Goal: Transaction & Acquisition: Obtain resource

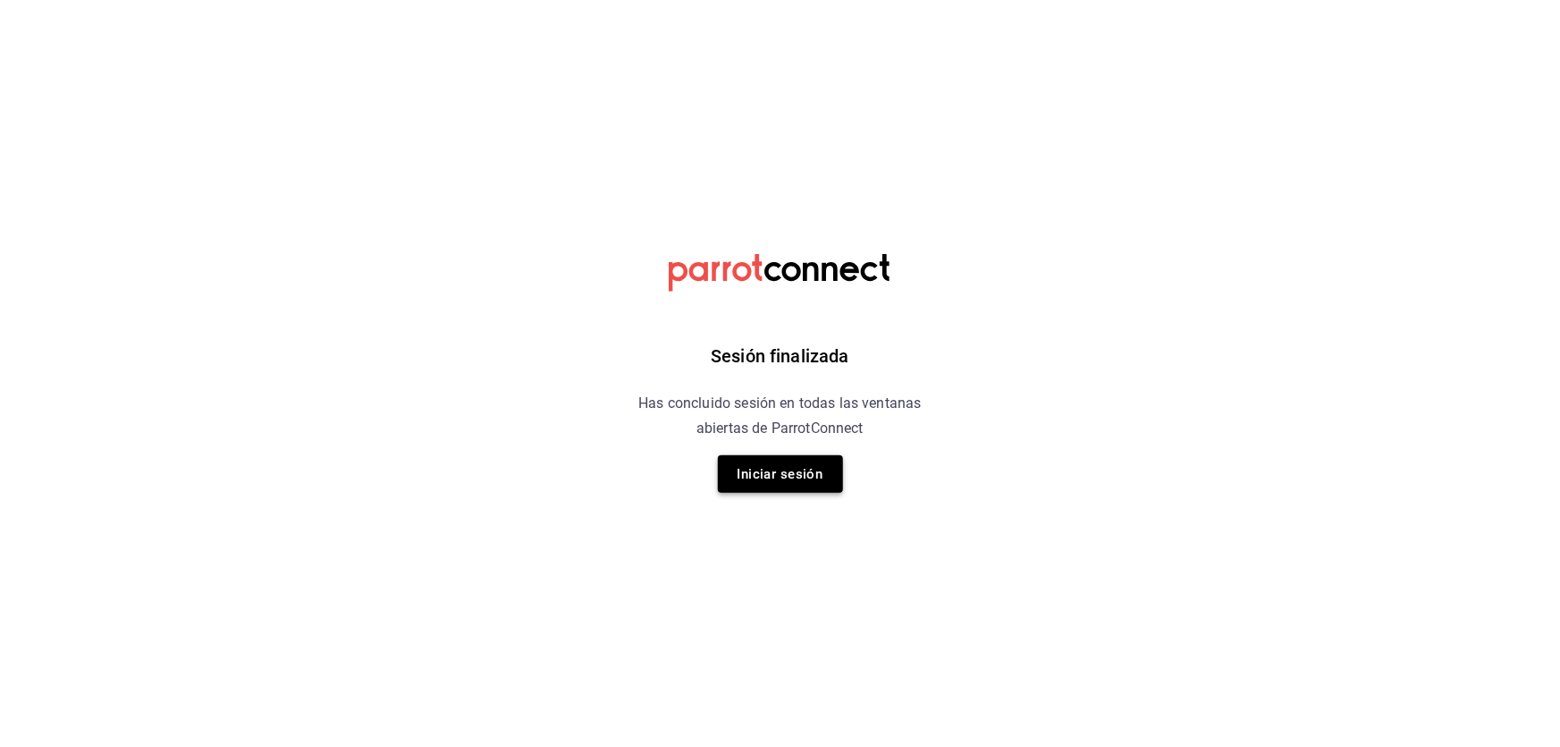
click at [800, 478] on button "Iniciar sesión" at bounding box center [780, 474] width 125 height 38
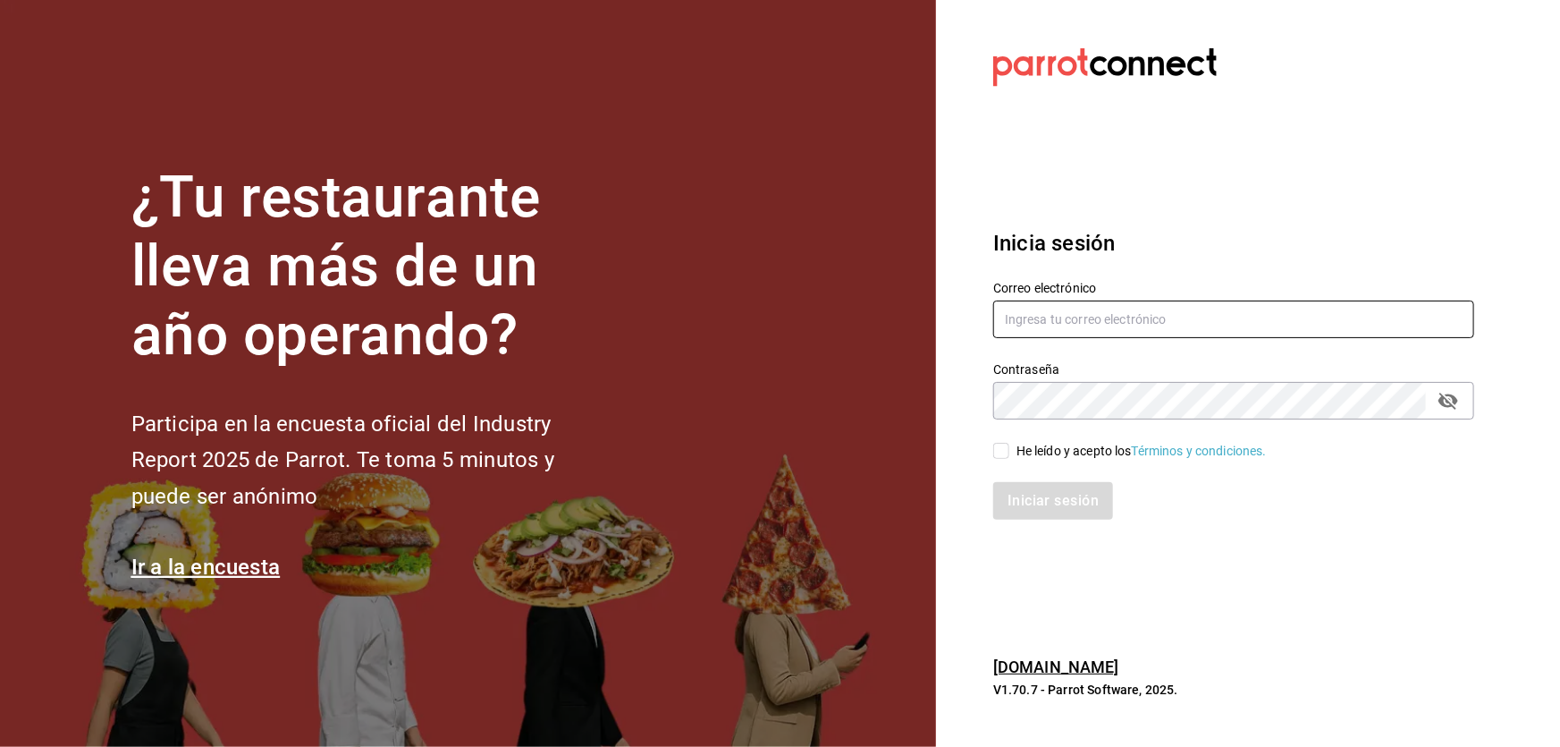
type input "[EMAIL_ADDRESS][DOMAIN_NAME]"
click at [1011, 450] on span "He leído y acepto los Términos y condiciones." at bounding box center [1137, 451] width 257 height 19
click at [1009, 450] on input "He leído y acepto los Términos y condiciones." at bounding box center [1001, 451] width 16 height 16
checkbox input "true"
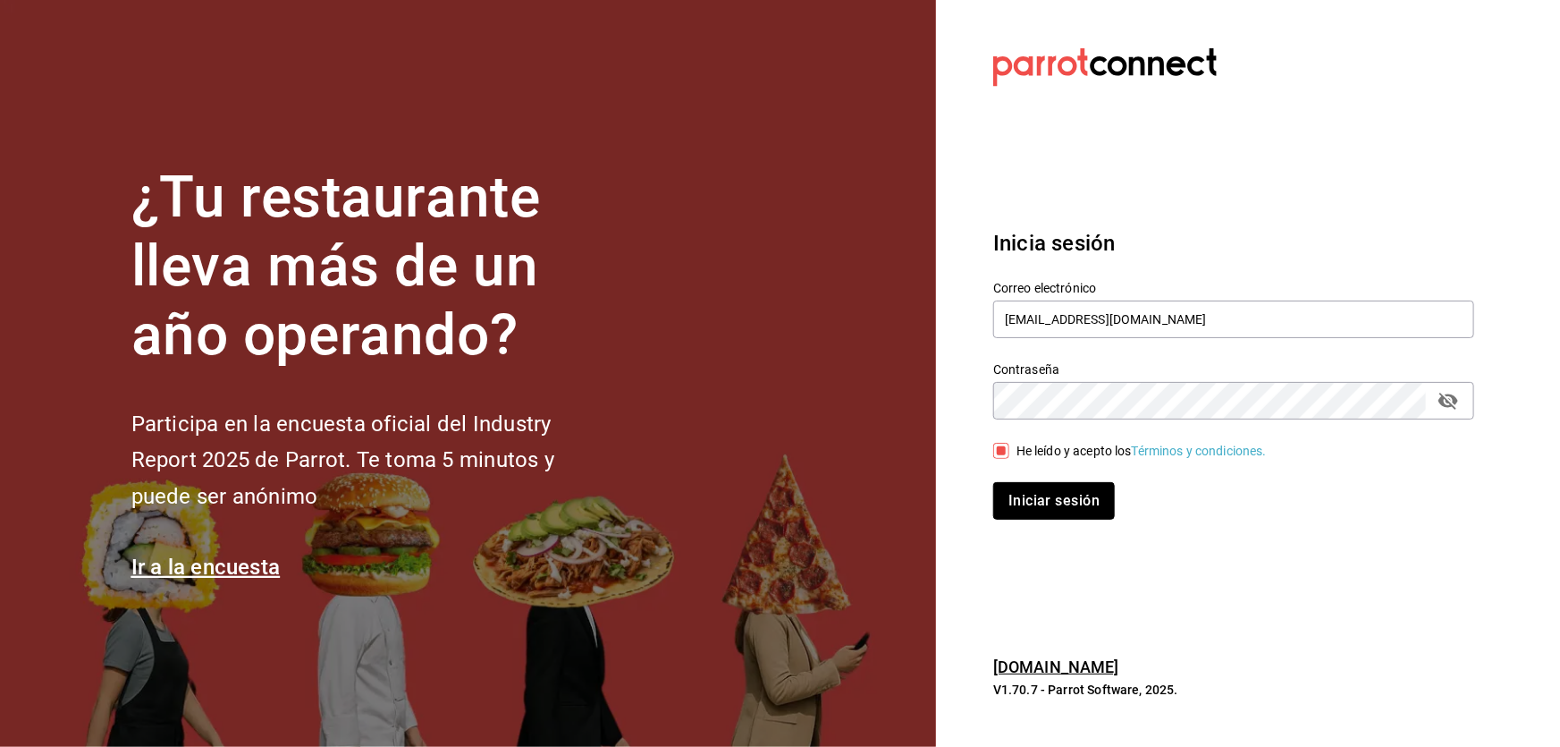
click at [1028, 515] on button "Iniciar sesión" at bounding box center [1054, 501] width 122 height 38
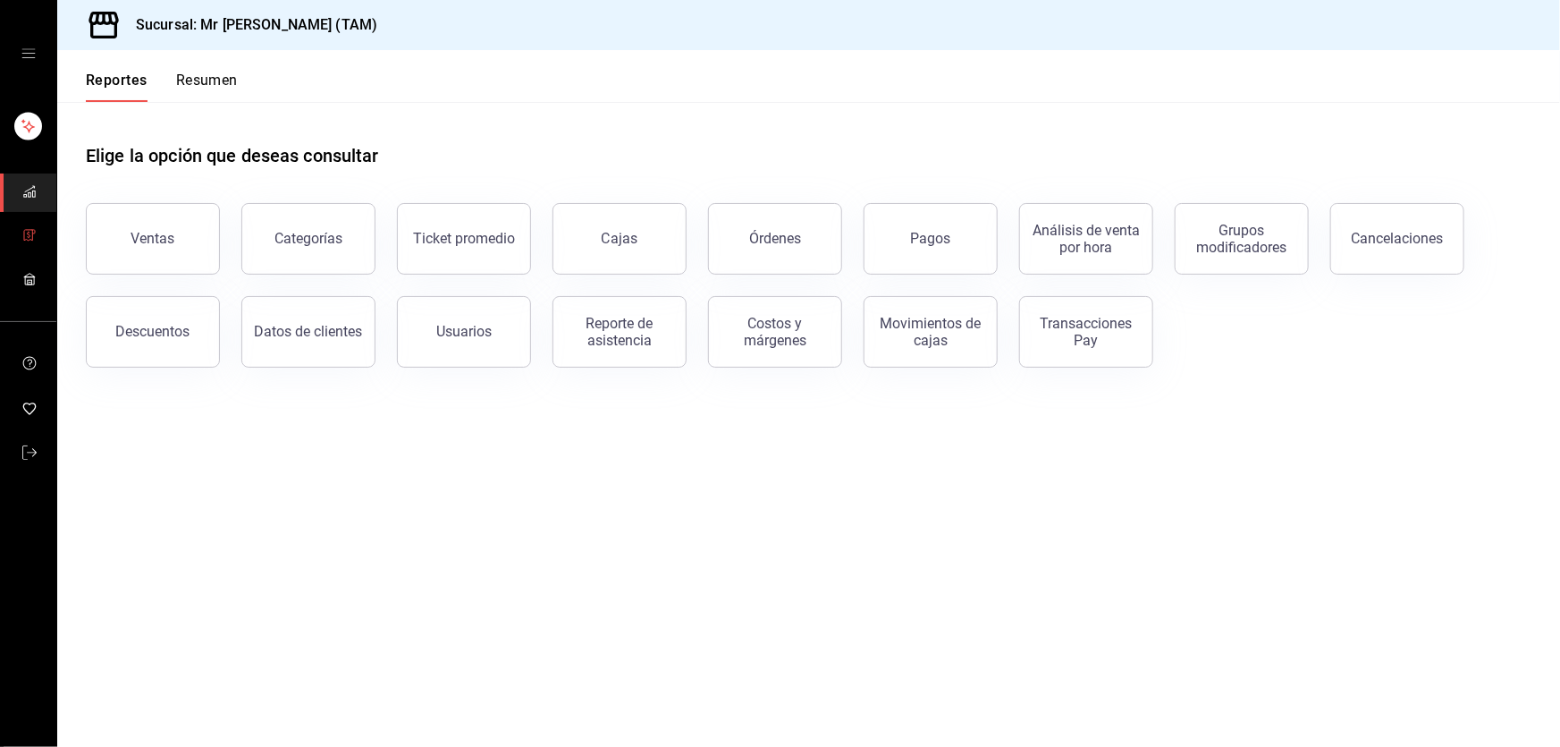
click at [27, 239] on icon "mailbox folders" at bounding box center [28, 235] width 8 height 11
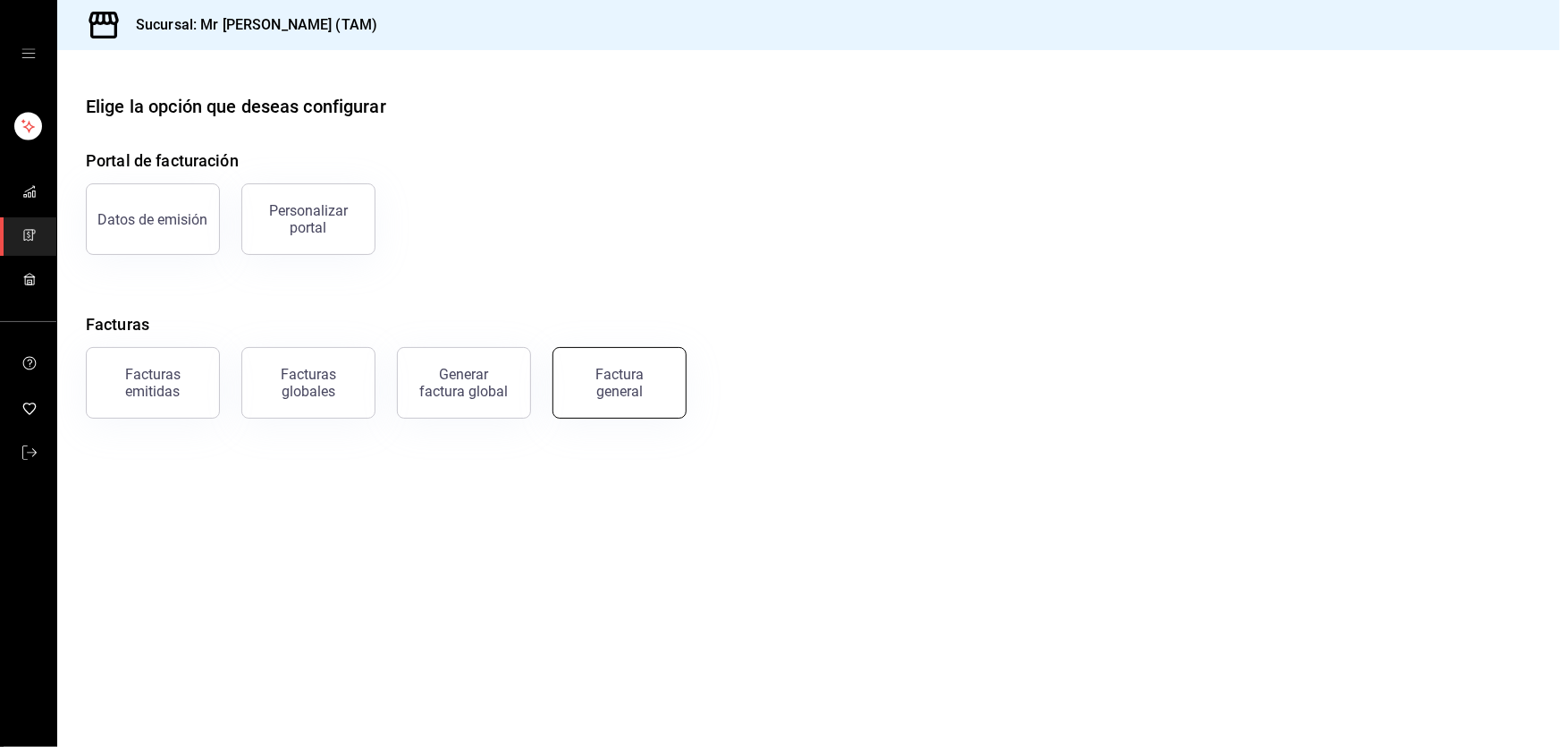
click at [644, 385] on div "Factura general" at bounding box center [619, 383] width 89 height 34
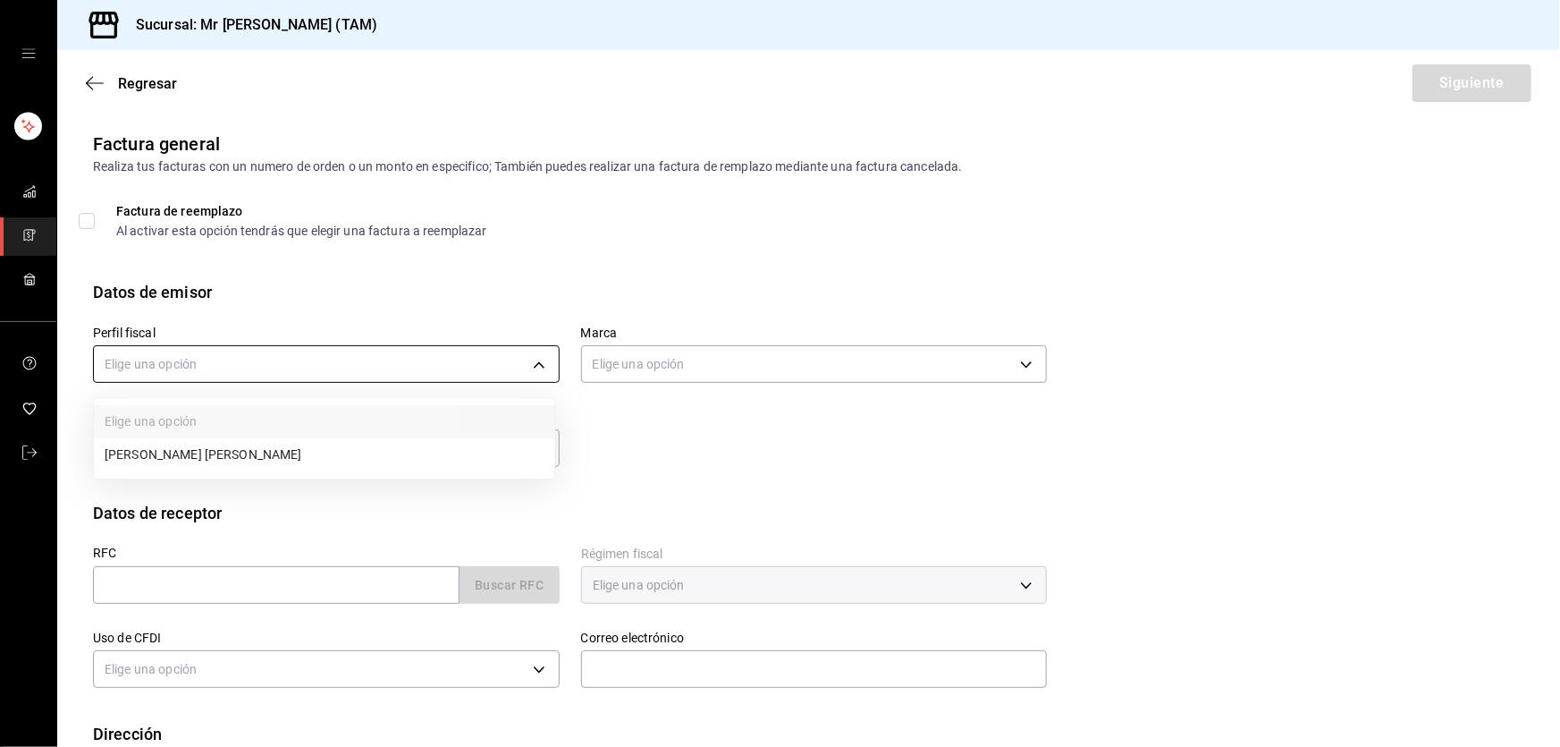
click at [425, 365] on body "Sucursal: Mr [PERSON_NAME] (TAM) Regresar Siguiente Factura general Realiza tus…" at bounding box center [780, 373] width 1560 height 747
click at [309, 435] on ul "Elige una opción [PERSON_NAME] [PERSON_NAME]" at bounding box center [324, 438] width 460 height 80
click at [305, 443] on li "[PERSON_NAME] [PERSON_NAME]" at bounding box center [324, 454] width 460 height 33
type input "81e23790-b5c9-42c9-a779-7127cee00b47"
type input "7082ddc5-3cea-471a-bd4f-d41619b848f0"
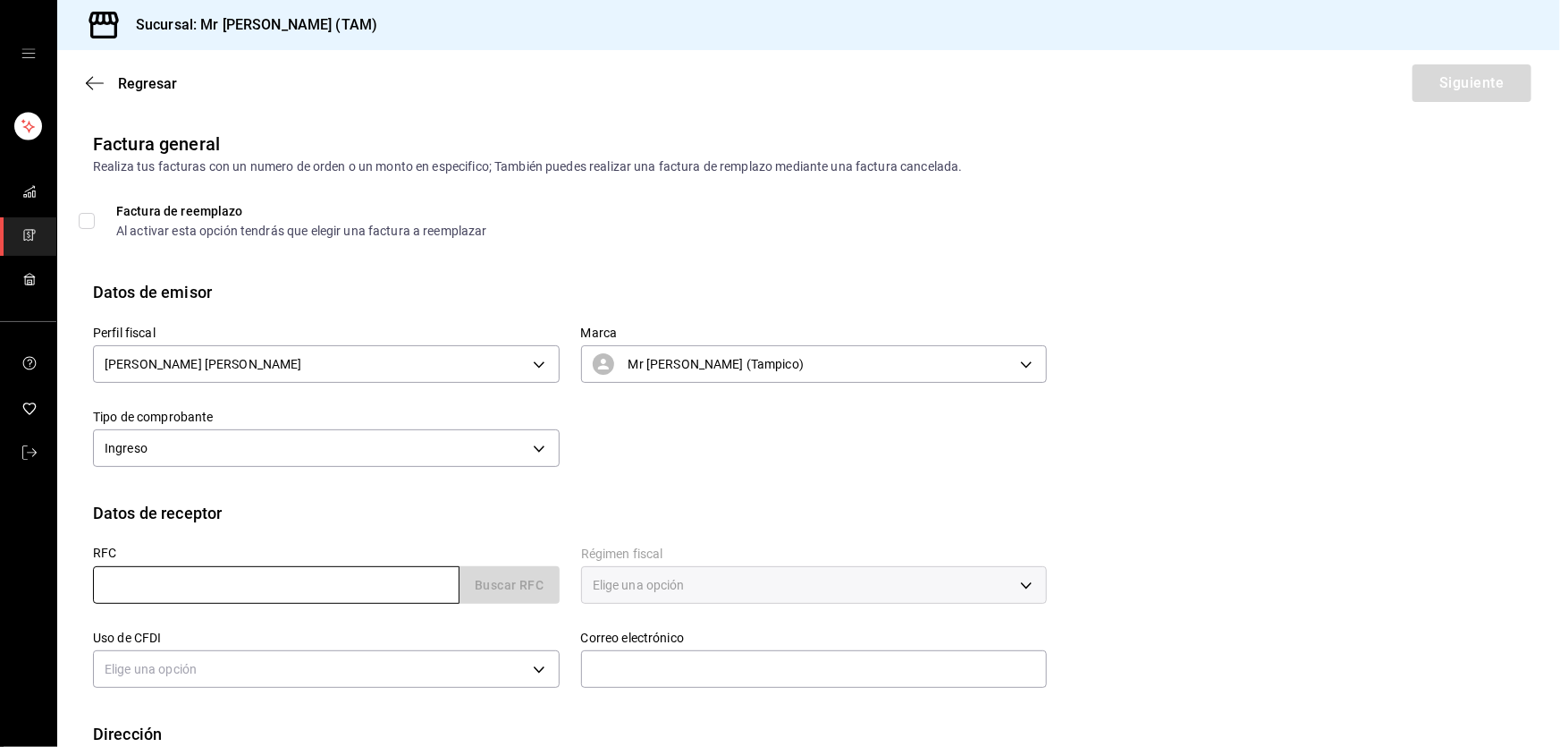
click at [216, 572] on input "text" at bounding box center [276, 585] width 367 height 38
click at [176, 578] on input "text" at bounding box center [276, 585] width 367 height 38
type input "XAXX010101000"
type input "89138"
type input "616"
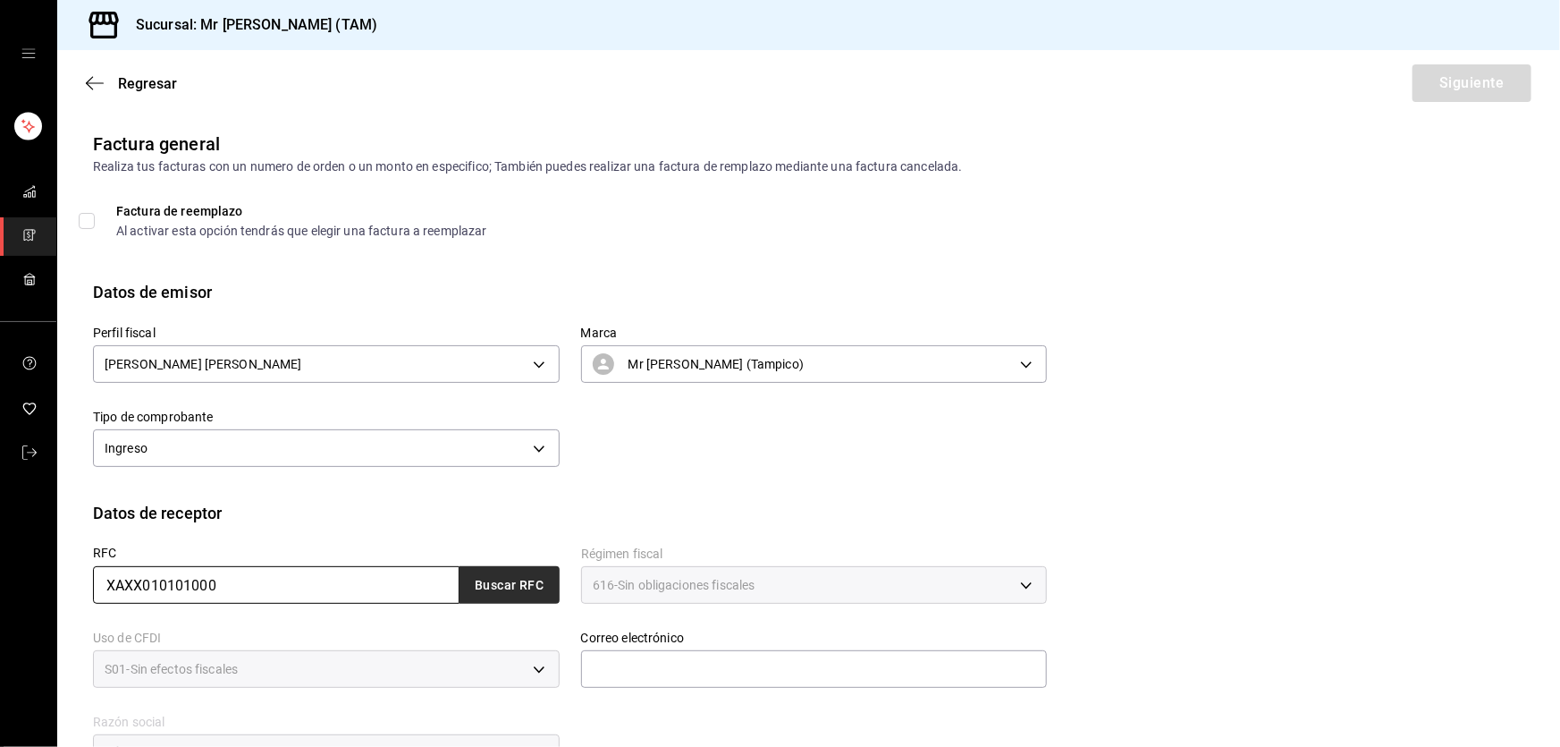
type input "S01"
click at [474, 590] on button "Buscar RFC" at bounding box center [510, 585] width 100 height 38
type input "[EMAIL_ADDRESS][DOMAIN_NAME]"
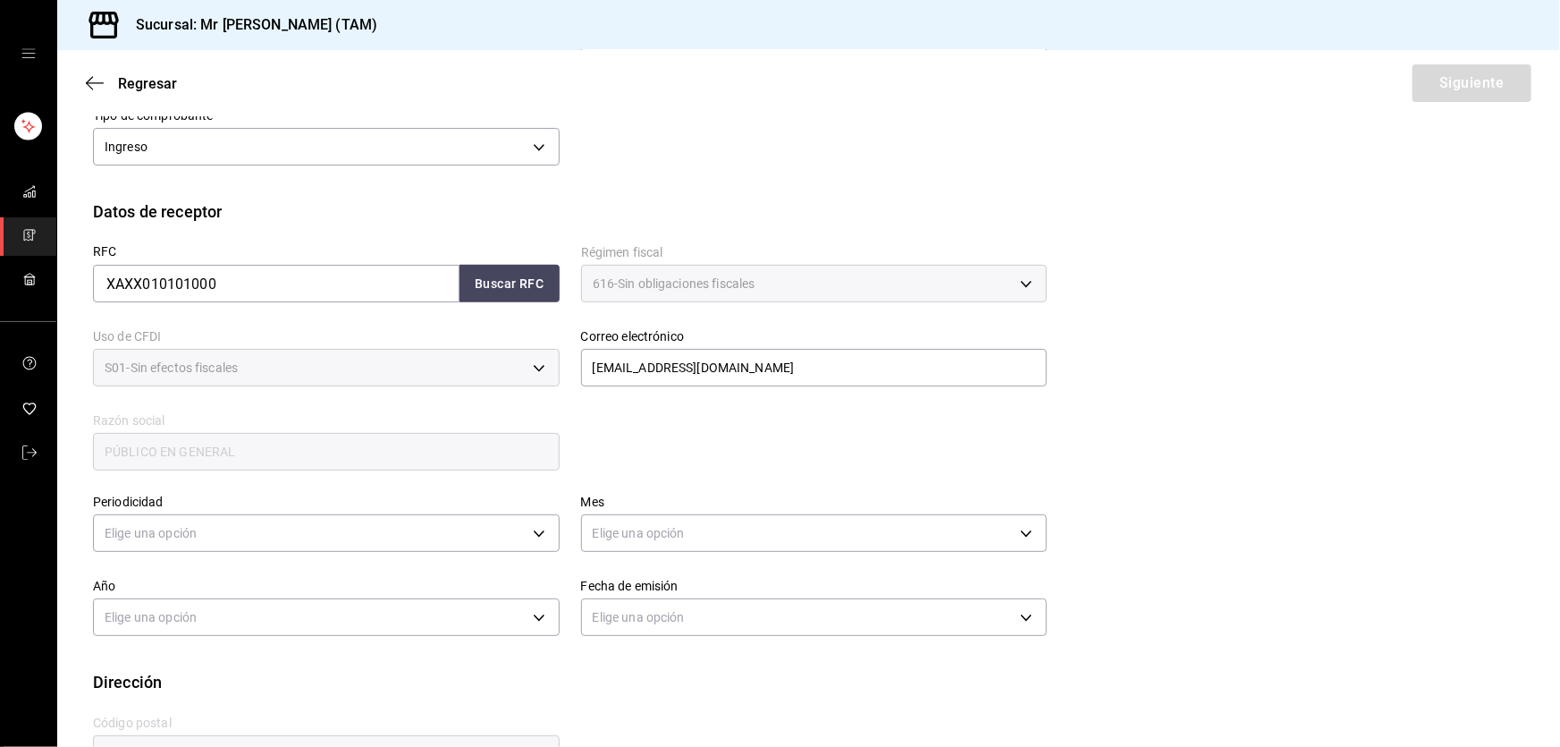
scroll to position [358, 0]
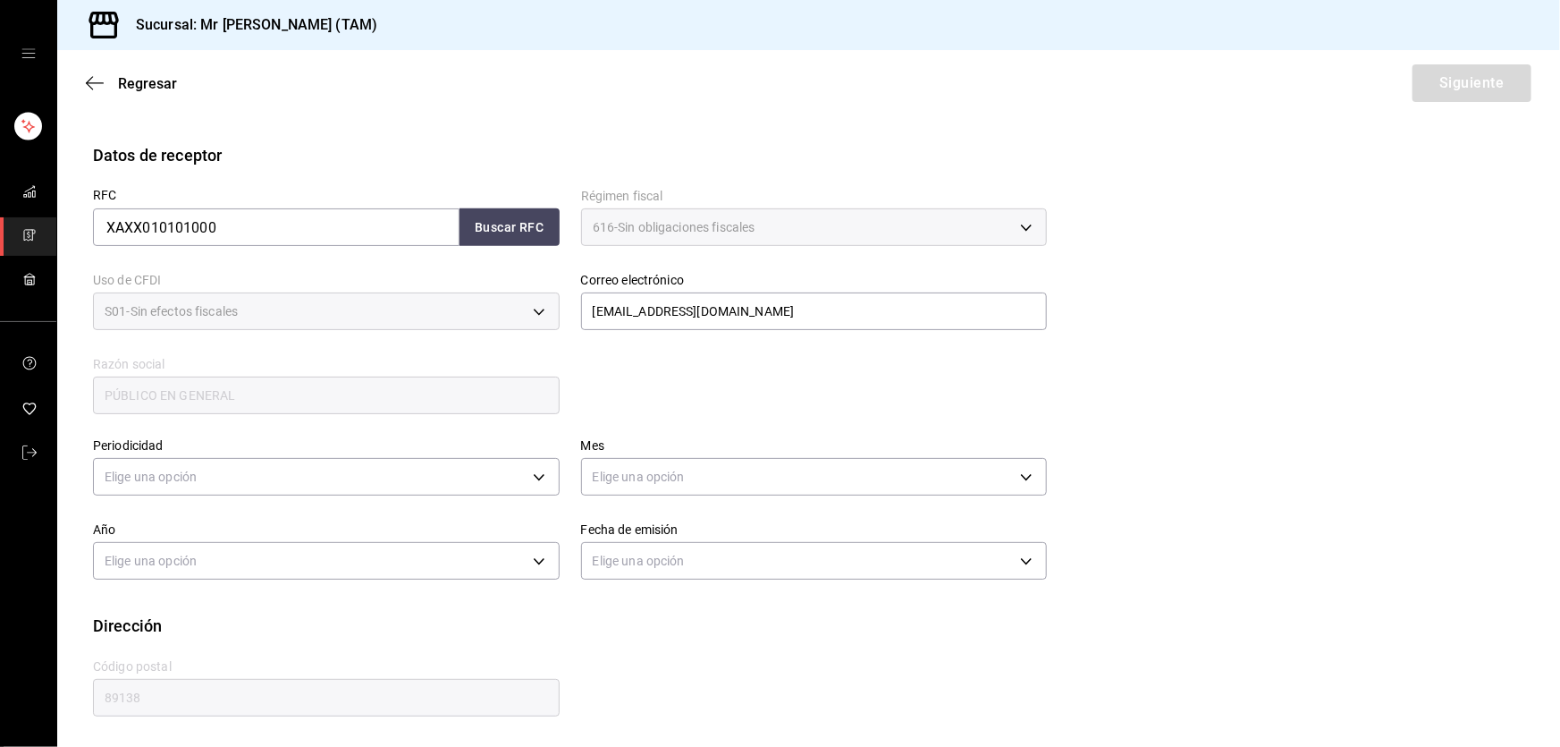
click at [272, 498] on div "Periodicidad Elige una opción" at bounding box center [326, 469] width 467 height 63
click at [272, 458] on body "Sucursal: Mr [PERSON_NAME] (TAM) Regresar Siguiente Factura general Realiza tus…" at bounding box center [780, 373] width 1560 height 747
click at [148, 548] on li "Semanal" at bounding box center [324, 562] width 460 height 30
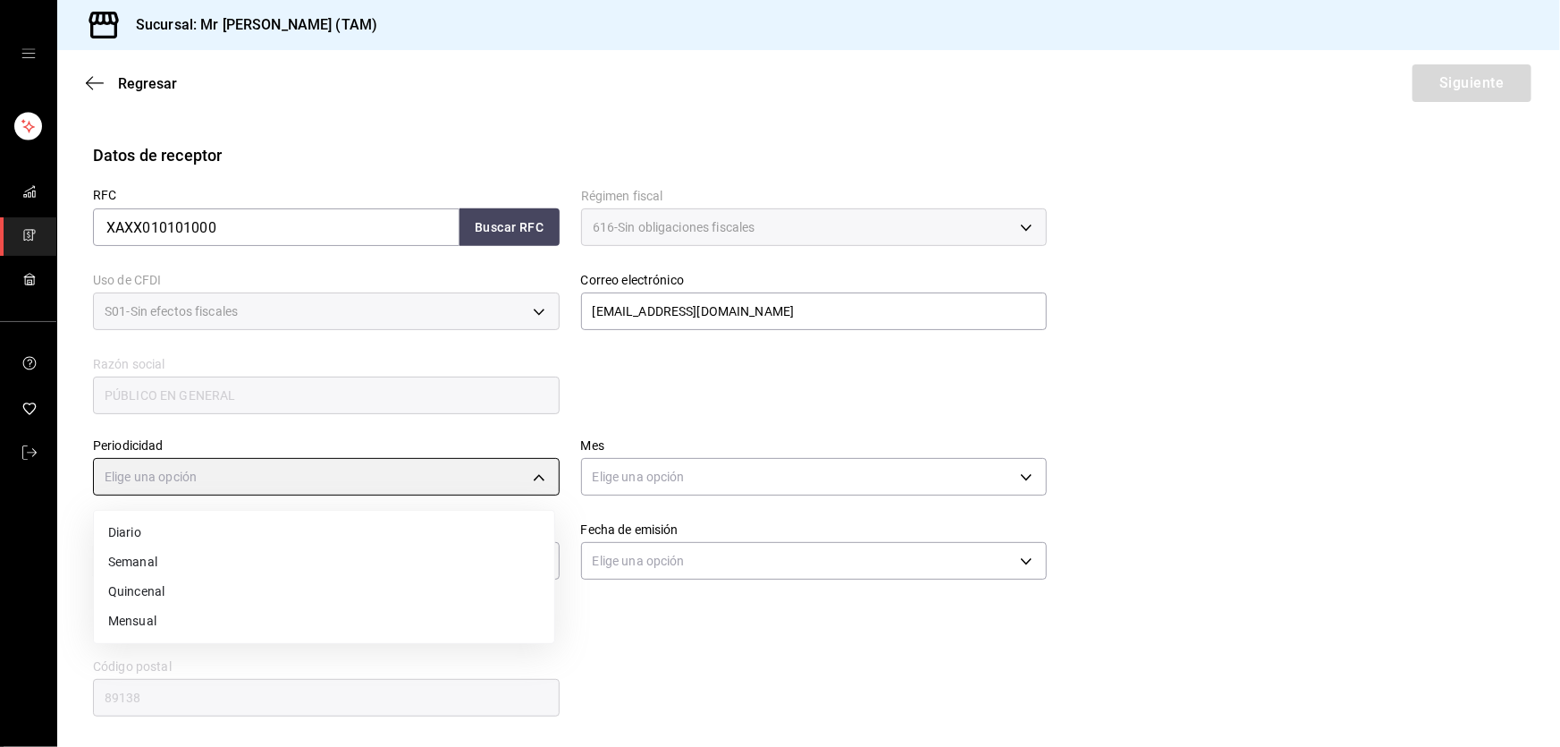
type input "WEEKLY"
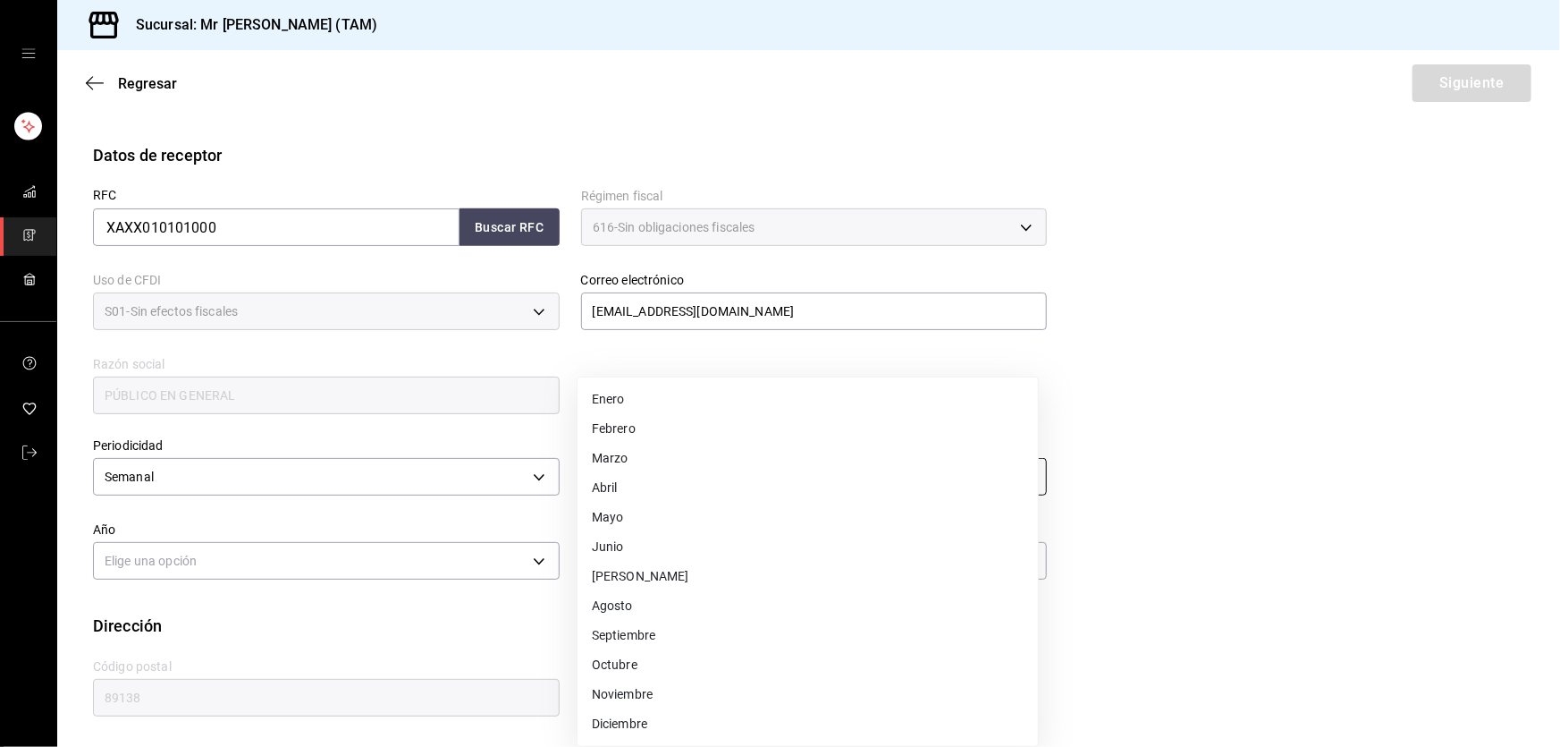
click at [615, 474] on body "Sucursal: Mr [PERSON_NAME] (TAM) Regresar Siguiente Factura general Realiza tus…" at bounding box center [780, 373] width 1560 height 747
click at [624, 644] on li "Septiembre" at bounding box center [808, 635] width 460 height 30
type input "9"
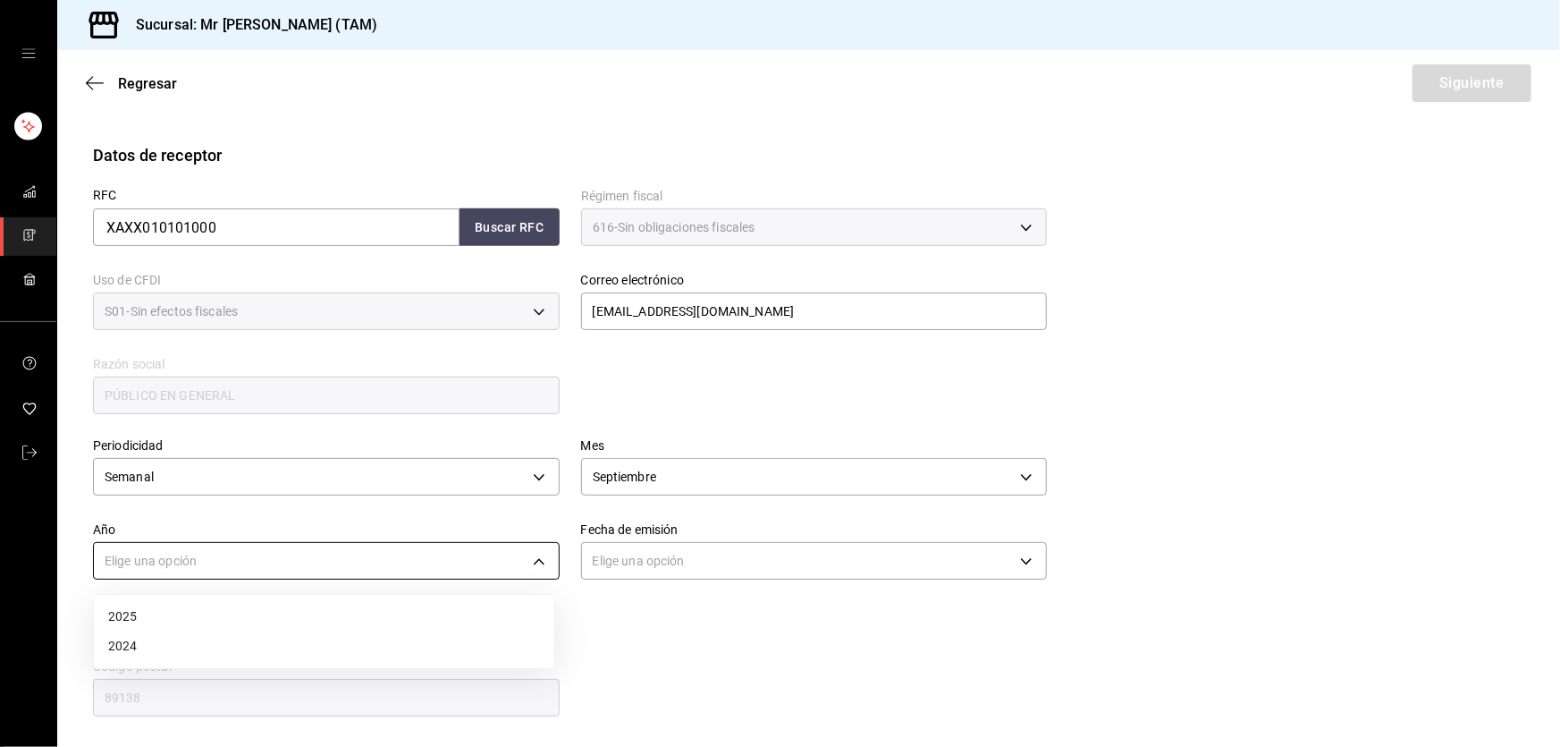
click at [472, 569] on body "Sucursal: Mr [PERSON_NAME] (TAM) Regresar Siguiente Factura general Realiza tus…" at bounding box center [780, 373] width 1560 height 747
click at [214, 609] on li "2025" at bounding box center [324, 617] width 460 height 30
type input "2025"
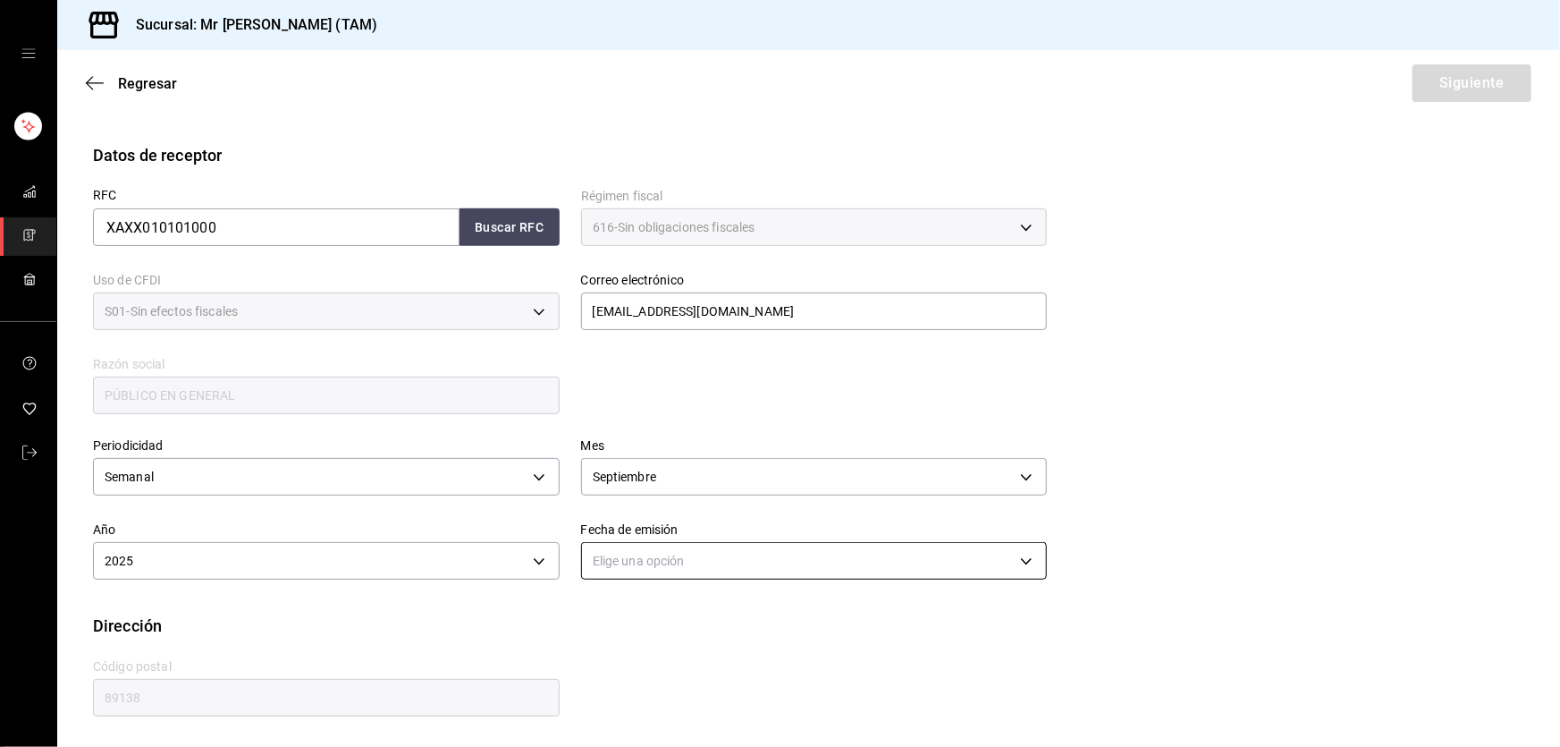
click at [635, 572] on body "Sucursal: Mr [PERSON_NAME] (TAM) Regresar Siguiente Factura general Realiza tus…" at bounding box center [780, 373] width 1560 height 747
click at [603, 644] on li "Ayer" at bounding box center [808, 646] width 460 height 30
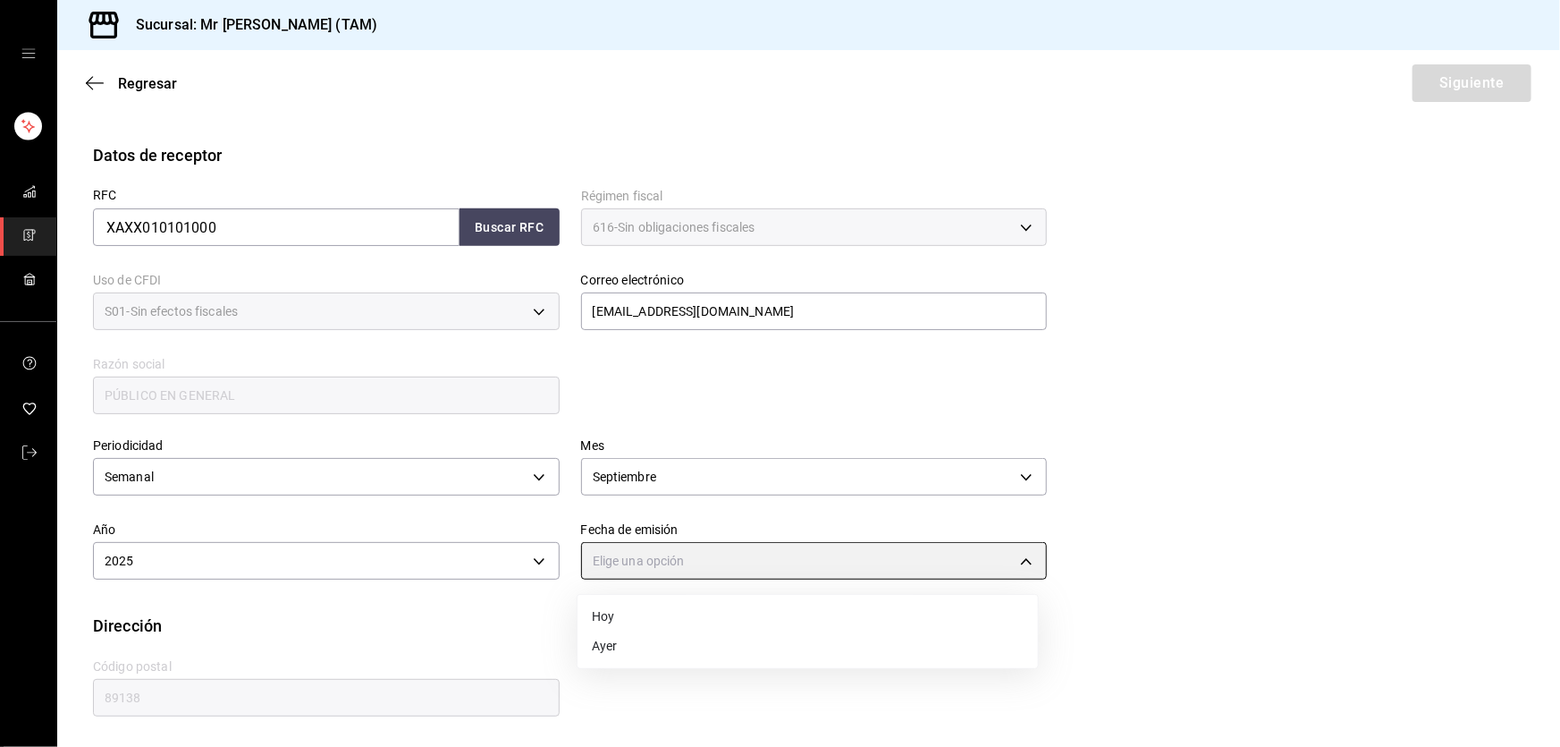
type input "[DATE]"
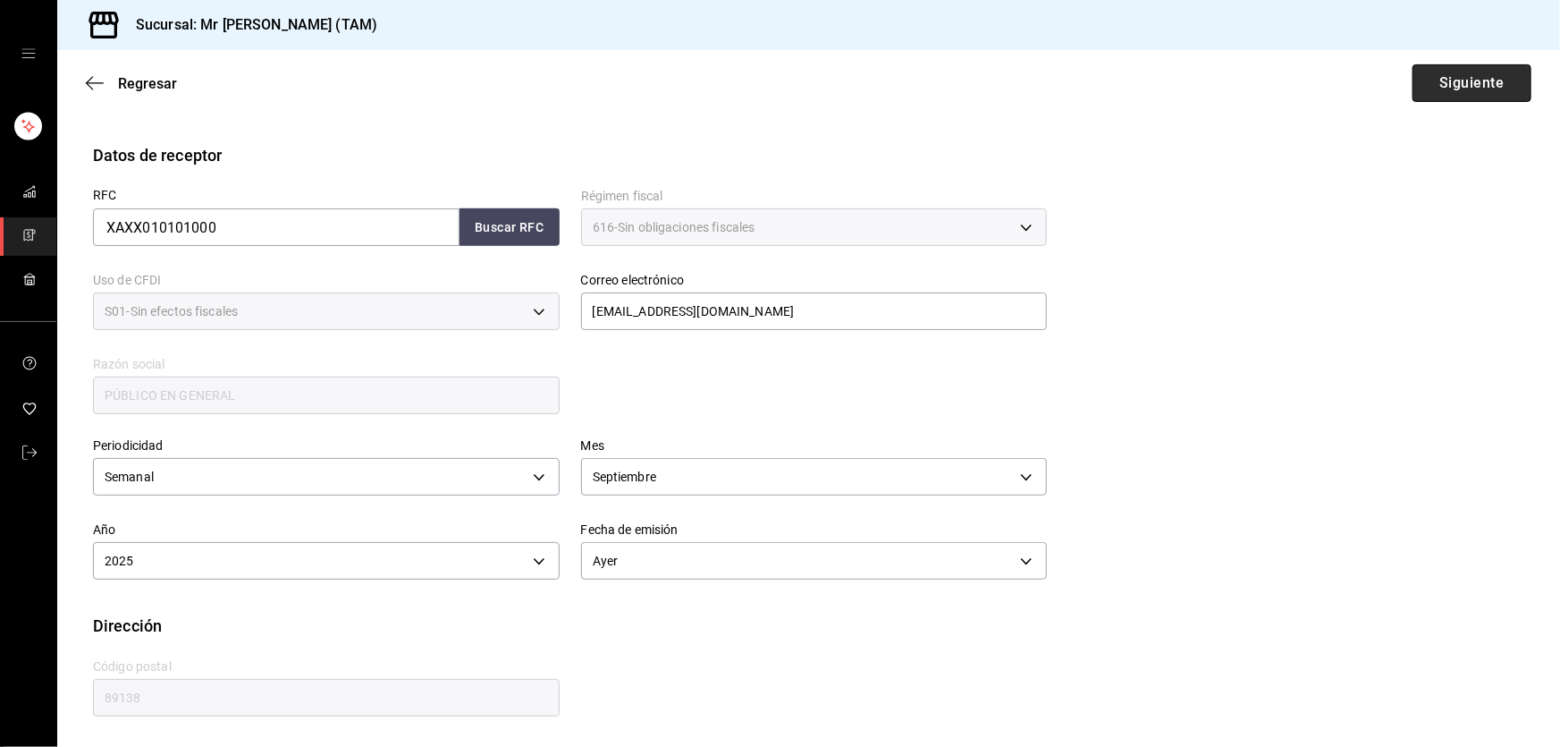
click at [1449, 94] on button "Siguiente" at bounding box center [1472, 83] width 119 height 38
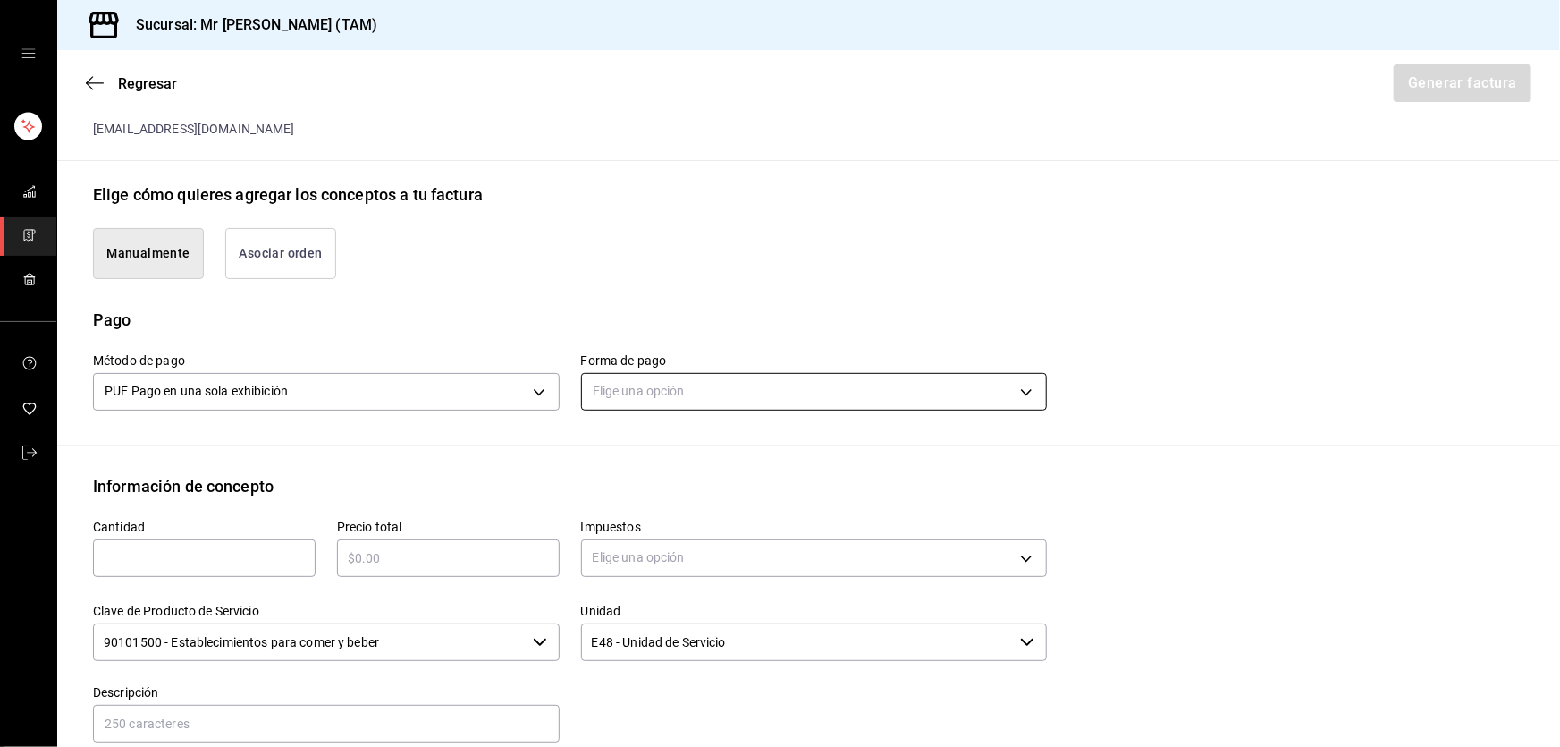
click at [665, 390] on body "Sucursal: Mr [PERSON_NAME] (TAM) Regresar Generar factura Emisor Perfil fiscal …" at bounding box center [780, 373] width 1560 height 747
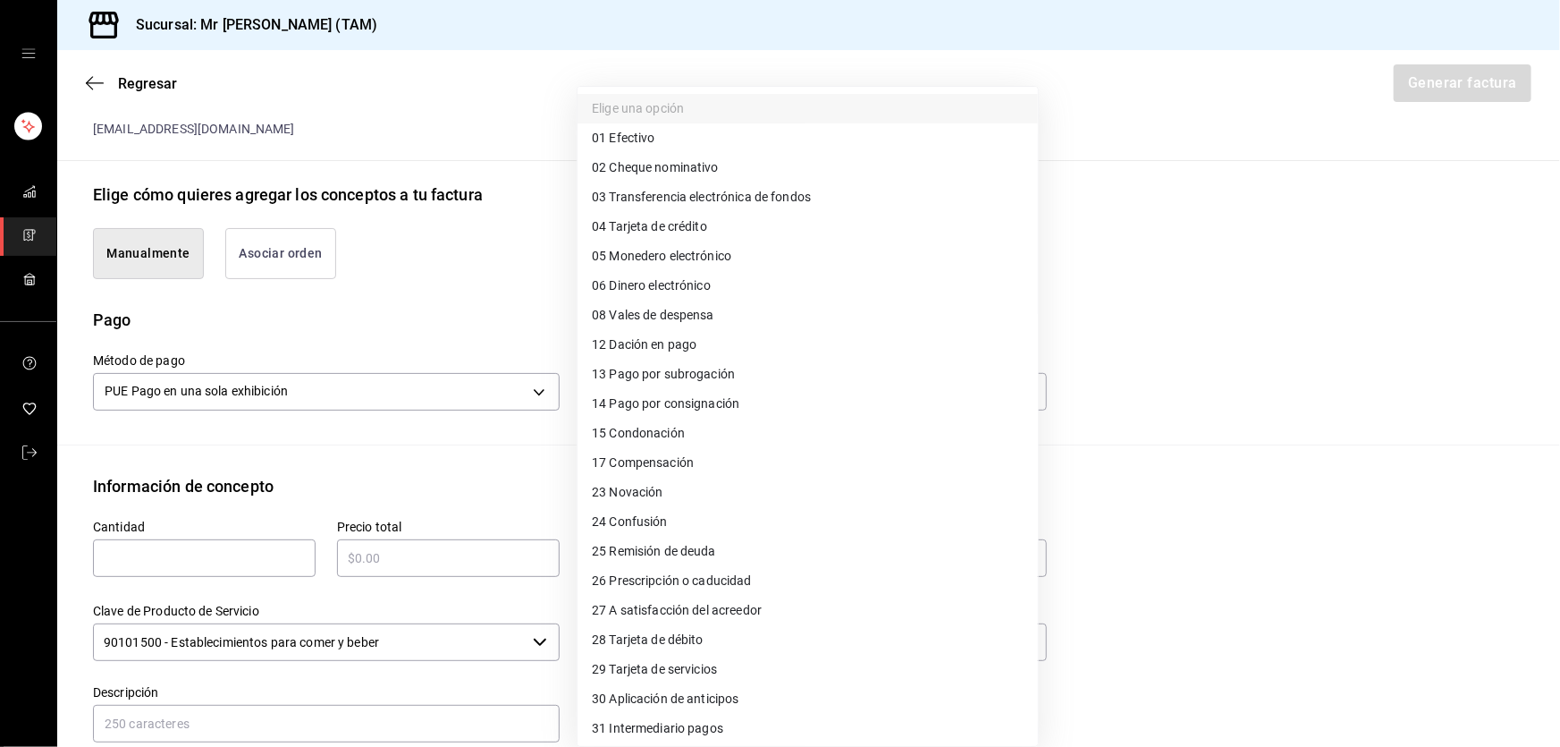
click at [688, 224] on span "04 Tarjeta de crédito" at bounding box center [649, 226] width 115 height 19
type input "04"
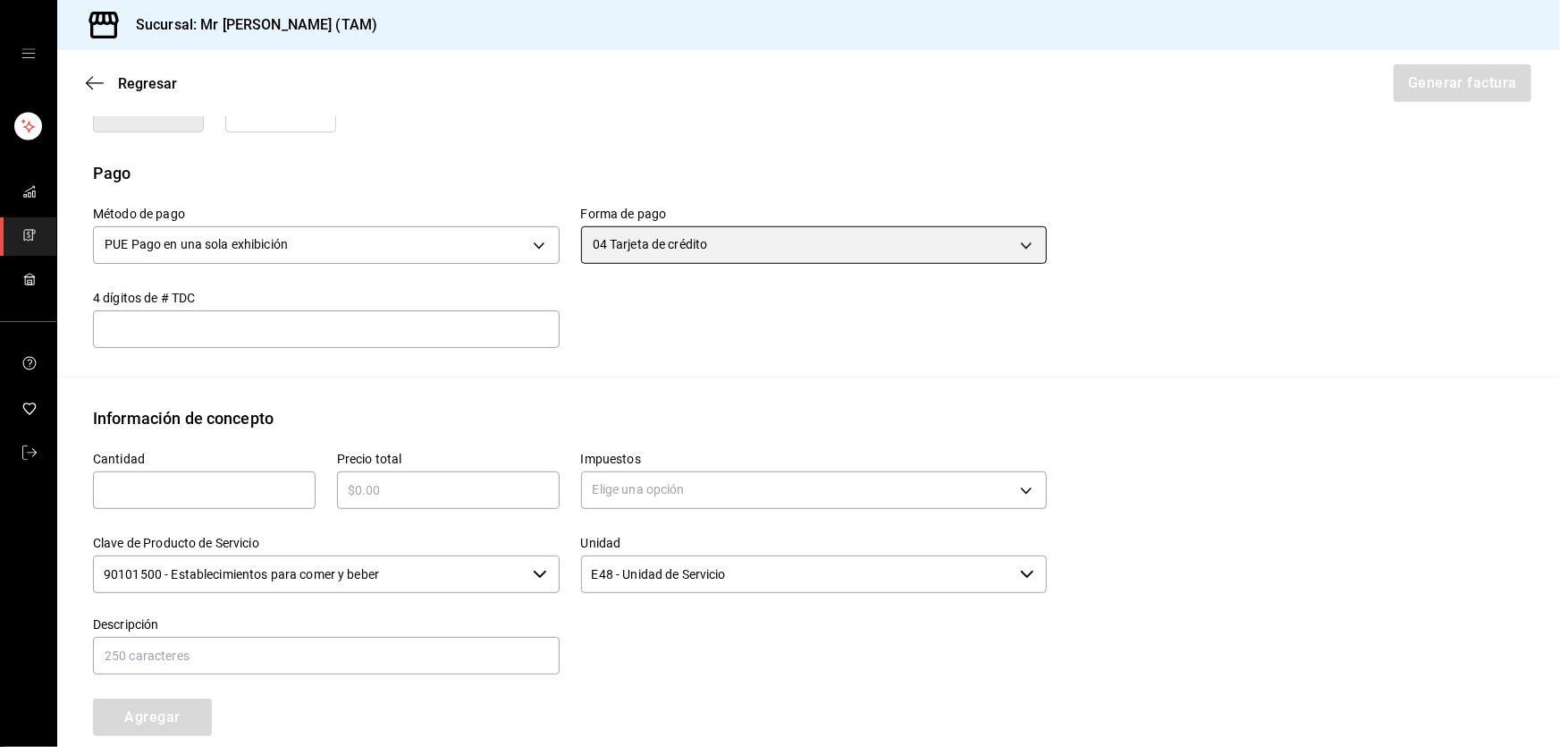
scroll to position [519, 0]
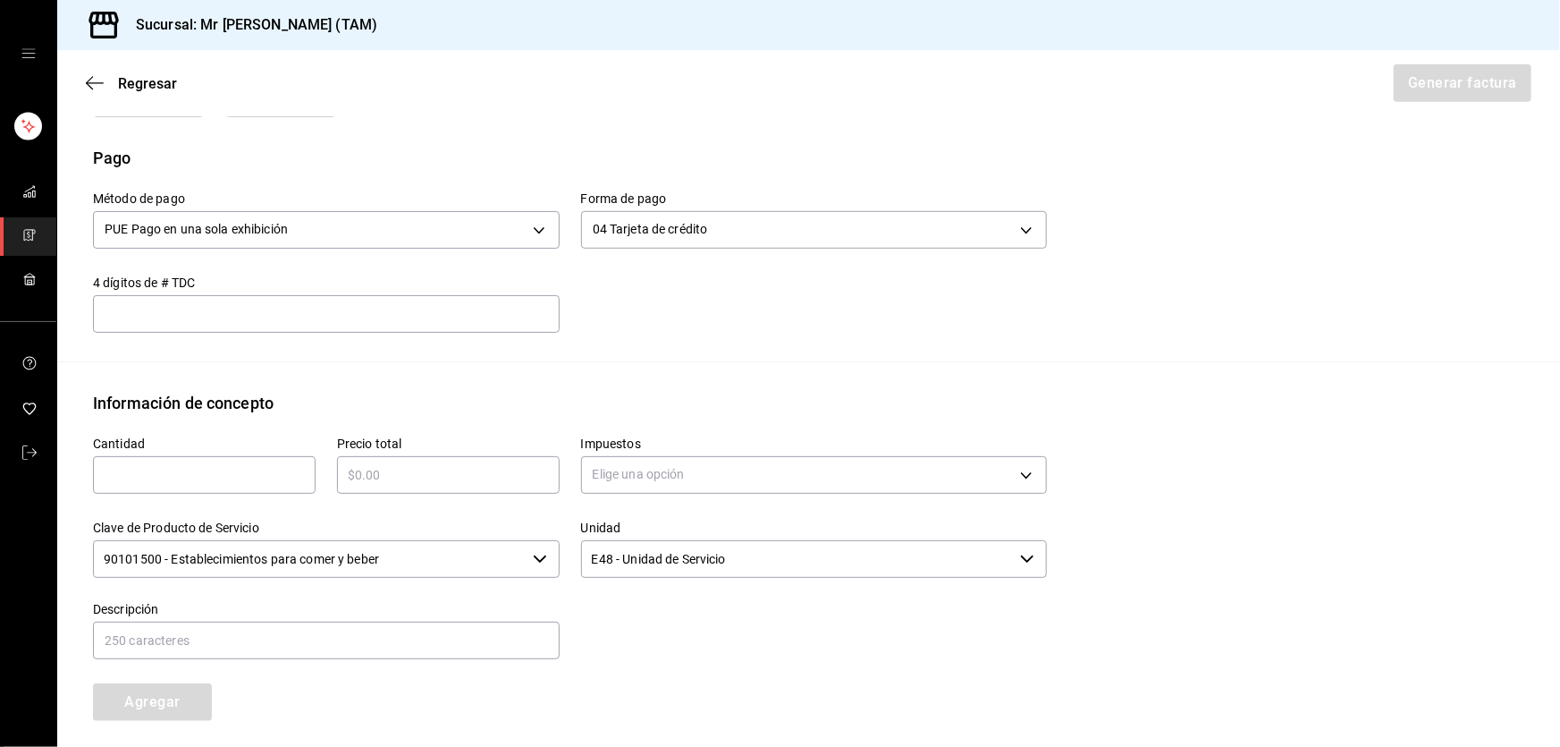
click at [222, 464] on input "text" at bounding box center [204, 474] width 223 height 21
type input "22"
type input "$8580"
click at [635, 476] on body "Sucursal: Mr [PERSON_NAME] (TAM) Regresar Generar factura Emisor Perfil fiscal …" at bounding box center [780, 373] width 1560 height 747
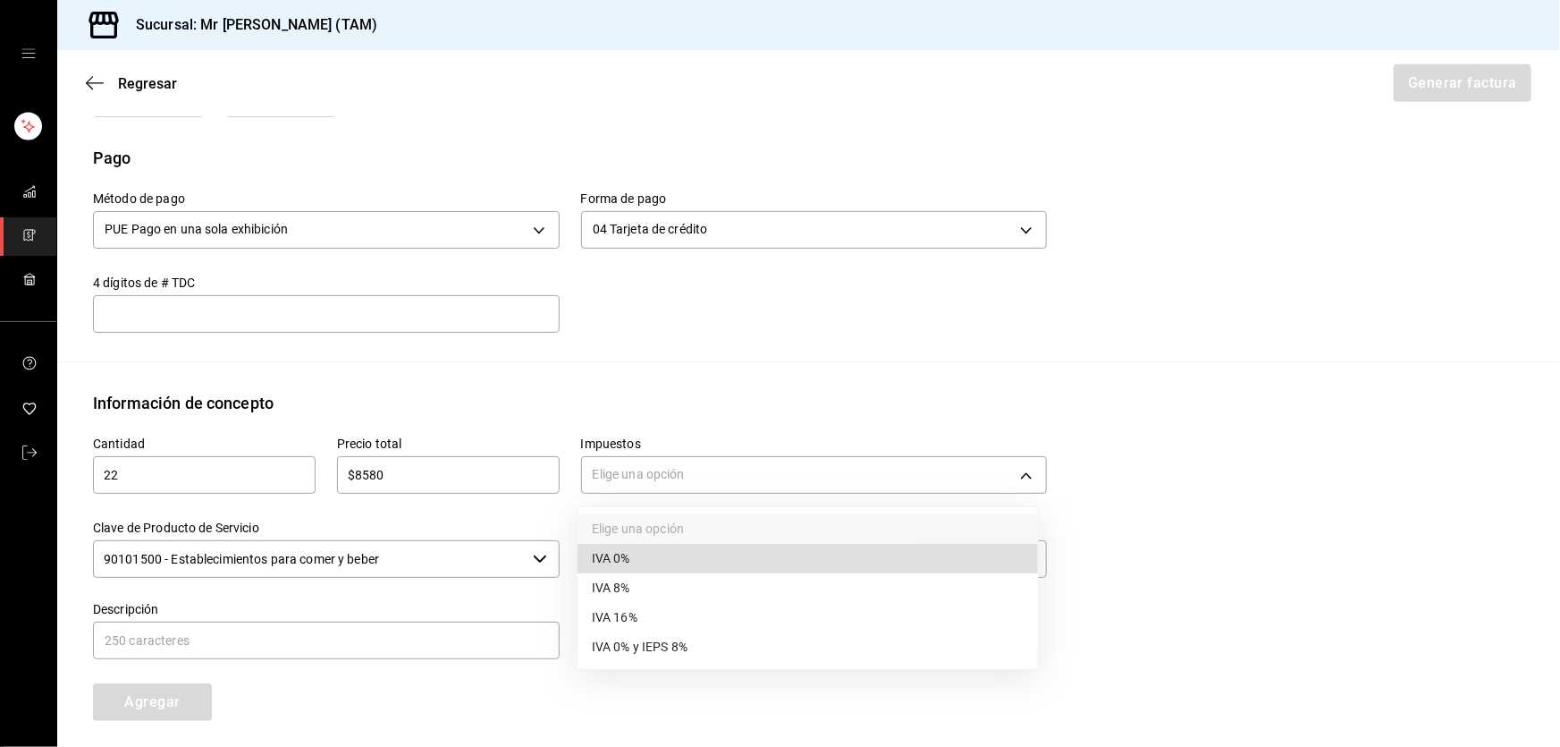
click at [614, 566] on span "IVA 0%" at bounding box center [611, 558] width 38 height 19
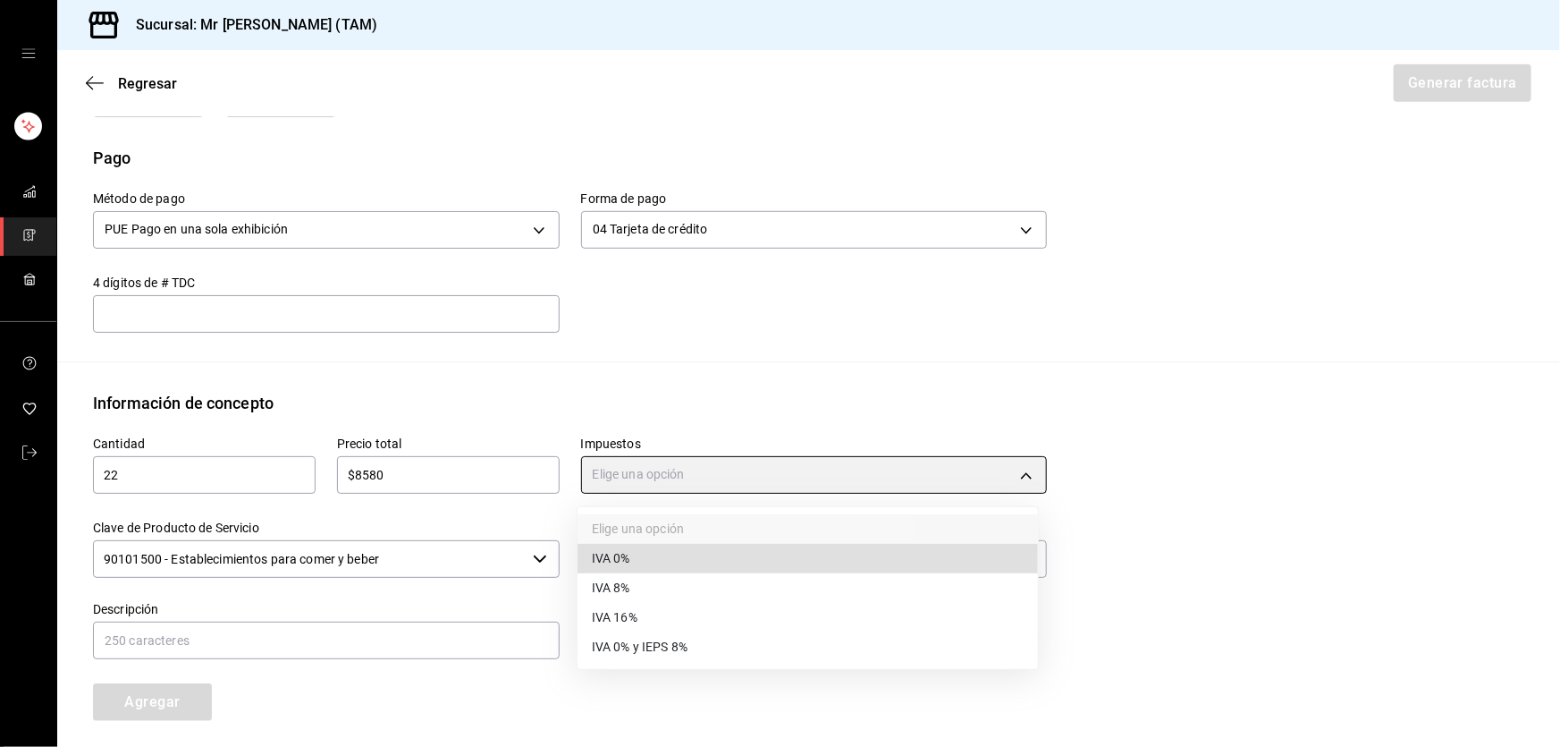
type input "IVA_0"
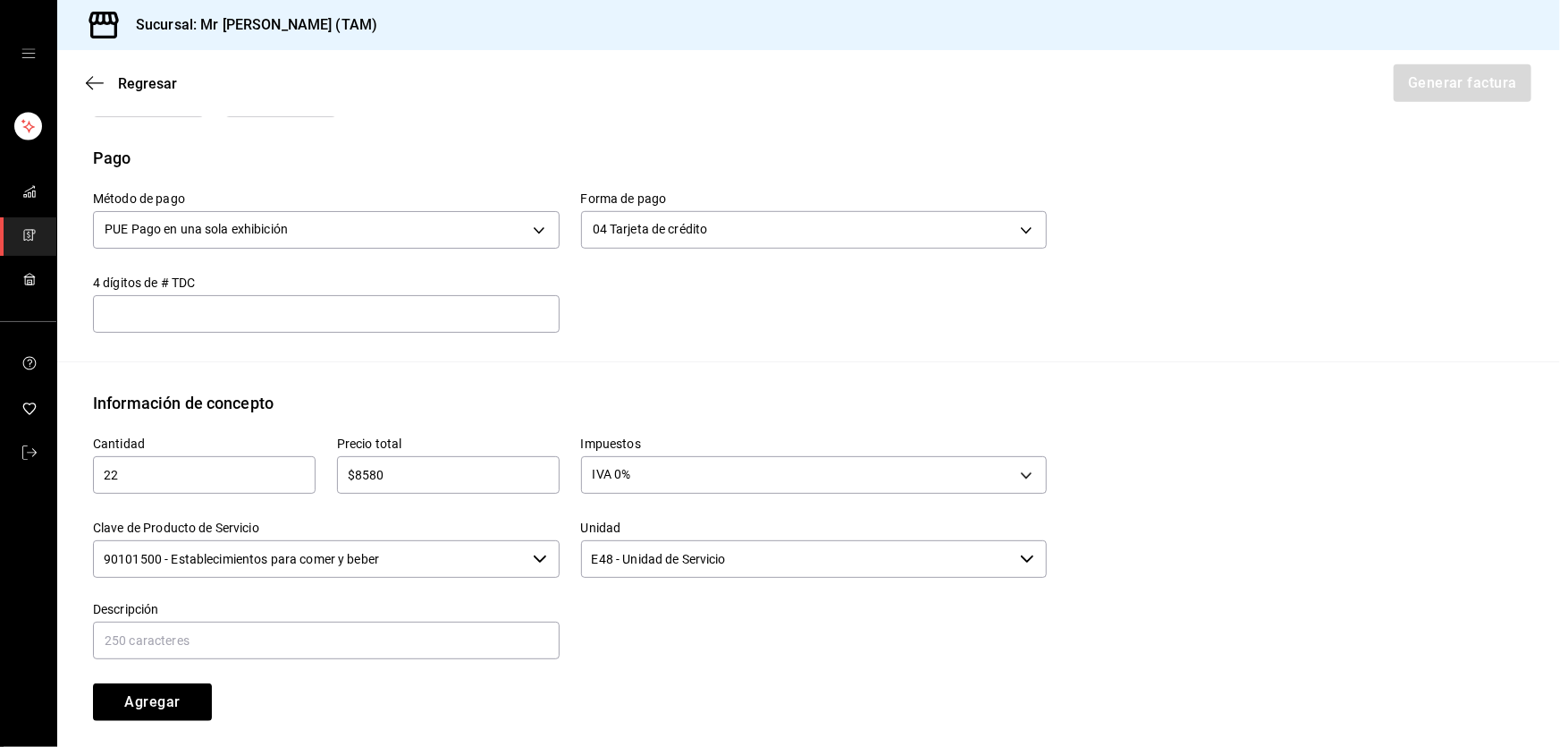
click at [466, 560] on input "90101500 - Establecimientos para comer y beber" at bounding box center [309, 559] width 433 height 38
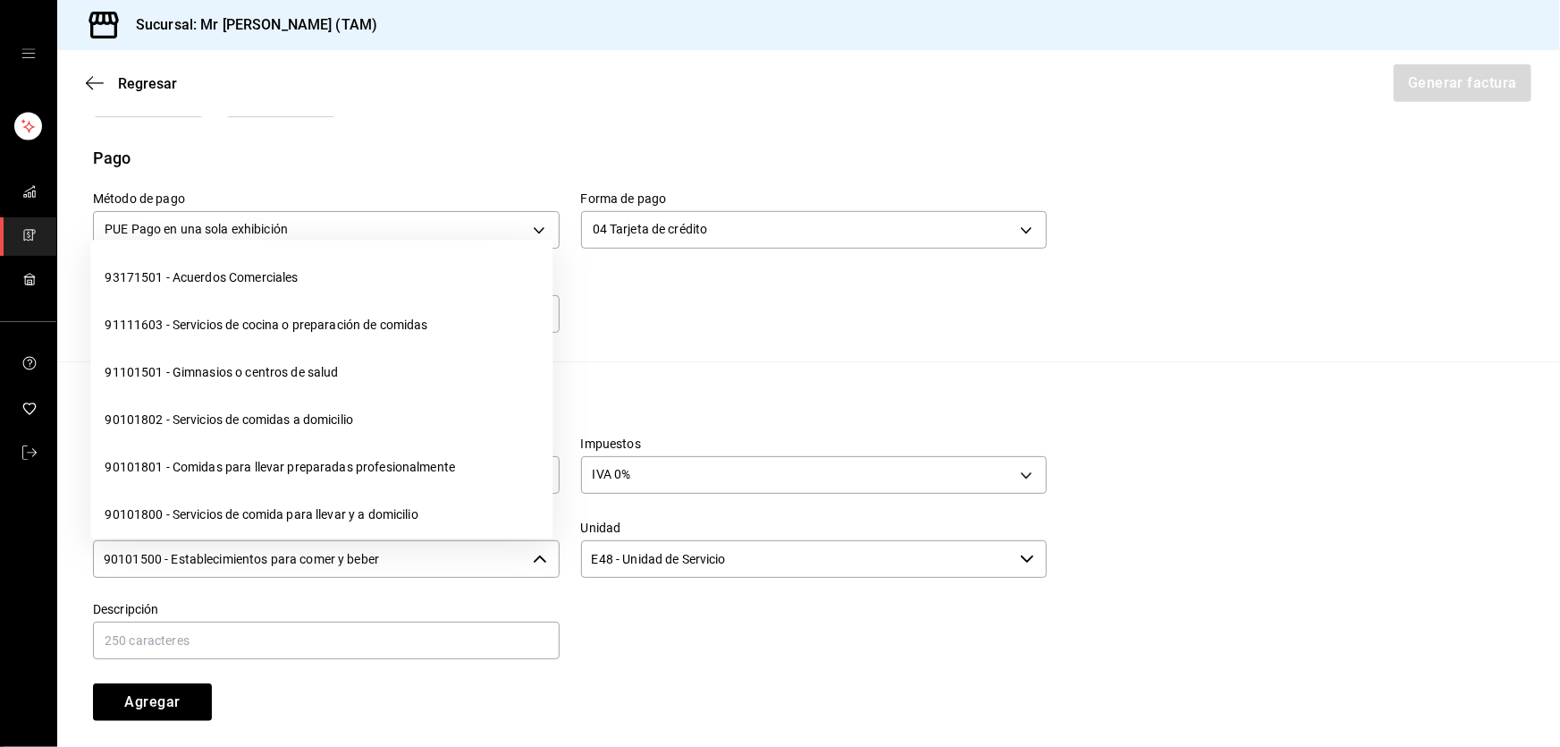
click at [466, 560] on input "90101500 - Establecimientos para comer y beber" at bounding box center [309, 559] width 433 height 38
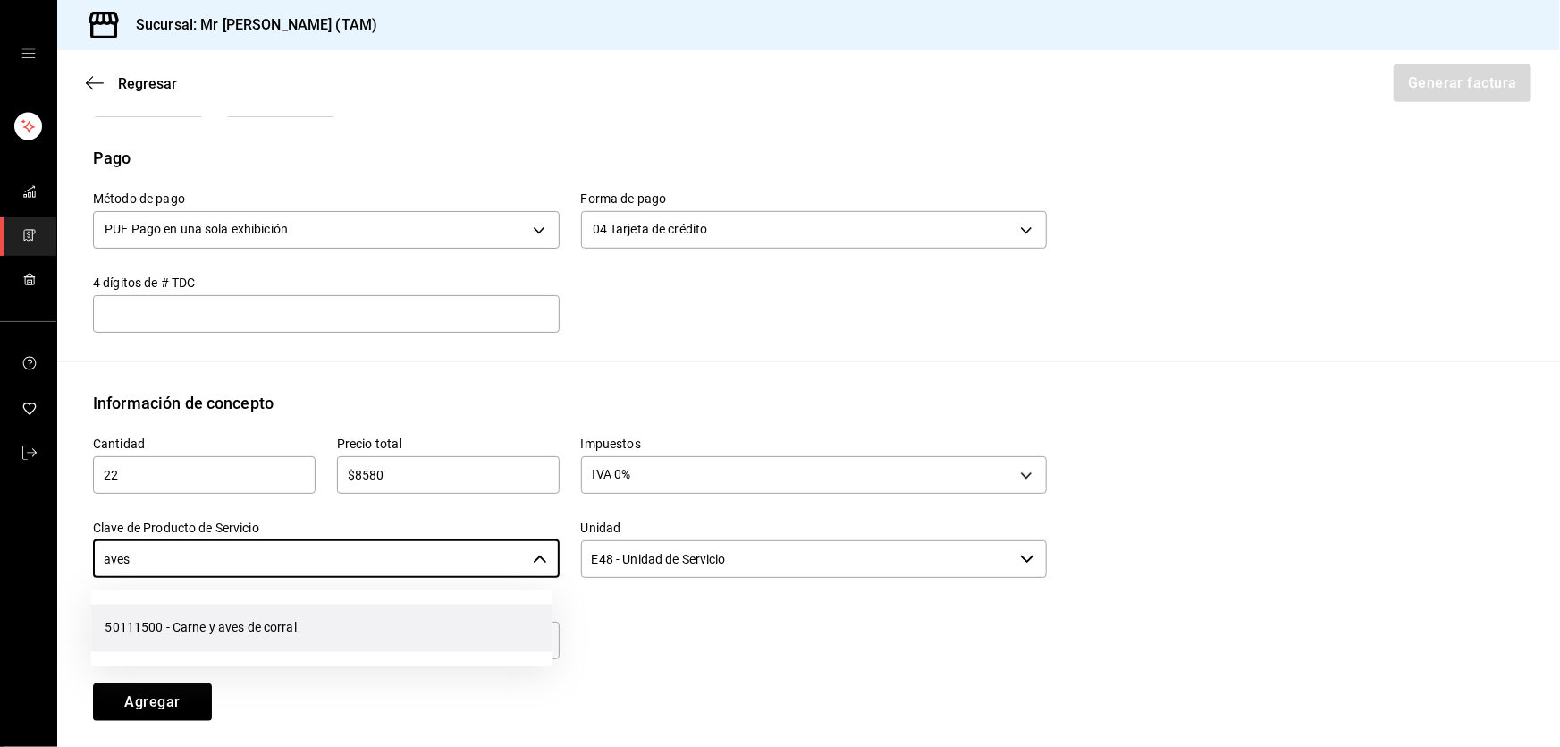
click at [290, 621] on li "50111500 - Carne y aves de corral" at bounding box center [321, 627] width 462 height 47
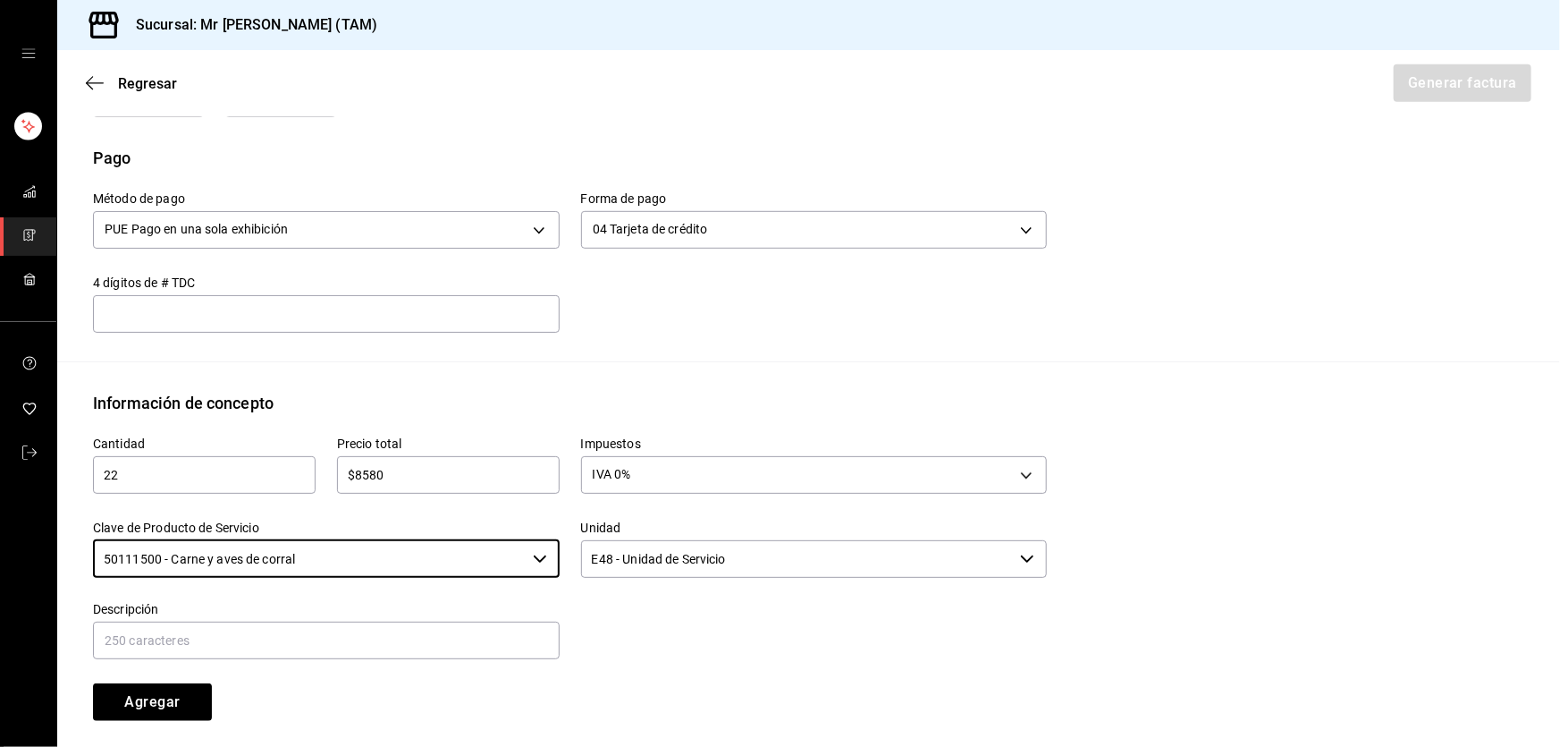
type input "50111500 - Carne y aves de corral"
click at [723, 569] on input "E48 - Unidad de Servicio" at bounding box center [797, 559] width 433 height 38
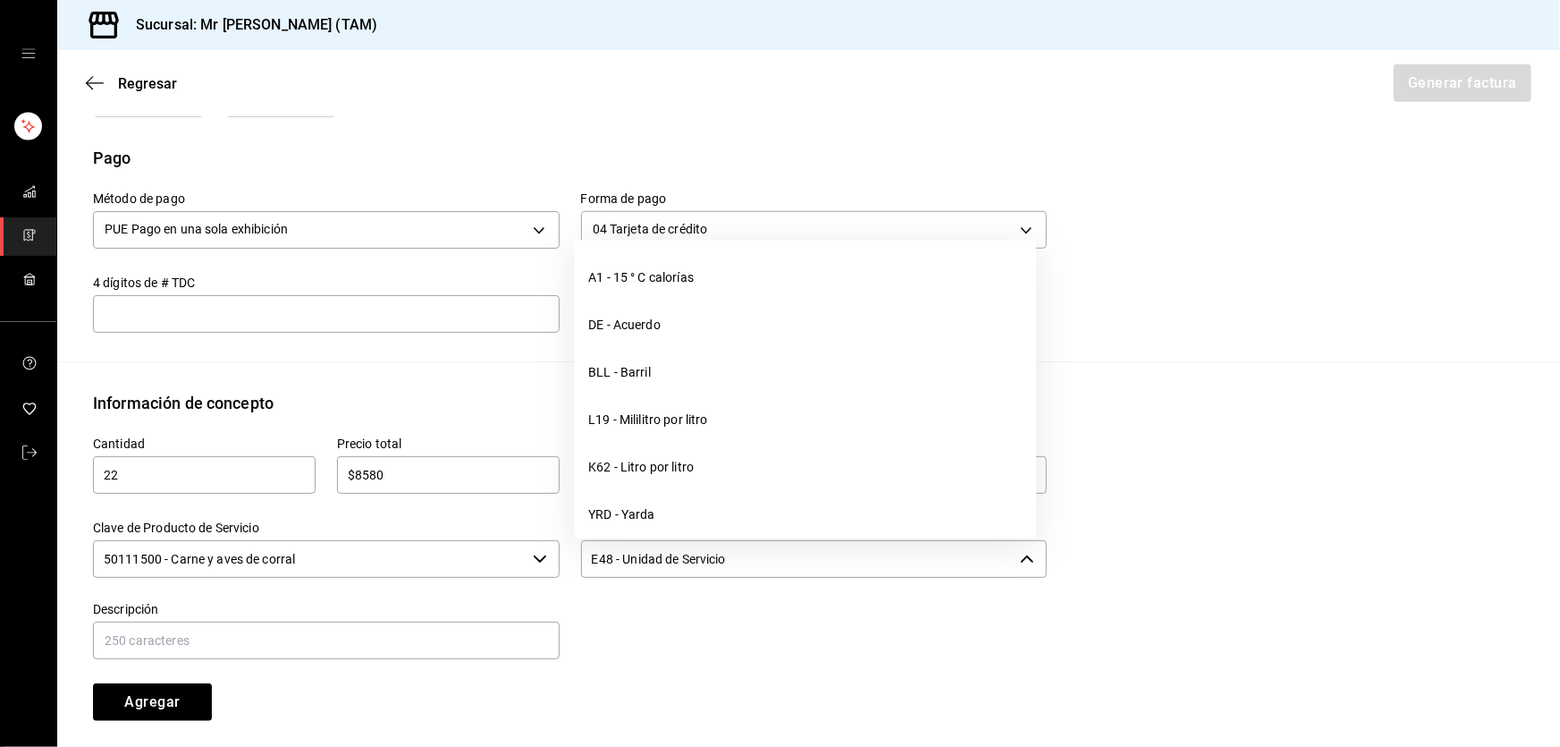
click at [723, 569] on input "E48 - Unidad de Servicio" at bounding box center [797, 559] width 433 height 38
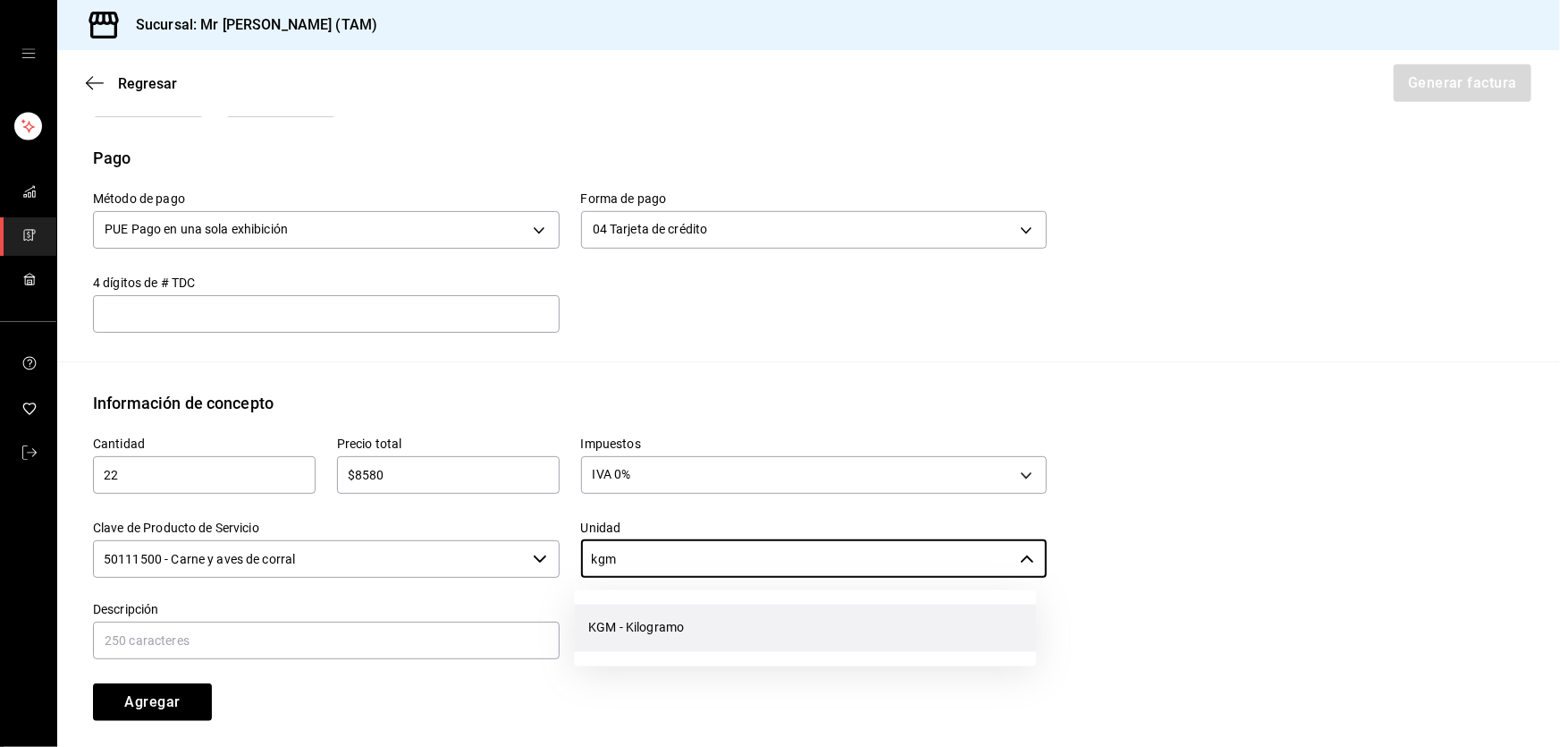
click at [698, 621] on li "KGM - Kilogramo" at bounding box center [805, 627] width 462 height 47
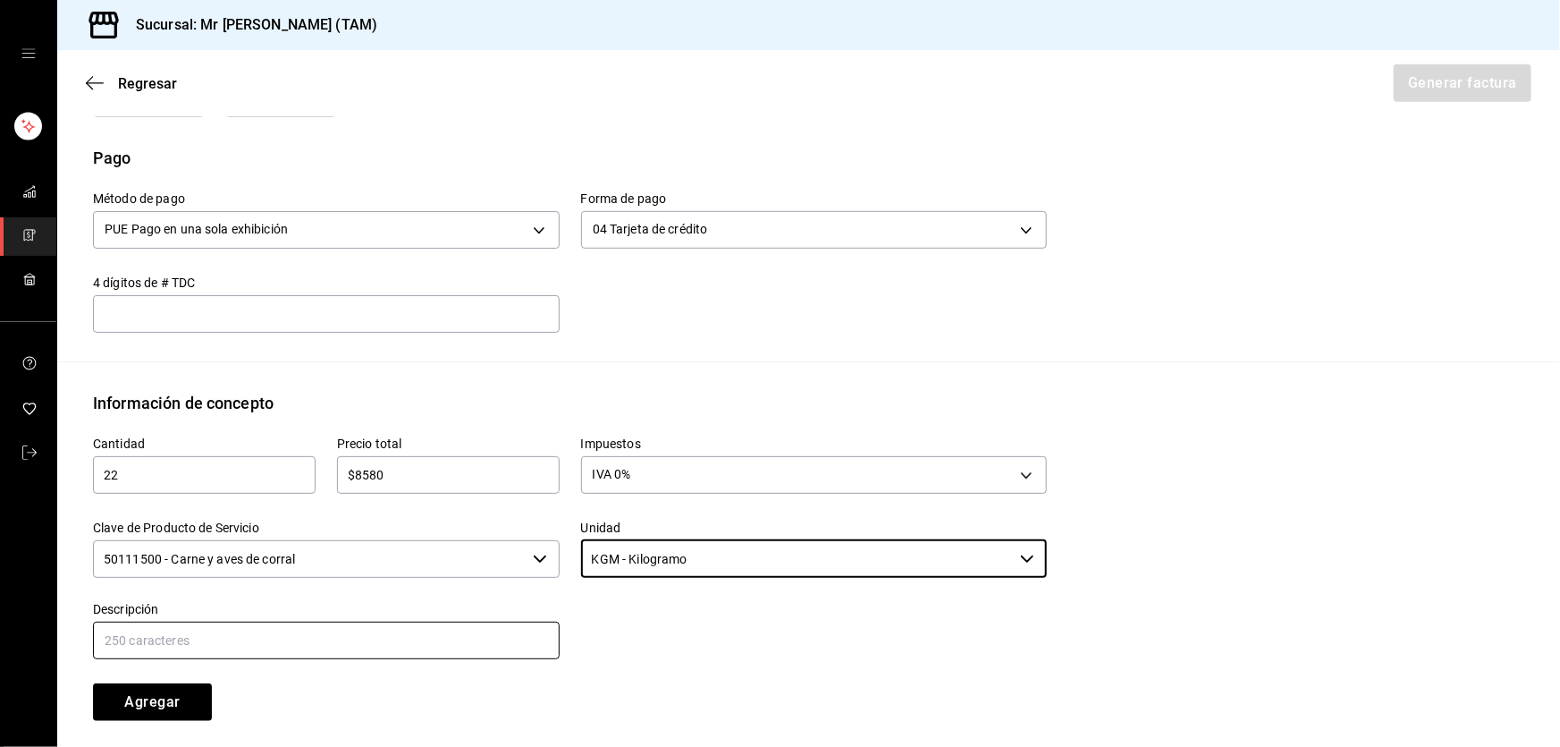
type input "KGM - Kilogramo"
click at [301, 649] on input "text" at bounding box center [326, 640] width 467 height 38
type input "VENTA DE CARNE CRUDA PARA AHUMAR"
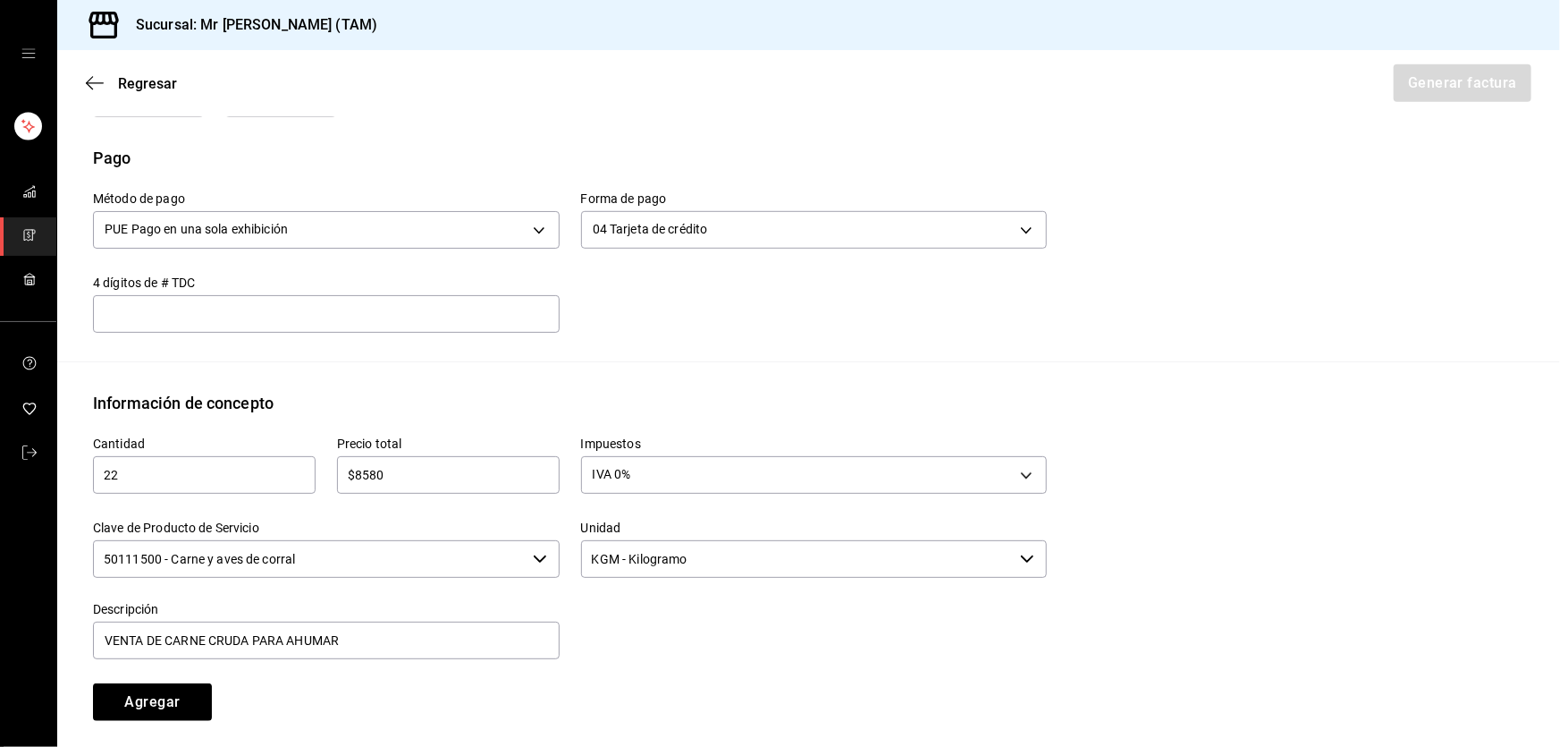
click at [713, 626] on div at bounding box center [804, 620] width 488 height 81
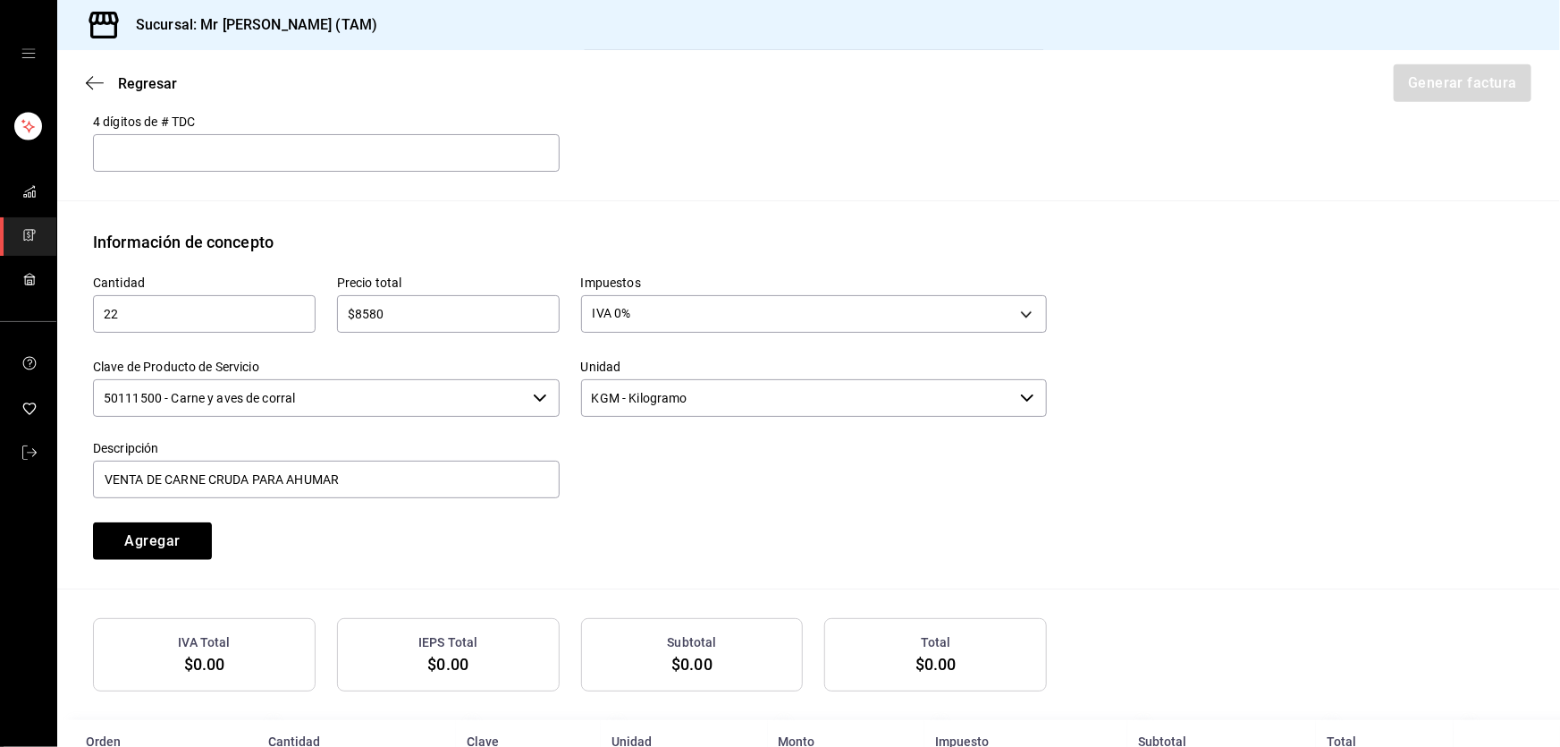
scroll to position [682, 0]
click at [155, 552] on button "Agregar" at bounding box center [152, 539] width 119 height 38
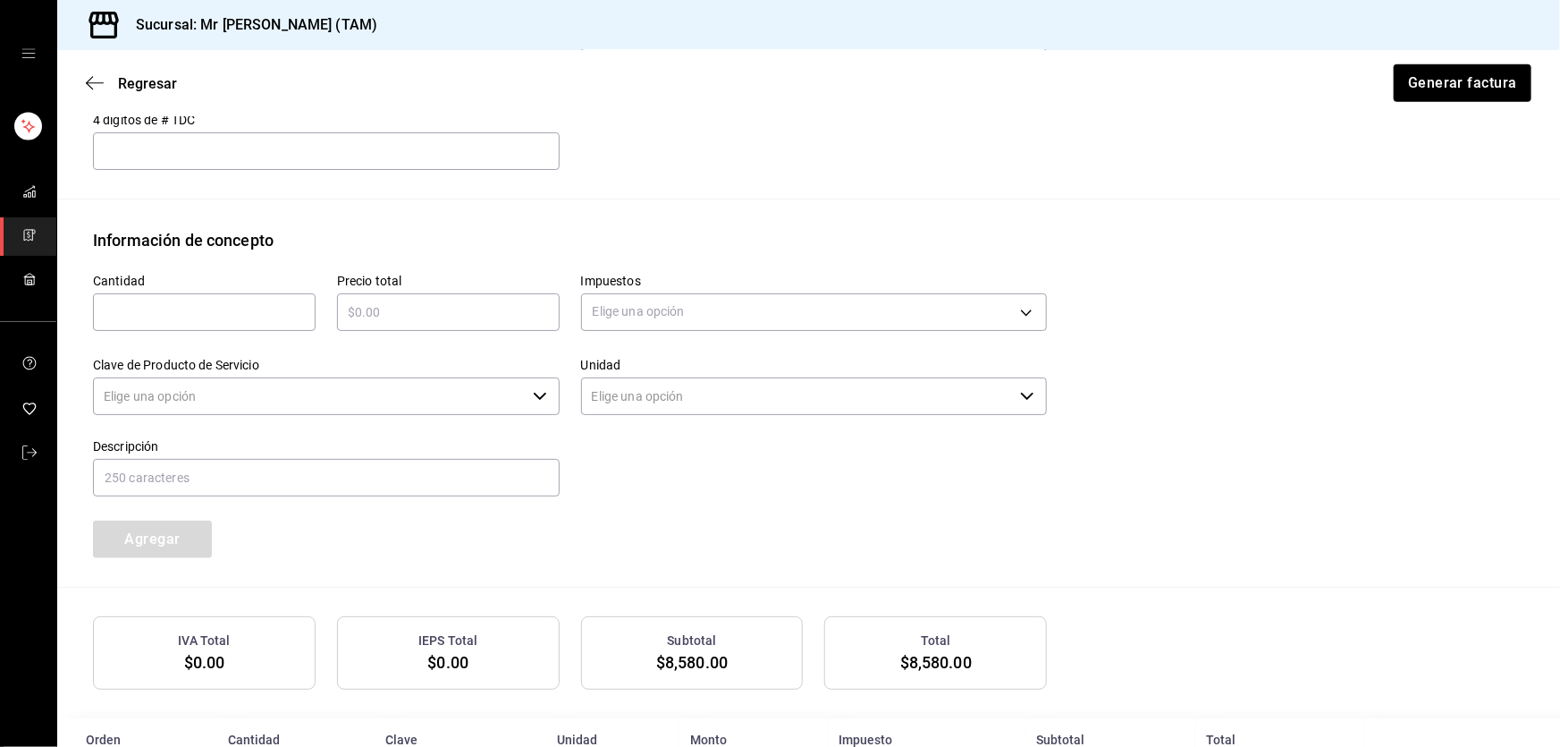
type input "90101500 - Establecimientos para comer y beber"
type input "E48 - Unidad de Servicio"
click at [1429, 99] on button "Generar factura" at bounding box center [1461, 83] width 139 height 38
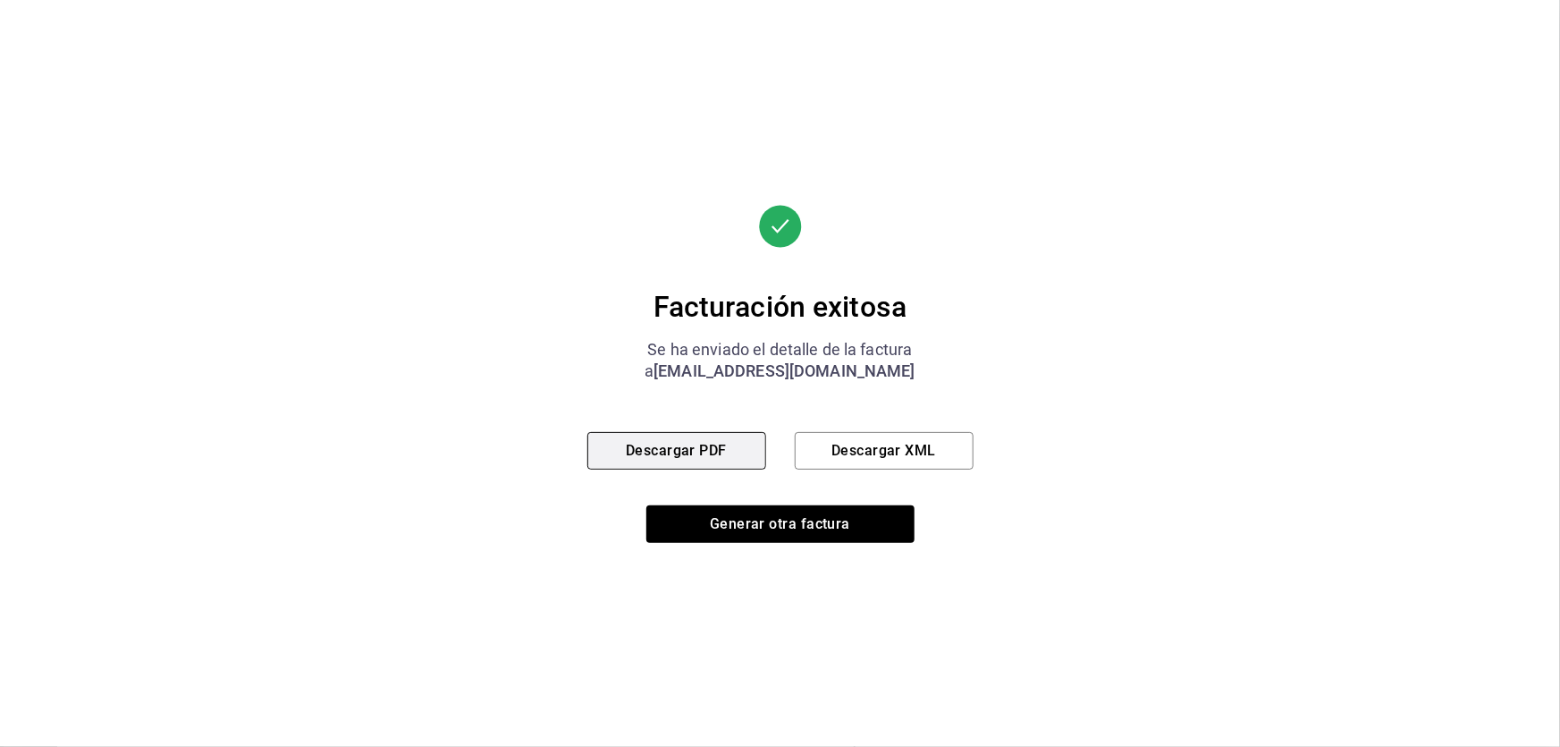
click at [660, 459] on button "Descargar PDF" at bounding box center [676, 451] width 179 height 38
click at [882, 465] on button "Descargar XML" at bounding box center [884, 451] width 179 height 38
click at [729, 454] on button "Descargar PDF" at bounding box center [676, 451] width 179 height 38
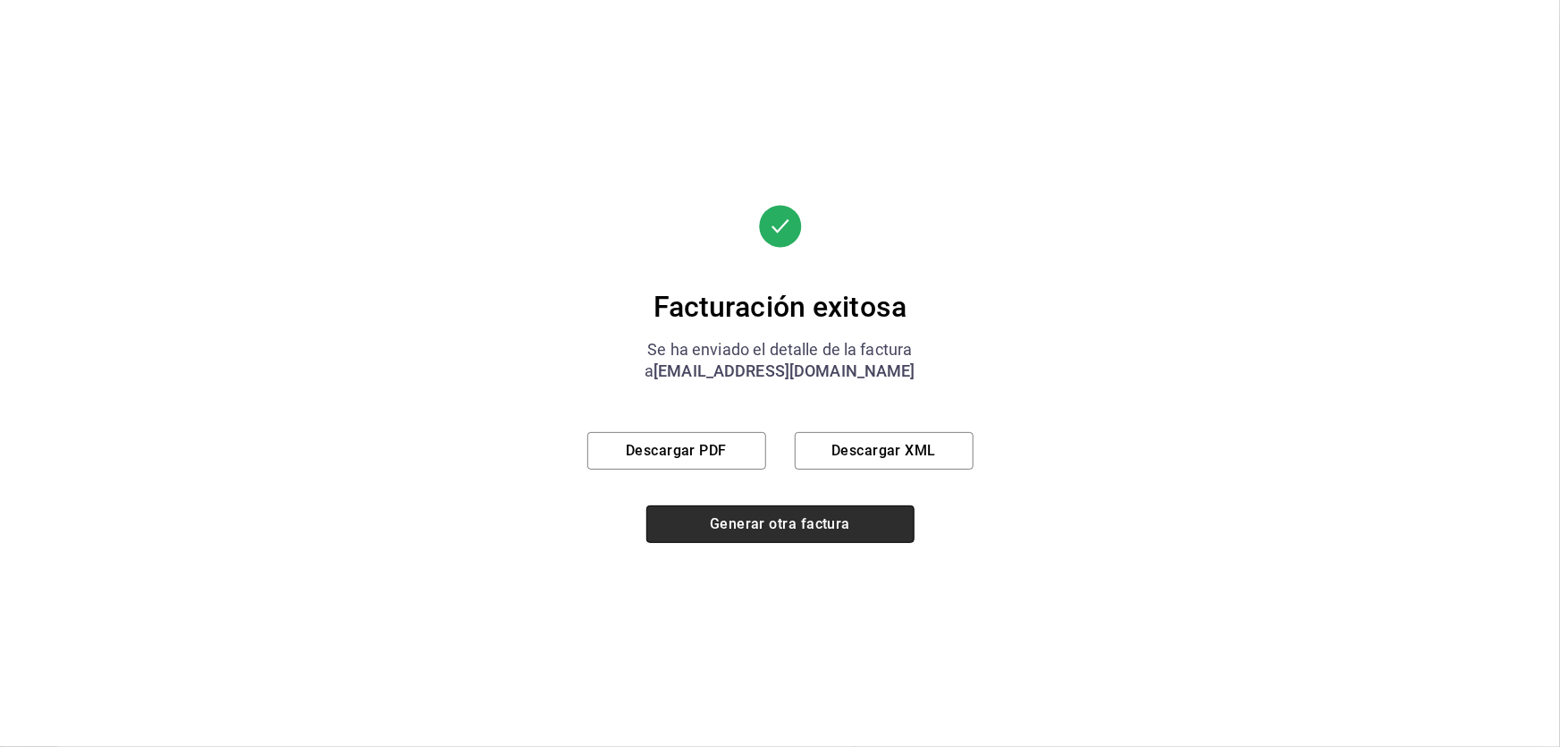
click at [814, 527] on button "Generar otra factura" at bounding box center [780, 524] width 268 height 38
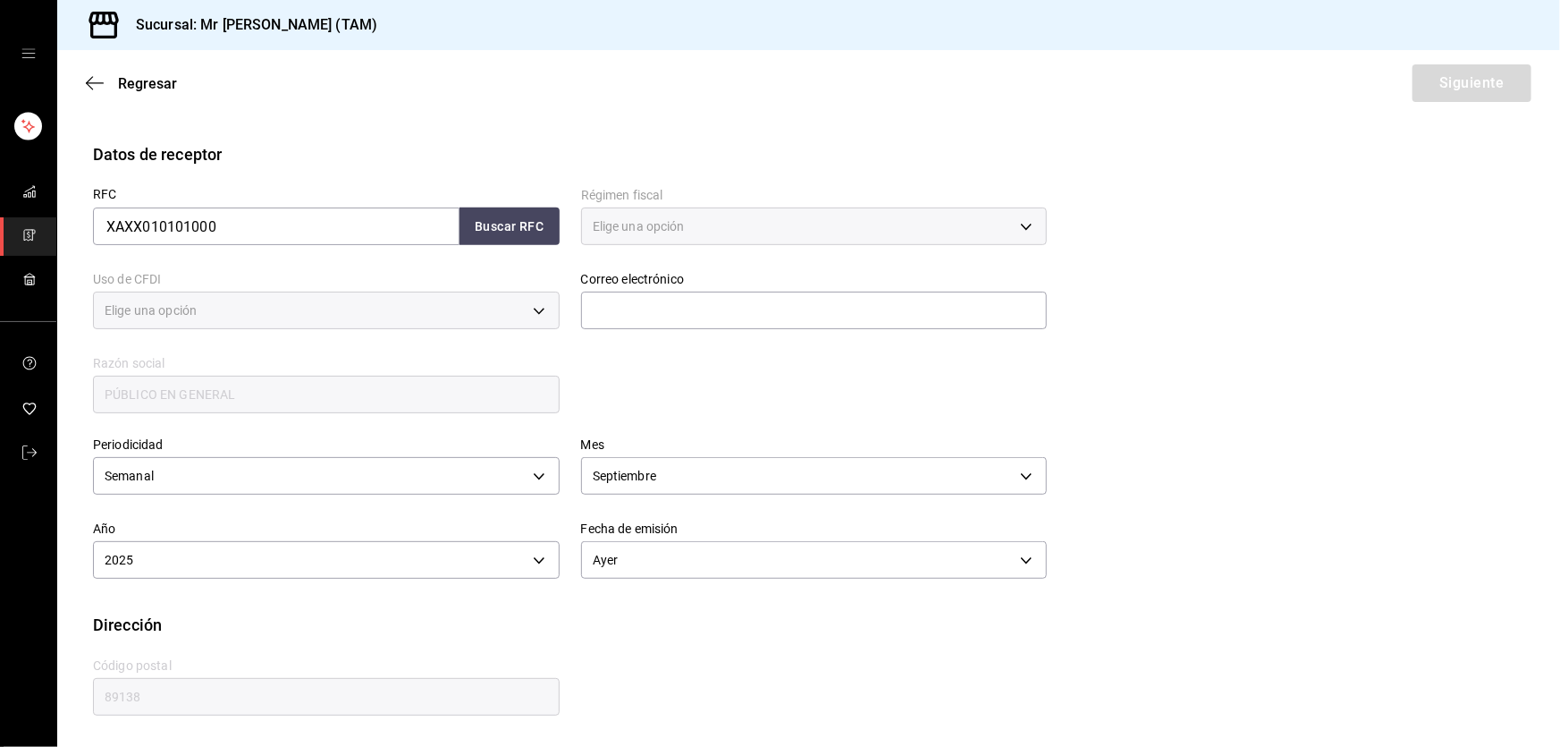
type input "616"
type input "S01"
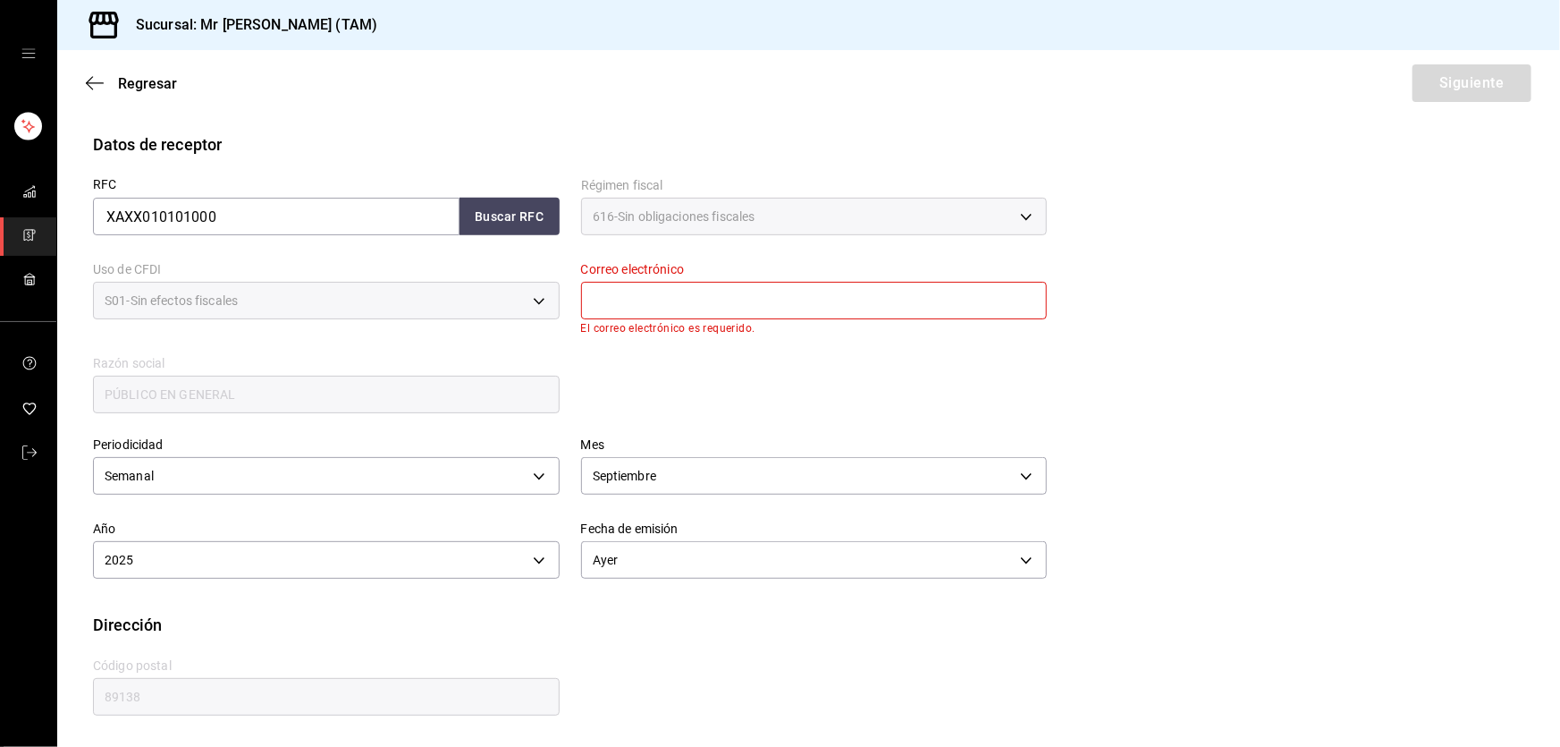
scroll to position [277, 0]
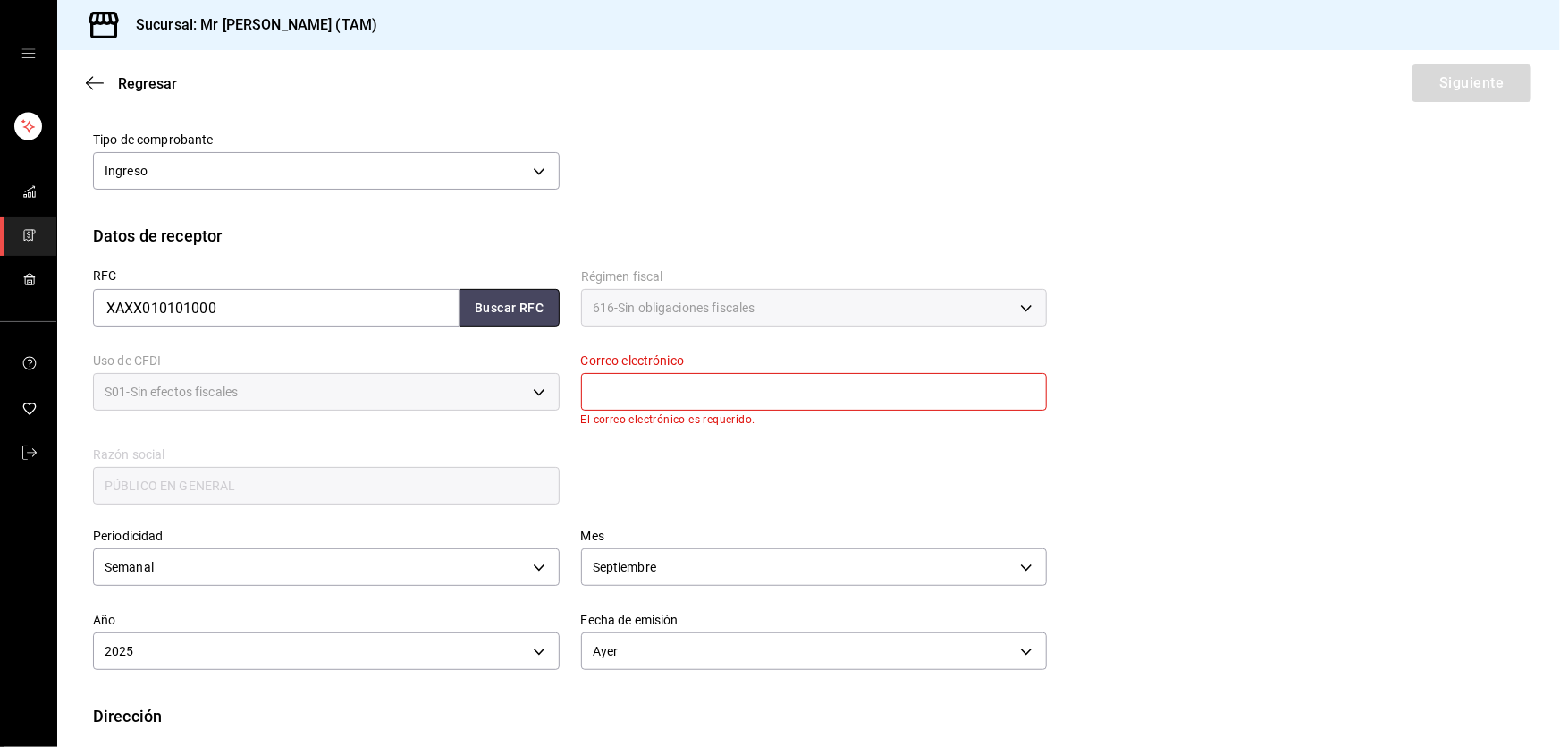
click at [505, 312] on button "Buscar RFC" at bounding box center [510, 308] width 100 height 38
type input "[EMAIL_ADDRESS][DOMAIN_NAME]"
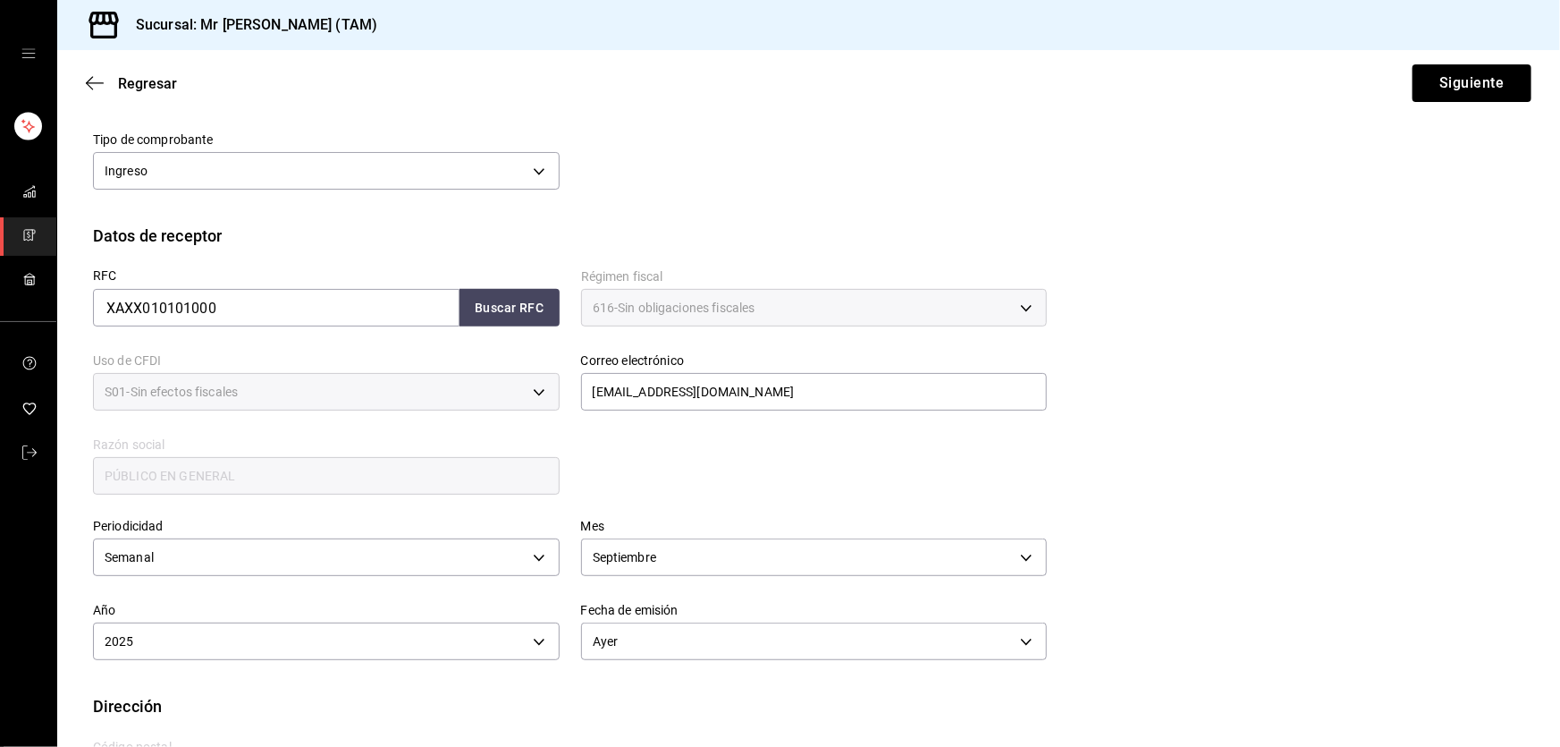
scroll to position [358, 0]
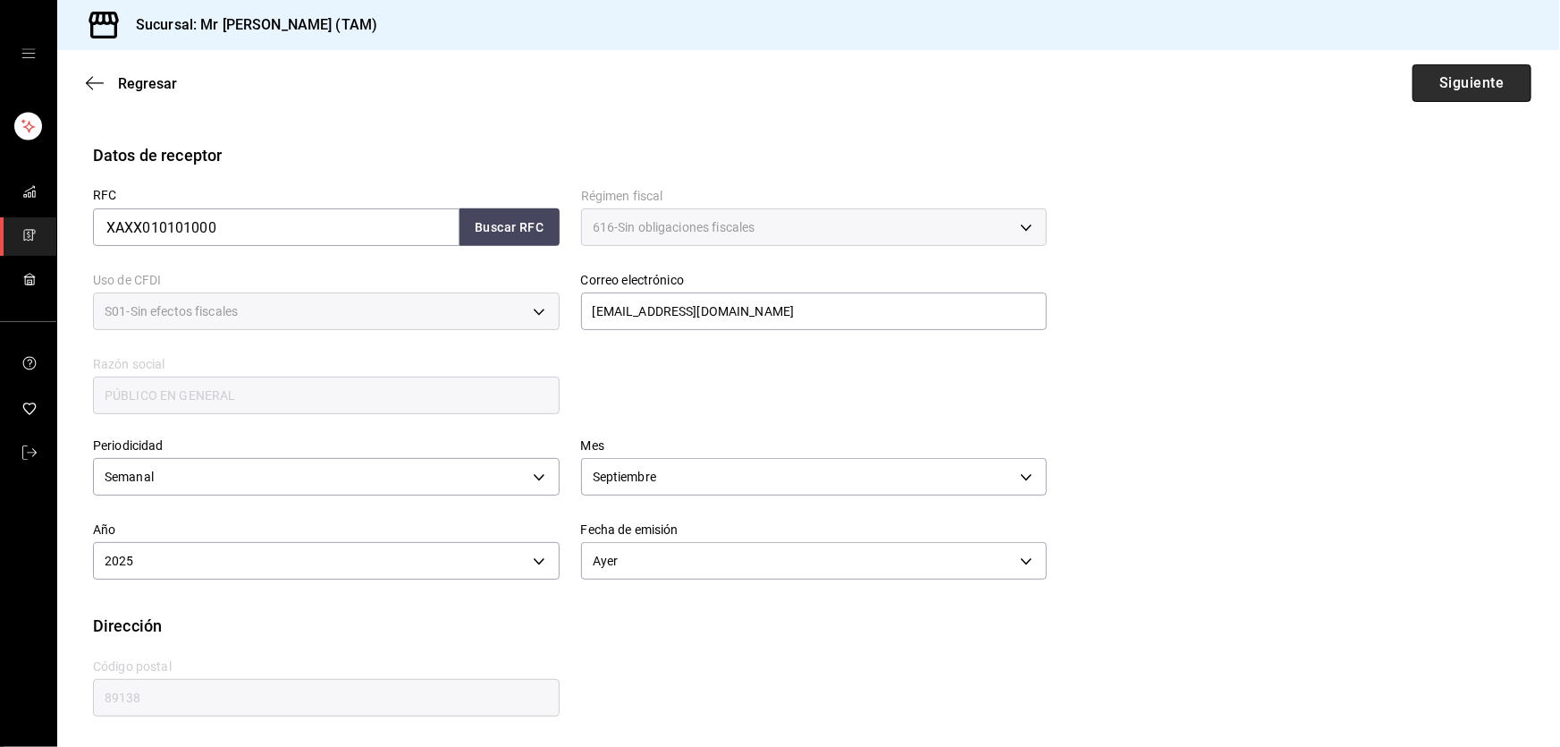
click at [1435, 72] on button "Siguiente" at bounding box center [1472, 83] width 119 height 38
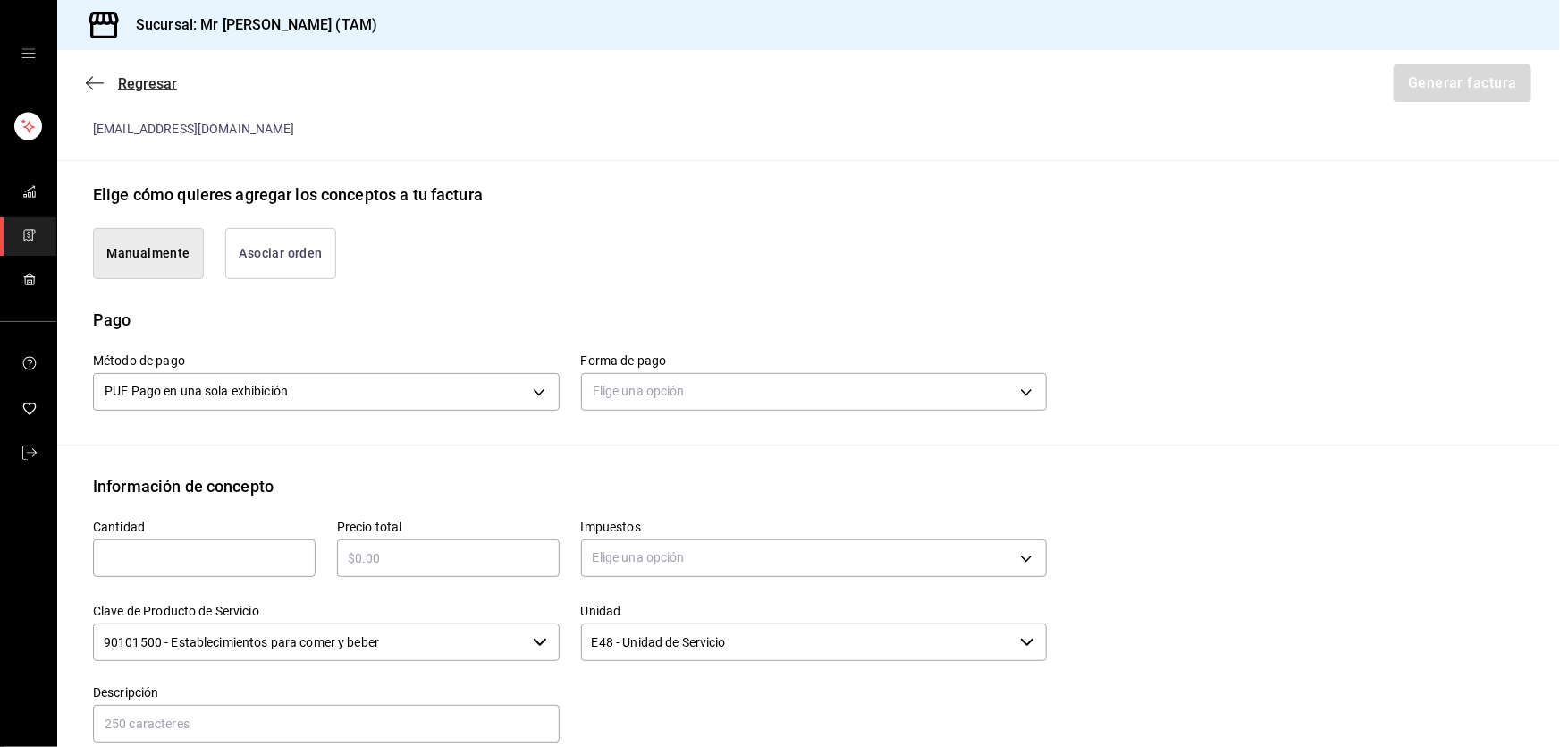
click at [98, 85] on icon "button" at bounding box center [95, 83] width 18 height 16
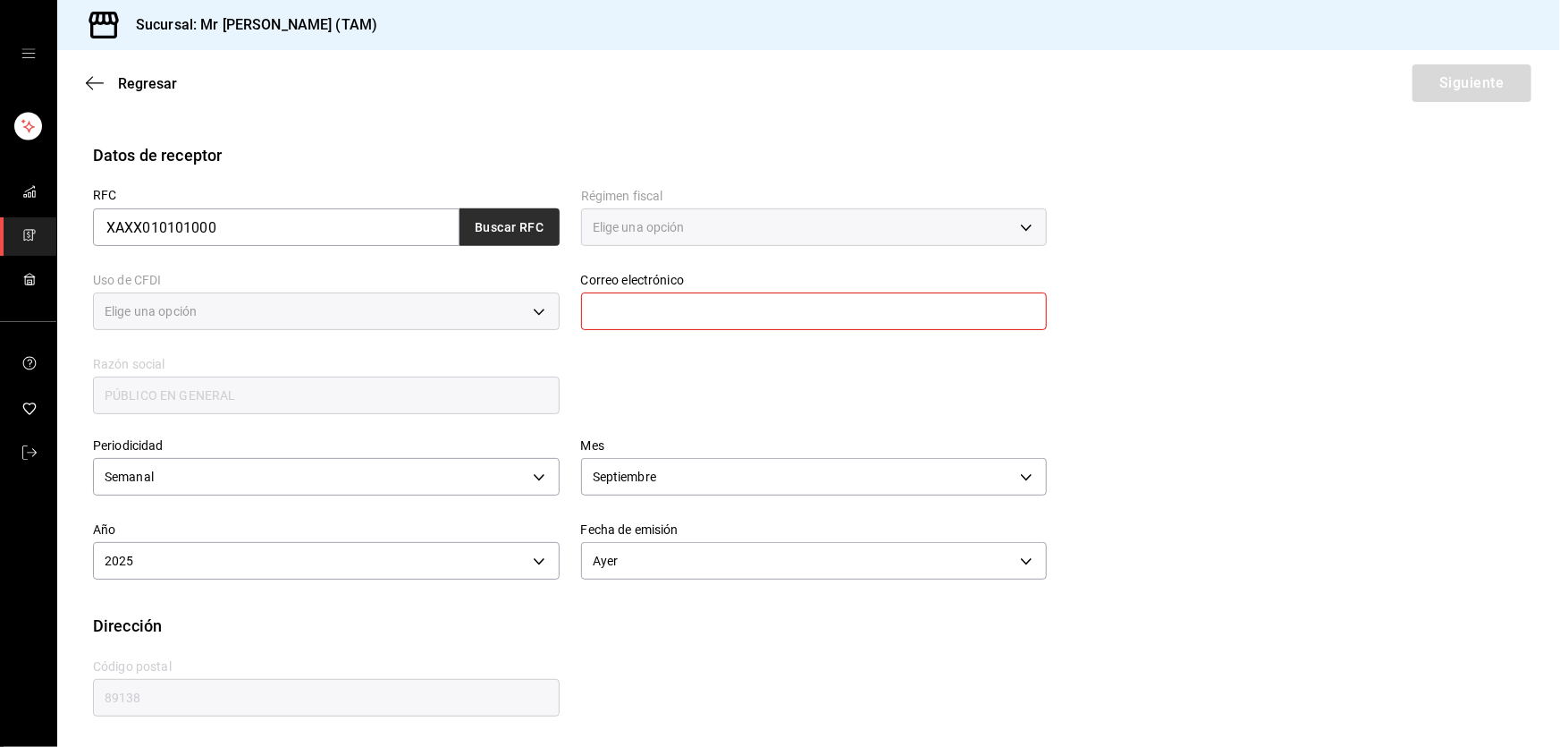
type input "616"
type input "S01"
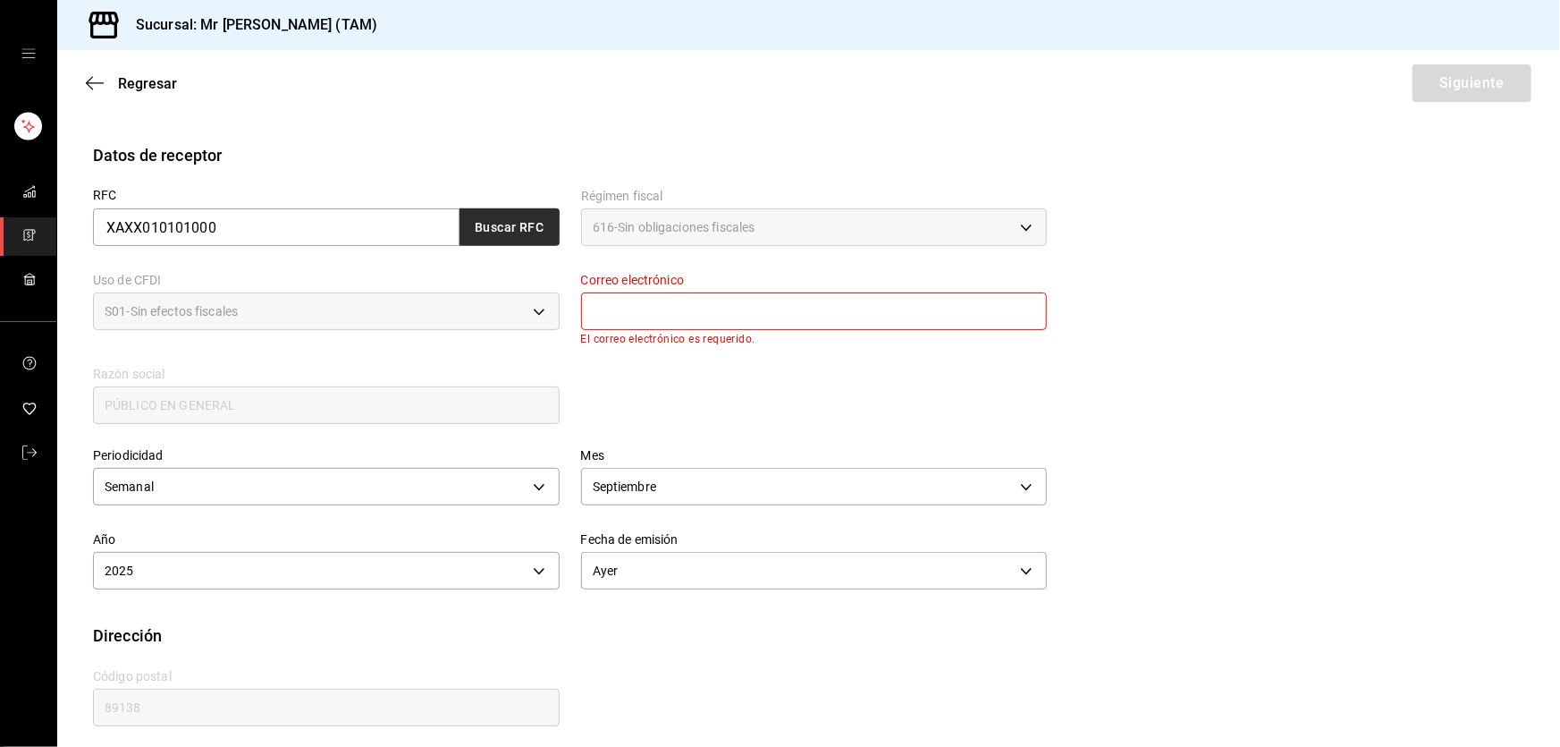
scroll to position [277, 0]
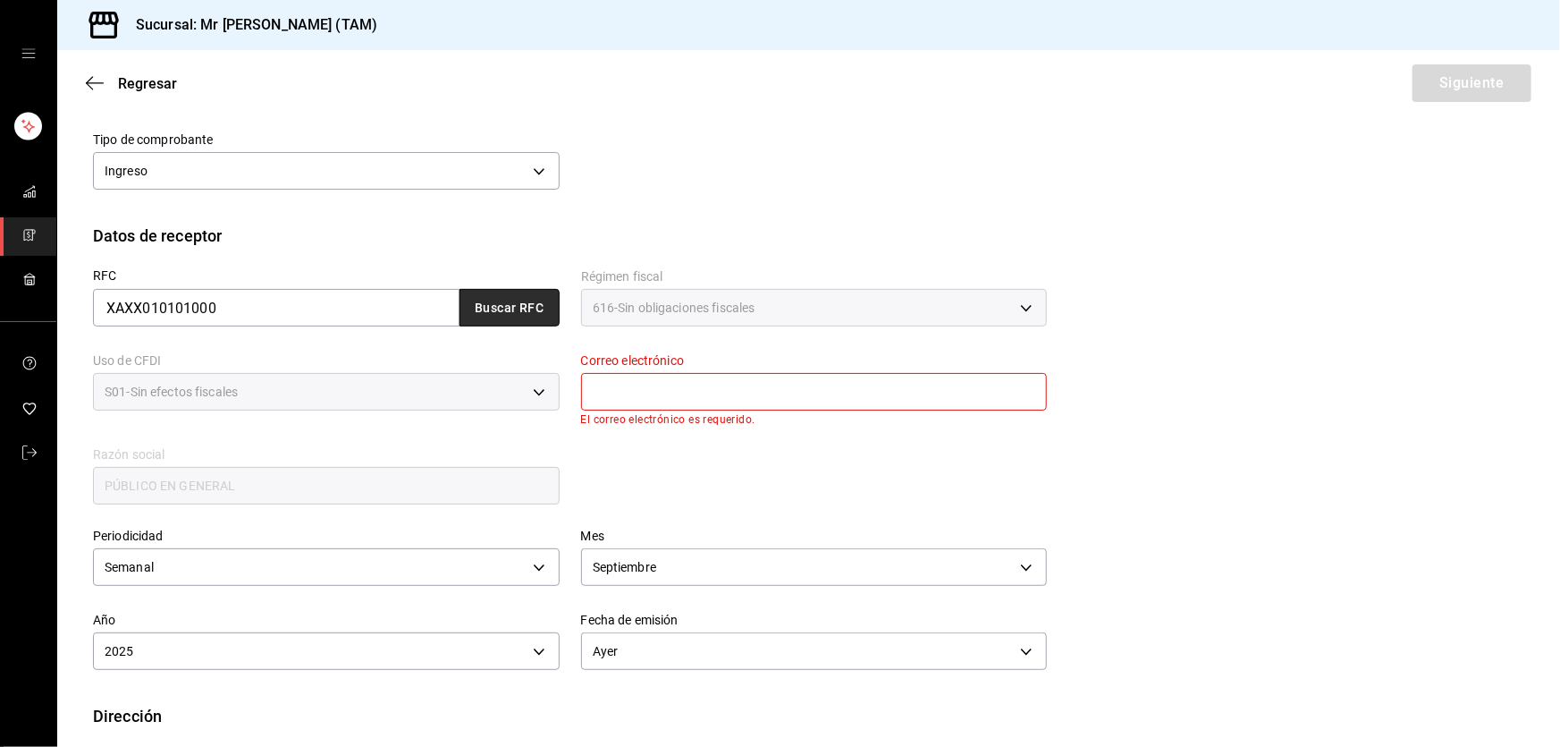
click at [508, 305] on button "Buscar RFC" at bounding box center [510, 308] width 100 height 38
type input "[EMAIL_ADDRESS][DOMAIN_NAME]"
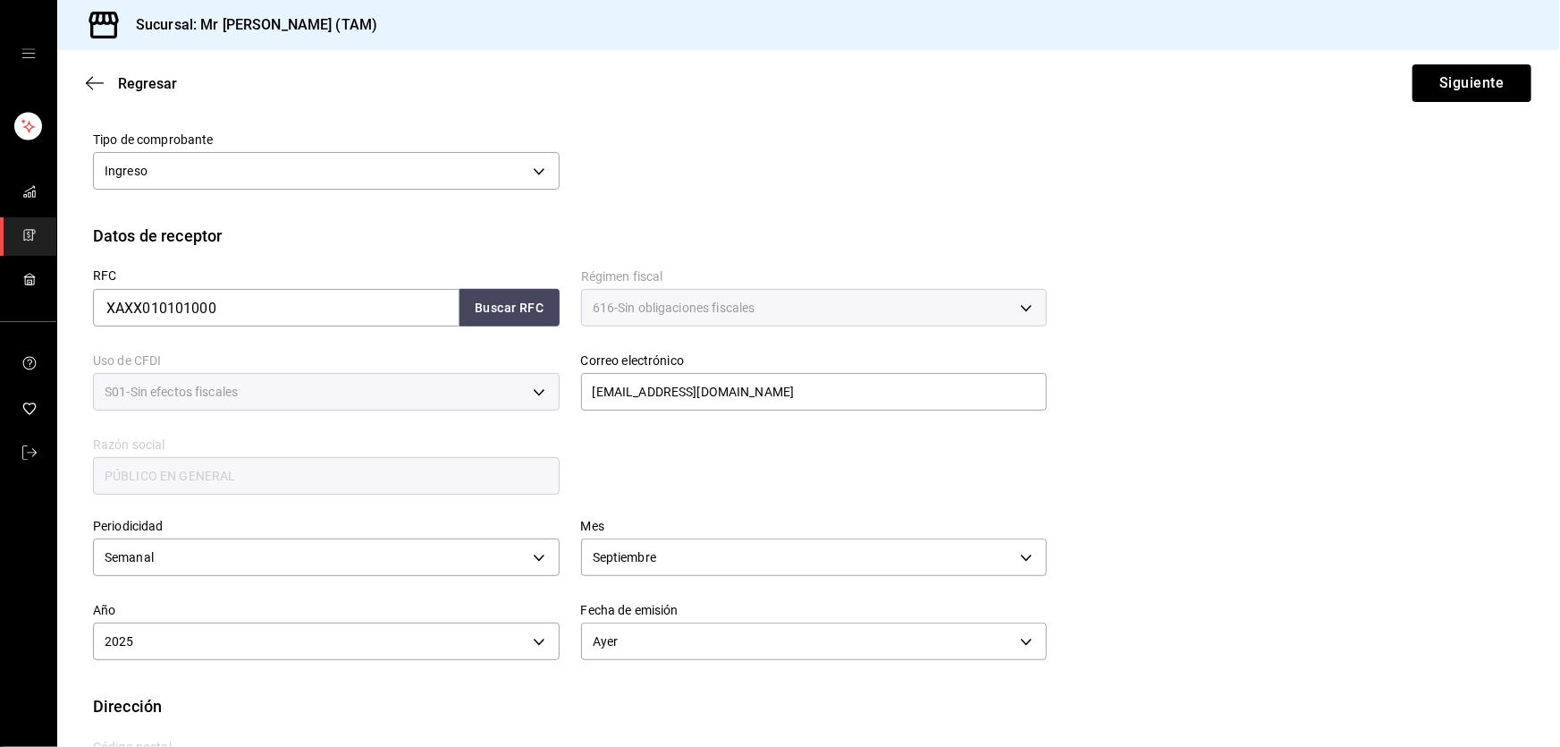
scroll to position [358, 0]
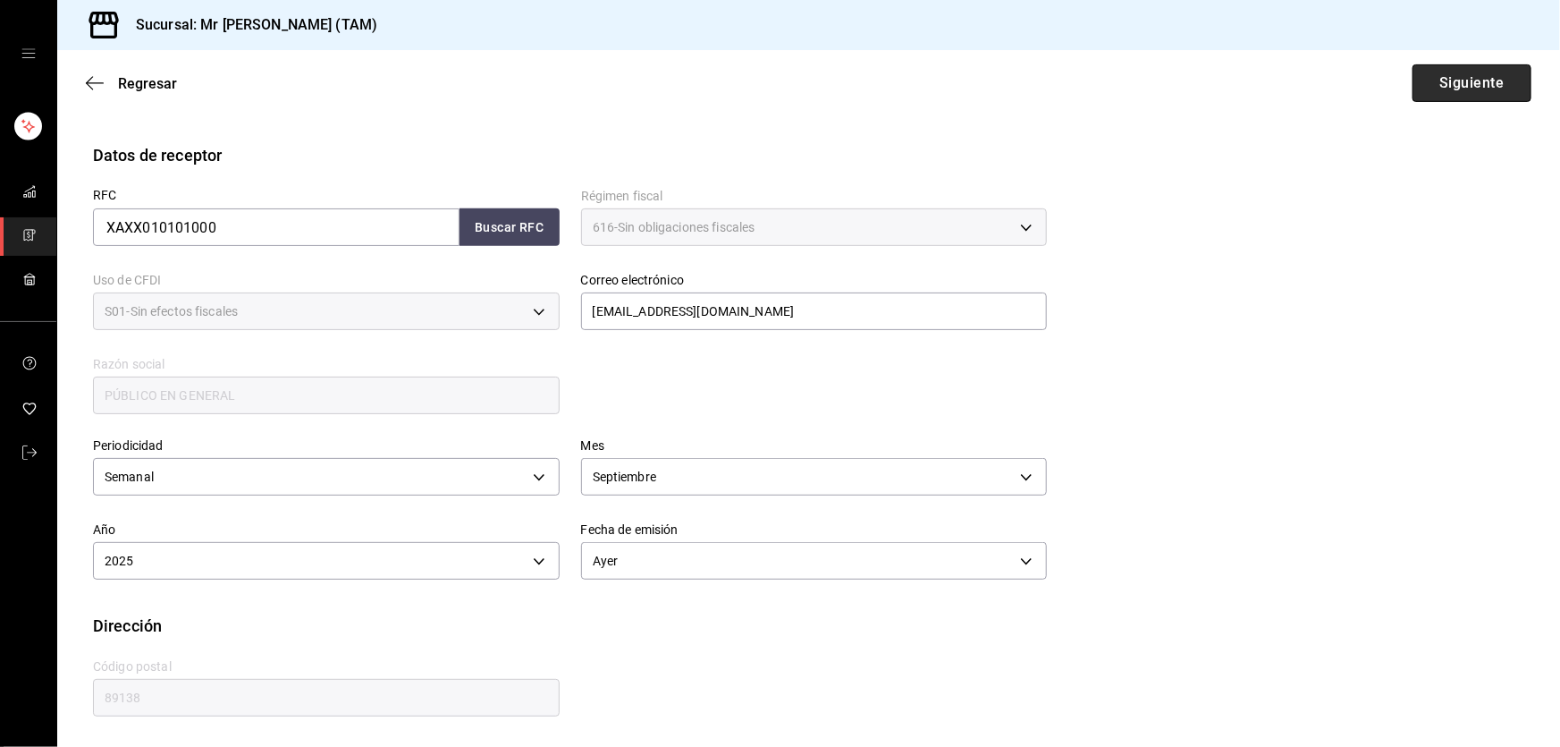
click at [1443, 91] on button "Siguiente" at bounding box center [1472, 83] width 119 height 38
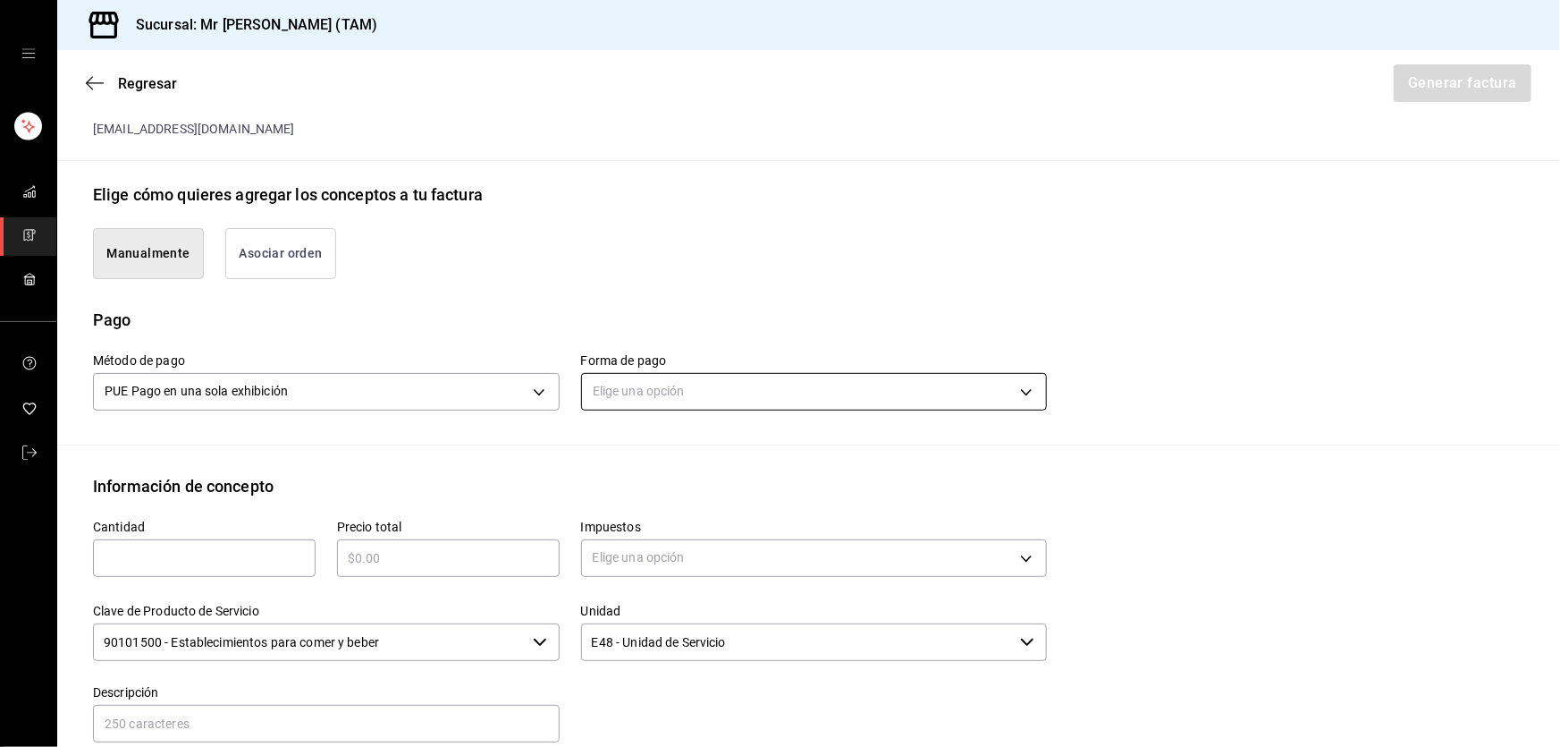
click at [654, 384] on body "Sucursal: Mr [PERSON_NAME] (TAM) Regresar Generar factura Emisor Perfil fiscal …" at bounding box center [780, 373] width 1560 height 747
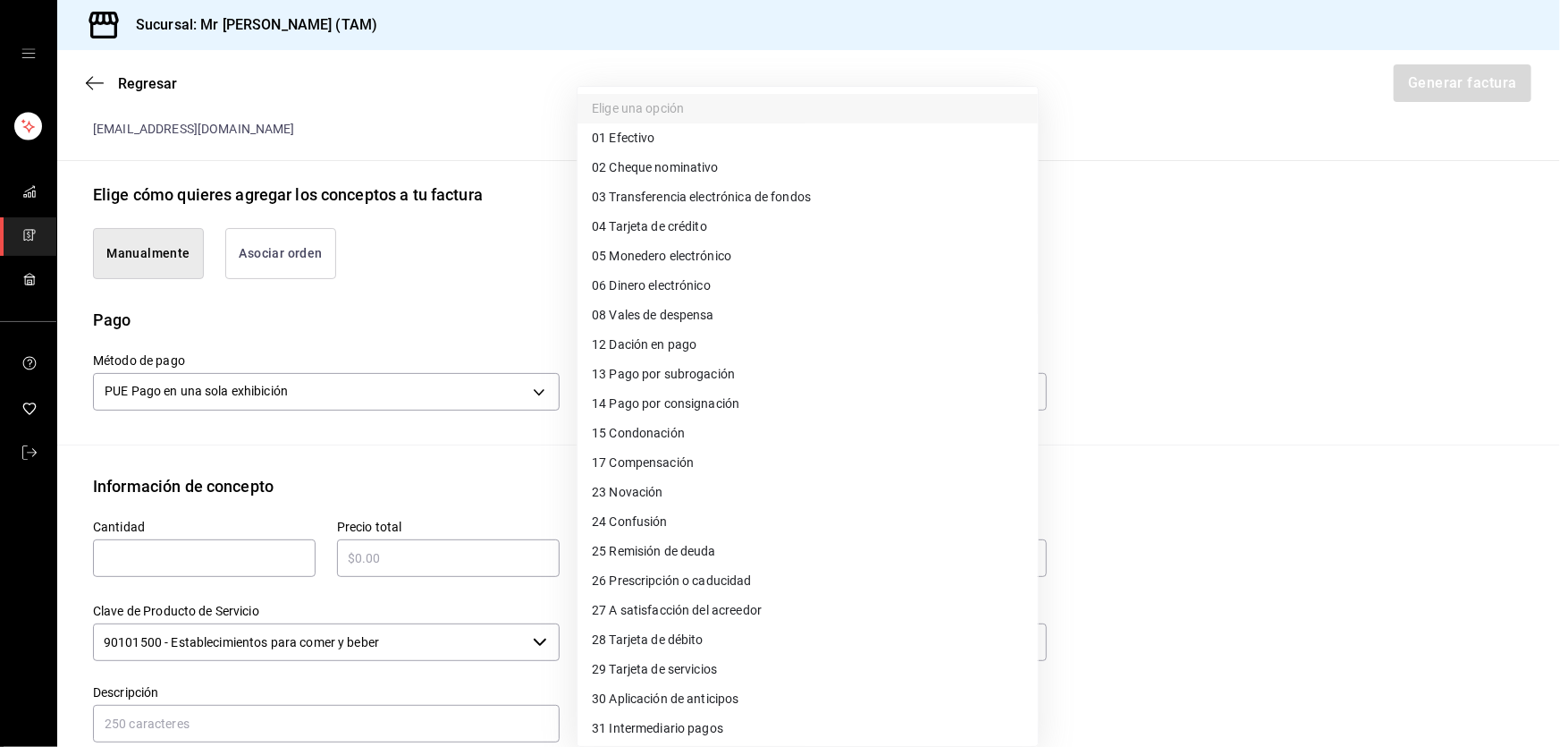
click at [641, 637] on span "28 Tarjeta de débito" at bounding box center [648, 639] width 112 height 19
type input "28"
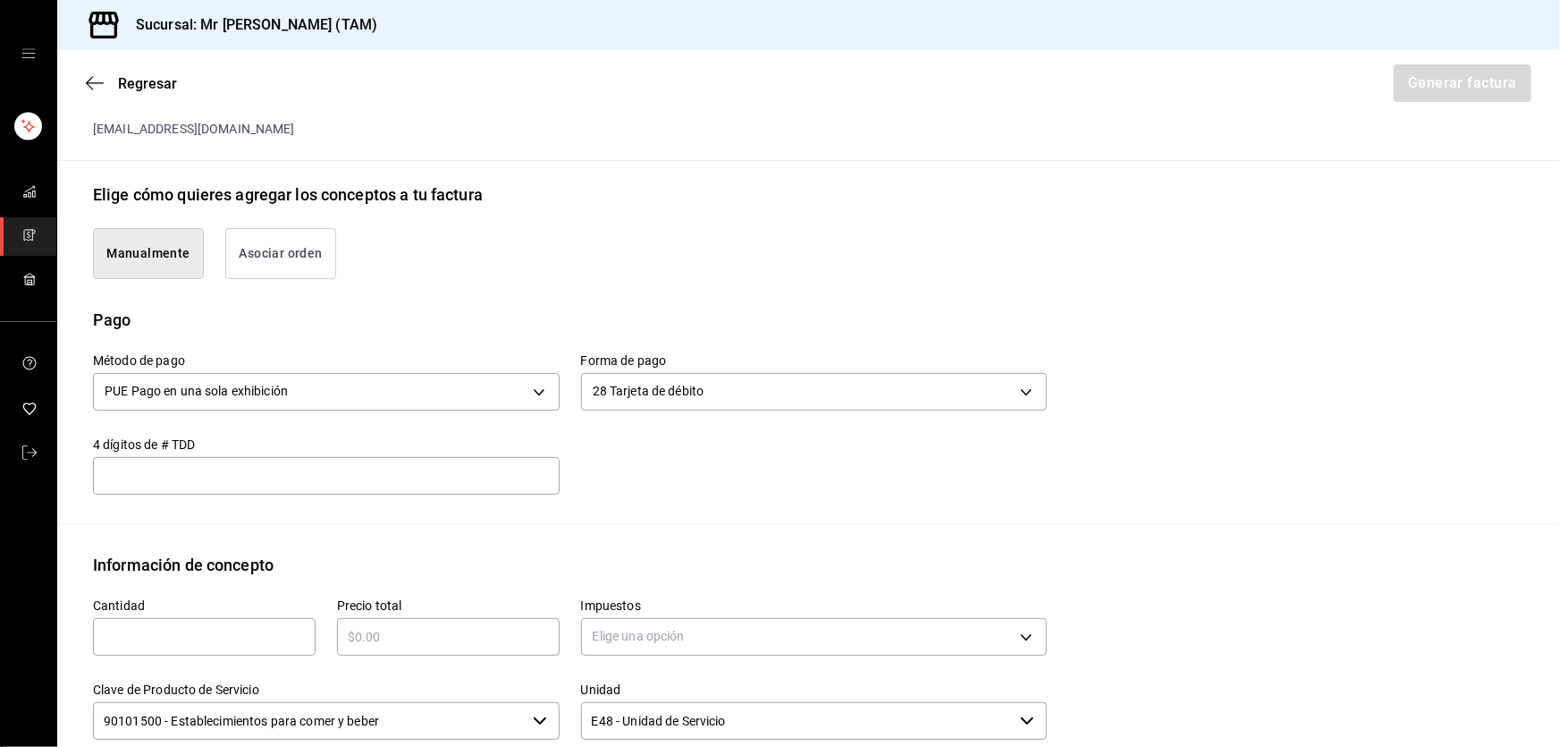
click at [238, 631] on input "text" at bounding box center [204, 636] width 223 height 21
type input "33"
type input "$12870"
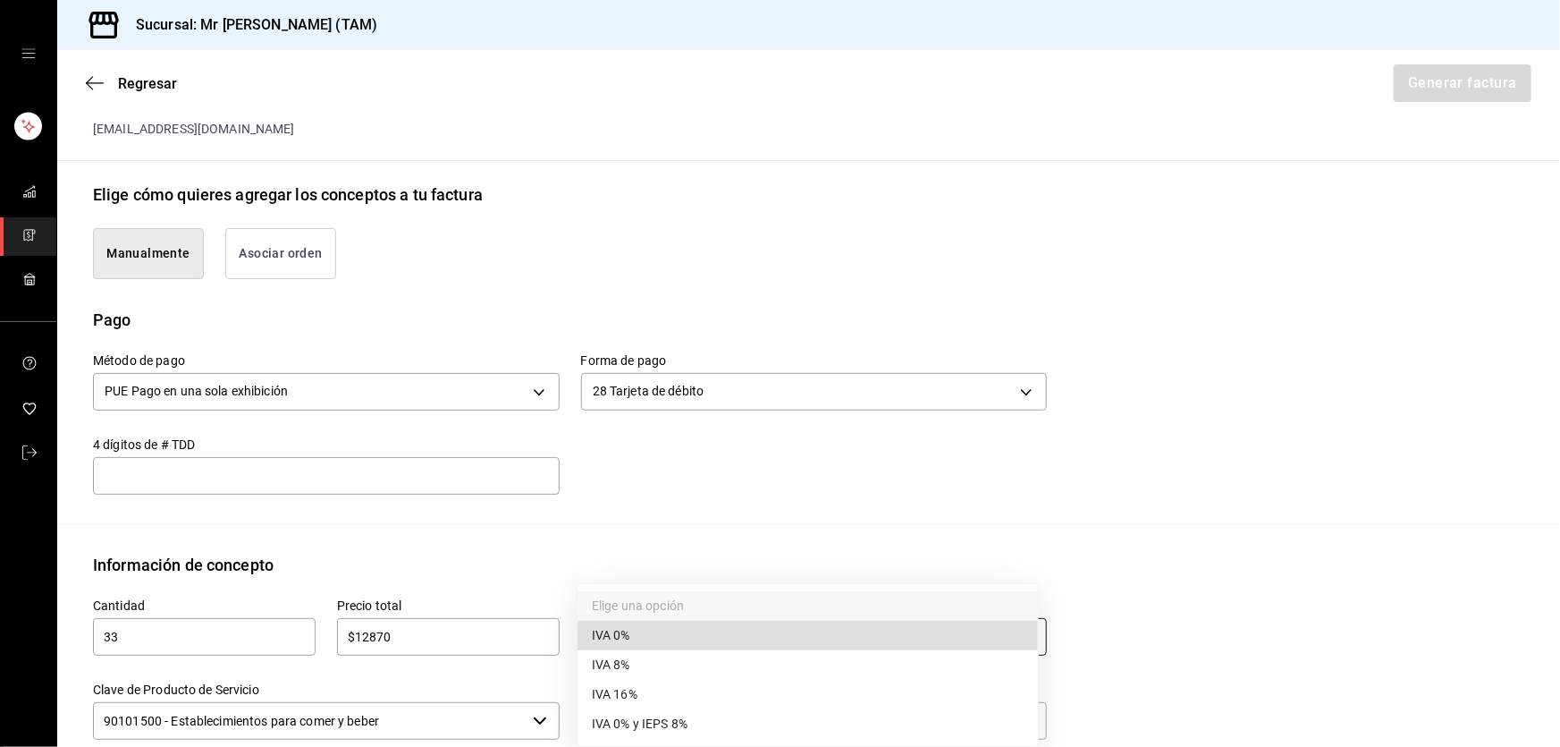
click at [644, 627] on body "Sucursal: Mr [PERSON_NAME] (TAM) Regresar Generar factura Emisor Perfil fiscal …" at bounding box center [780, 373] width 1560 height 747
click at [635, 690] on span "IVA 16%" at bounding box center [615, 694] width 46 height 19
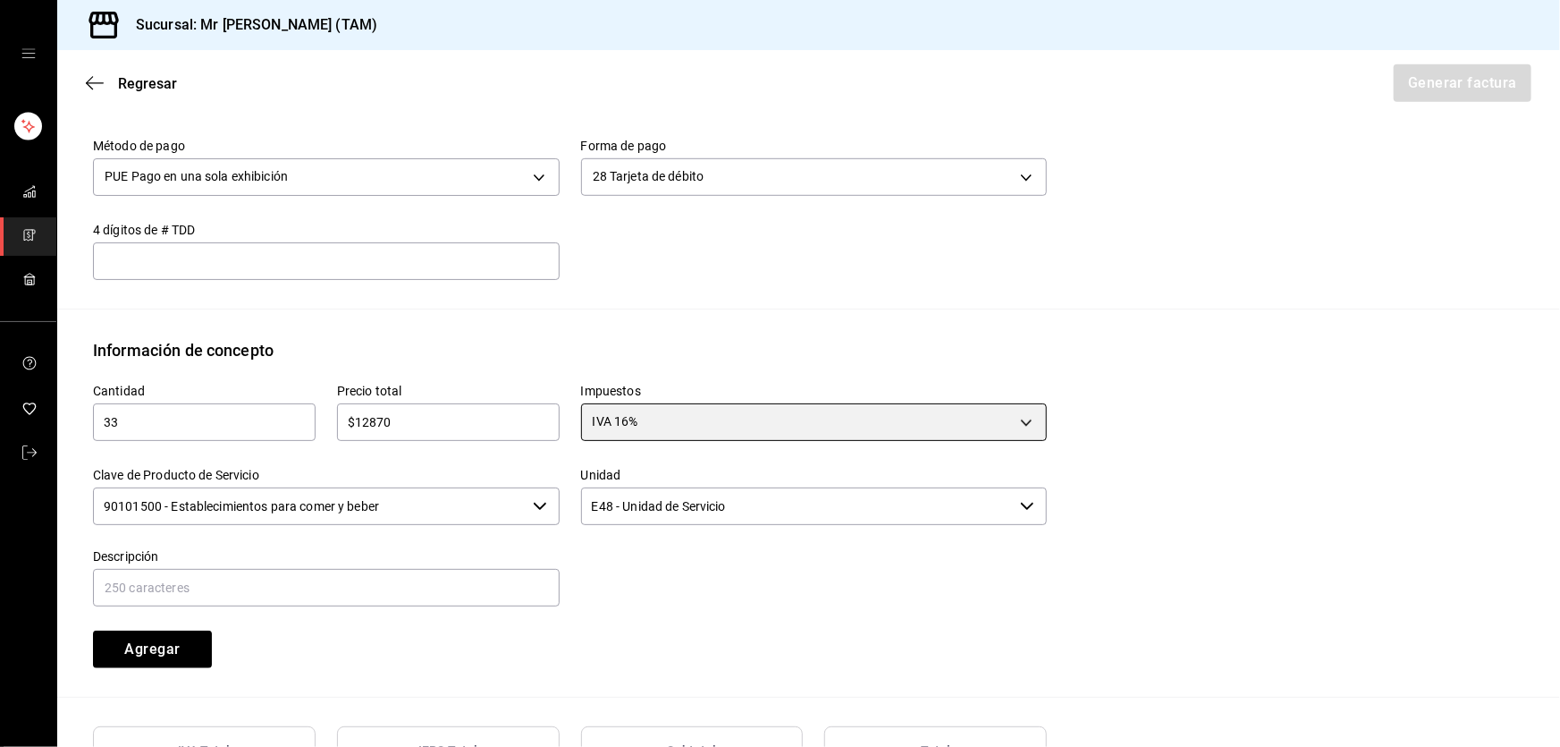
scroll to position [601, 0]
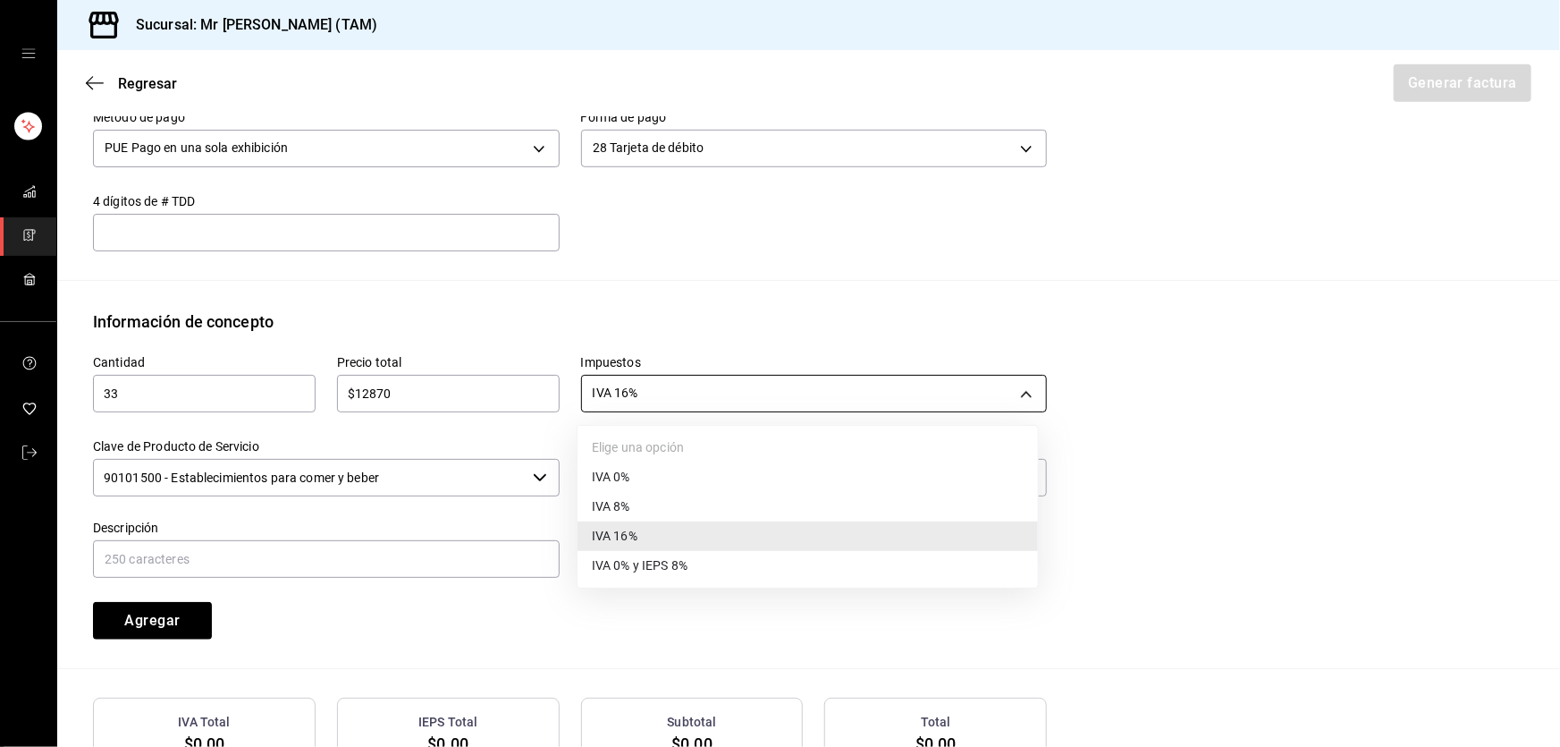
click at [615, 388] on body "Sucursal: Mr [PERSON_NAME] (TAM) Regresar Generar factura Emisor Perfil fiscal …" at bounding box center [780, 373] width 1560 height 747
click at [630, 478] on span "IVA 0%" at bounding box center [611, 477] width 38 height 19
type input "IVA_0"
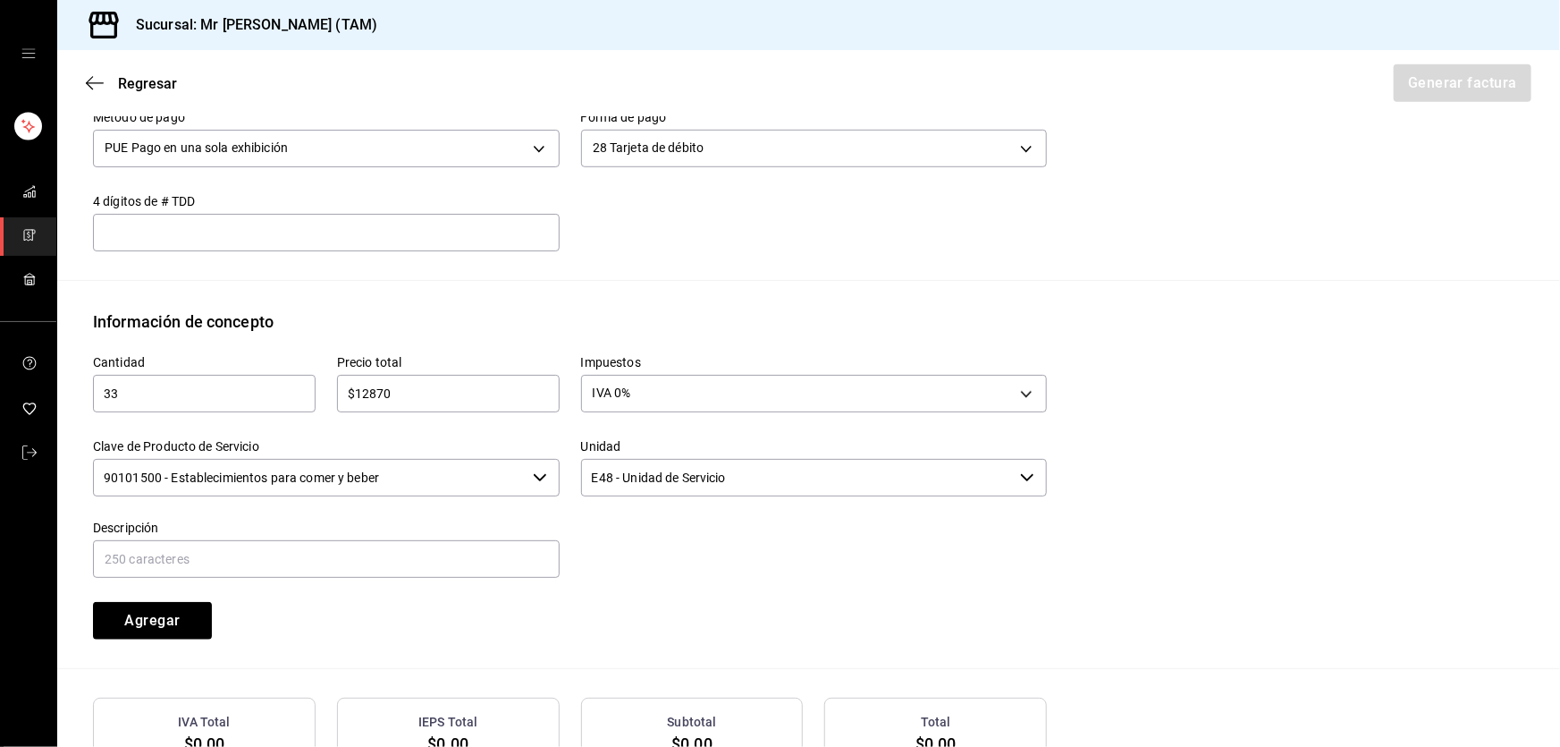
click at [466, 474] on input "90101500 - Establecimientos para comer y beber" at bounding box center [309, 478] width 433 height 38
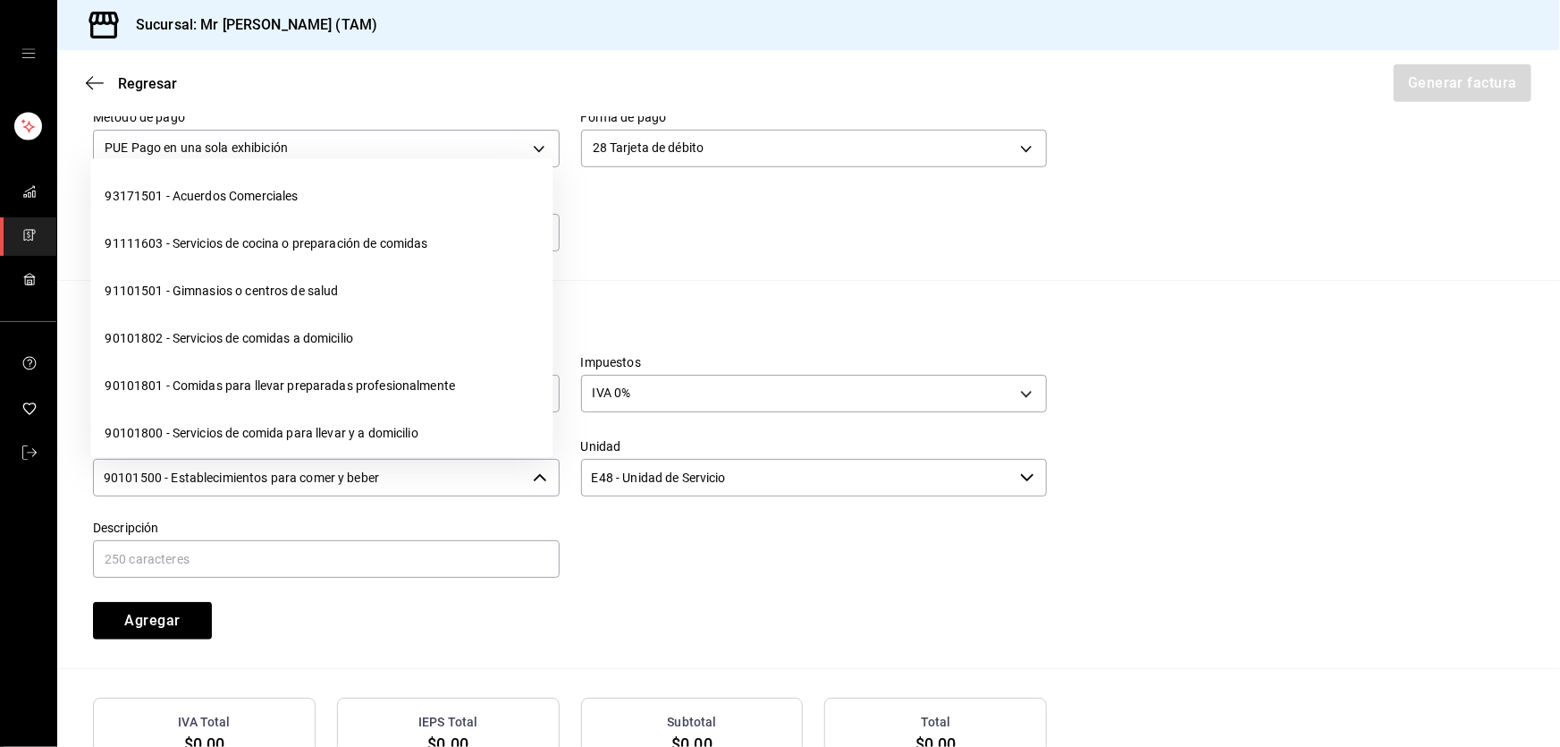
click at [466, 474] on input "90101500 - Establecimientos para comer y beber" at bounding box center [309, 478] width 433 height 38
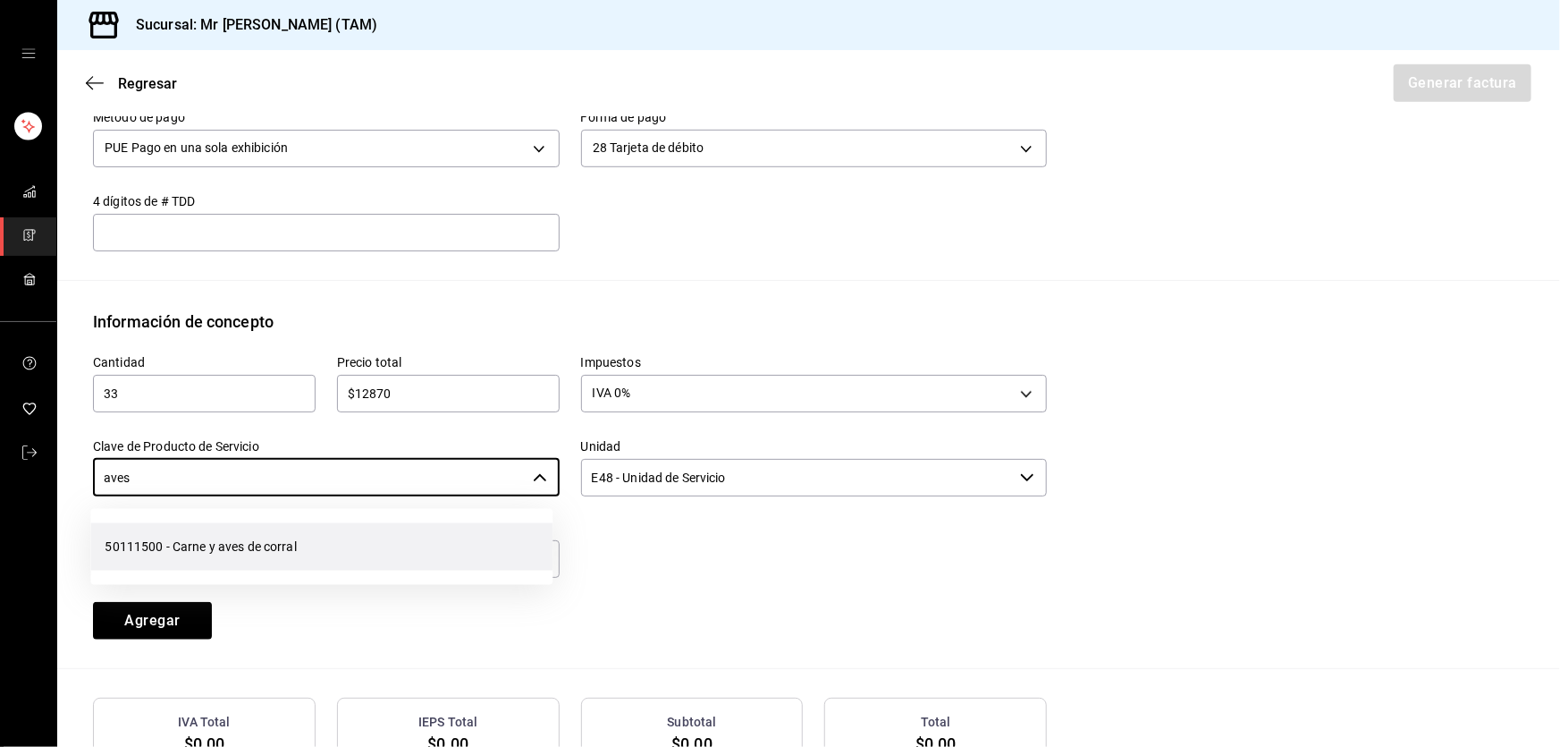
click at [336, 535] on li "50111500 - Carne y aves de corral" at bounding box center [321, 546] width 462 height 47
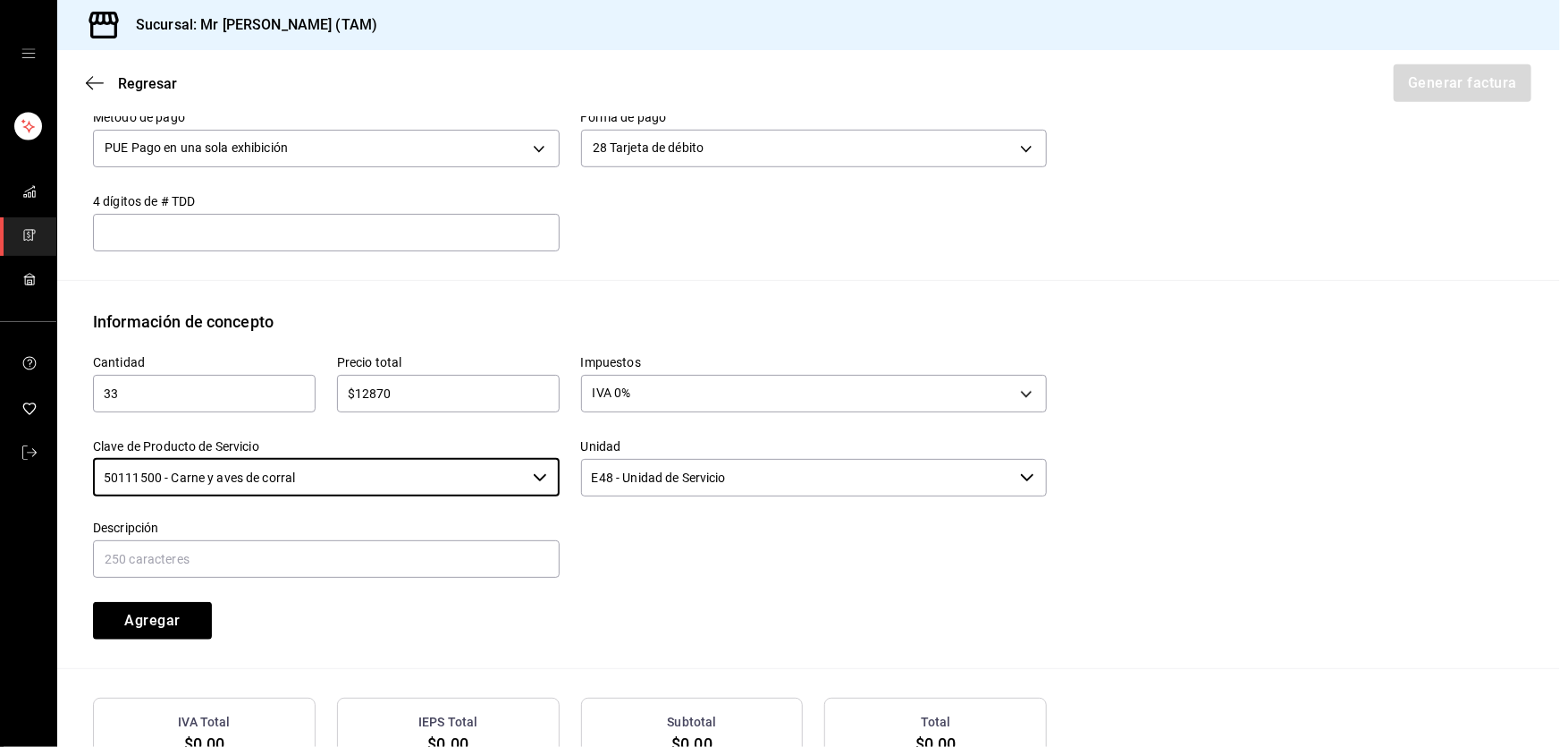
type input "50111500 - Carne y aves de corral"
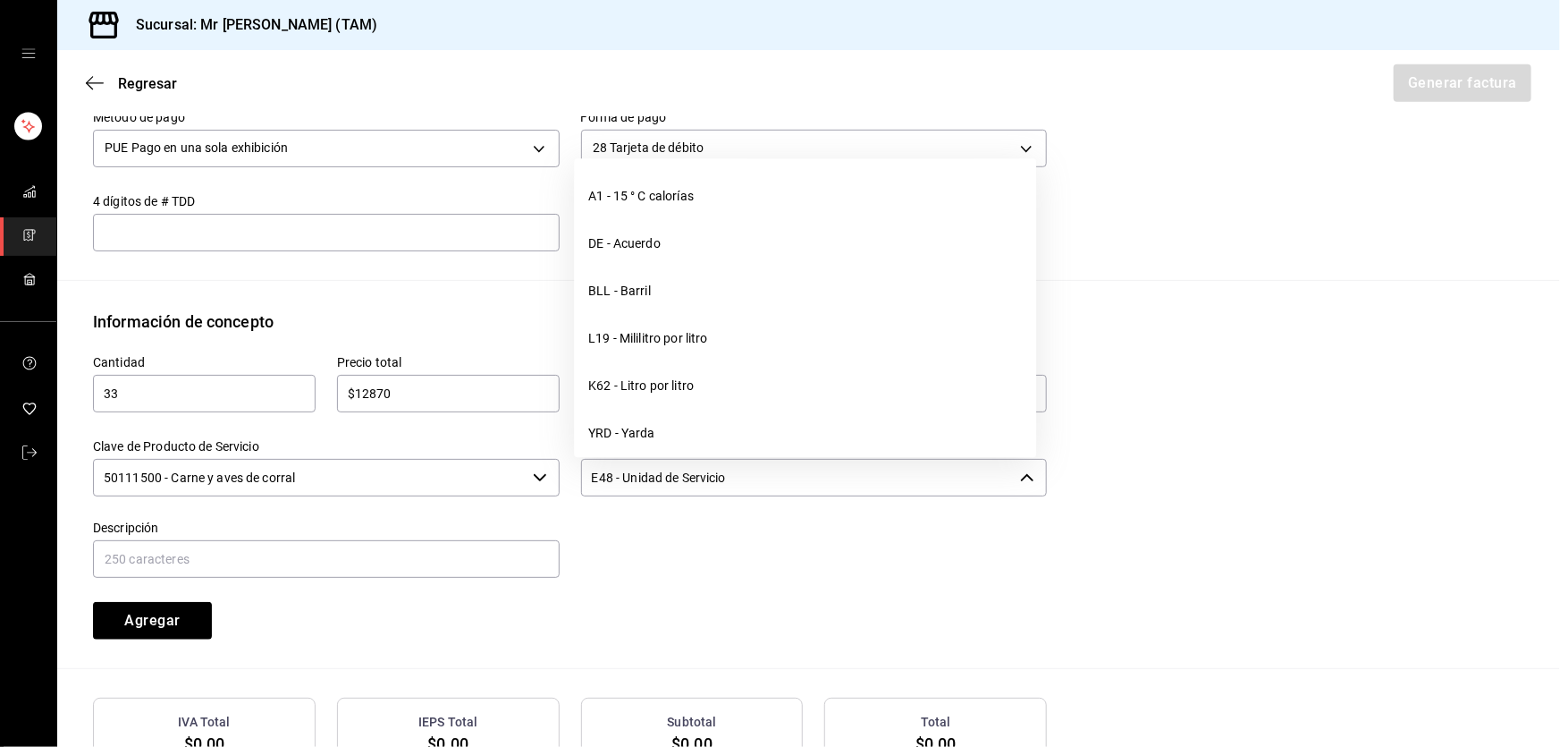
click at [665, 461] on input "E48 - Unidad de Servicio" at bounding box center [797, 478] width 433 height 38
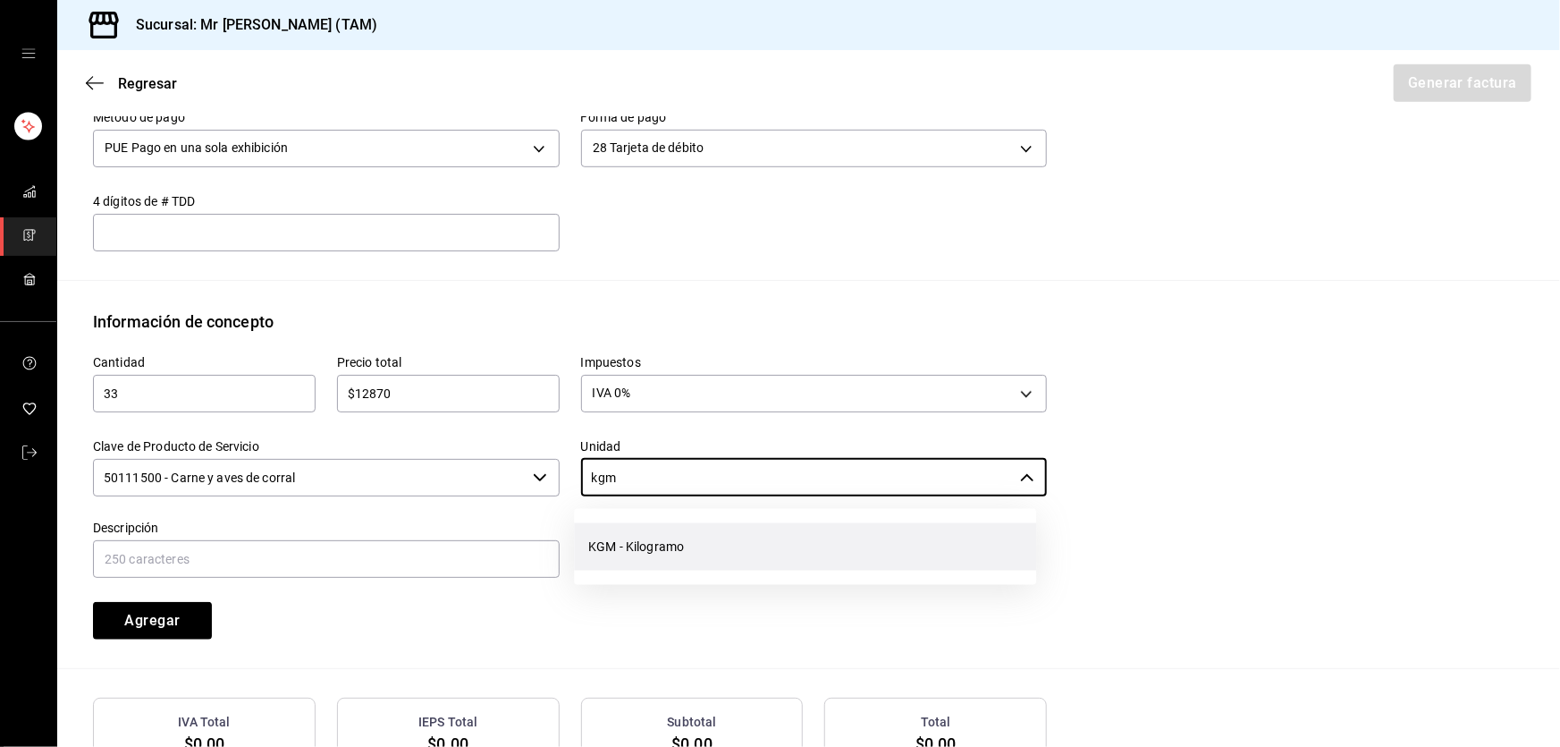
click at [584, 543] on li "KGM - Kilogramo" at bounding box center [805, 546] width 462 height 47
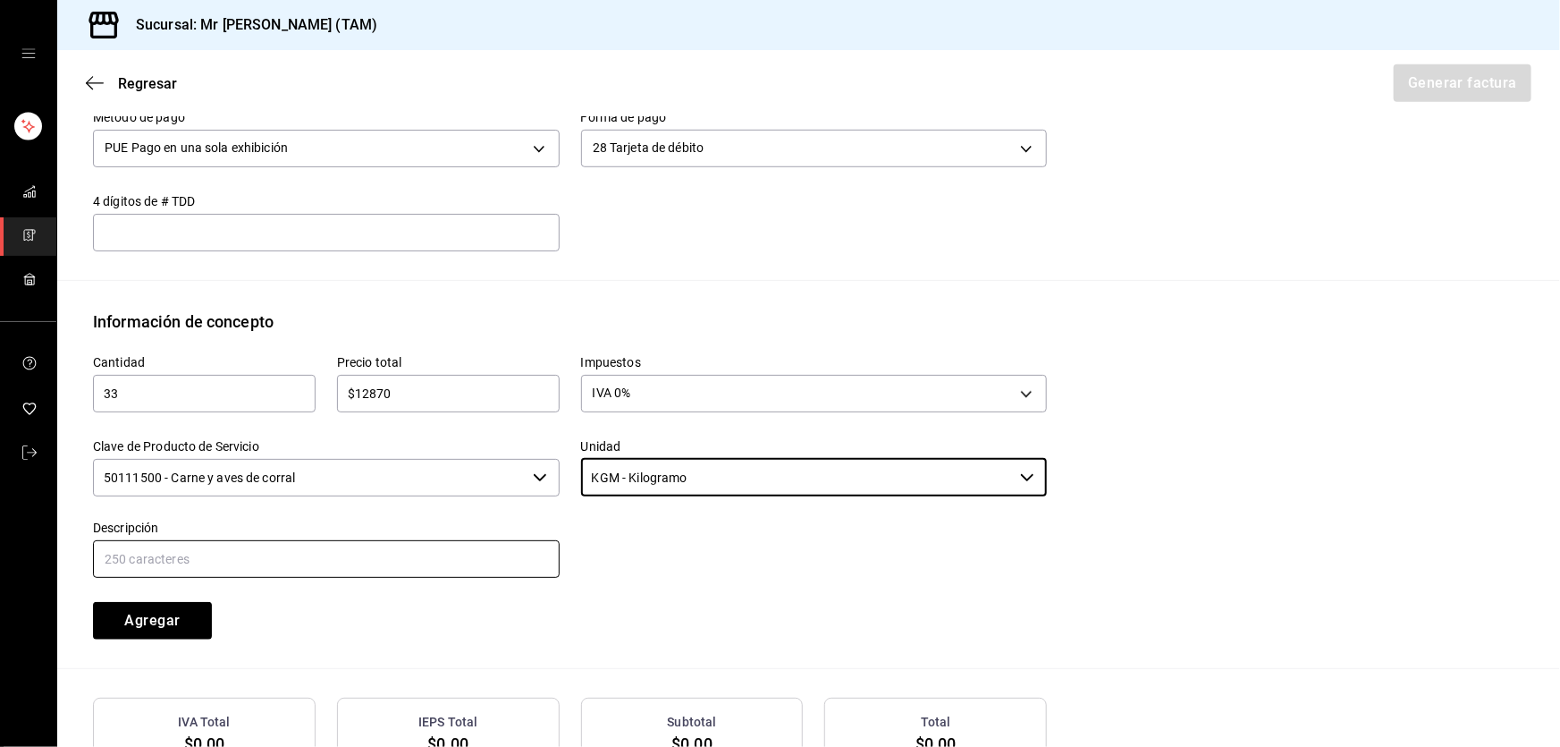
type input "KGM - Kilogramo"
click at [479, 558] on input "text" at bounding box center [326, 559] width 467 height 38
type input "VENTA DE CARNE CRUDA PARA AHUMAR"
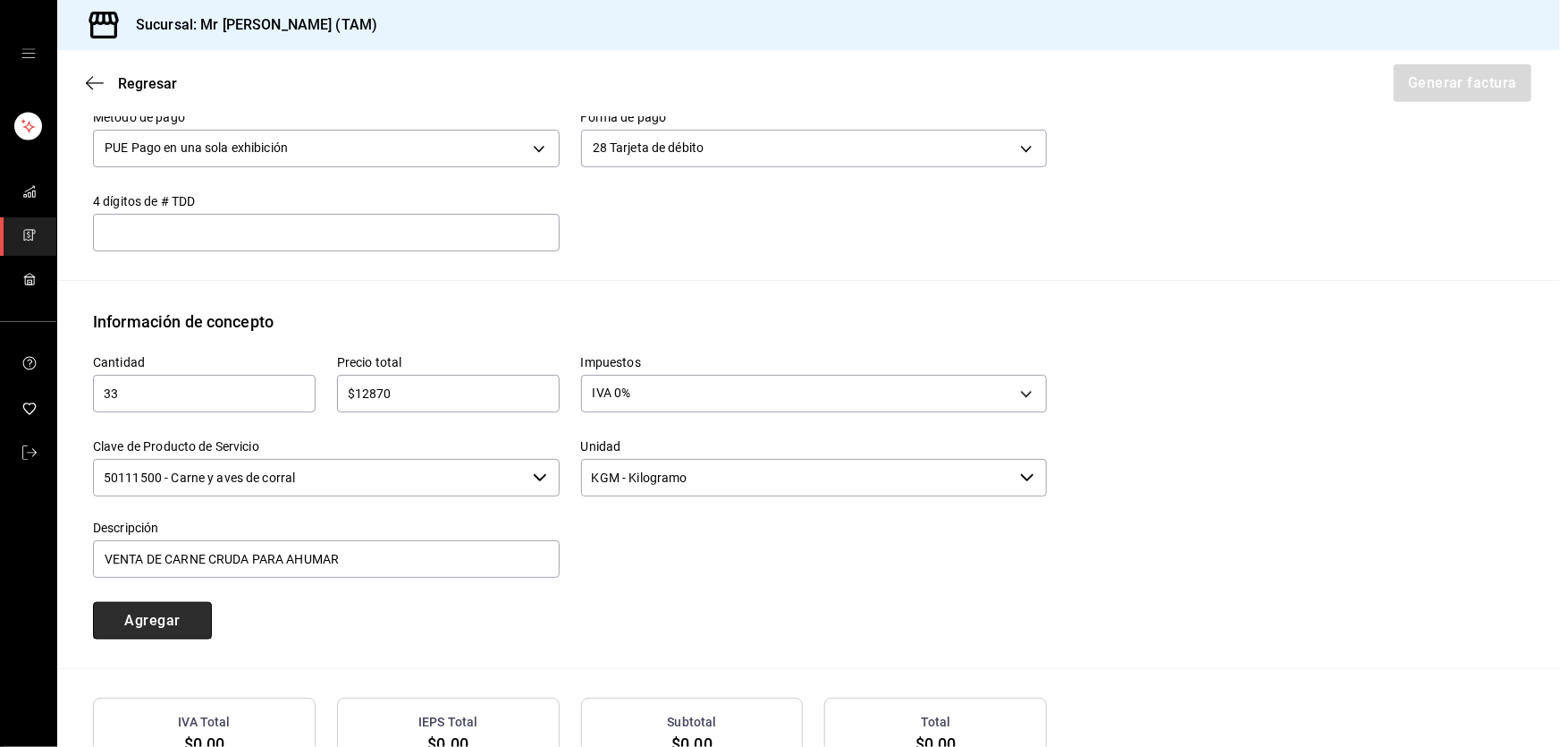
click at [135, 619] on button "Agregar" at bounding box center [152, 621] width 119 height 38
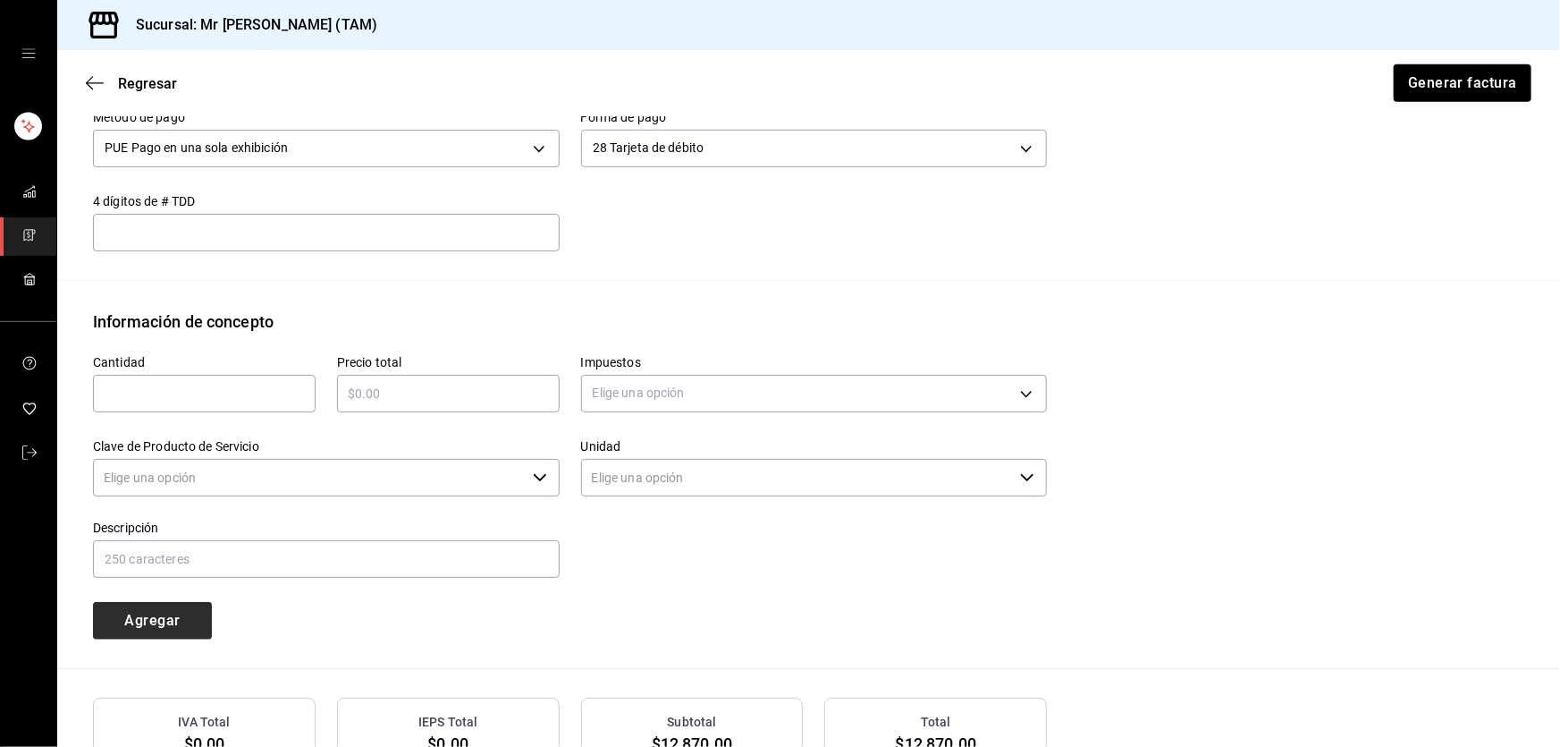
type input "90101500 - Establecimientos para comer y beber"
type input "E48 - Unidad de Servicio"
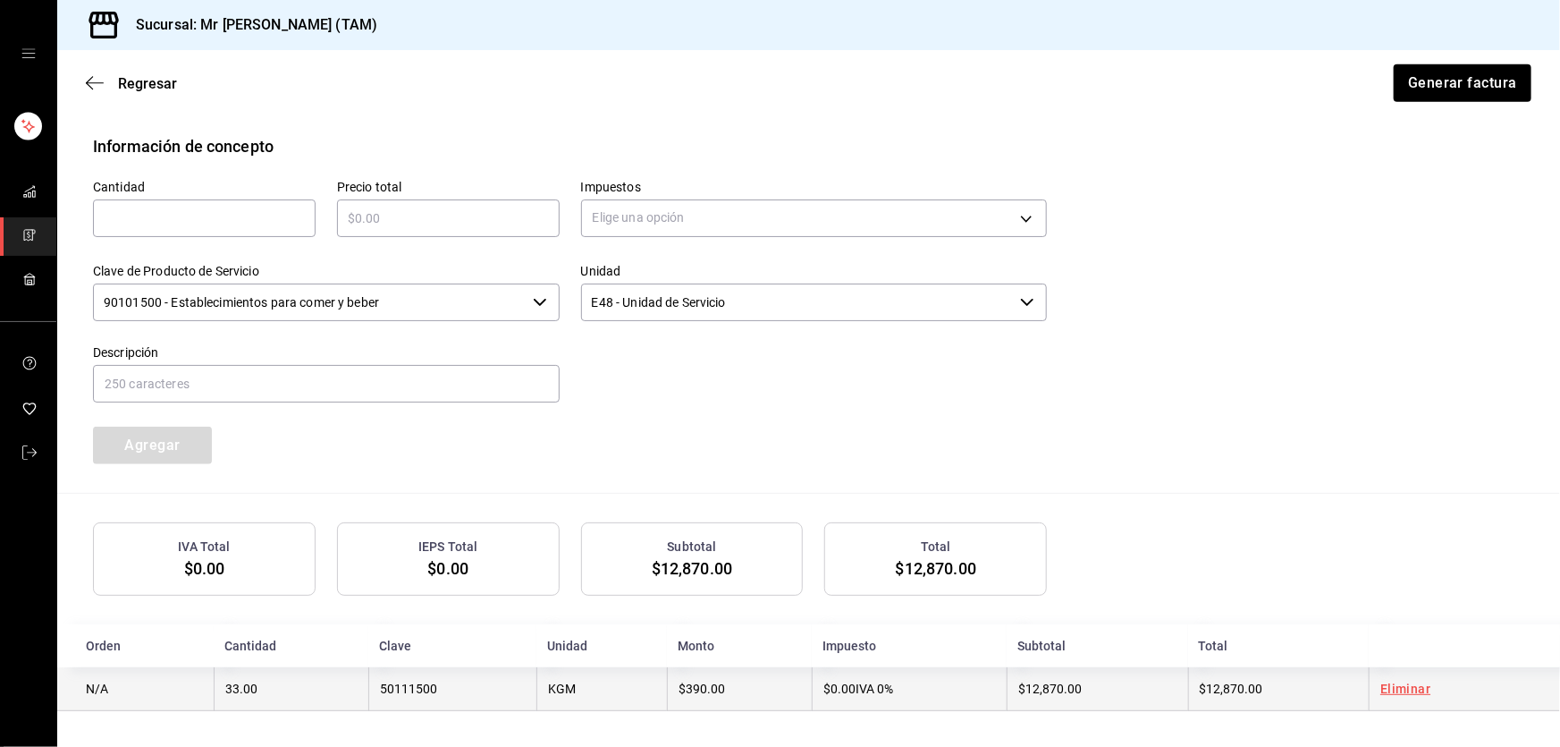
click at [777, 687] on td "$390.00" at bounding box center [740, 689] width 146 height 44
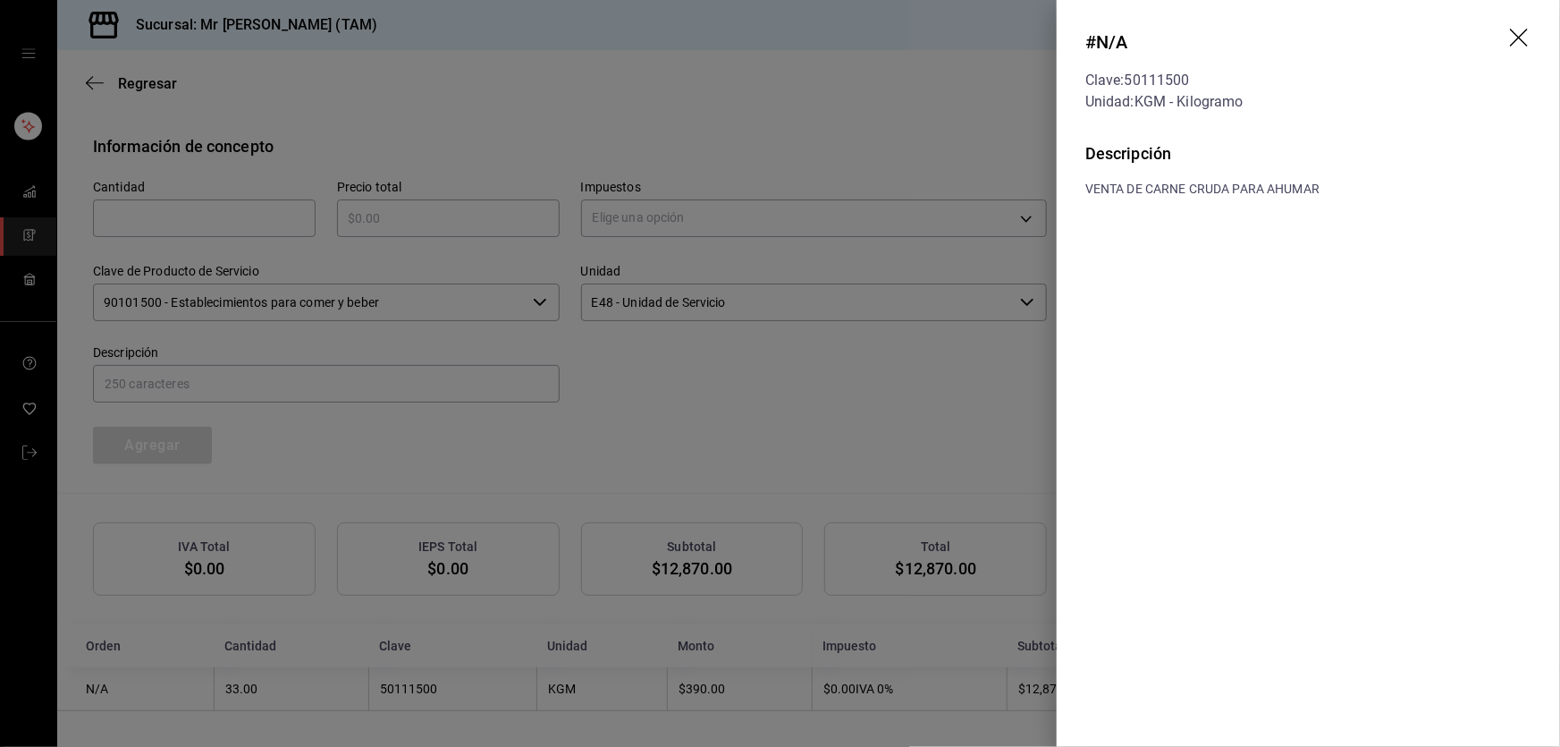
click at [1528, 40] on icon "drag" at bounding box center [1520, 39] width 21 height 21
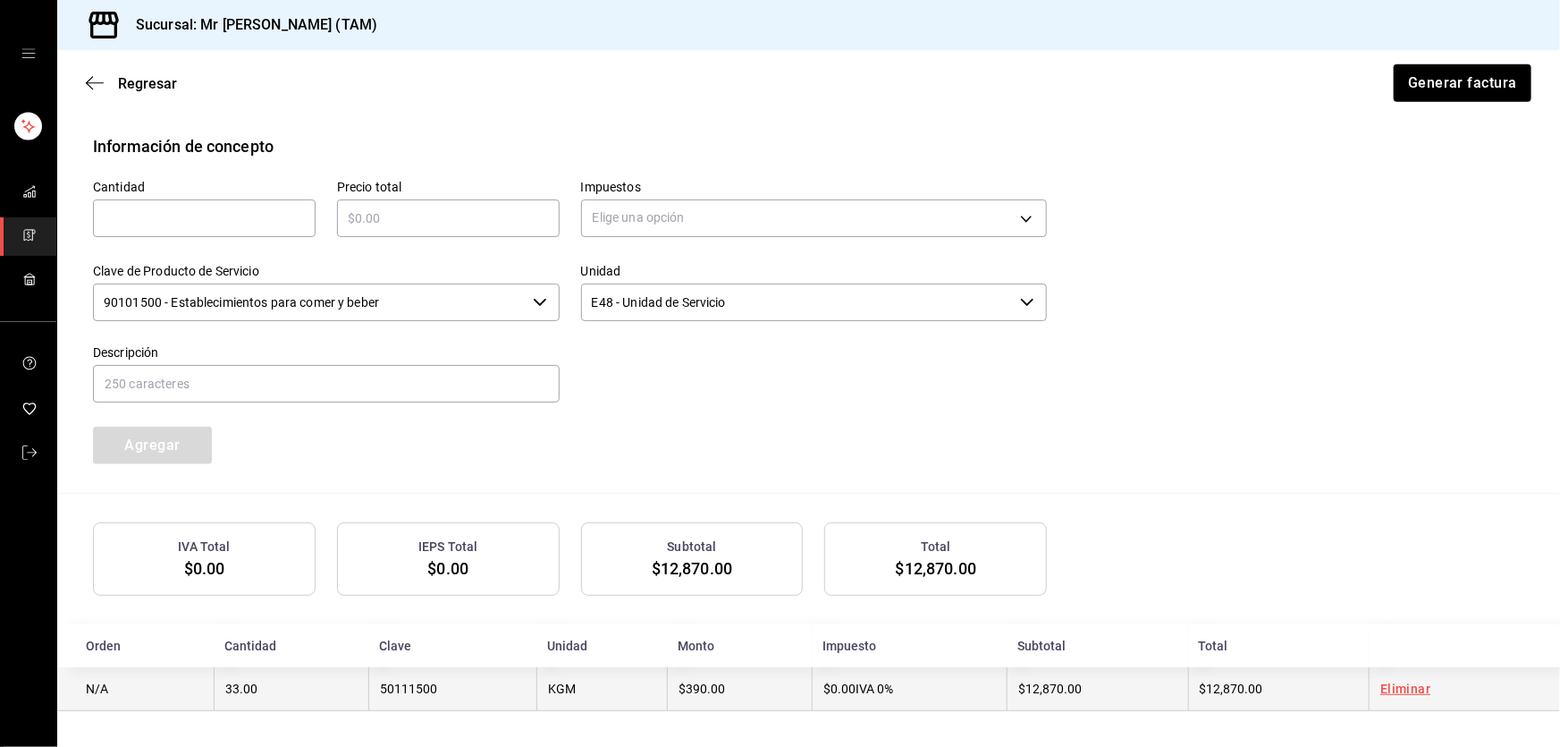
click at [314, 667] on td "33.00" at bounding box center [291, 689] width 155 height 44
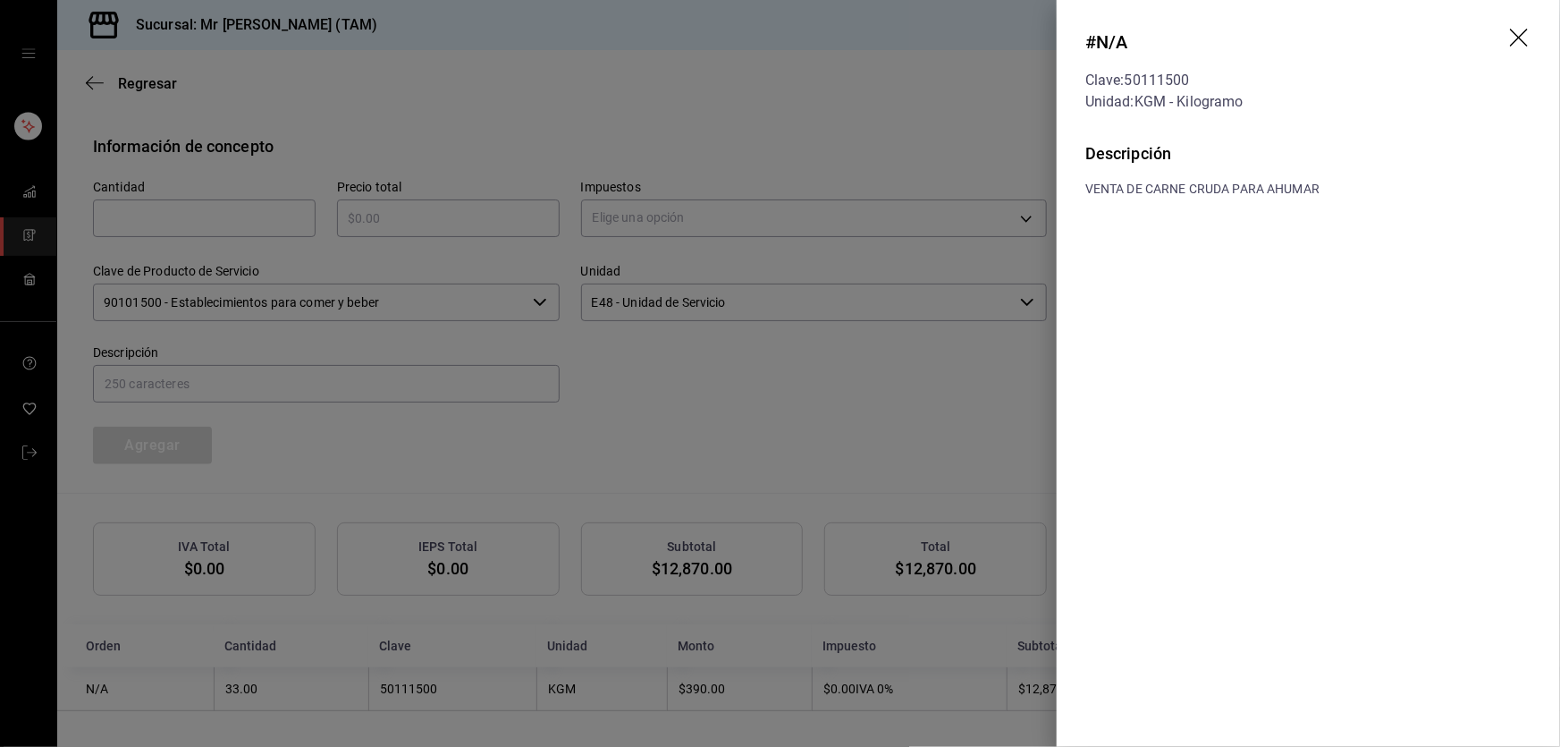
click at [1520, 26] on header "# N/A Clave: 50111500 Unidad: KGM - Kilogramo" at bounding box center [1308, 70] width 503 height 141
click at [1521, 41] on icon "drag" at bounding box center [1520, 39] width 21 height 21
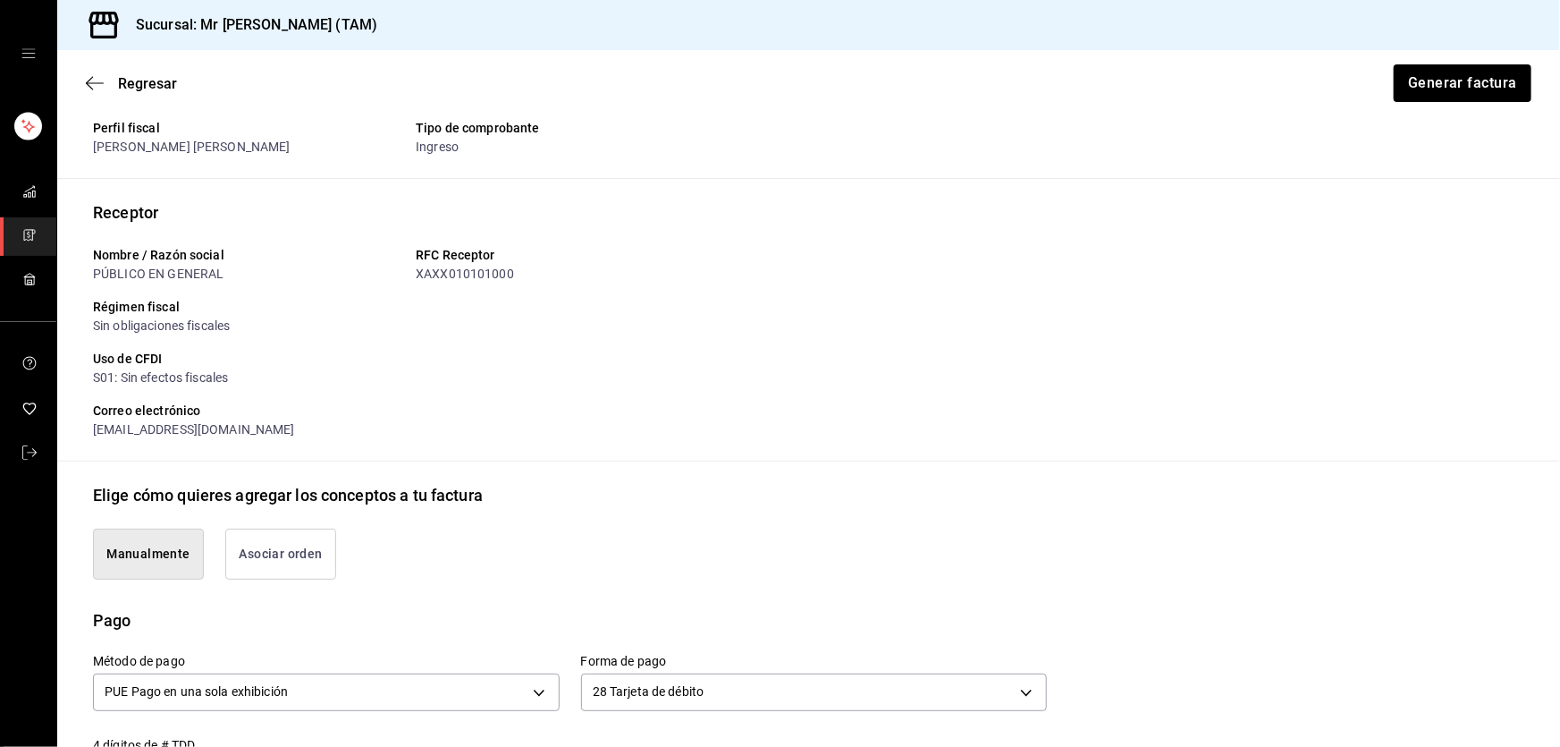
scroll to position [45, 0]
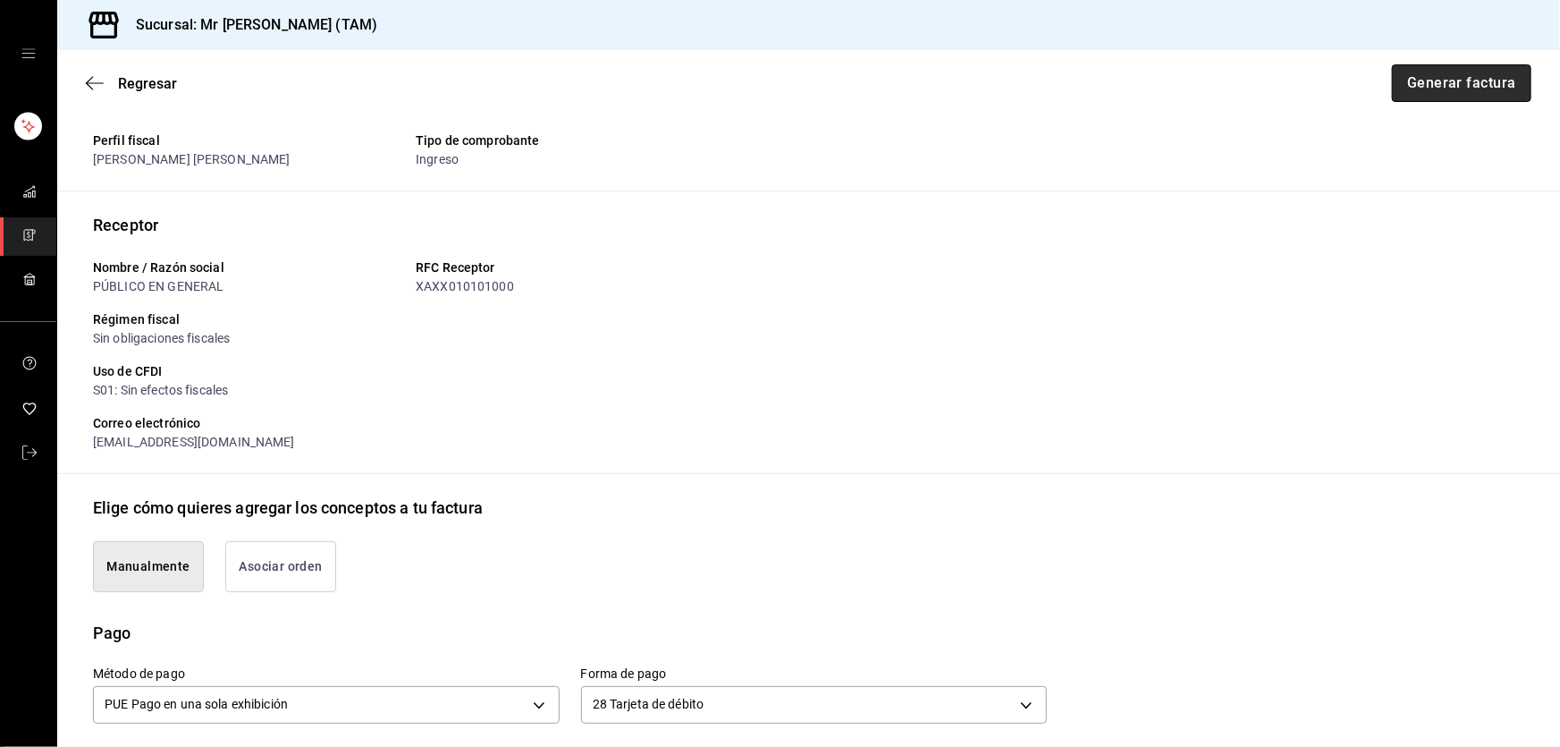
click at [1466, 89] on button "Generar factura" at bounding box center [1461, 83] width 139 height 38
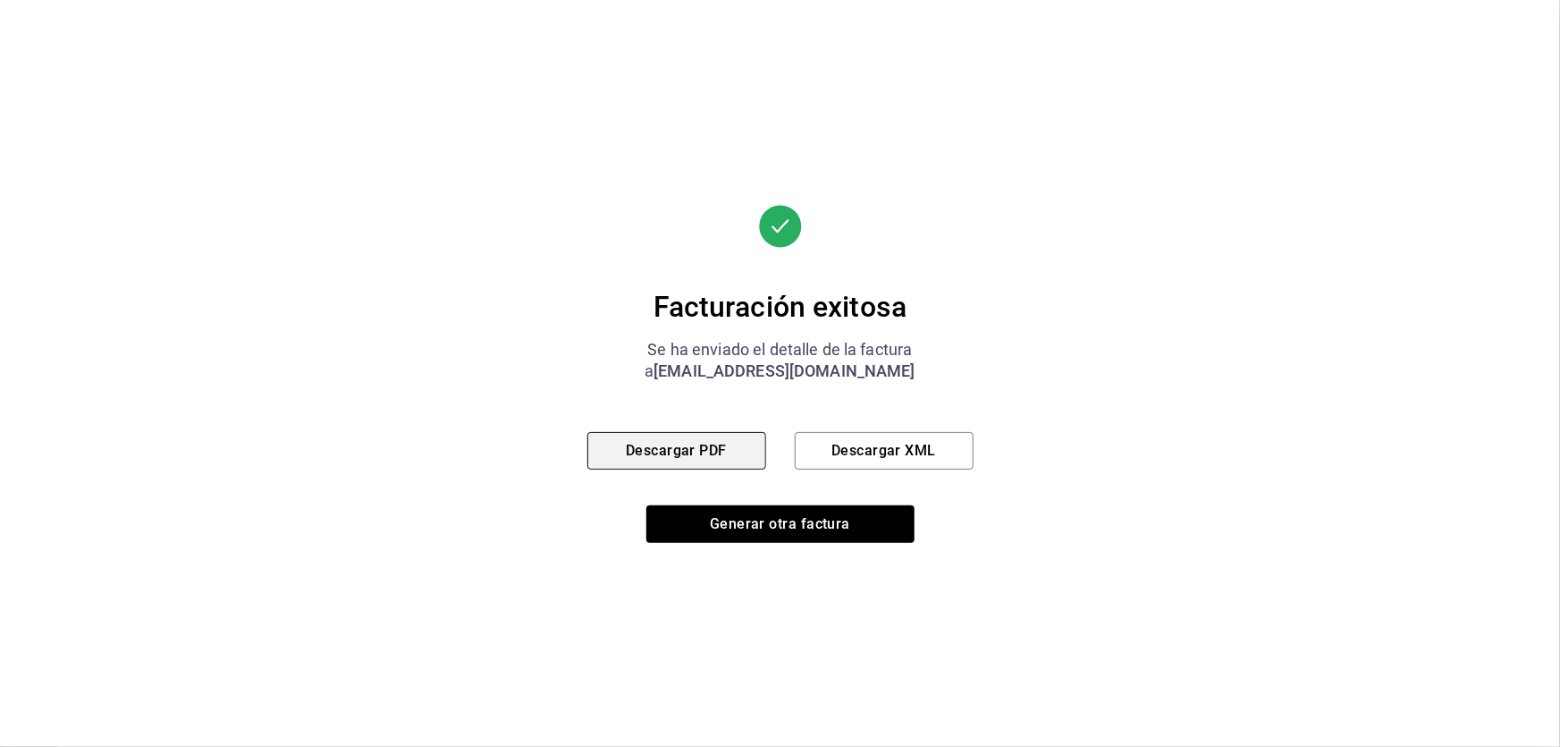
click at [707, 456] on button "Descargar PDF" at bounding box center [676, 451] width 179 height 38
click at [911, 439] on button "Descargar XML" at bounding box center [884, 451] width 179 height 38
click at [738, 455] on button "Descargar PDF" at bounding box center [676, 451] width 179 height 38
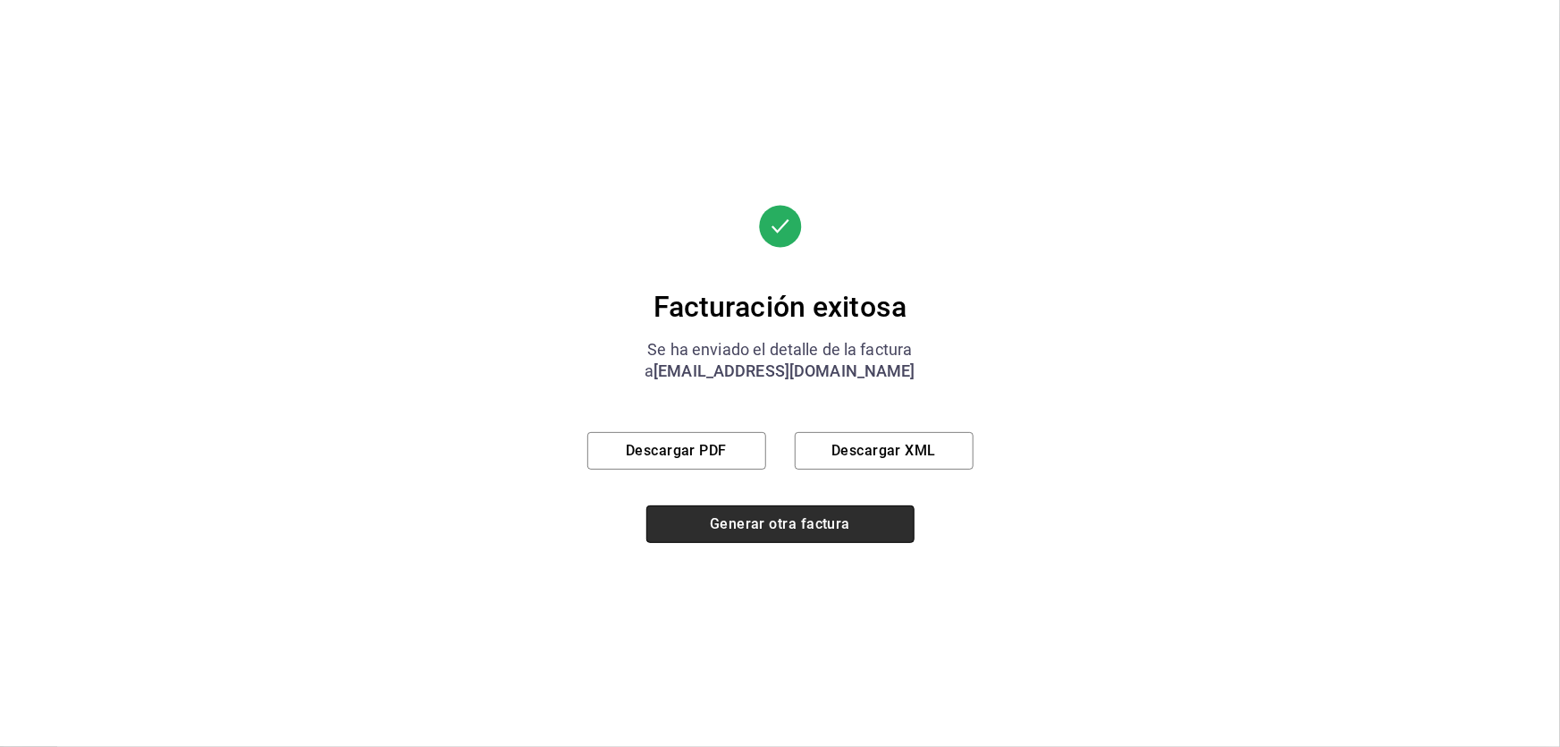
click at [778, 520] on button "Generar otra factura" at bounding box center [780, 524] width 268 height 38
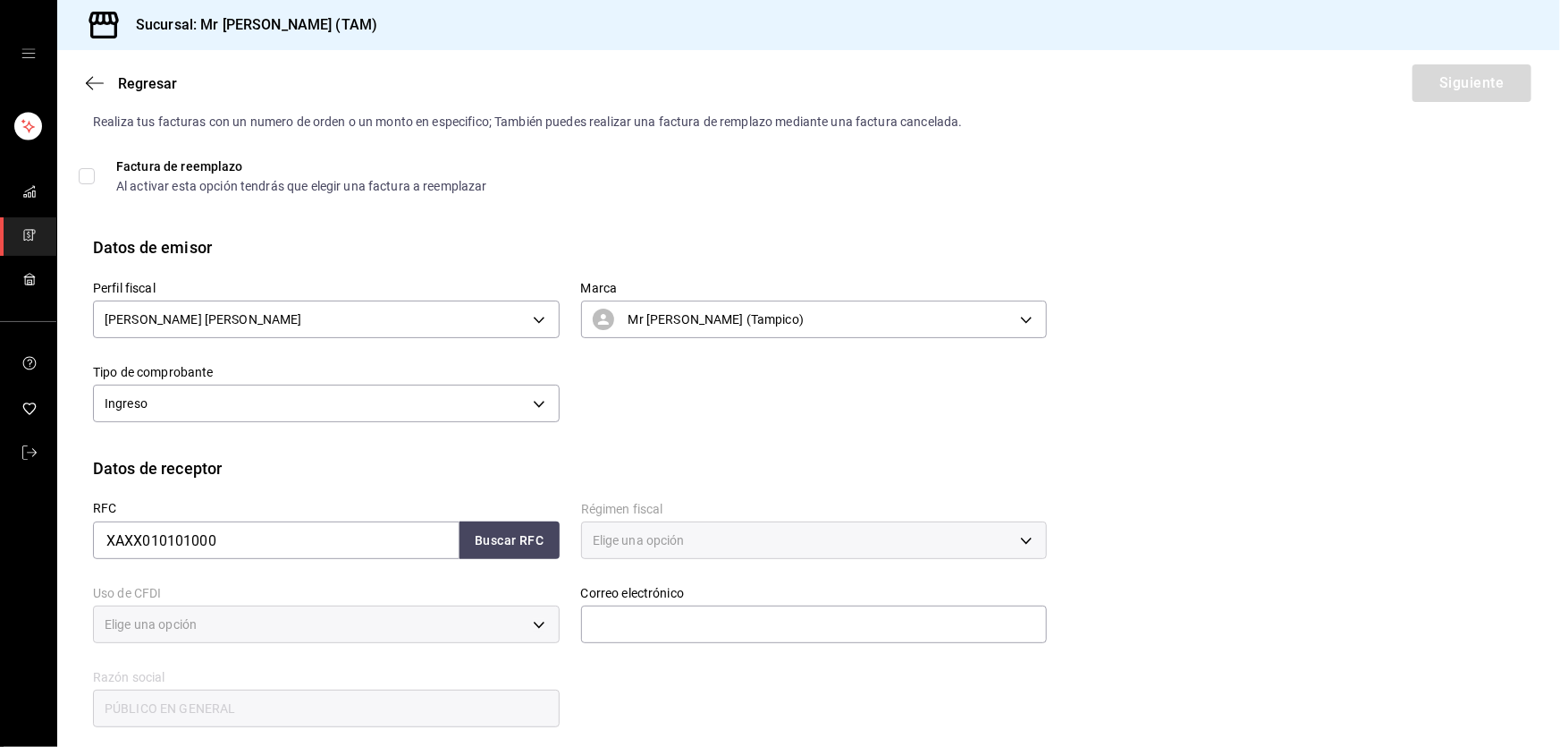
type input "616"
type input "S01"
click at [501, 537] on button "Buscar RFC" at bounding box center [510, 540] width 100 height 38
type input "[EMAIL_ADDRESS][DOMAIN_NAME]"
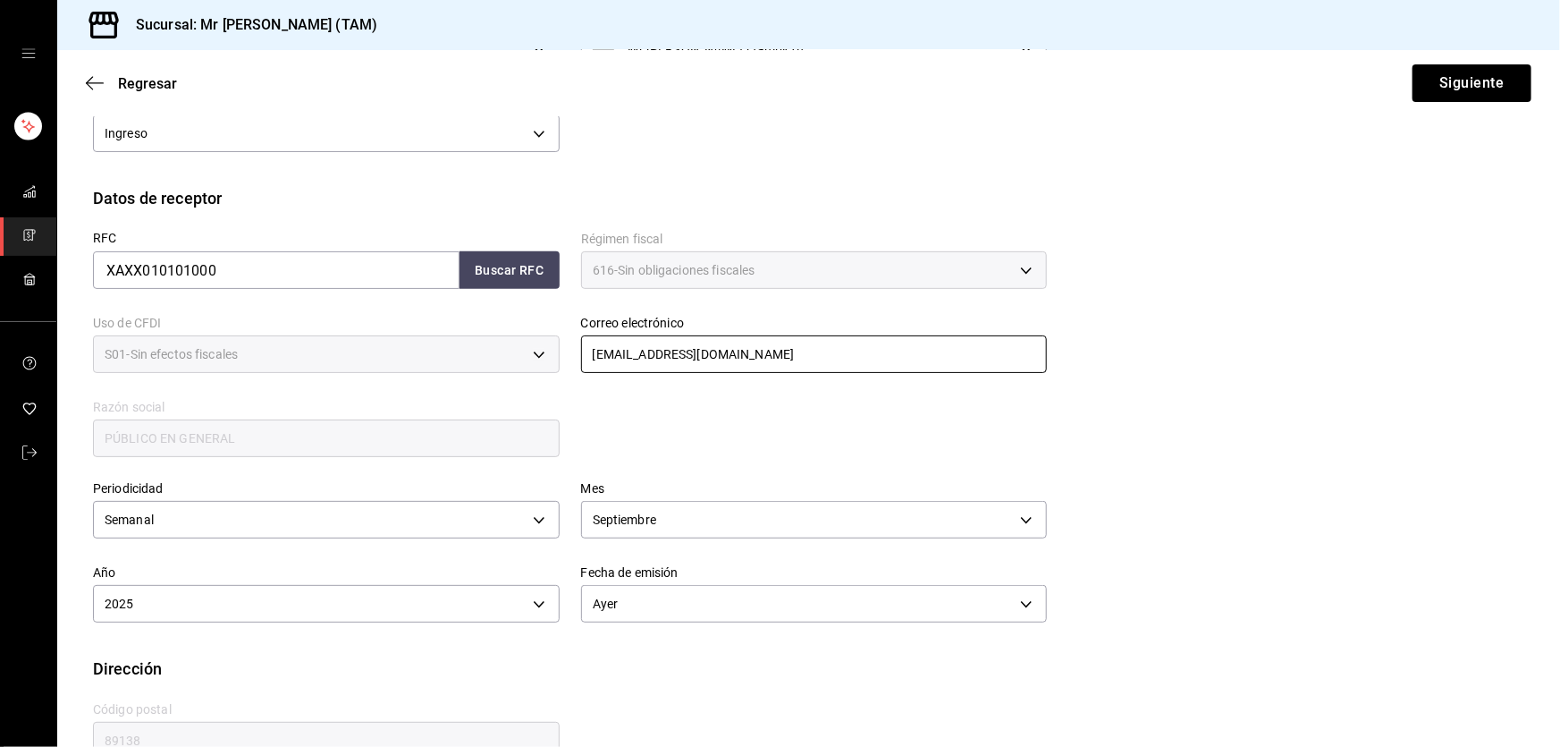
scroll to position [358, 0]
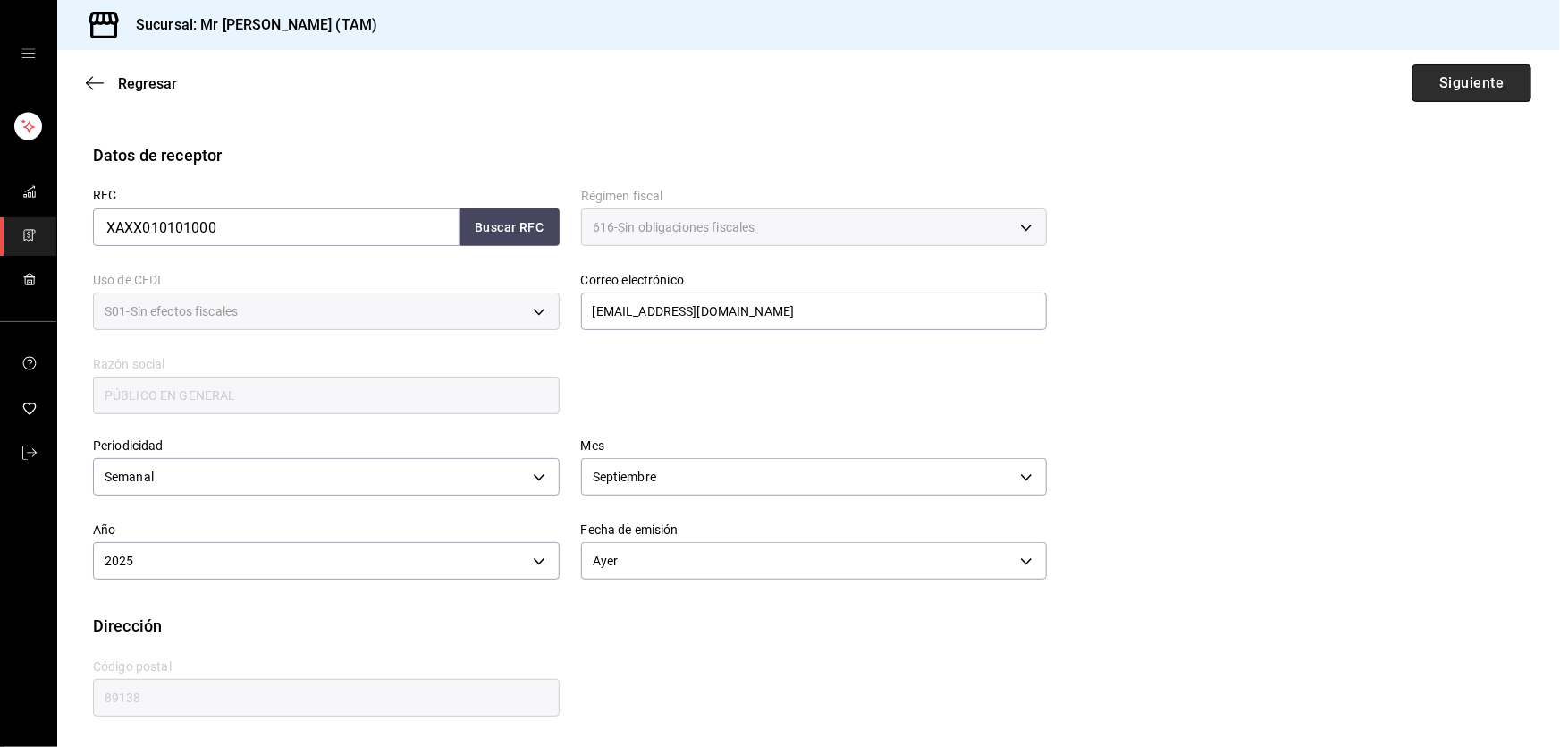
click at [1432, 89] on button "Siguiente" at bounding box center [1472, 83] width 119 height 38
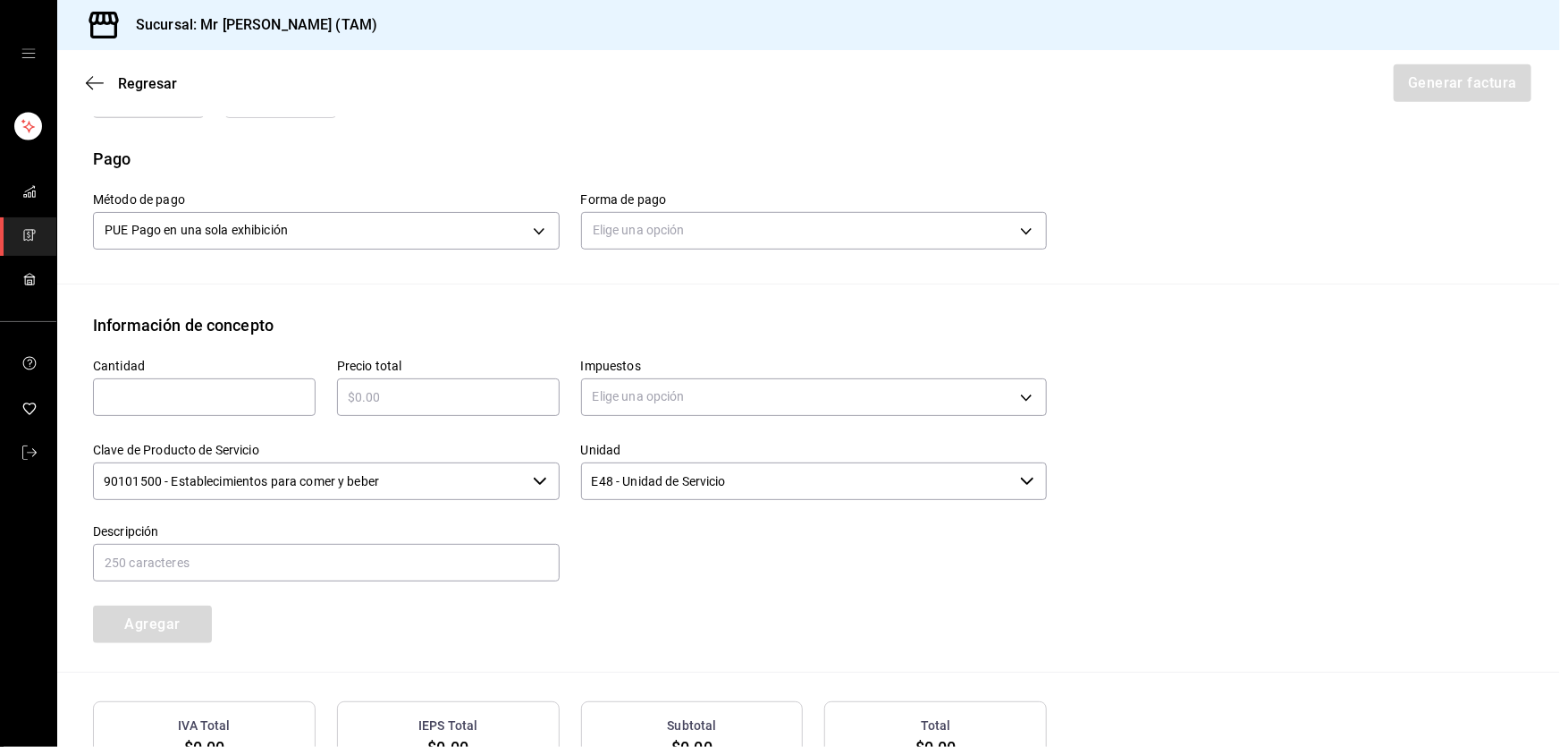
scroll to position [519, 0]
click at [634, 224] on body "Sucursal: Mr [PERSON_NAME] (TAM) Regresar Generar factura Emisor Perfil fiscal …" at bounding box center [780, 373] width 1560 height 747
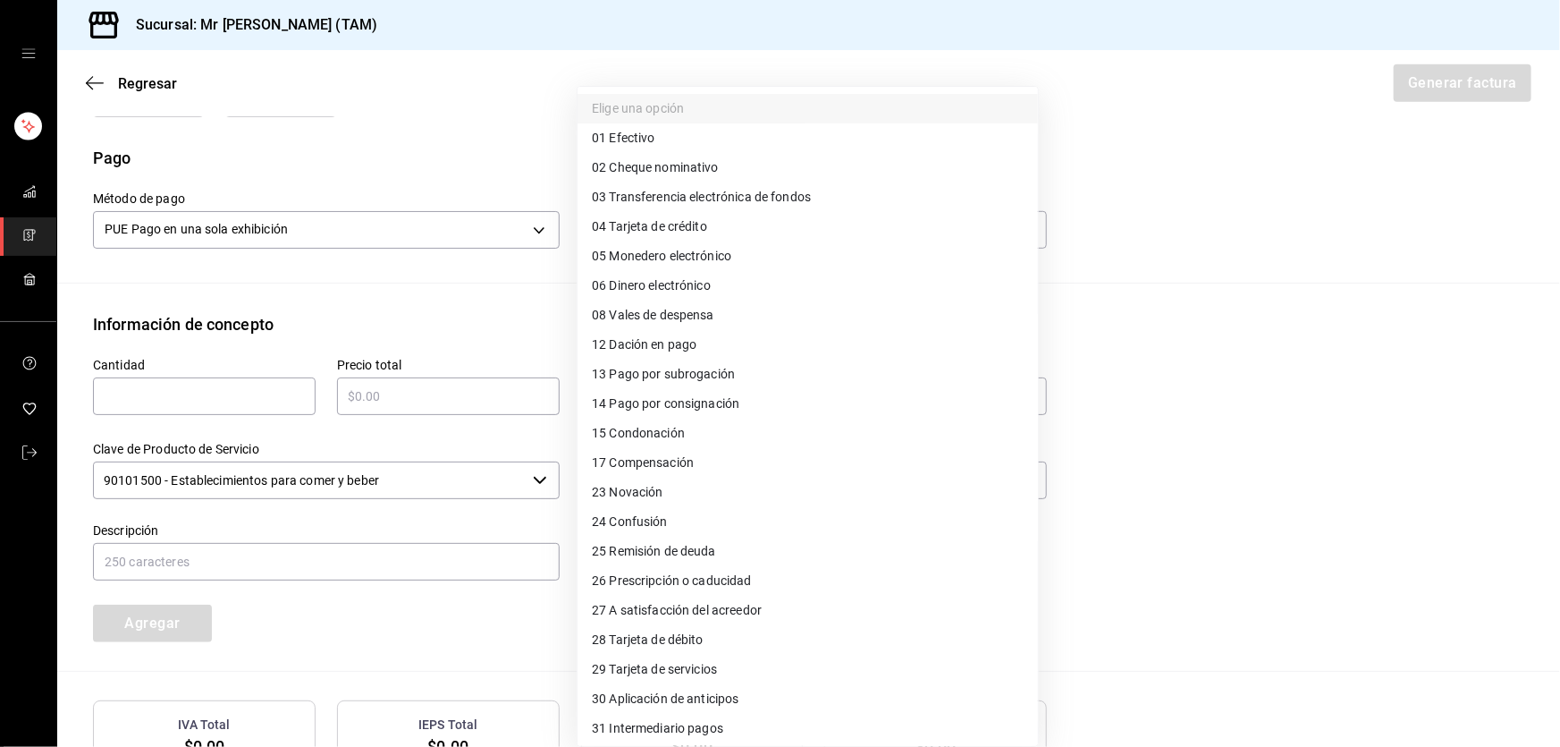
click at [651, 205] on span "03 Transferencia electrónica de fondos" at bounding box center [701, 197] width 219 height 19
type input "03"
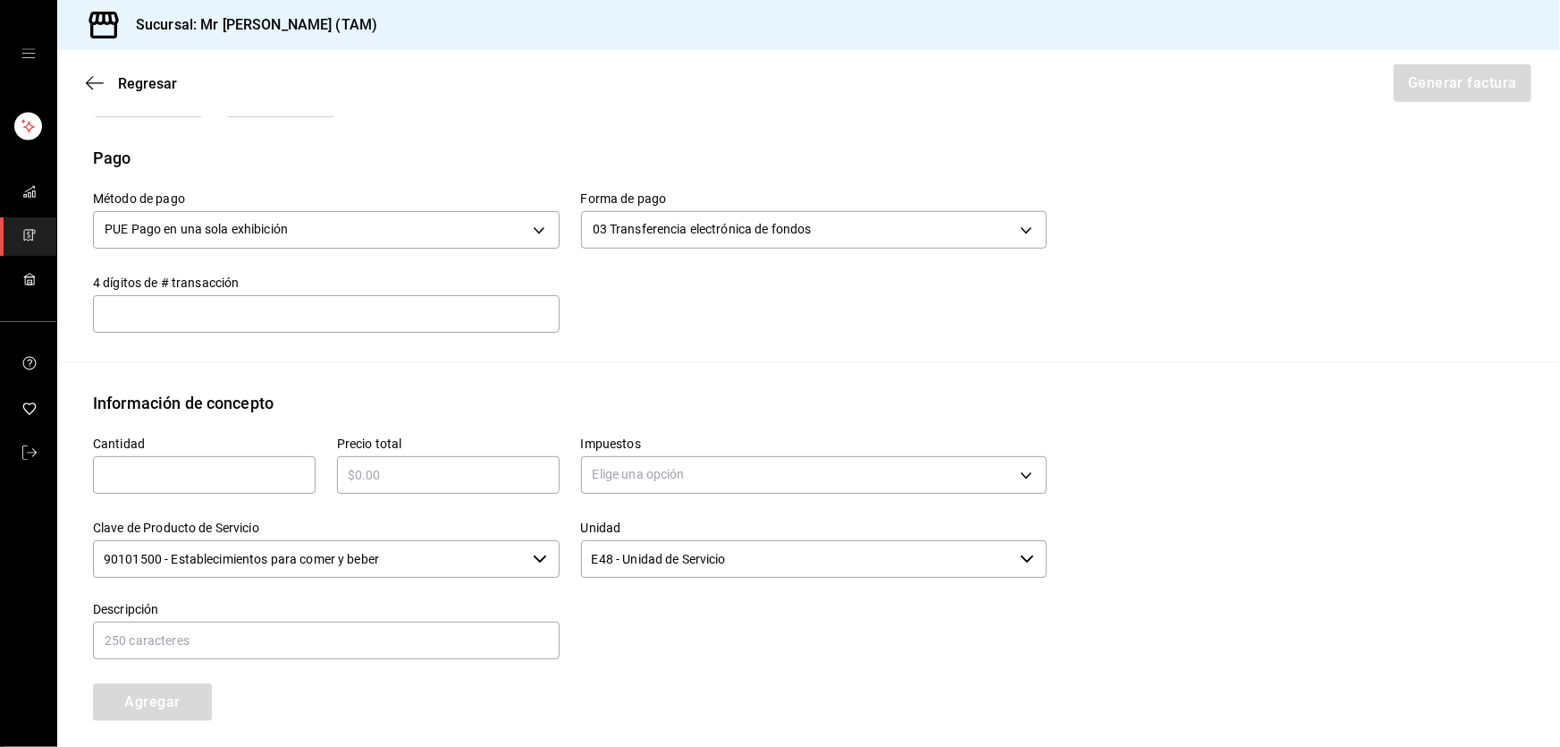
click at [251, 452] on div "Cantidad ​" at bounding box center [204, 464] width 223 height 57
click at [257, 465] on input "text" at bounding box center [204, 474] width 223 height 21
type input "35"
type input "$13650"
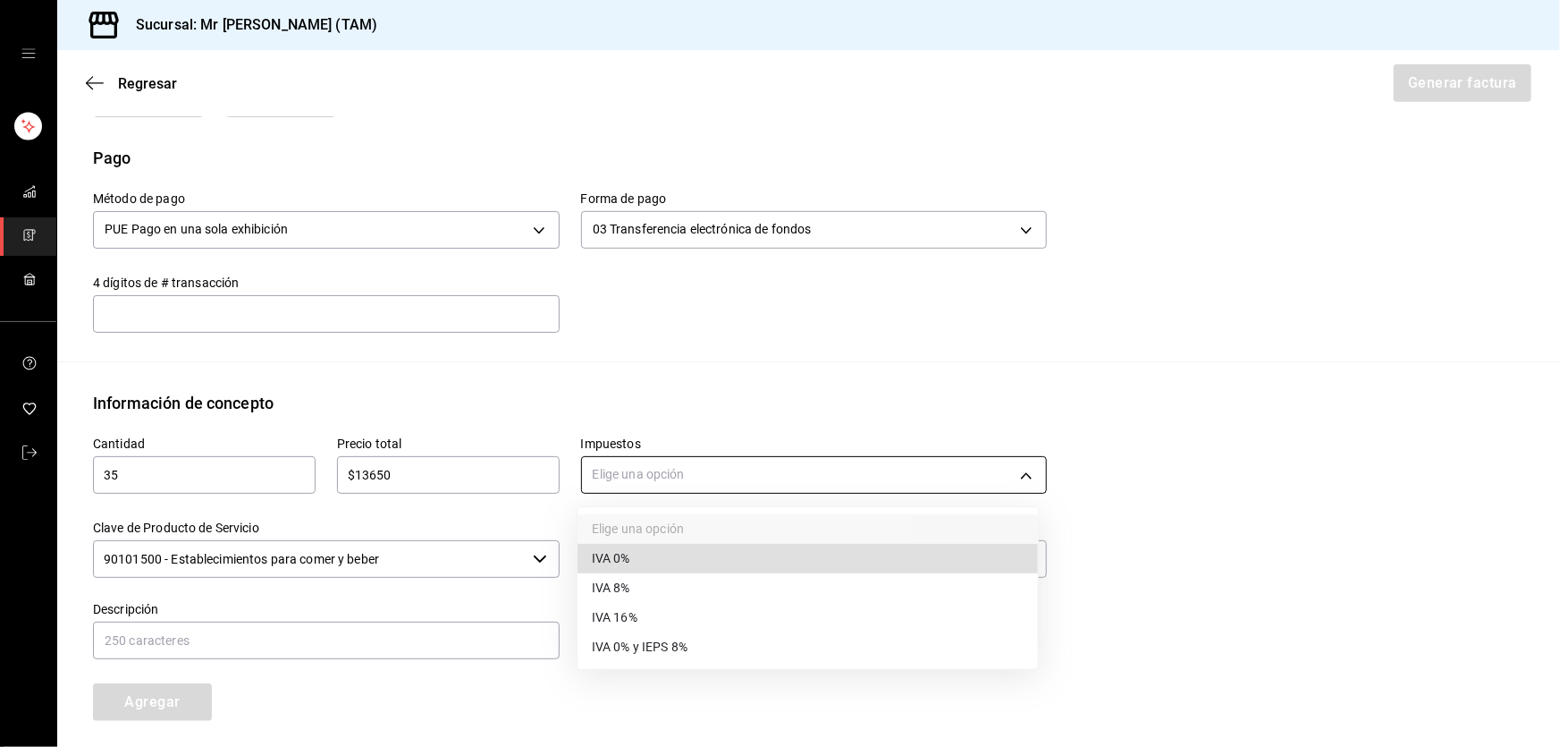
click at [688, 482] on body "Sucursal: Mr [PERSON_NAME] (TAM) Regresar Generar factura Emisor Perfil fiscal …" at bounding box center [780, 373] width 1560 height 747
click at [639, 562] on li "IVA 0%" at bounding box center [808, 559] width 460 height 30
type input "IVA_0"
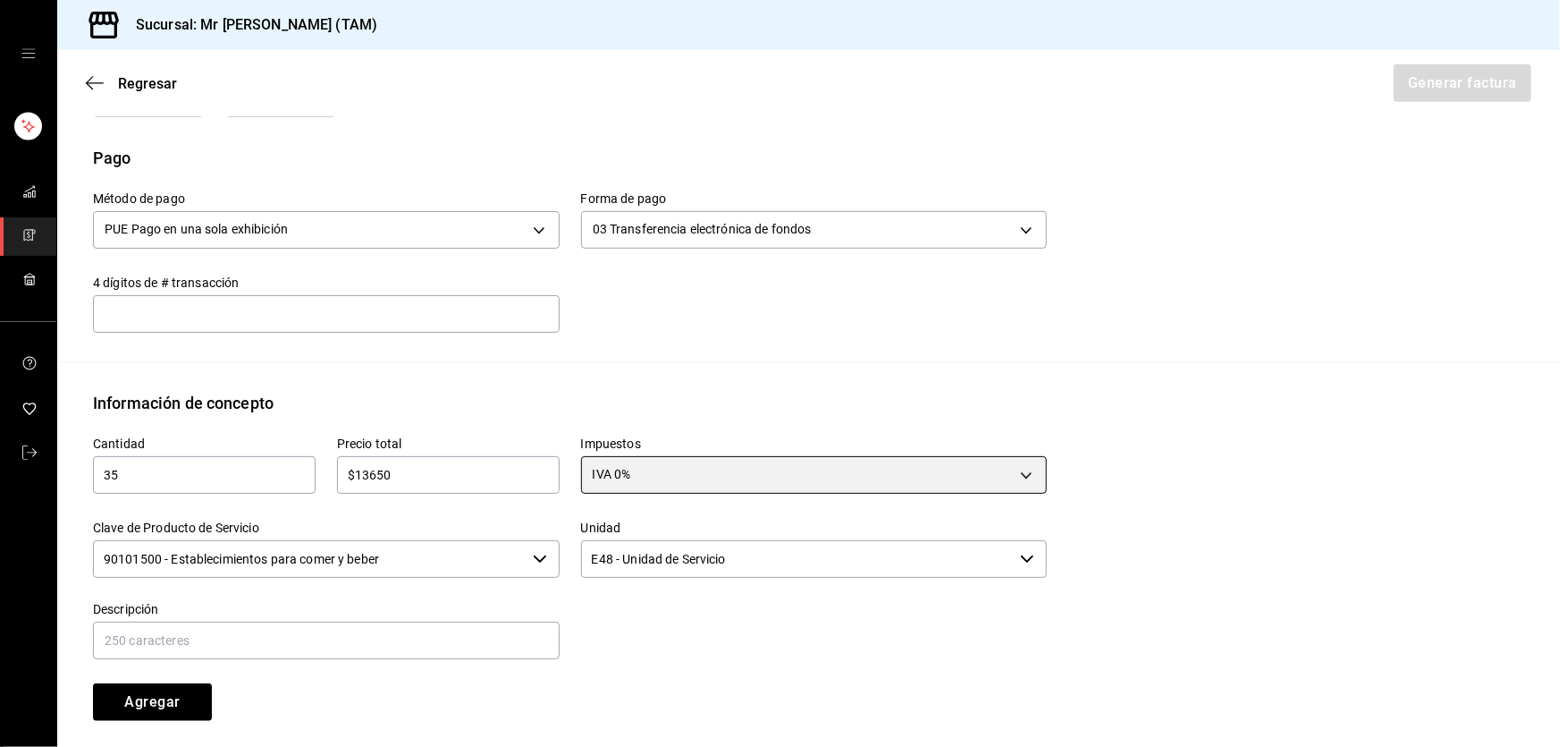
scroll to position [601, 0]
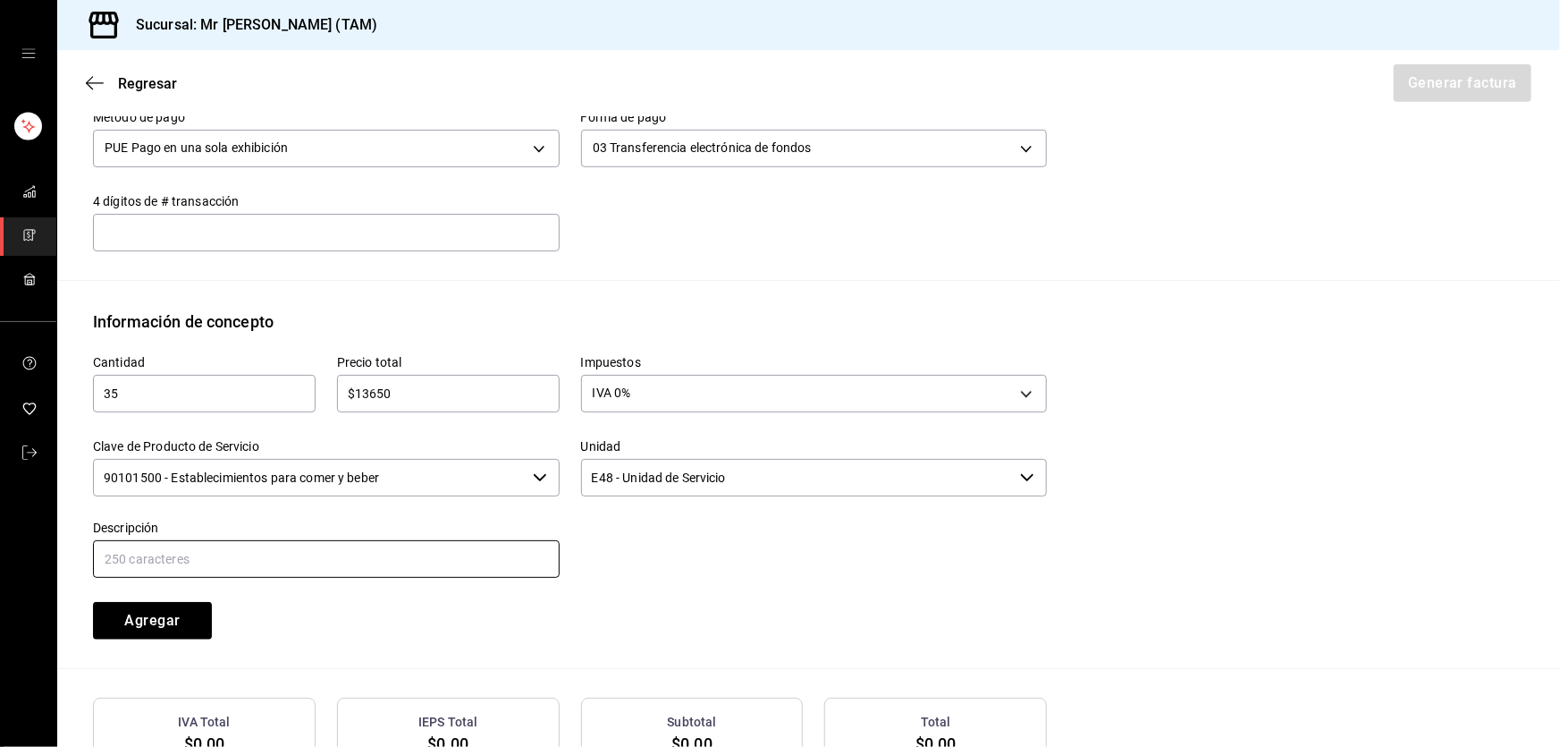
click at [494, 570] on input "text" at bounding box center [326, 559] width 467 height 38
type input "VENTA DE CARNE CRUDA PARA AHUMAR"
click at [439, 485] on input "90101500 - Establecimientos para comer y beber" at bounding box center [309, 478] width 433 height 38
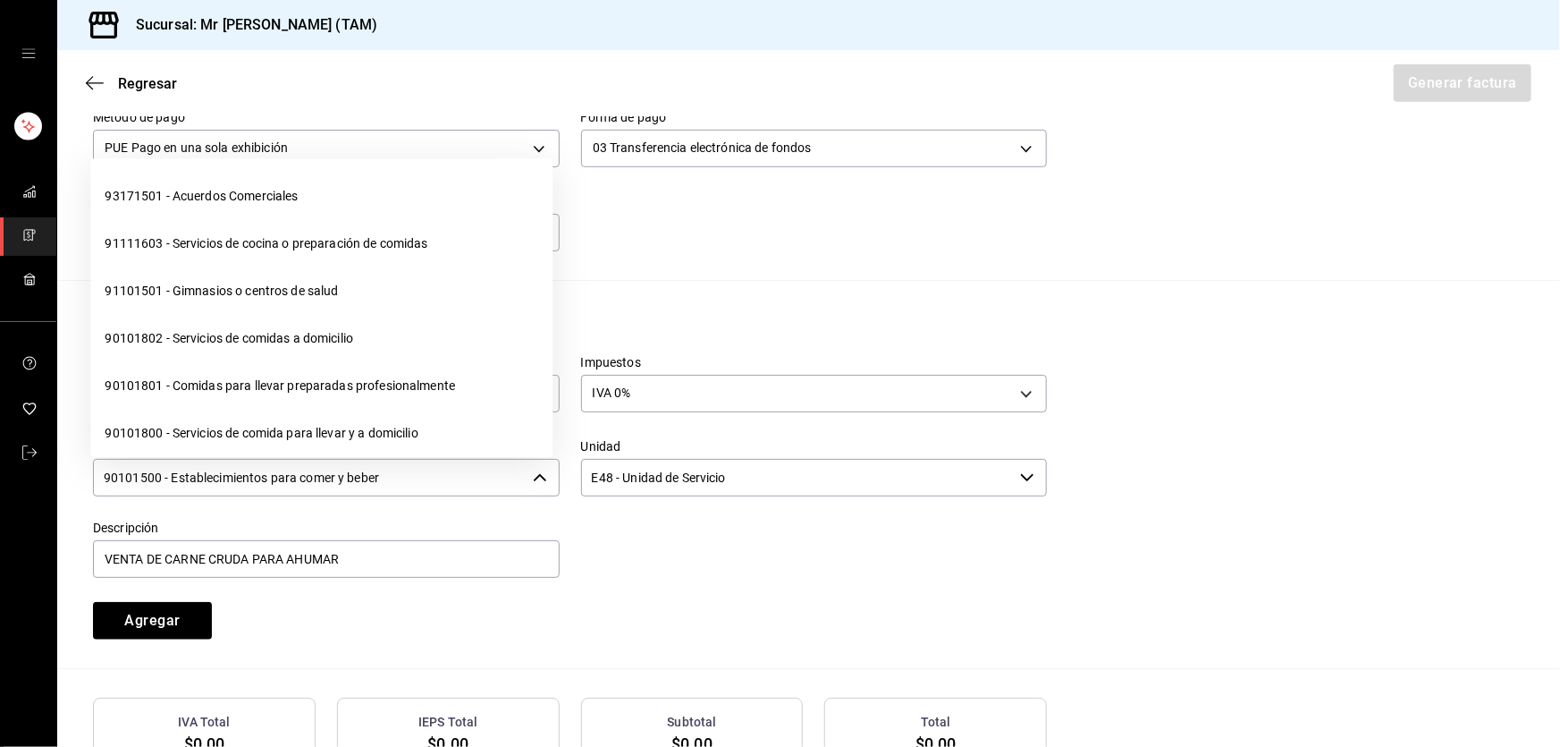
click at [439, 485] on input "90101500 - Establecimientos para comer y beber" at bounding box center [309, 478] width 433 height 38
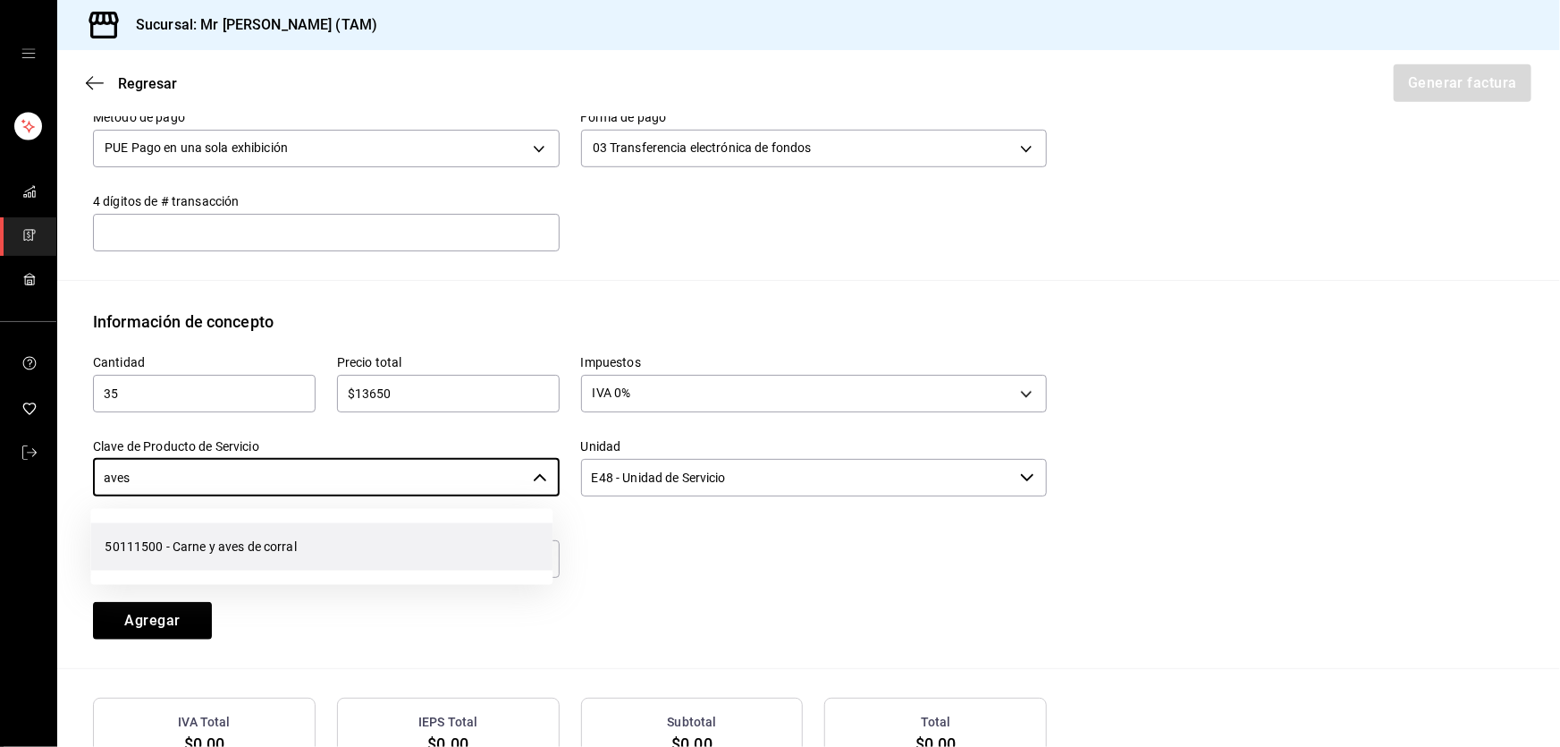
click at [402, 556] on li "50111500 - Carne y aves de corral" at bounding box center [321, 546] width 462 height 47
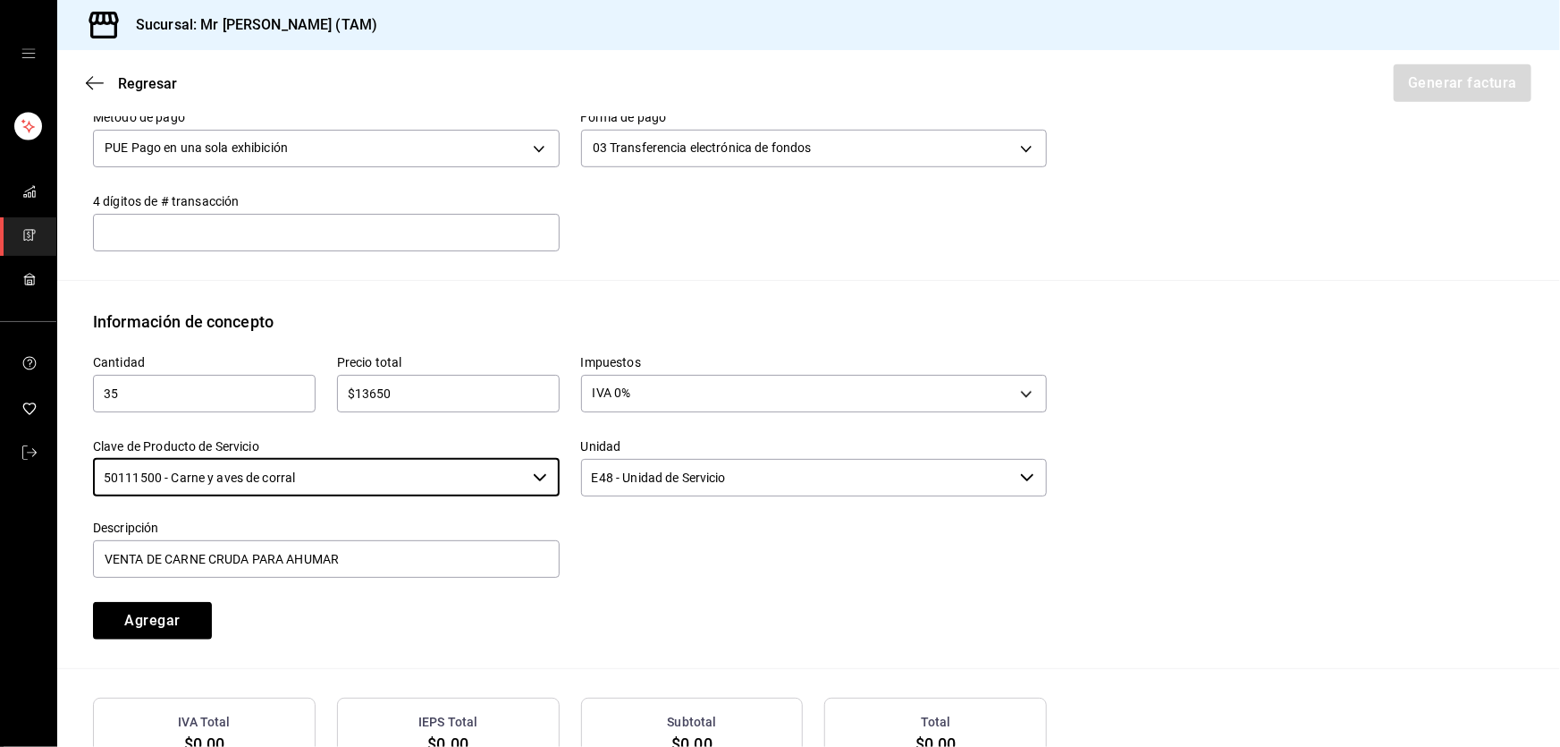
click at [777, 495] on div "Unidad E48 - Unidad de Servicio ​" at bounding box center [814, 469] width 467 height 60
type input "50111500 - Carne y aves de corral"
click at [776, 485] on input "E48 - Unidad de Servicio" at bounding box center [797, 478] width 433 height 38
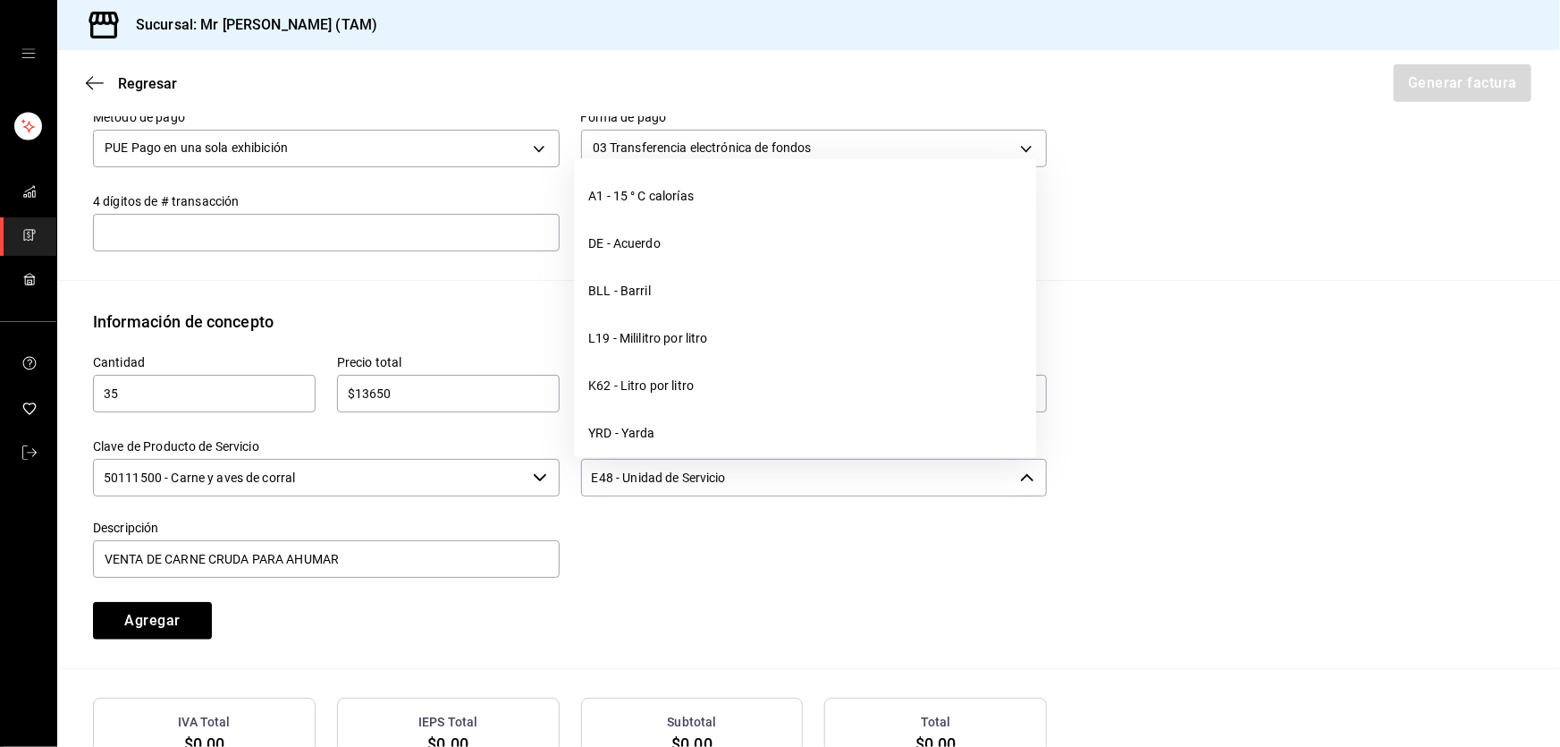
click at [776, 485] on input "E48 - Unidad de Servicio" at bounding box center [797, 478] width 433 height 38
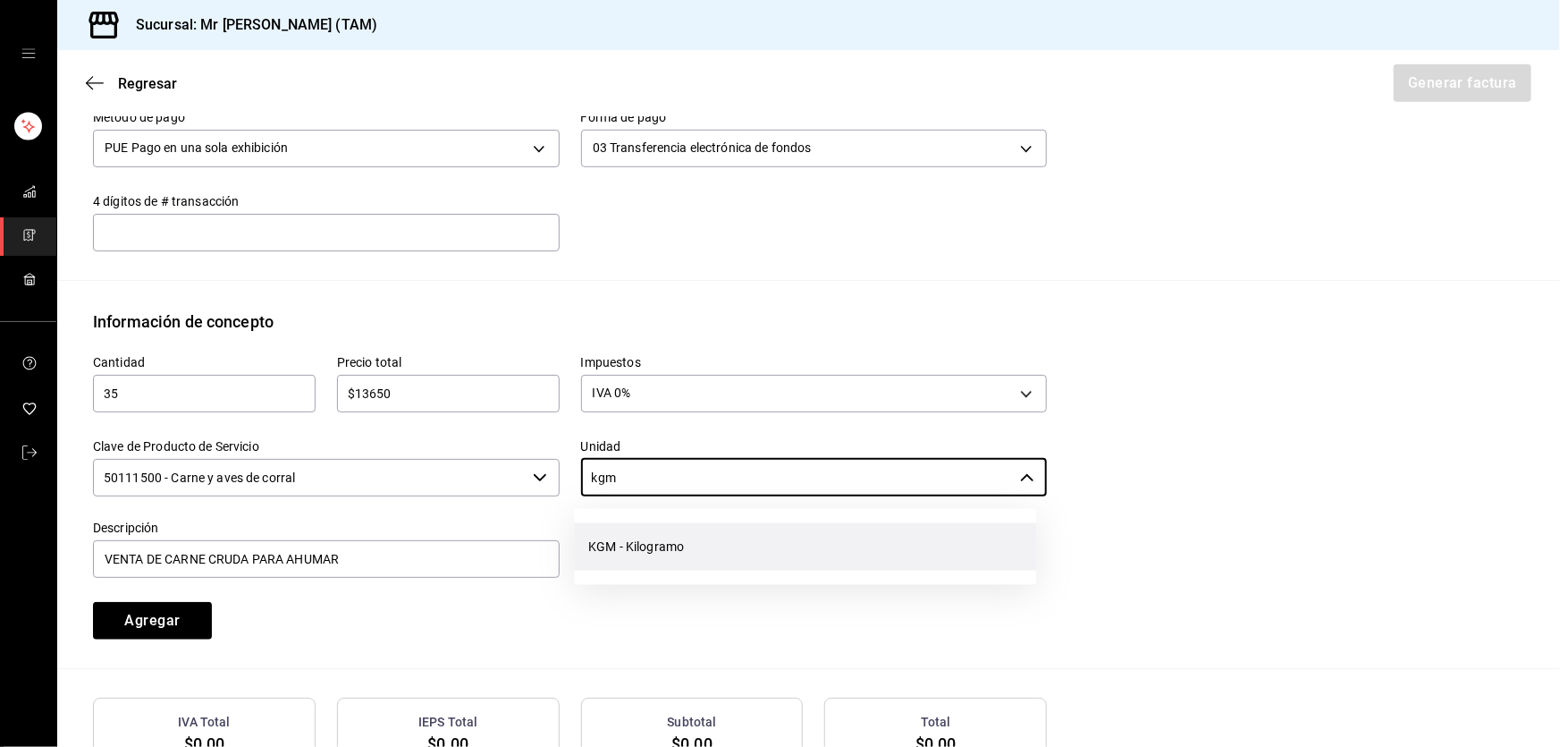
click at [737, 551] on li "KGM - Kilogramo" at bounding box center [805, 546] width 462 height 47
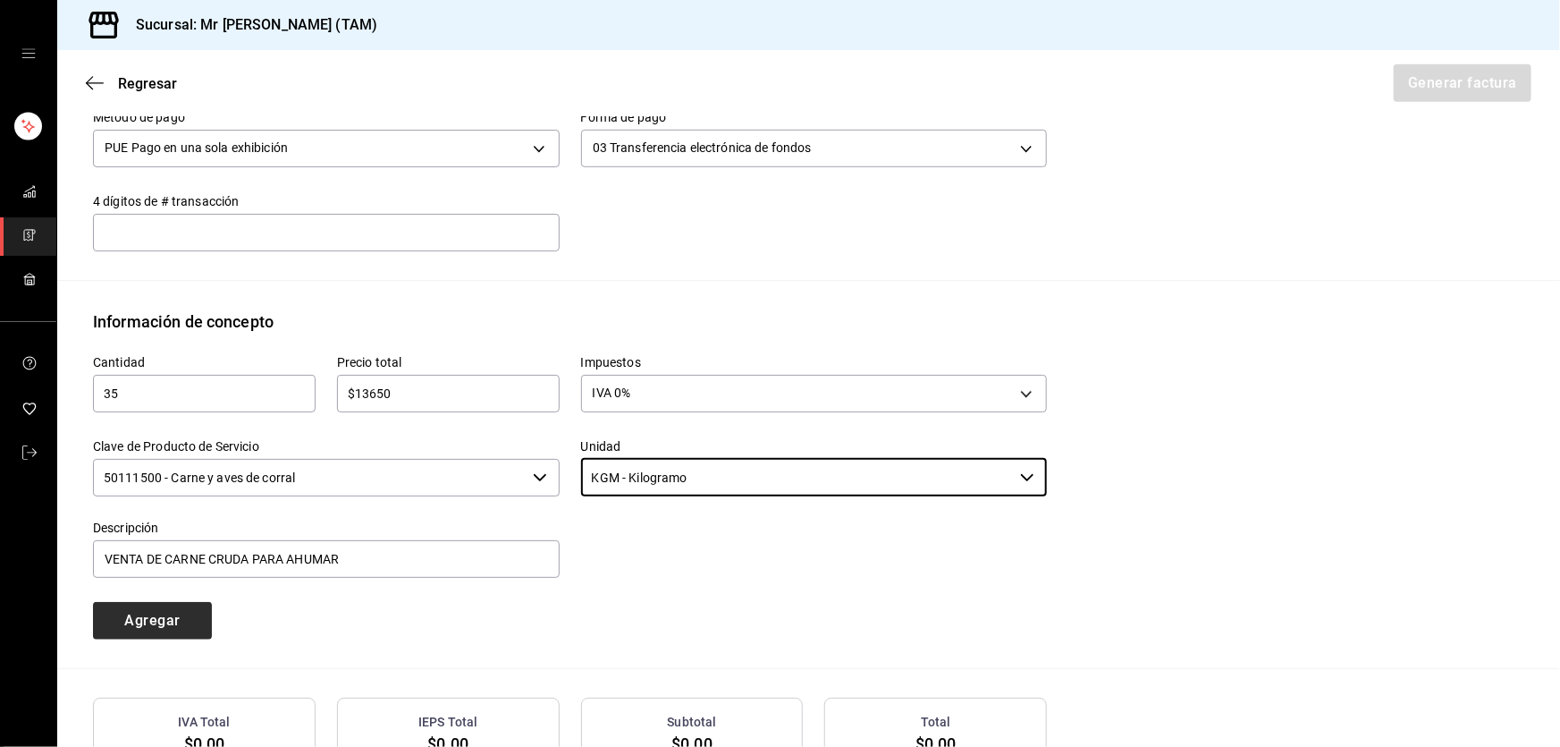
type input "KGM - Kilogramo"
click at [148, 614] on button "Agregar" at bounding box center [152, 621] width 119 height 38
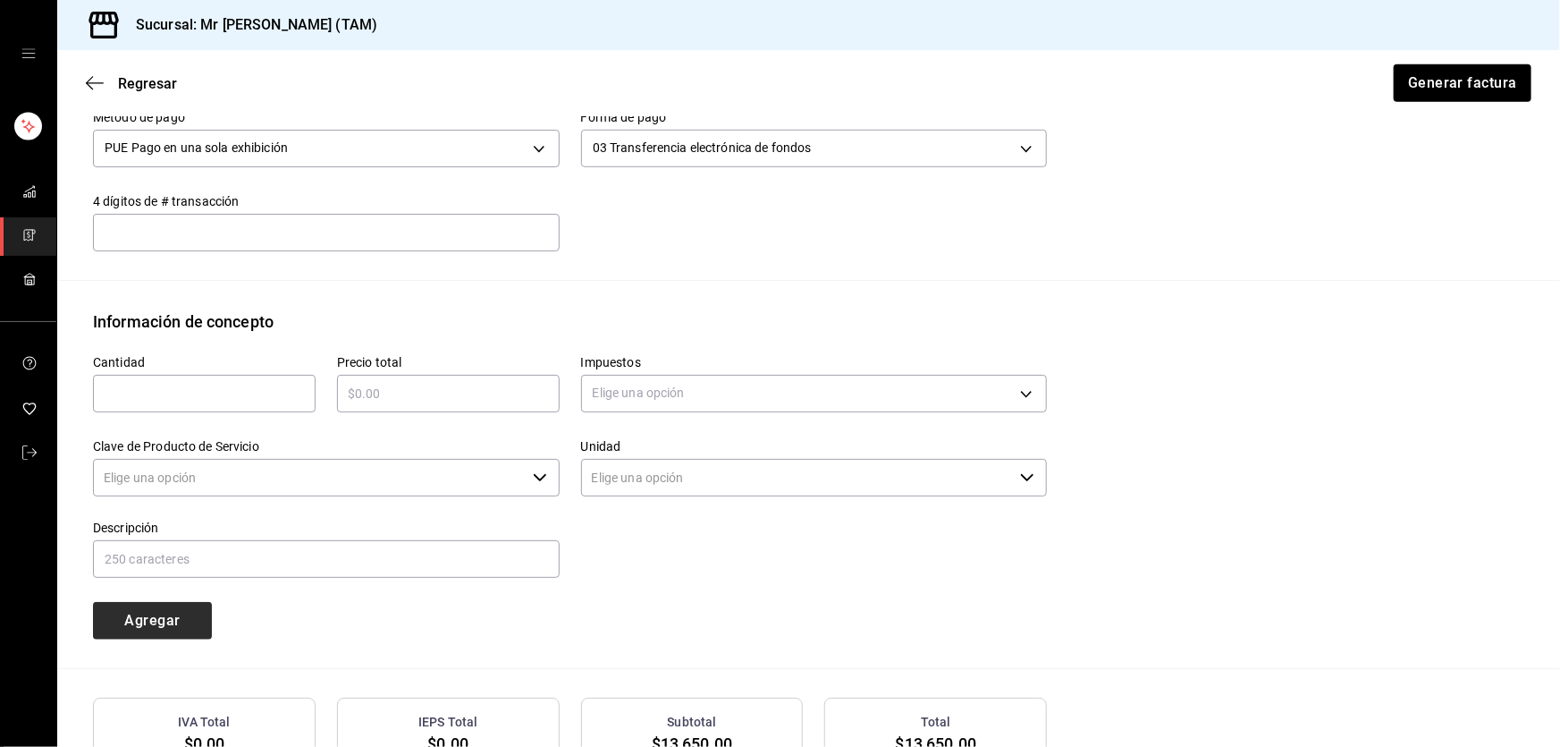
type input "90101500 - Establecimientos para comer y beber"
type input "E48 - Unidad de Servicio"
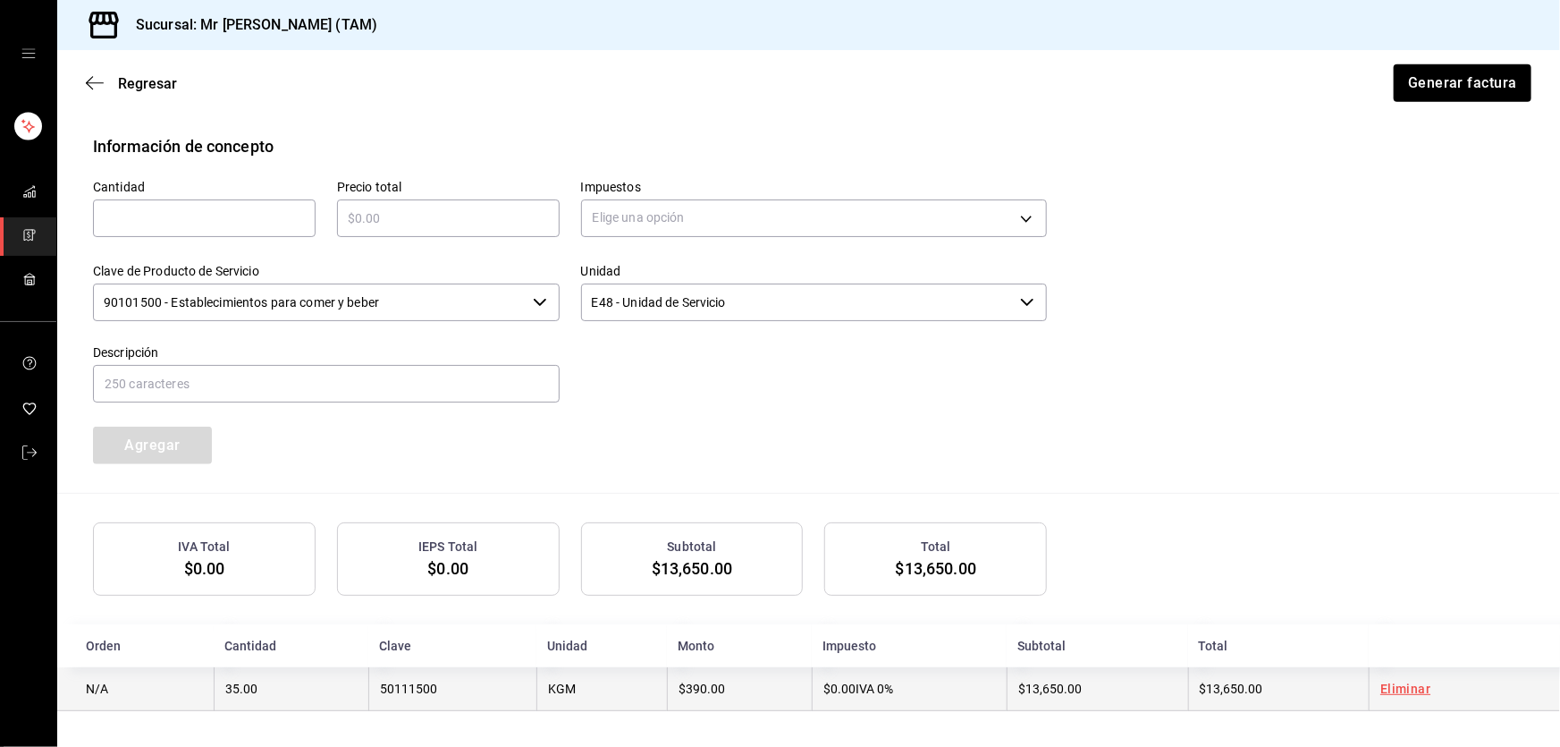
click at [461, 704] on td "50111500" at bounding box center [452, 689] width 168 height 44
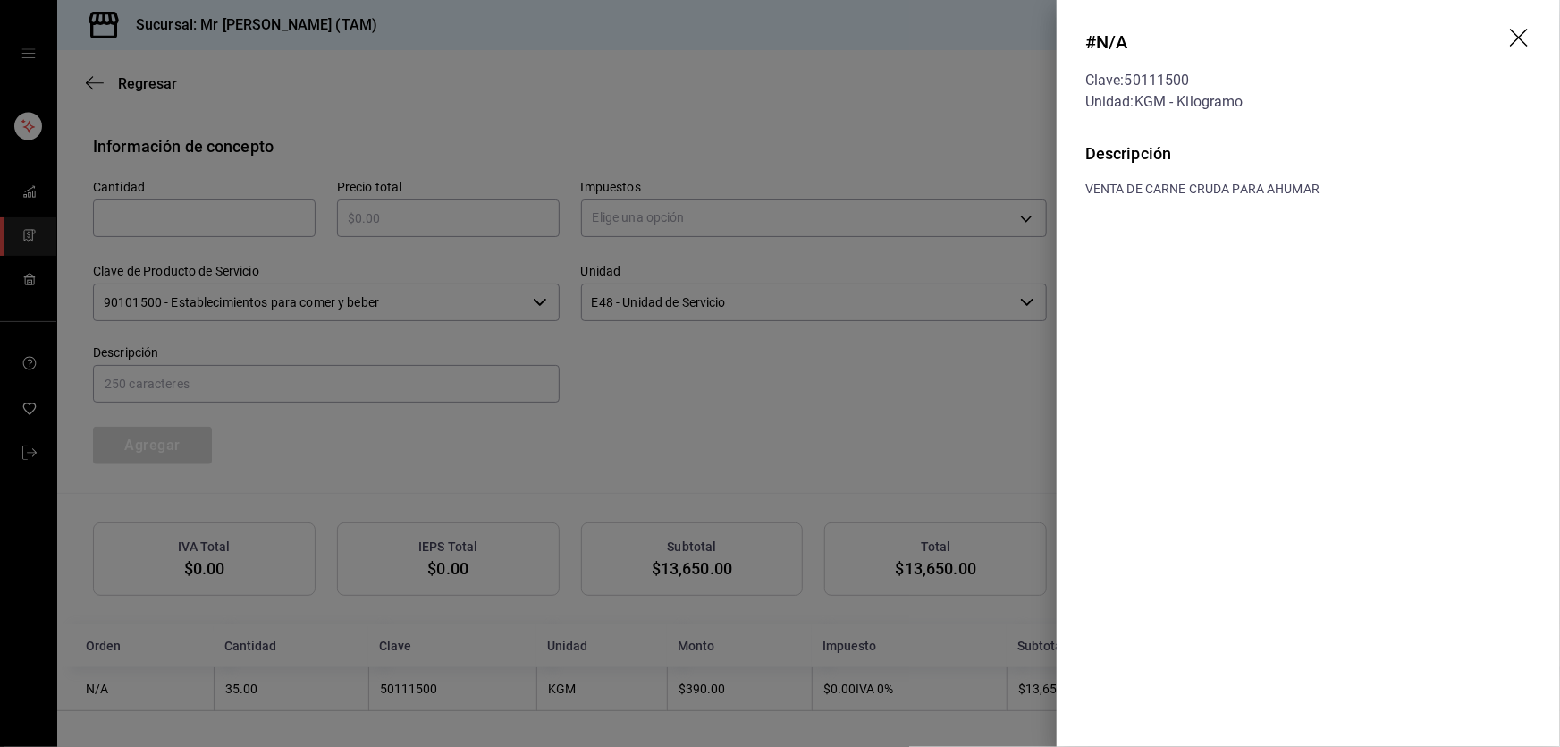
click at [1505, 40] on header "# N/A Clave: 50111500 Unidad: KGM - Kilogramo" at bounding box center [1308, 70] width 503 height 141
click at [1523, 40] on icon "drag" at bounding box center [1519, 38] width 18 height 18
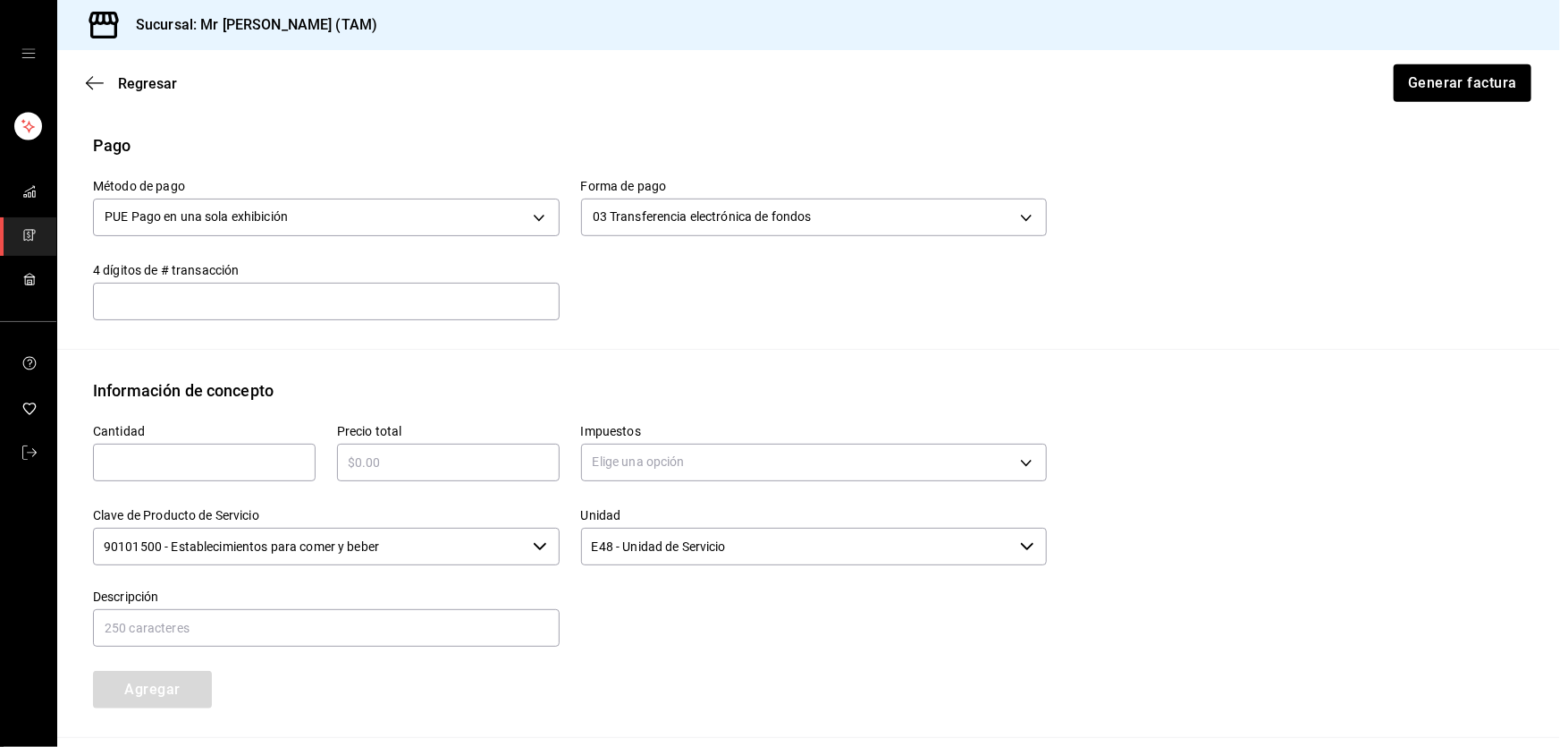
scroll to position [288, 0]
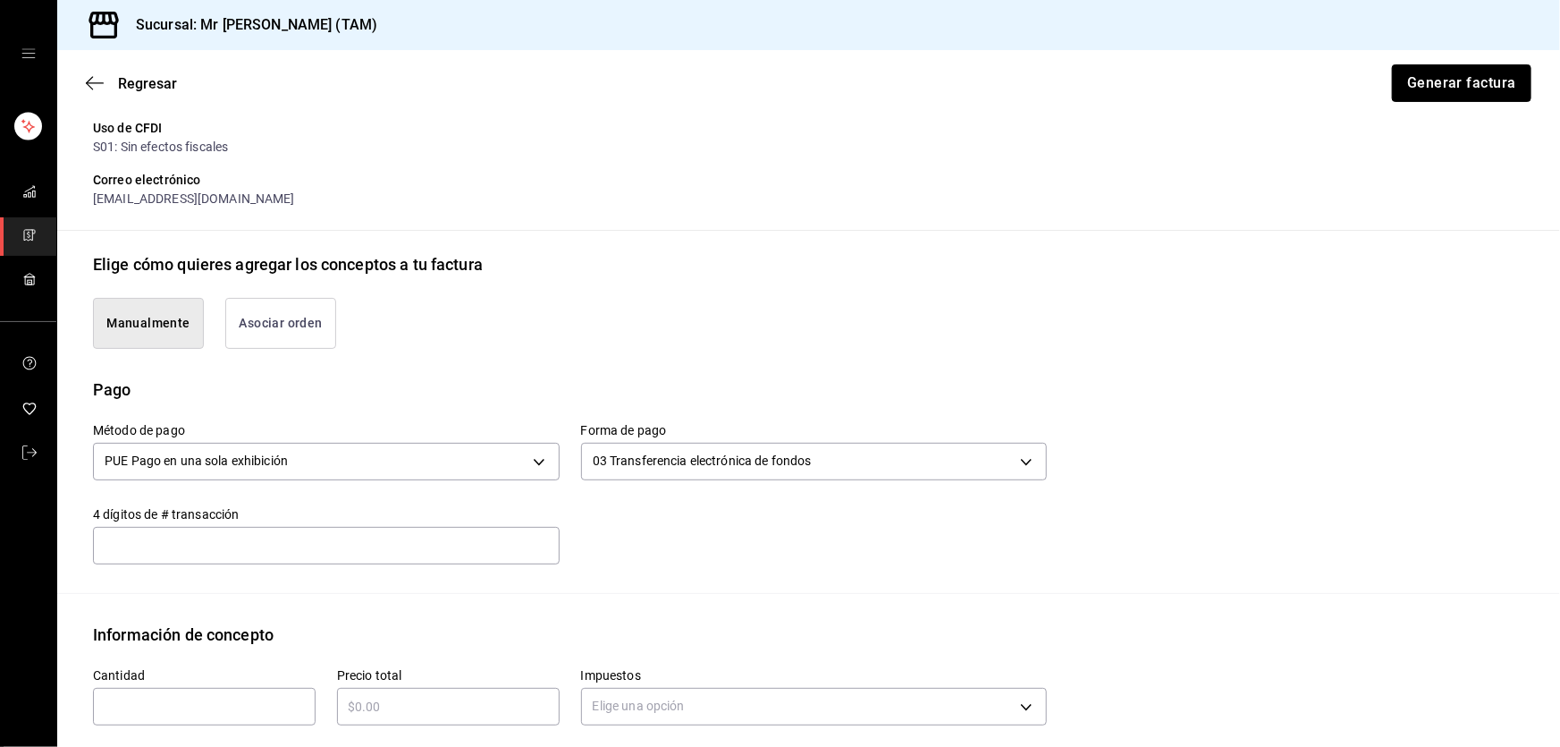
drag, startPoint x: 1421, startPoint y: 89, endPoint x: 1395, endPoint y: 274, distance: 186.9
click at [1396, 266] on main "Regresar Generar factura Emisor Perfil fiscal [PERSON_NAME] [PERSON_NAME] Tipo …" at bounding box center [808, 498] width 1503 height 1473
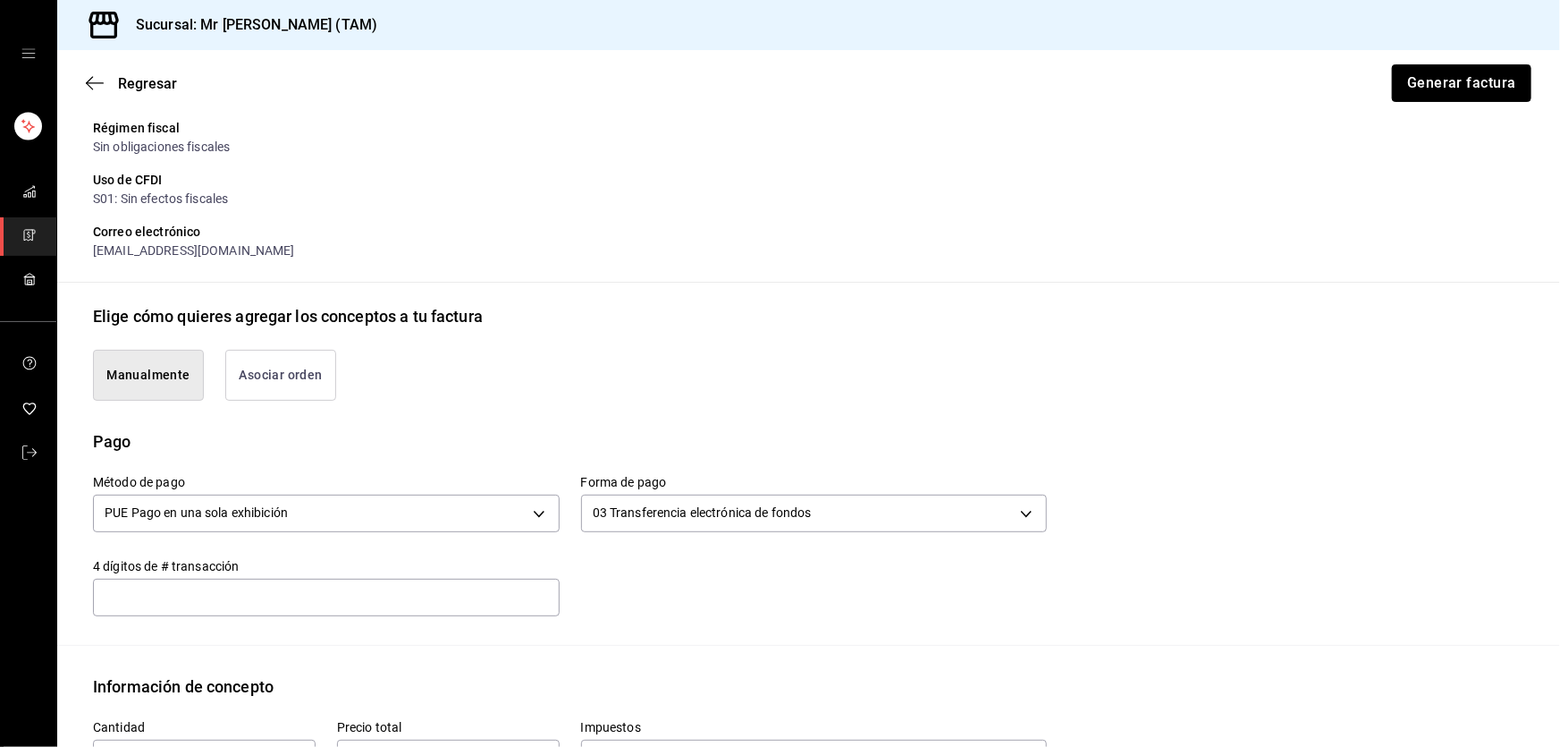
scroll to position [0, 0]
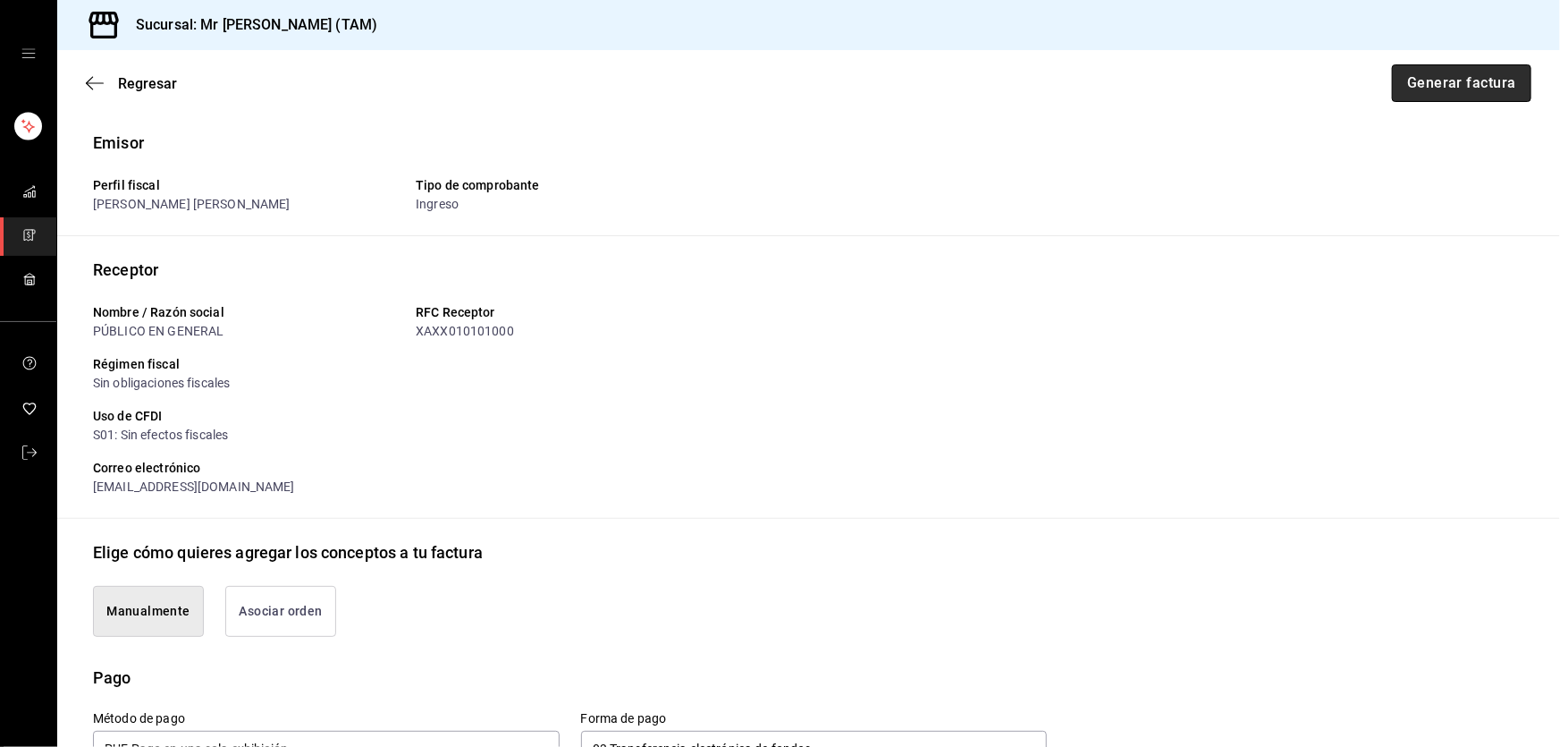
click at [1429, 85] on button "Generar factura" at bounding box center [1461, 83] width 139 height 38
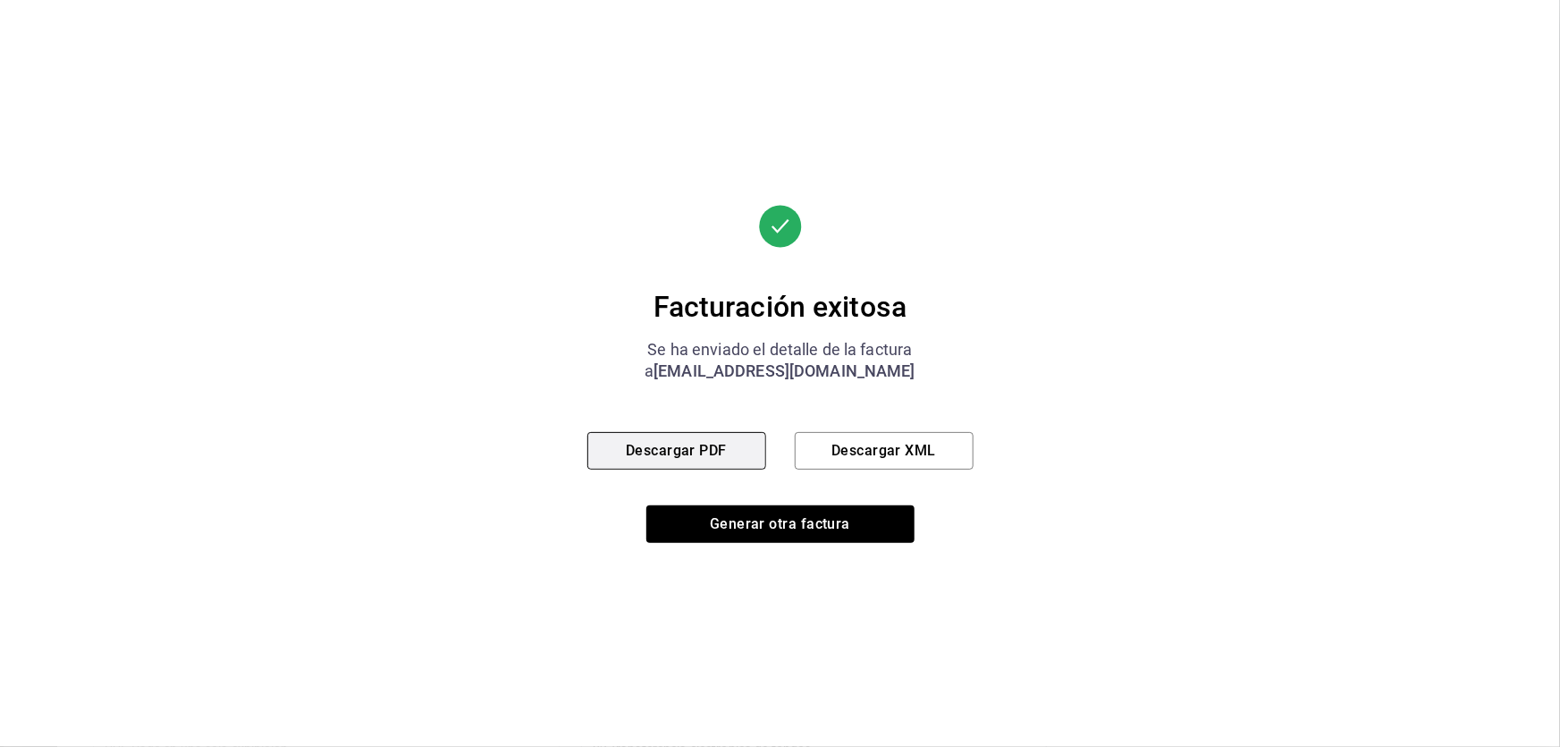
click at [631, 453] on button "Descargar PDF" at bounding box center [676, 451] width 179 height 38
click at [903, 467] on button "Descargar XML" at bounding box center [884, 451] width 179 height 38
click at [716, 462] on button "Descargar PDF" at bounding box center [676, 451] width 179 height 38
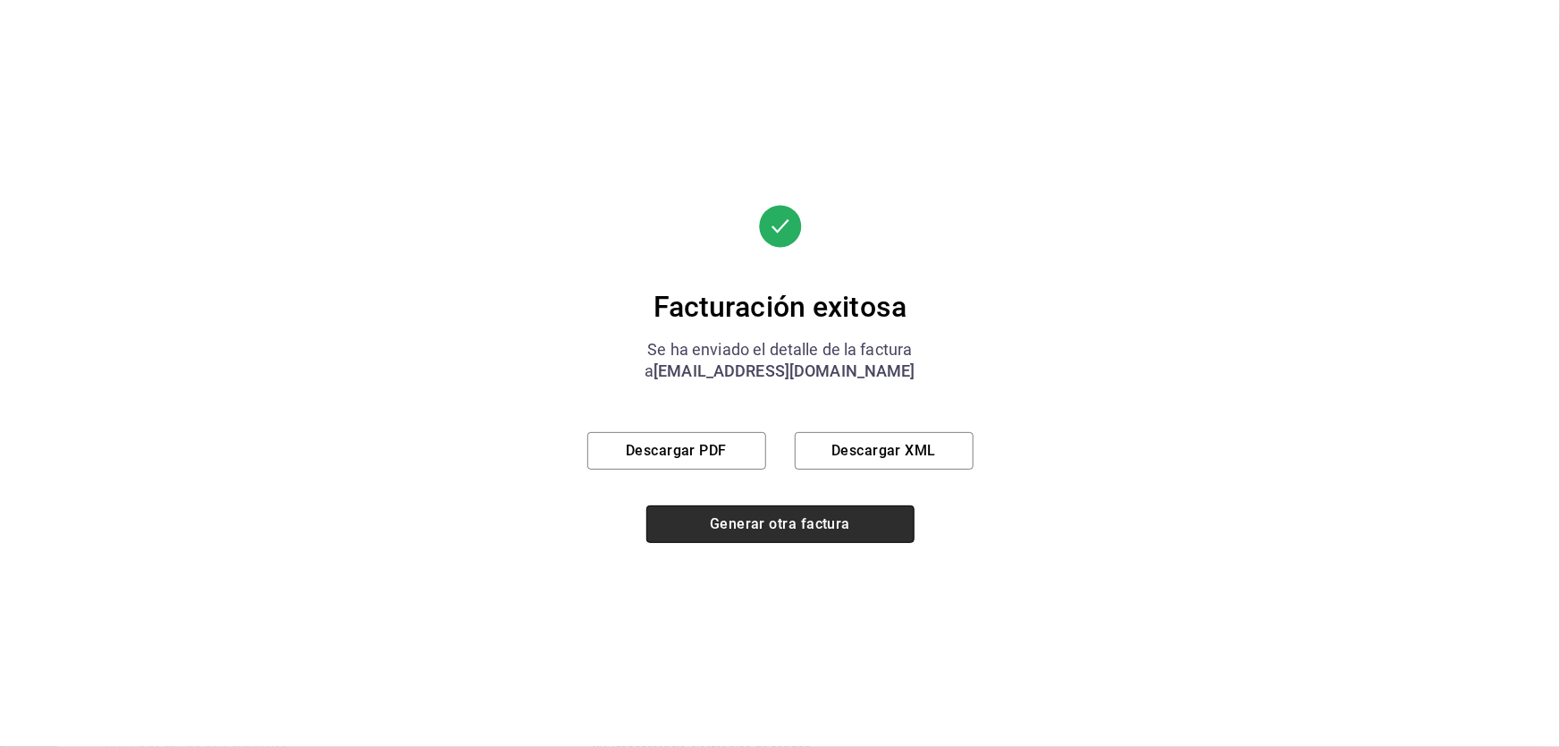
click at [777, 520] on button "Generar otra factura" at bounding box center [780, 524] width 268 height 38
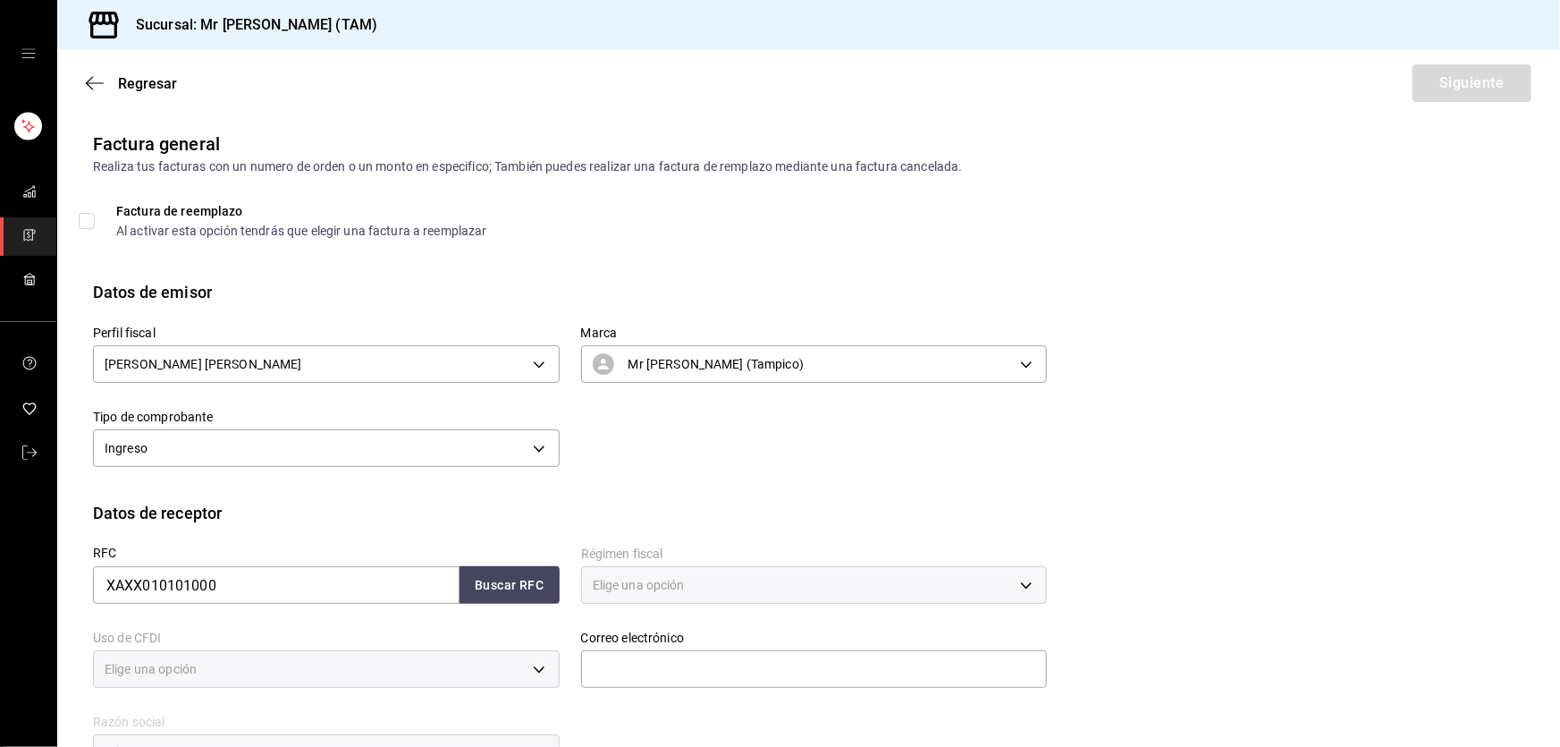
type input "616"
type input "S01"
click at [502, 590] on button "Buscar RFC" at bounding box center [510, 585] width 100 height 38
type input "[EMAIL_ADDRESS][DOMAIN_NAME]"
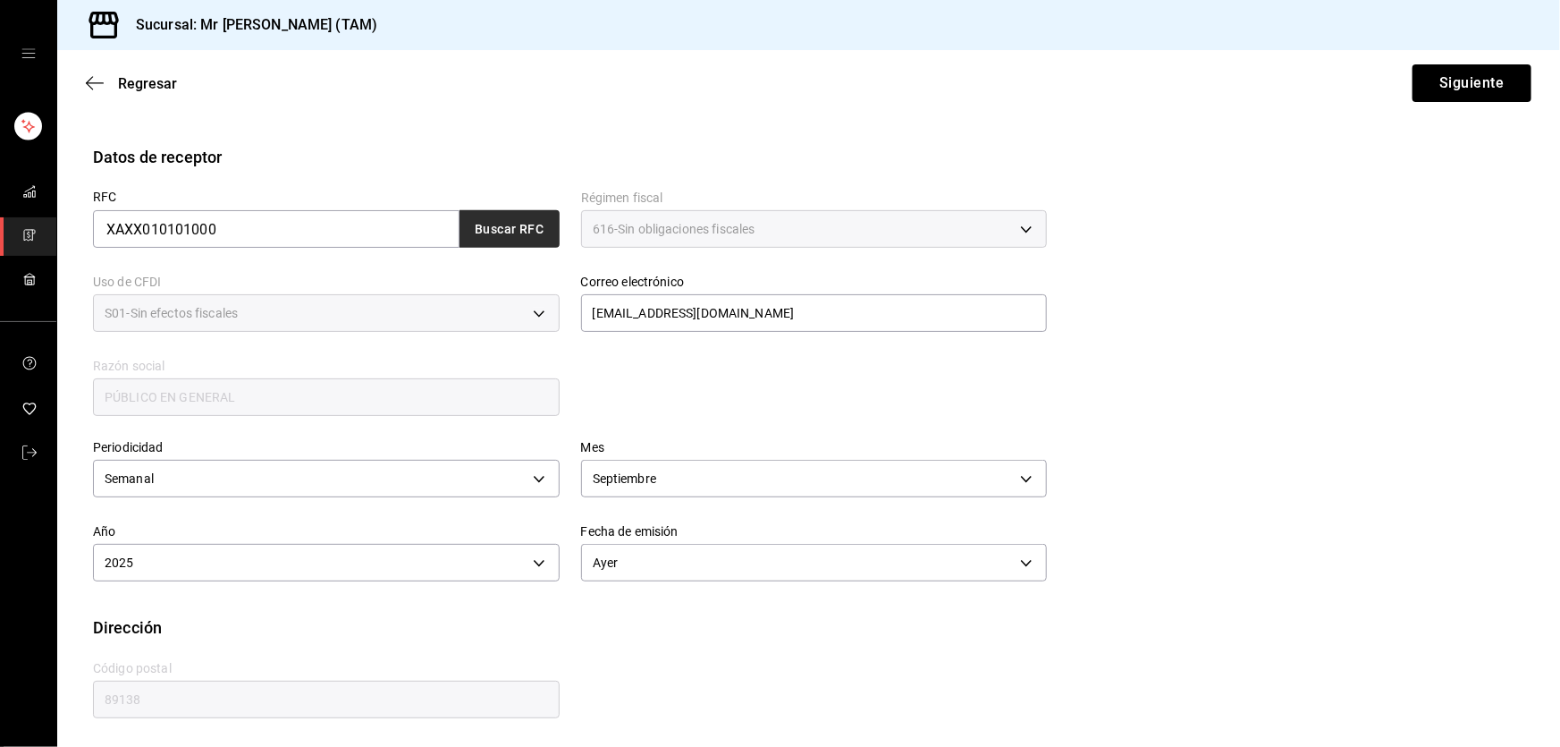
scroll to position [358, 0]
click at [1492, 83] on button "Siguiente" at bounding box center [1472, 83] width 119 height 38
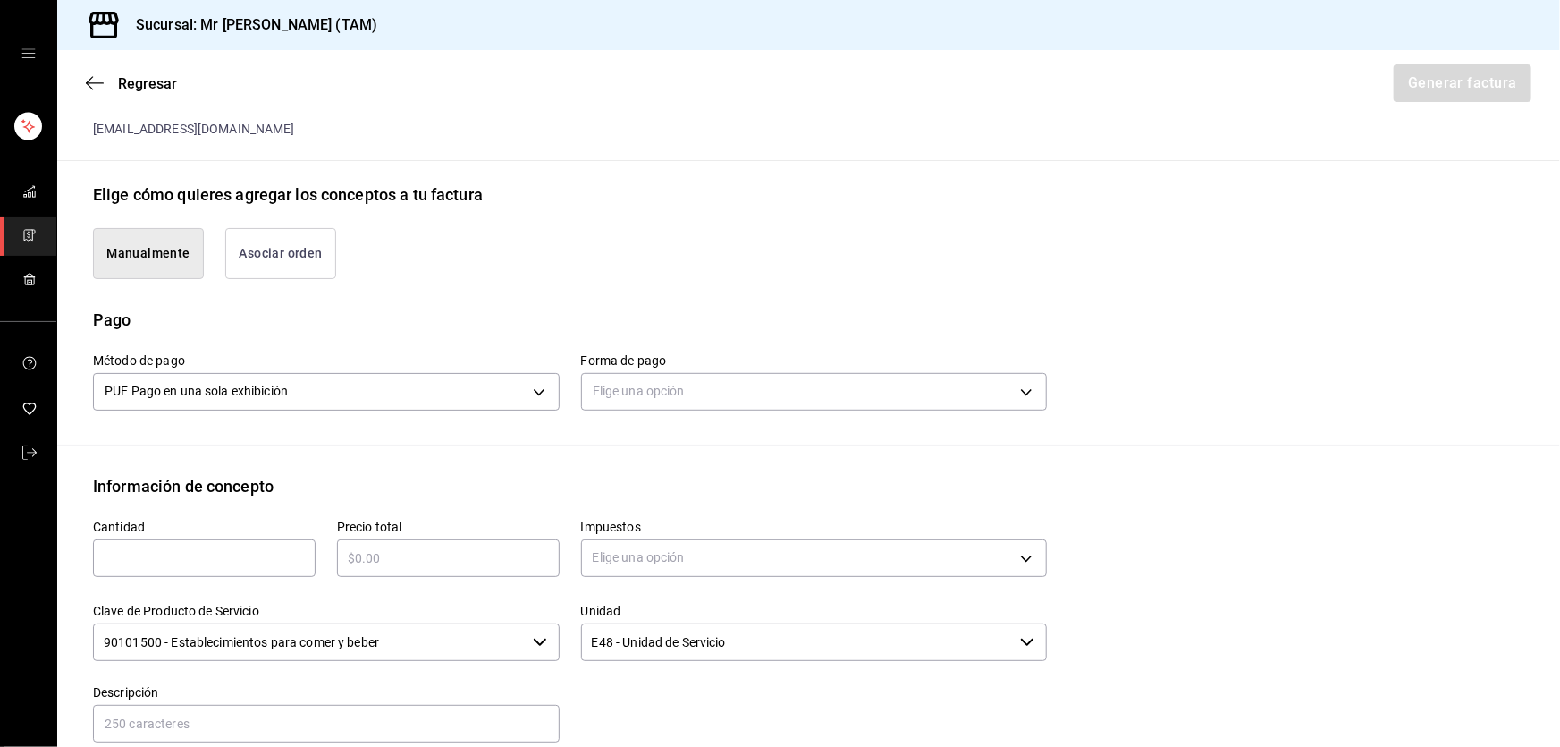
scroll to position [601, 0]
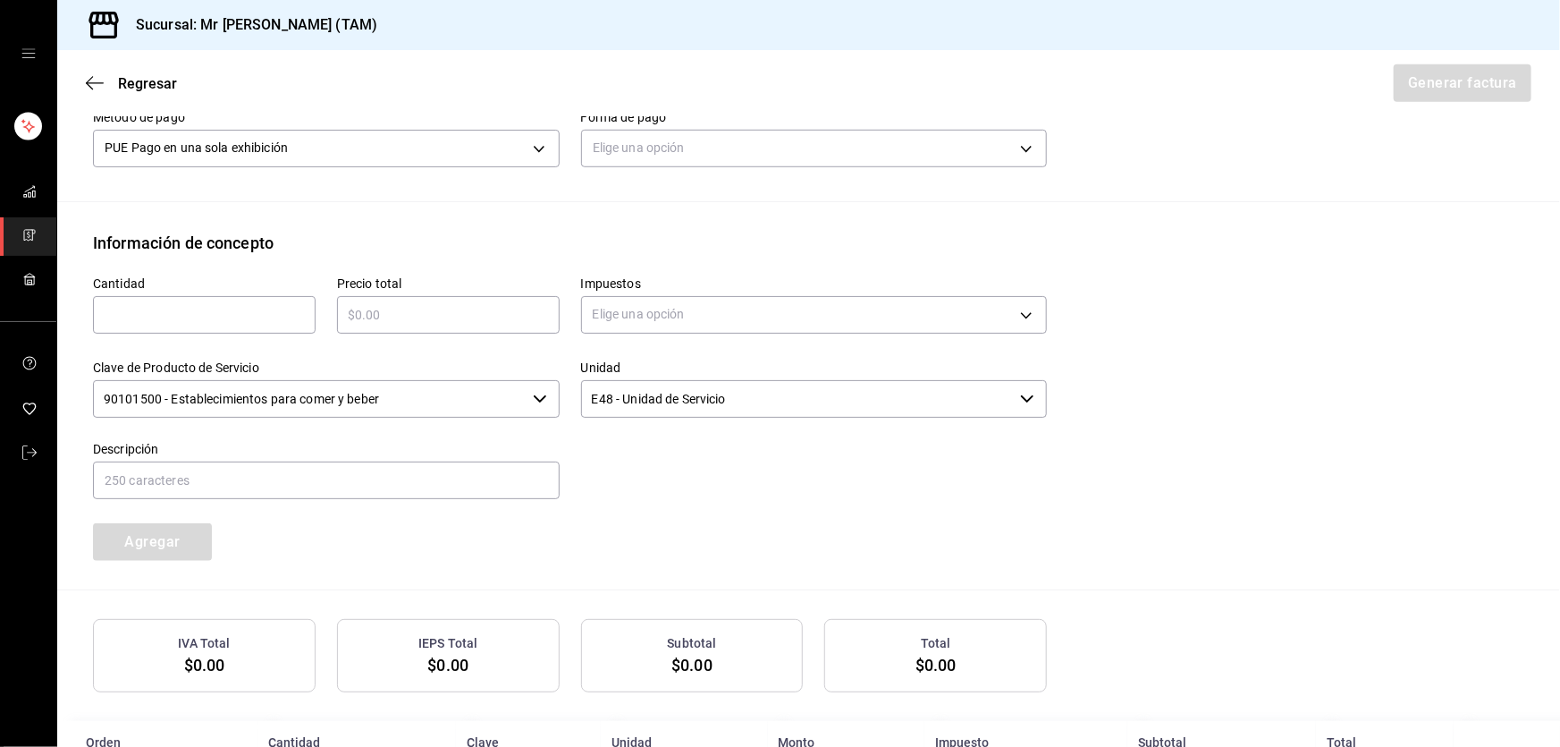
click at [274, 309] on input "text" at bounding box center [204, 314] width 223 height 21
type input "52"
click at [435, 305] on input "$20" at bounding box center [448, 314] width 223 height 21
type input "$20280"
click at [671, 319] on body "Sucursal: Mr [PERSON_NAME] (TAM) Regresar Generar factura Emisor Perfil fiscal …" at bounding box center [780, 373] width 1560 height 747
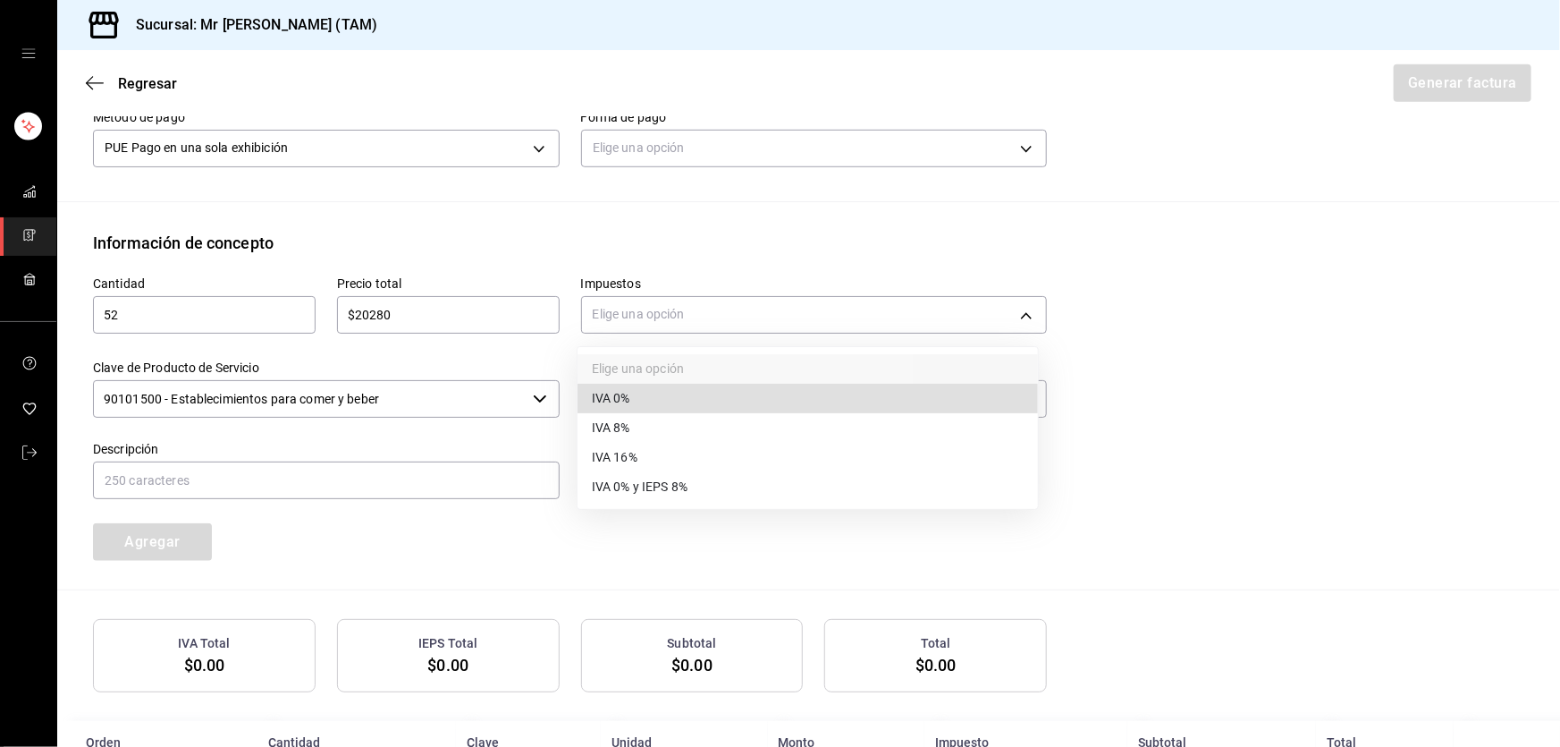
click at [635, 401] on li "IVA 0%" at bounding box center [808, 399] width 460 height 30
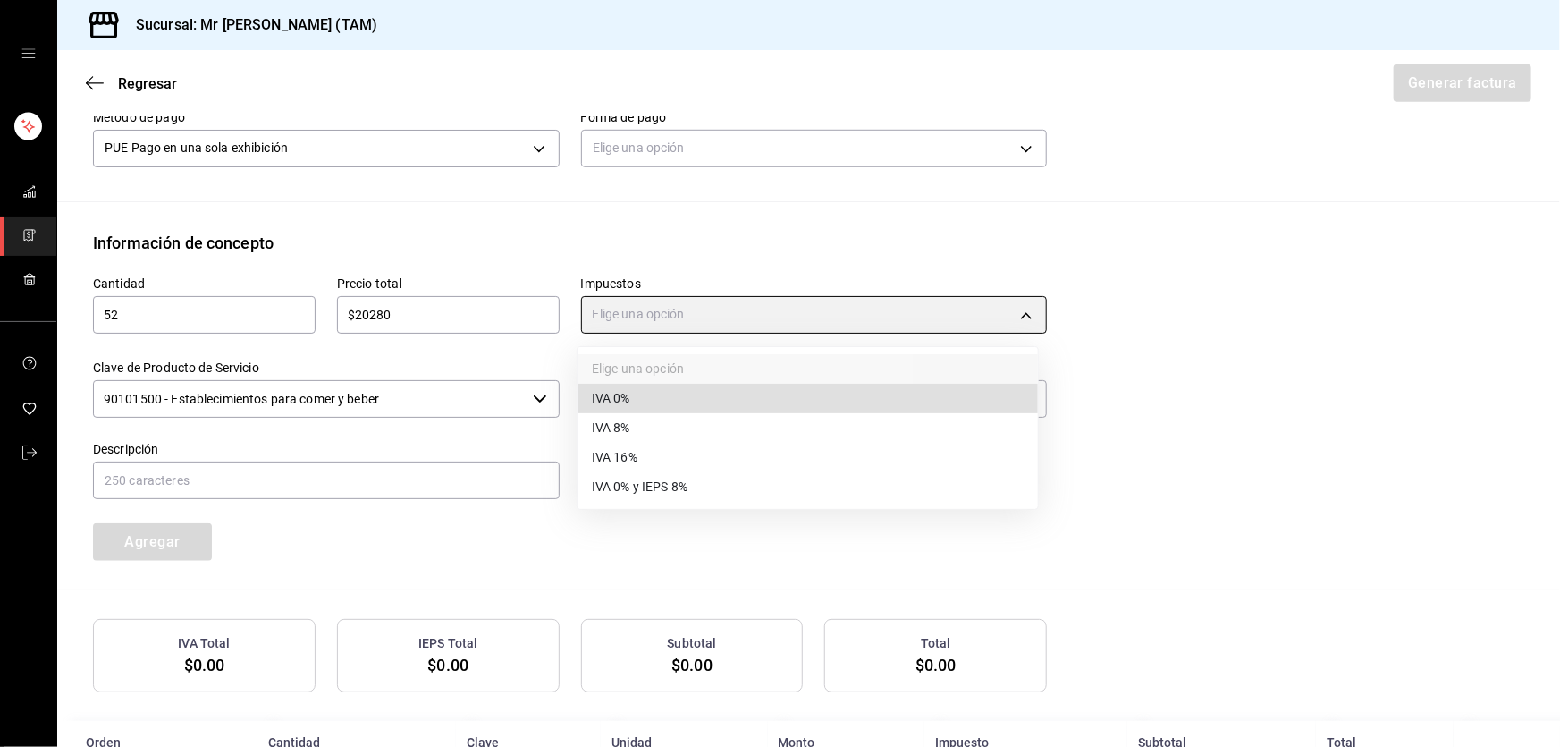
type input "IVA_0"
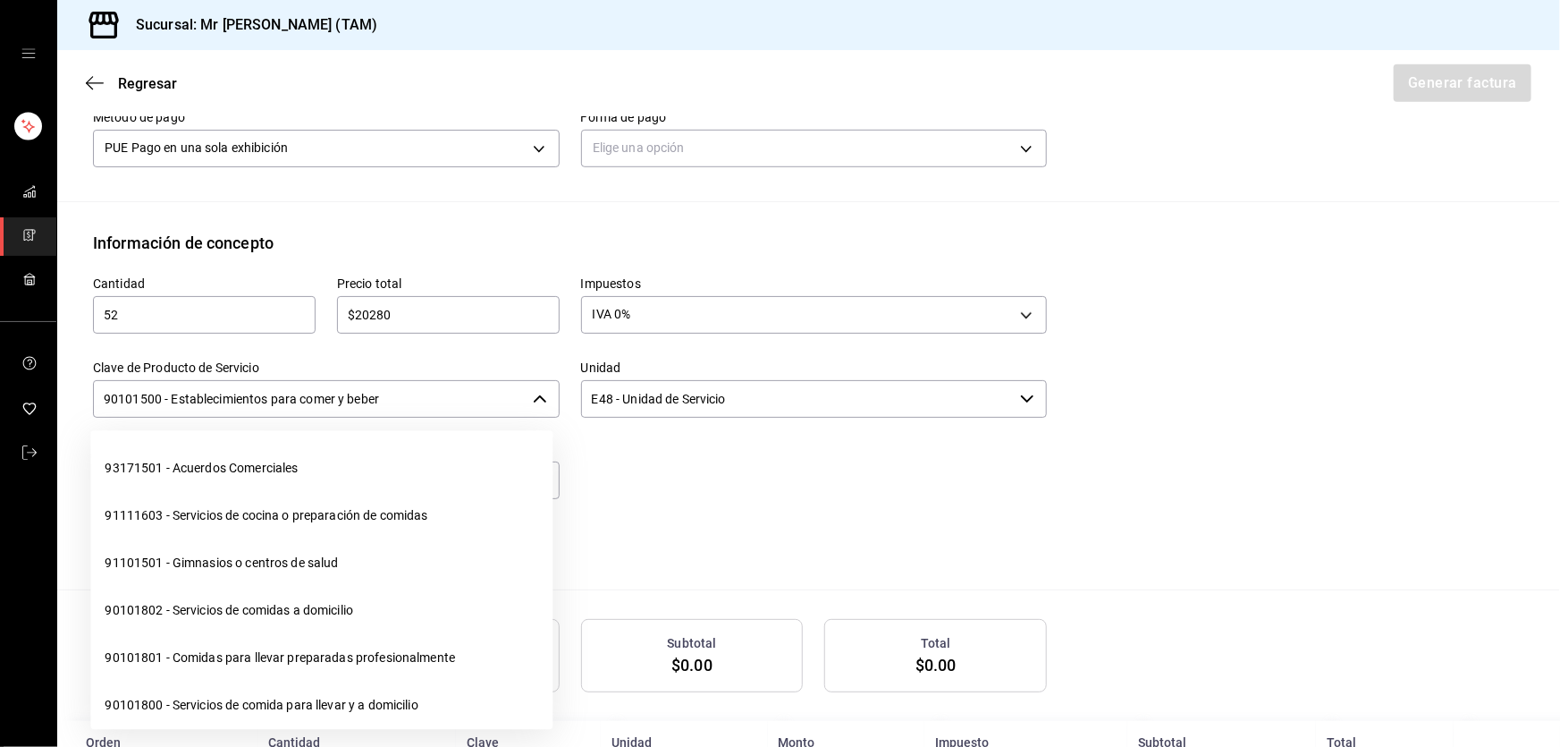
click at [367, 396] on input "90101500 - Establecimientos para comer y beber" at bounding box center [309, 399] width 433 height 38
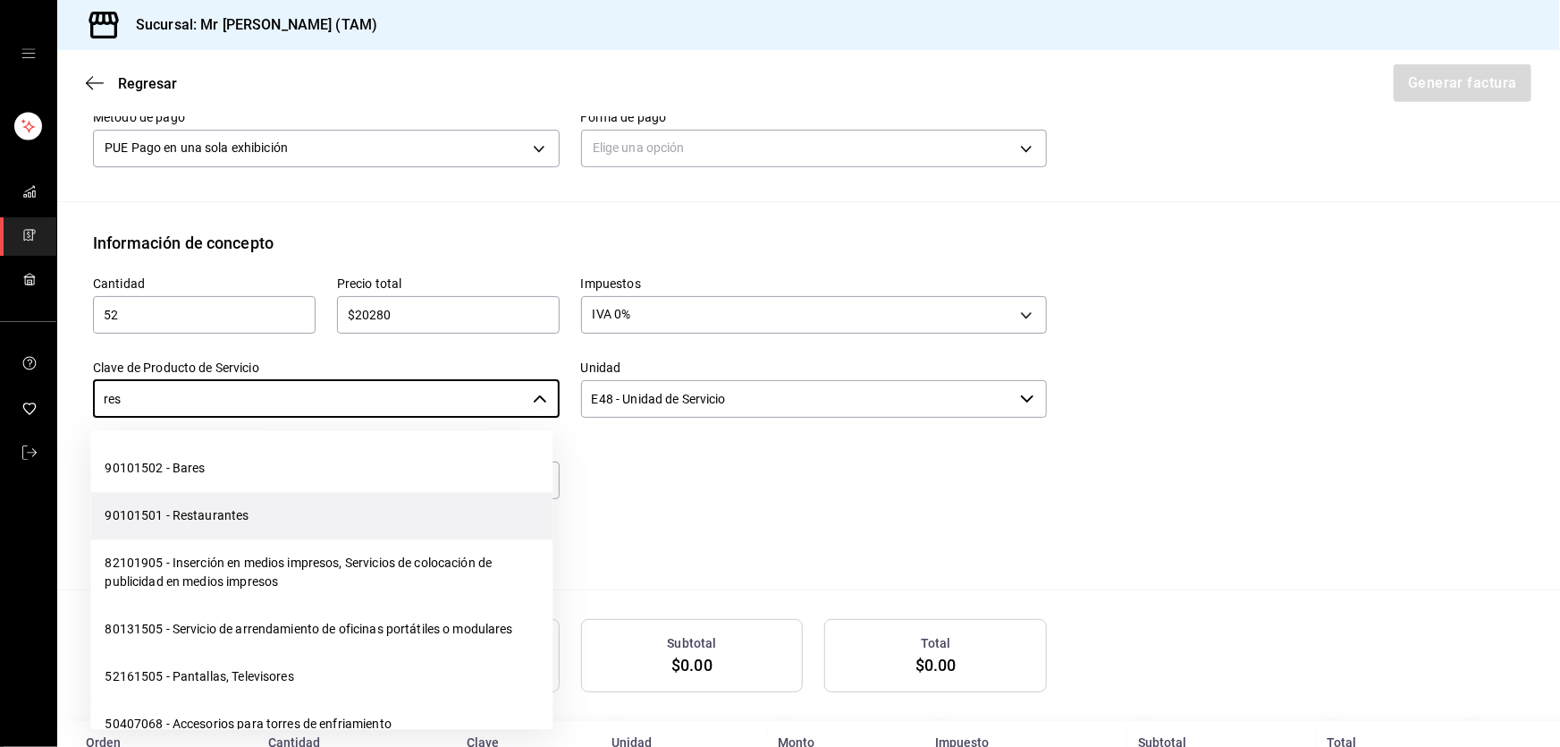
click at [262, 502] on li "90101501 - Restaurantes" at bounding box center [321, 515] width 462 height 47
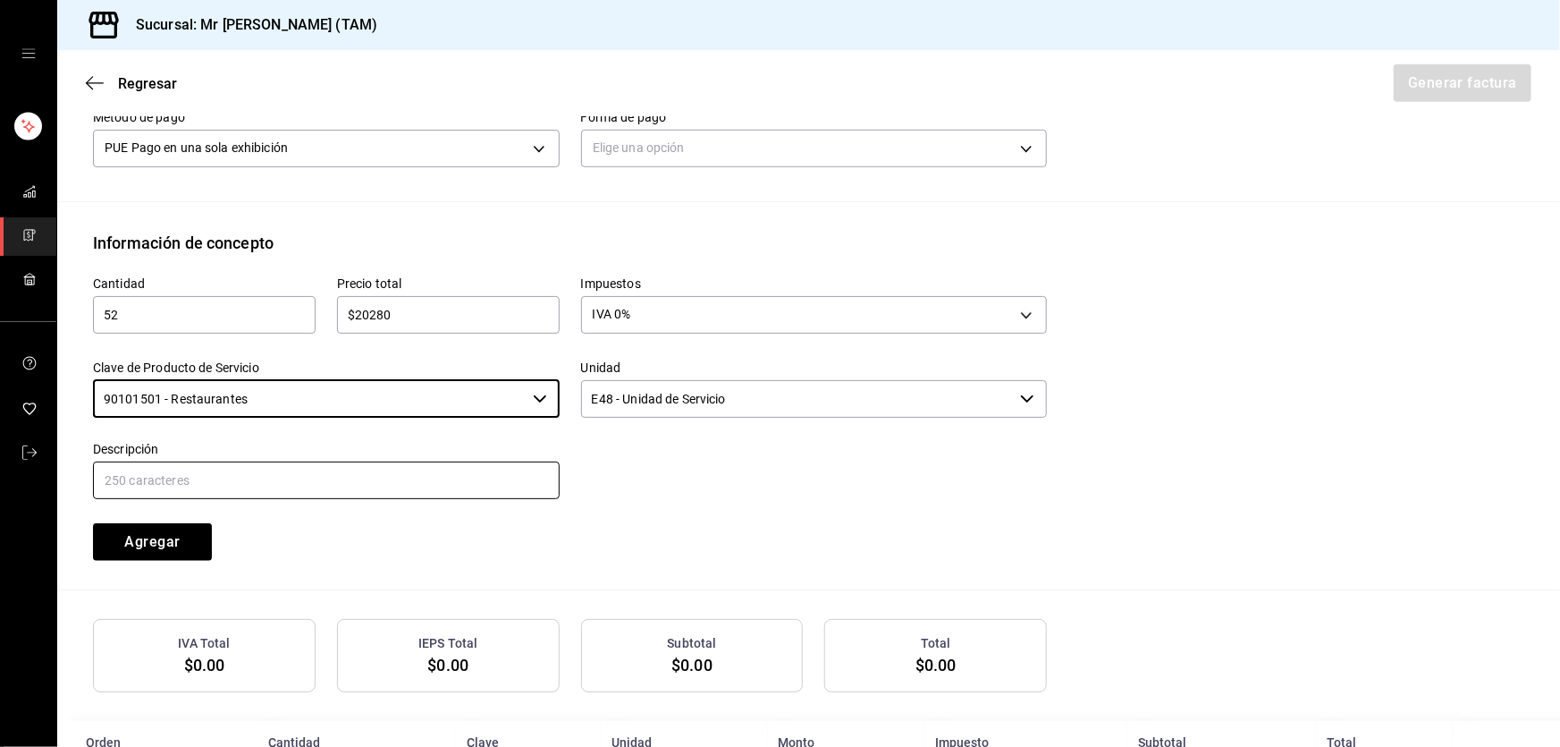
click at [283, 483] on input "text" at bounding box center [326, 480] width 467 height 38
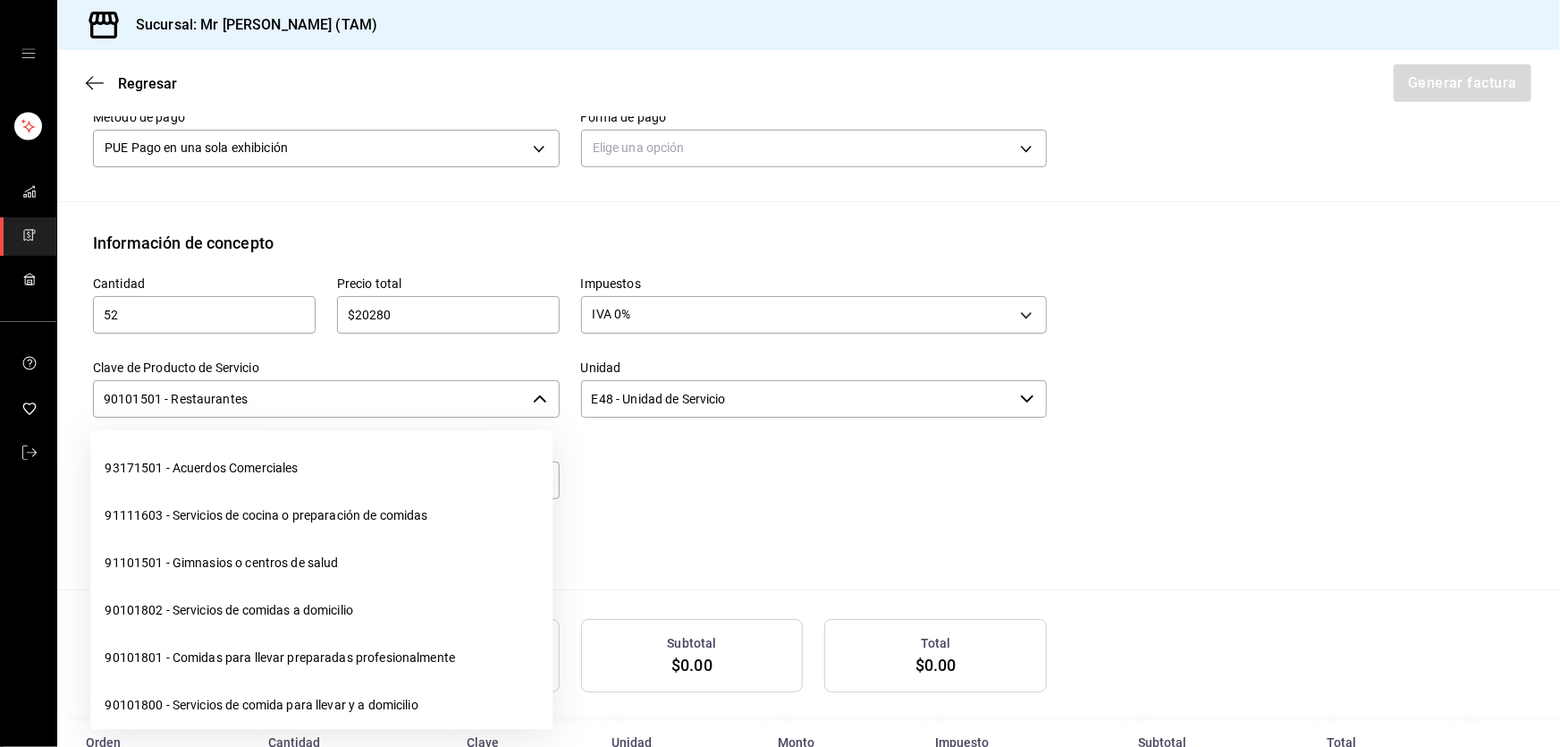
click at [306, 401] on input "90101501 - Restaurantes" at bounding box center [309, 399] width 433 height 38
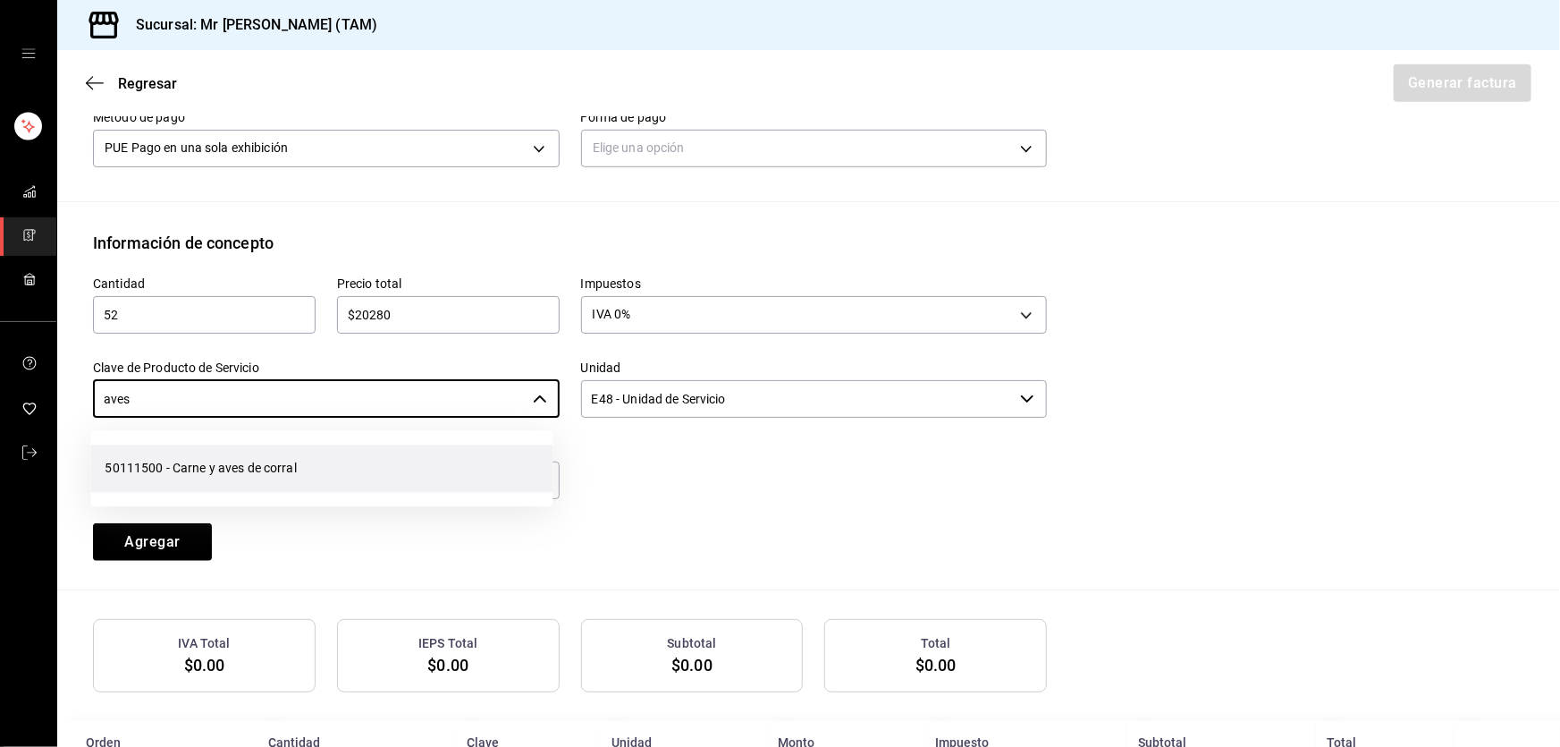
click at [237, 458] on li "50111500 - Carne y aves de corral" at bounding box center [321, 467] width 462 height 47
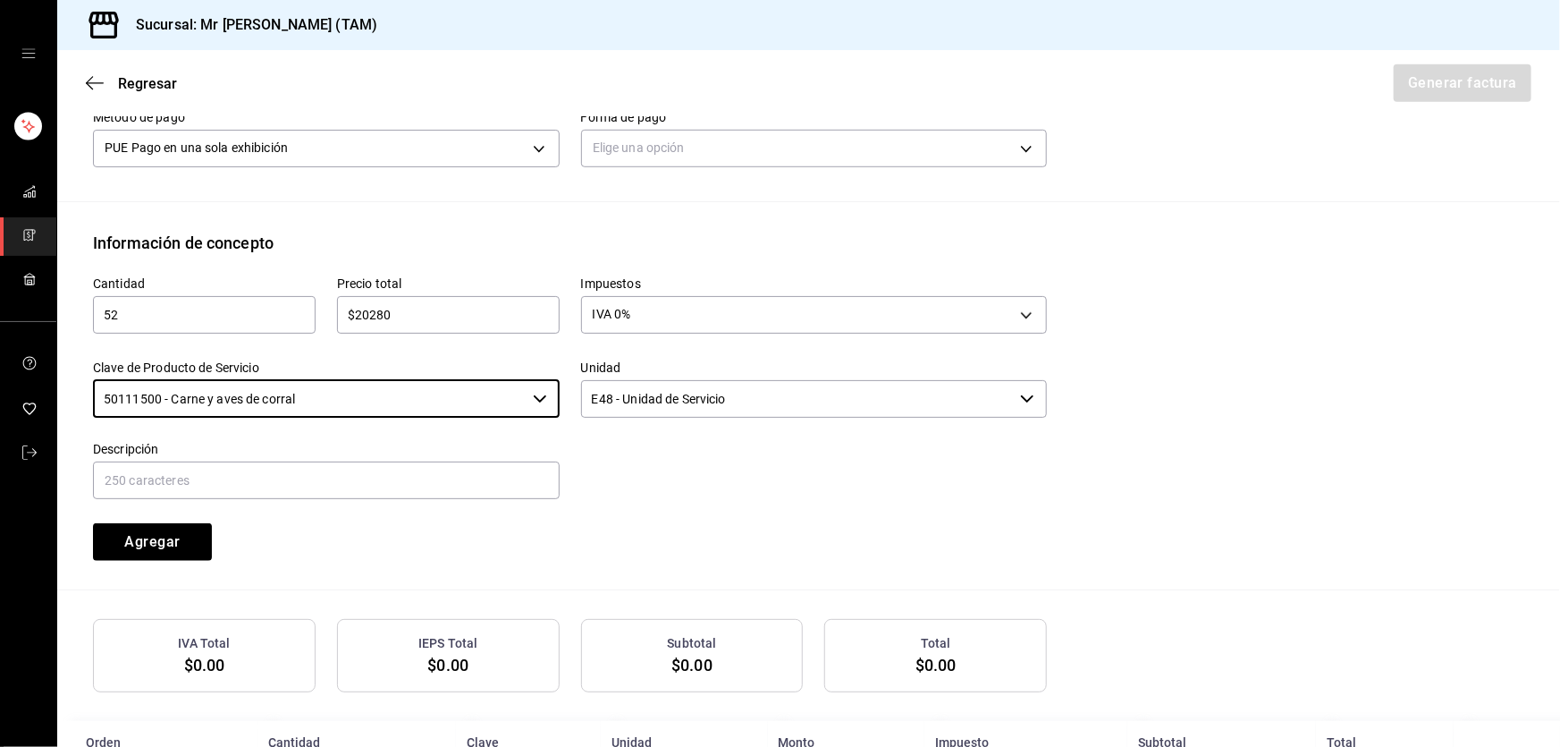
type input "50111500 - Carne y aves de corral"
click at [707, 409] on input "E48 - Unidad de Servicio" at bounding box center [797, 399] width 433 height 38
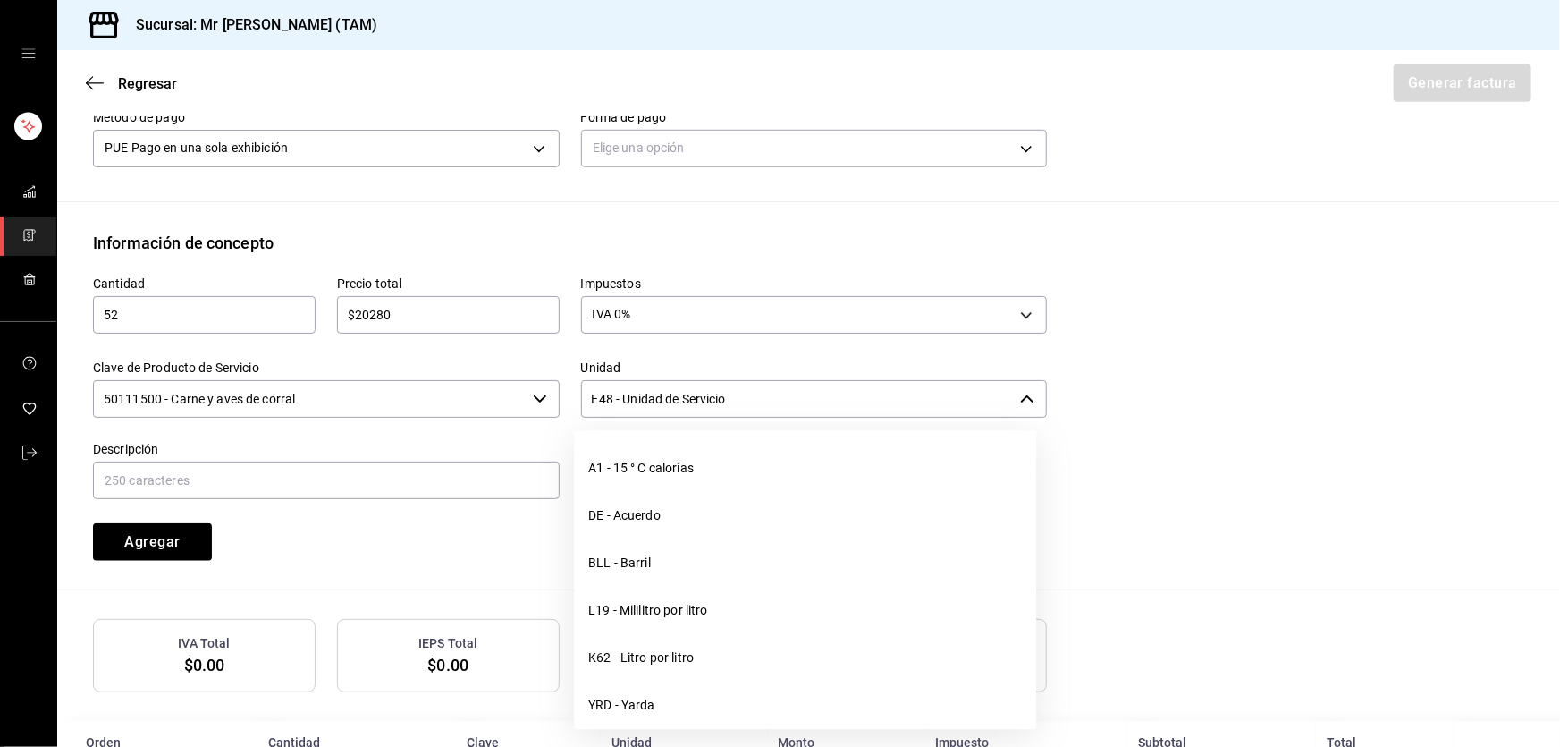
click at [708, 409] on input "E48 - Unidad de Servicio" at bounding box center [797, 399] width 433 height 38
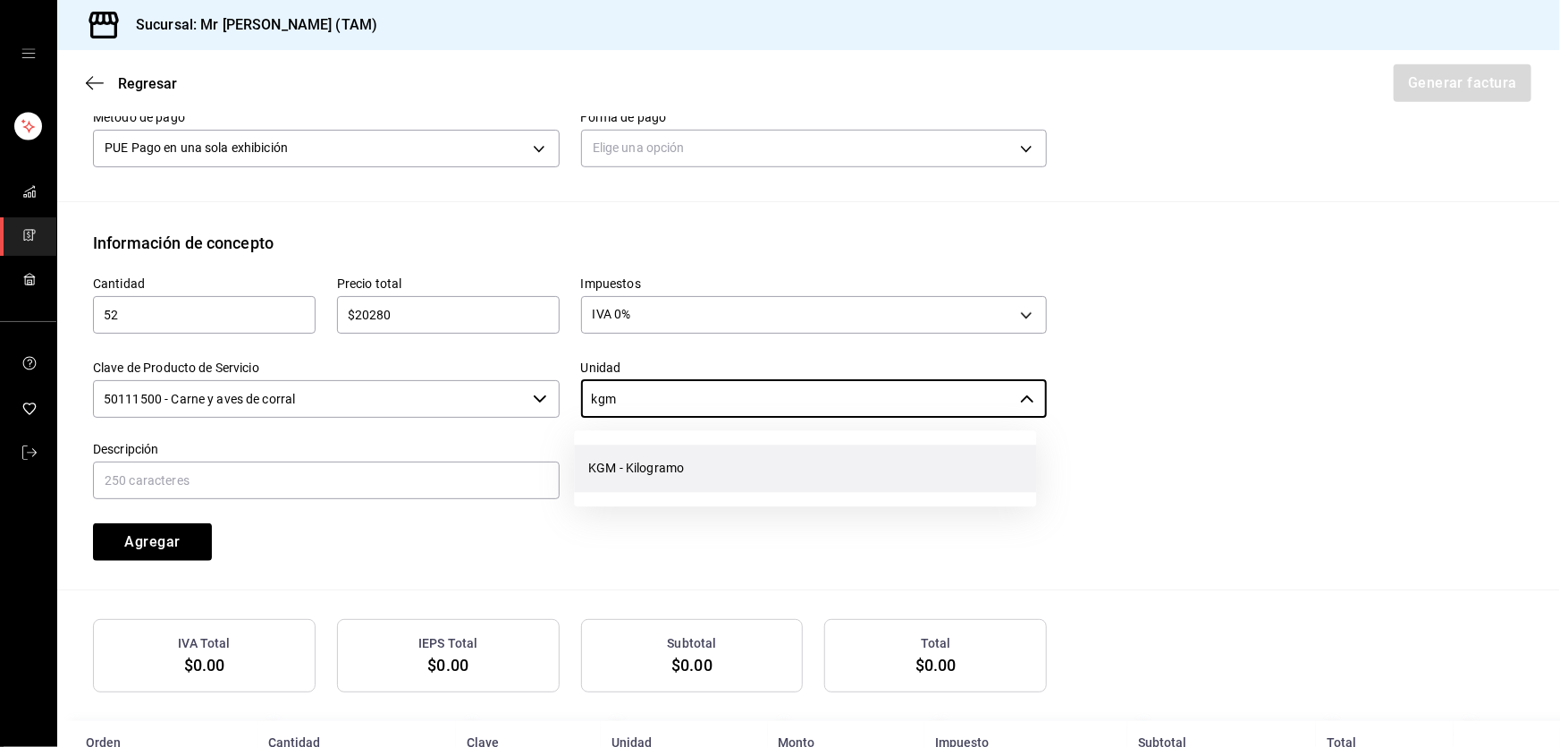
click at [689, 452] on li "KGM - Kilogramo" at bounding box center [805, 467] width 462 height 47
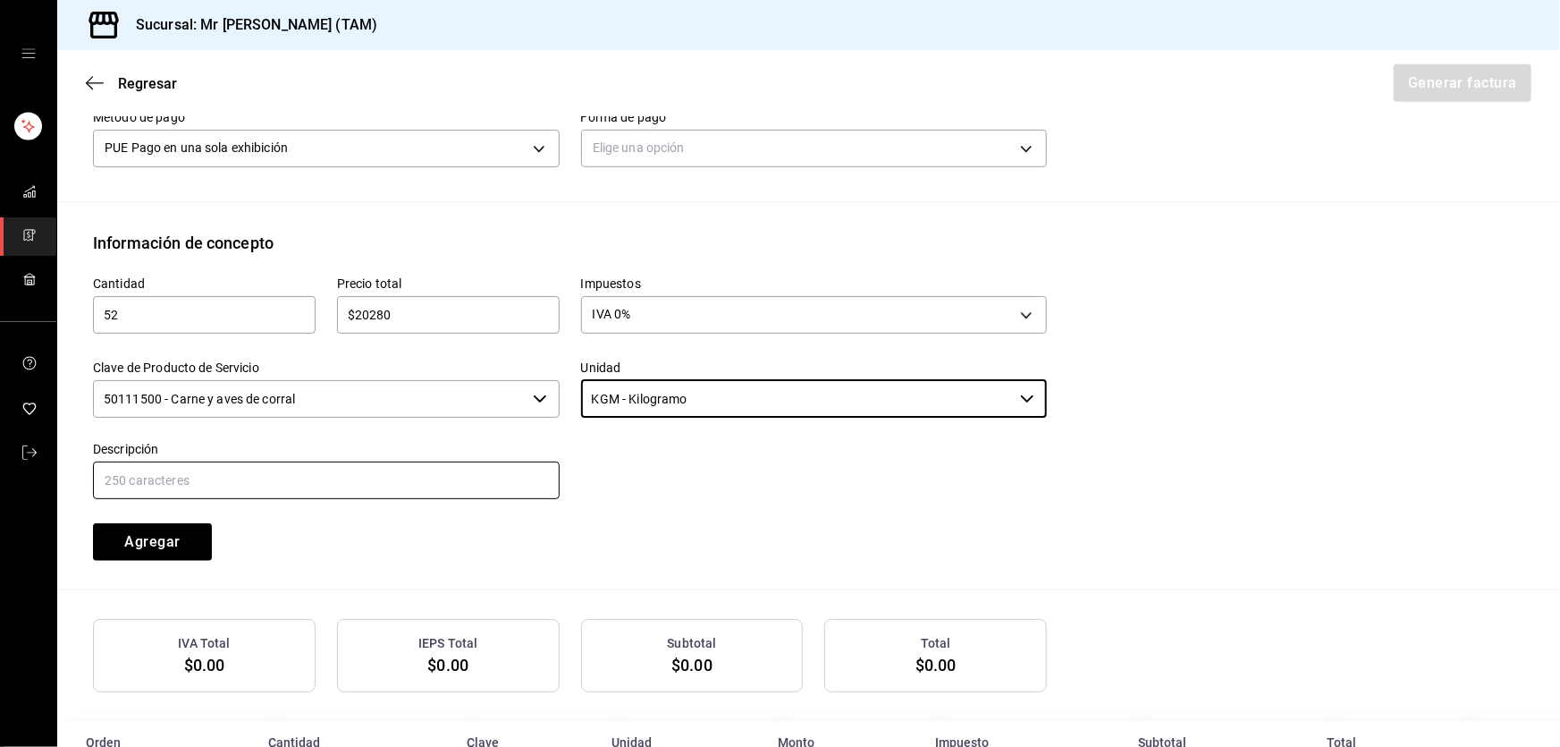
type input "KGM - Kilogramo"
click at [368, 493] on input "text" at bounding box center [326, 480] width 467 height 38
type input "VENTA DE CARNE CRUDA PARA AHUMAR"
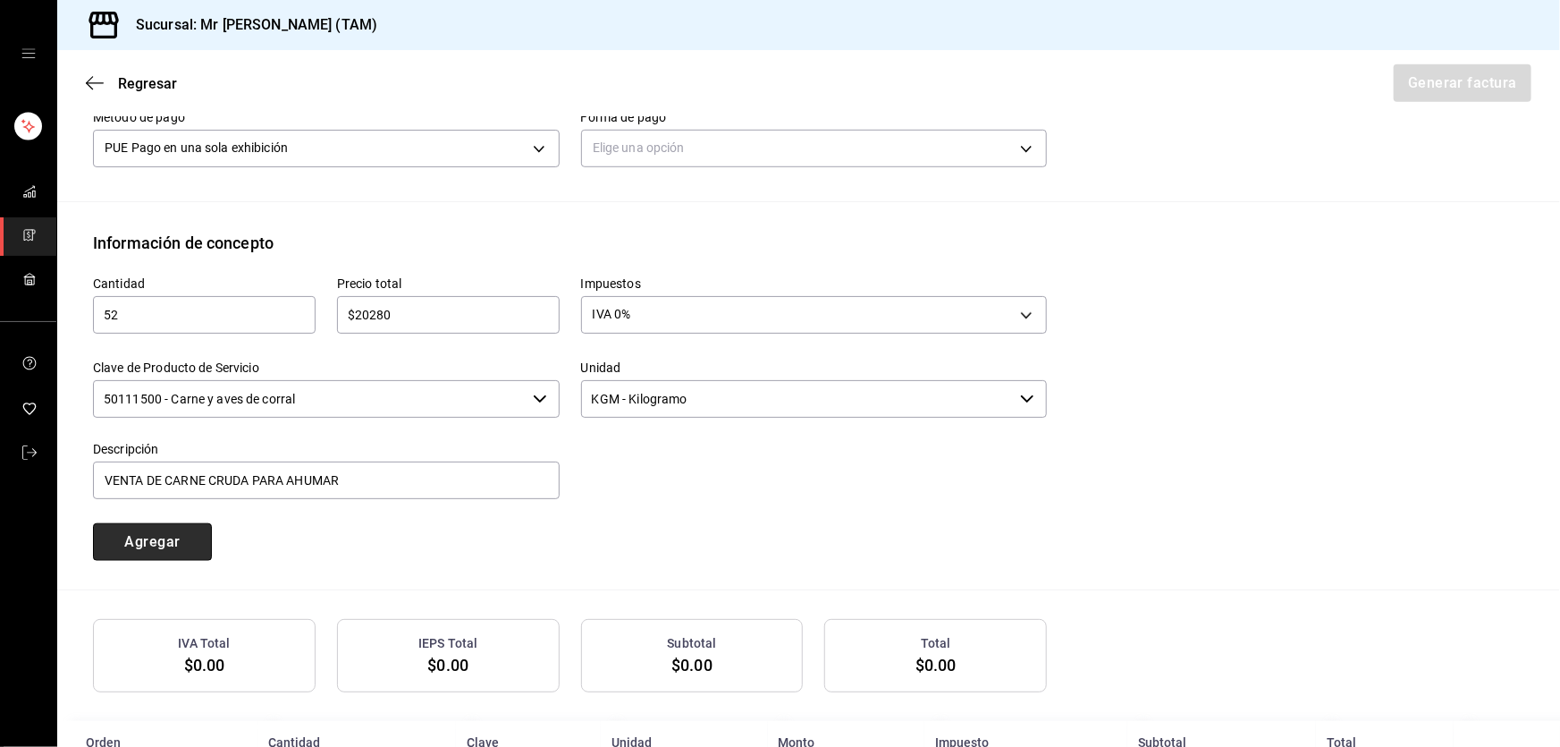
click at [175, 533] on button "Agregar" at bounding box center [152, 542] width 119 height 38
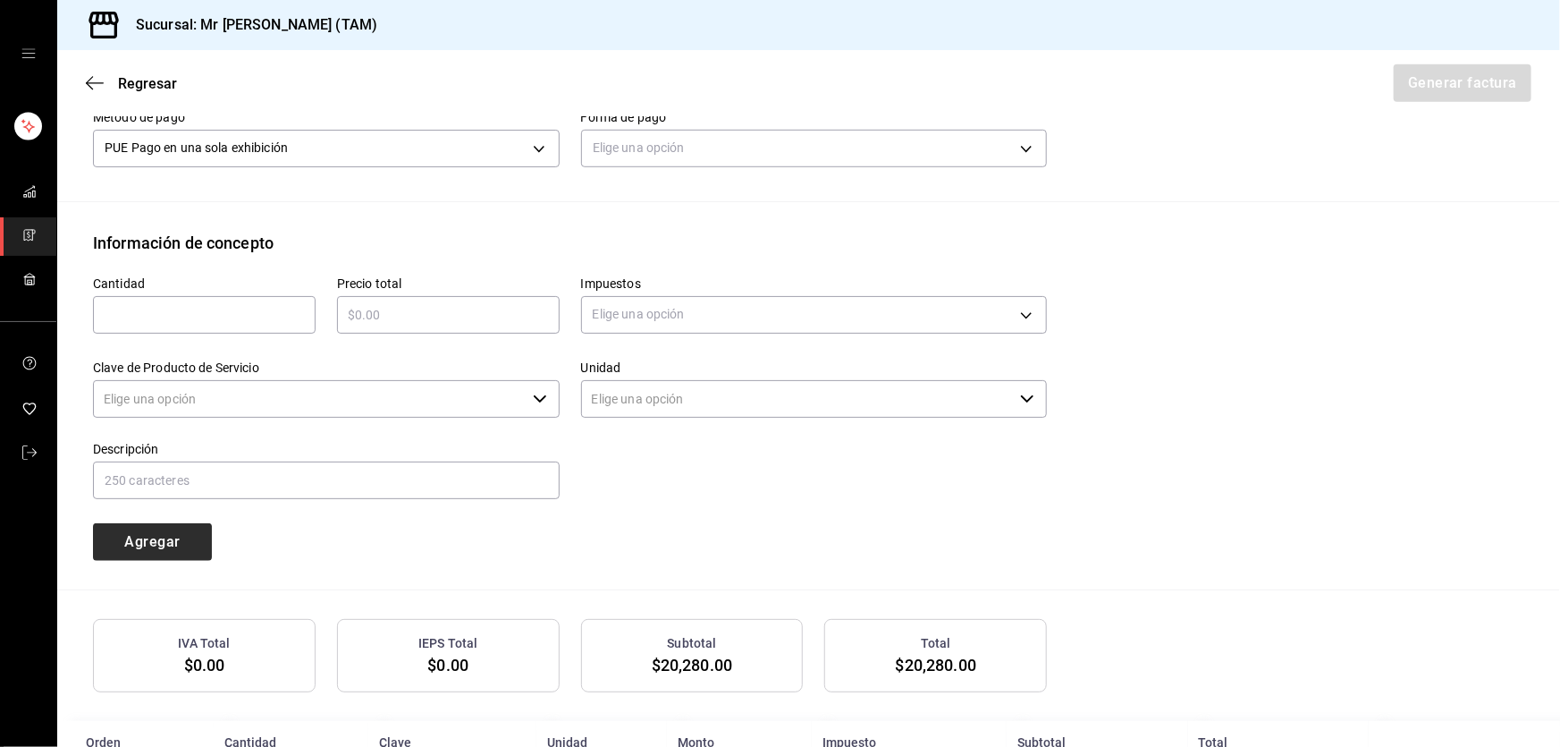
type input "90101500 - Establecimientos para comer y beber"
type input "E48 - Unidad de Servicio"
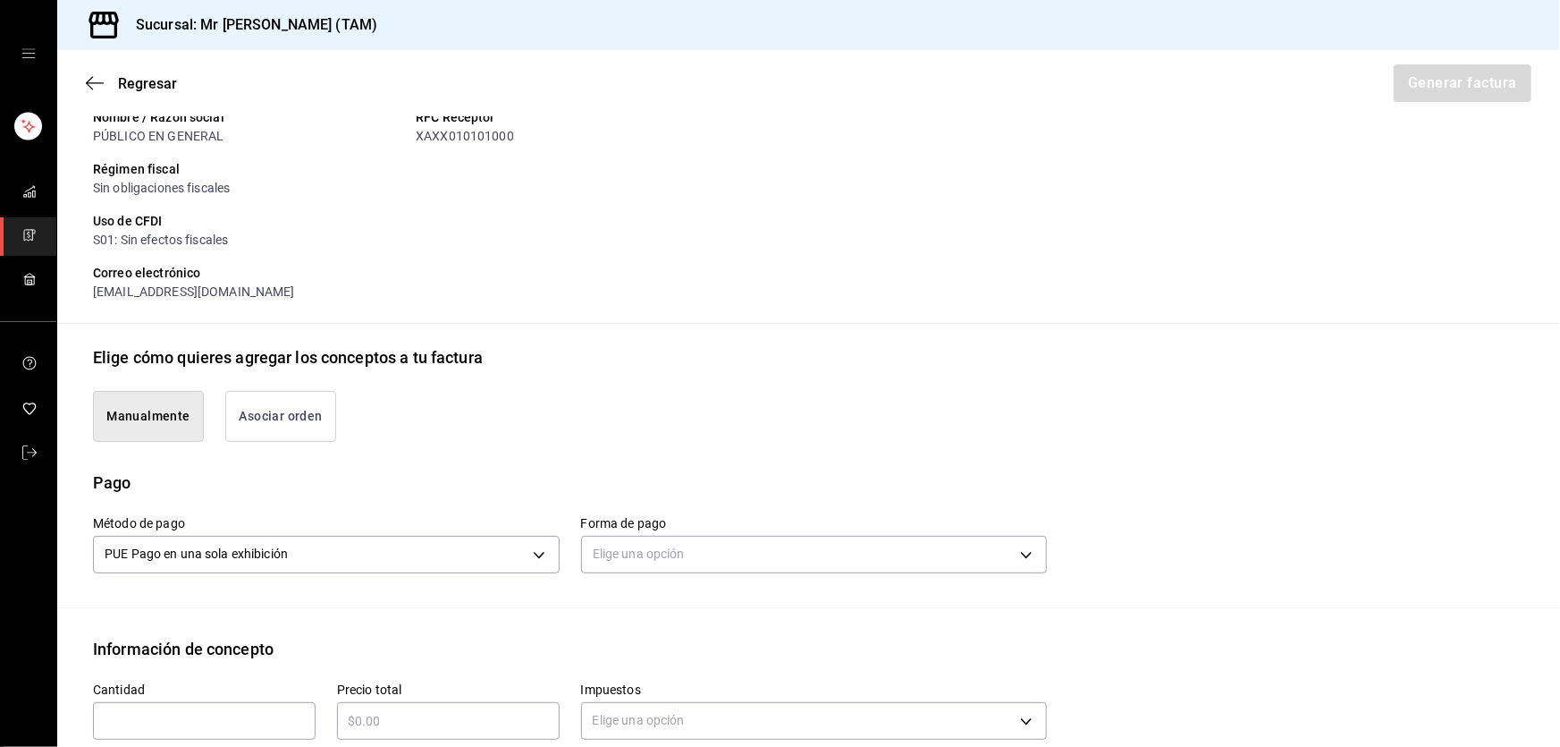
click at [624, 533] on div "Elige una opción" at bounding box center [814, 551] width 467 height 47
click at [626, 544] on body "Sucursal: Mr [PERSON_NAME] (TAM) Regresar Generar factura Emisor Perfil fiscal …" at bounding box center [780, 373] width 1560 height 747
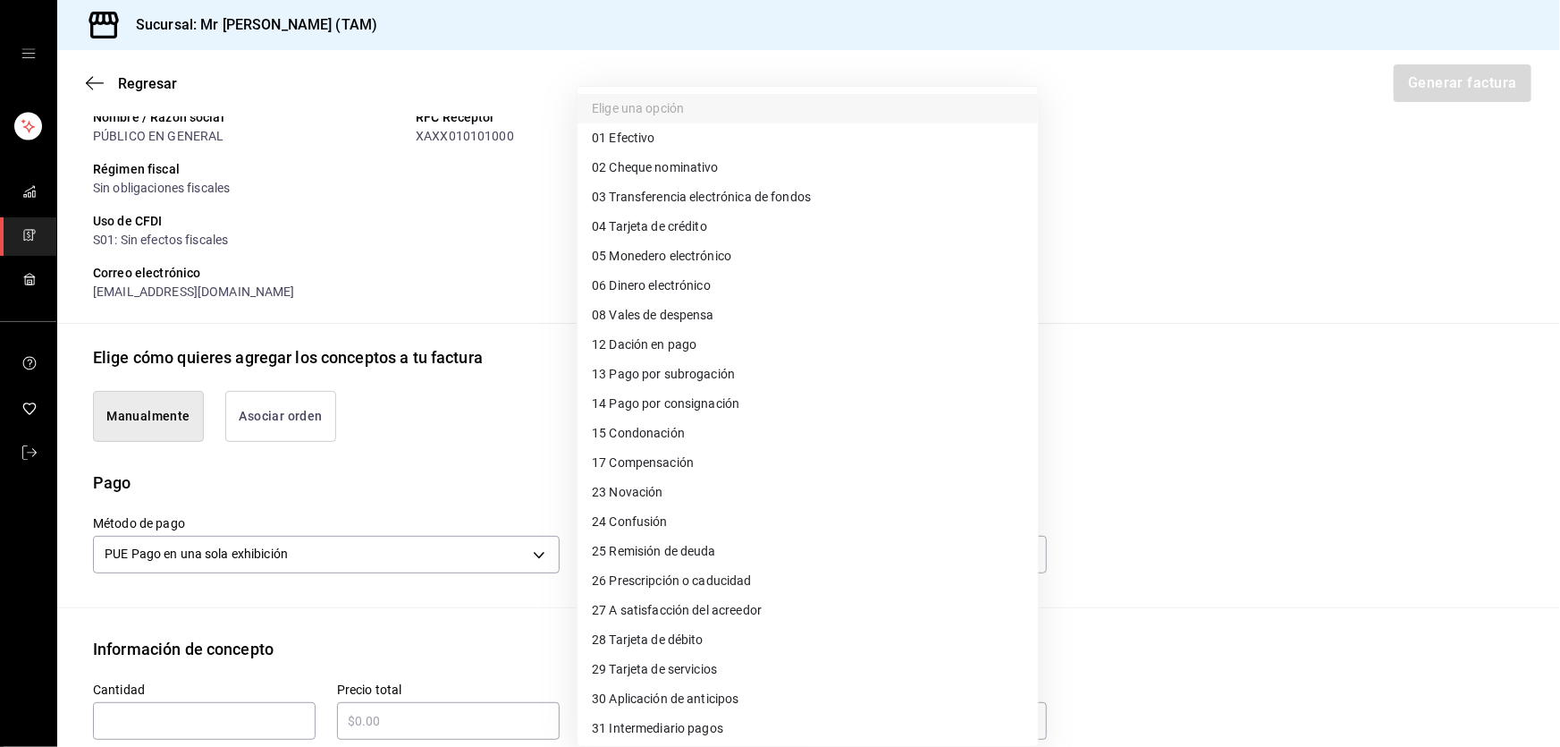
click at [663, 136] on li "01 Efectivo" at bounding box center [808, 138] width 460 height 30
type input "01"
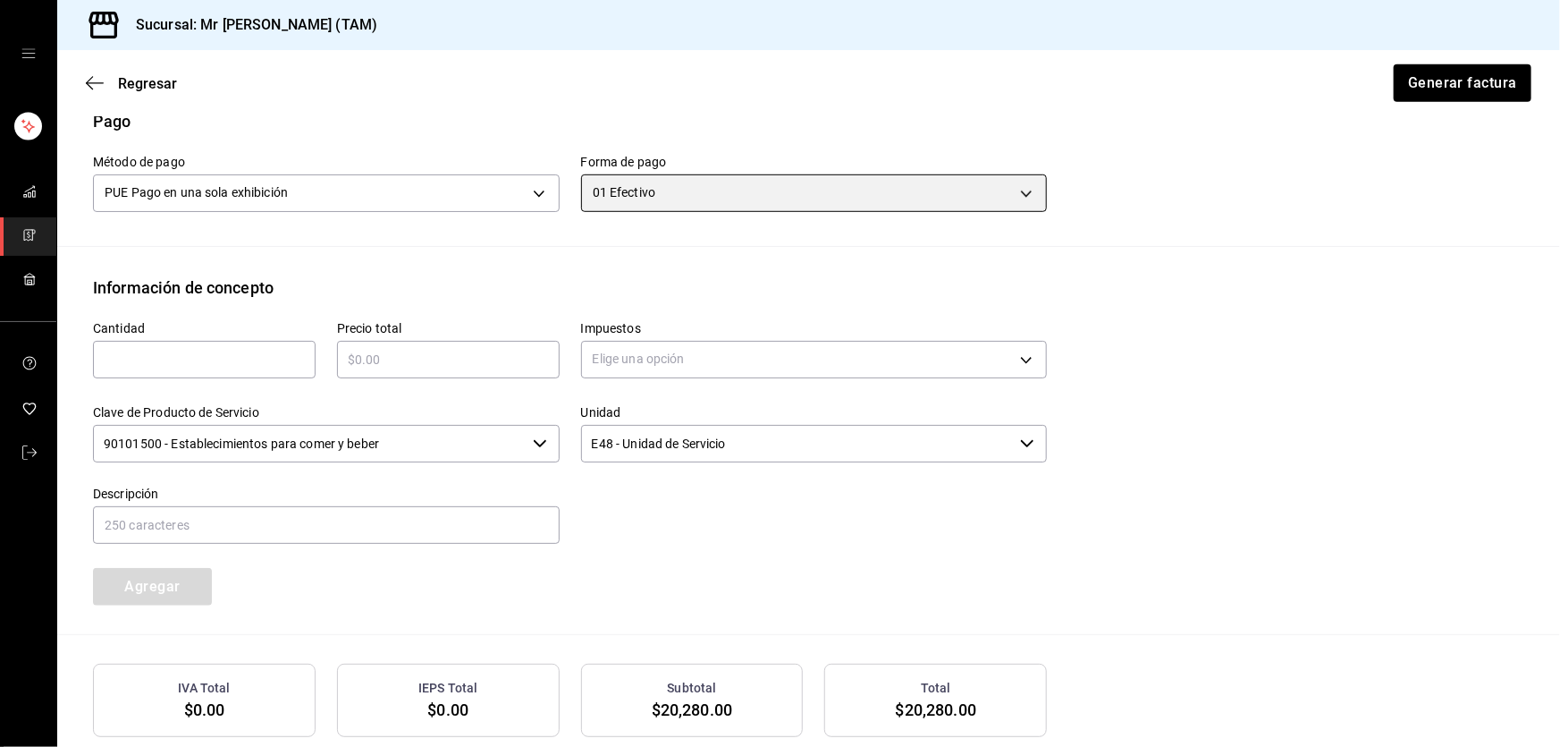
scroll to position [697, 0]
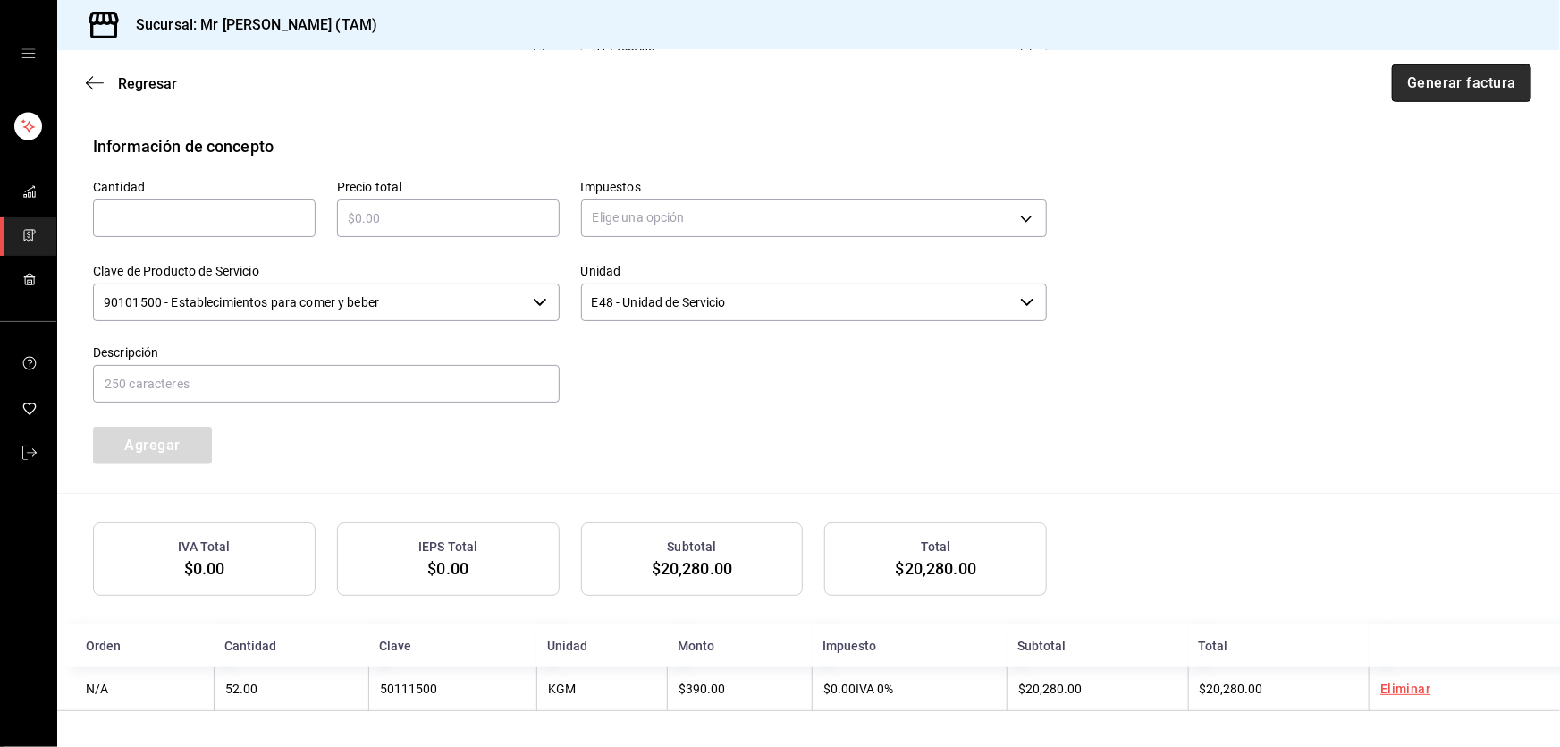
click at [1466, 81] on button "Generar factura" at bounding box center [1461, 83] width 139 height 38
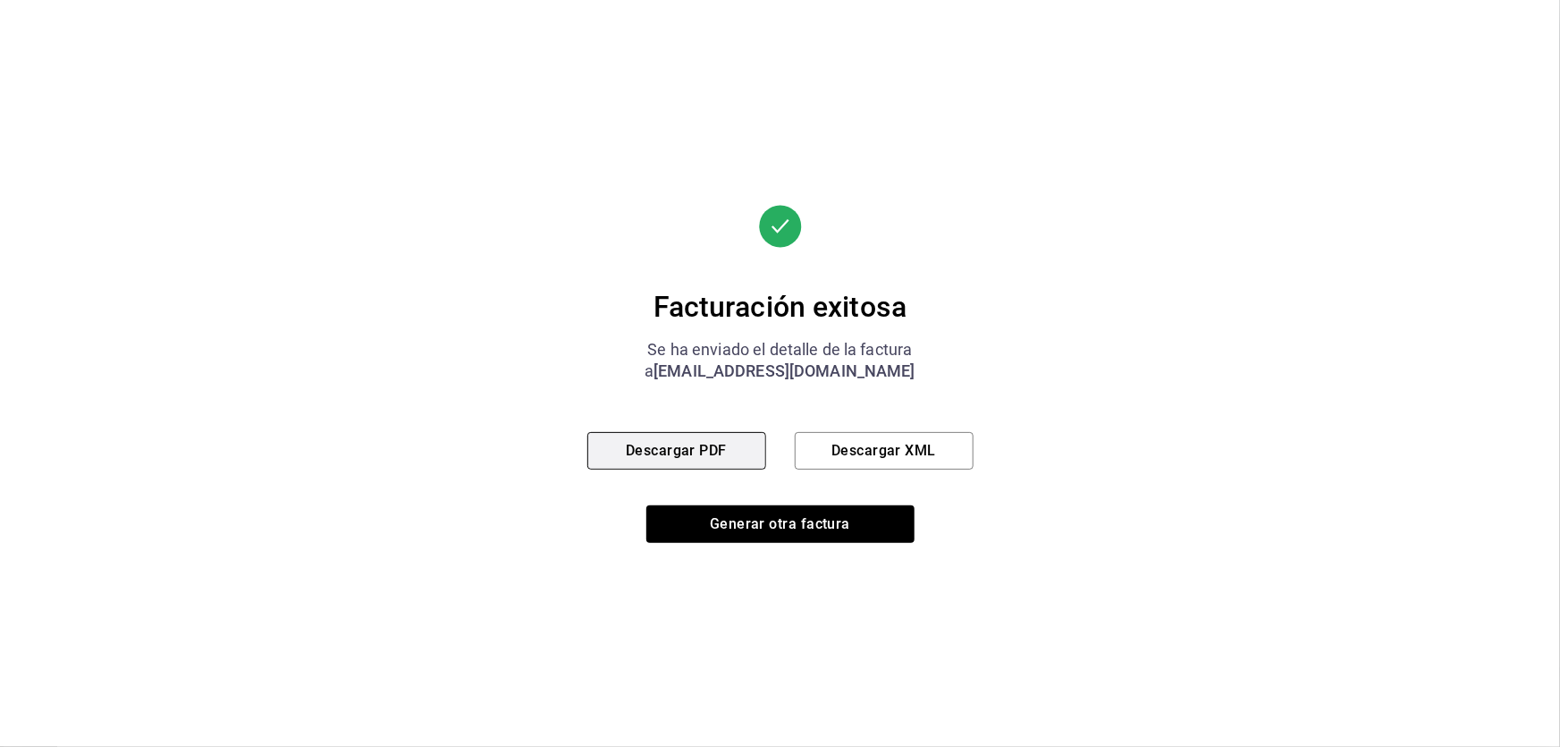
click at [671, 467] on button "Descargar PDF" at bounding box center [676, 451] width 179 height 38
click at [864, 447] on button "Descargar XML" at bounding box center [884, 451] width 179 height 38
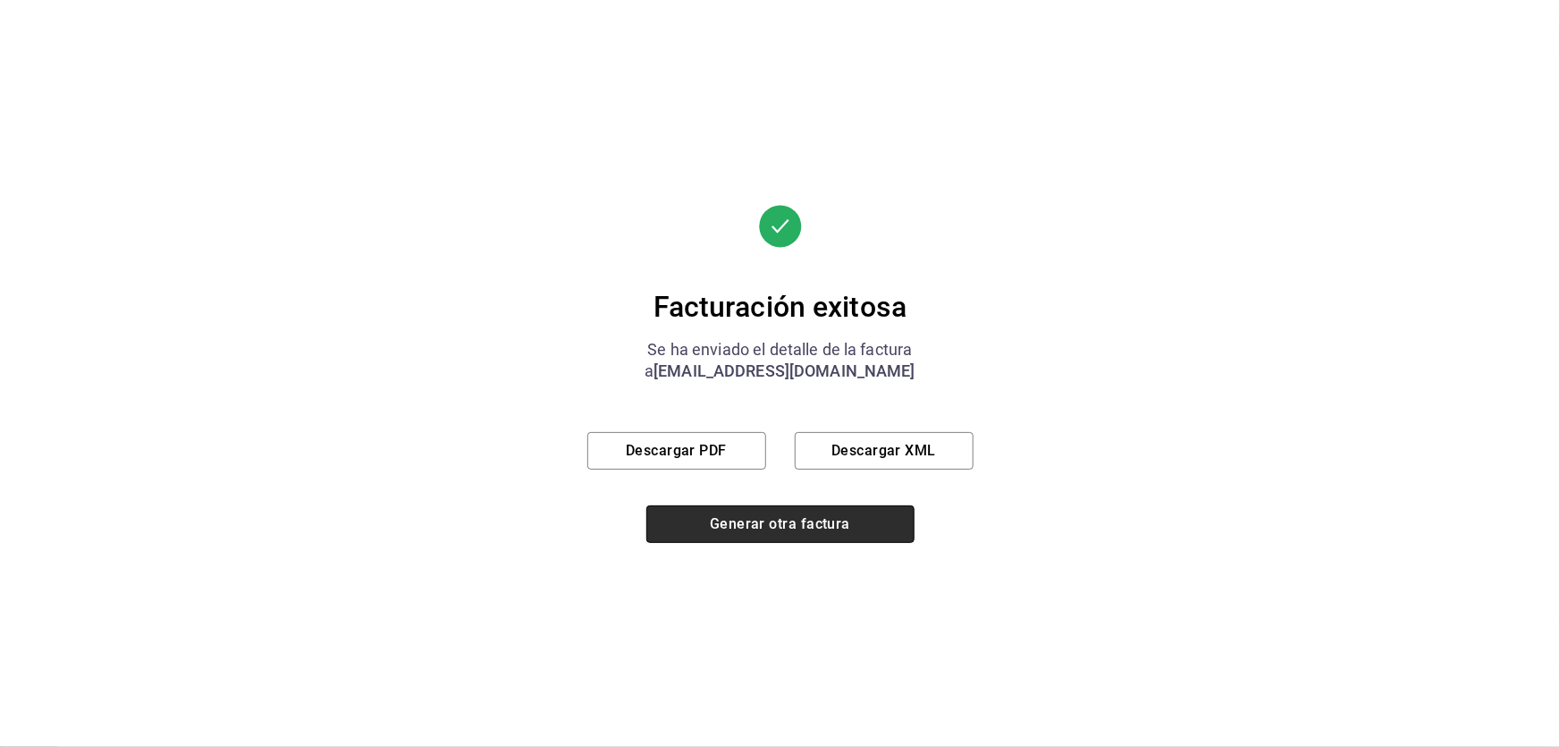
click at [786, 541] on button "Generar otra factura" at bounding box center [780, 524] width 268 height 38
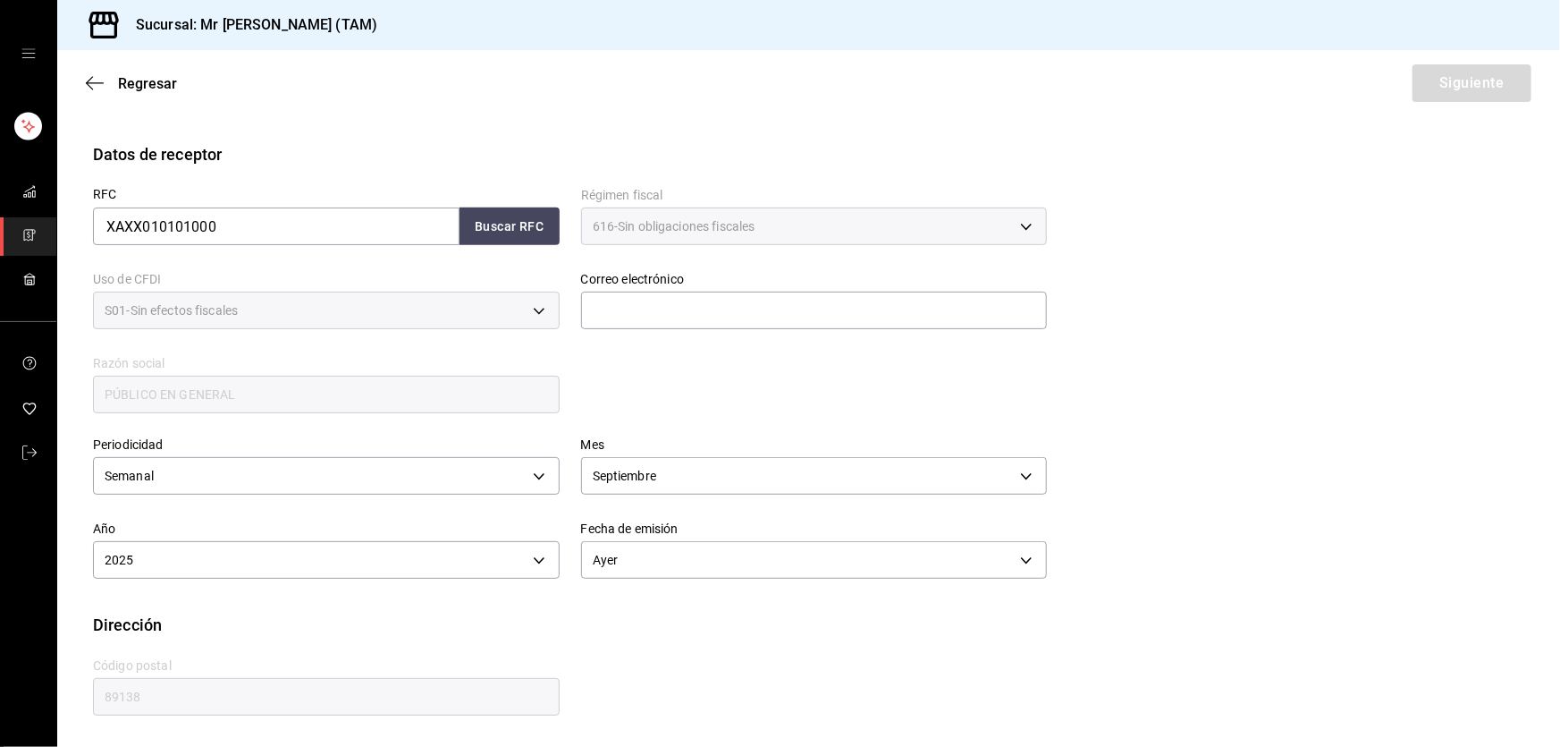
scroll to position [277, 0]
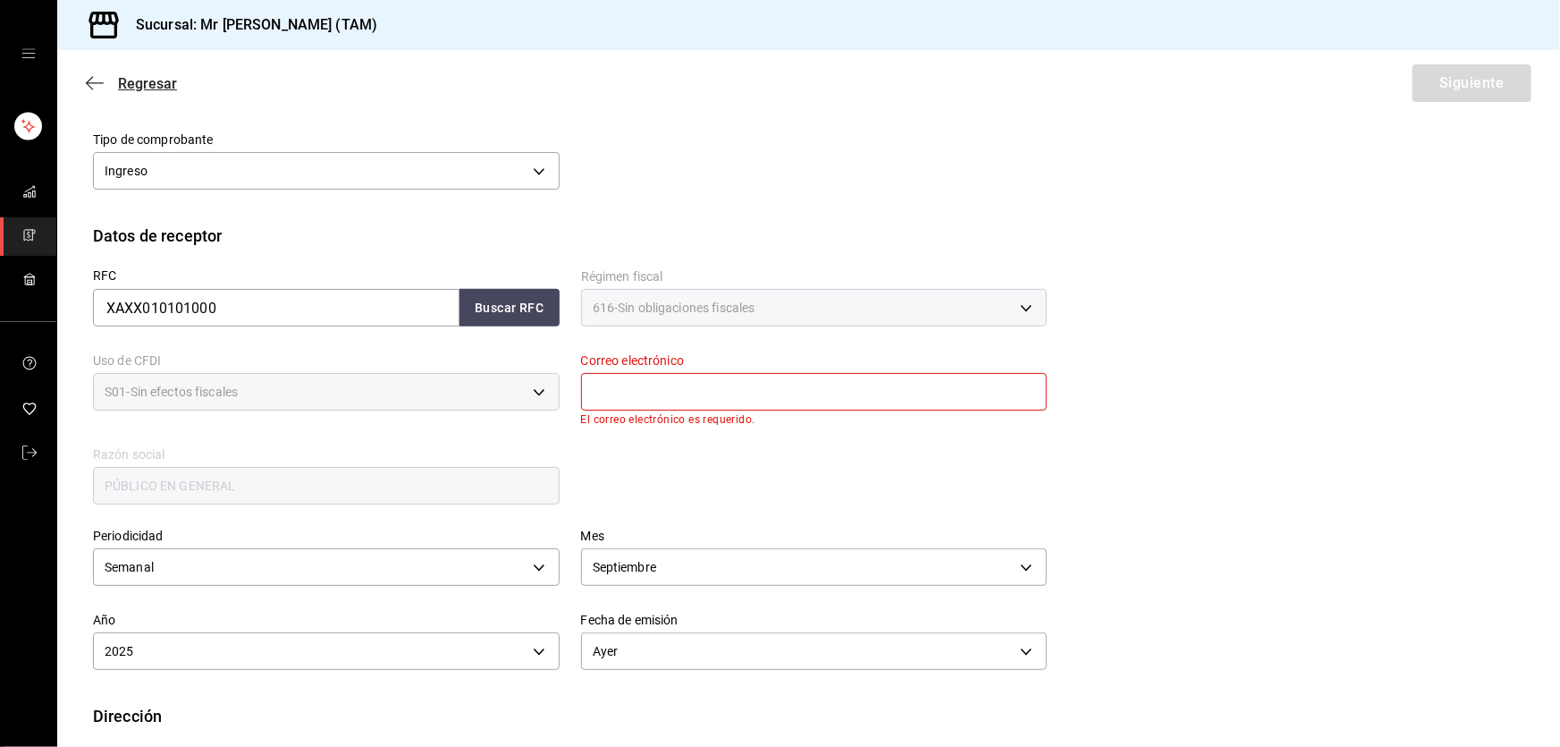
click at [105, 86] on span "Regresar" at bounding box center [131, 83] width 91 height 17
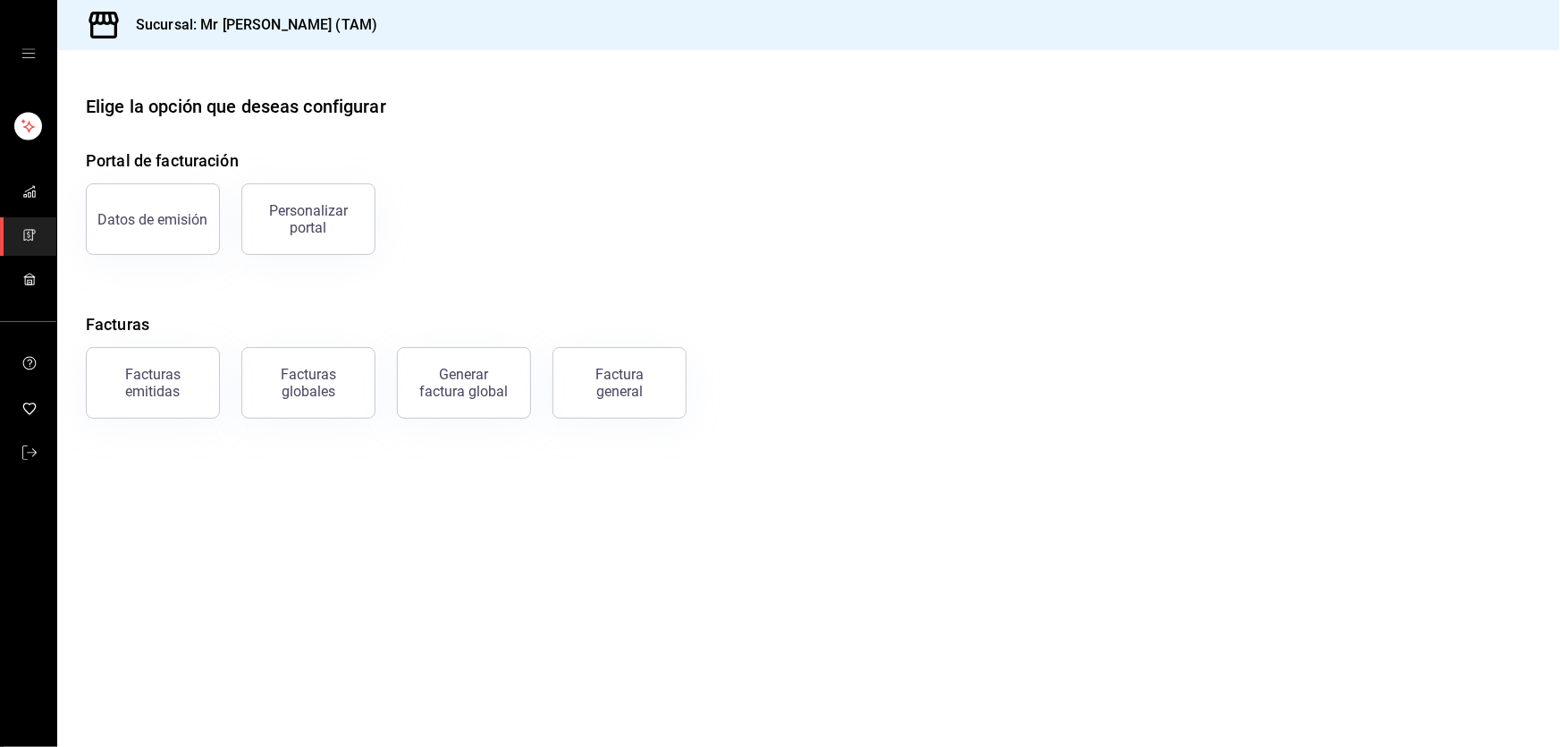
click at [133, 401] on button "Facturas emitidas" at bounding box center [153, 383] width 134 height 72
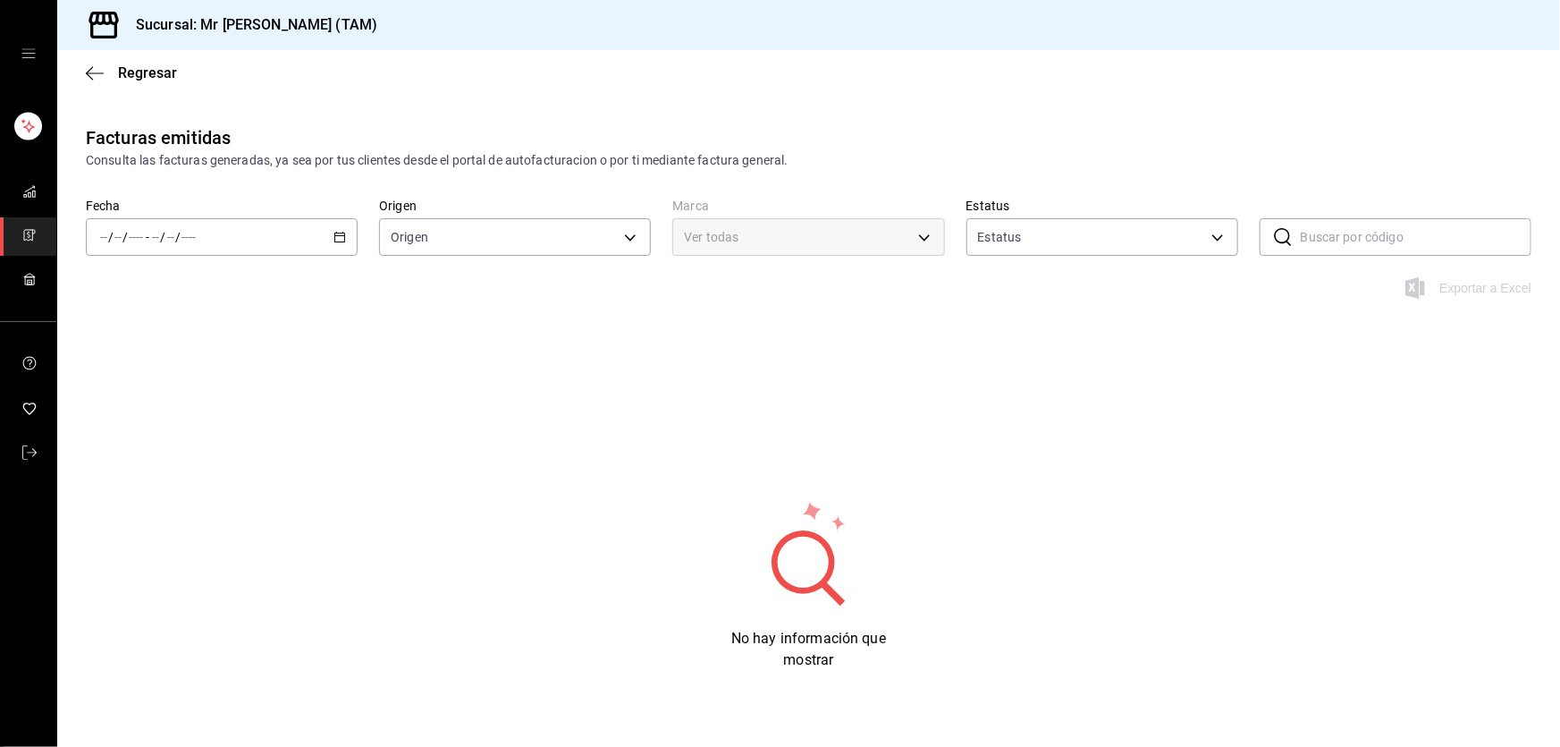
type input "ORDER_INVOICE,GENERAL_INVOICE"
type input "ACTIVE,PENDING_CANCELLATION,CANCELLED,PRE_CANCELLED"
type input "7082ddc5-3cea-471a-bd4f-d41619b848f0,bc9a0e64-aa29-4e82-8e21-4ca092c701c3"
click at [336, 223] on div "/ / - / /" at bounding box center [222, 237] width 272 height 38
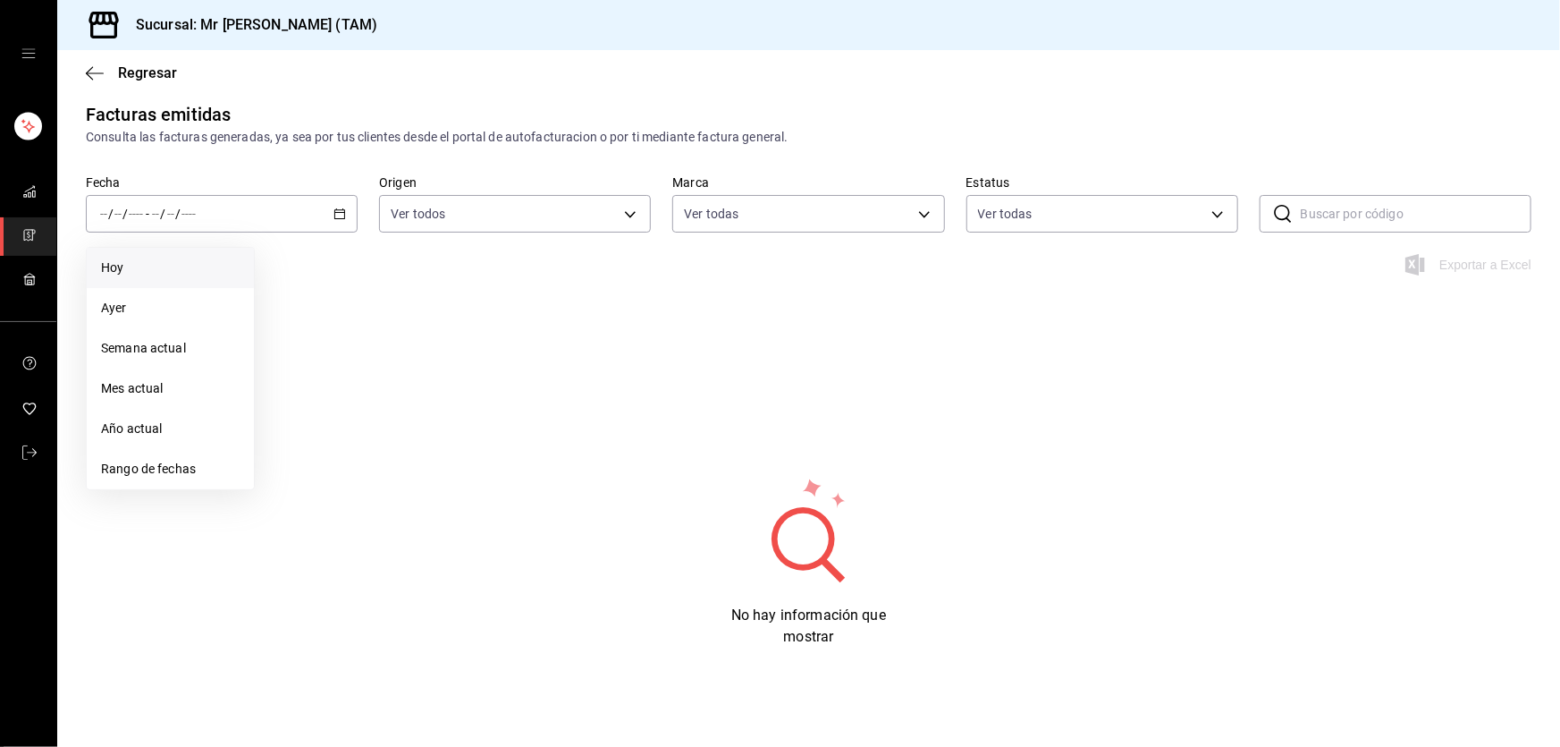
click at [128, 262] on span "Hoy" at bounding box center [170, 267] width 139 height 19
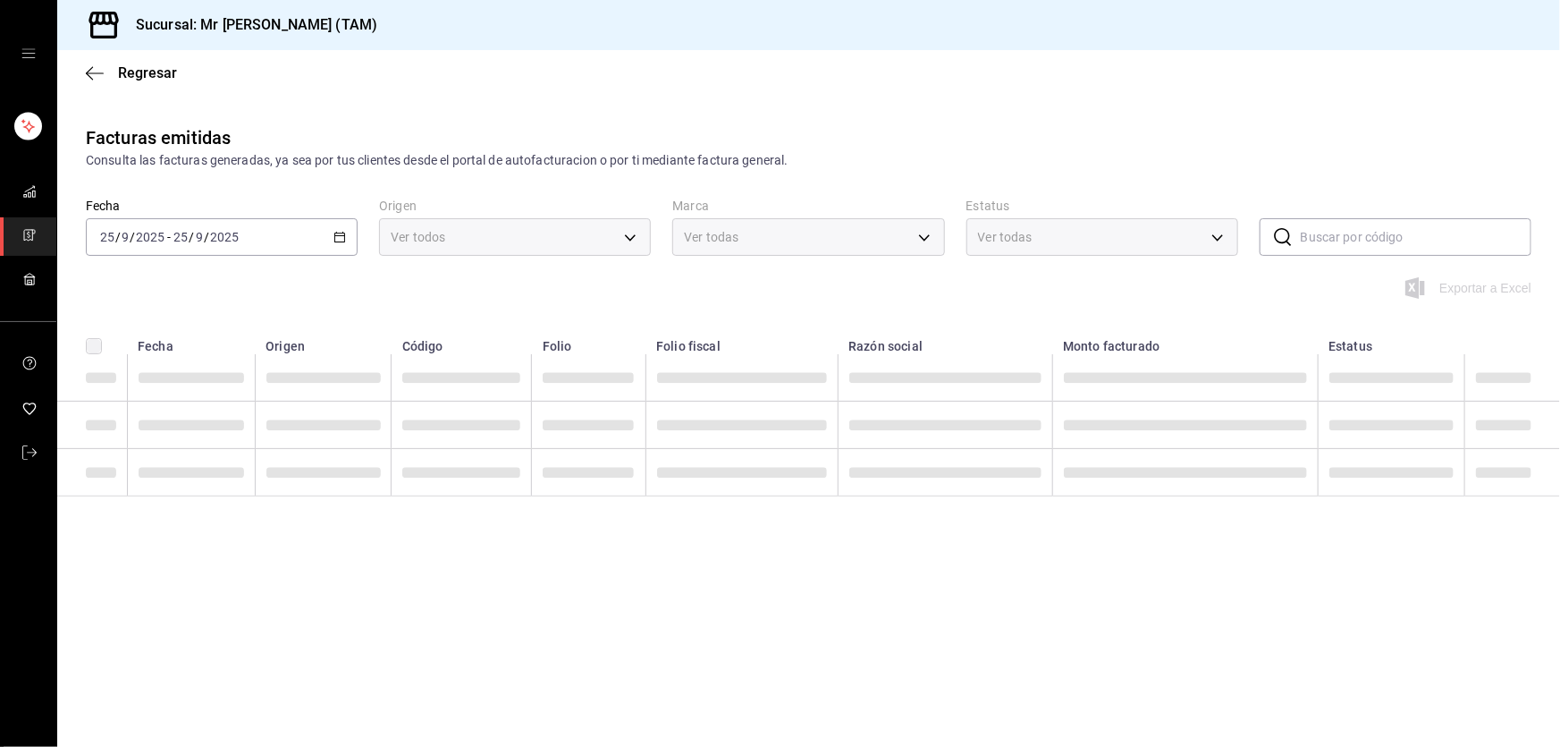
scroll to position [0, 0]
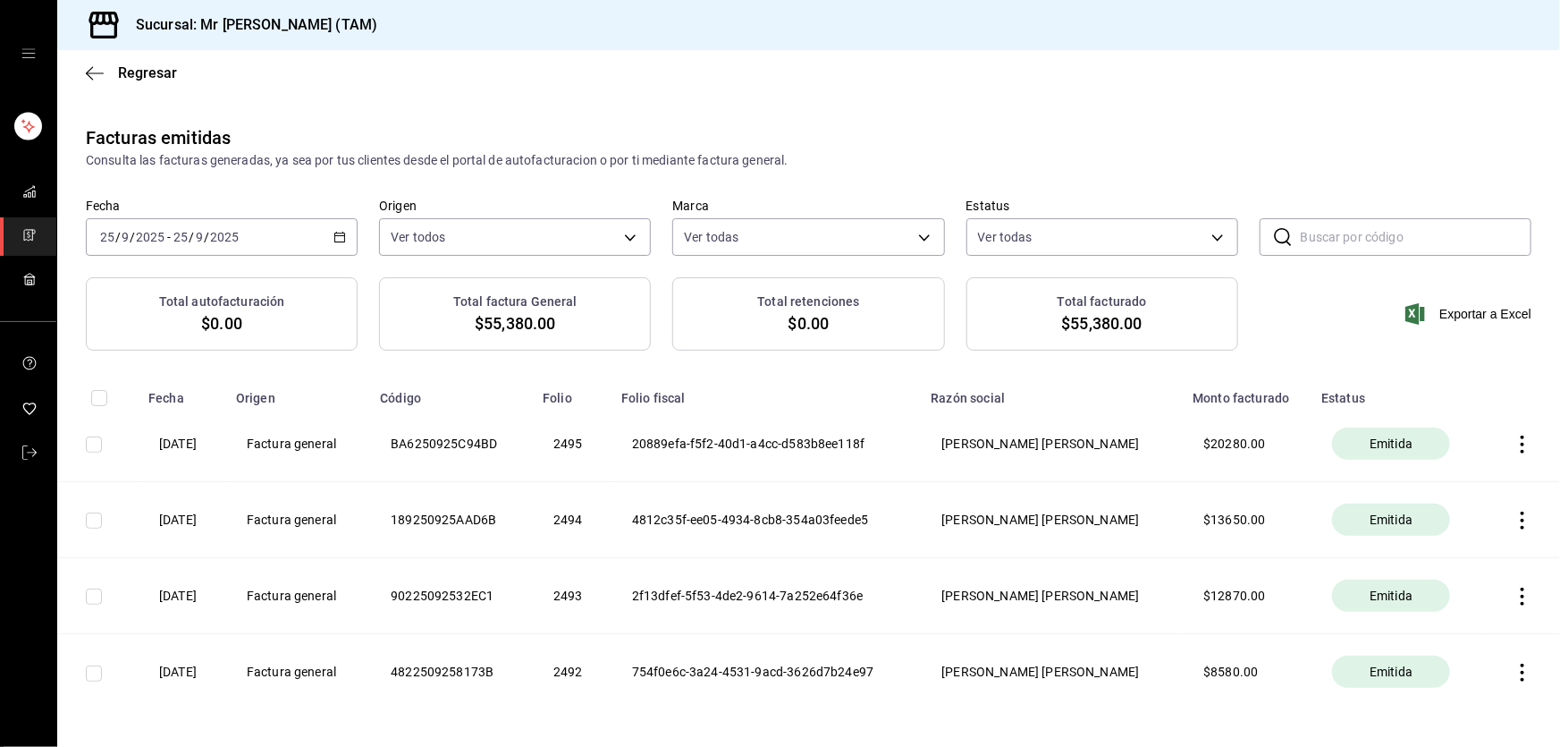
click at [1514, 673] on icon "button" at bounding box center [1523, 672] width 18 height 18
click at [1438, 615] on div "Descargar PDF" at bounding box center [1455, 614] width 86 height 14
click at [1521, 596] on icon "button" at bounding box center [1523, 596] width 4 height 18
click at [1447, 554] on div "Descargar PDF" at bounding box center [1455, 552] width 86 height 14
click at [1521, 519] on icon "button" at bounding box center [1523, 520] width 4 height 18
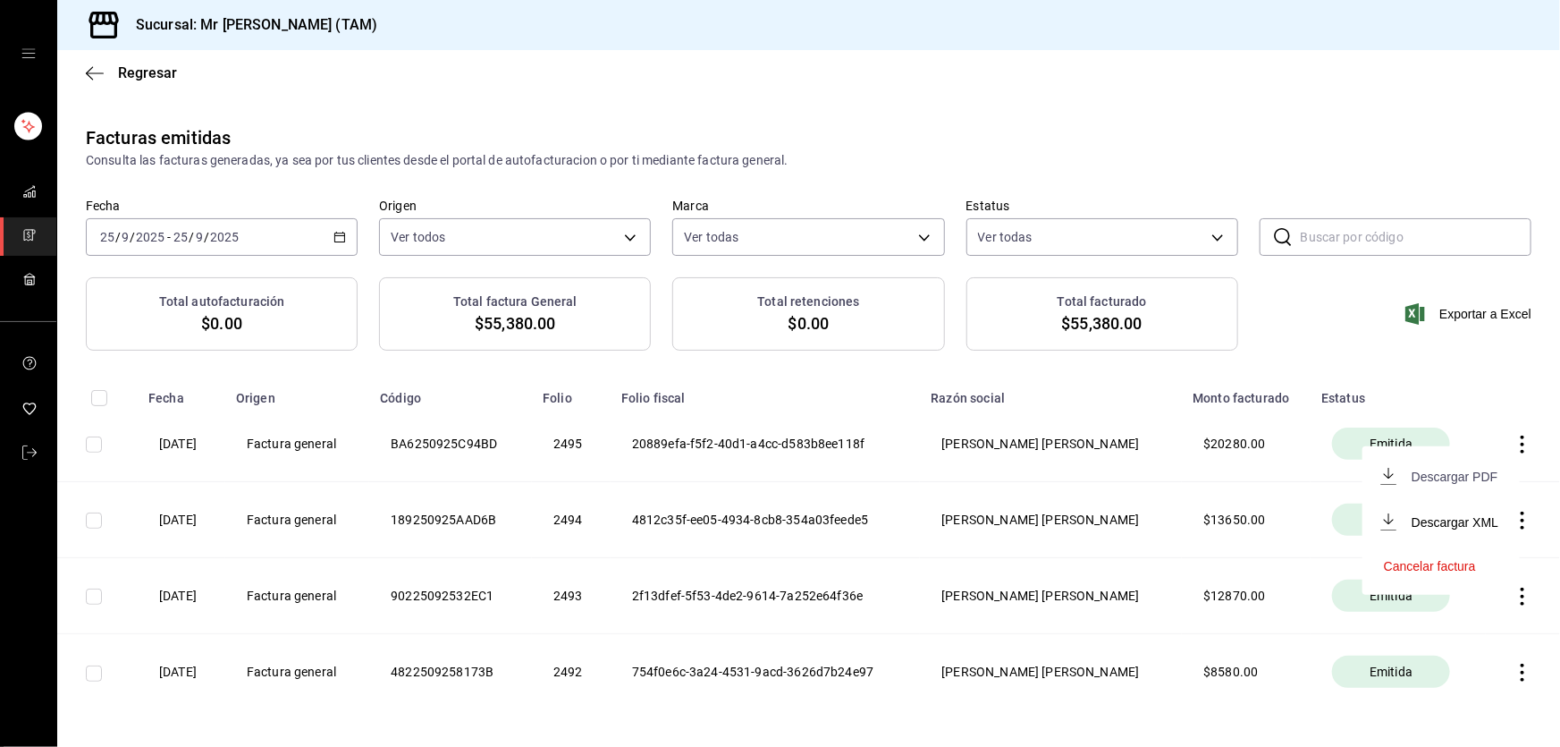
click at [1442, 474] on div "Descargar PDF" at bounding box center [1455, 476] width 86 height 14
click at [1508, 472] on th at bounding box center [1523, 444] width 74 height 76
click at [1508, 465] on th at bounding box center [1523, 444] width 74 height 76
click at [1514, 448] on icon "button" at bounding box center [1523, 444] width 18 height 18
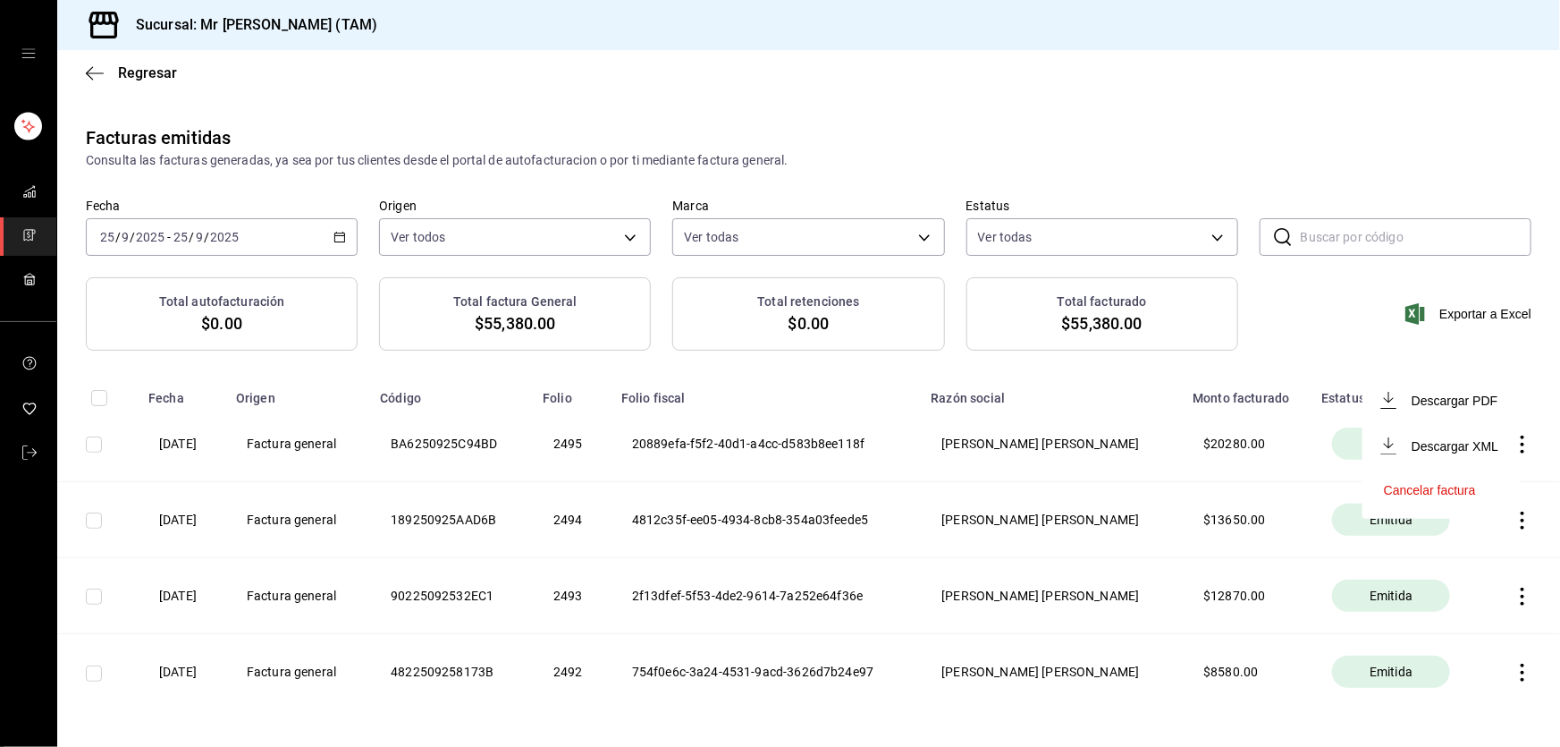
click at [1430, 409] on li "Descargar PDF" at bounding box center [1441, 400] width 157 height 46
click at [116, 80] on span "Regresar" at bounding box center [131, 72] width 91 height 17
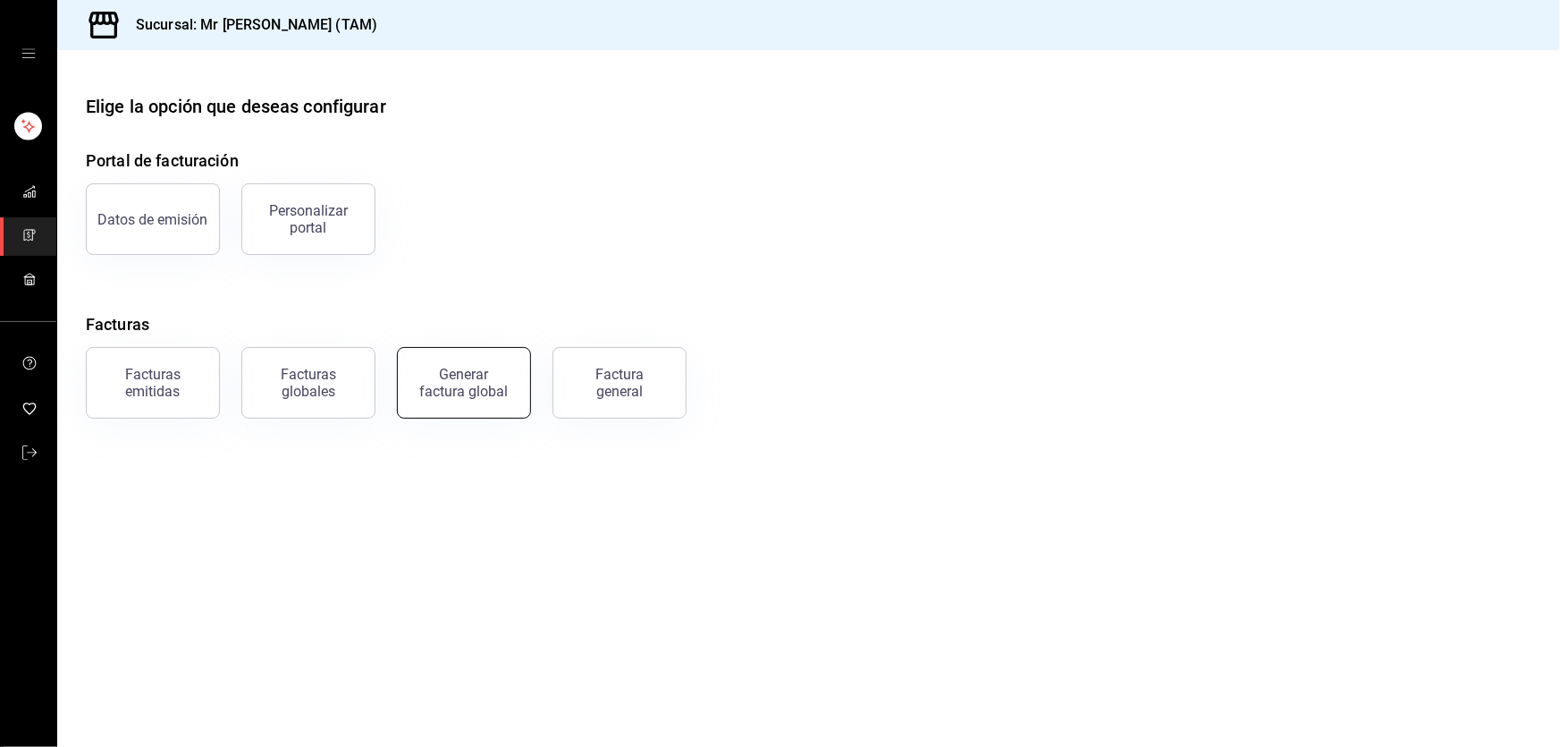
click at [450, 397] on div "Generar factura global" at bounding box center [463, 383] width 89 height 34
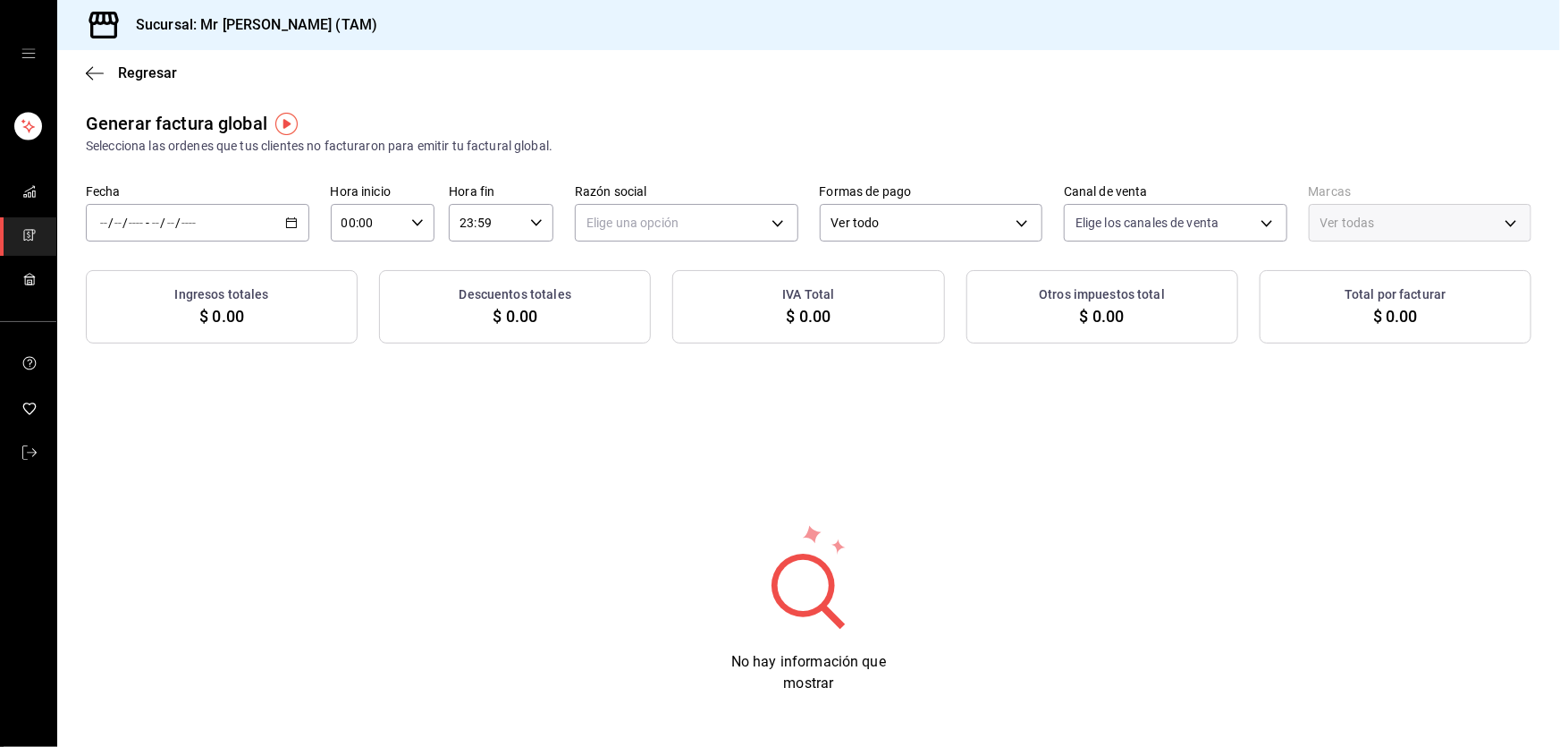
type input "PARROT,UBER_EATS,RAPPI,DIDI_FOOD,ONLINE"
click at [291, 227] on \(Stroke\) "button" at bounding box center [291, 223] width 11 height 10
click at [205, 268] on span "Rango de fechas" at bounding box center [170, 276] width 139 height 19
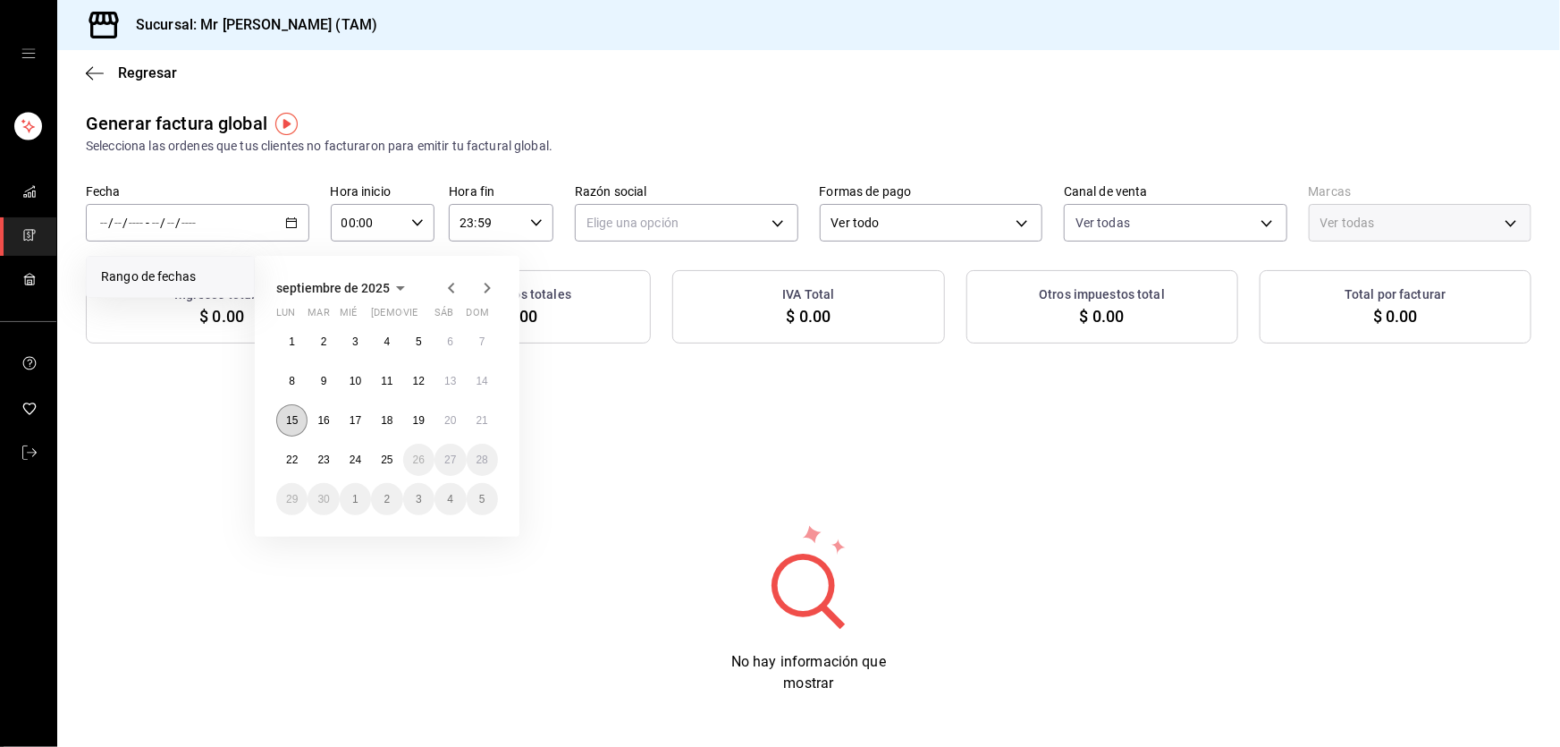
click at [297, 416] on abbr "15" at bounding box center [292, 420] width 12 height 13
click at [476, 411] on button "21" at bounding box center [482, 420] width 31 height 32
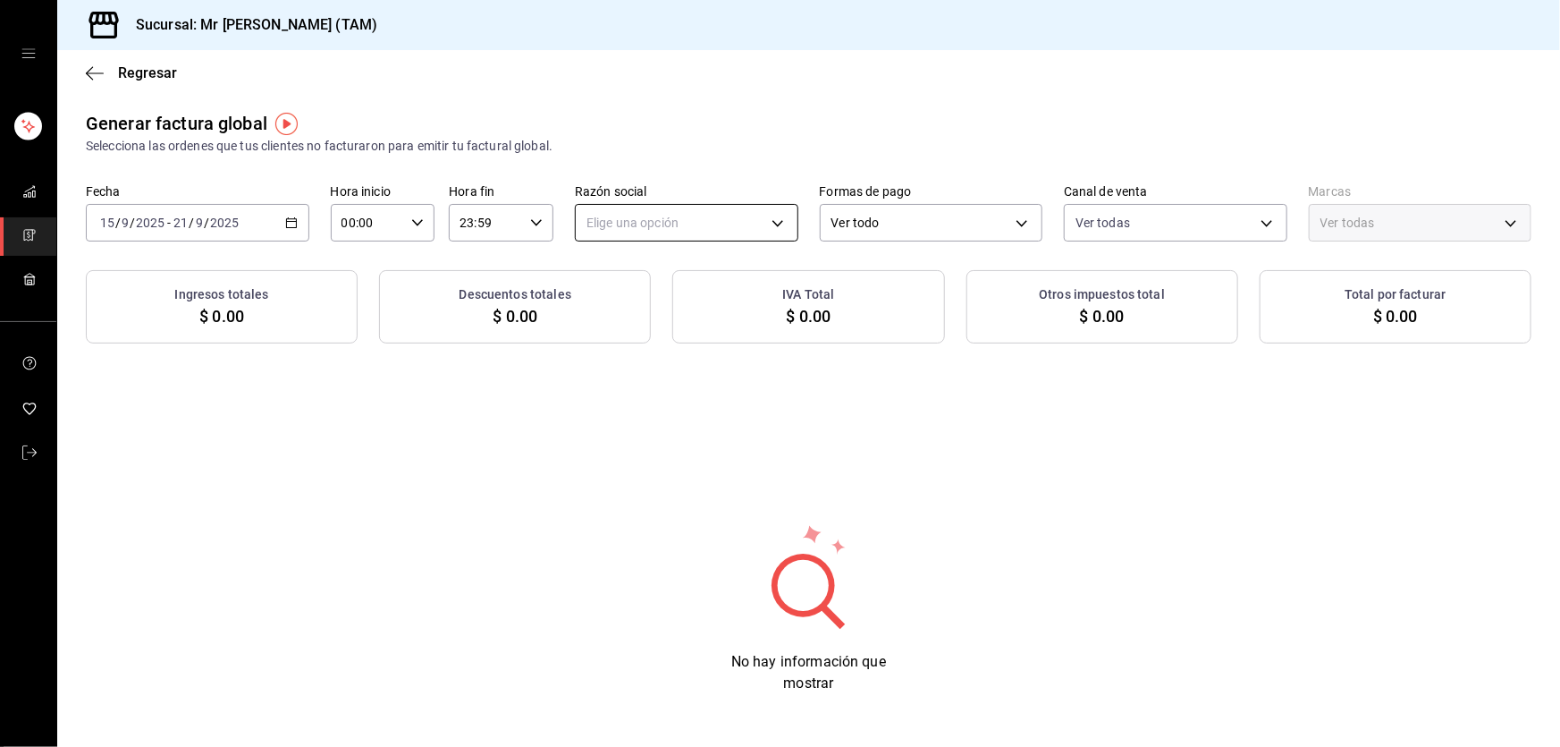
click at [601, 214] on body "Sucursal: Mr [PERSON_NAME] (TAM) Regresar Generar factura global Selecciona las…" at bounding box center [780, 373] width 1560 height 747
click at [618, 316] on li "[PERSON_NAME] [PERSON_NAME]" at bounding box center [681, 313] width 219 height 33
type input "81e23790-b5c9-42c9-a779-7127cee00b47"
type input "7082ddc5-3cea-471a-bd4f-d41619b848f0"
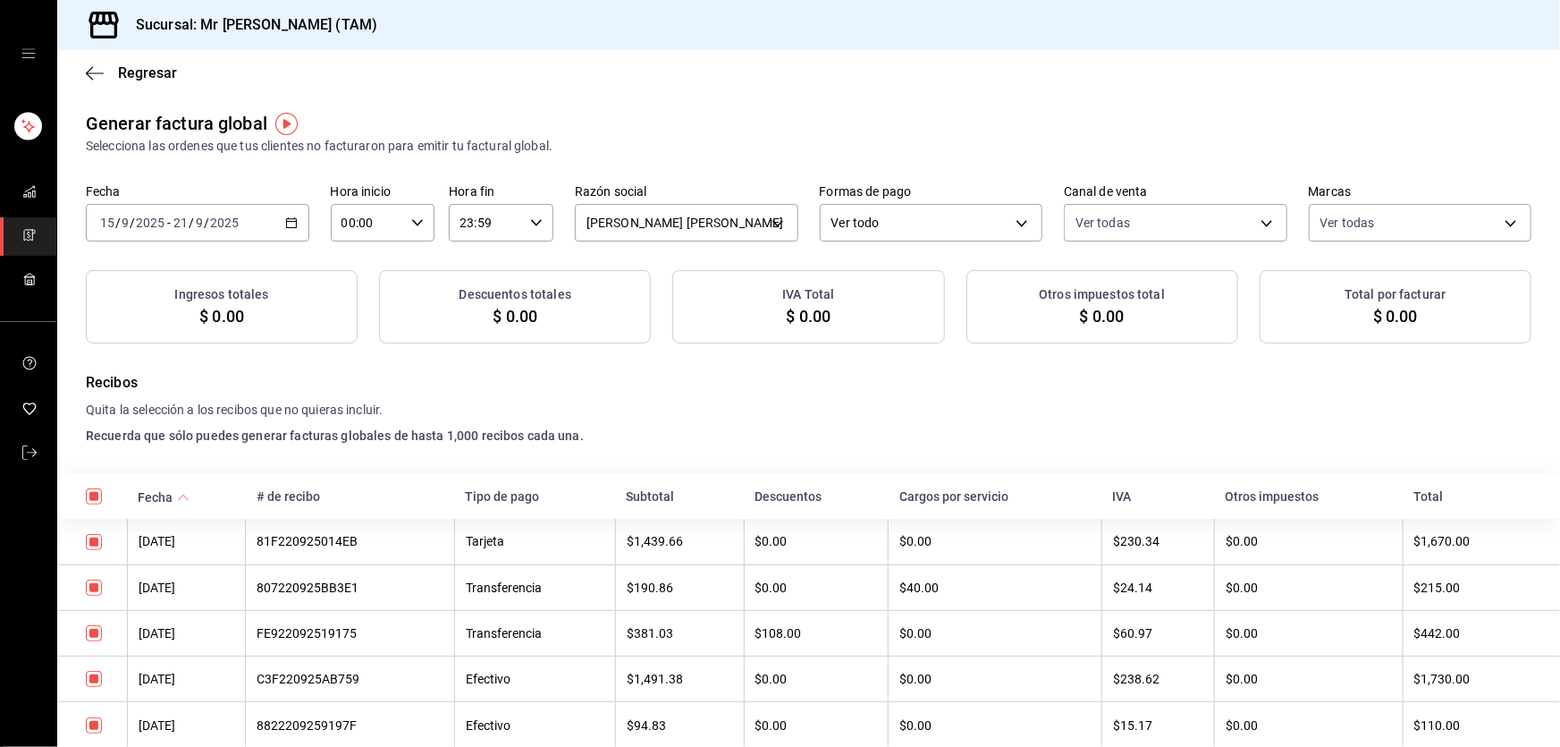
checkbox input "true"
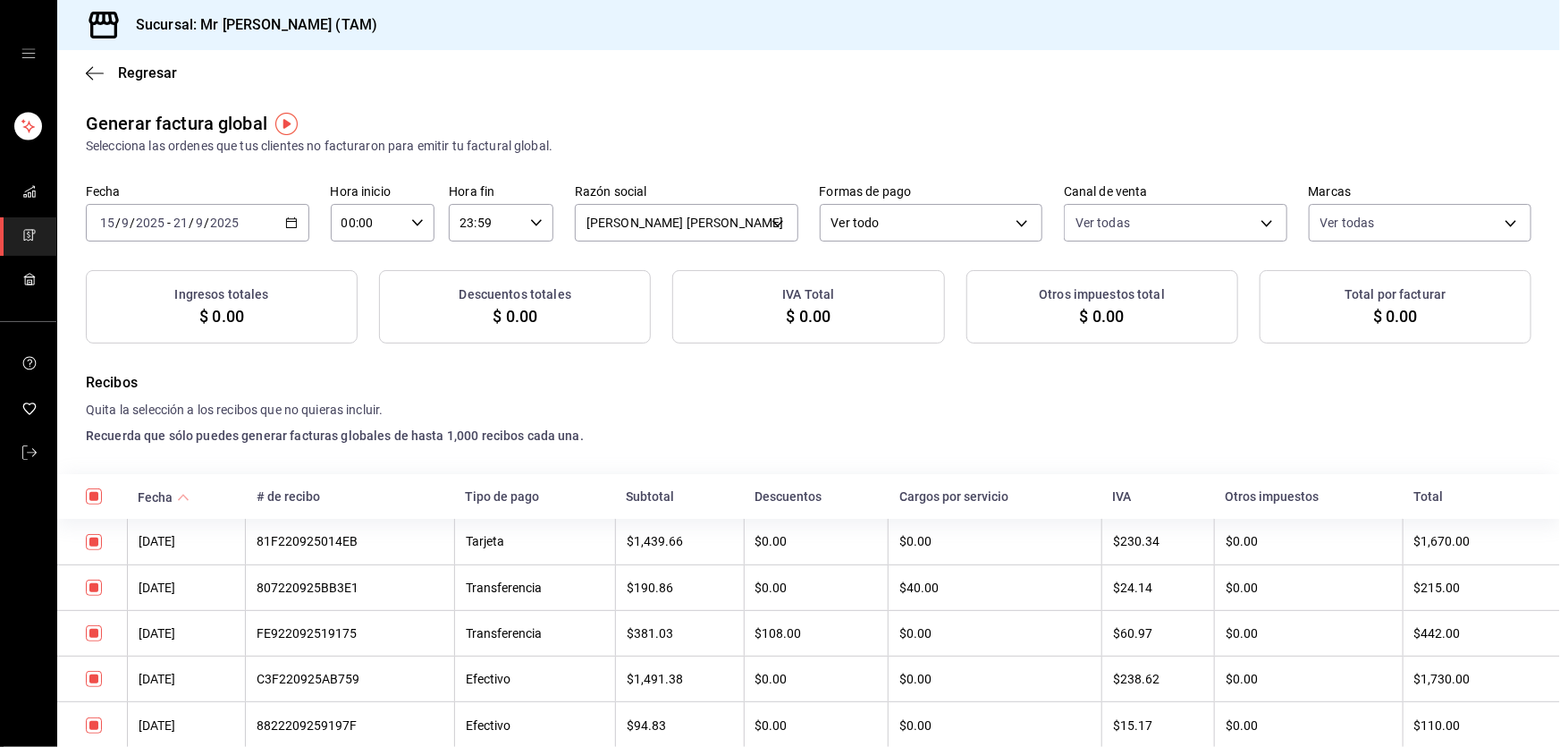
checkbox input "true"
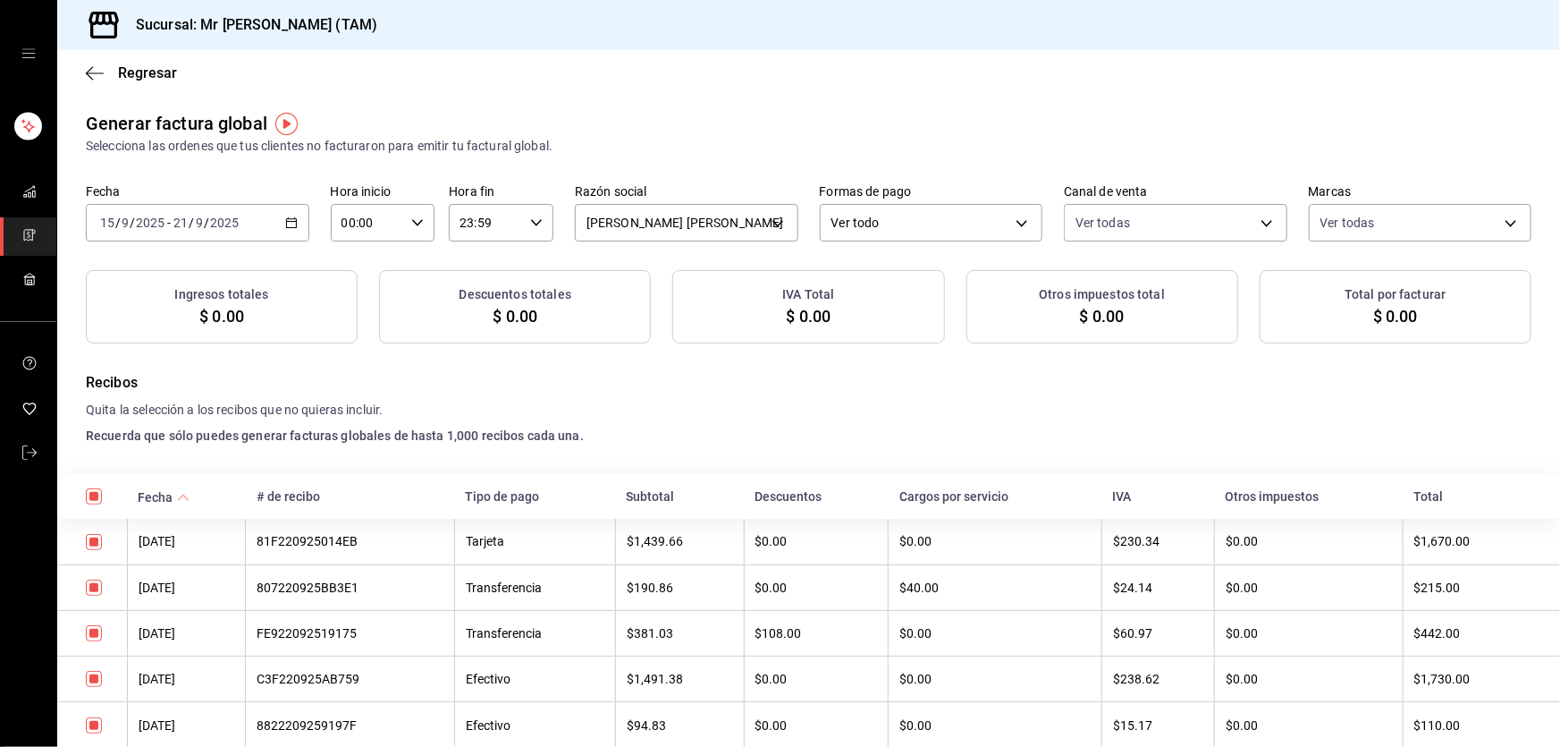
checkbox input "true"
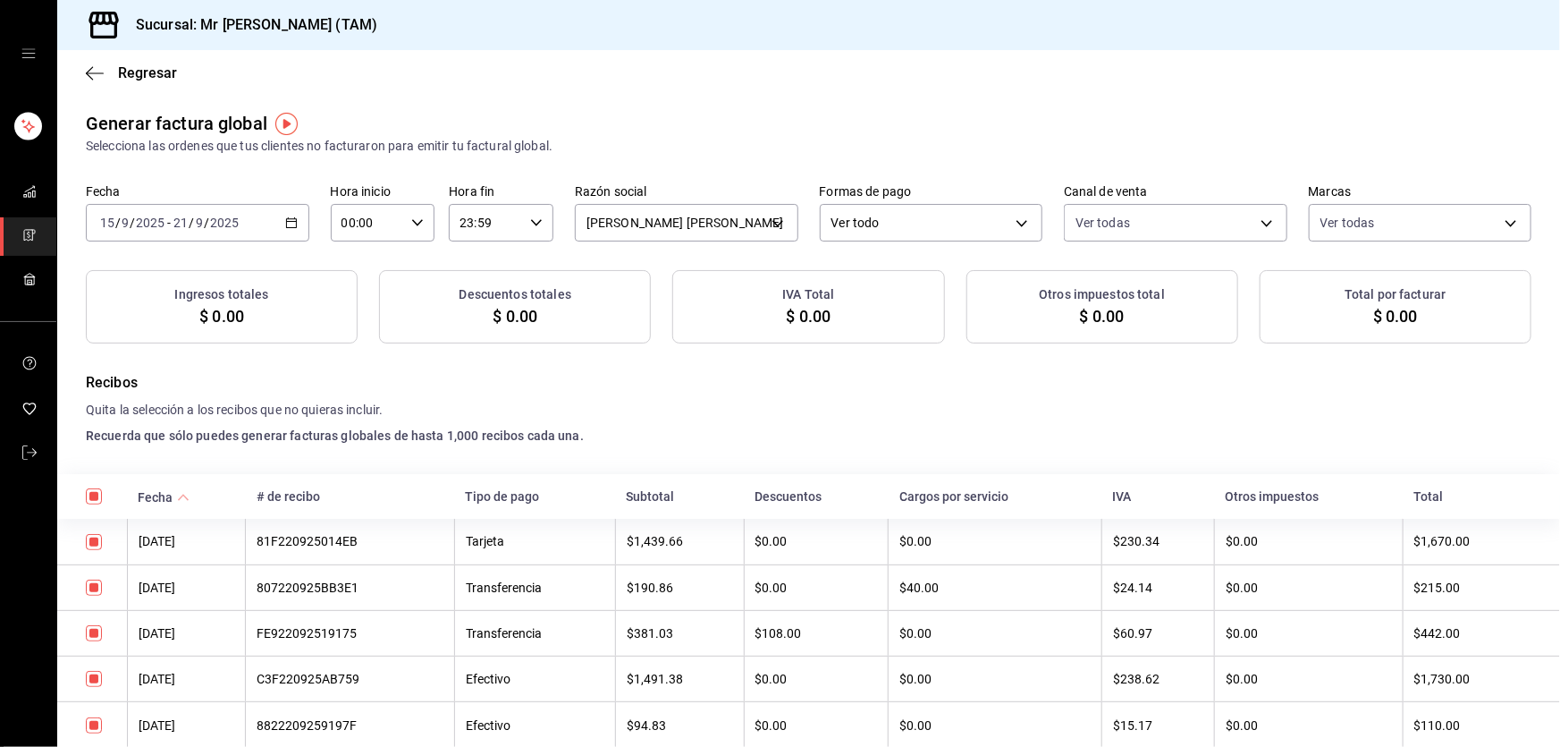
checkbox input "true"
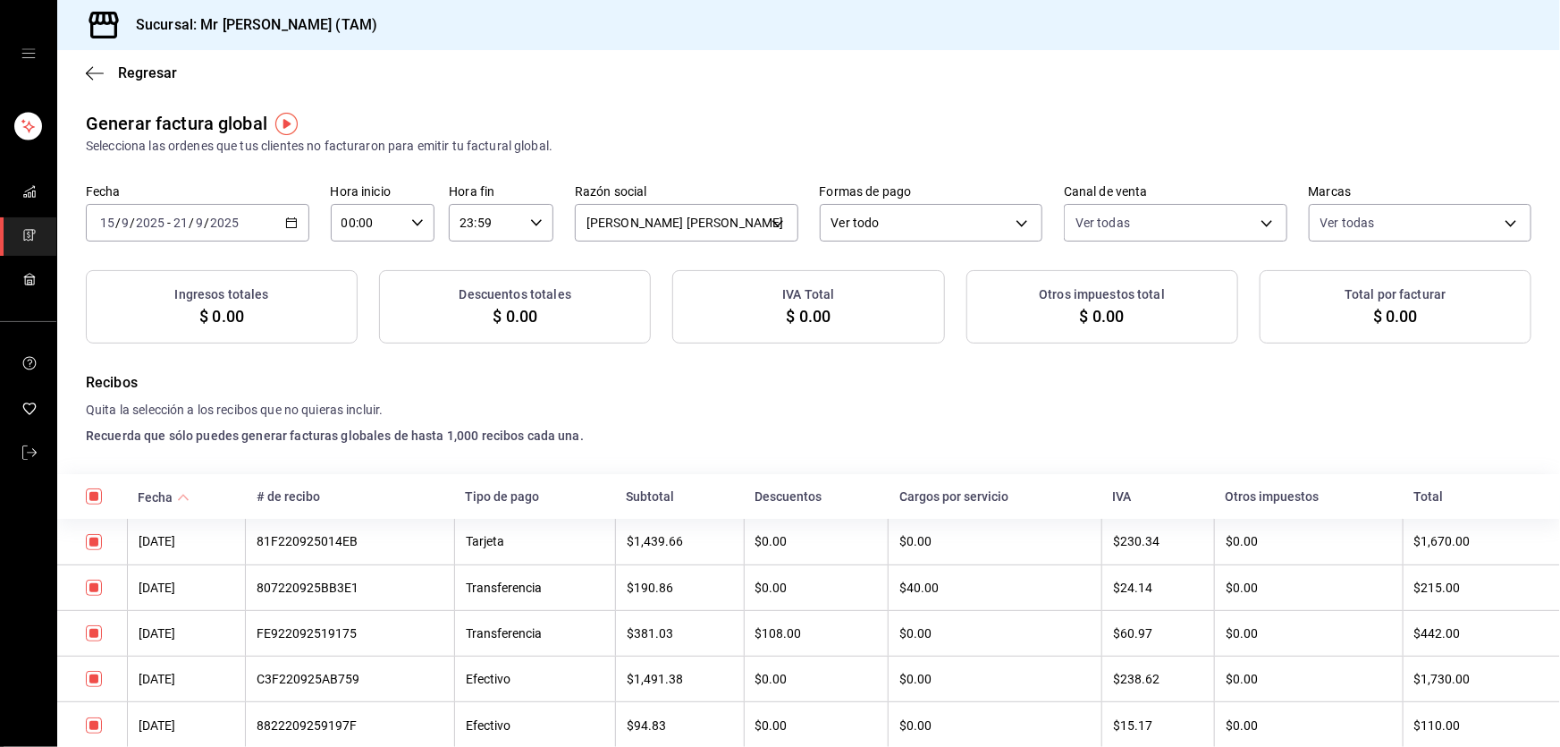
checkbox input "true"
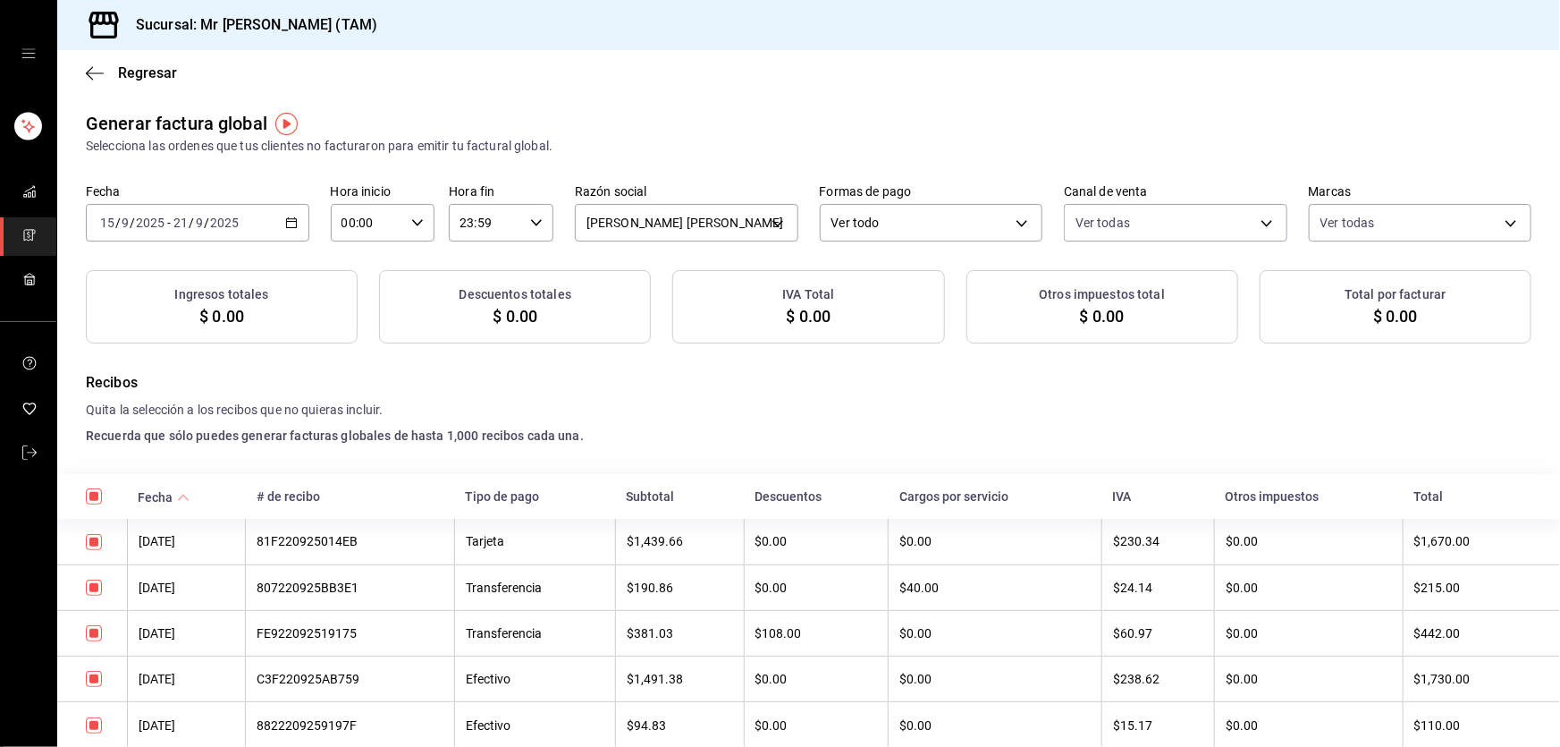
checkbox input "true"
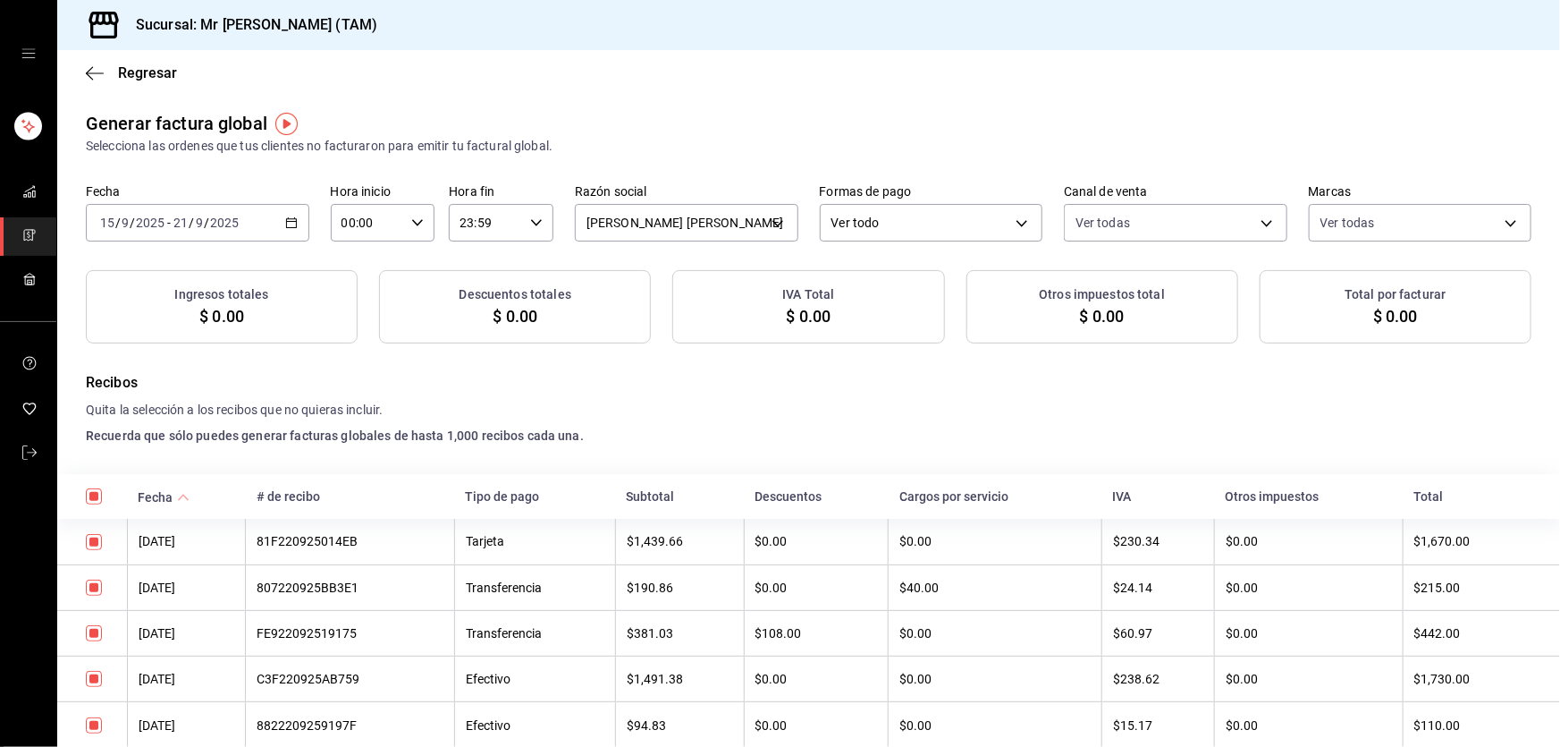
checkbox input "true"
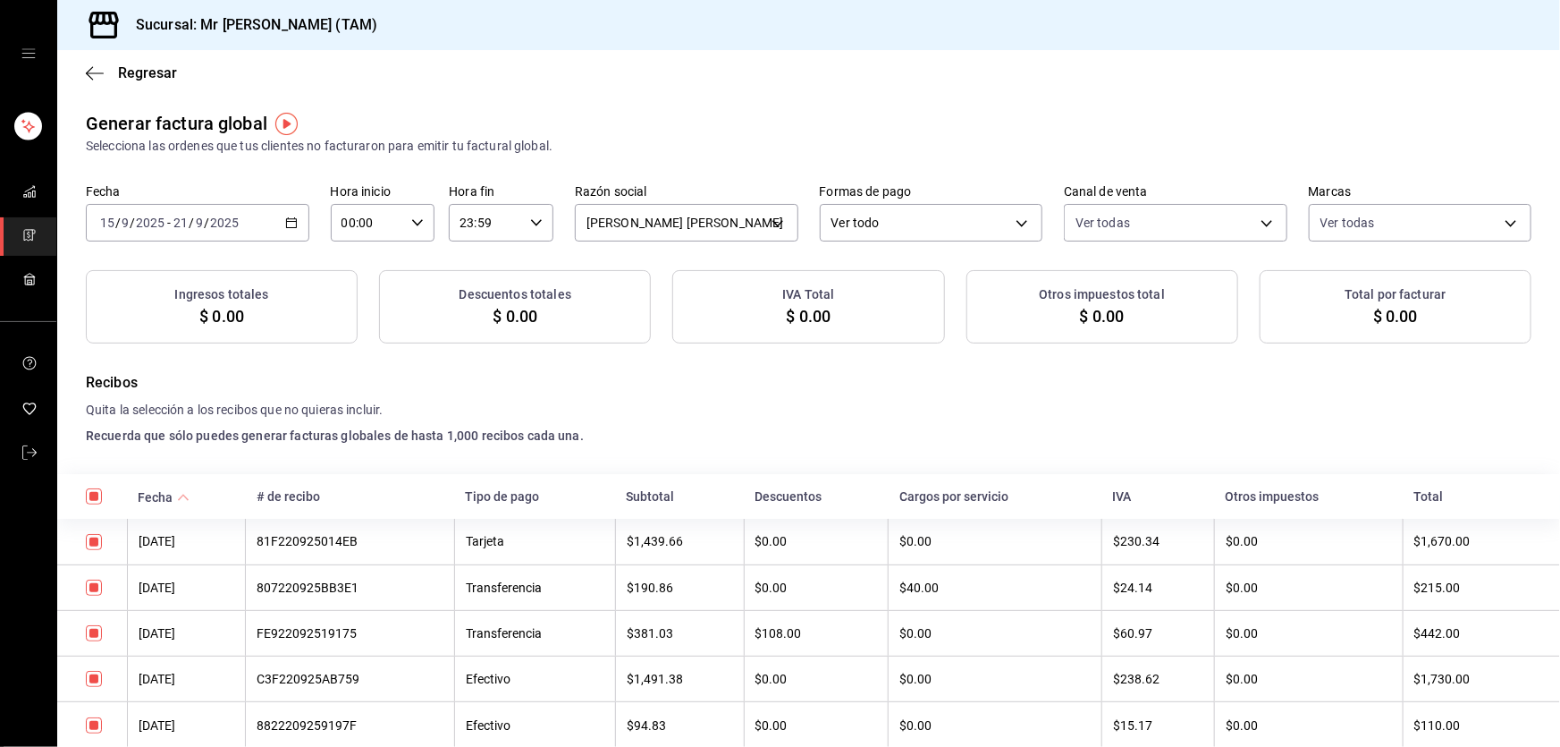
checkbox input "true"
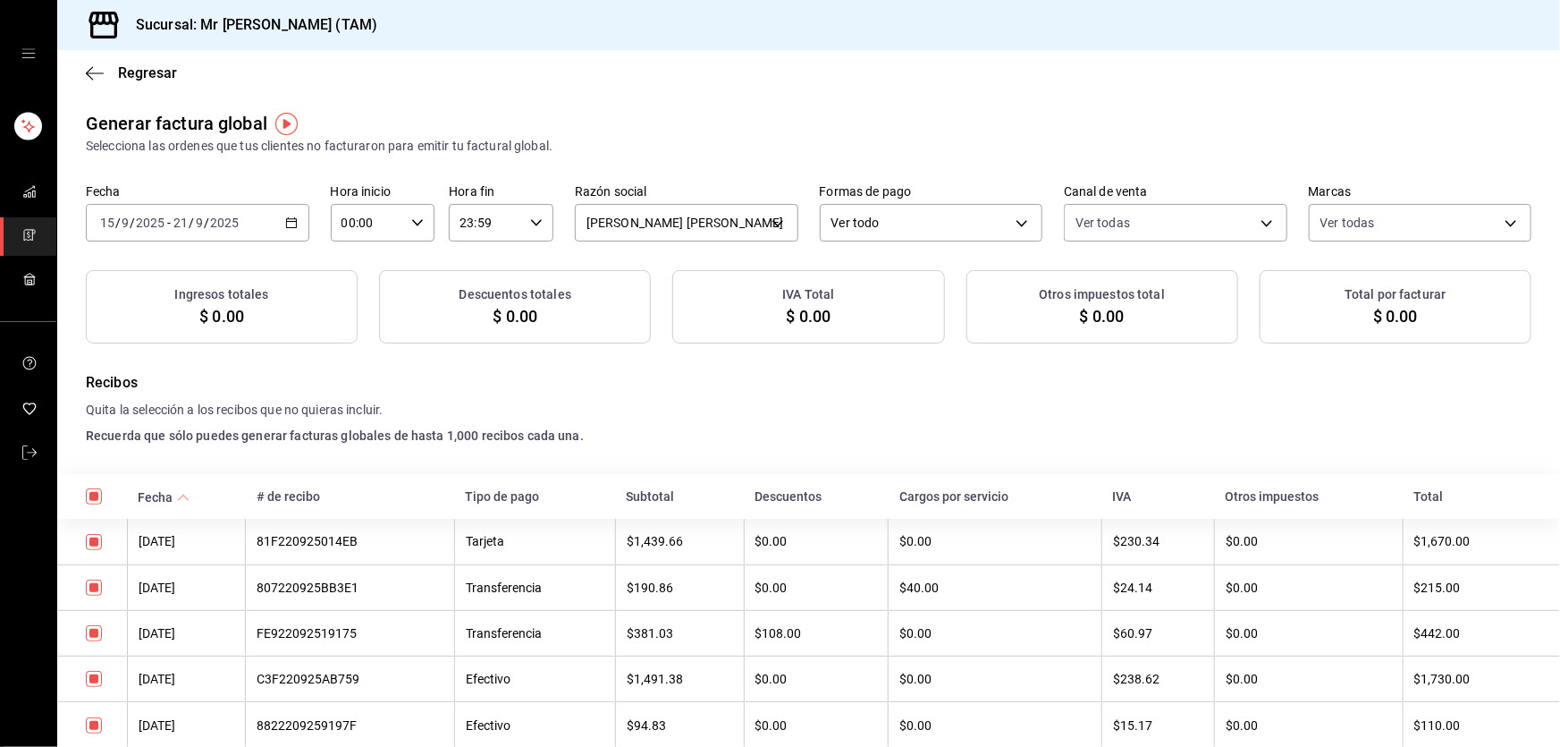
checkbox input "true"
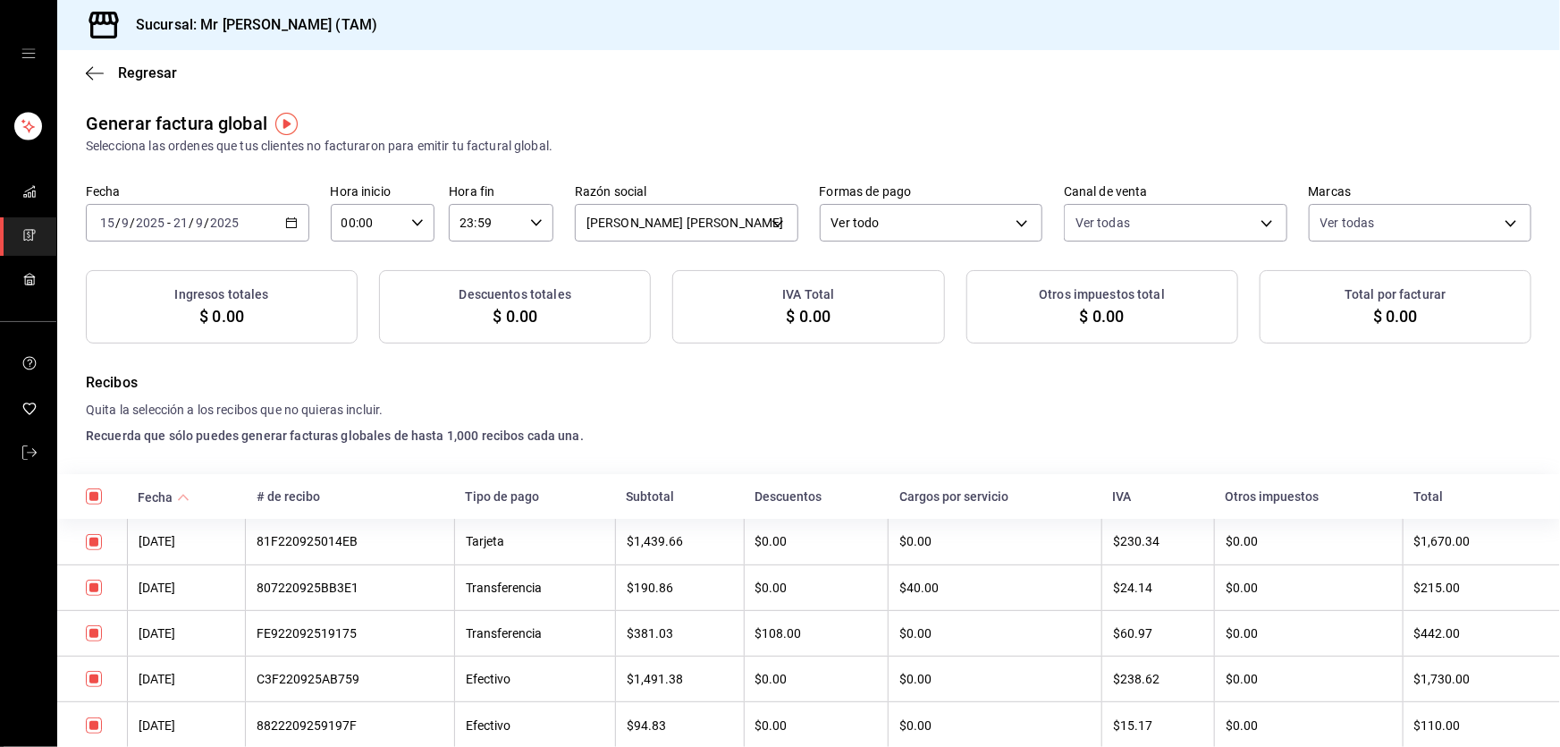
checkbox input "true"
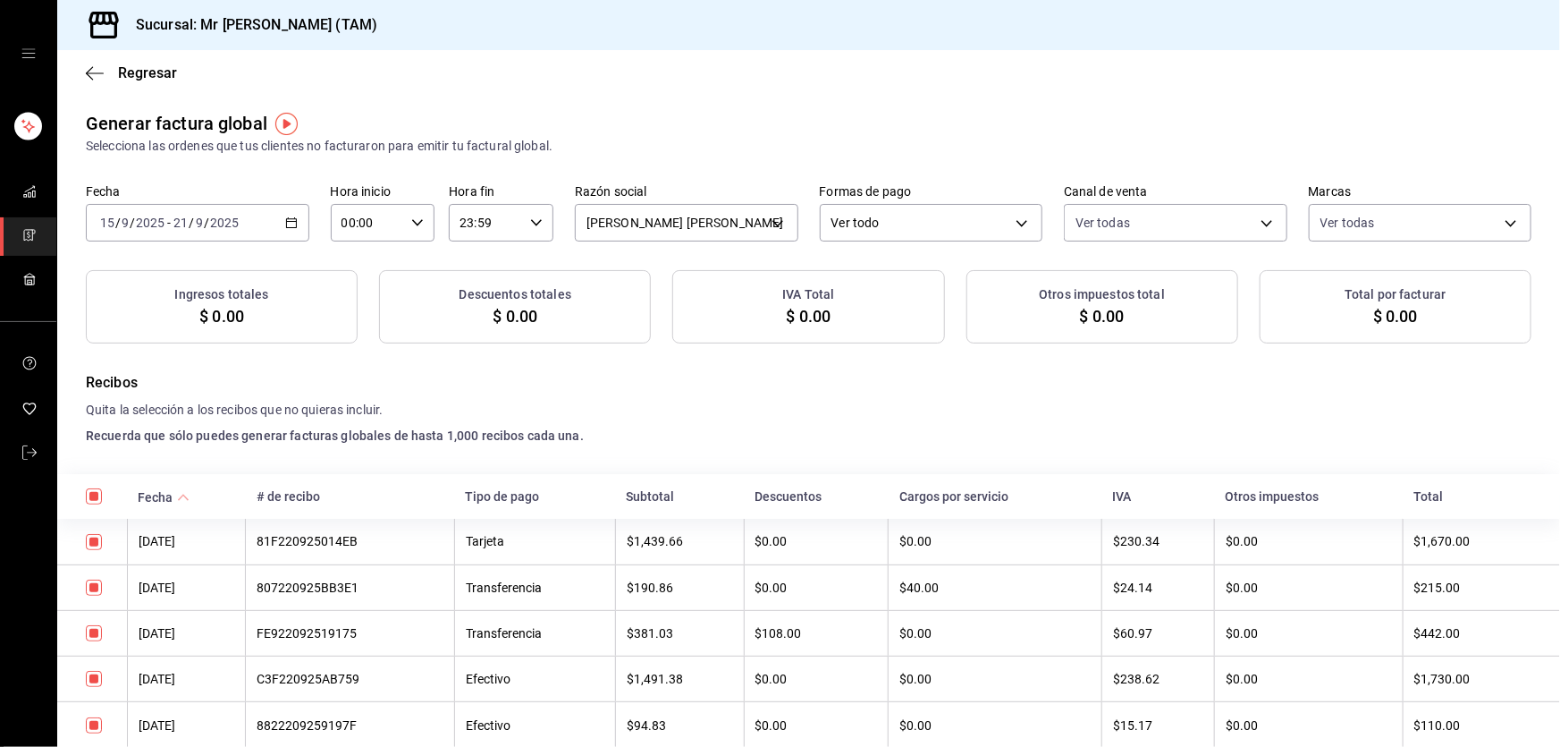
checkbox input "true"
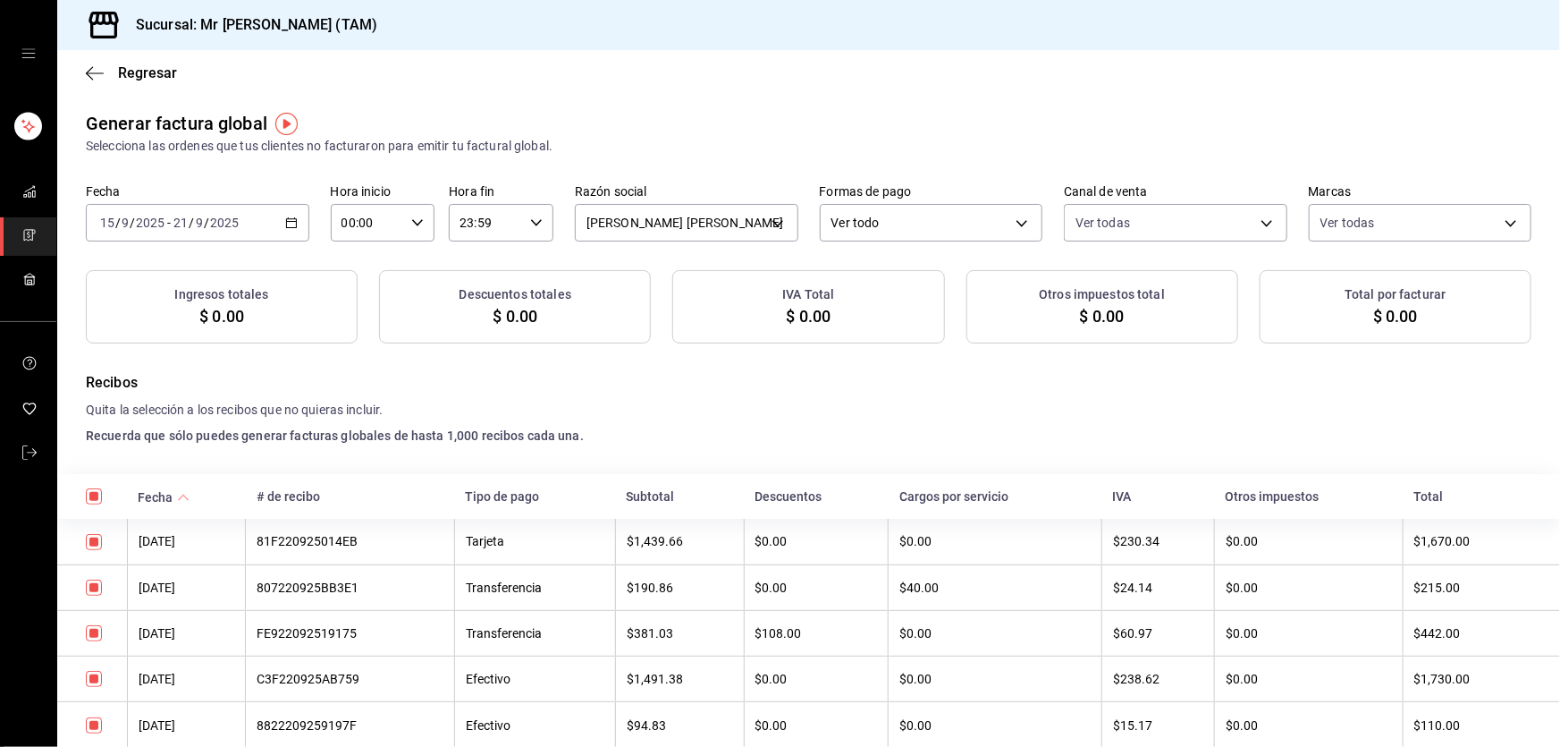
checkbox input "true"
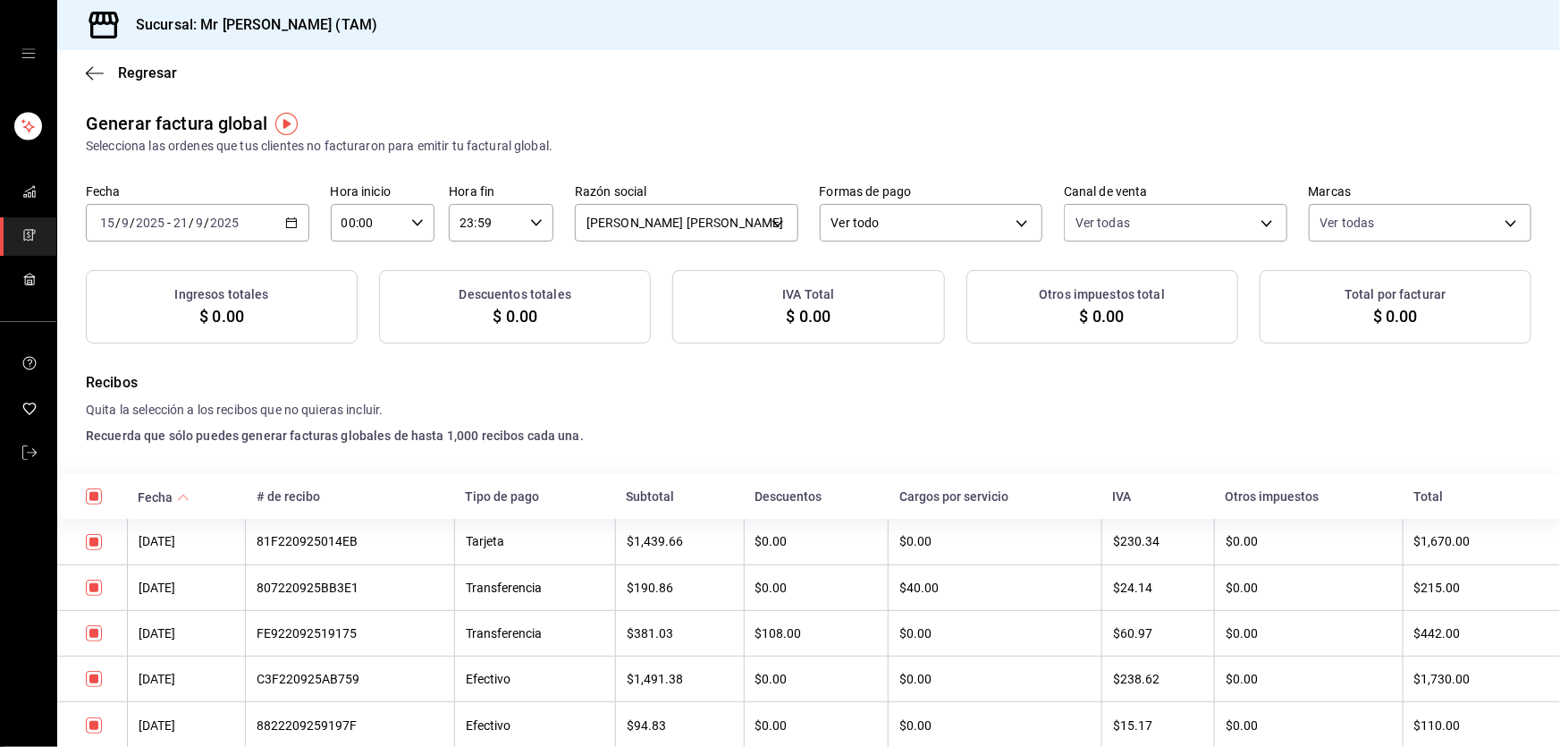
checkbox input "true"
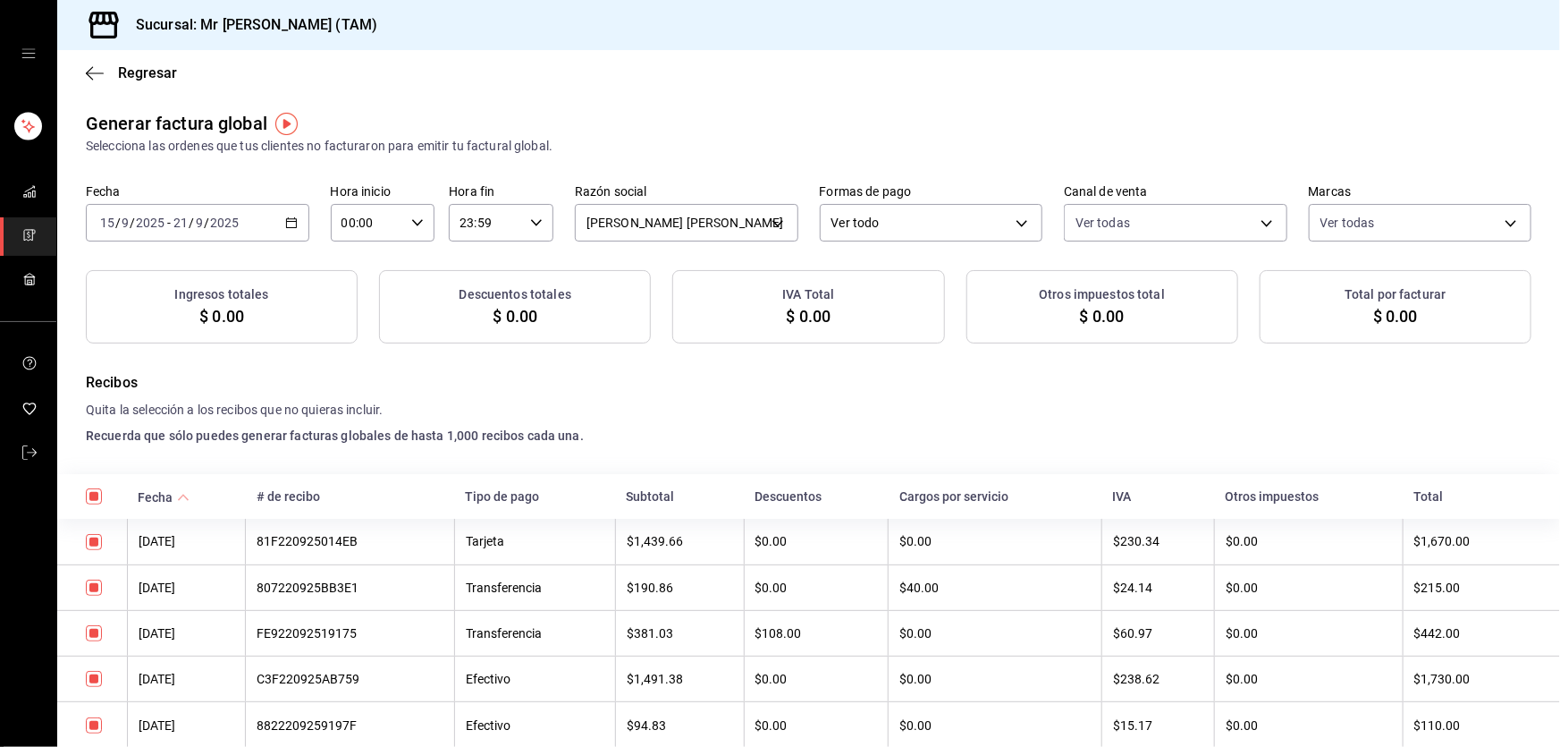
checkbox input "true"
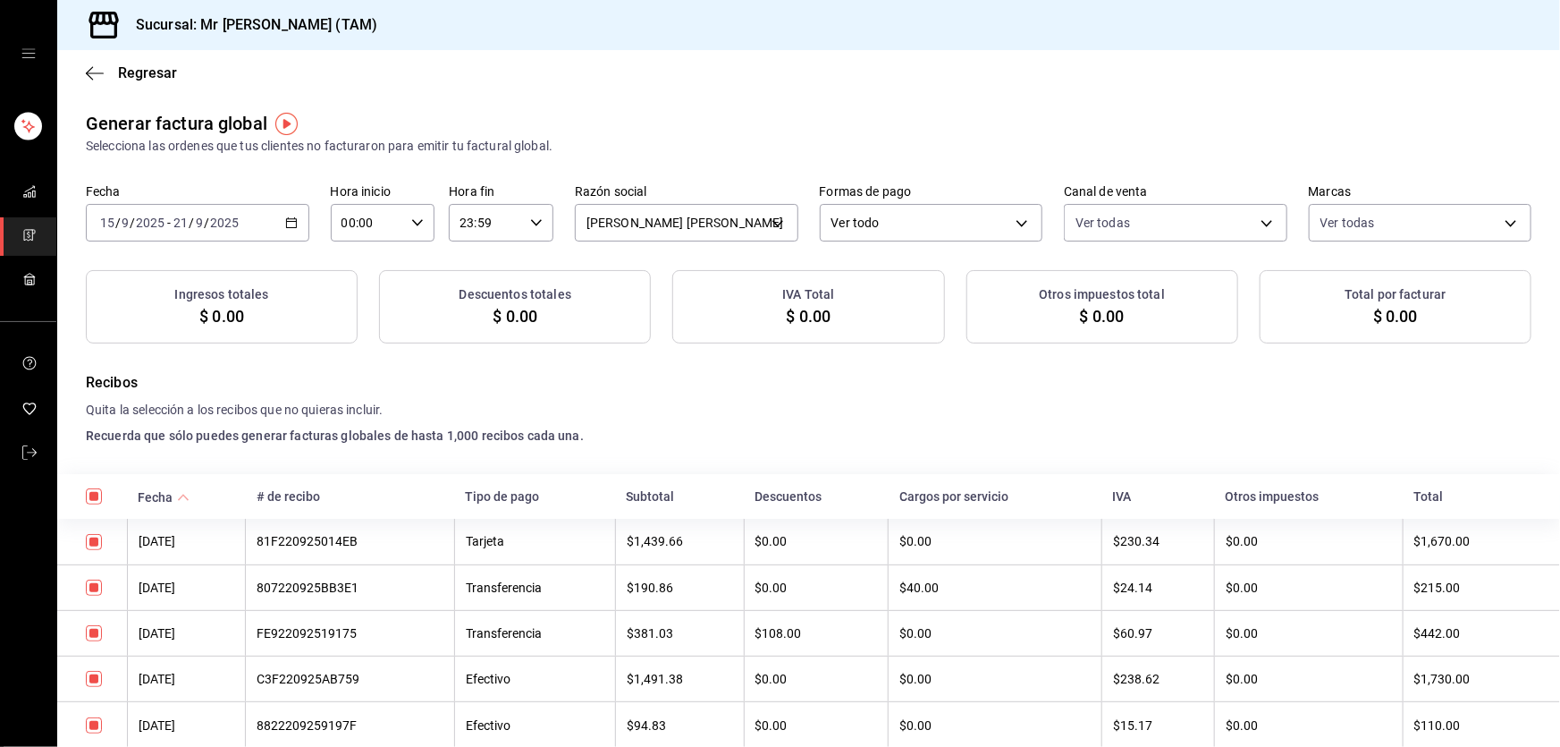
checkbox input "true"
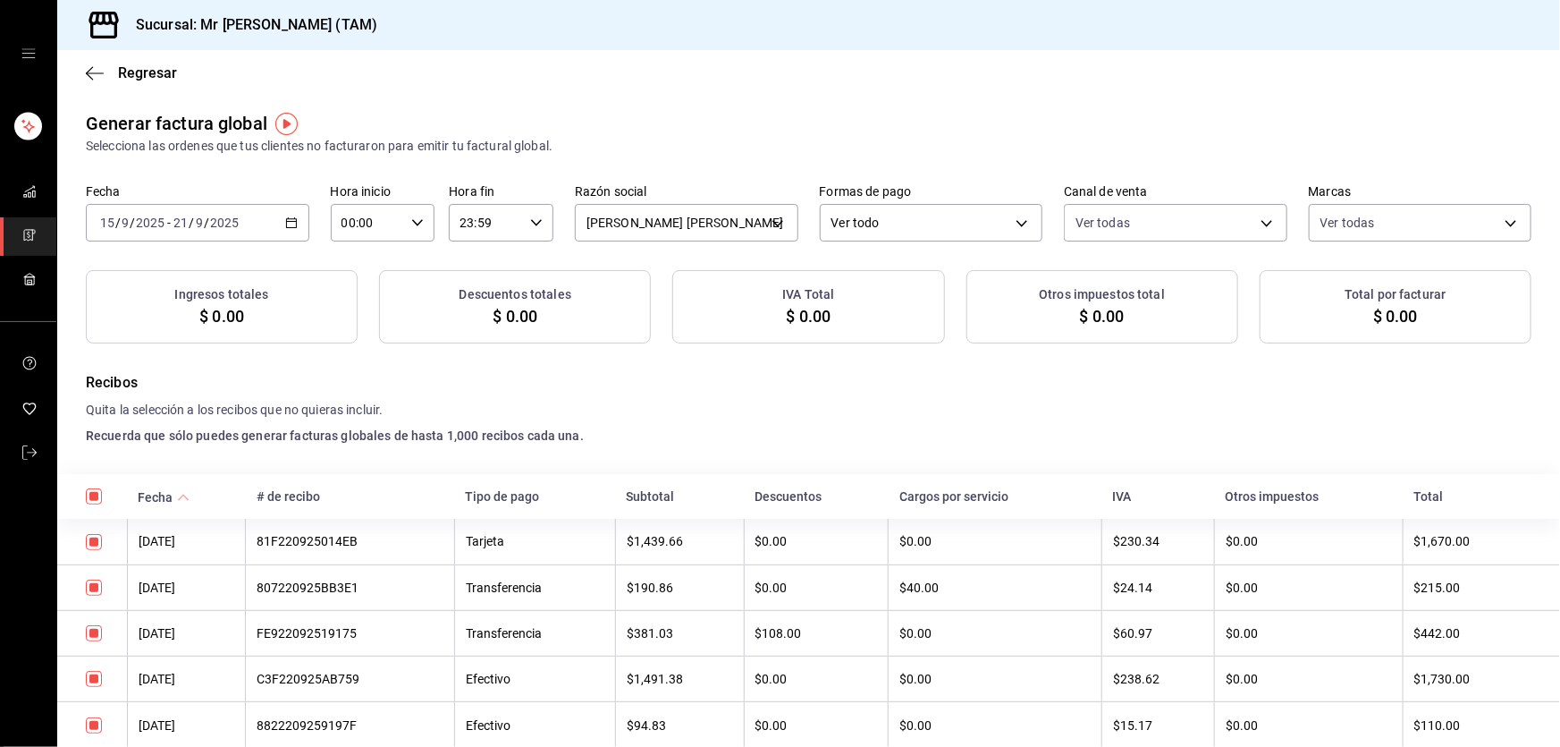
checkbox input "true"
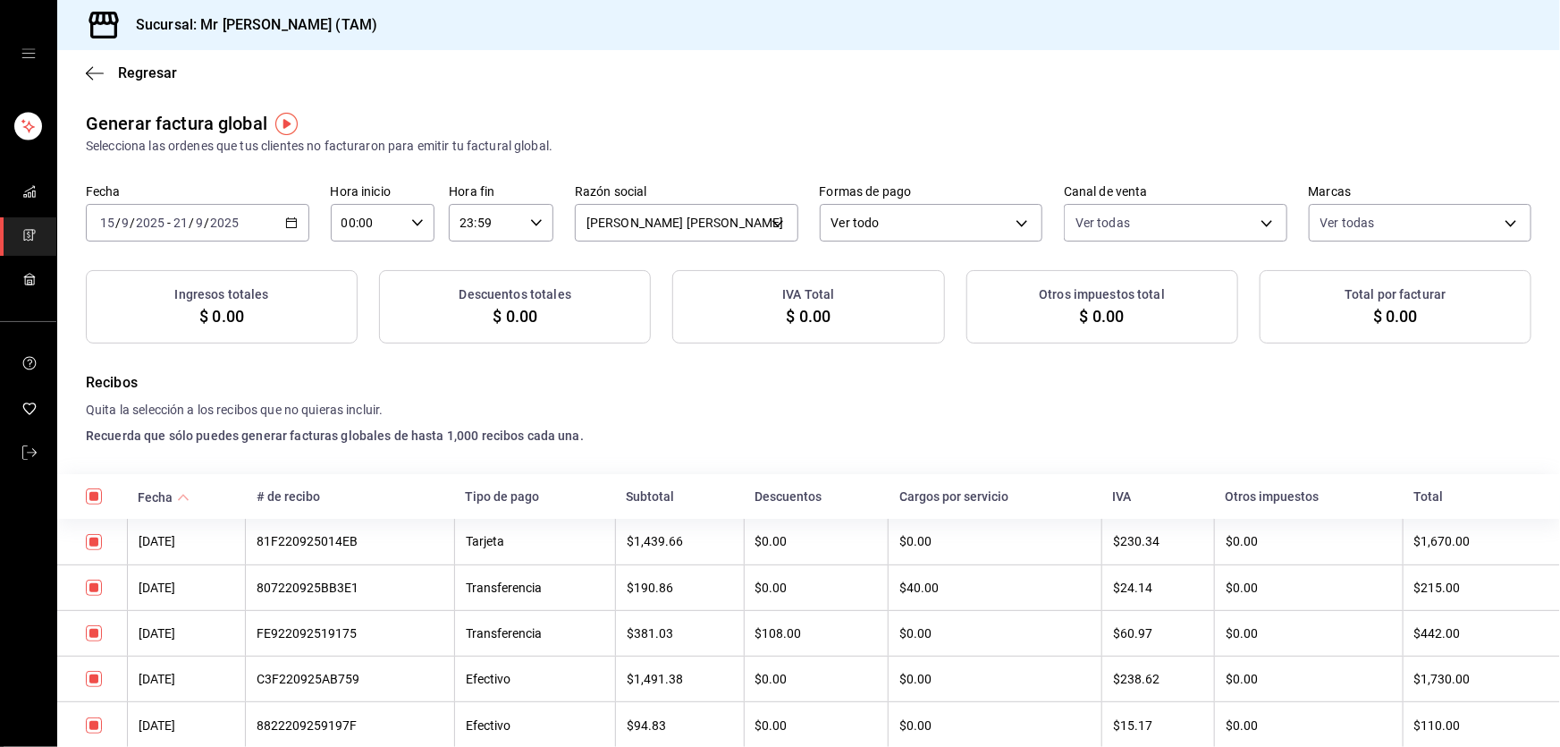
checkbox input "true"
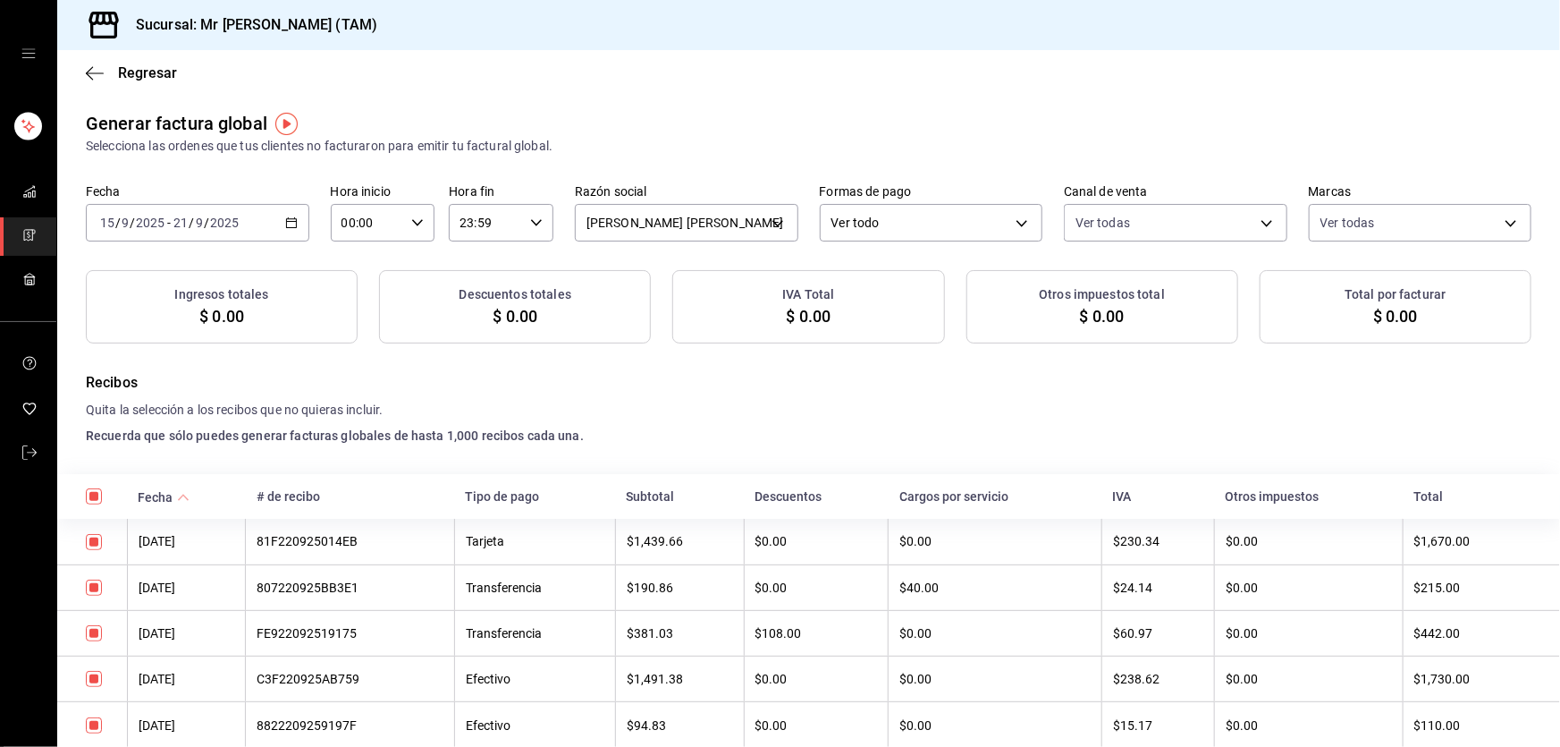
checkbox input "true"
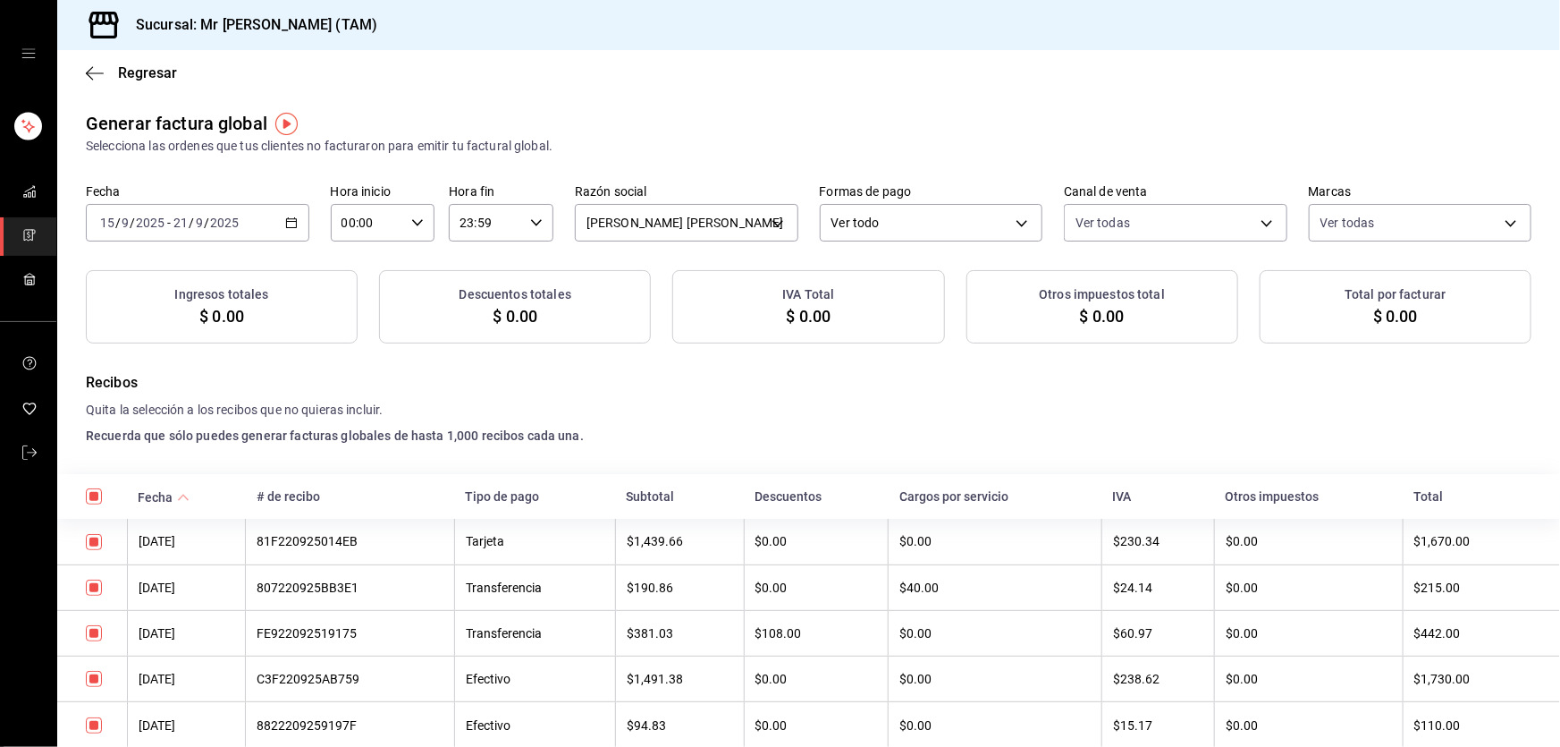
checkbox input "true"
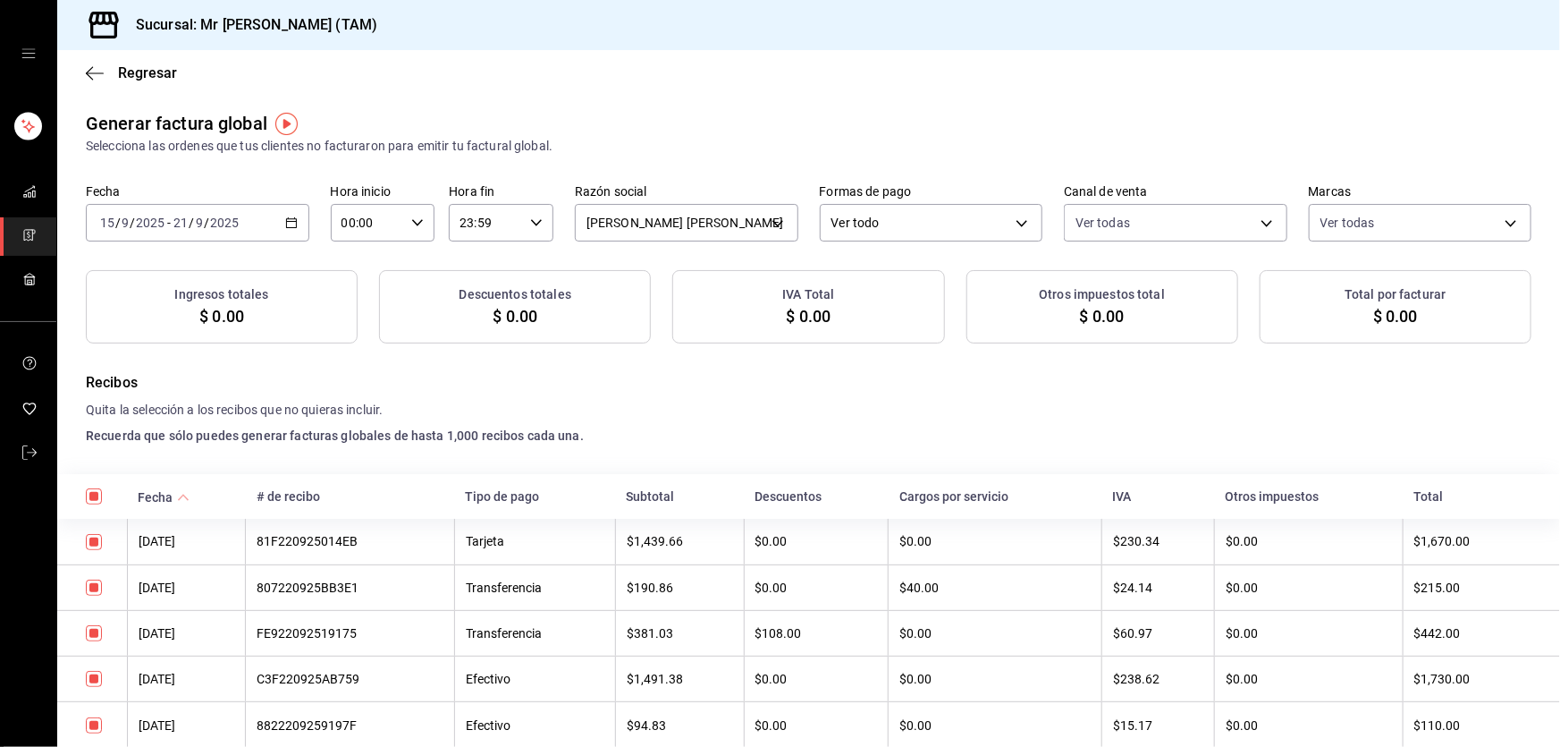
checkbox input "true"
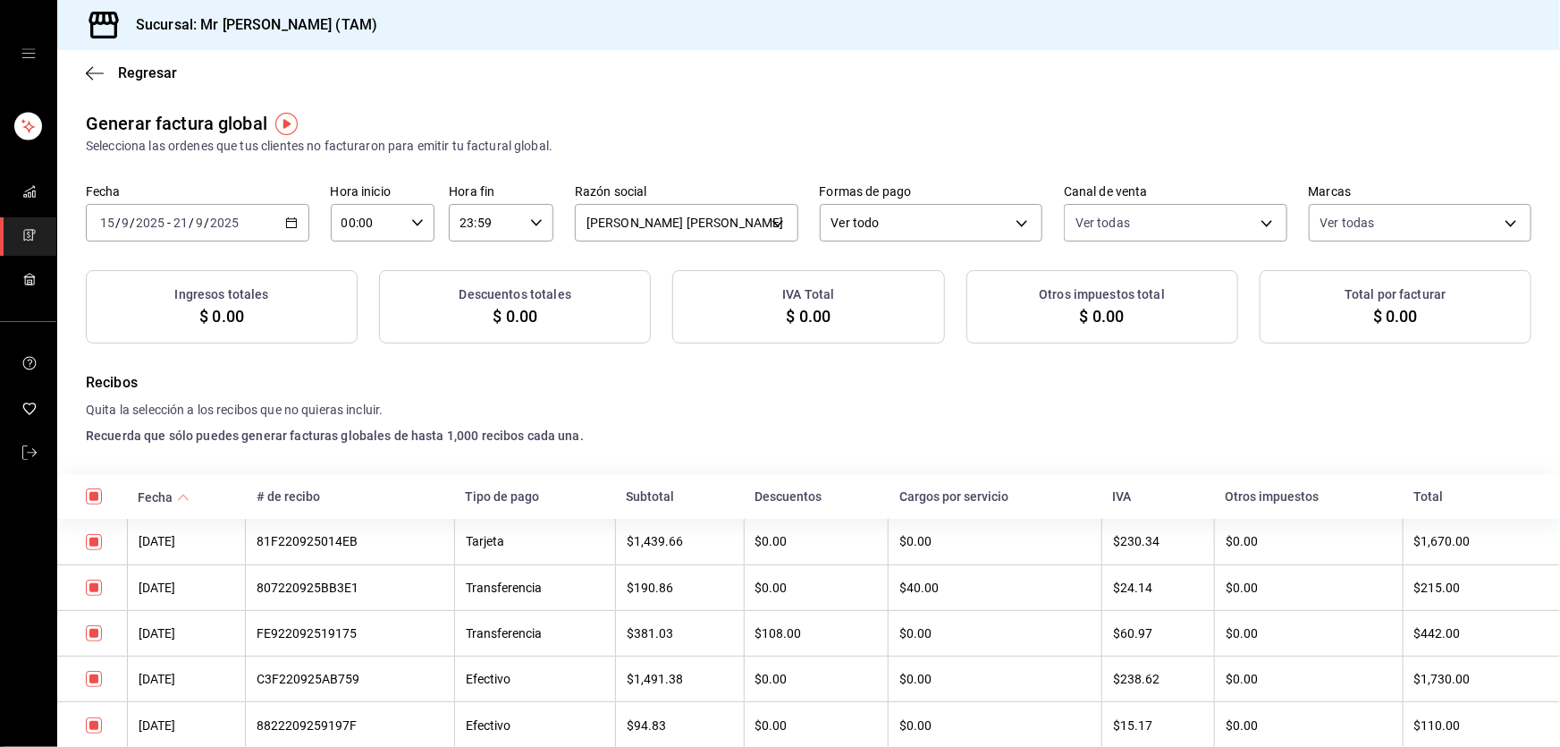
checkbox input "true"
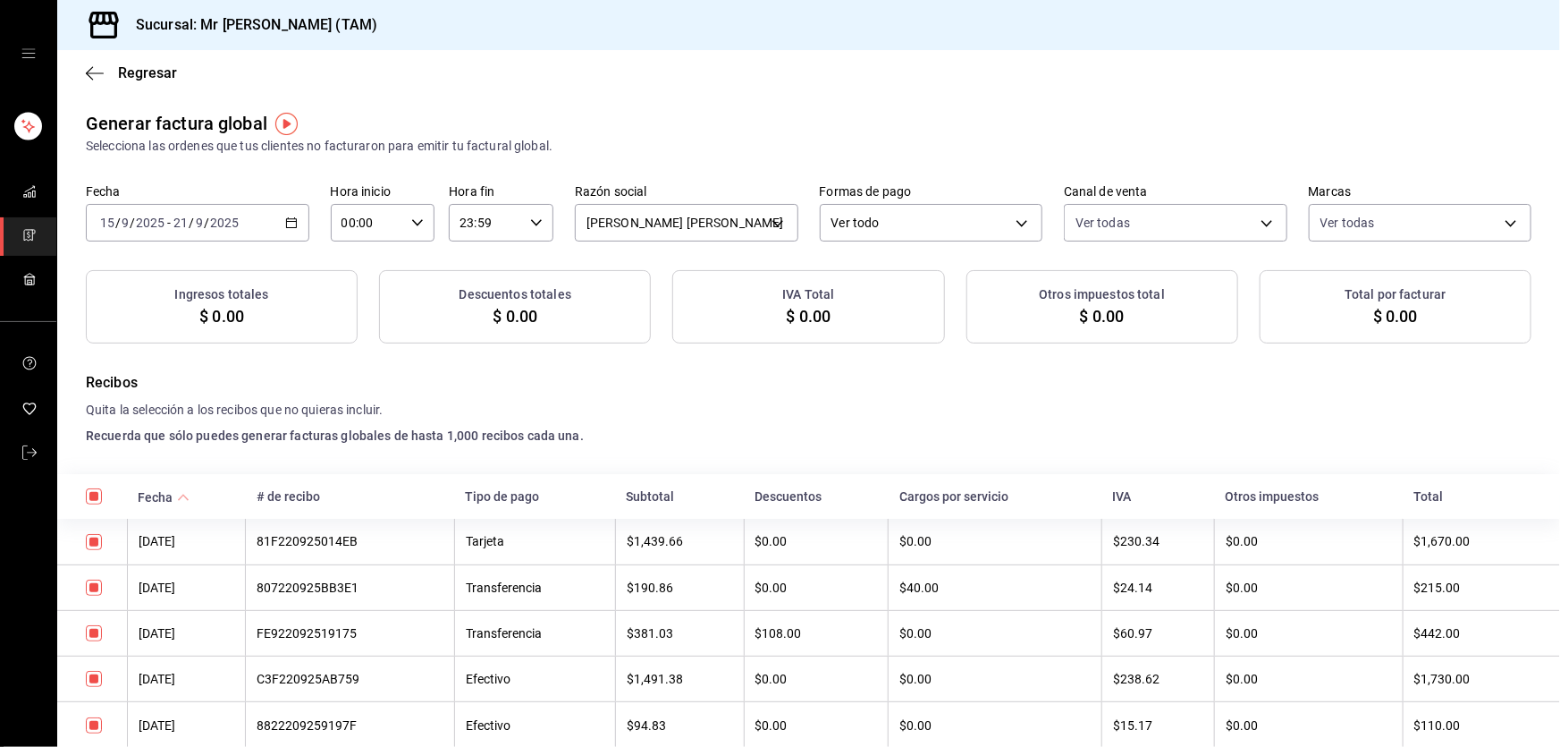
checkbox input "true"
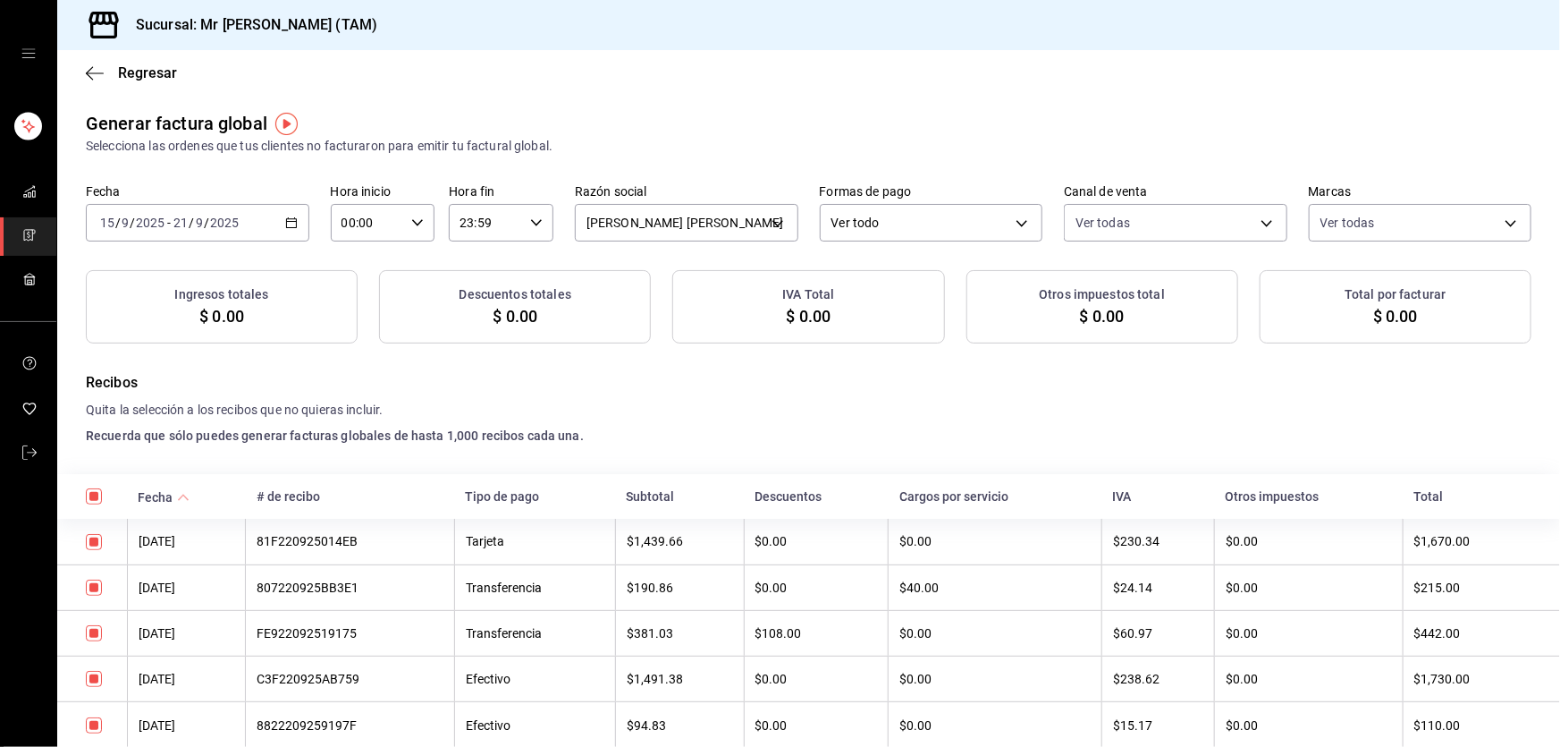
checkbox input "true"
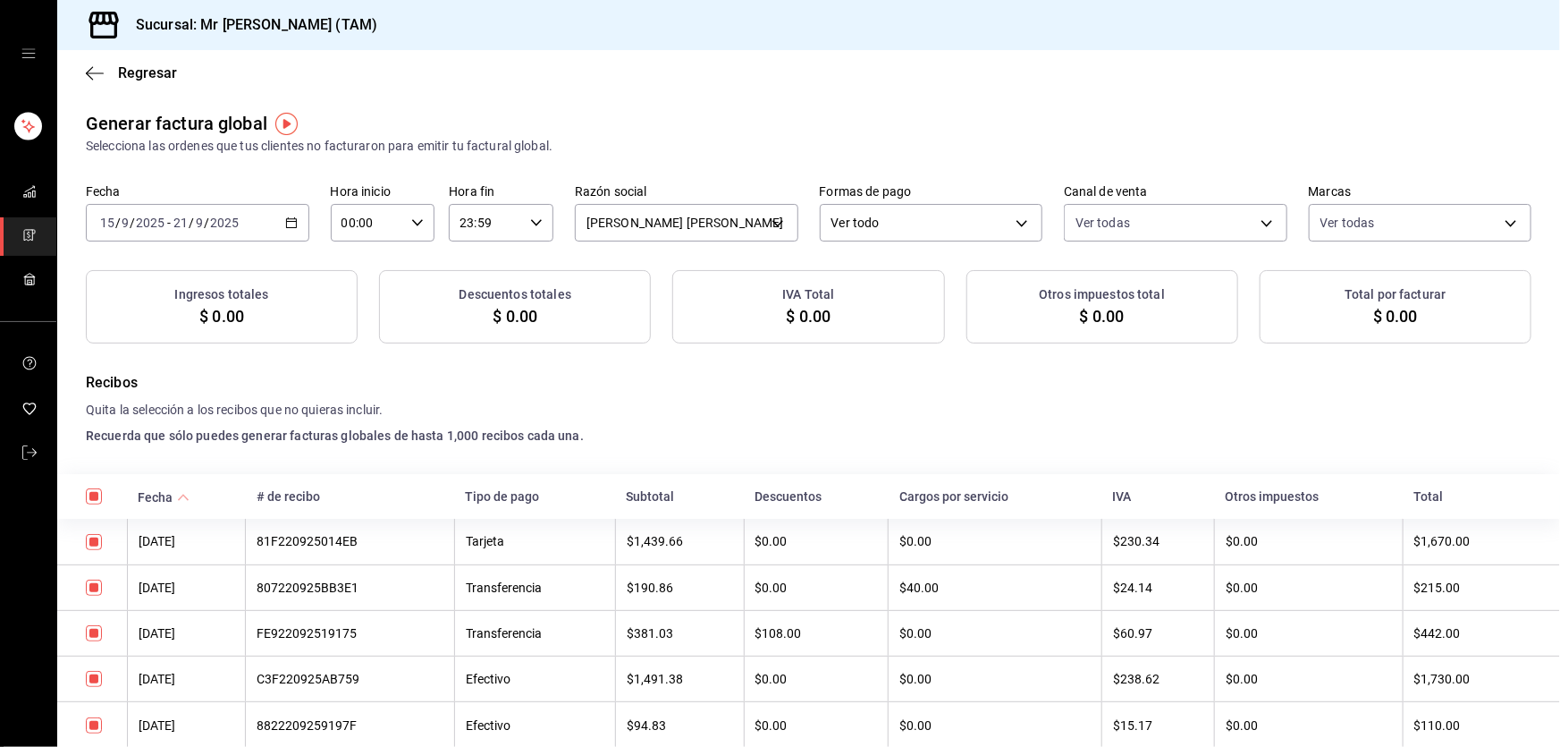
checkbox input "true"
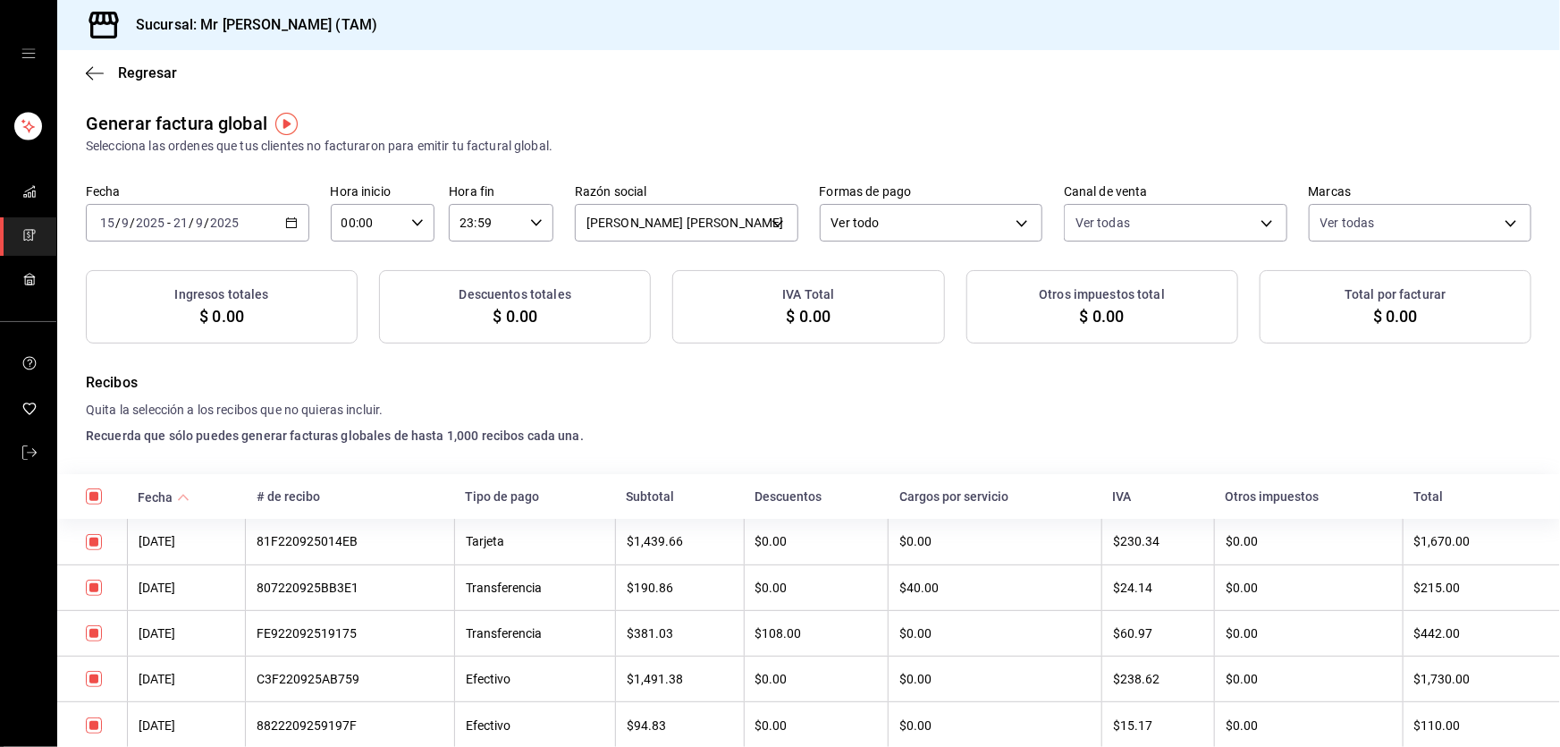
checkbox input "true"
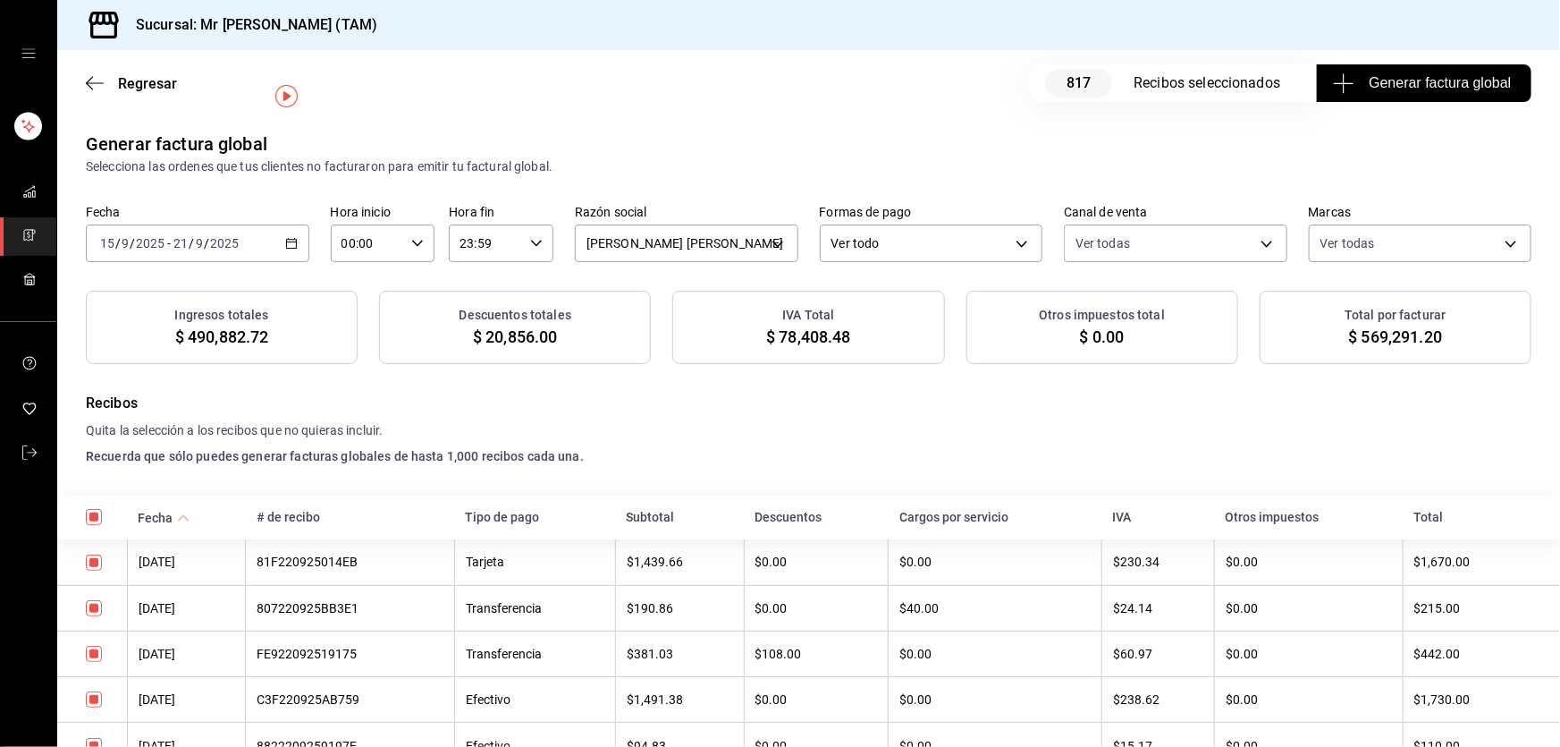
scroll to position [80, 0]
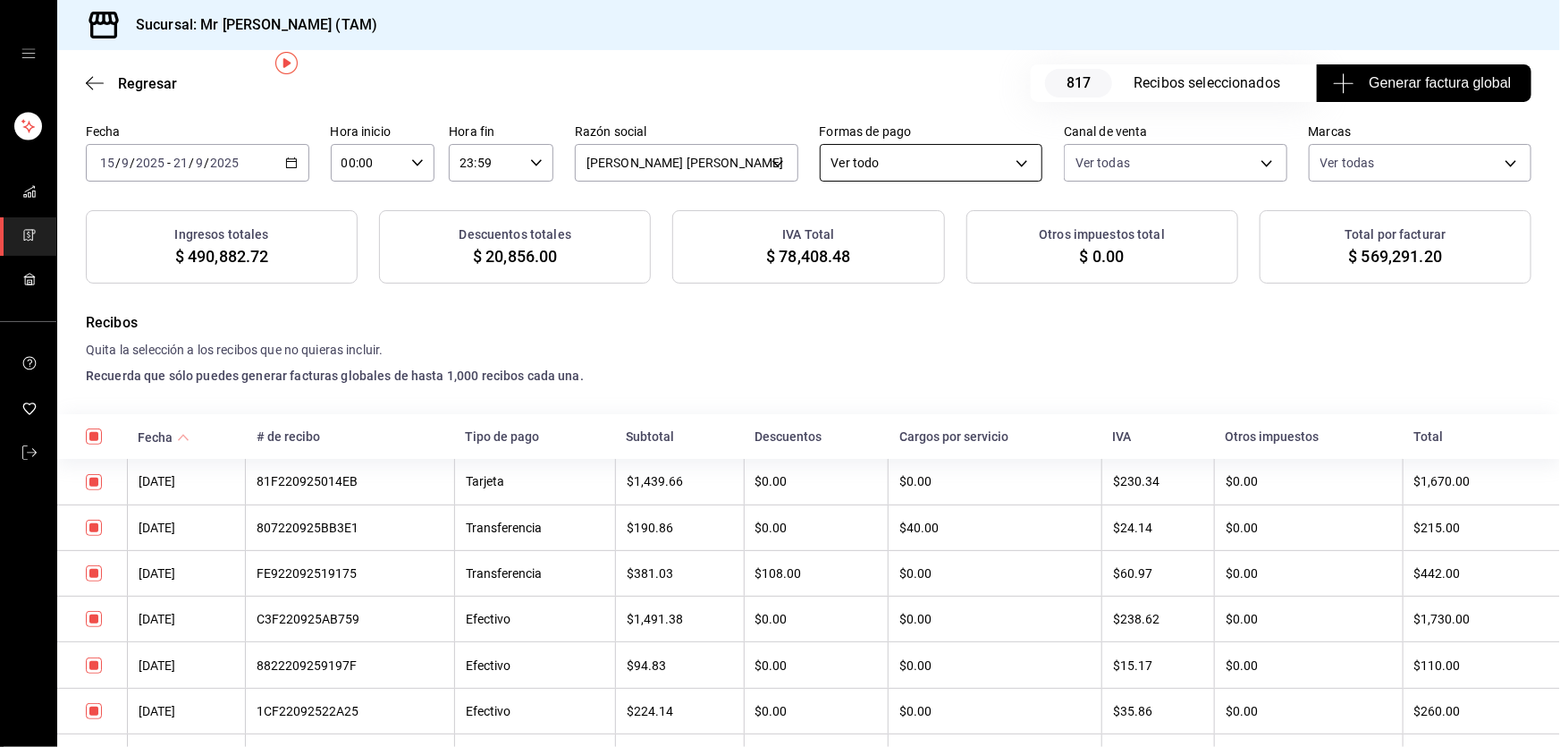
click at [865, 163] on body "Sucursal: Mr [PERSON_NAME] (TAM) Regresar 817 Recibos seleccionados Generar fac…" at bounding box center [780, 373] width 1560 height 747
click at [858, 253] on li "Tarjeta" at bounding box center [923, 252] width 219 height 33
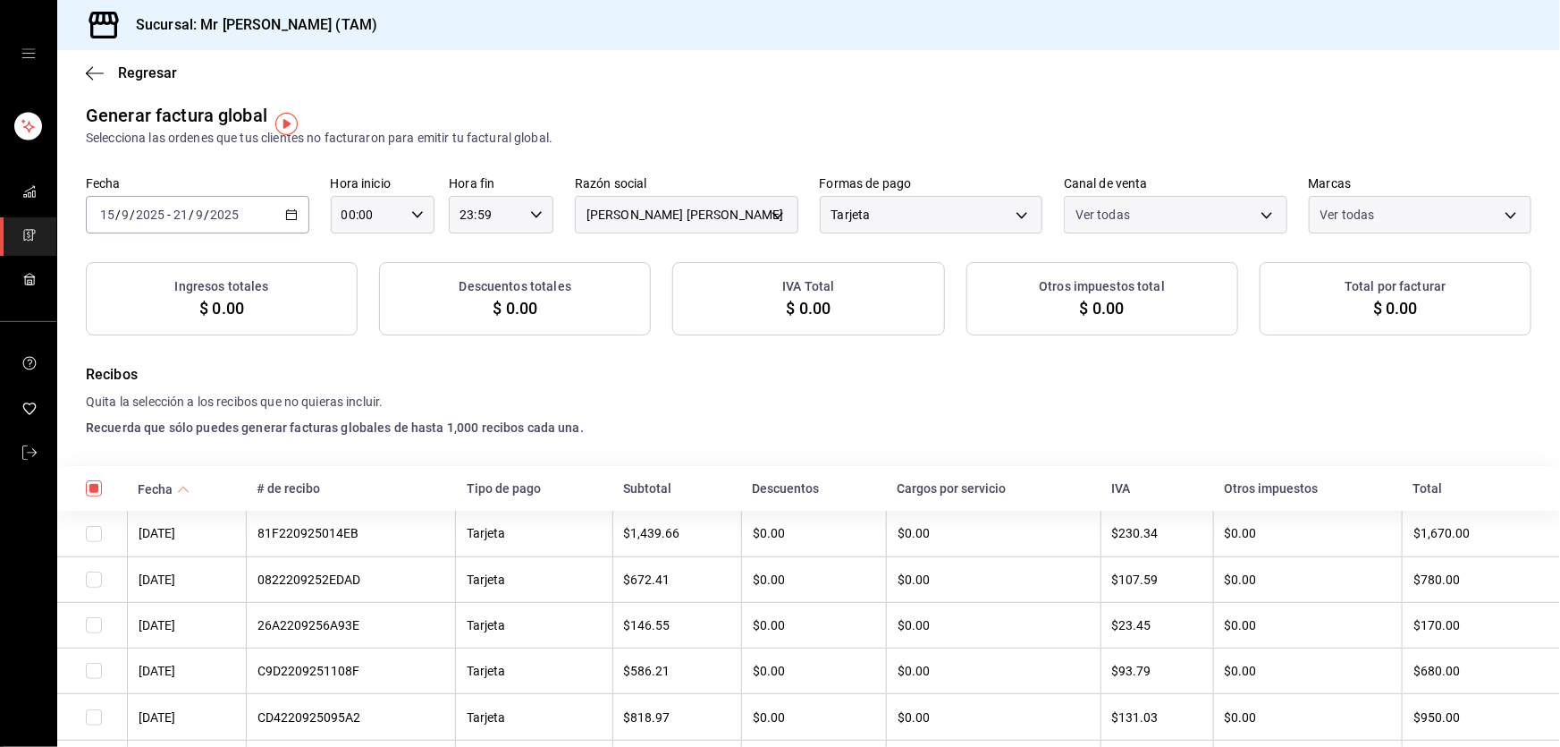
scroll to position [0, 0]
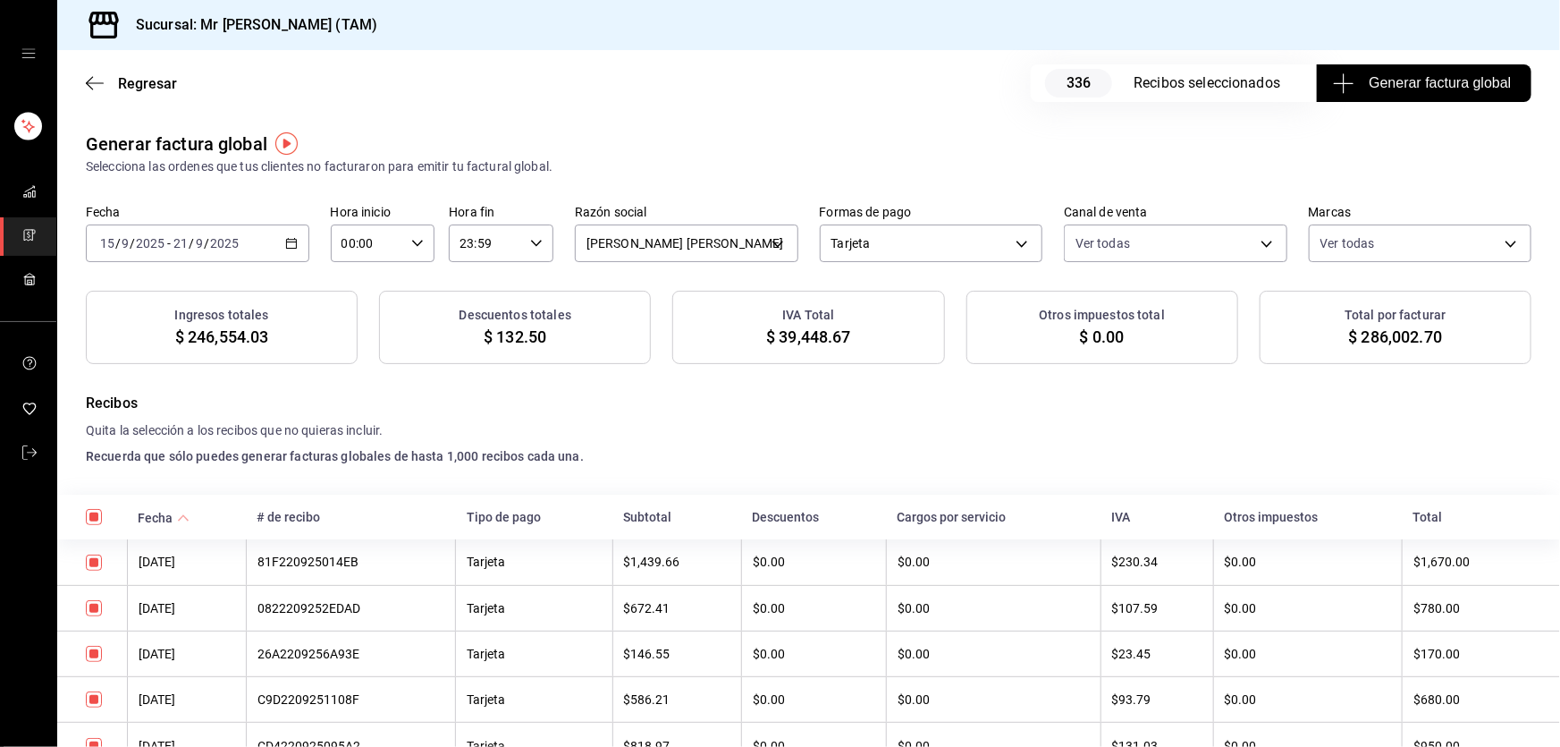
click at [807, 339] on span "$ 39,448.67" at bounding box center [808, 337] width 84 height 24
copy span "39,448.67"
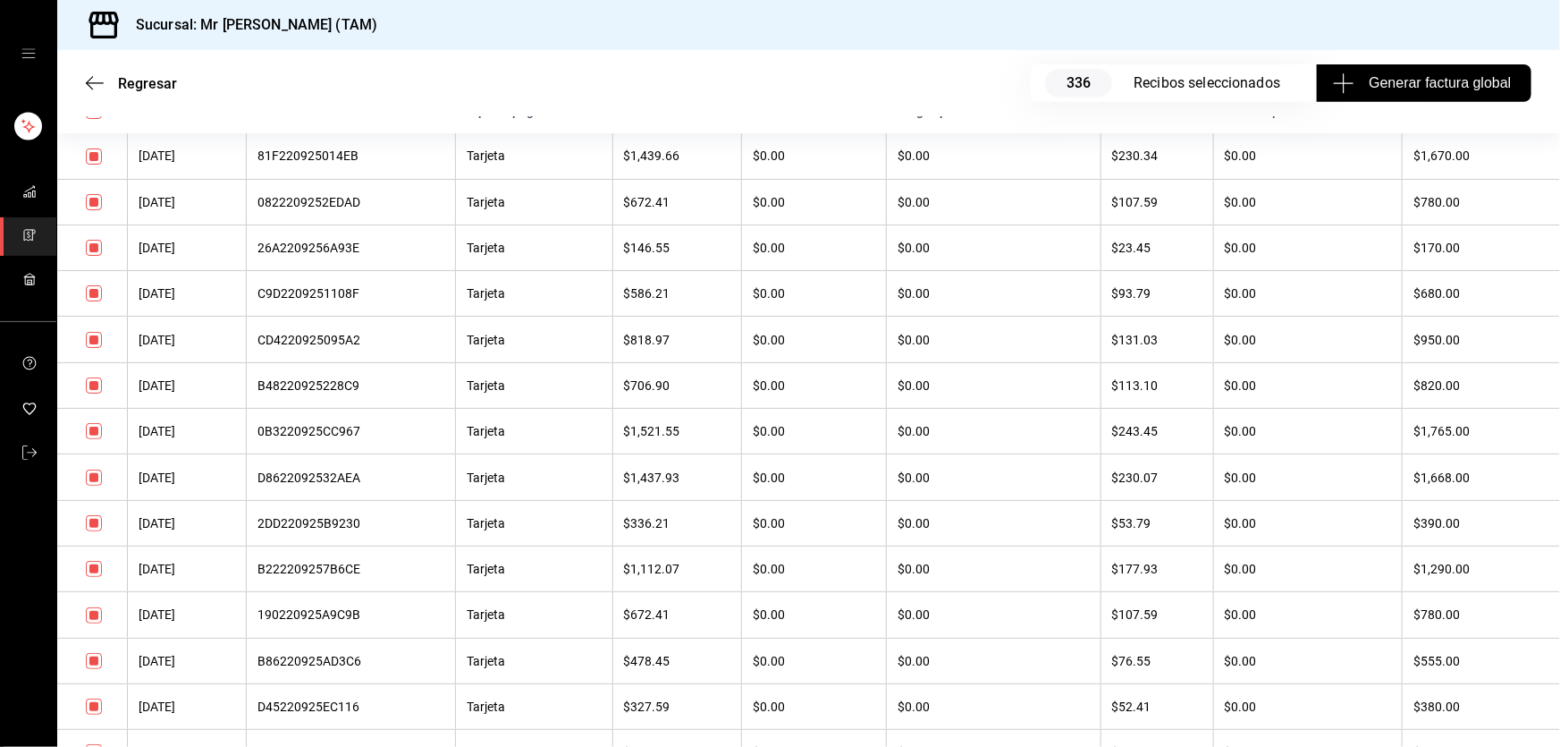
click at [89, 205] on input "checkbox" at bounding box center [94, 202] width 16 height 16
click at [95, 250] on input "checkbox" at bounding box center [94, 248] width 16 height 16
click at [89, 298] on input "checkbox" at bounding box center [94, 293] width 16 height 16
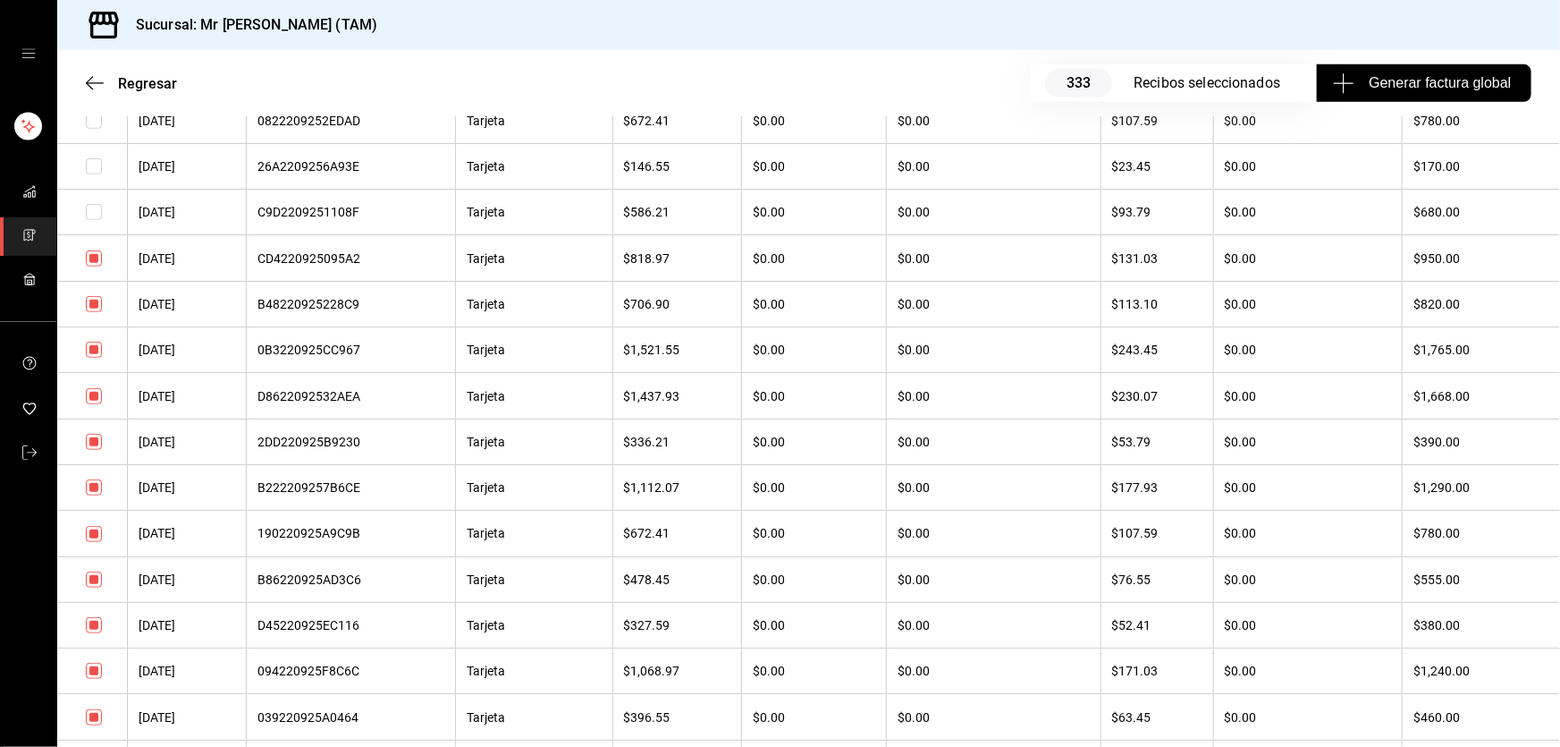
scroll to position [569, 0]
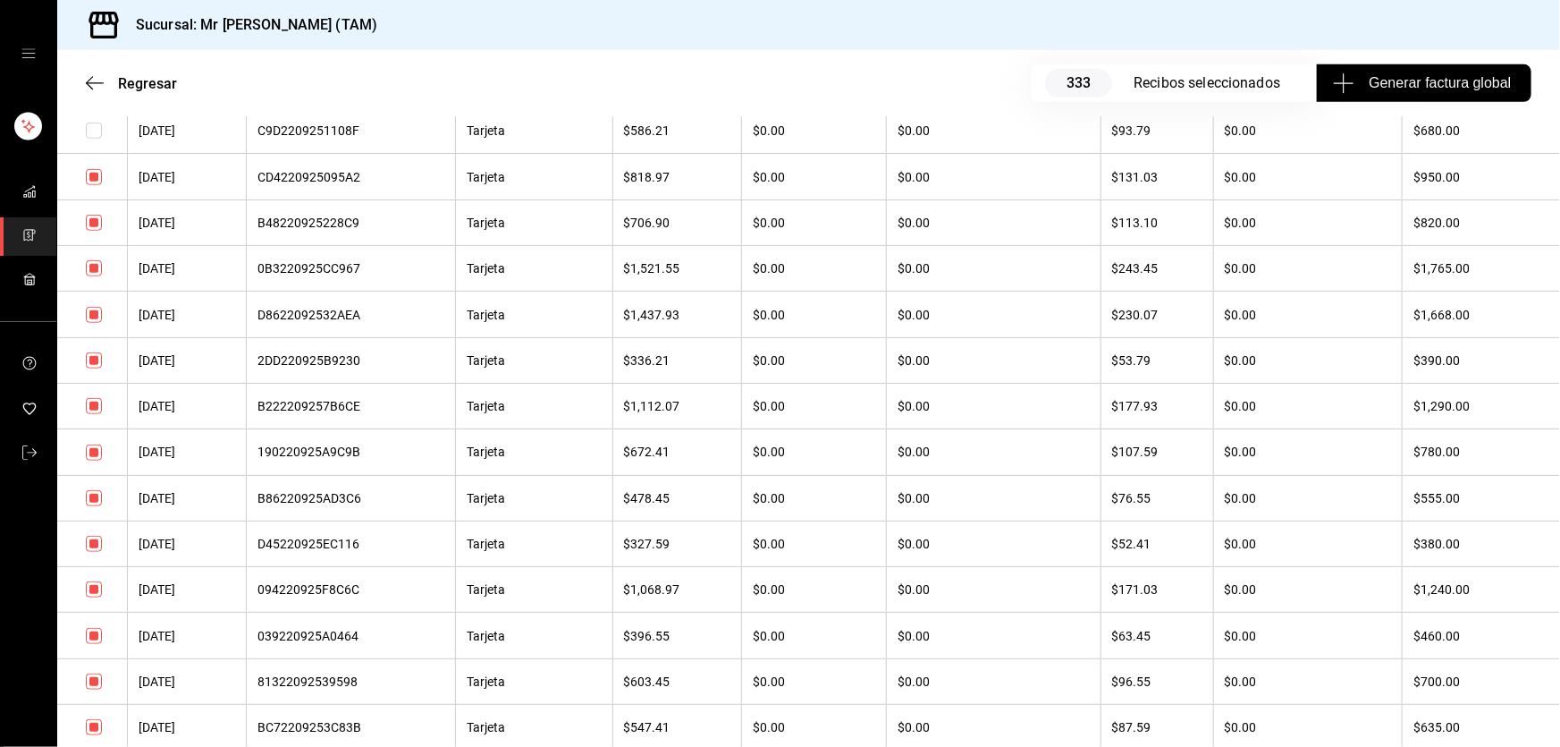
click at [97, 313] on input "checkbox" at bounding box center [94, 315] width 16 height 16
click at [90, 317] on input "checkbox" at bounding box center [94, 315] width 16 height 16
click at [94, 364] on input "checkbox" at bounding box center [94, 360] width 16 height 16
click at [94, 222] on input "checkbox" at bounding box center [94, 223] width 16 height 16
click at [90, 499] on input "checkbox" at bounding box center [94, 498] width 16 height 16
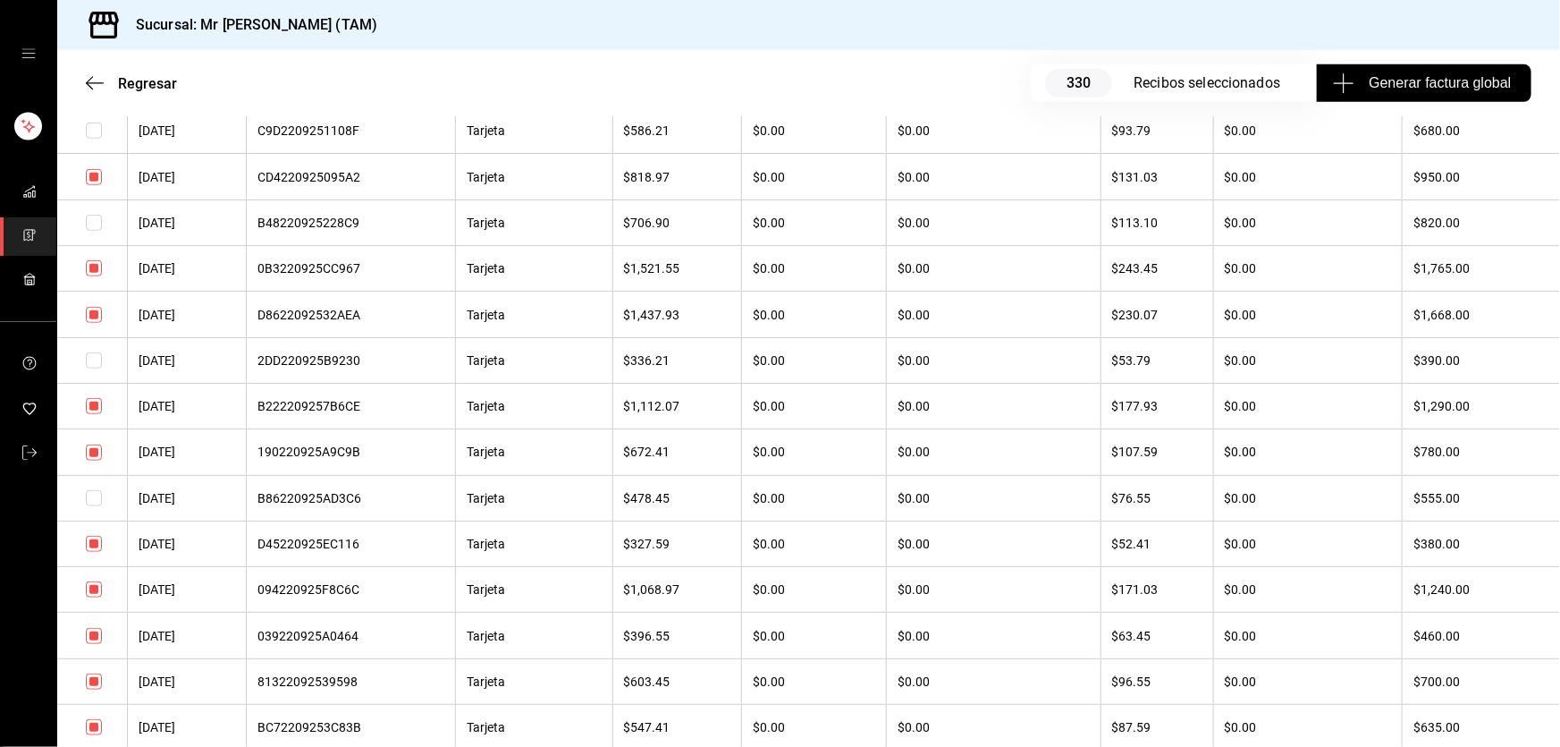
click at [97, 546] on input "checkbox" at bounding box center [94, 544] width 16 height 16
click at [93, 638] on input "checkbox" at bounding box center [94, 636] width 16 height 16
click at [97, 688] on input "checkbox" at bounding box center [94, 681] width 16 height 16
click at [93, 597] on input "checkbox" at bounding box center [94, 589] width 16 height 16
click at [92, 419] on td at bounding box center [92, 406] width 71 height 46
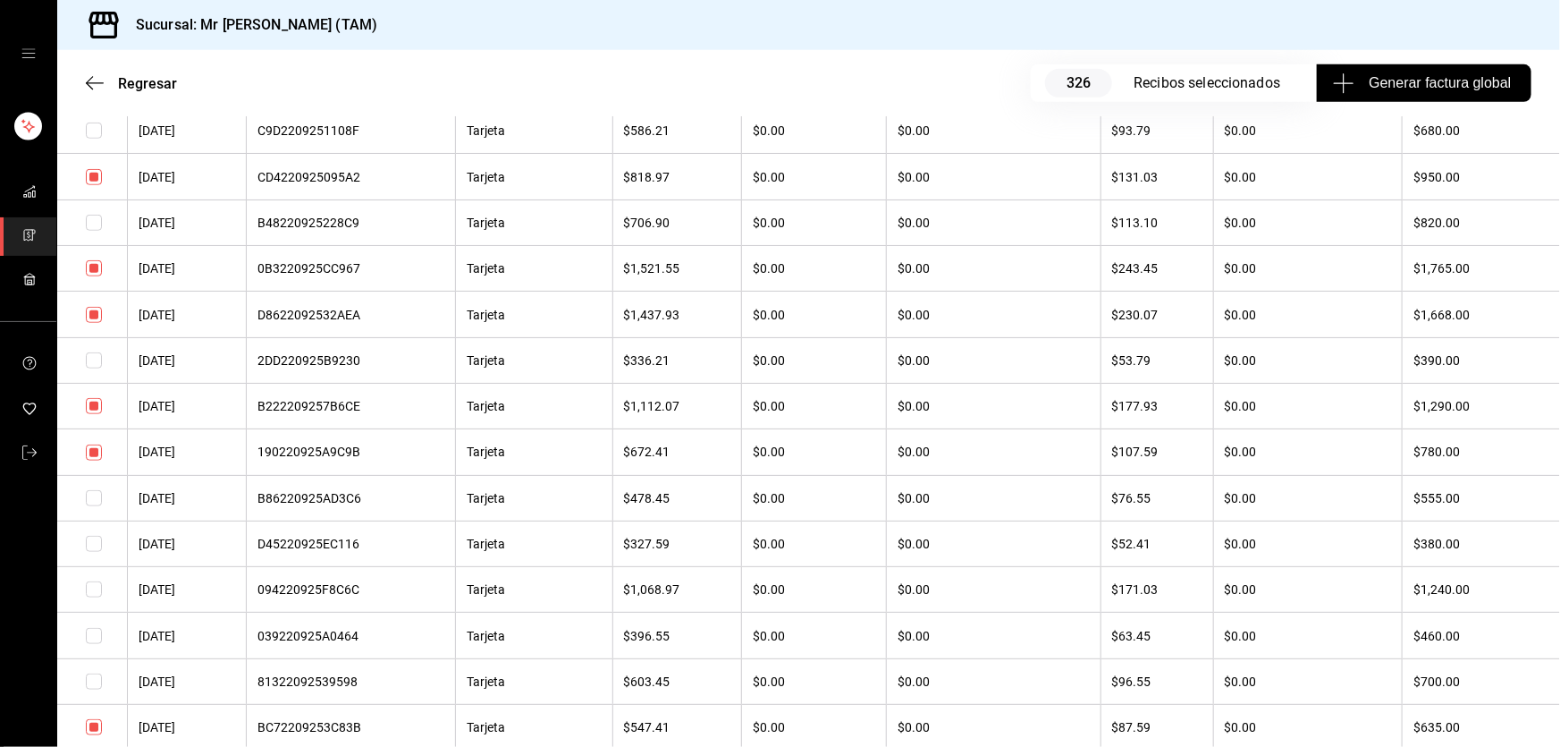
click at [93, 414] on input "checkbox" at bounding box center [94, 406] width 16 height 16
click at [94, 460] on input "checkbox" at bounding box center [94, 452] width 16 height 16
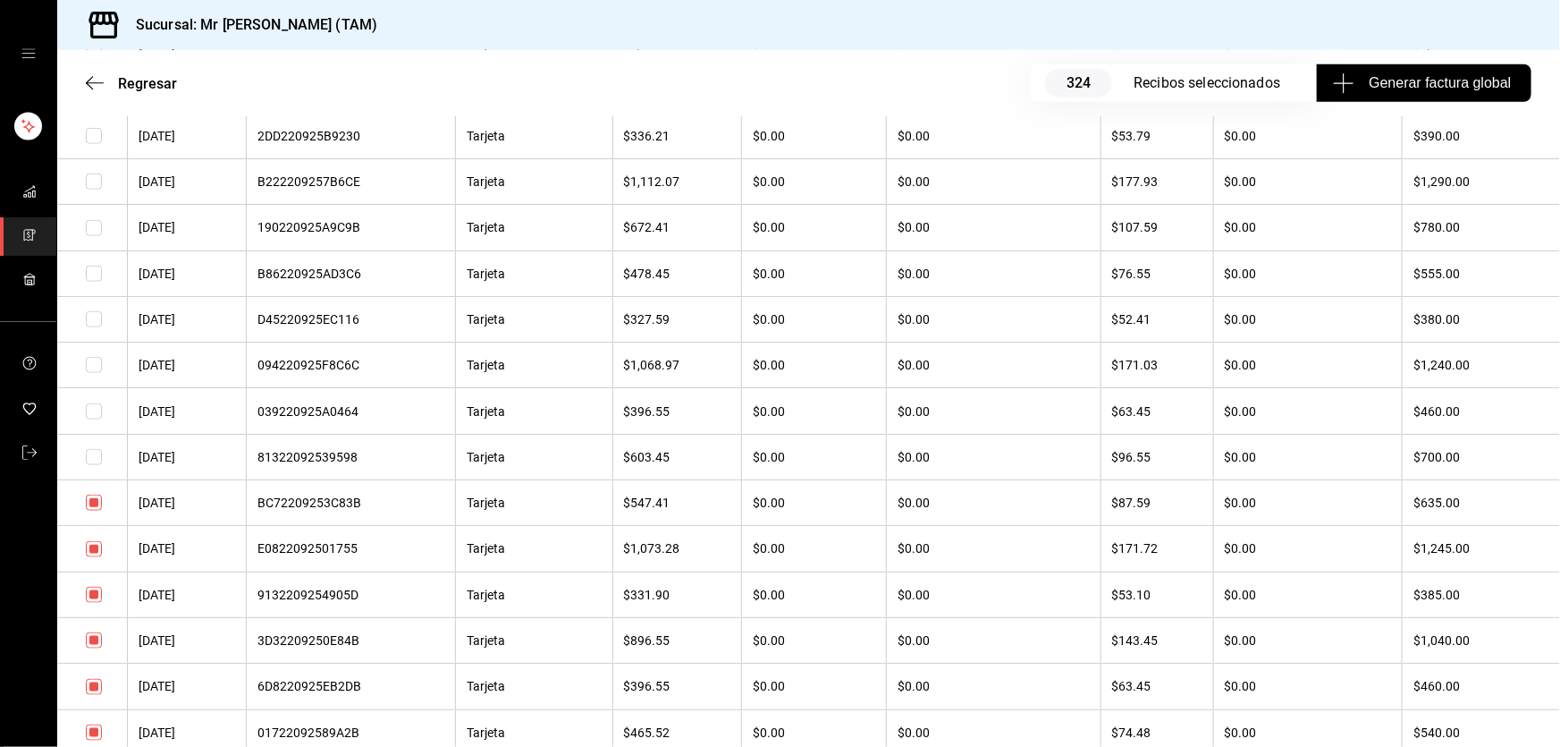
scroll to position [975, 0]
click at [94, 329] on input "checkbox" at bounding box center [94, 321] width 16 height 16
click at [101, 376] on input "checkbox" at bounding box center [94, 367] width 16 height 16
click at [96, 420] on input "checkbox" at bounding box center [94, 413] width 16 height 16
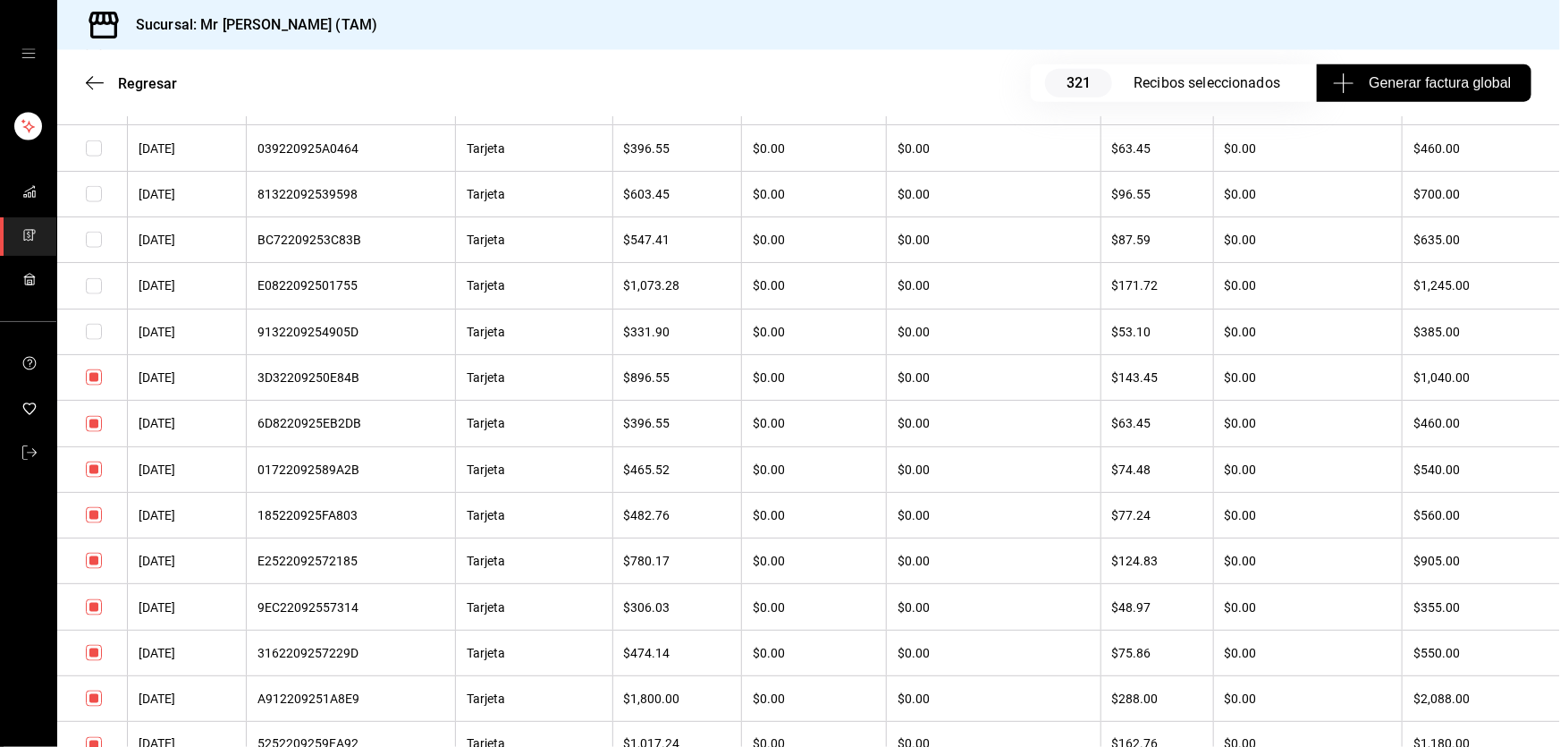
click at [95, 431] on input "checkbox" at bounding box center [94, 424] width 16 height 16
click at [95, 477] on input "checkbox" at bounding box center [94, 469] width 16 height 16
click at [96, 523] on input "checkbox" at bounding box center [94, 515] width 16 height 16
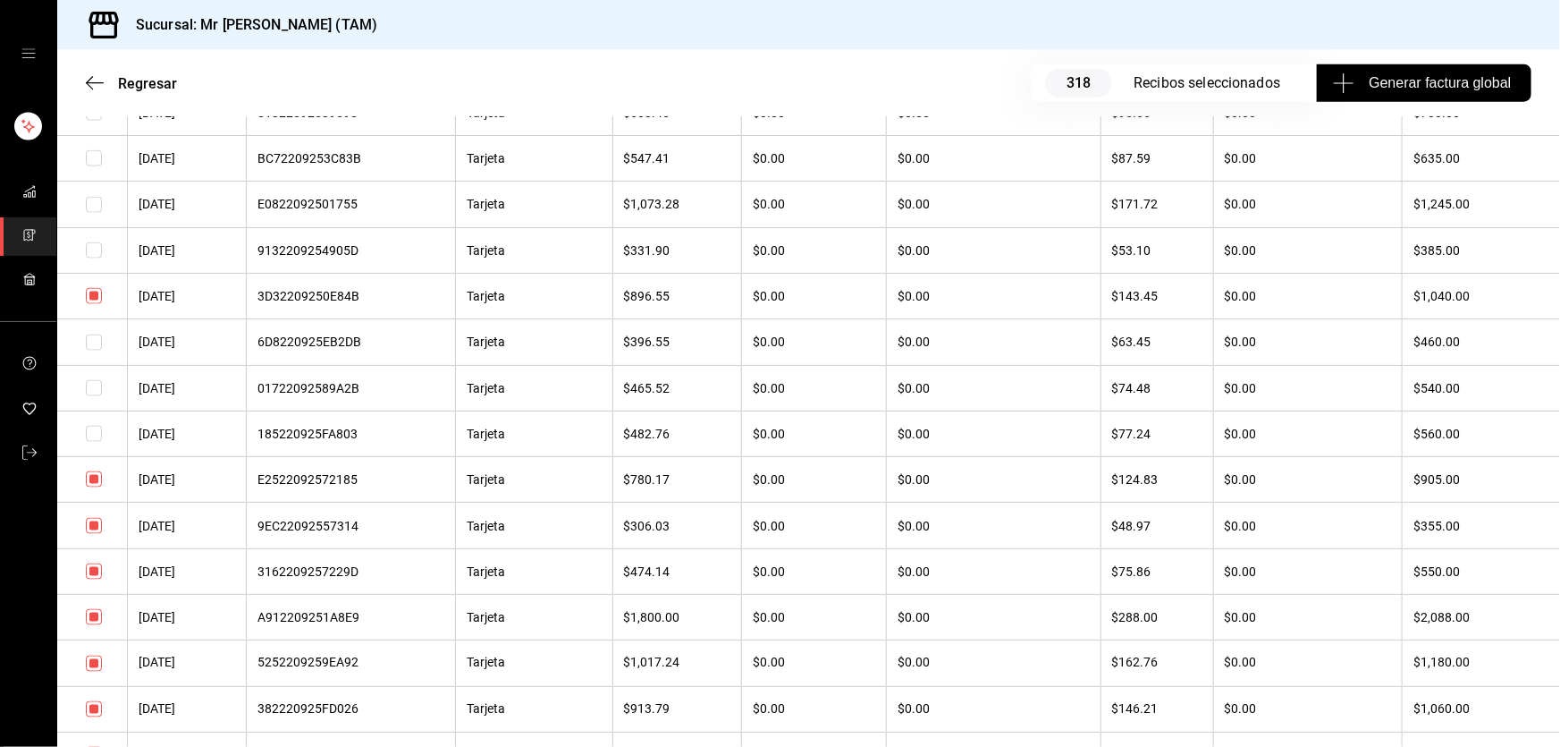
click at [97, 487] on input "checkbox" at bounding box center [94, 479] width 16 height 16
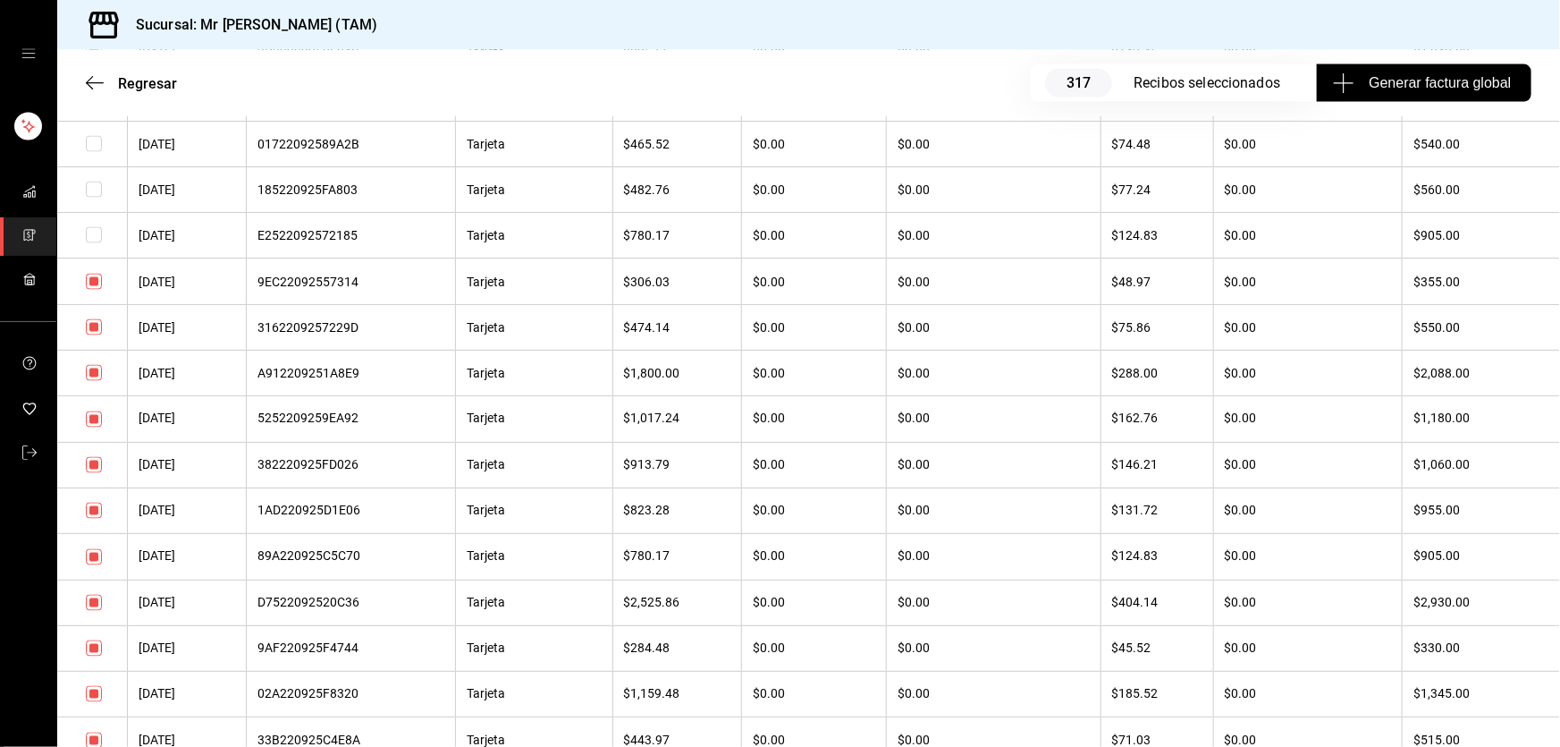
scroll to position [1463, 0]
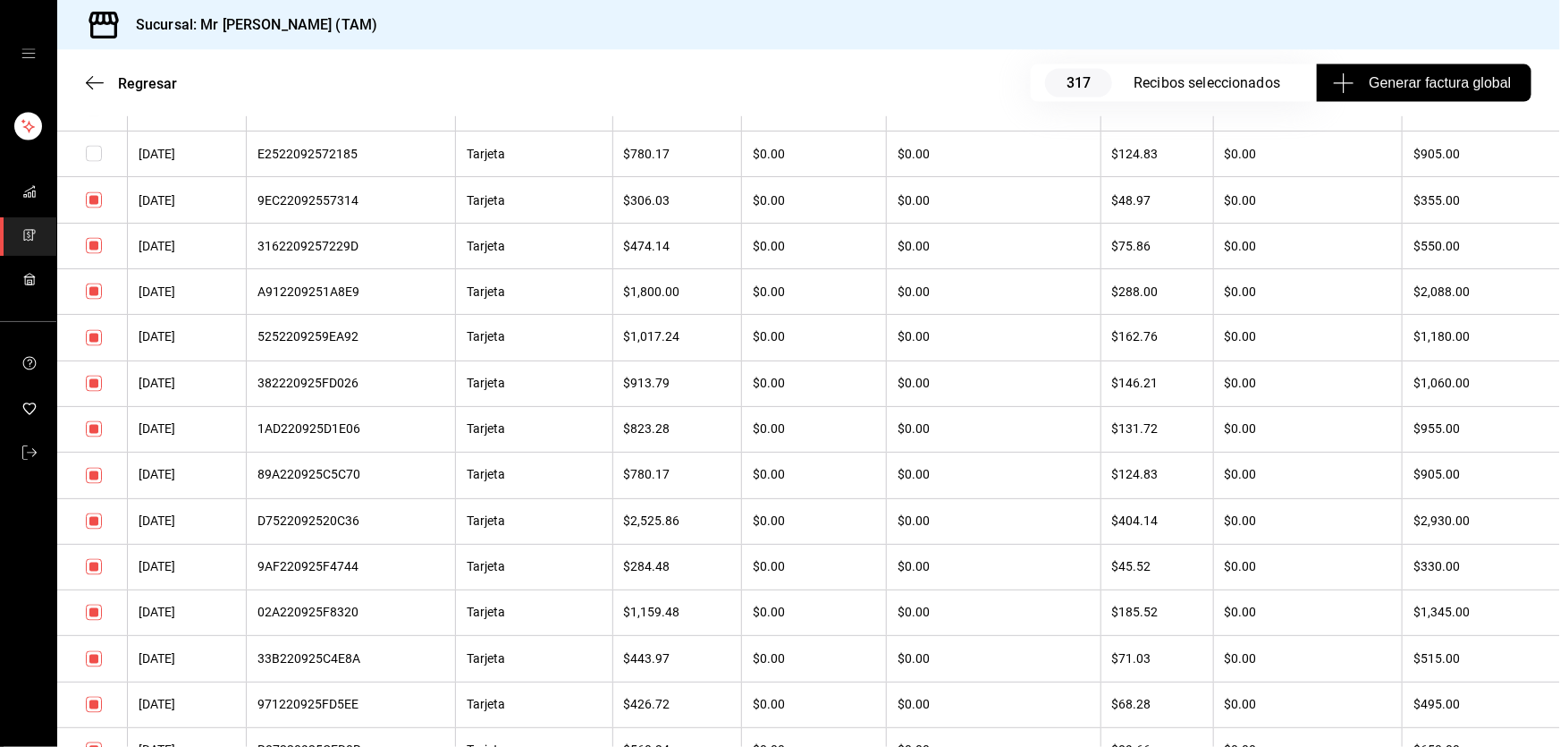
click at [97, 300] on input "checkbox" at bounding box center [94, 291] width 16 height 16
click at [89, 254] on input "checkbox" at bounding box center [94, 246] width 16 height 16
click at [92, 346] on input "checkbox" at bounding box center [94, 338] width 16 height 16
click at [92, 392] on input "checkbox" at bounding box center [94, 384] width 16 height 16
click at [97, 484] on input "checkbox" at bounding box center [94, 476] width 16 height 16
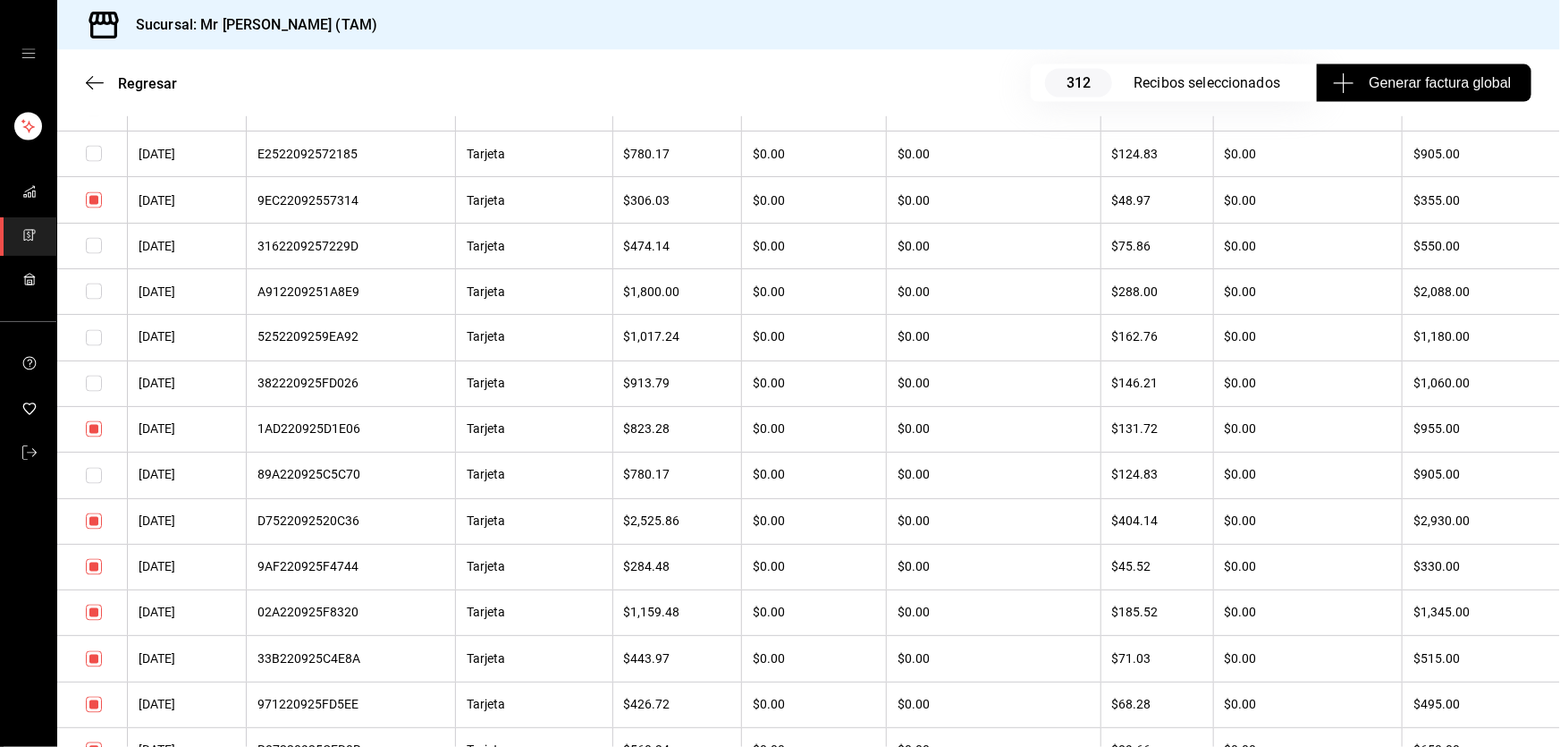
click at [92, 208] on input "checkbox" at bounding box center [94, 200] width 16 height 16
click at [92, 437] on input "checkbox" at bounding box center [94, 429] width 16 height 16
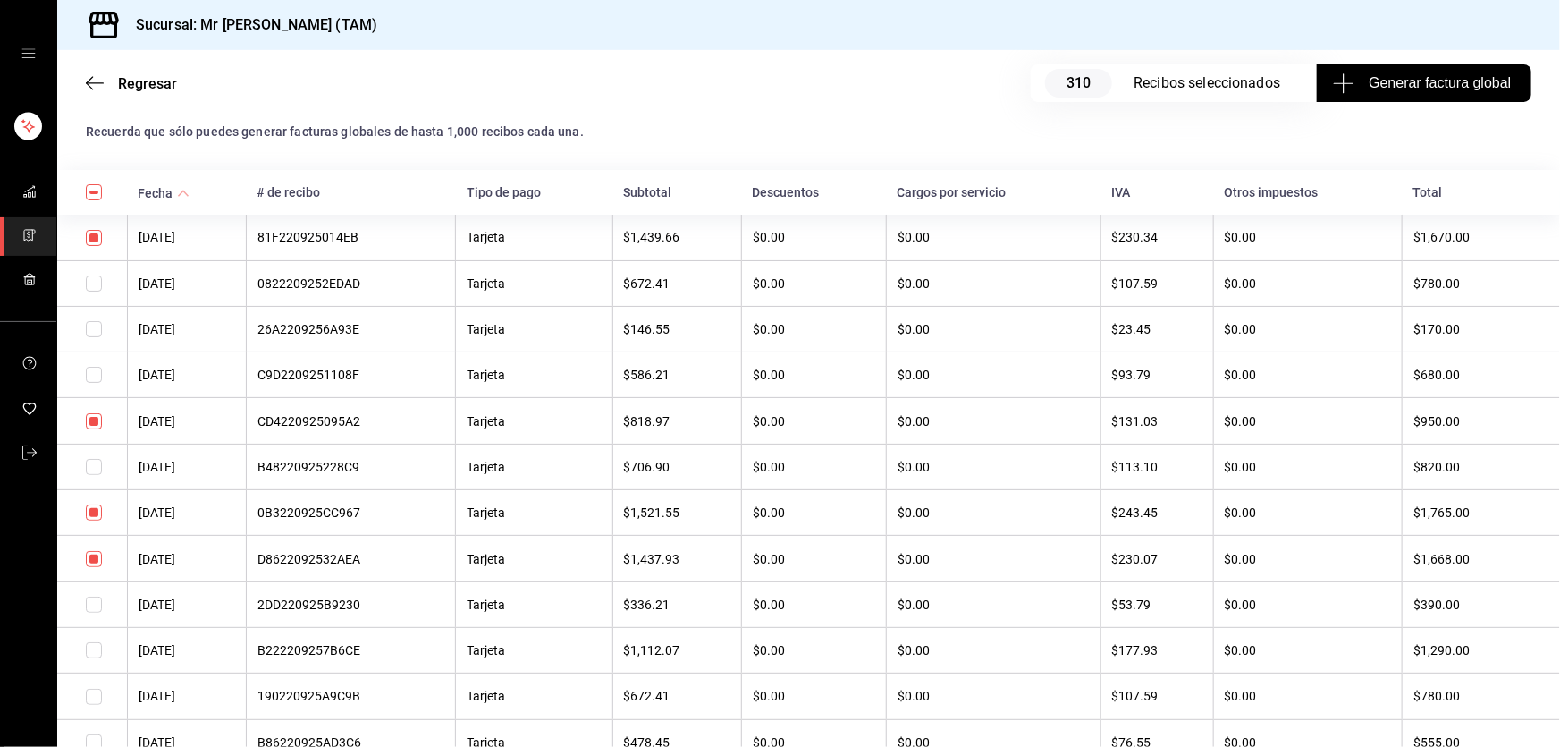
scroll to position [0, 0]
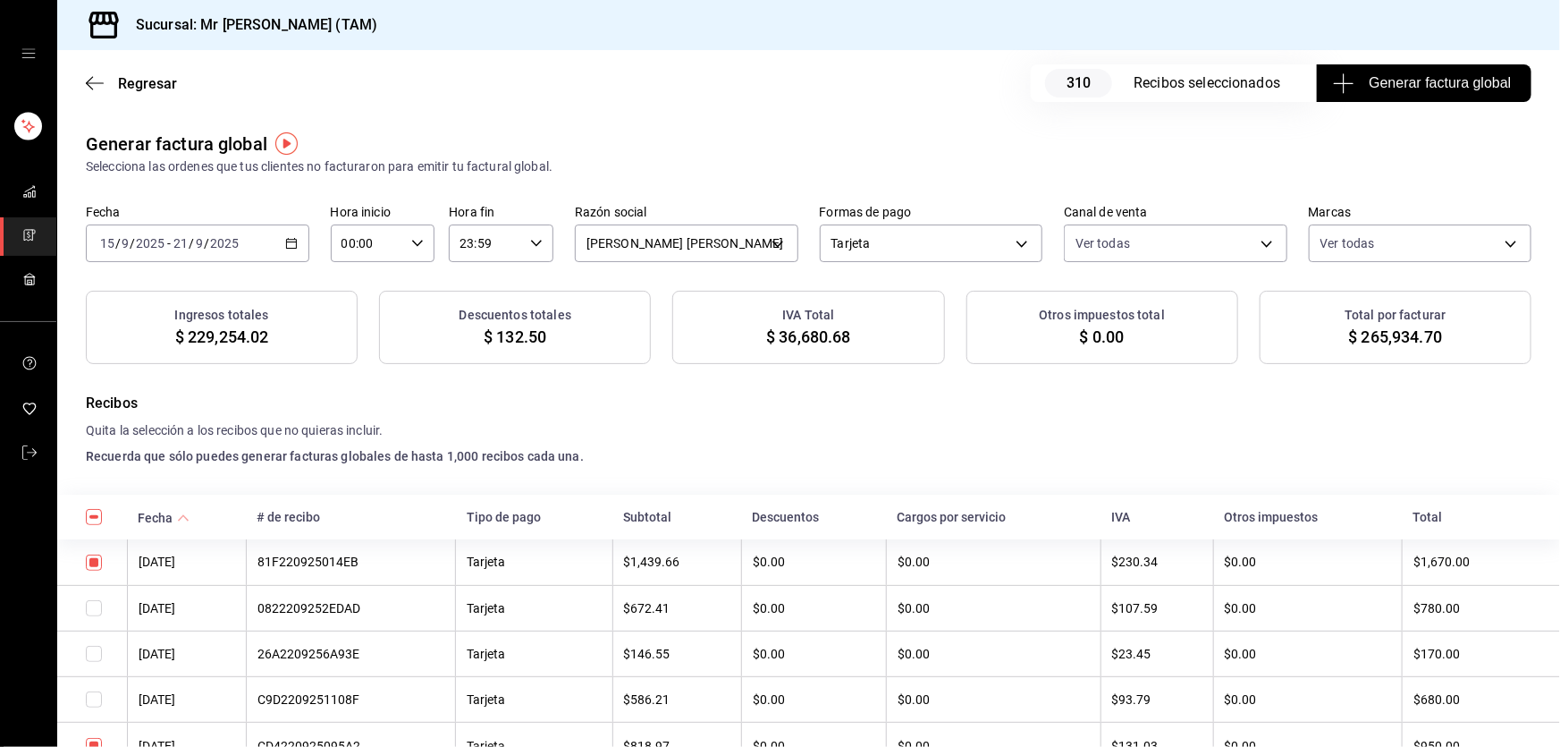
click at [831, 349] on div "IVA Total $ 36,680.68" at bounding box center [808, 327] width 272 height 73
copy div "$ 36,680.68"
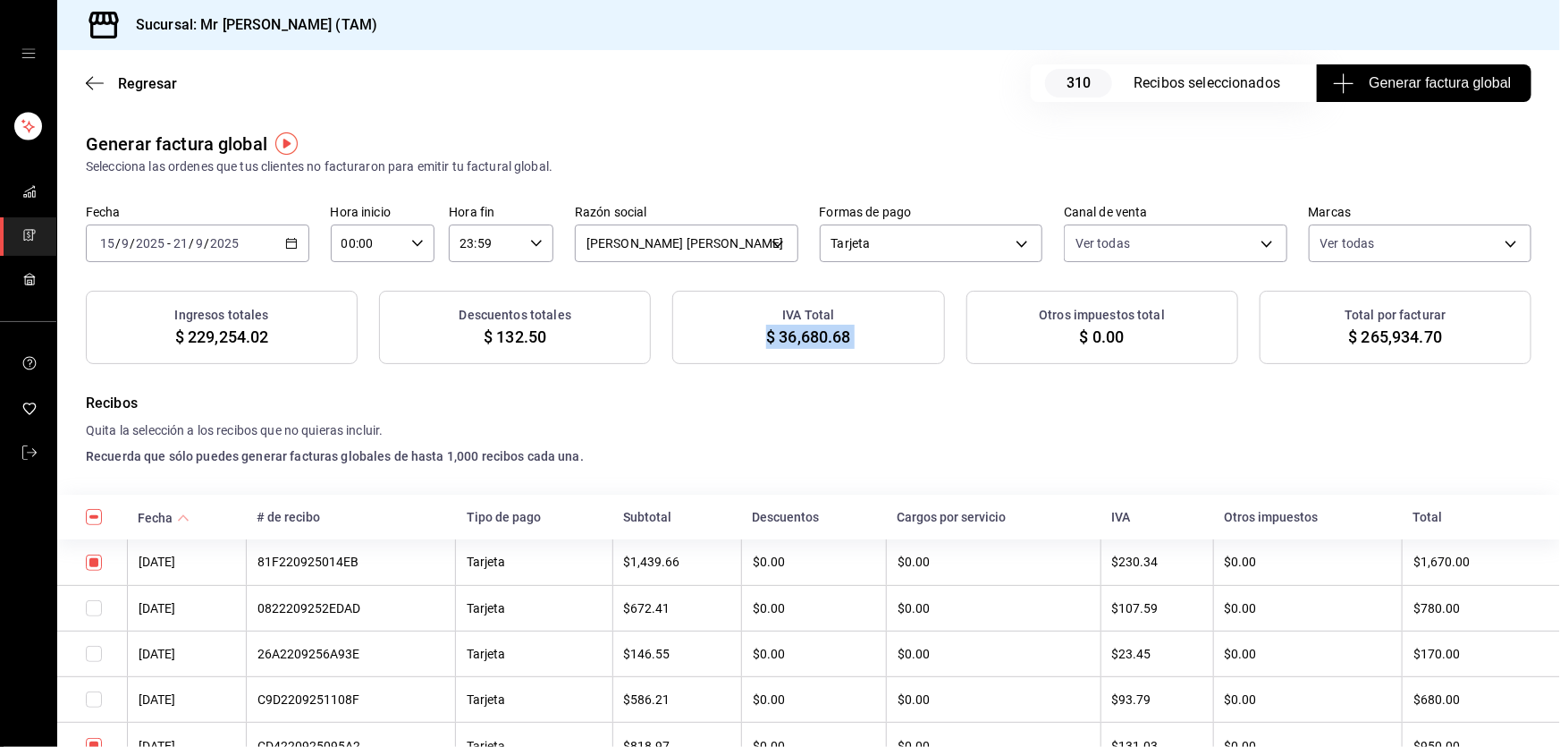
click at [832, 334] on span "$ 36,680.68" at bounding box center [808, 337] width 84 height 24
copy span "36,680.68"
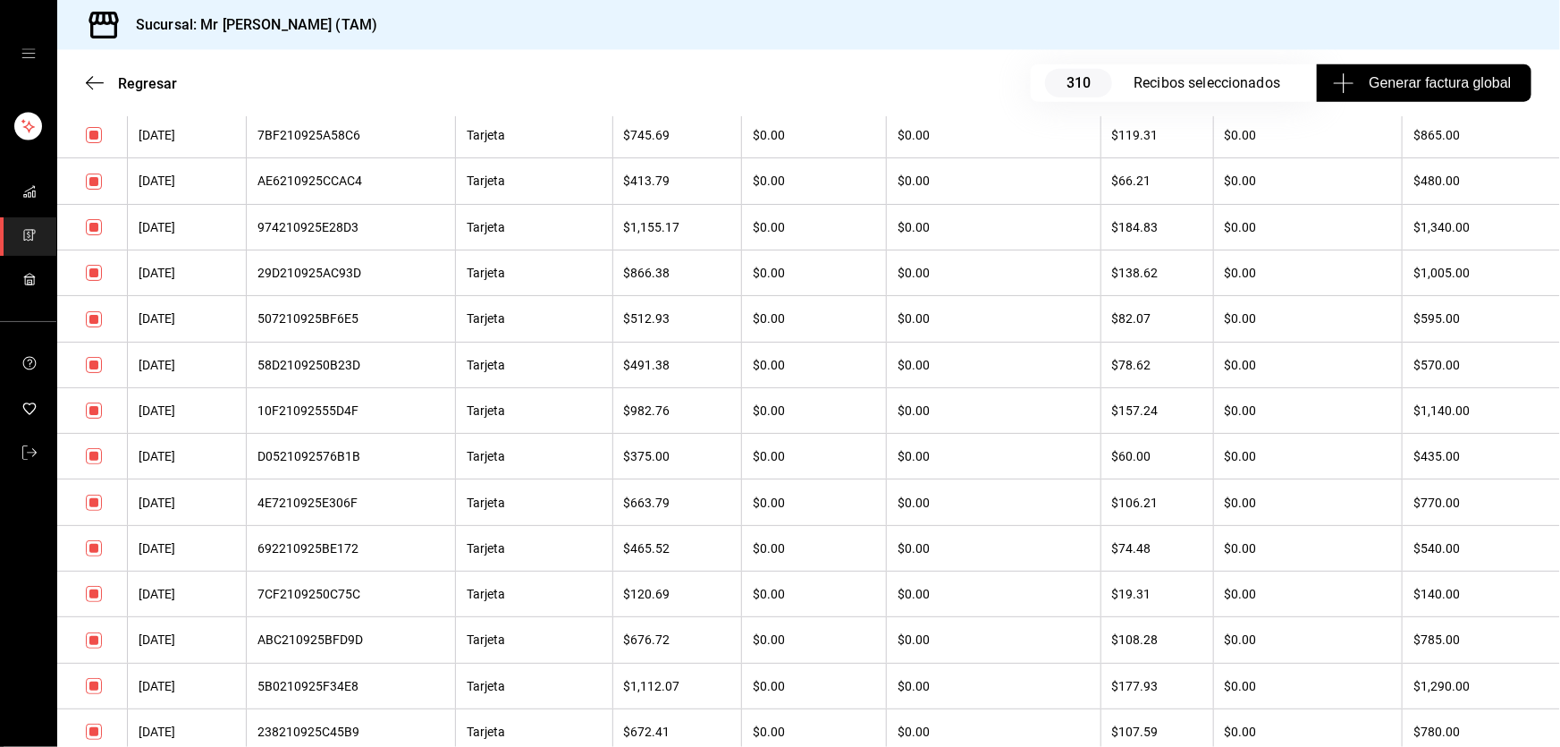
scroll to position [4632, 0]
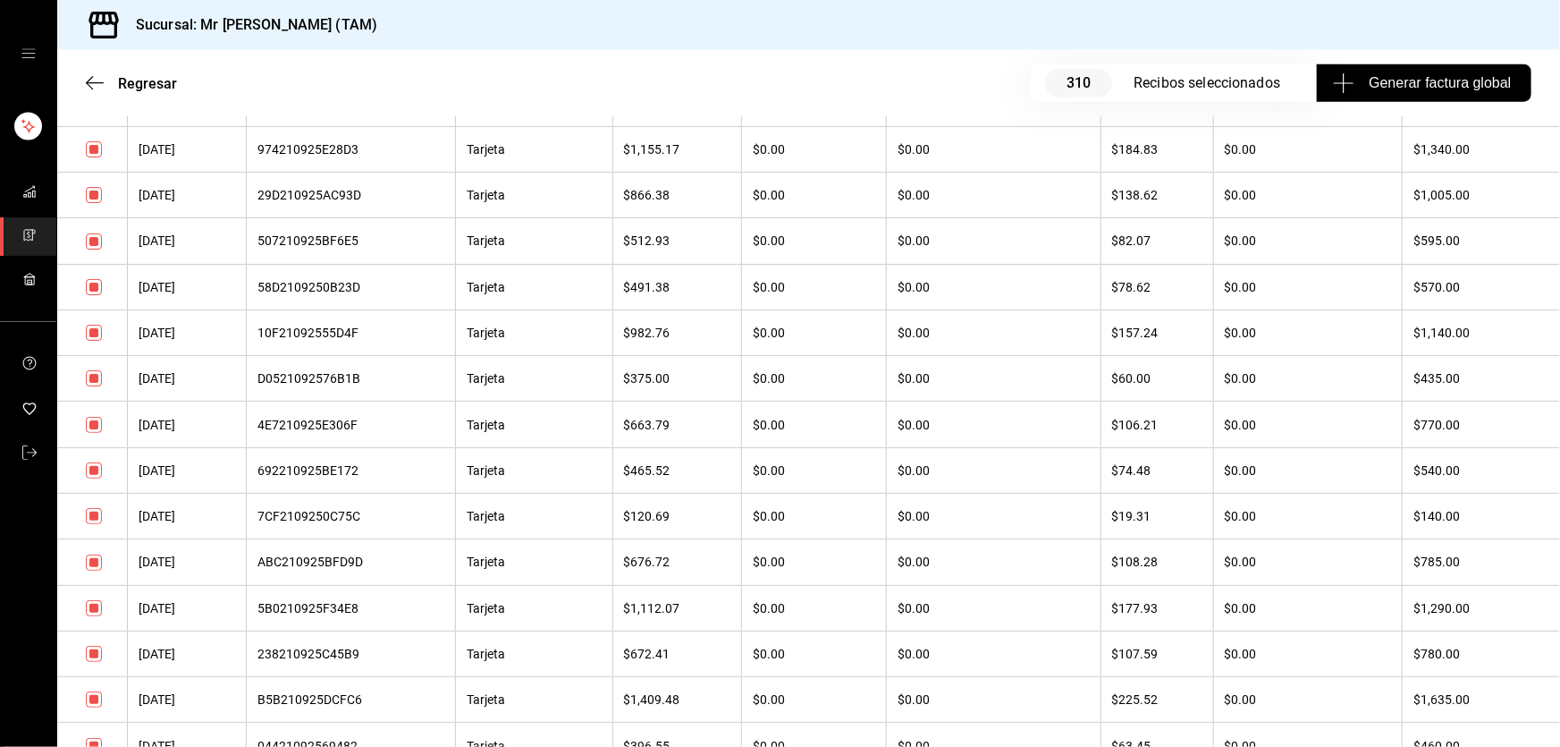
click at [97, 341] on input "checkbox" at bounding box center [94, 333] width 16 height 16
click at [94, 386] on input "checkbox" at bounding box center [94, 378] width 16 height 16
click at [97, 295] on input "checkbox" at bounding box center [94, 287] width 16 height 16
click at [95, 249] on input "checkbox" at bounding box center [94, 241] width 16 height 16
click at [90, 203] on input "checkbox" at bounding box center [94, 195] width 16 height 16
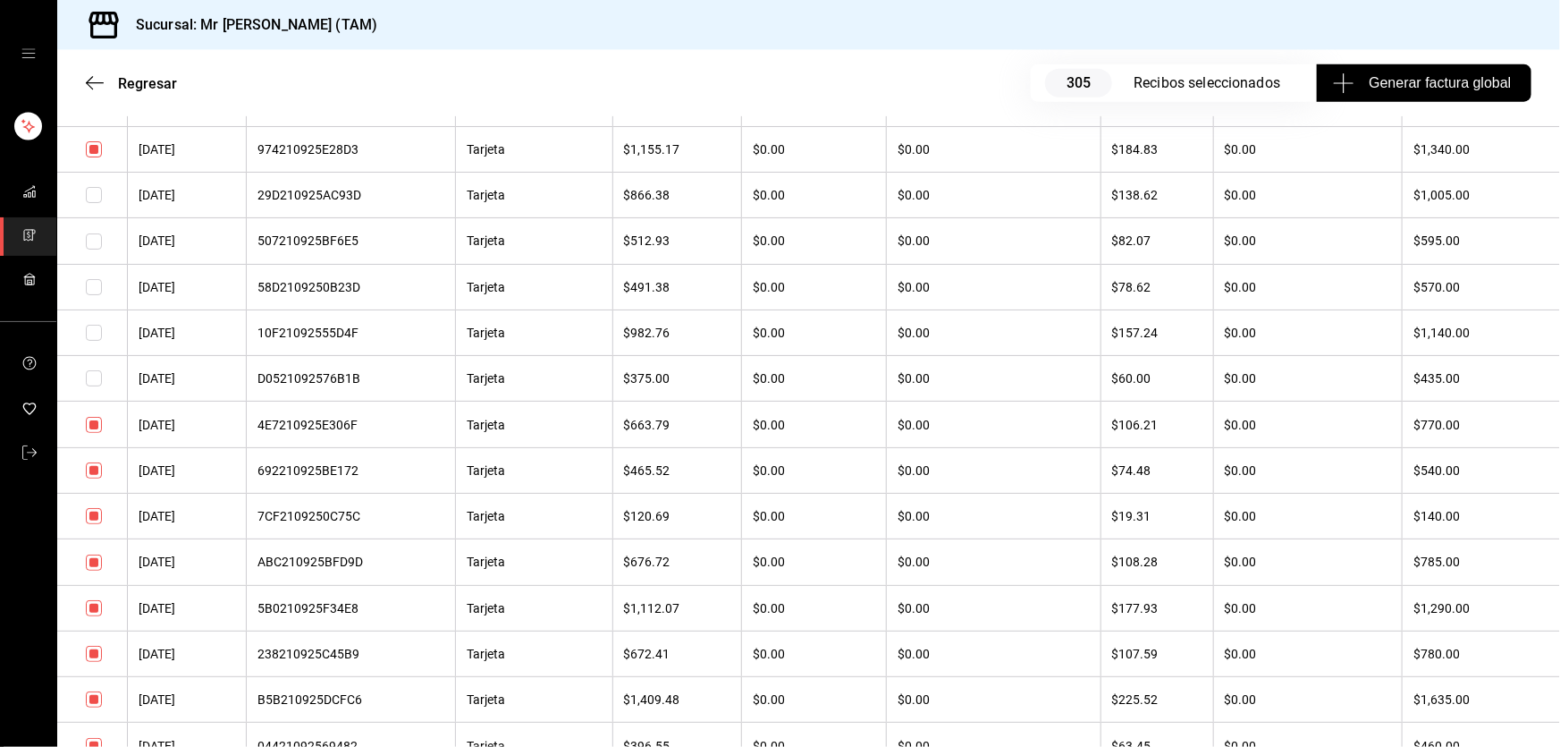
click at [97, 157] on input "checkbox" at bounding box center [94, 149] width 16 height 16
click at [93, 112] on input "checkbox" at bounding box center [94, 104] width 16 height 16
click at [96, 433] on input "checkbox" at bounding box center [94, 425] width 16 height 16
click at [89, 478] on input "checkbox" at bounding box center [94, 470] width 16 height 16
click at [92, 524] on input "checkbox" at bounding box center [94, 516] width 16 height 16
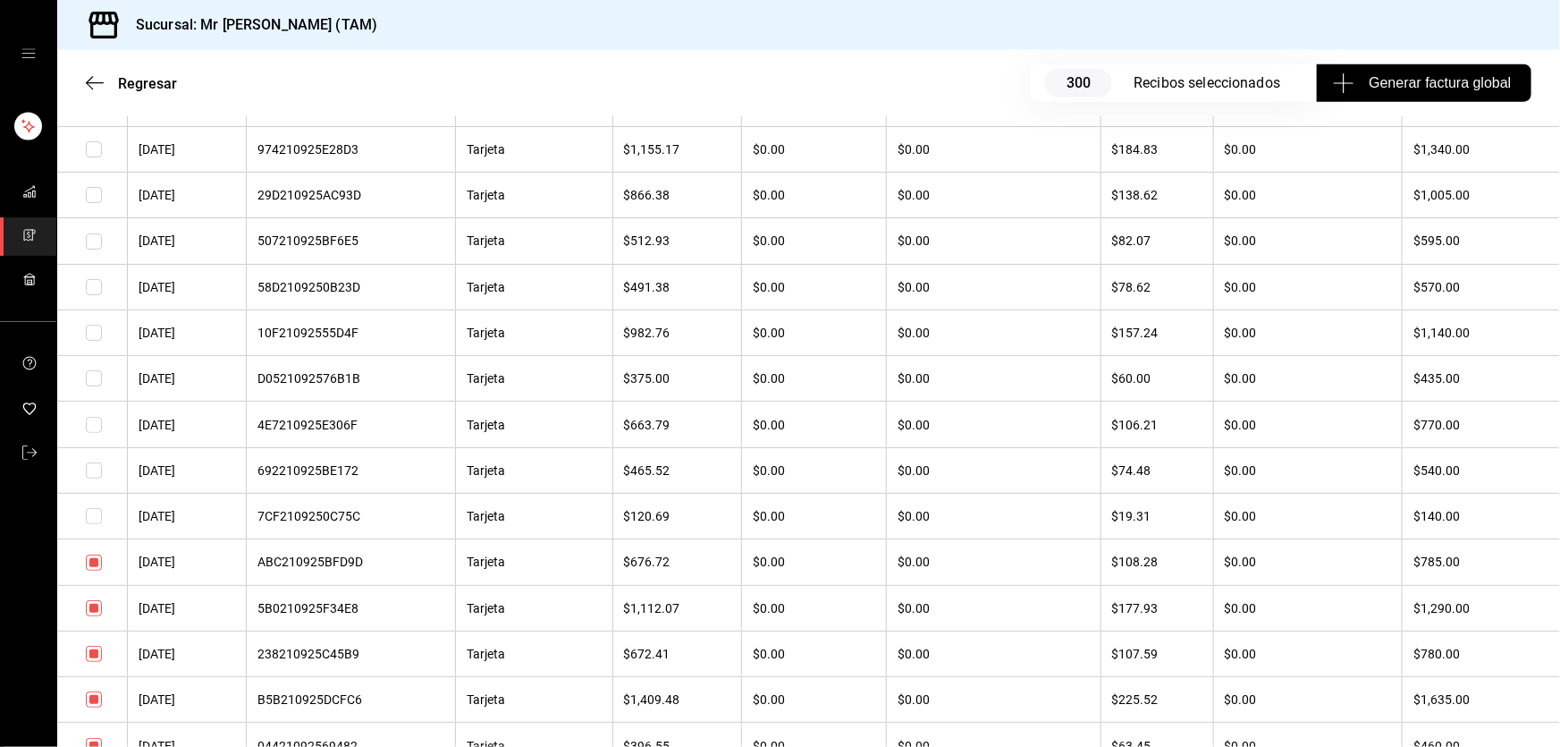
click at [92, 570] on input "checkbox" at bounding box center [94, 562] width 16 height 16
click at [90, 616] on input "checkbox" at bounding box center [94, 608] width 16 height 16
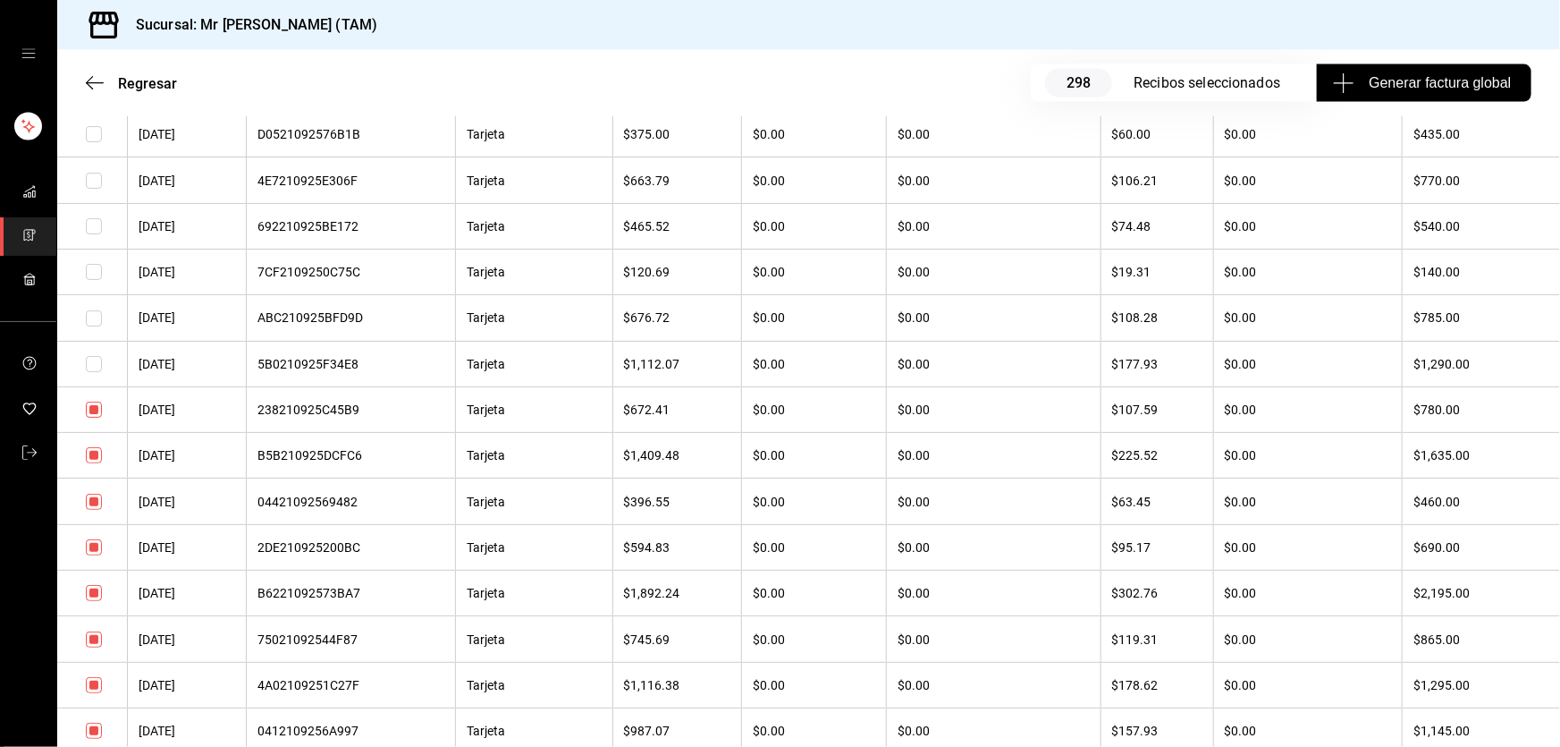
click at [95, 510] on input "checkbox" at bounding box center [94, 502] width 16 height 16
click at [96, 418] on input "checkbox" at bounding box center [94, 409] width 16 height 16
click at [93, 570] on td at bounding box center [92, 547] width 71 height 46
click at [91, 647] on input "checkbox" at bounding box center [94, 639] width 16 height 16
click at [96, 555] on input "checkbox" at bounding box center [94, 547] width 16 height 16
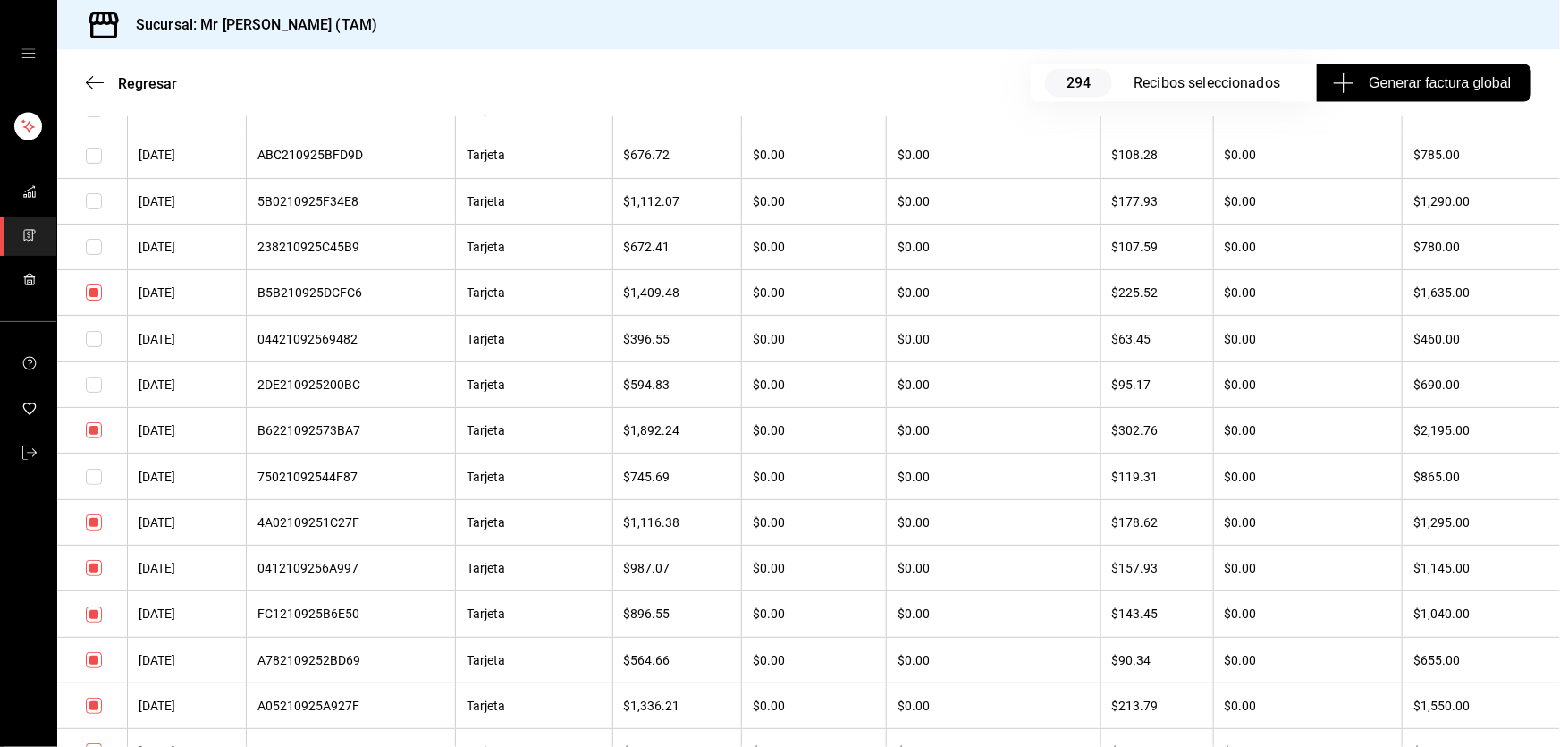
scroll to position [5120, 0]
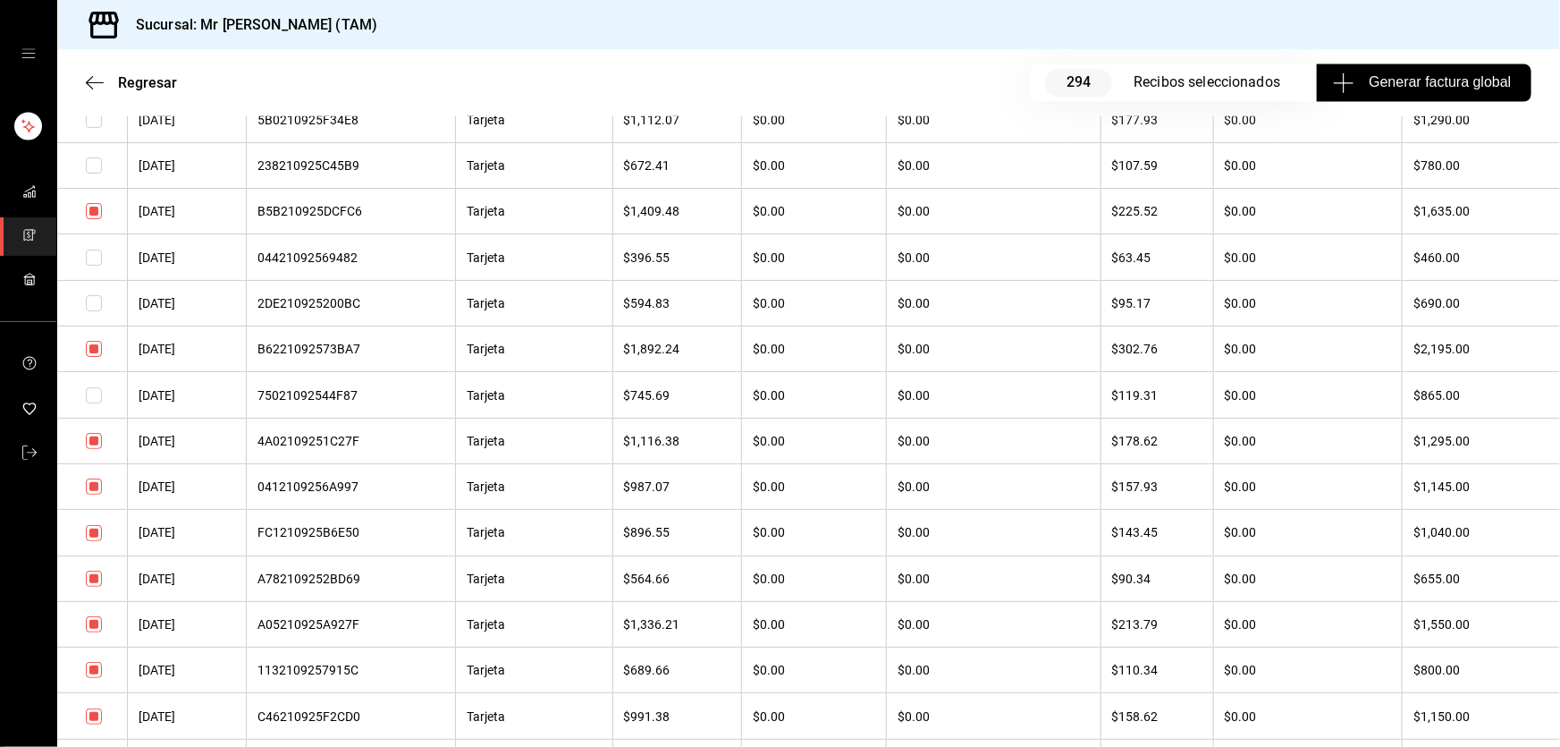
click at [91, 541] on input "checkbox" at bounding box center [94, 533] width 16 height 16
click at [91, 587] on input "checkbox" at bounding box center [94, 578] width 16 height 16
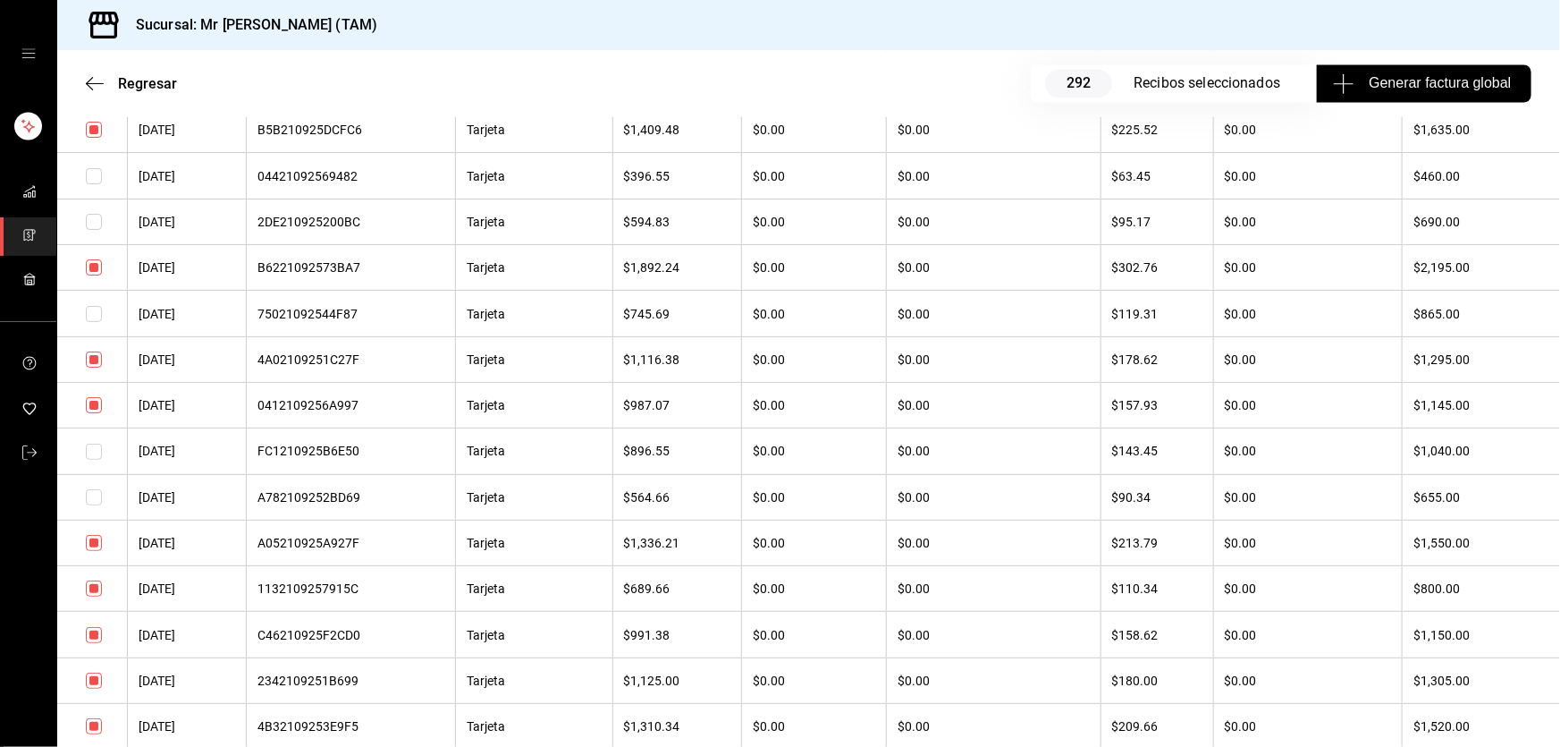
click at [92, 596] on input "checkbox" at bounding box center [94, 588] width 16 height 16
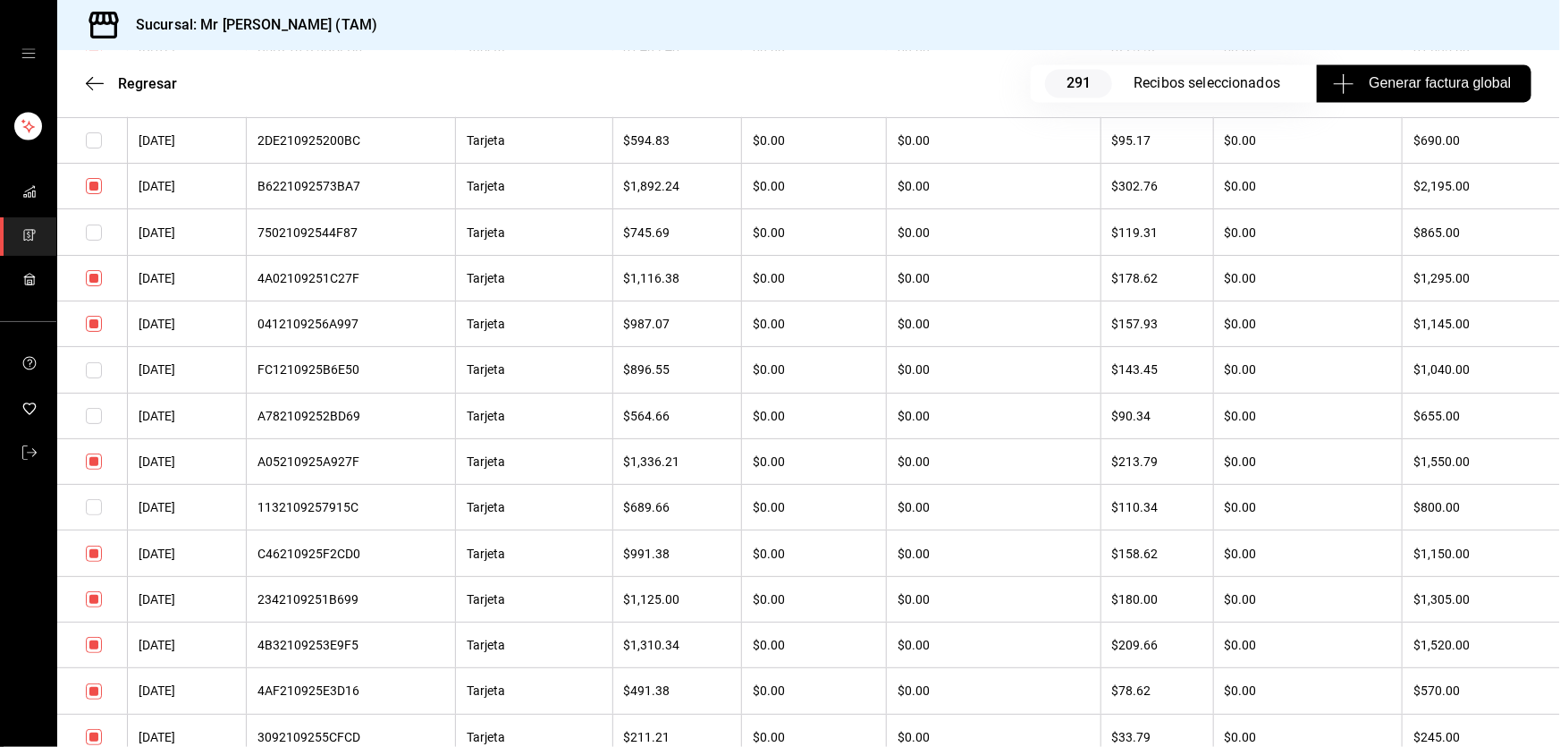
click at [99, 607] on input "checkbox" at bounding box center [94, 599] width 16 height 16
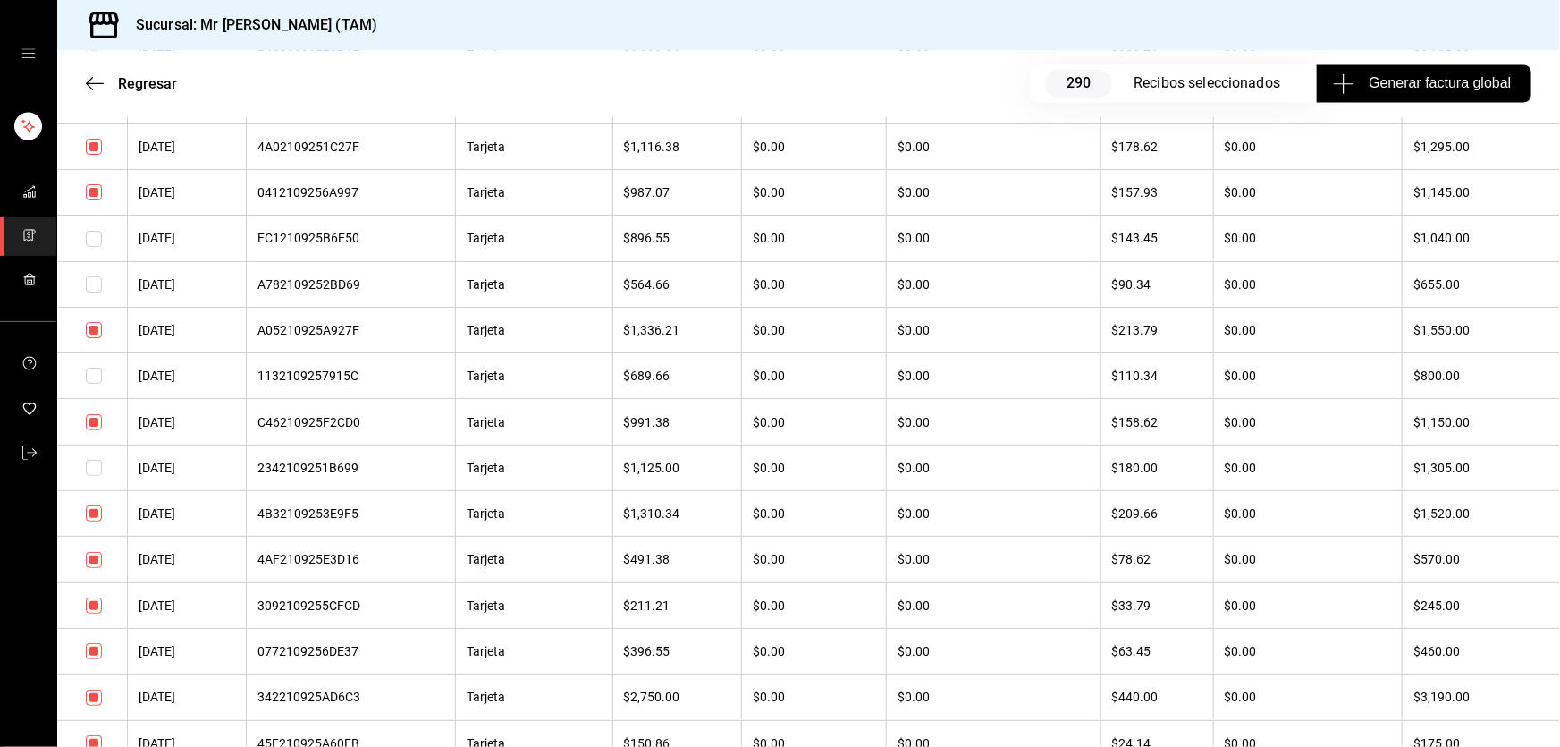
scroll to position [5445, 0]
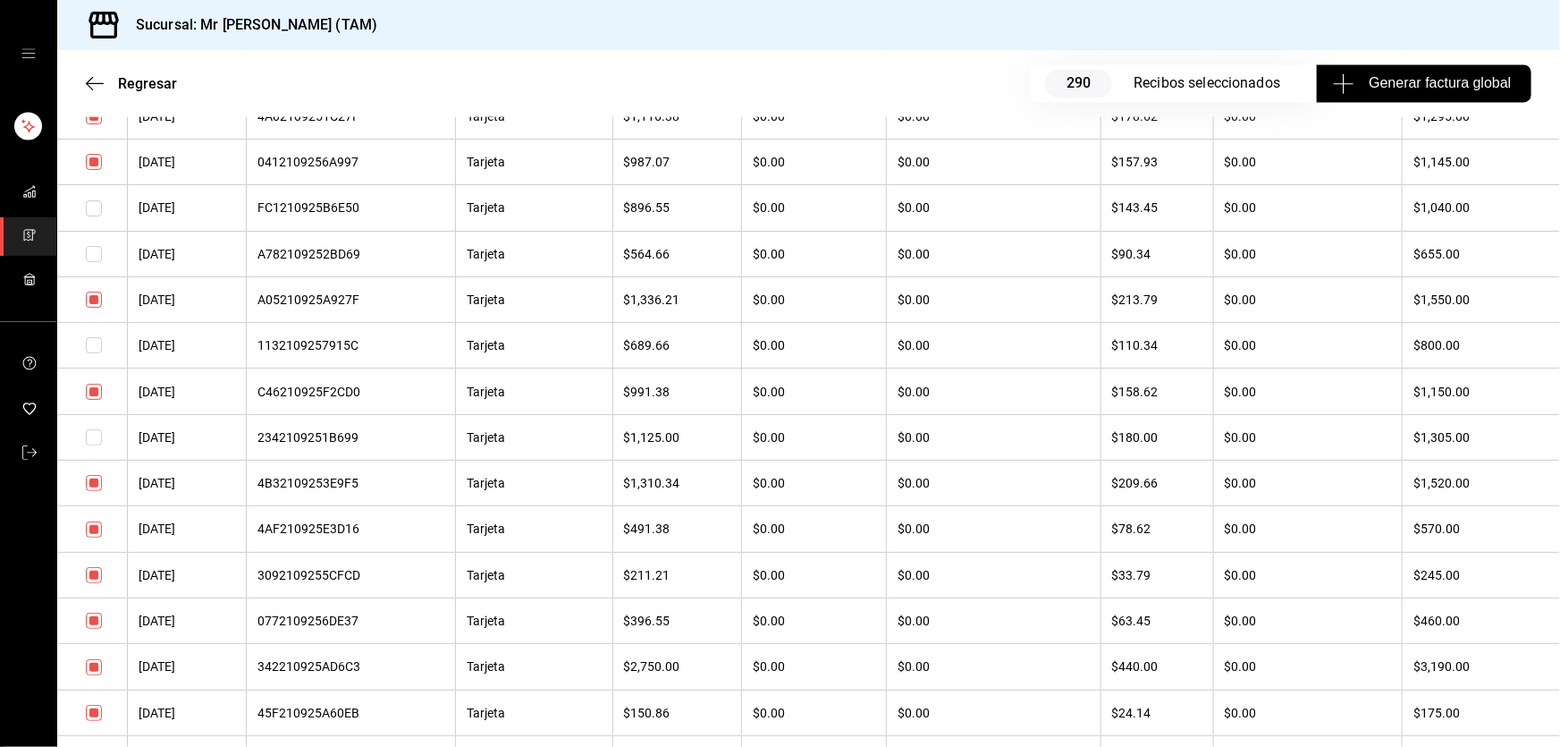
click at [97, 537] on input "checkbox" at bounding box center [94, 529] width 16 height 16
click at [97, 583] on input "checkbox" at bounding box center [94, 575] width 16 height 16
click at [90, 629] on input "checkbox" at bounding box center [94, 620] width 16 height 16
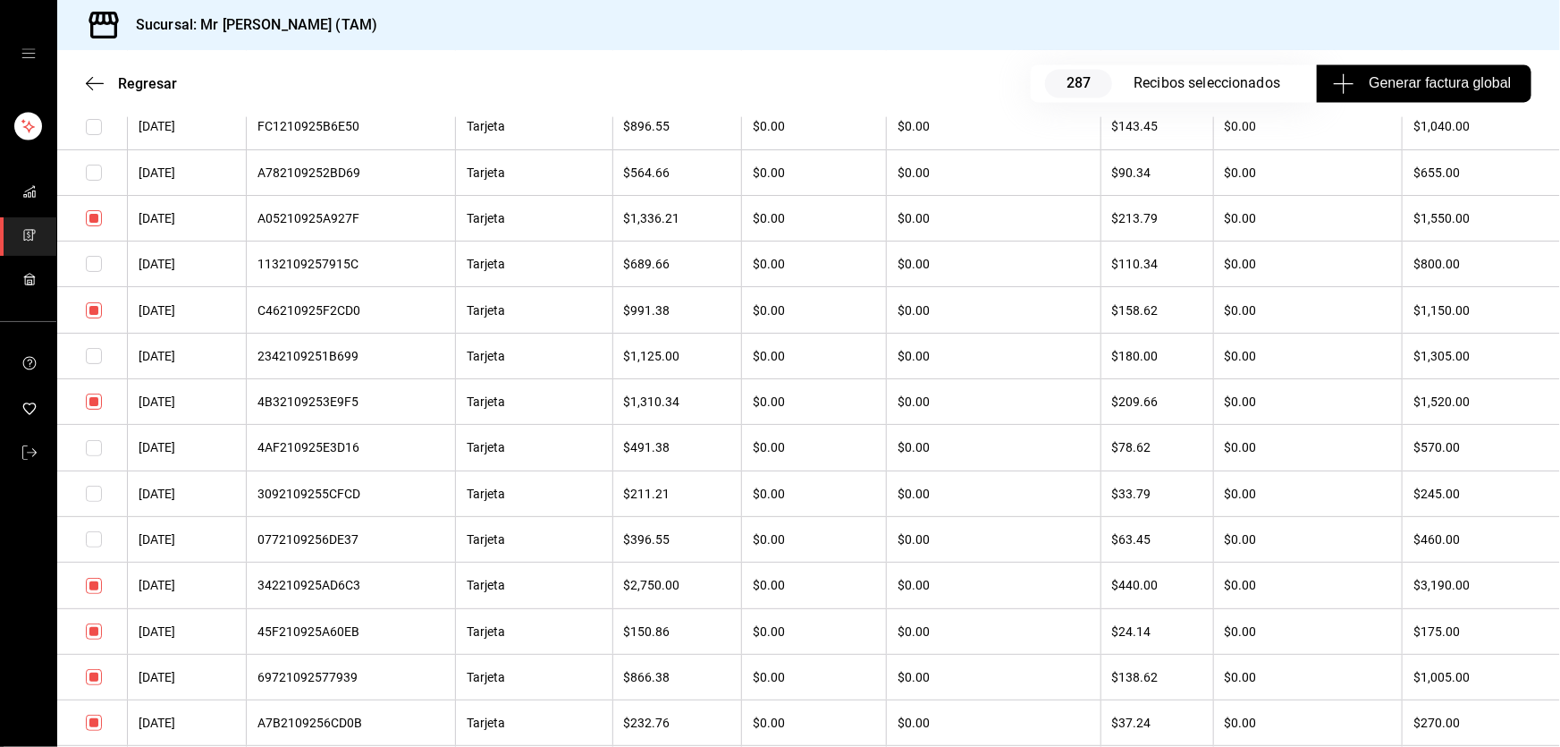
scroll to position [5608, 0]
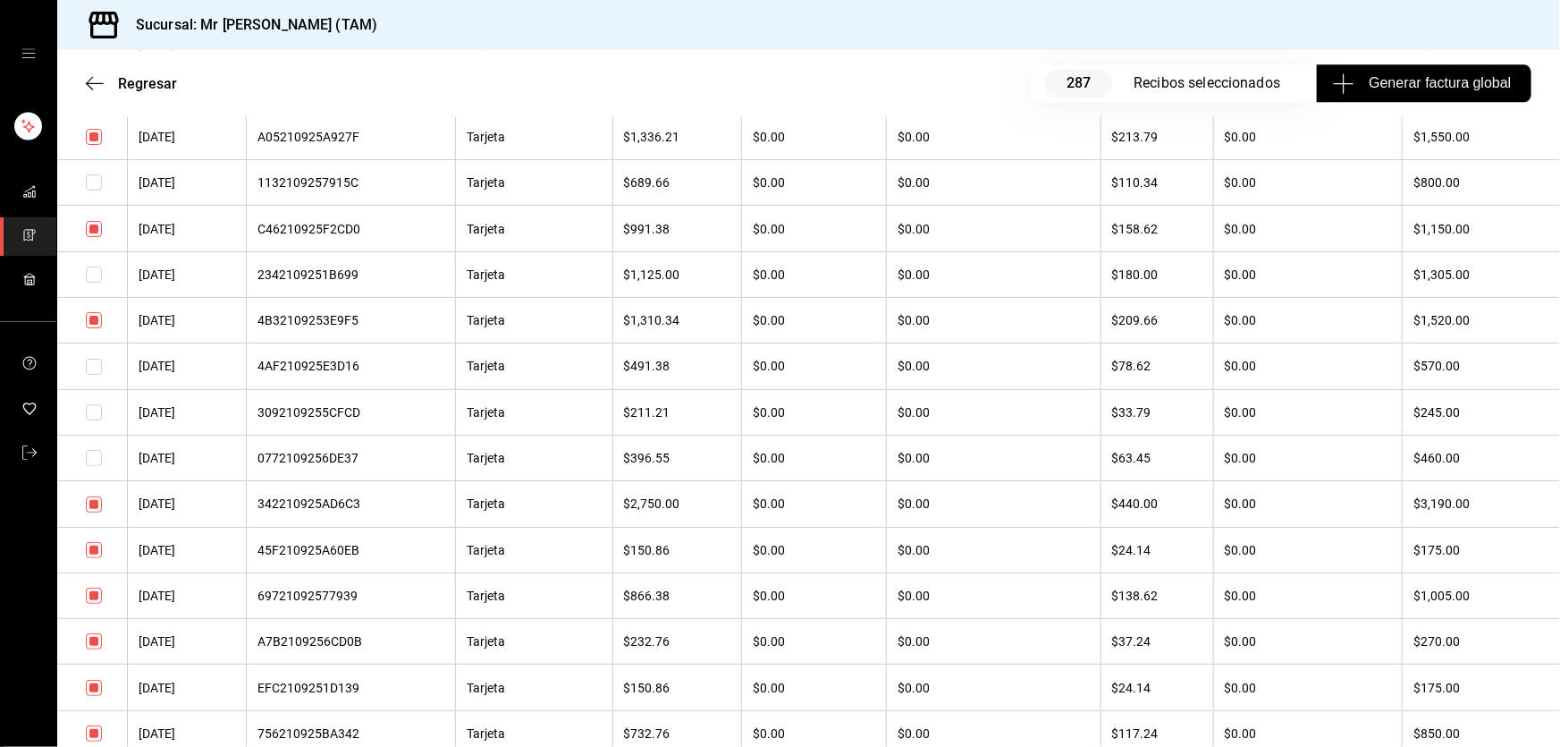
click at [89, 603] on input "checkbox" at bounding box center [94, 595] width 16 height 16
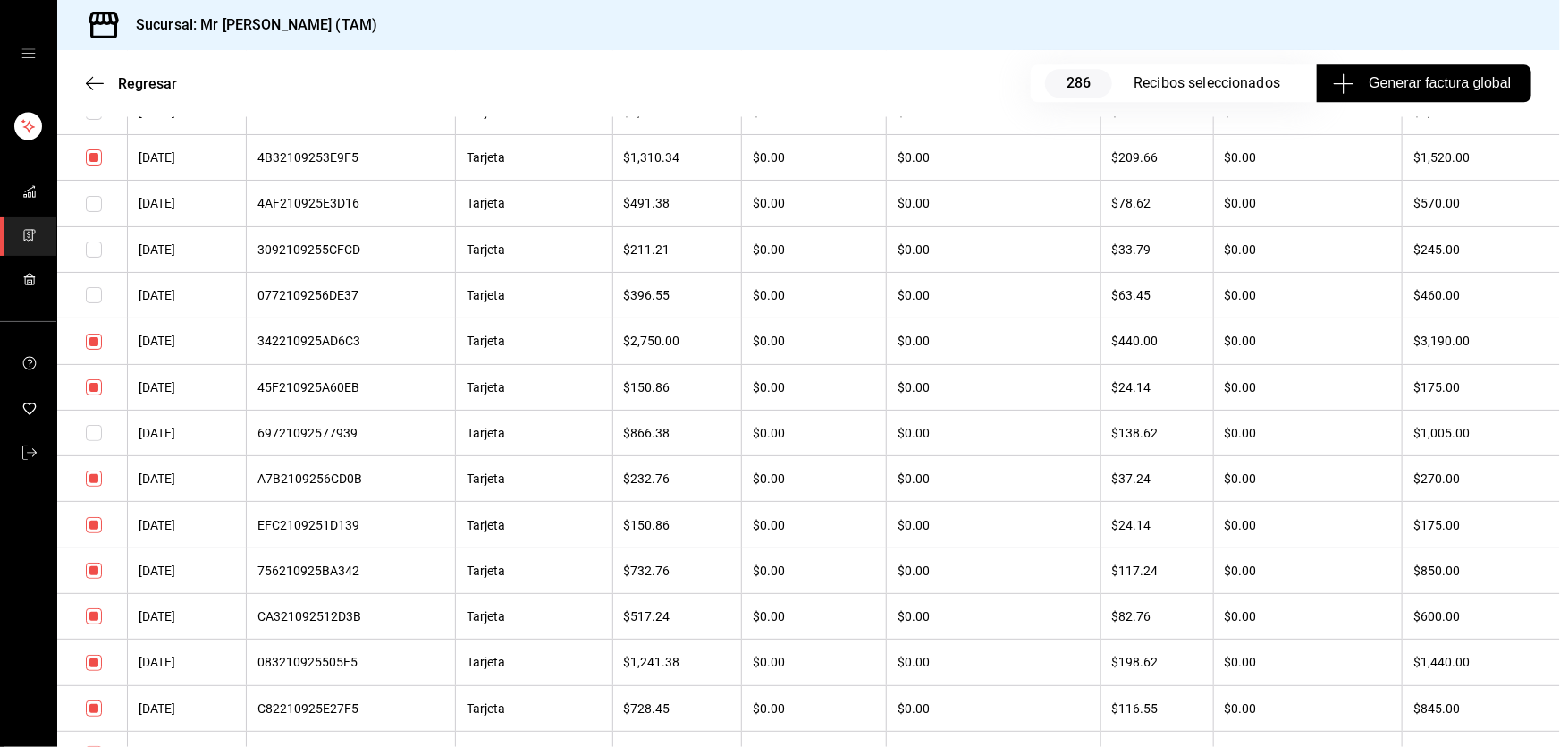
click at [96, 578] on input "checkbox" at bounding box center [94, 570] width 16 height 16
click at [98, 671] on input "checkbox" at bounding box center [94, 662] width 16 height 16
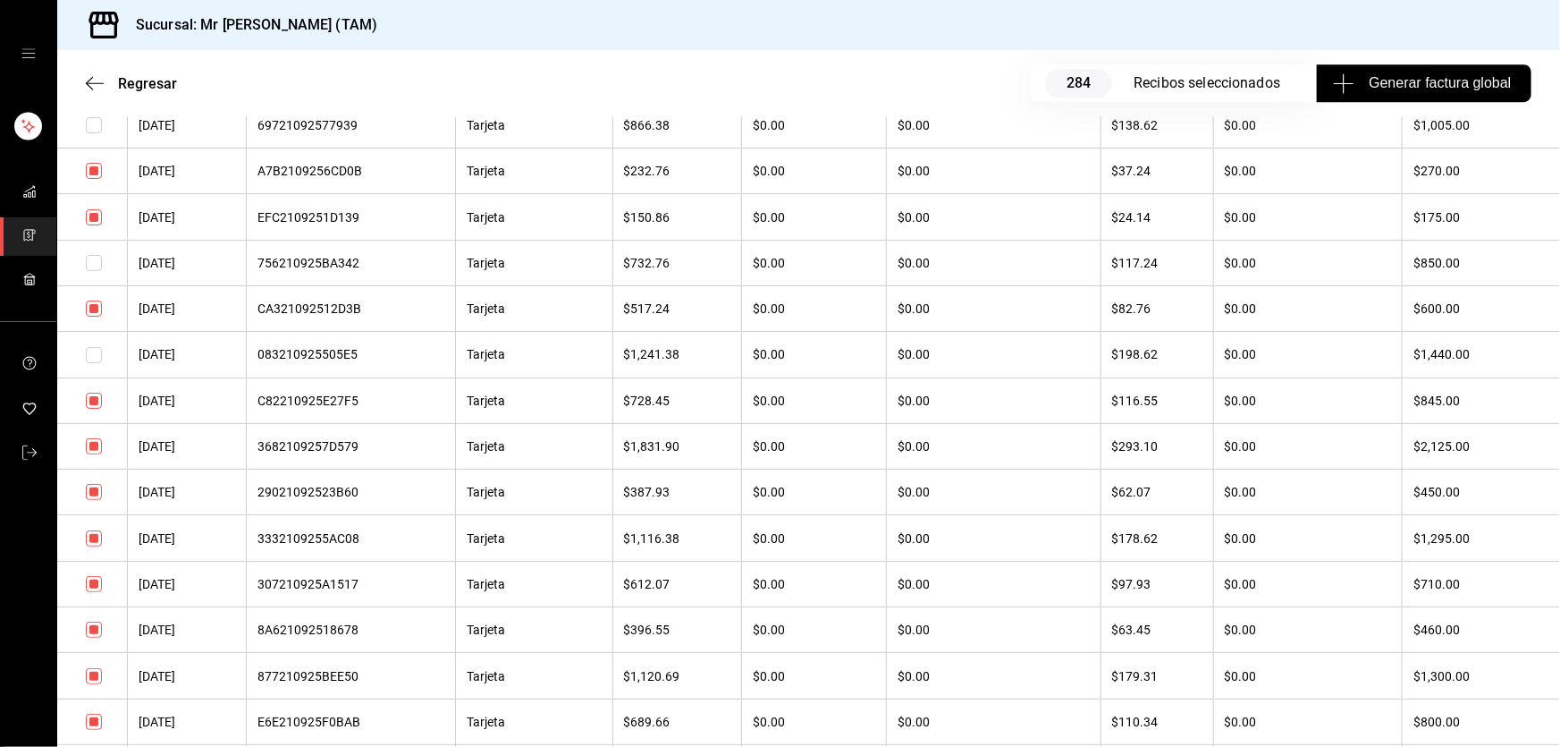
scroll to position [6096, 0]
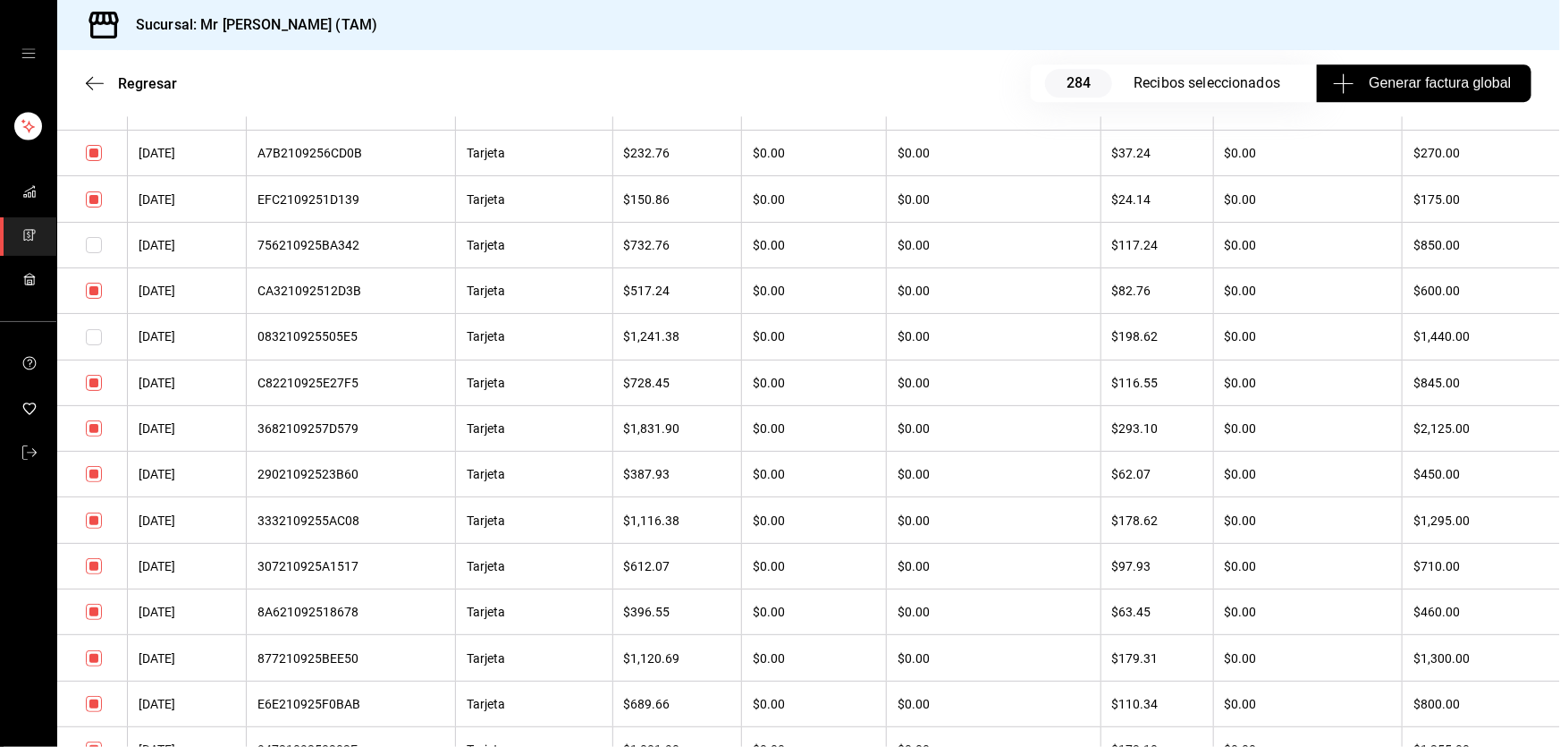
click at [97, 528] on input "checkbox" at bounding box center [94, 520] width 16 height 16
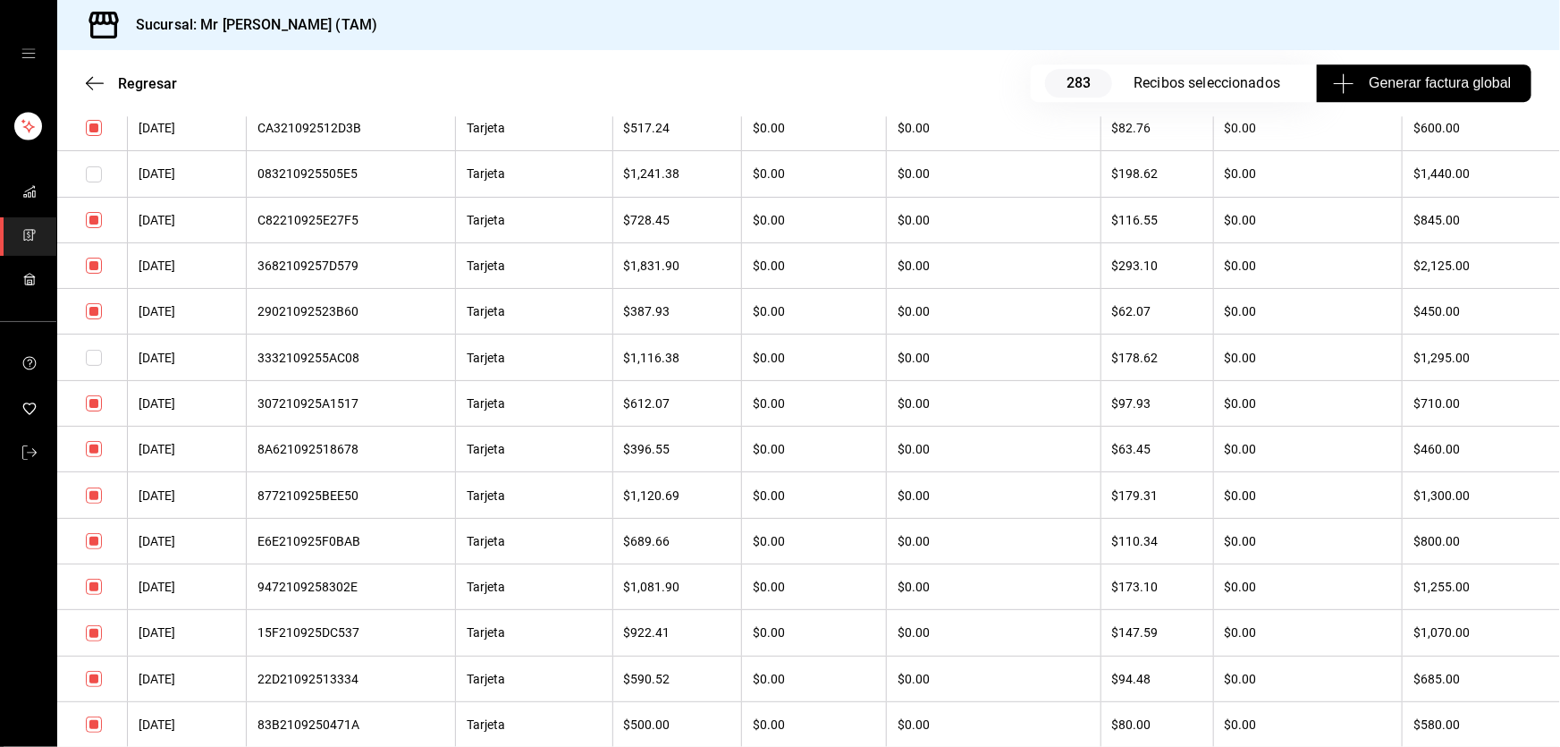
scroll to position [6339, 0]
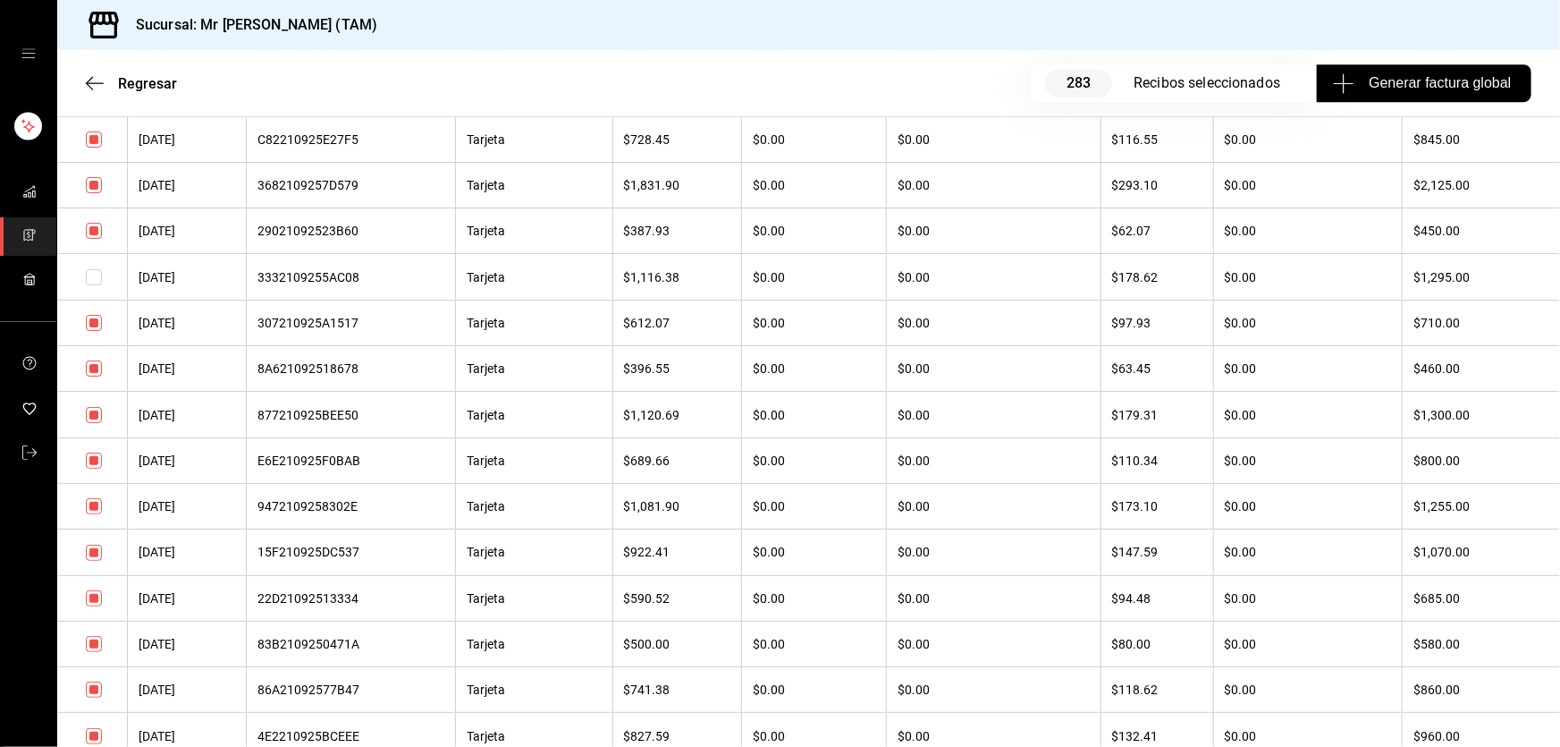
click at [92, 423] on input "checkbox" at bounding box center [94, 415] width 16 height 16
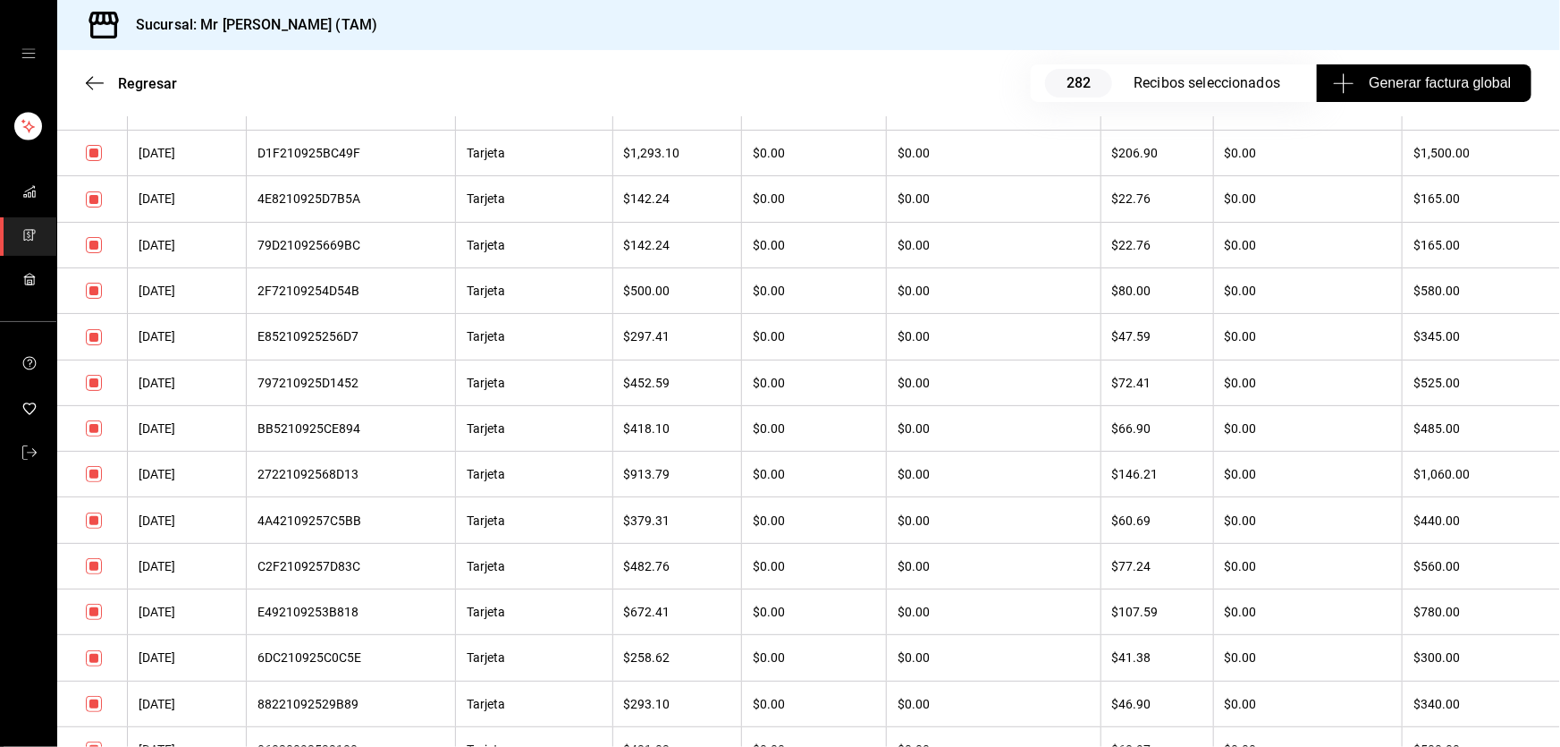
scroll to position [7233, 0]
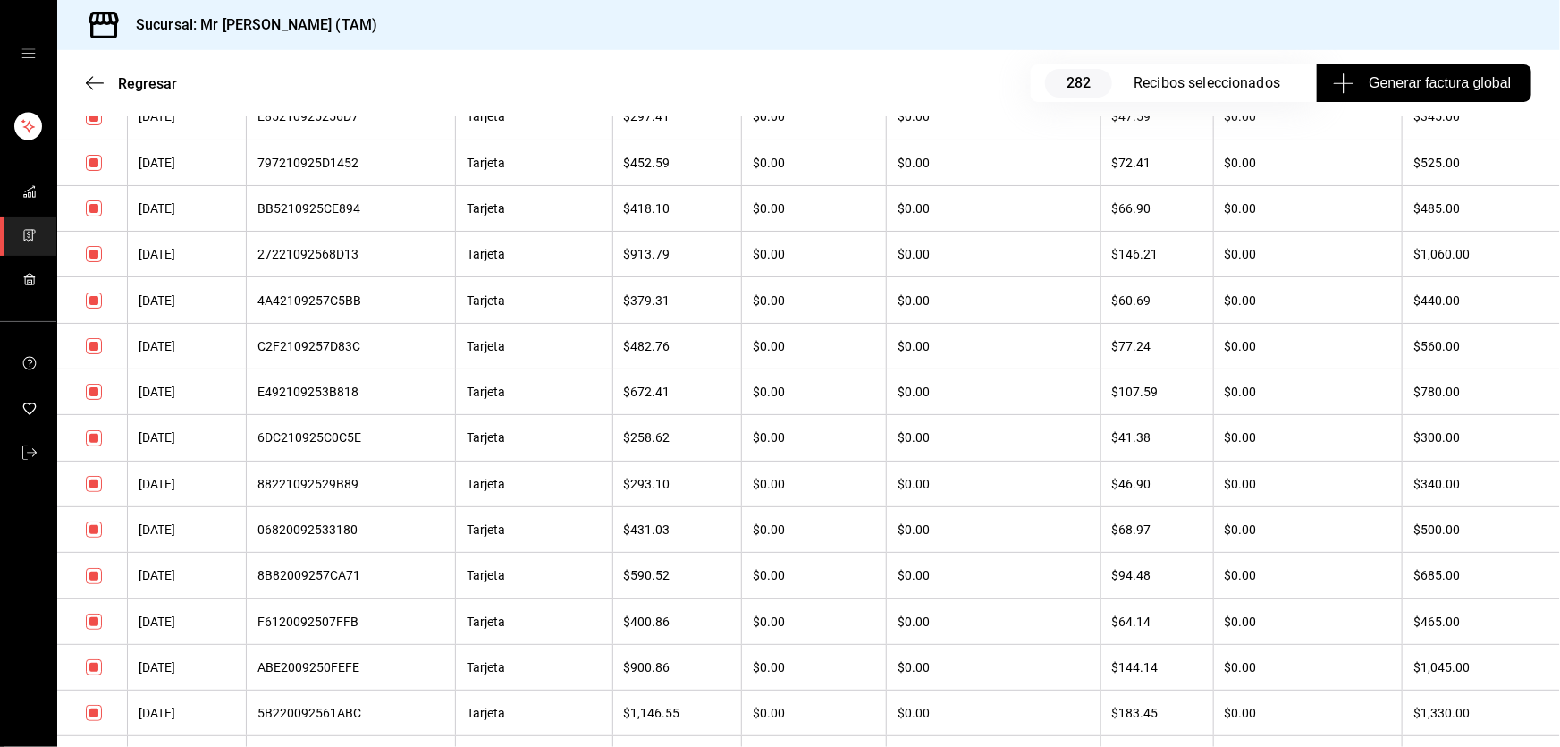
click at [92, 400] on input "checkbox" at bounding box center [94, 392] width 16 height 16
click at [94, 354] on input "checkbox" at bounding box center [94, 346] width 16 height 16
click at [90, 308] on input "checkbox" at bounding box center [94, 300] width 16 height 16
click at [89, 262] on input "checkbox" at bounding box center [94, 254] width 16 height 16
click at [90, 216] on input "checkbox" at bounding box center [94, 208] width 16 height 16
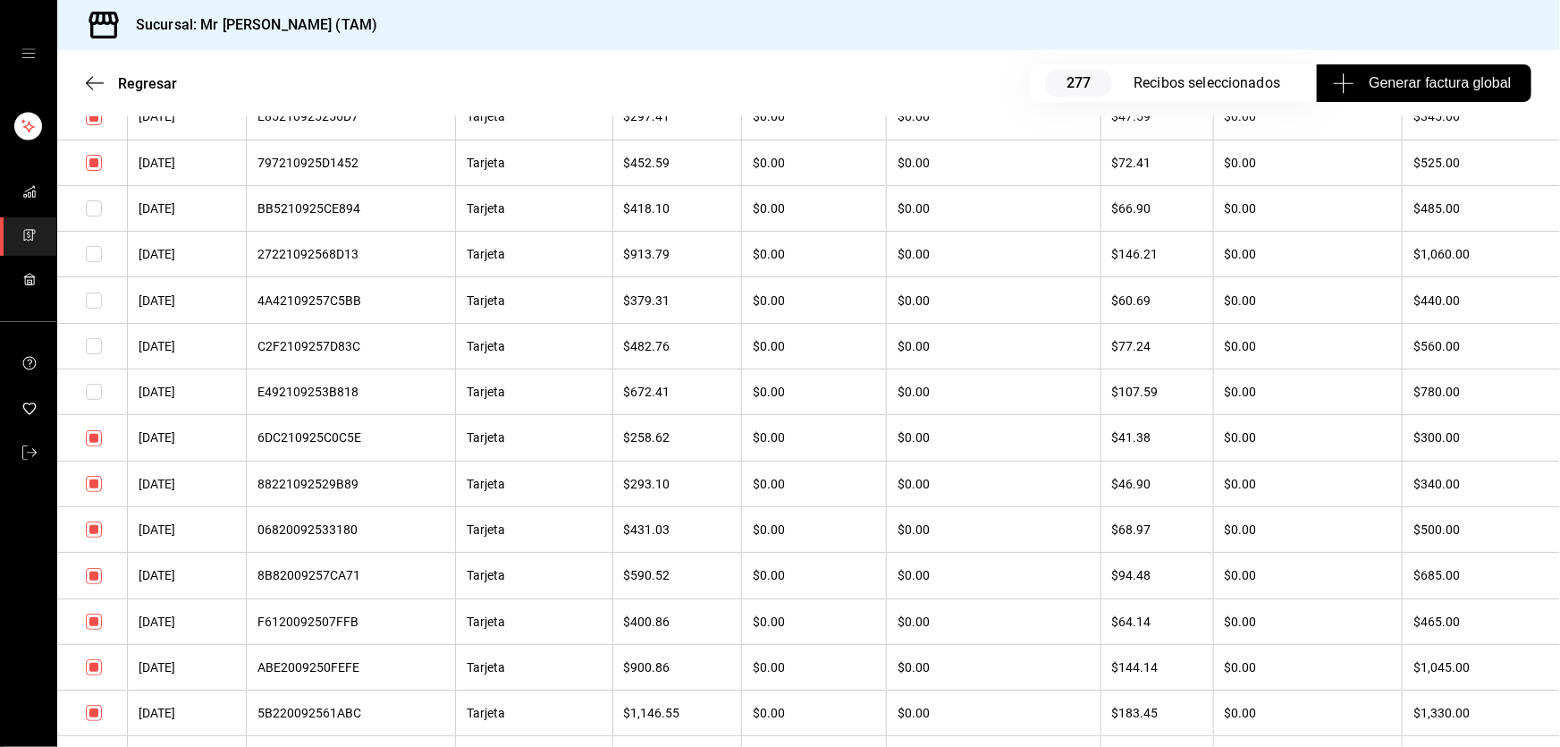
click at [95, 446] on input "checkbox" at bounding box center [94, 438] width 16 height 16
click at [94, 492] on input "checkbox" at bounding box center [94, 484] width 16 height 16
click at [97, 537] on input "checkbox" at bounding box center [94, 529] width 16 height 16
click at [94, 584] on input "checkbox" at bounding box center [94, 576] width 16 height 16
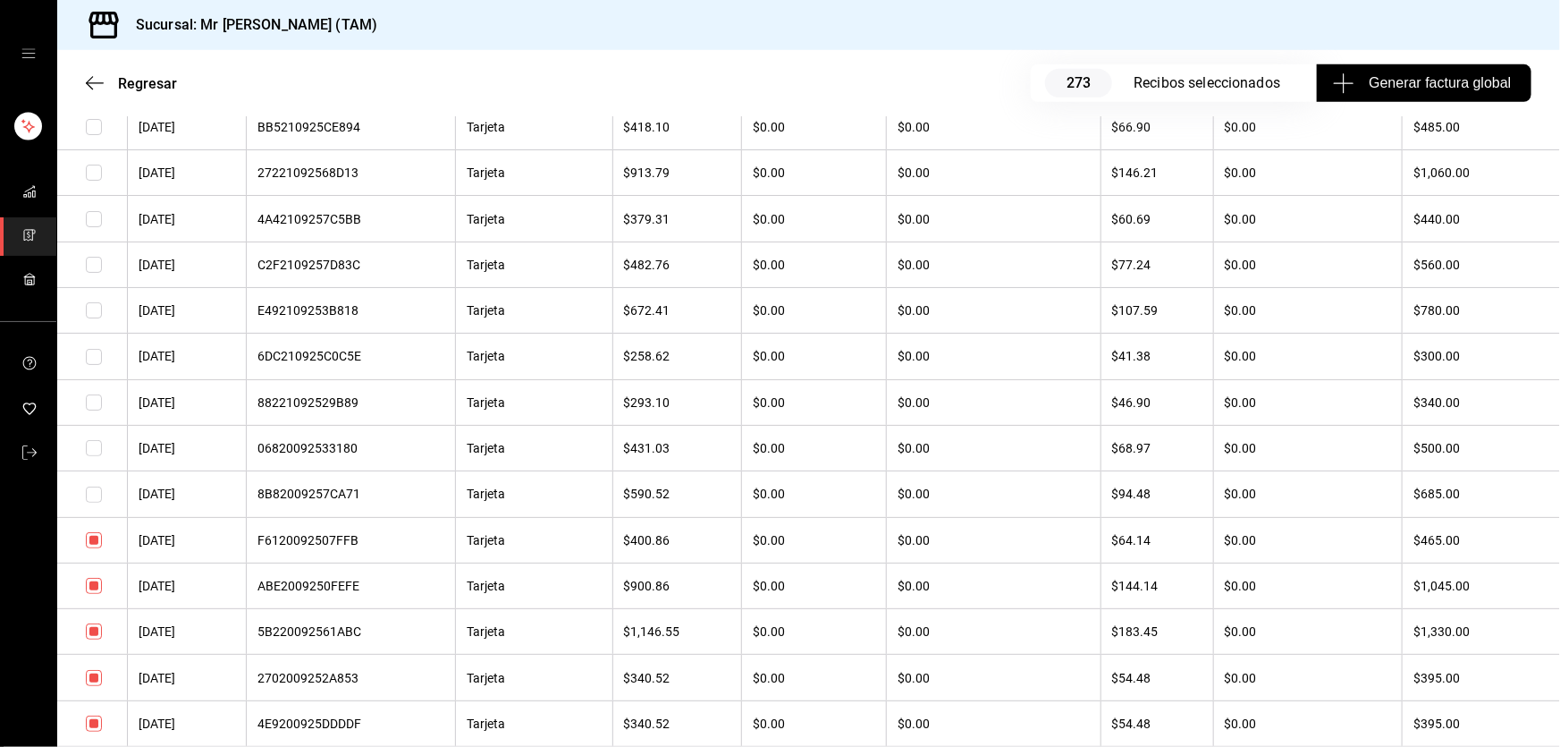
click at [96, 548] on input "checkbox" at bounding box center [94, 540] width 16 height 16
click at [97, 594] on input "checkbox" at bounding box center [94, 586] width 16 height 16
click at [99, 639] on input "checkbox" at bounding box center [94, 631] width 16 height 16
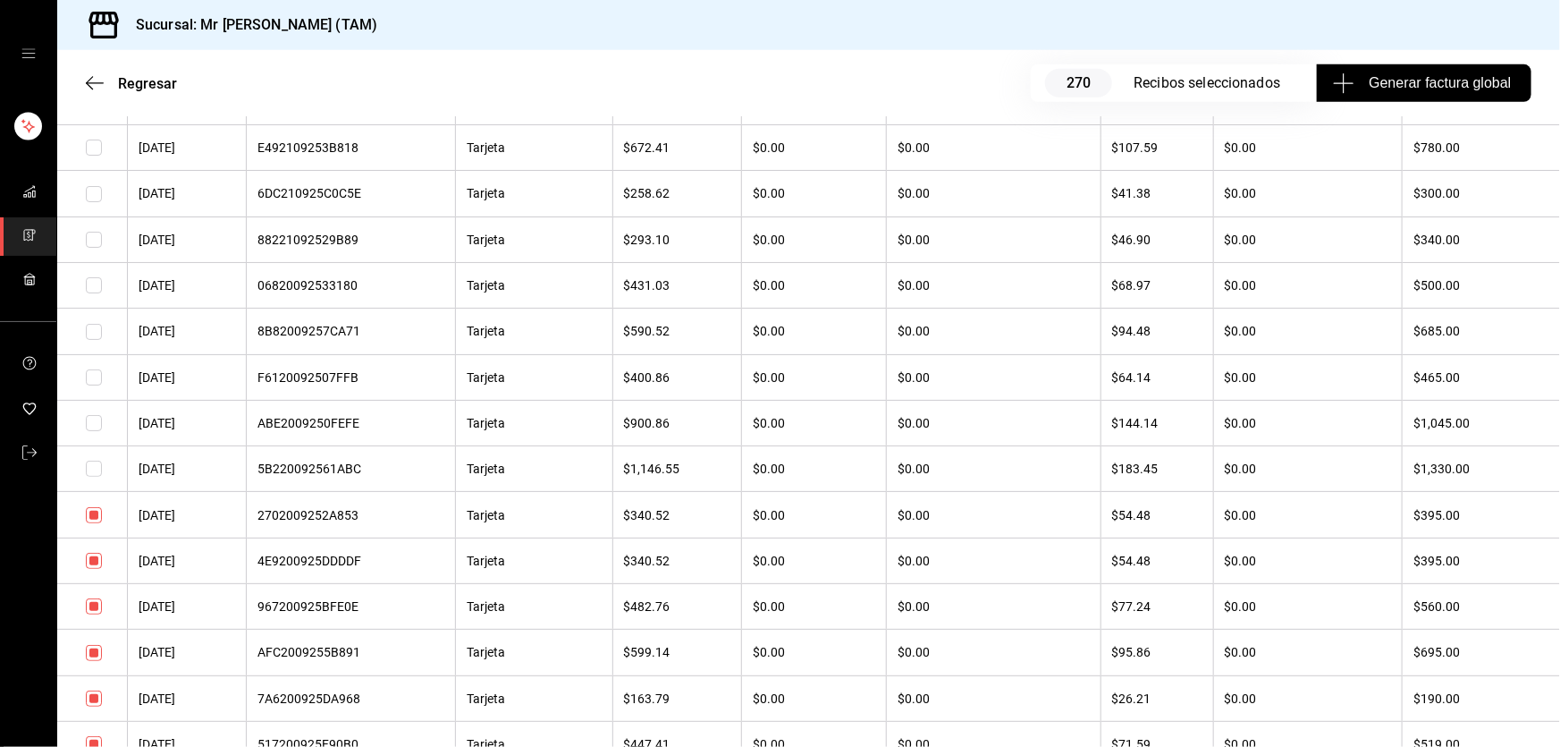
click at [96, 523] on input "checkbox" at bounding box center [94, 515] width 16 height 16
click at [92, 569] on input "checkbox" at bounding box center [94, 561] width 16 height 16
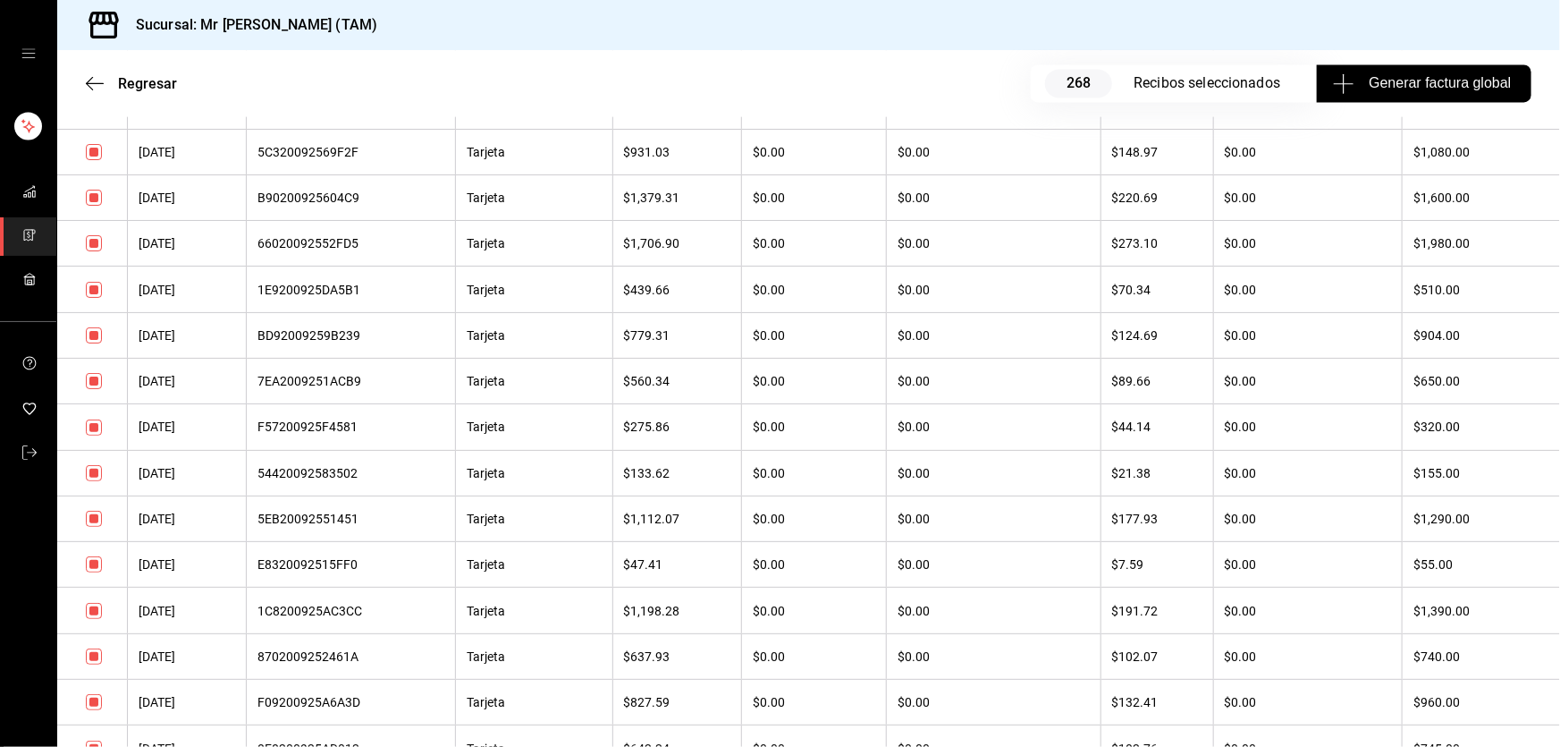
scroll to position [9184, 0]
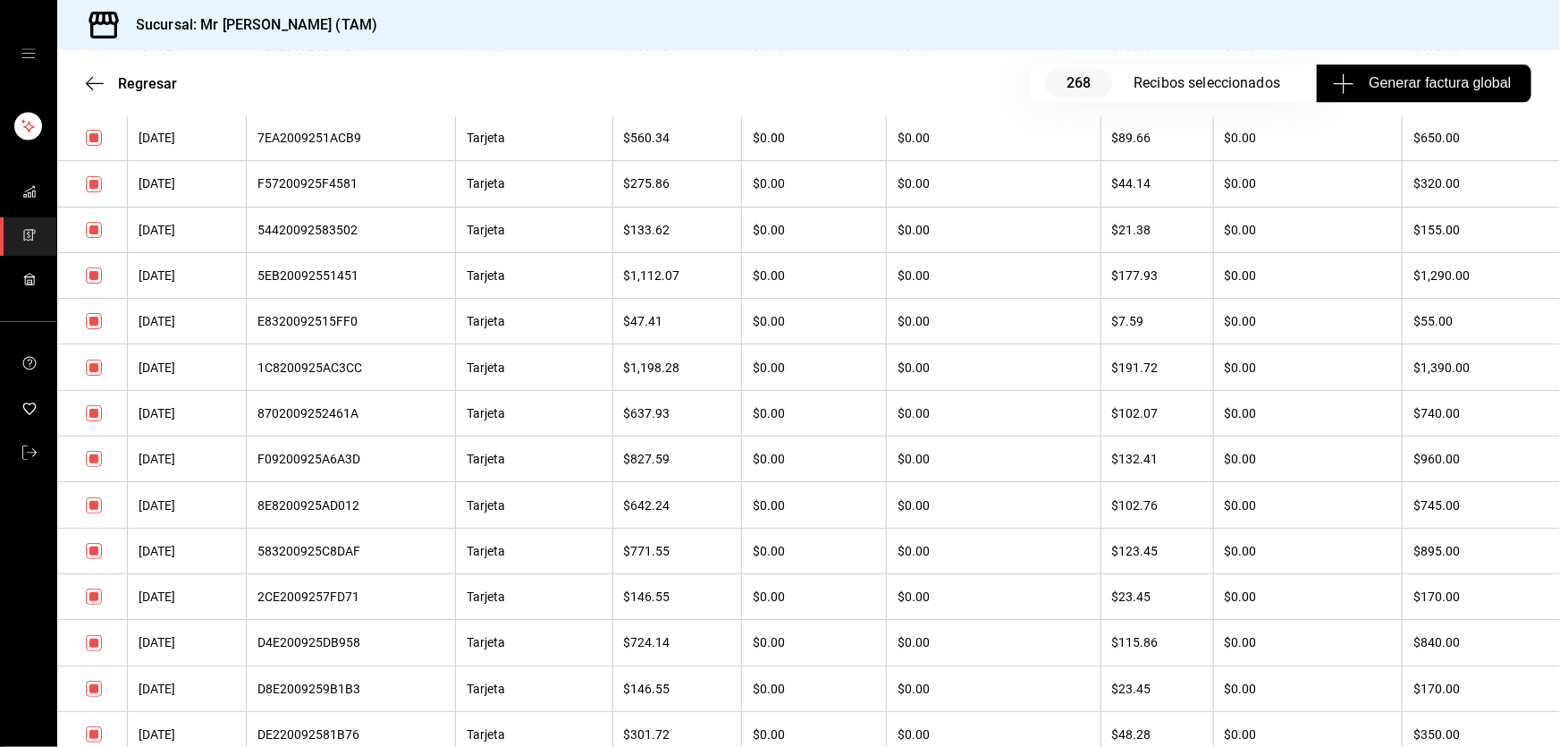
click at [99, 376] on input "checkbox" at bounding box center [94, 367] width 16 height 16
click at [92, 421] on input "checkbox" at bounding box center [94, 413] width 16 height 16
click at [92, 467] on input "checkbox" at bounding box center [94, 459] width 16 height 16
drag, startPoint x: 89, startPoint y: 604, endPoint x: 97, endPoint y: 641, distance: 37.3
click at [89, 513] on input "checkbox" at bounding box center [94, 505] width 16 height 16
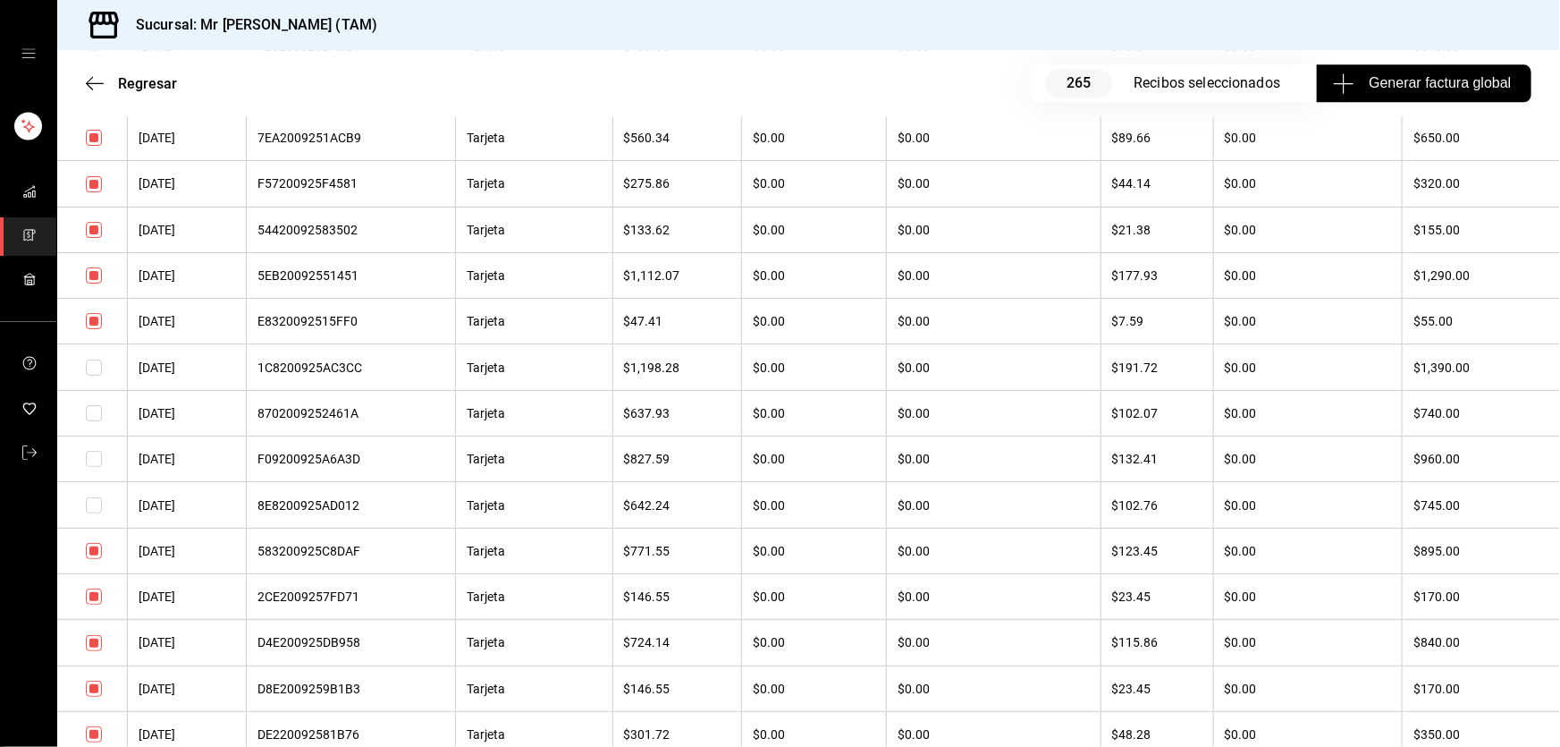
click at [97, 559] on input "checkbox" at bounding box center [94, 551] width 16 height 16
click at [87, 604] on input "checkbox" at bounding box center [94, 596] width 16 height 16
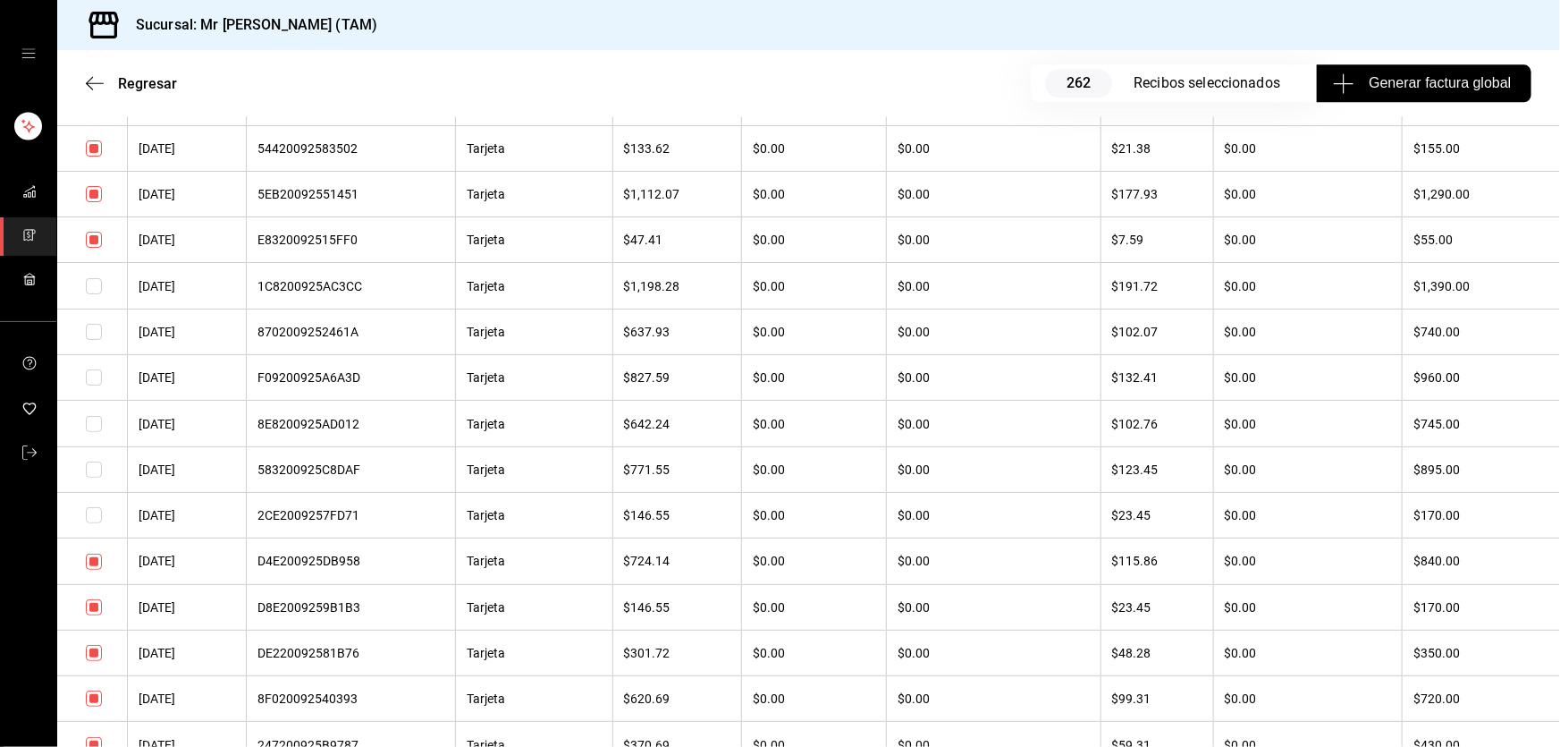
click at [89, 570] on input "checkbox" at bounding box center [94, 561] width 16 height 16
click at [90, 615] on input "checkbox" at bounding box center [94, 607] width 16 height 16
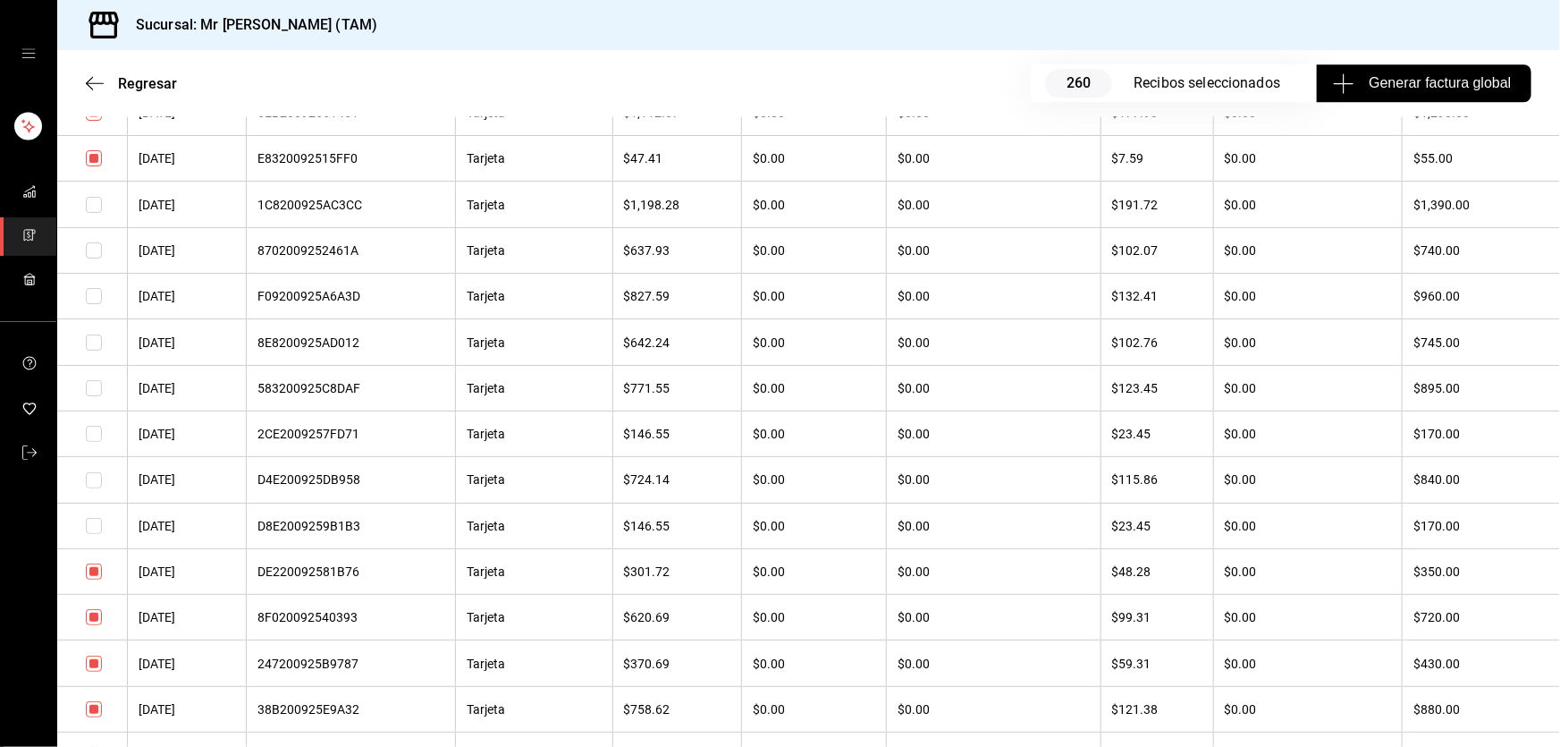
click at [96, 579] on input "checkbox" at bounding box center [94, 571] width 16 height 16
click at [93, 625] on input "checkbox" at bounding box center [94, 617] width 16 height 16
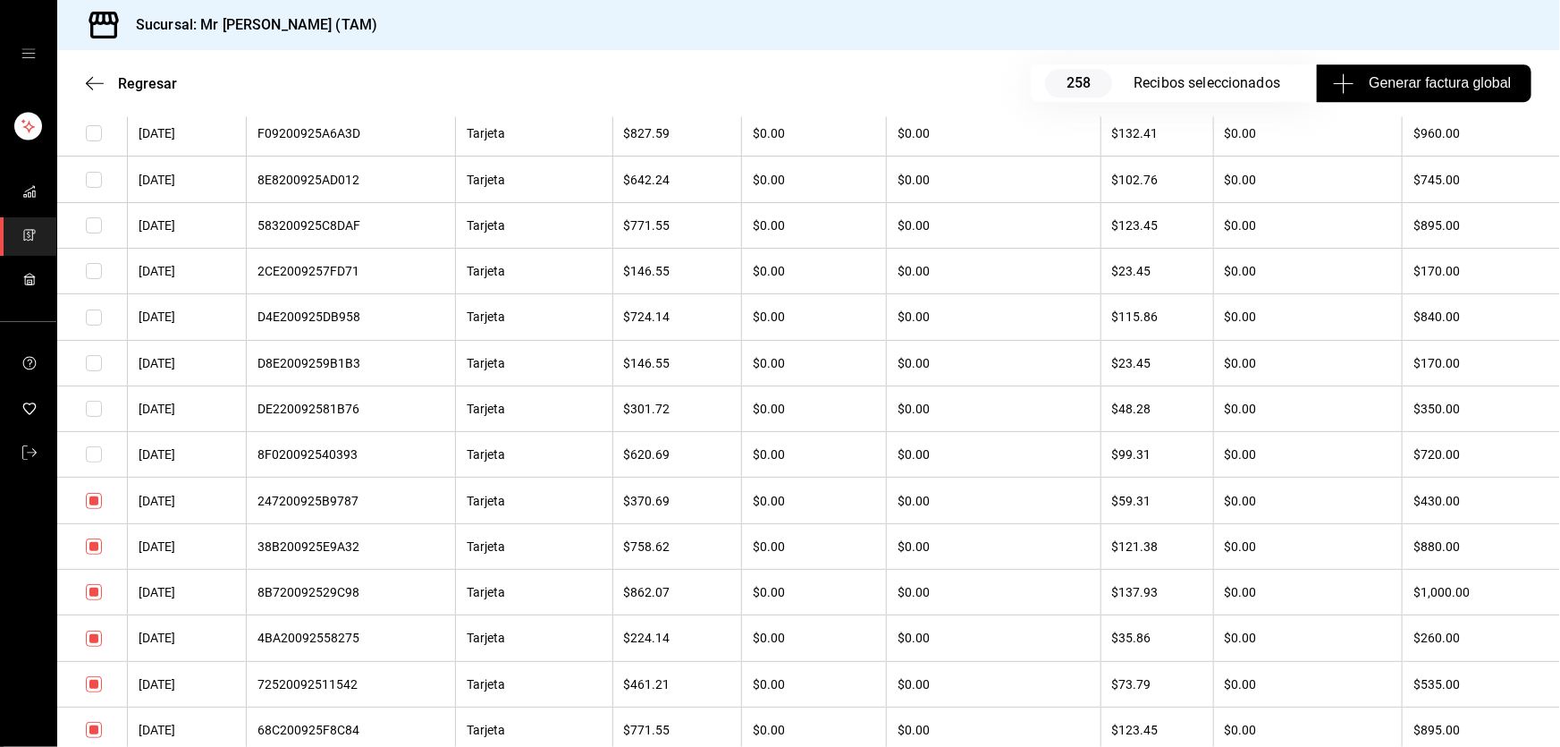
click at [94, 554] on input "checkbox" at bounding box center [94, 546] width 16 height 16
click at [96, 600] on input "checkbox" at bounding box center [94, 592] width 16 height 16
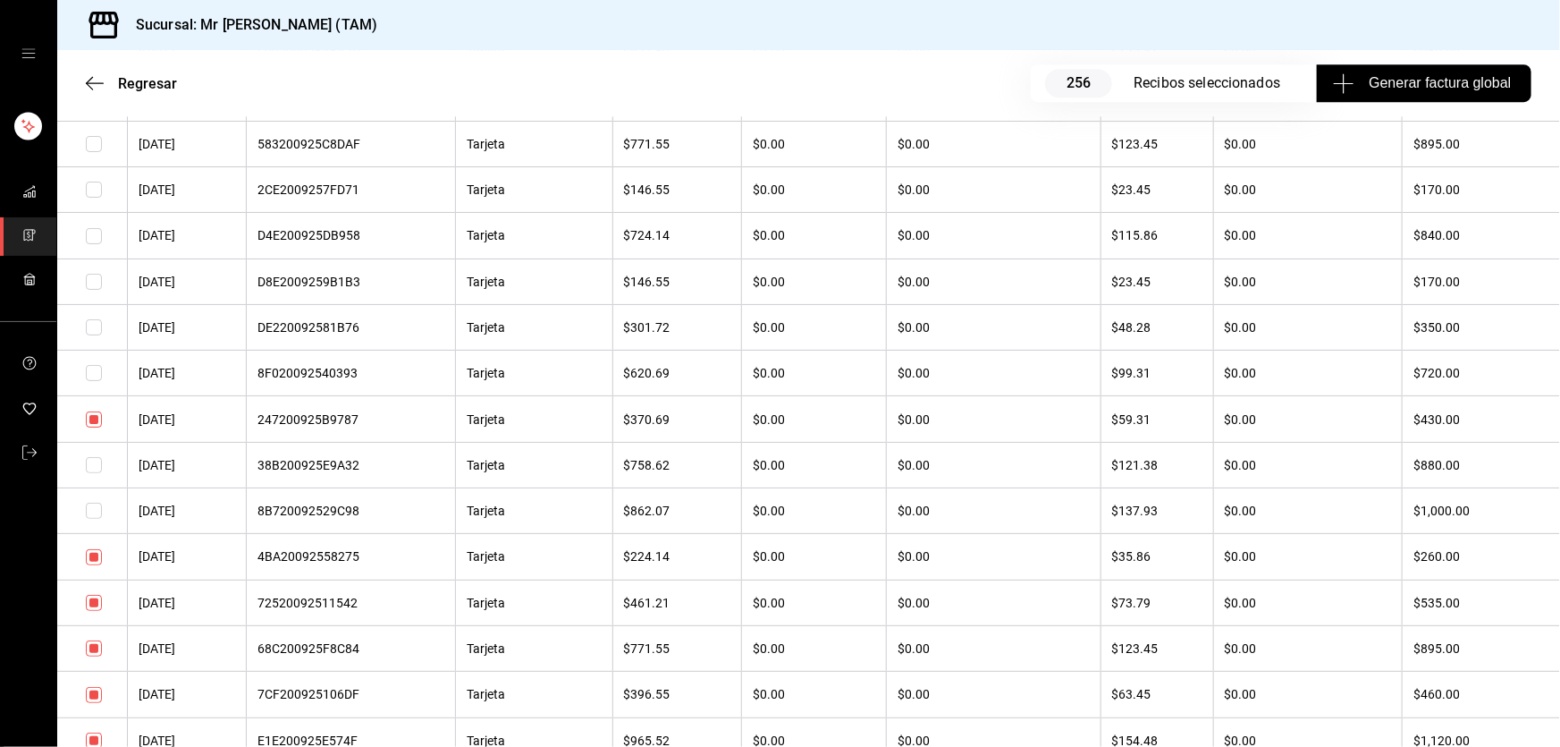
scroll to position [9672, 0]
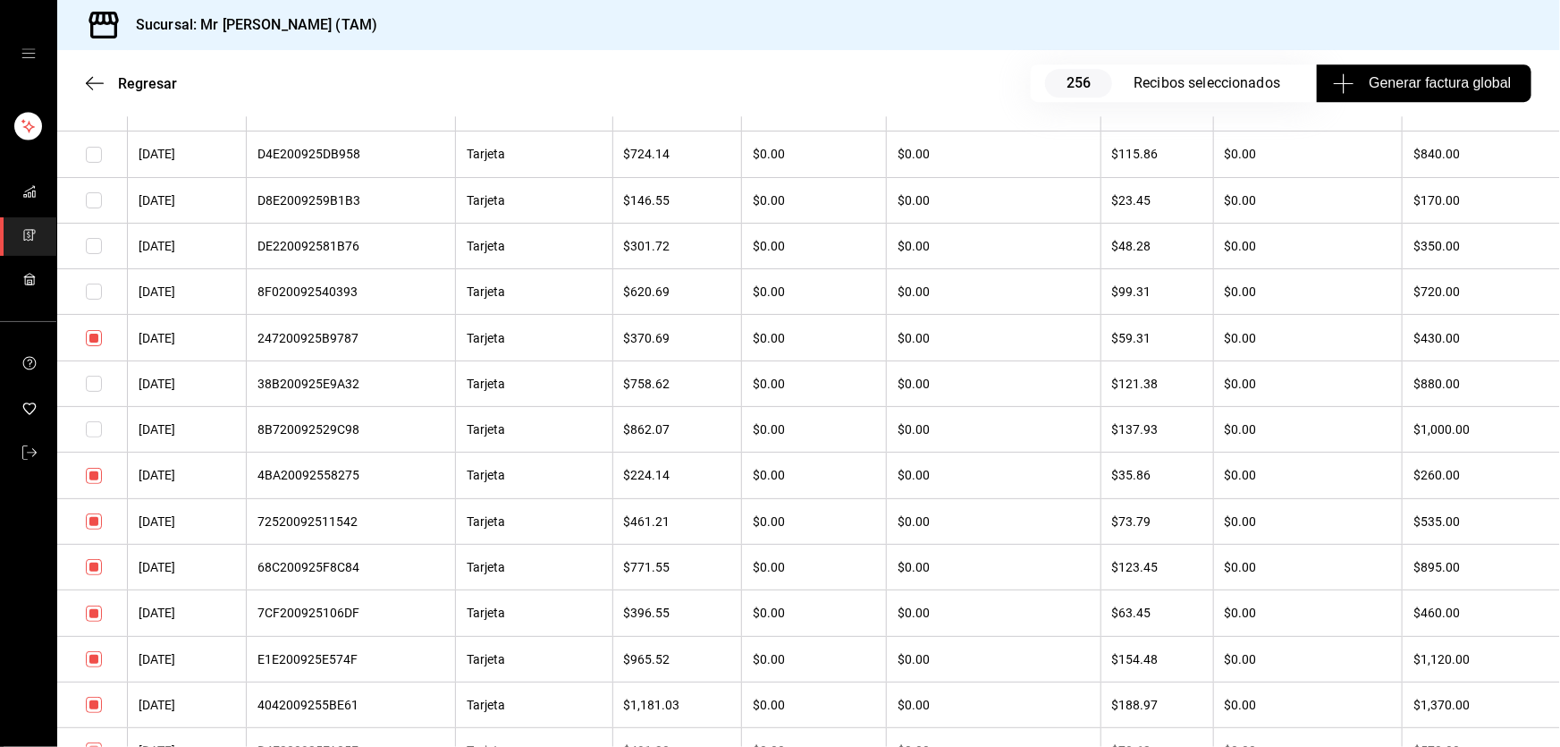
click at [93, 529] on input "checkbox" at bounding box center [94, 521] width 16 height 16
click at [97, 484] on input "checkbox" at bounding box center [94, 476] width 16 height 16
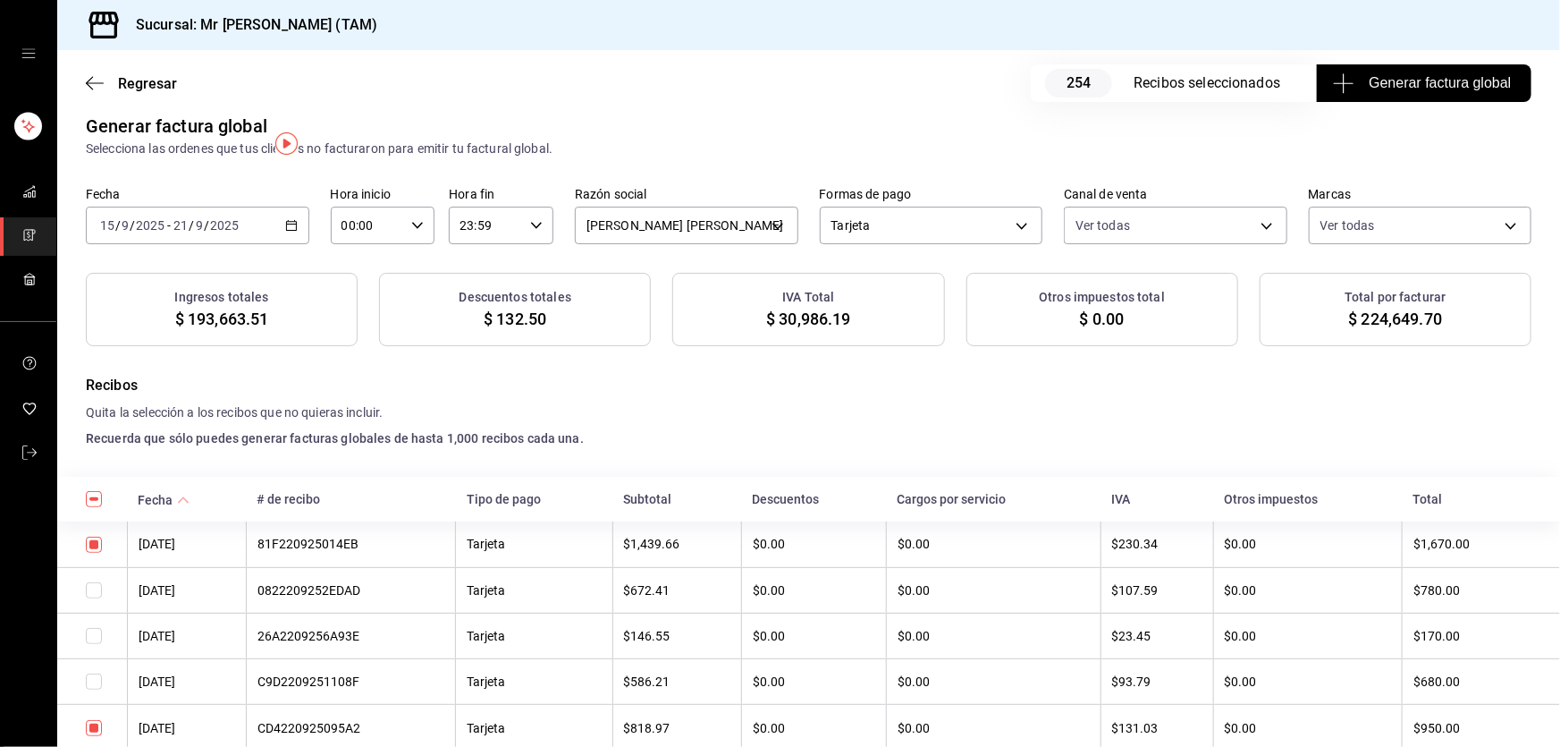
scroll to position [0, 0]
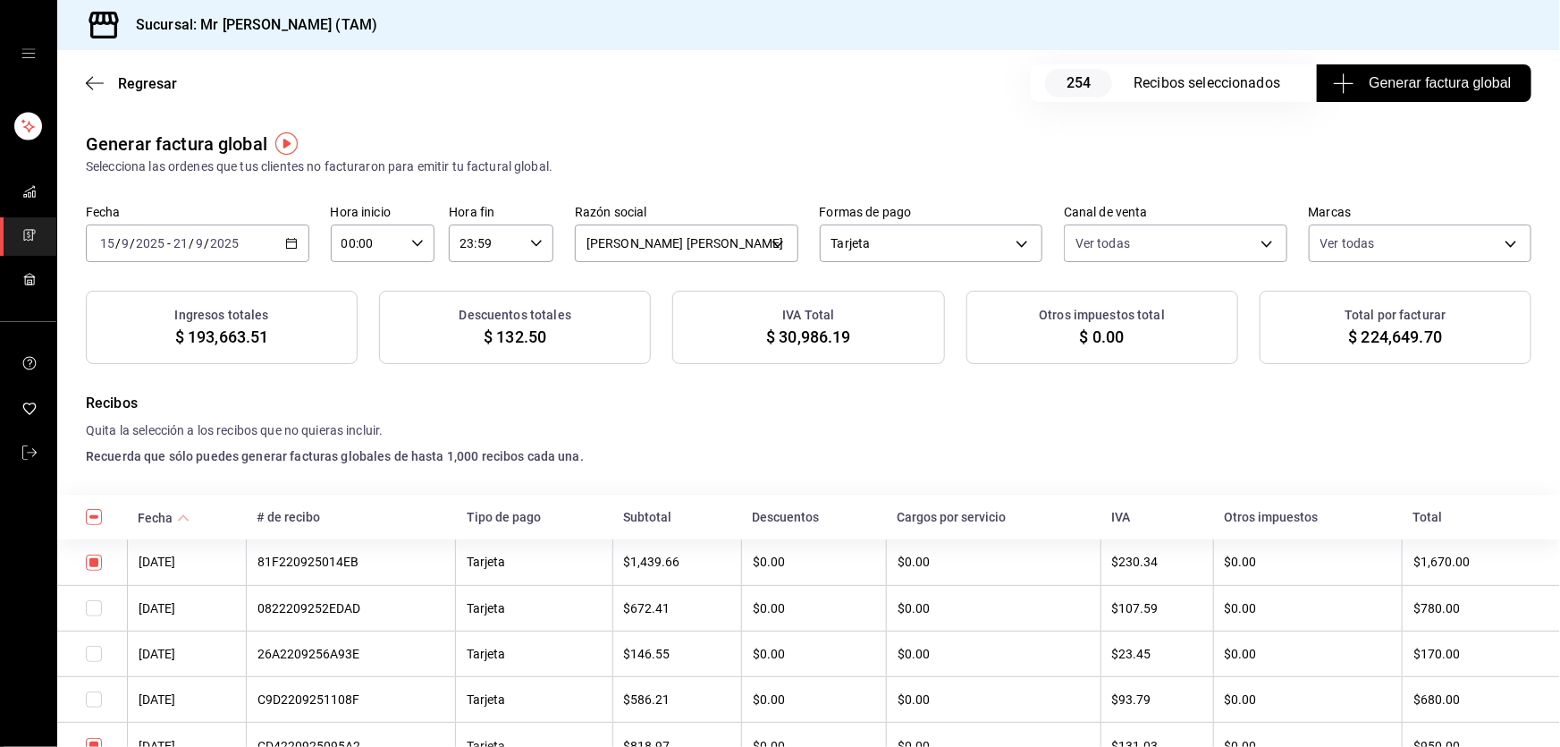
click at [821, 331] on span "$ 30,986.19" at bounding box center [808, 337] width 84 height 24
copy span "30,986.19"
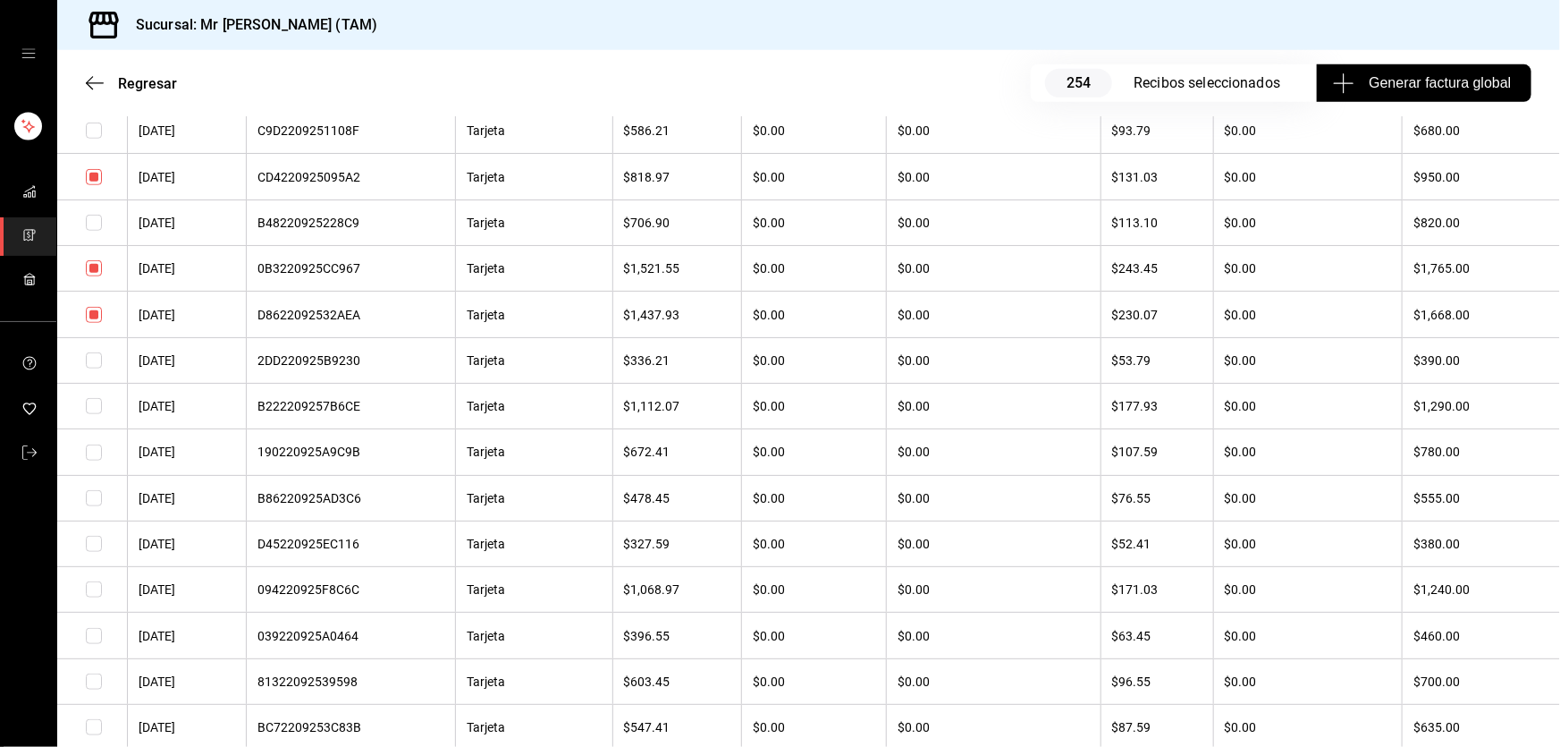
scroll to position [650, 0]
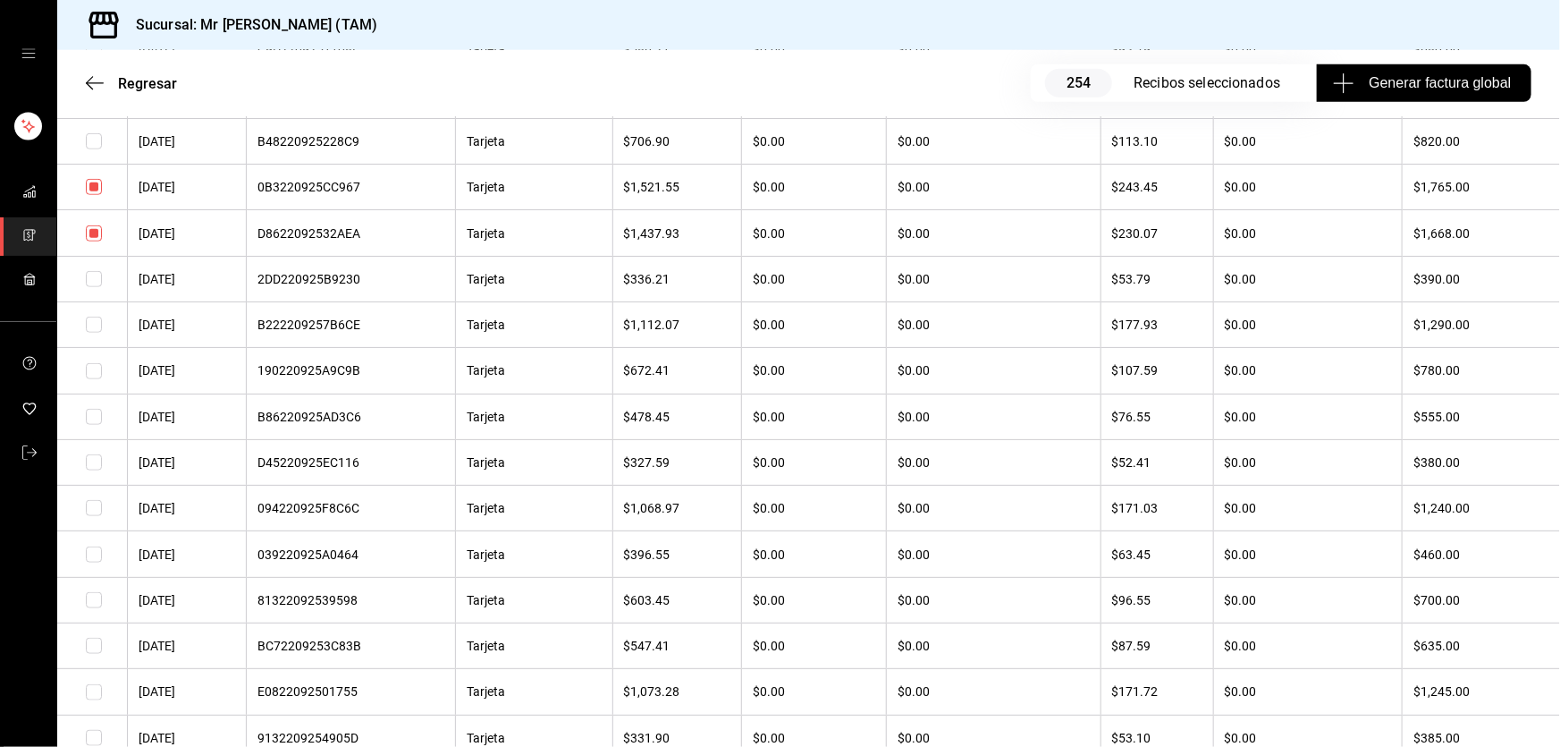
click at [94, 516] on input "checkbox" at bounding box center [94, 508] width 16 height 16
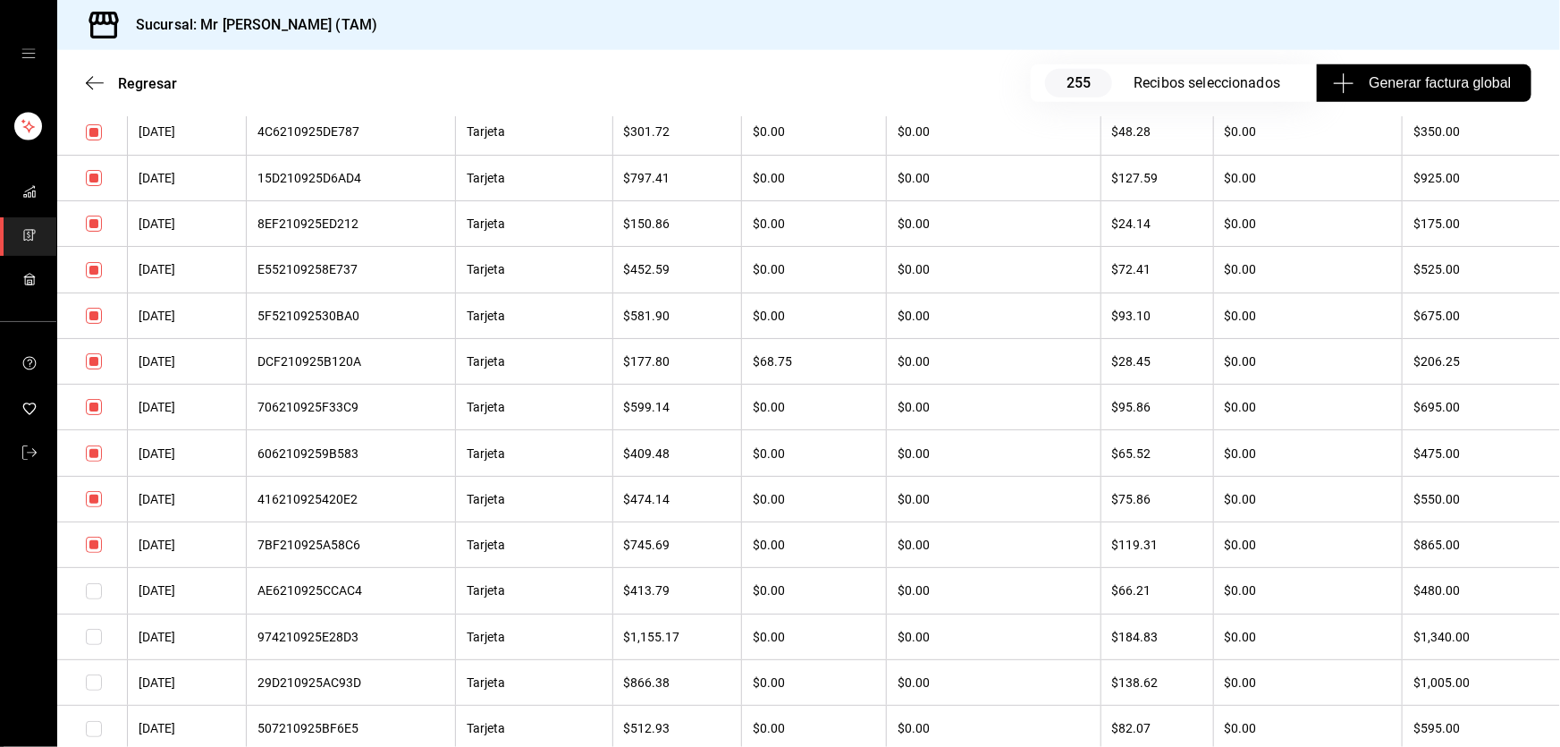
scroll to position [4389, 0]
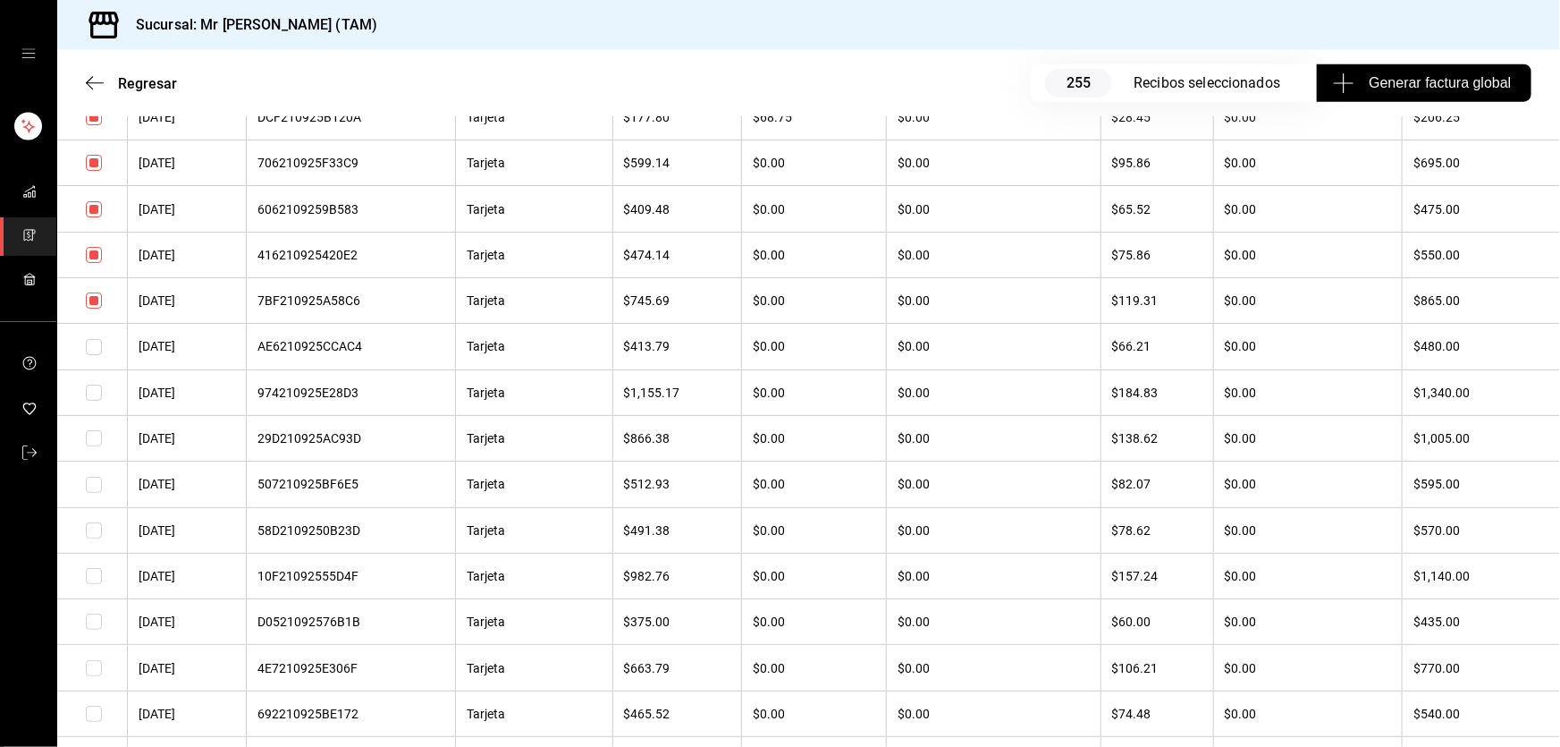
click at [90, 446] on input "checkbox" at bounding box center [94, 438] width 16 height 16
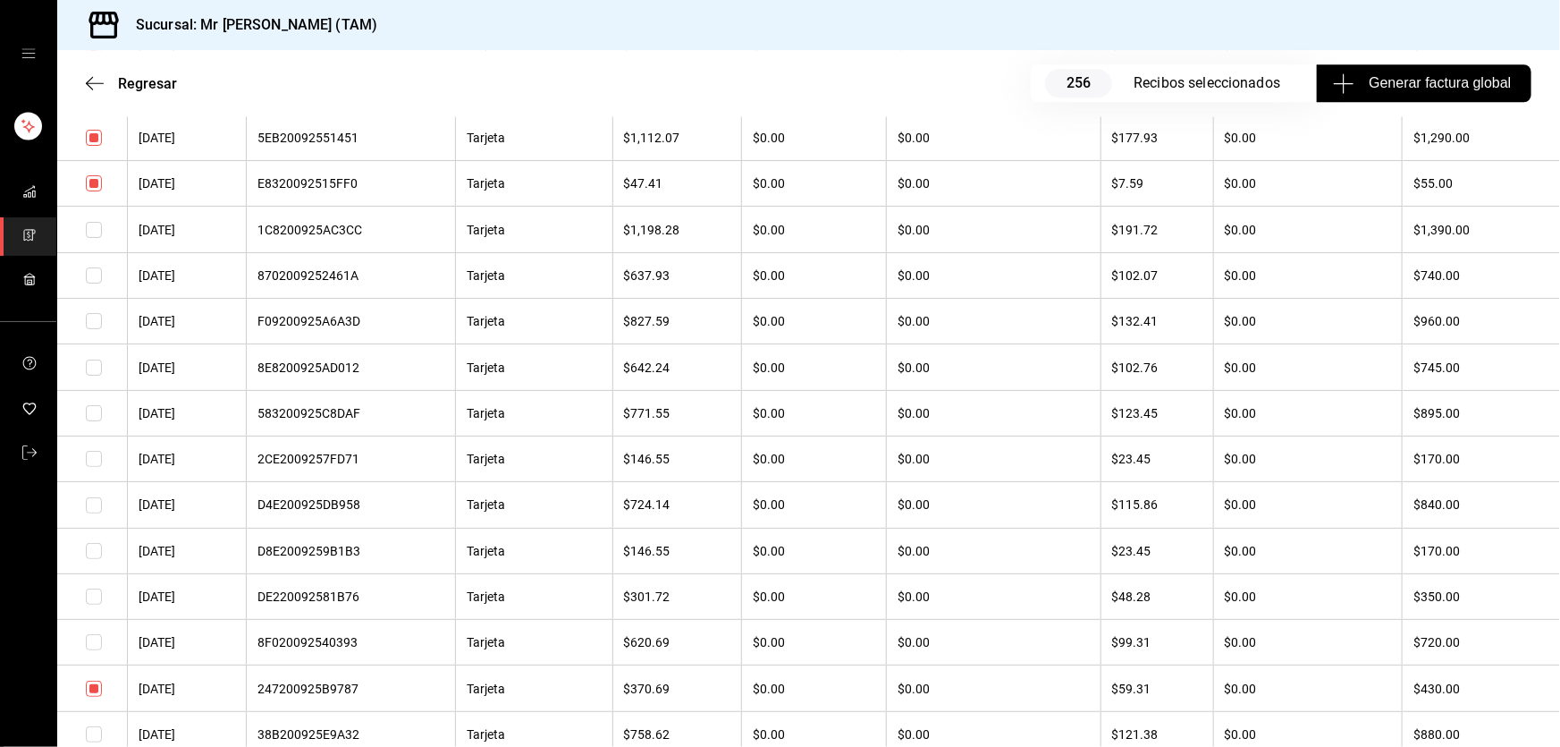
scroll to position [9347, 0]
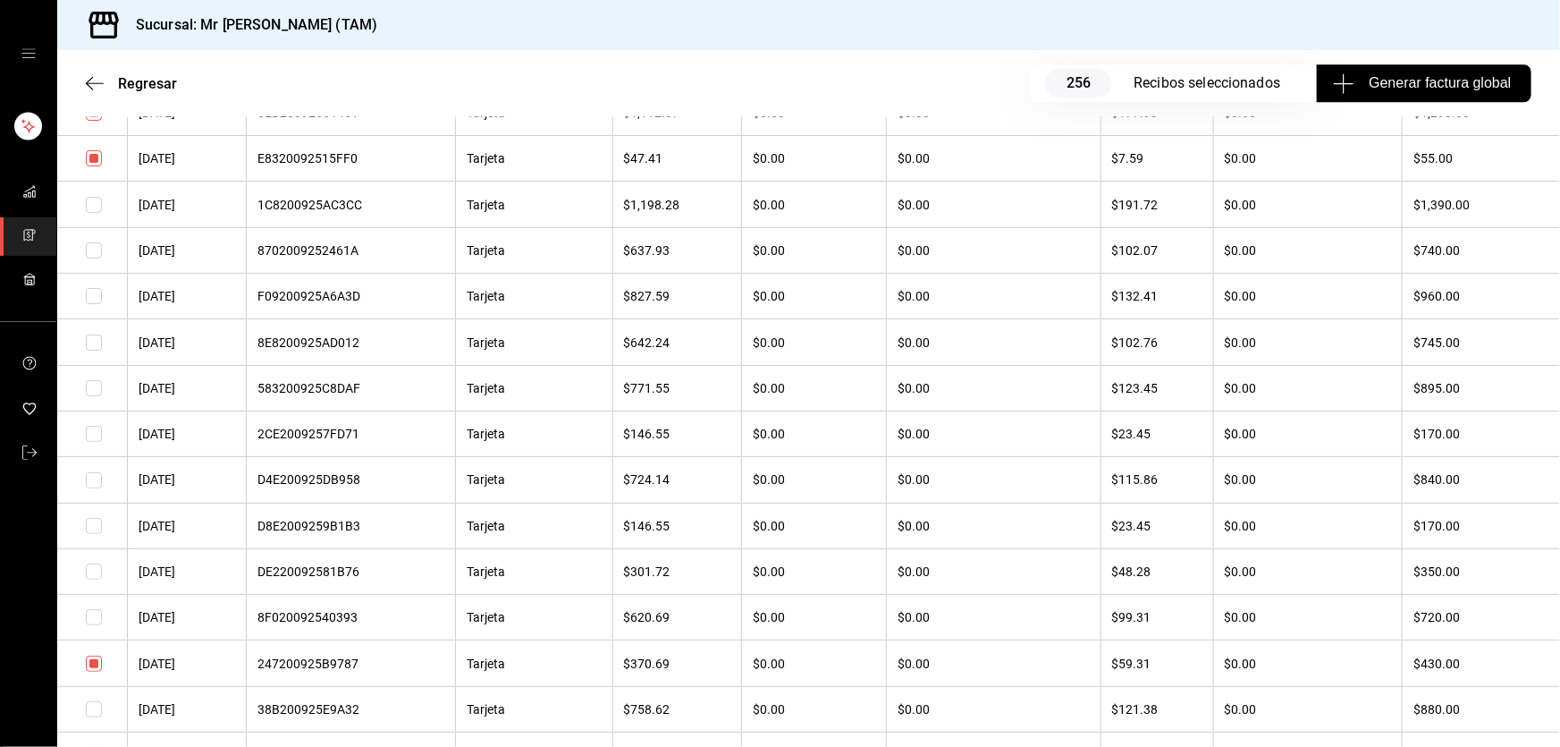
click at [96, 258] on input "checkbox" at bounding box center [94, 250] width 16 height 16
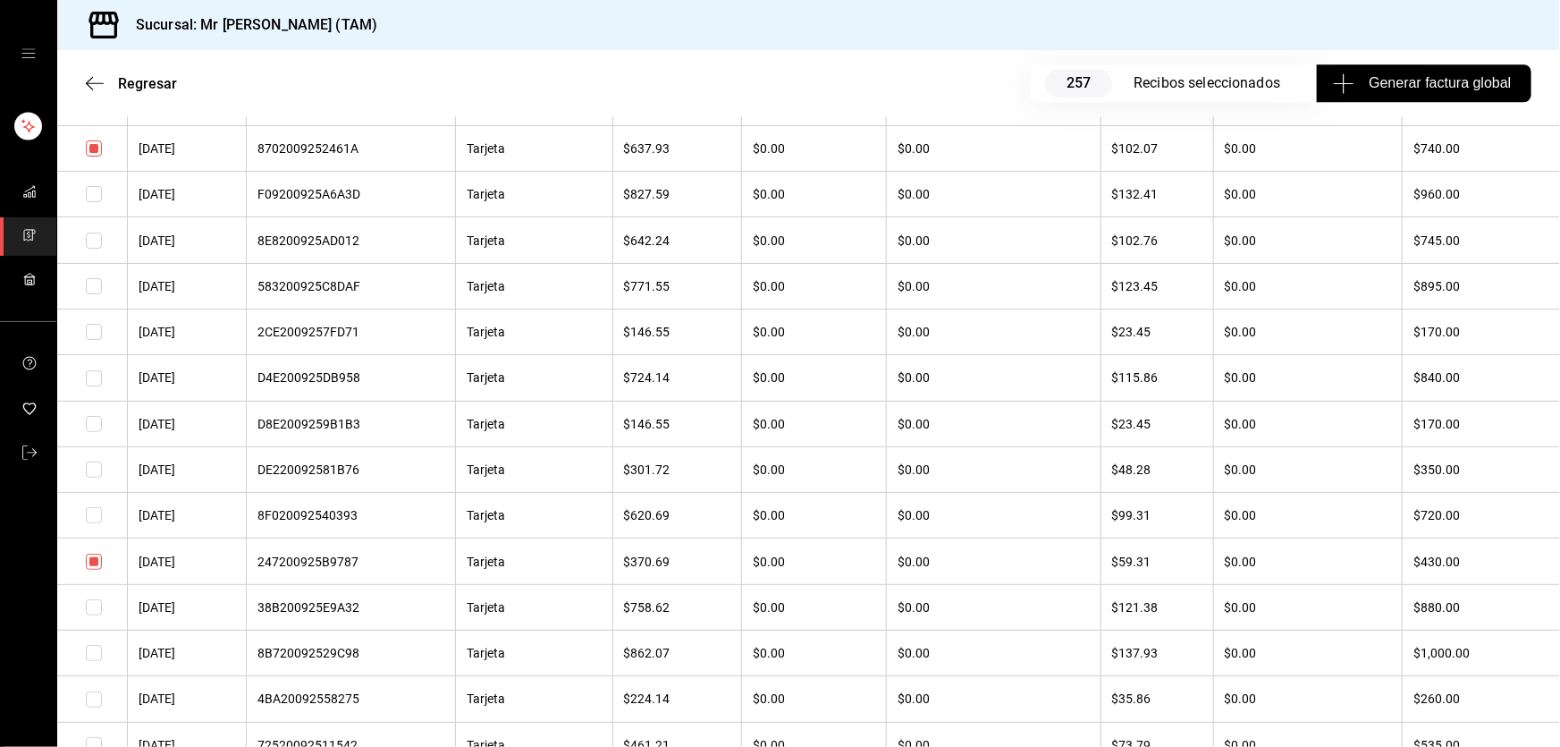
click at [96, 202] on input "checkbox" at bounding box center [94, 194] width 16 height 16
click at [90, 249] on input "checkbox" at bounding box center [94, 240] width 16 height 16
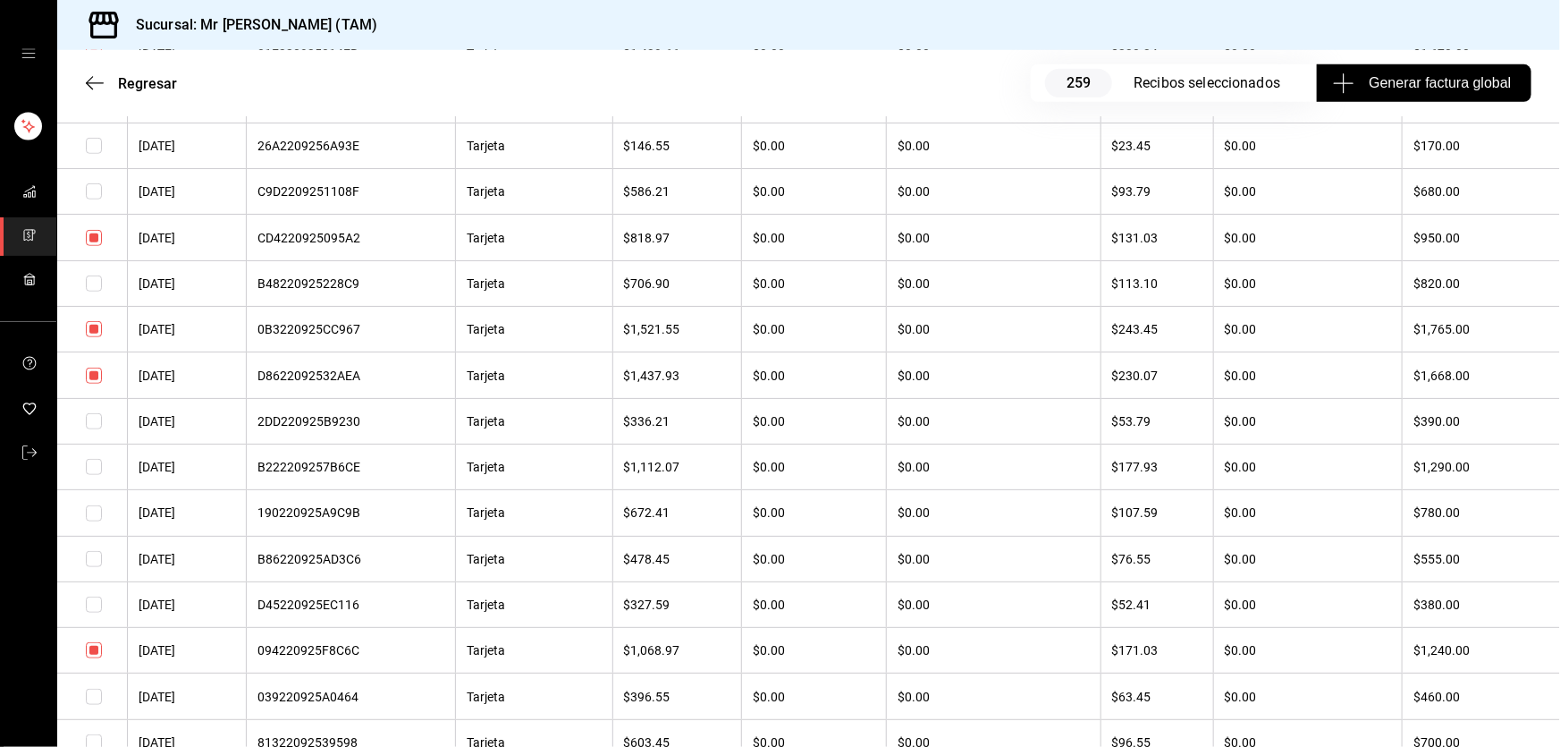
scroll to position [0, 0]
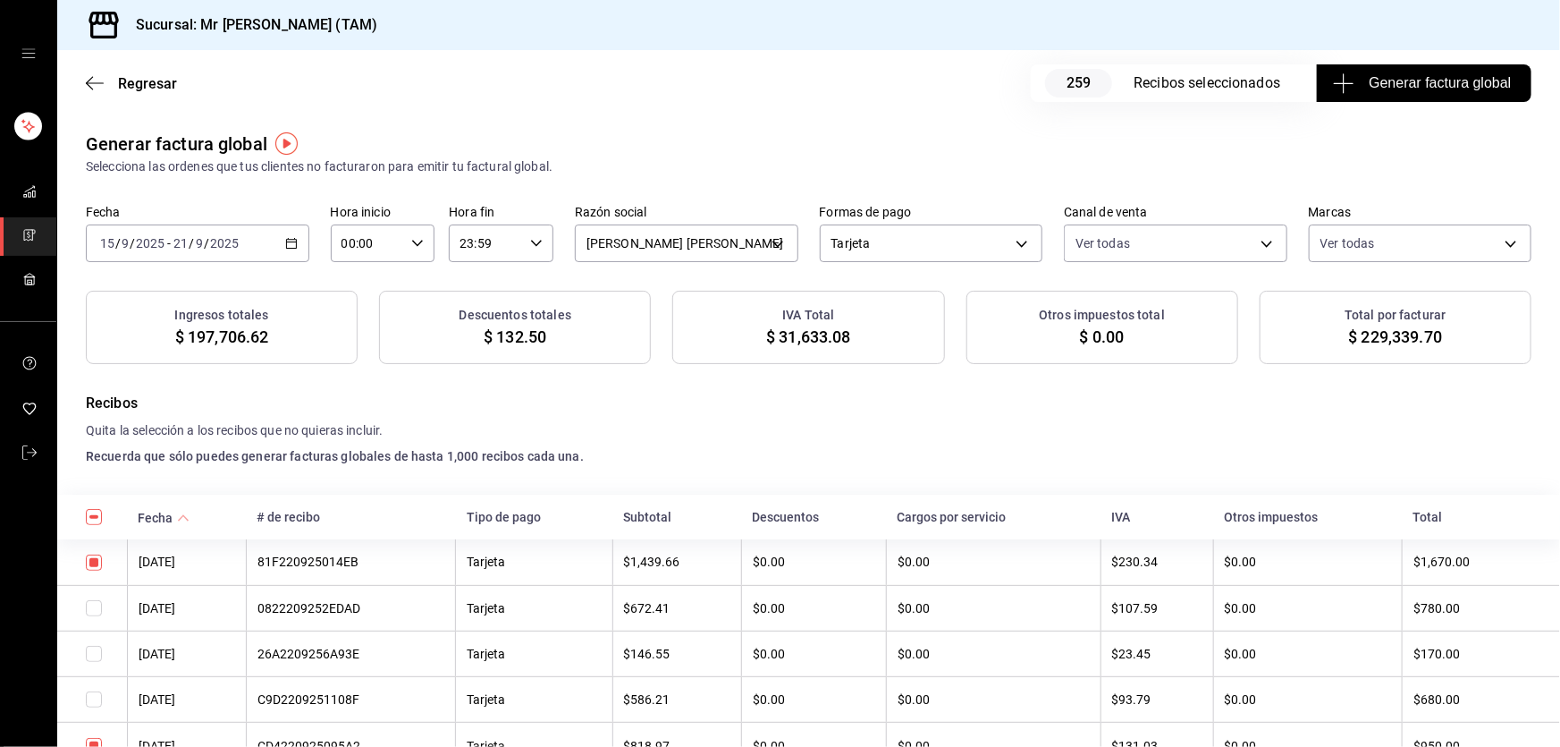
click at [792, 322] on h3 "IVA Total" at bounding box center [808, 315] width 52 height 19
click at [791, 325] on span "$ 31,633.08" at bounding box center [808, 337] width 84 height 24
click at [787, 331] on span "$ 31,633.08" at bounding box center [808, 337] width 84 height 24
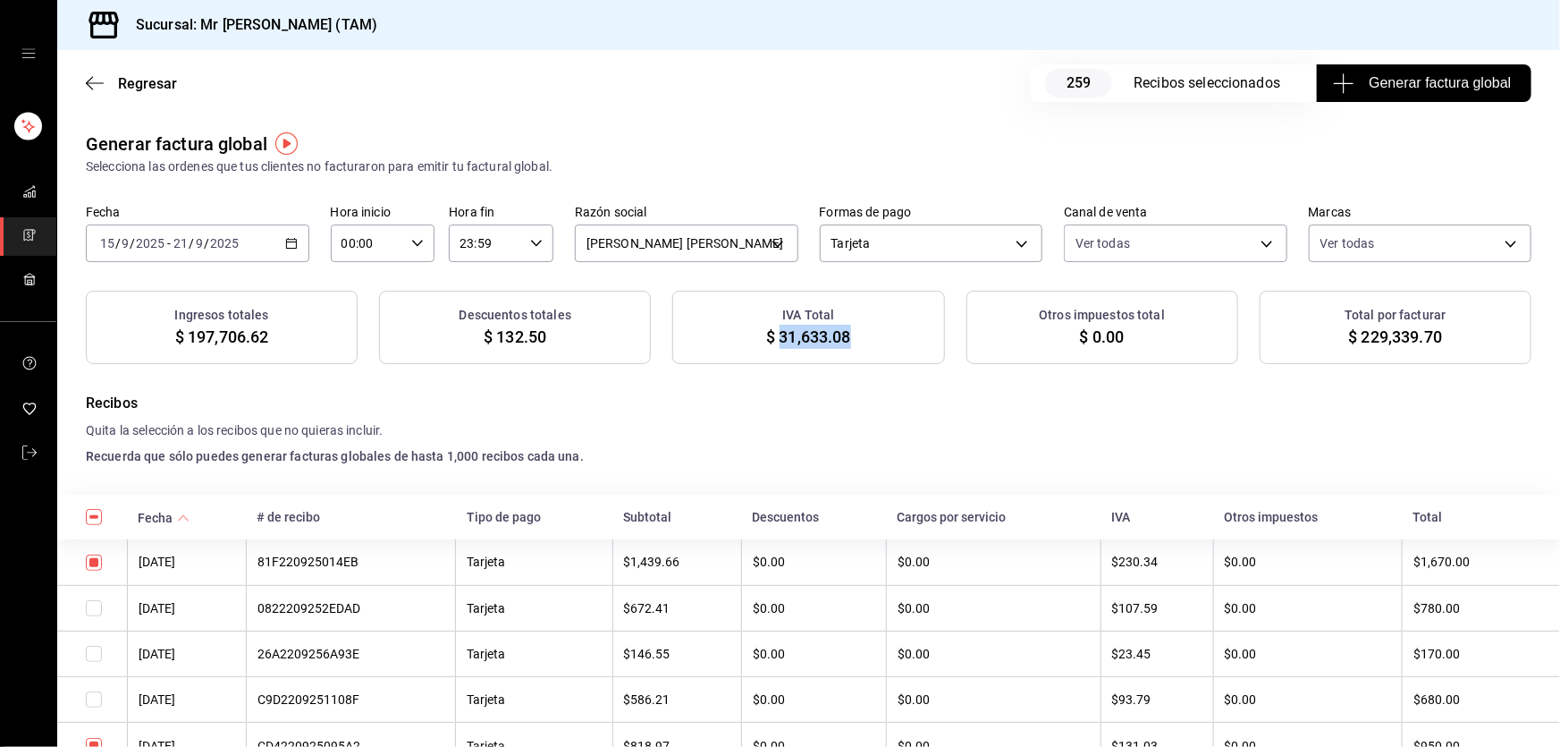
copy span "31,633.08"
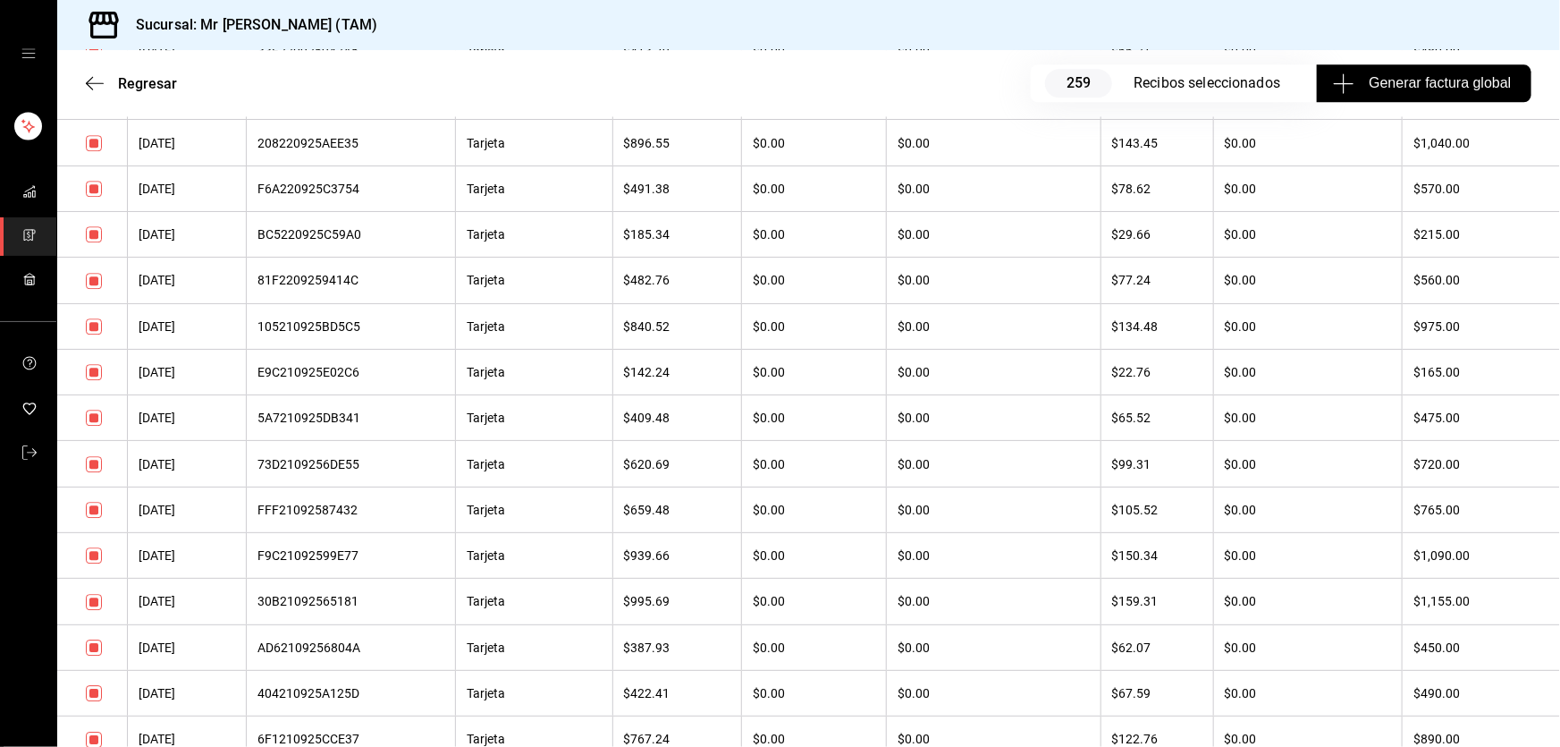
scroll to position [2438, 0]
click at [94, 562] on input "checkbox" at bounding box center [94, 554] width 16 height 16
click at [95, 562] on input "checkbox" at bounding box center [94, 554] width 16 height 16
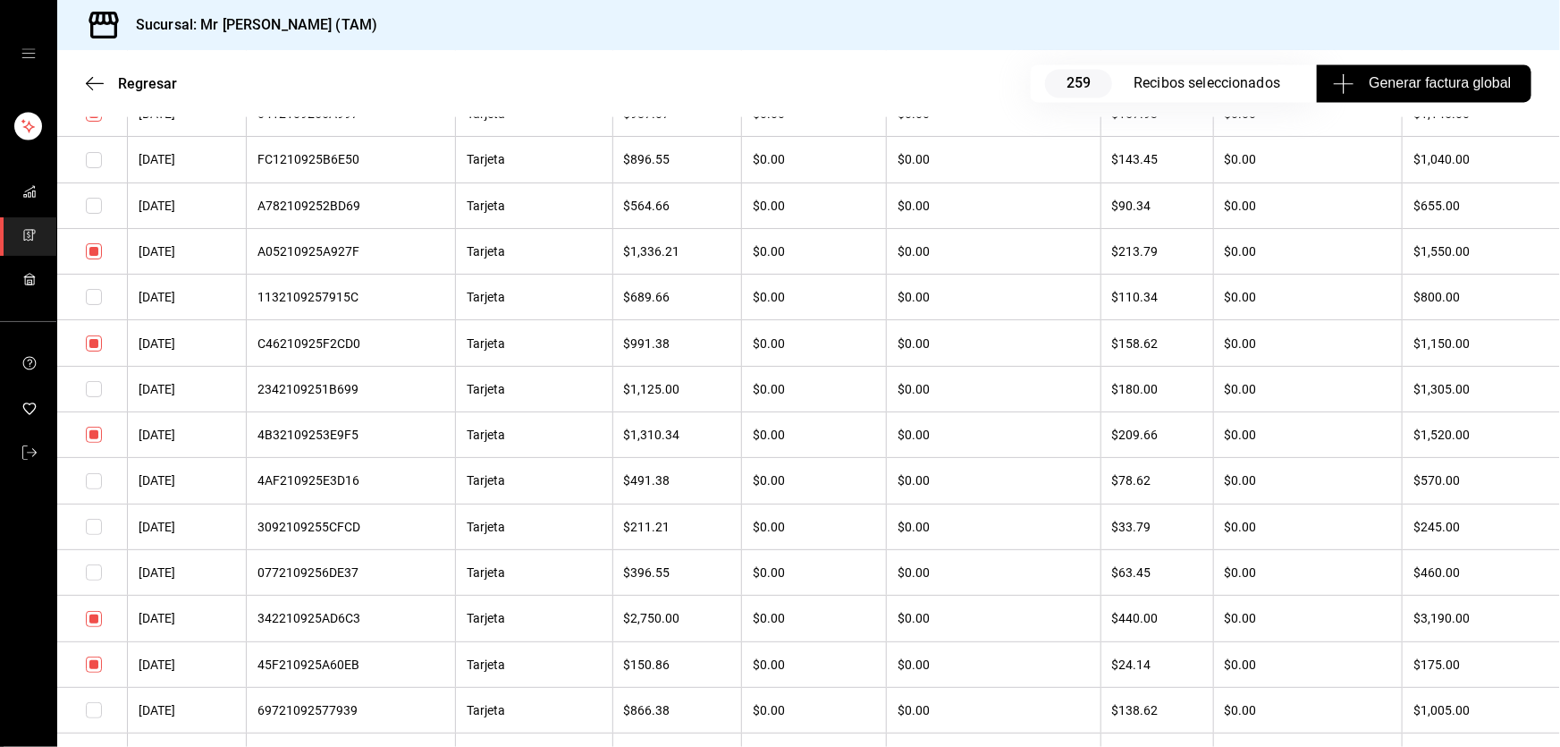
click at [97, 351] on input "checkbox" at bounding box center [94, 343] width 16 height 16
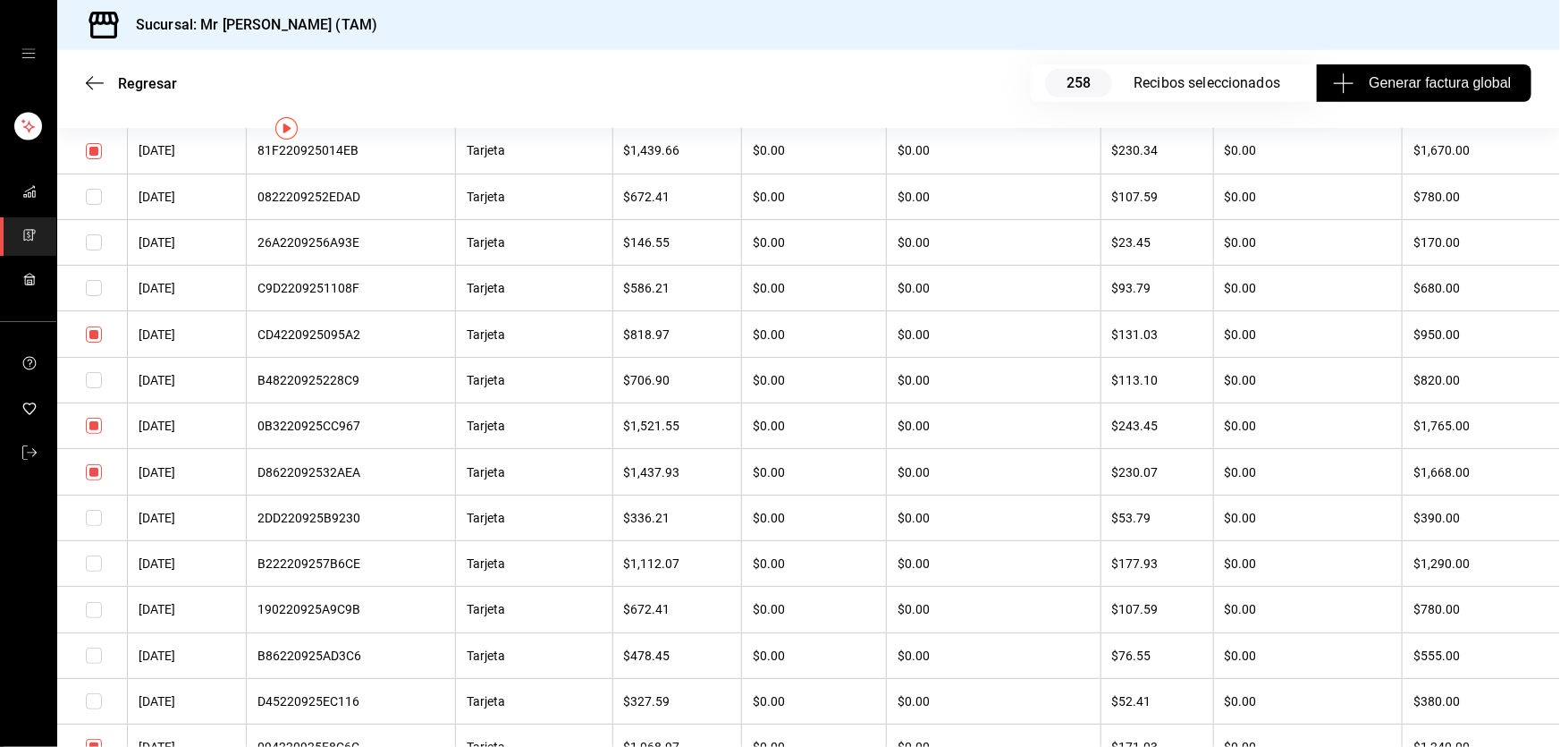
scroll to position [0, 0]
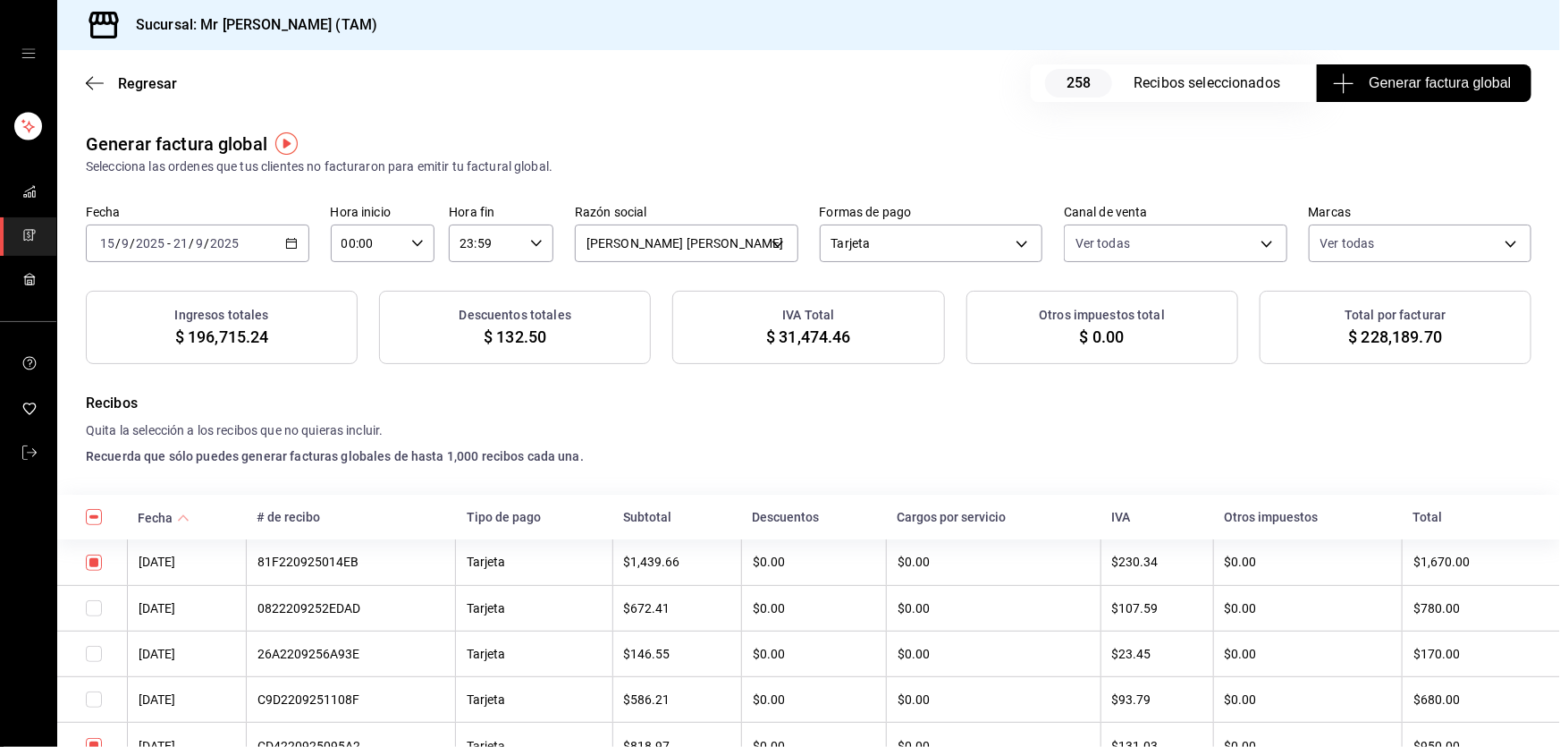
click at [705, 452] on h4 "Recuerda que sólo puedes generar facturas globales de hasta 1,000 recibos cada …" at bounding box center [809, 456] width 1446 height 19
click at [978, 414] on div "Recibos Quita la selección a los recibos que no quieras incluir. Recuerda que s…" at bounding box center [809, 428] width 1446 height 73
click at [1393, 88] on span "Generar factura global" at bounding box center [1424, 82] width 174 height 21
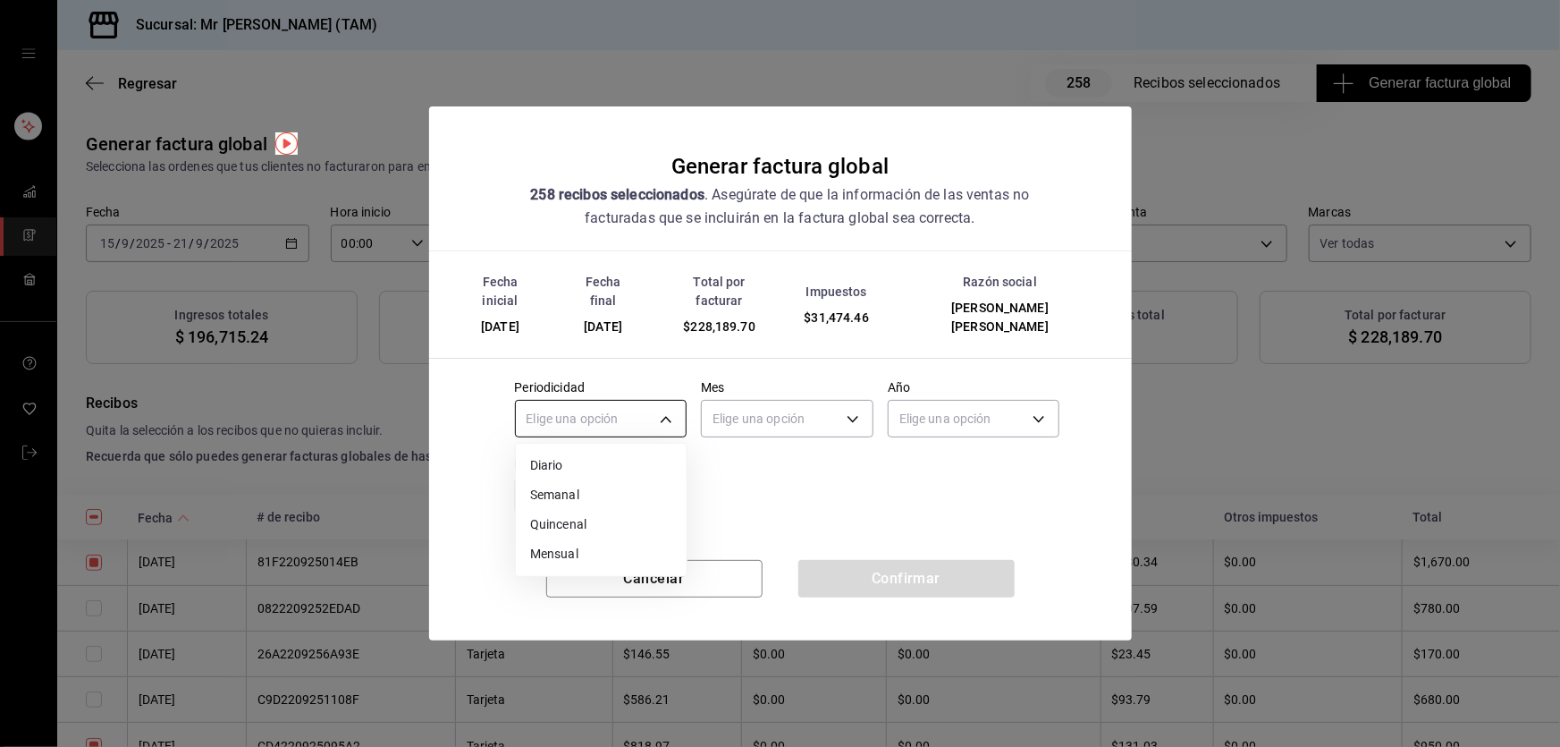
click at [641, 411] on body "Sucursal: Mr [PERSON_NAME] (TAM) Regresar 258 Recibos seleccionados Generar fac…" at bounding box center [780, 373] width 1560 height 747
click at [584, 485] on li "Semanal" at bounding box center [601, 495] width 171 height 30
click at [794, 404] on body "Sucursal: Mr [PERSON_NAME] (TAM) Regresar 258 Recibos seleccionados Generar fac…" at bounding box center [780, 373] width 1560 height 747
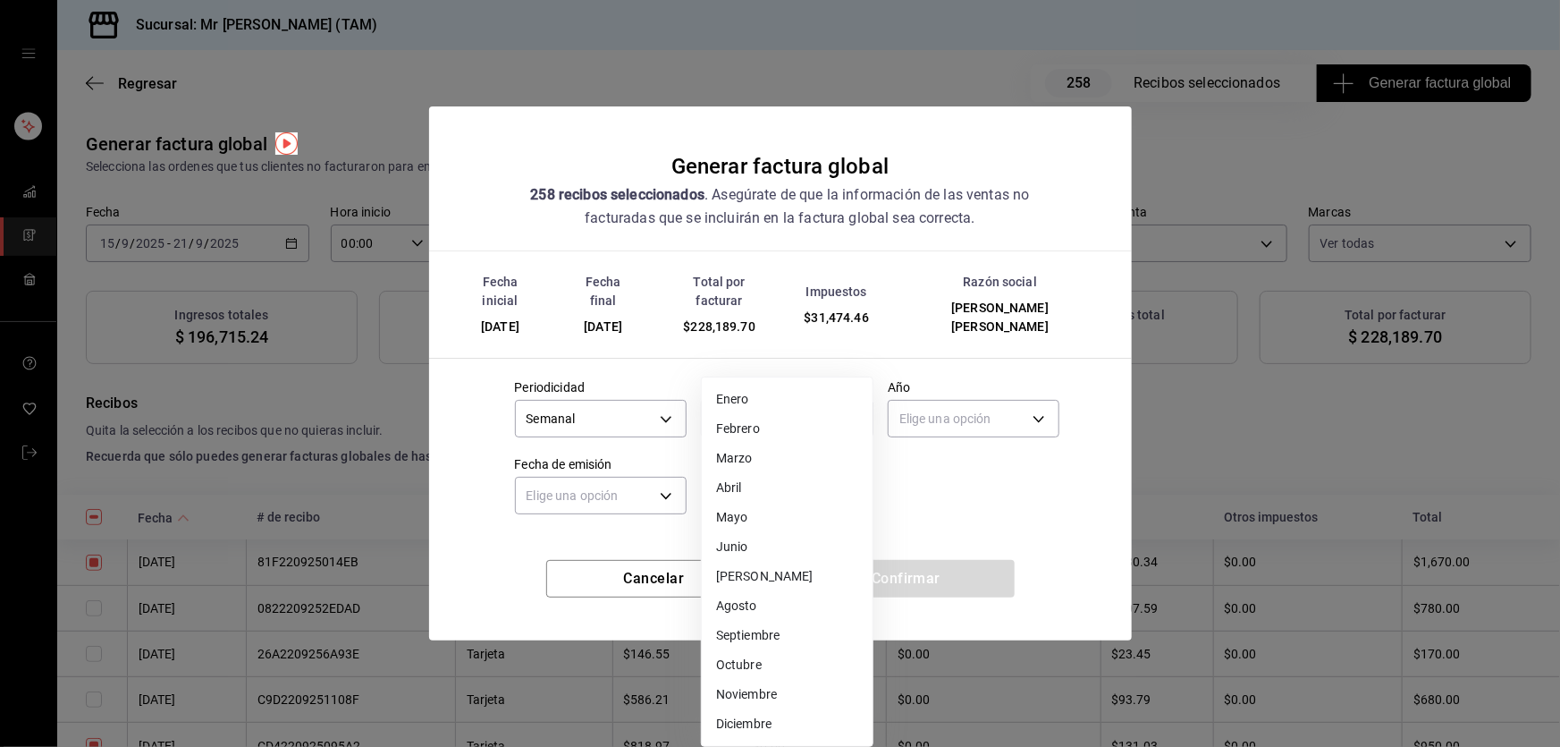
click at [773, 629] on li "Septiembre" at bounding box center [787, 635] width 171 height 30
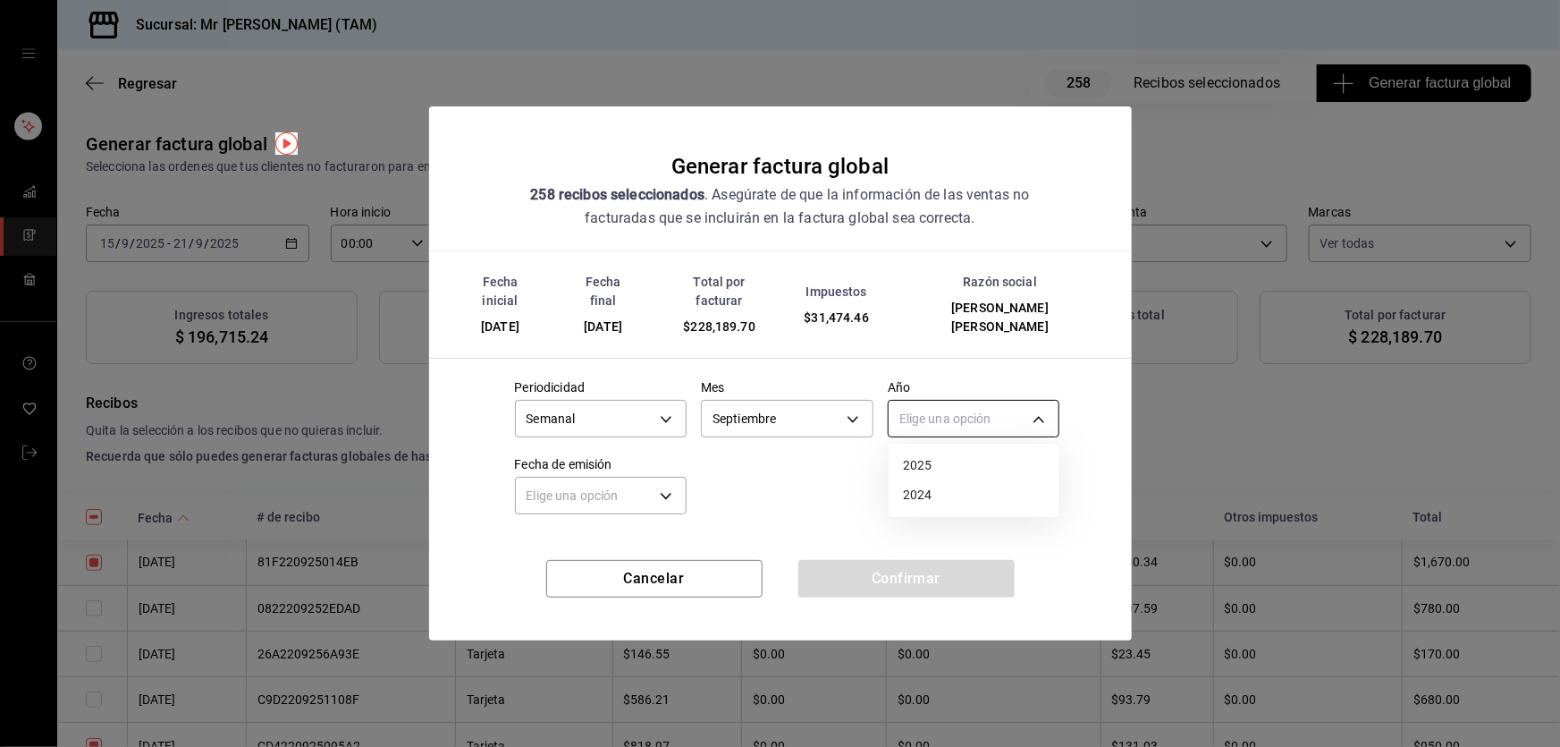
click at [975, 410] on body "Sucursal: Mr [PERSON_NAME] (TAM) Regresar 258 Recibos seleccionados Generar fac…" at bounding box center [780, 373] width 1560 height 747
click at [940, 474] on li "2025" at bounding box center [974, 466] width 171 height 30
click at [614, 494] on body "Sucursal: Mr [PERSON_NAME] (TAM) Regresar 258 Recibos seleccionados Generar fac…" at bounding box center [780, 373] width 1560 height 747
click at [550, 582] on li "Ayer" at bounding box center [601, 572] width 171 height 30
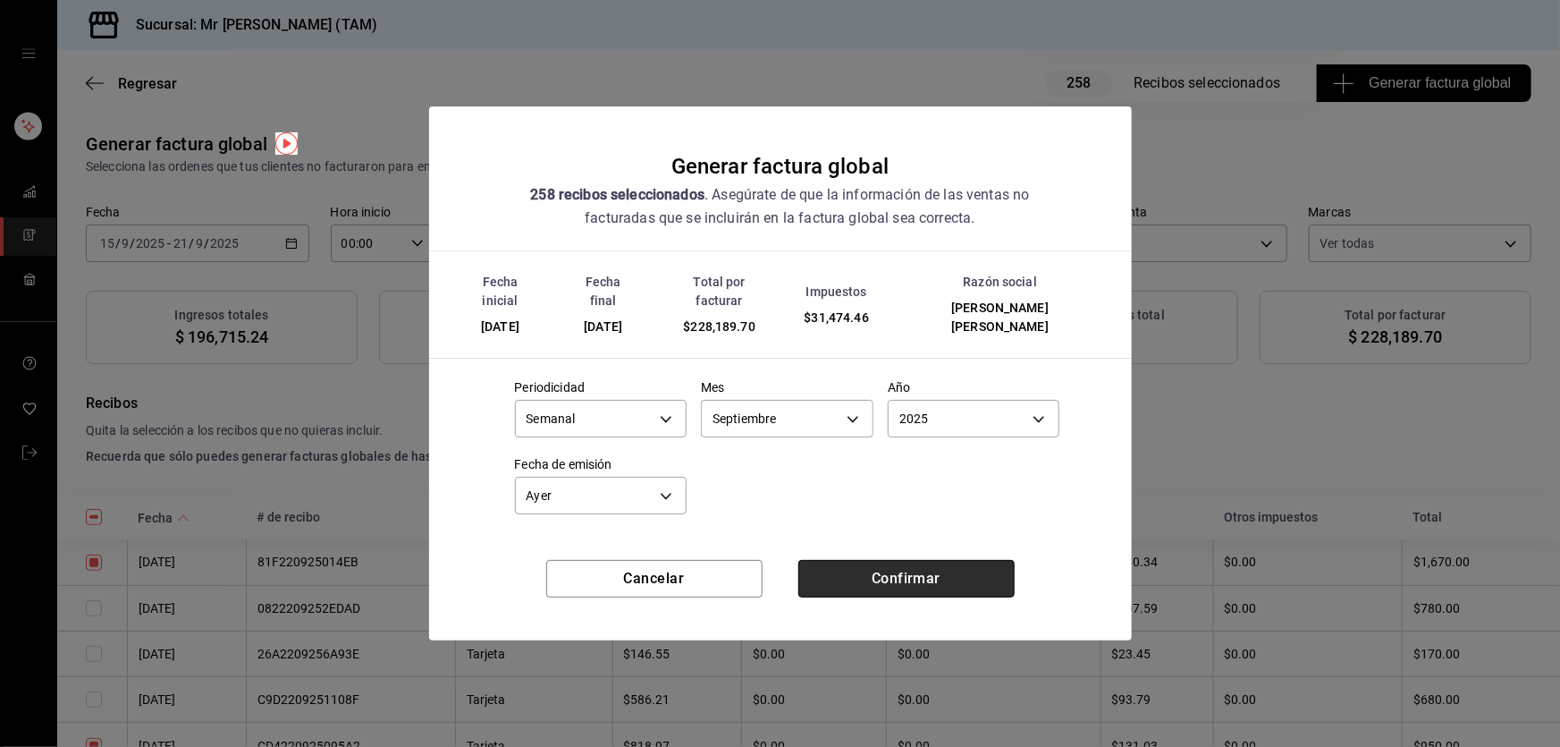
click at [872, 574] on button "Confirmar" at bounding box center [906, 579] width 216 height 38
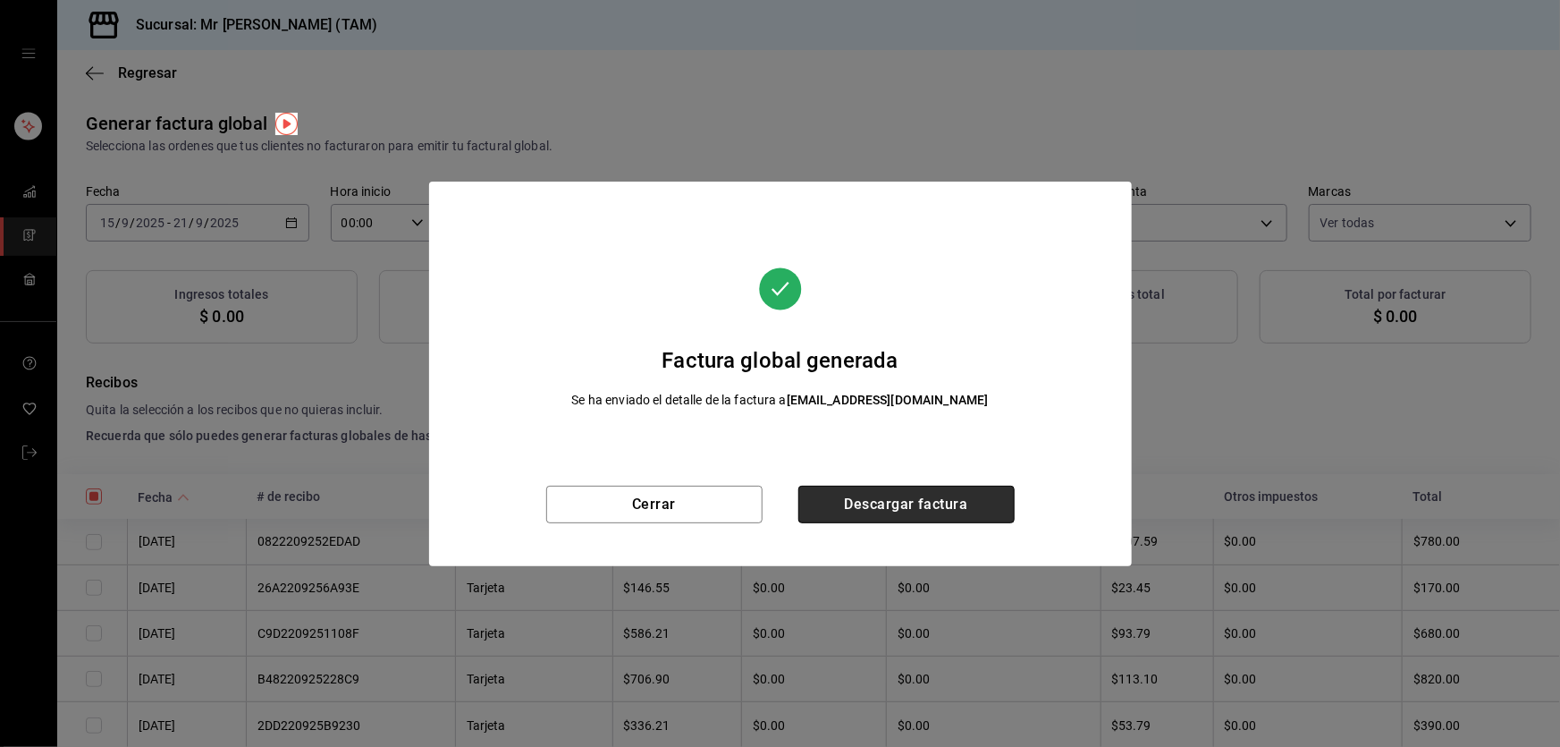
click at [864, 497] on button "Descargar factura" at bounding box center [906, 504] width 216 height 38
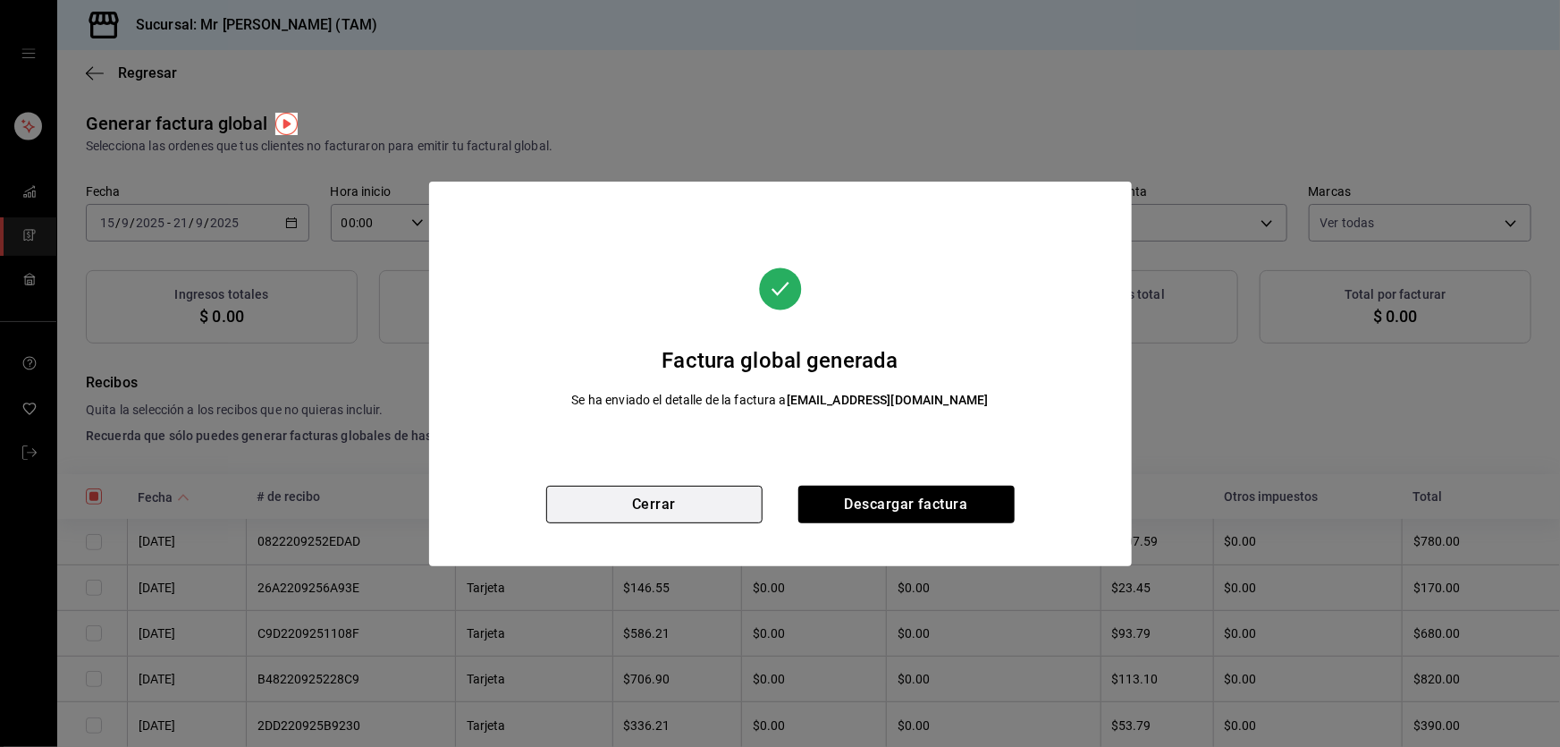
click at [687, 512] on button "Cerrar" at bounding box center [654, 504] width 216 height 38
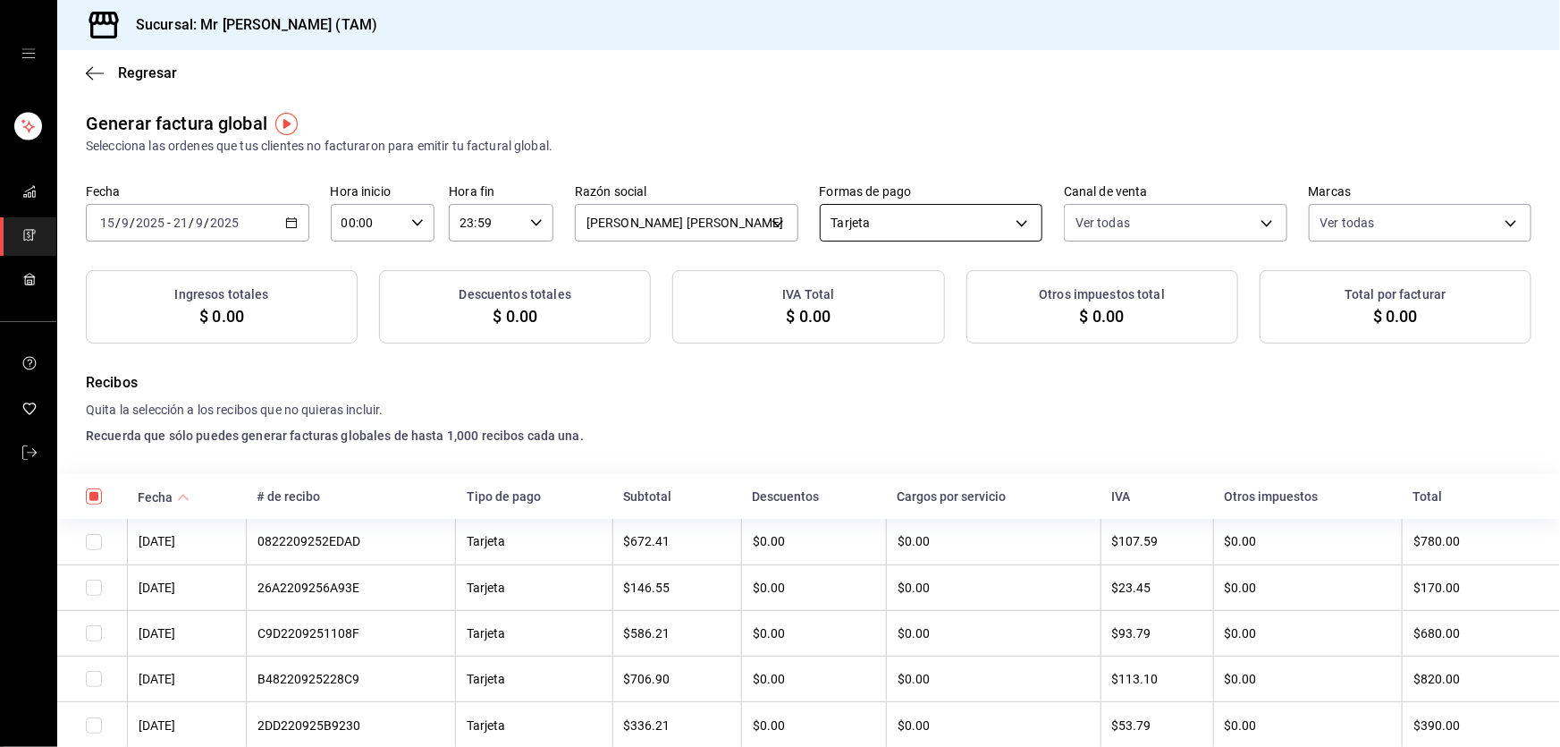
click at [911, 207] on body "Sucursal: Mr [PERSON_NAME] (TAM) Regresar Generar factura global Selecciona las…" at bounding box center [780, 373] width 1560 height 747
click at [906, 404] on li "Transferencia" at bounding box center [923, 412] width 219 height 33
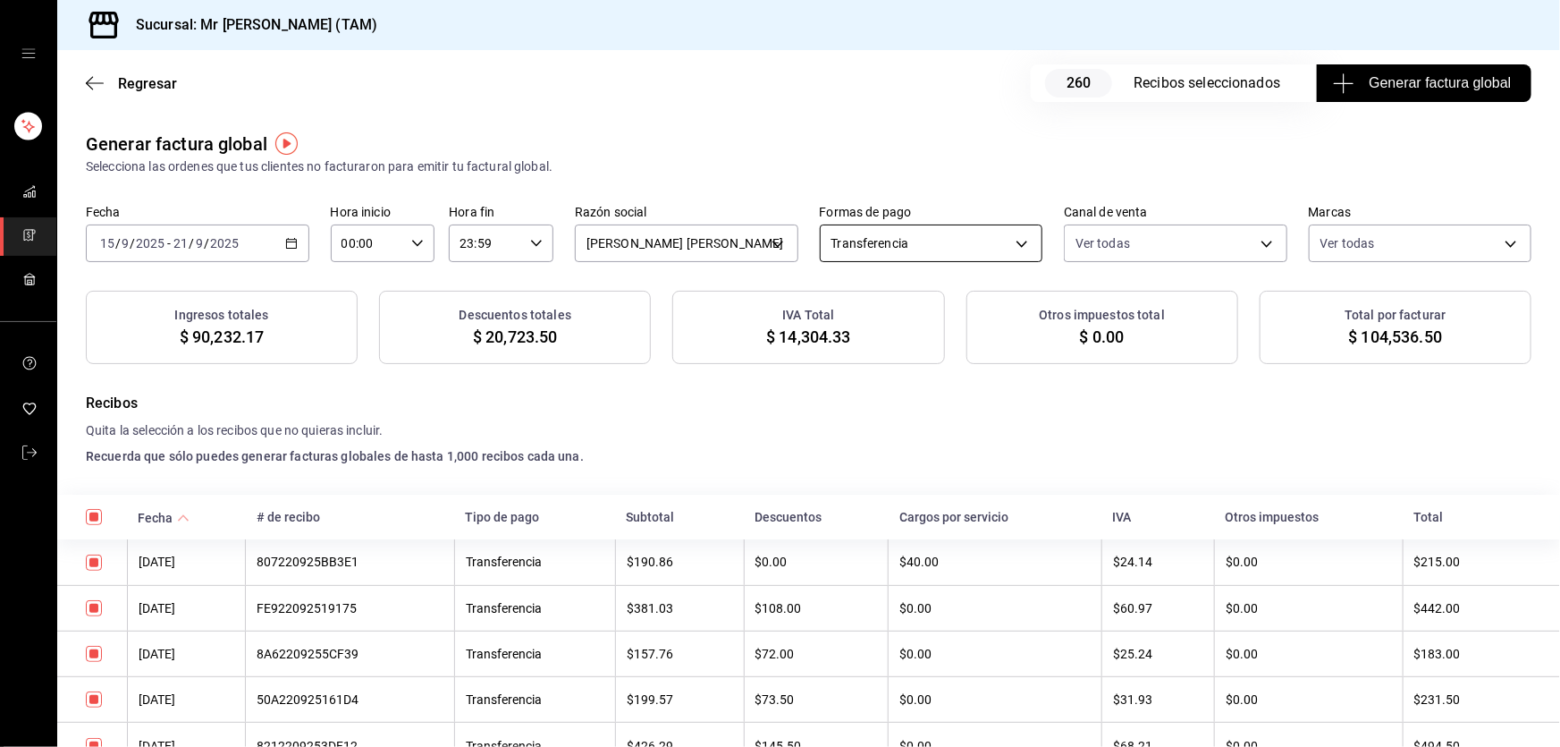
click at [998, 243] on body "Sucursal: Mr [PERSON_NAME] (TAM) Regresar 260 Recibos seleccionados Generar fac…" at bounding box center [780, 373] width 1560 height 747
click at [1194, 421] on div at bounding box center [780, 373] width 1560 height 747
click at [1153, 243] on body "Sucursal: Mr [PERSON_NAME] (TAM) Regresar 260 Recibos seleccionados Generar fac…" at bounding box center [780, 373] width 1560 height 747
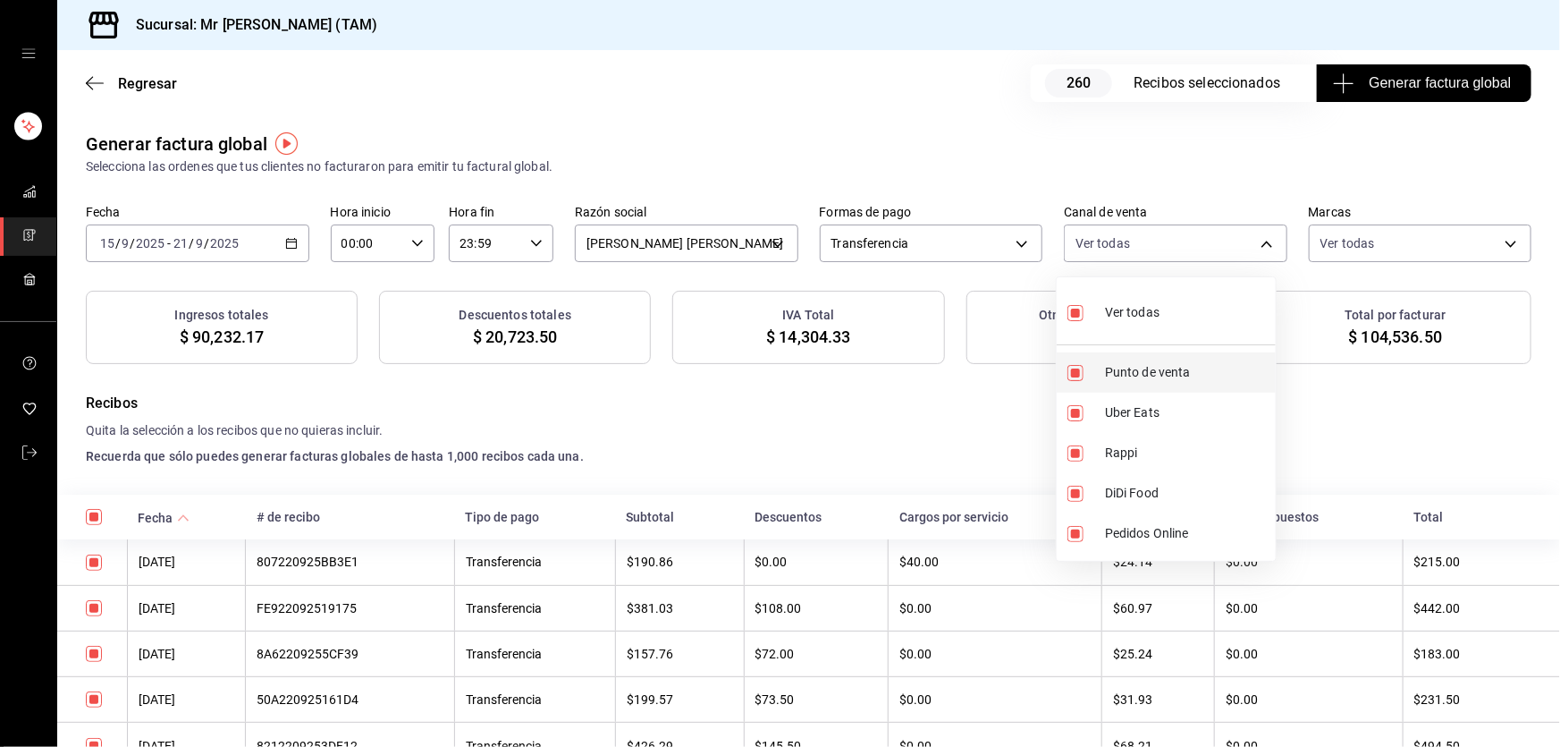
click at [1139, 382] on li "Punto de venta" at bounding box center [1166, 372] width 219 height 40
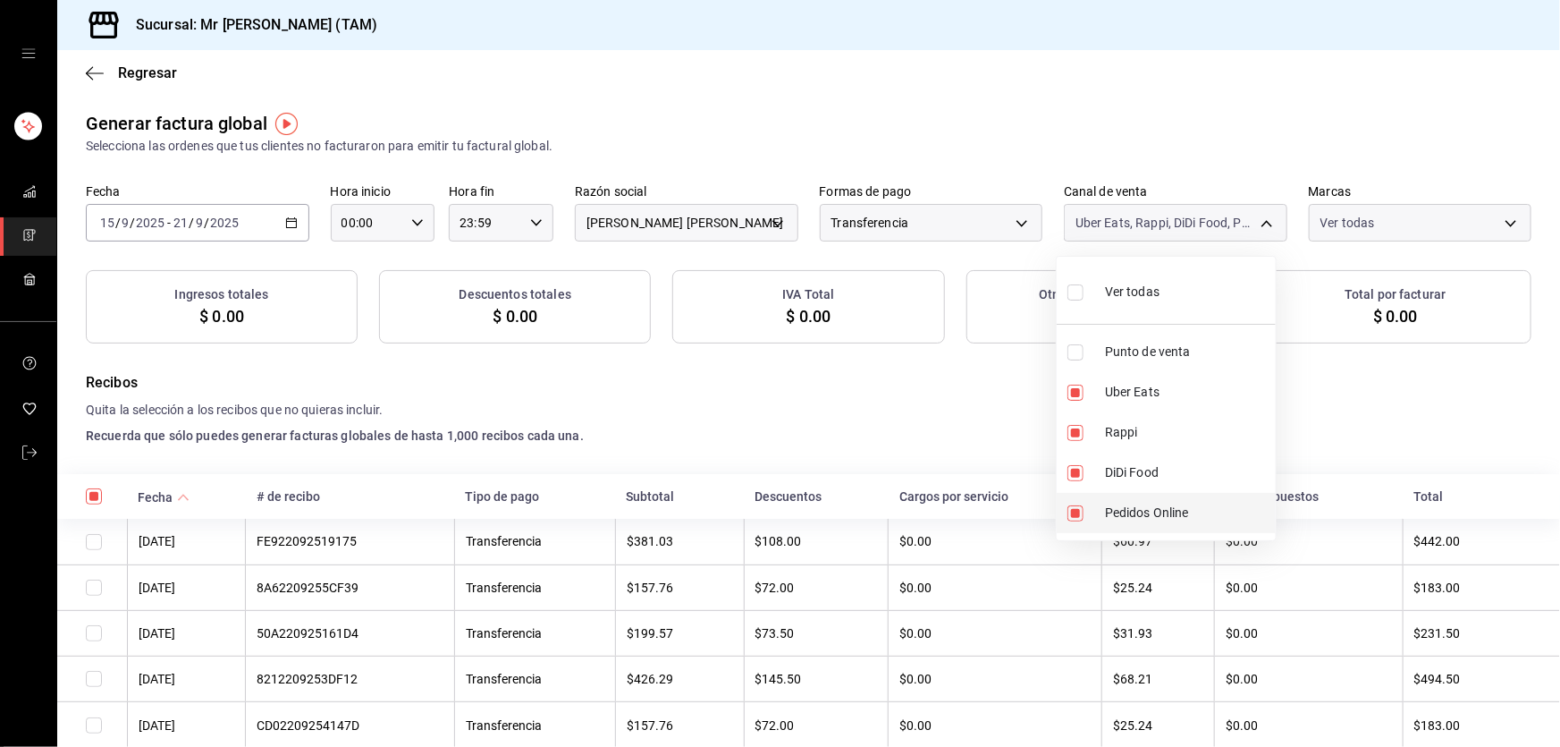
click at [1083, 527] on li "Pedidos Online" at bounding box center [1166, 513] width 219 height 40
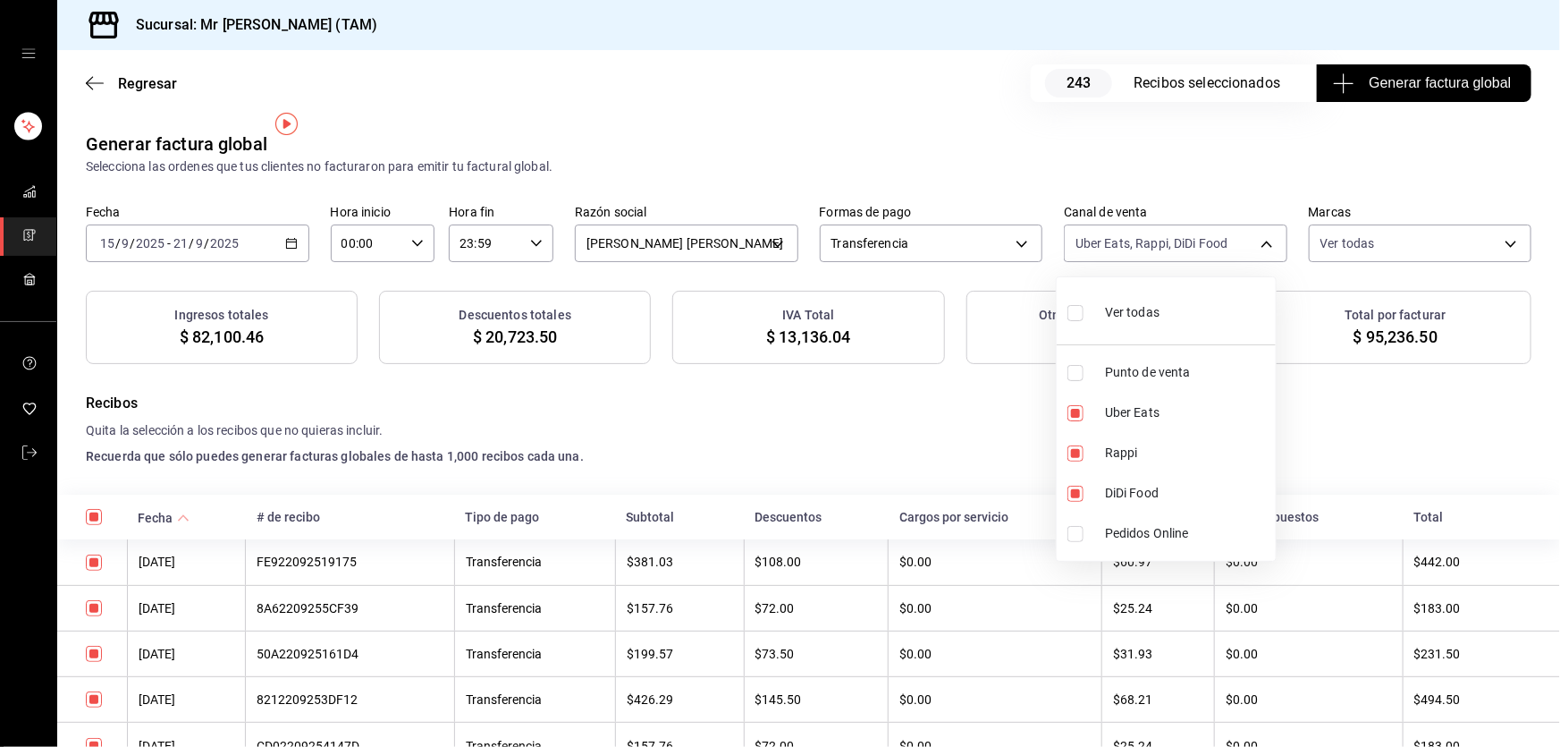
click at [791, 398] on div at bounding box center [780, 373] width 1560 height 747
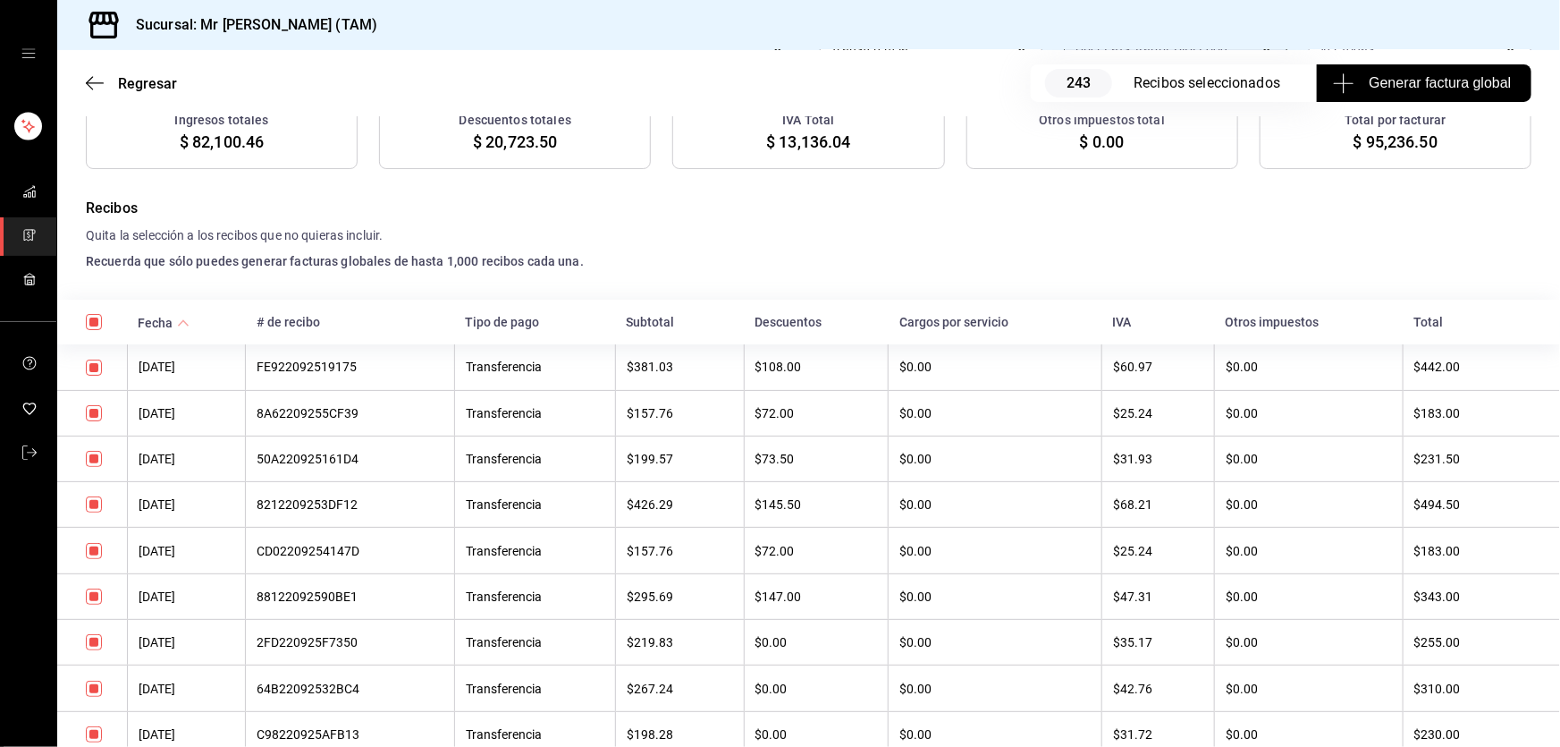
scroll to position [243, 0]
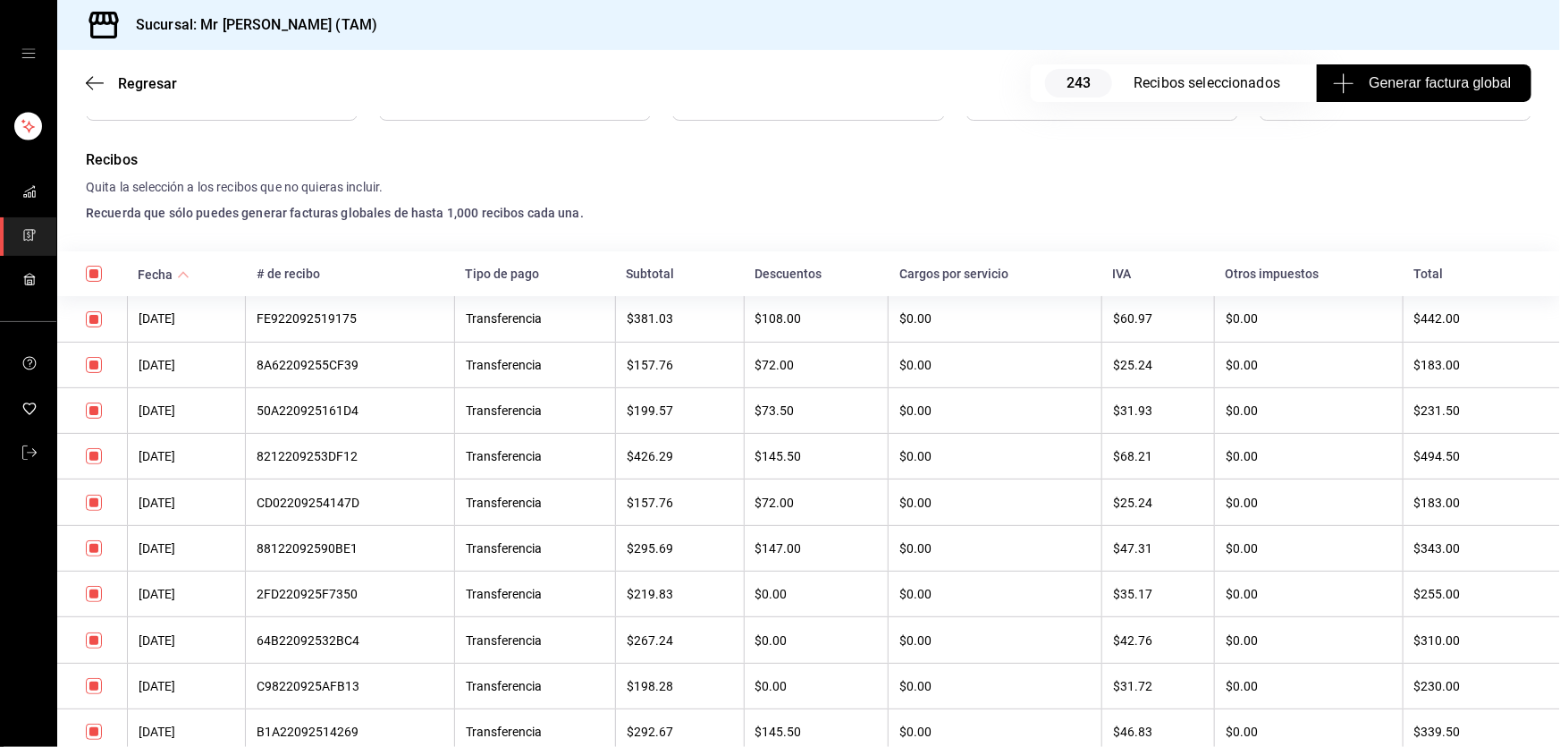
click at [90, 277] on input "checkbox" at bounding box center [94, 274] width 16 height 16
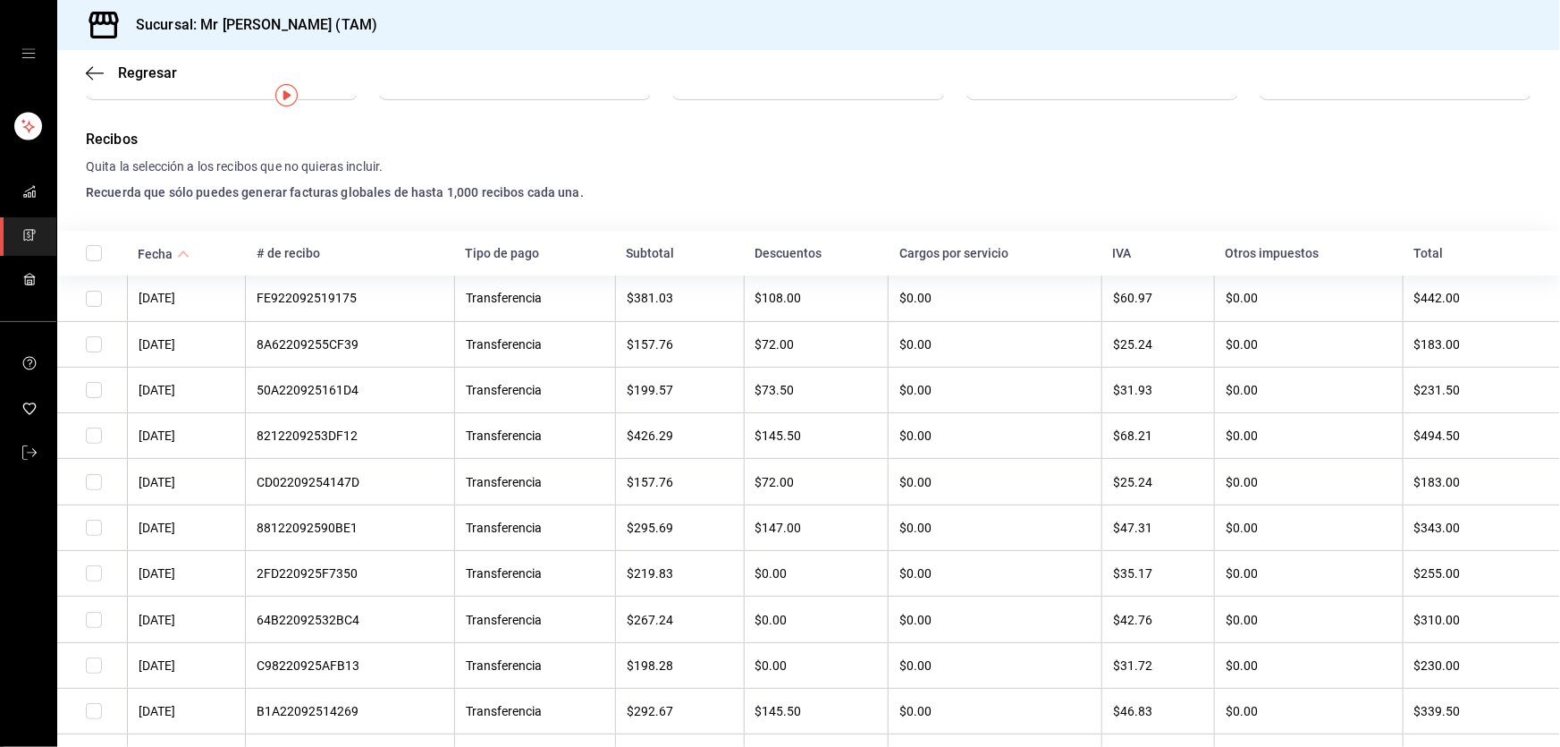
scroll to position [0, 0]
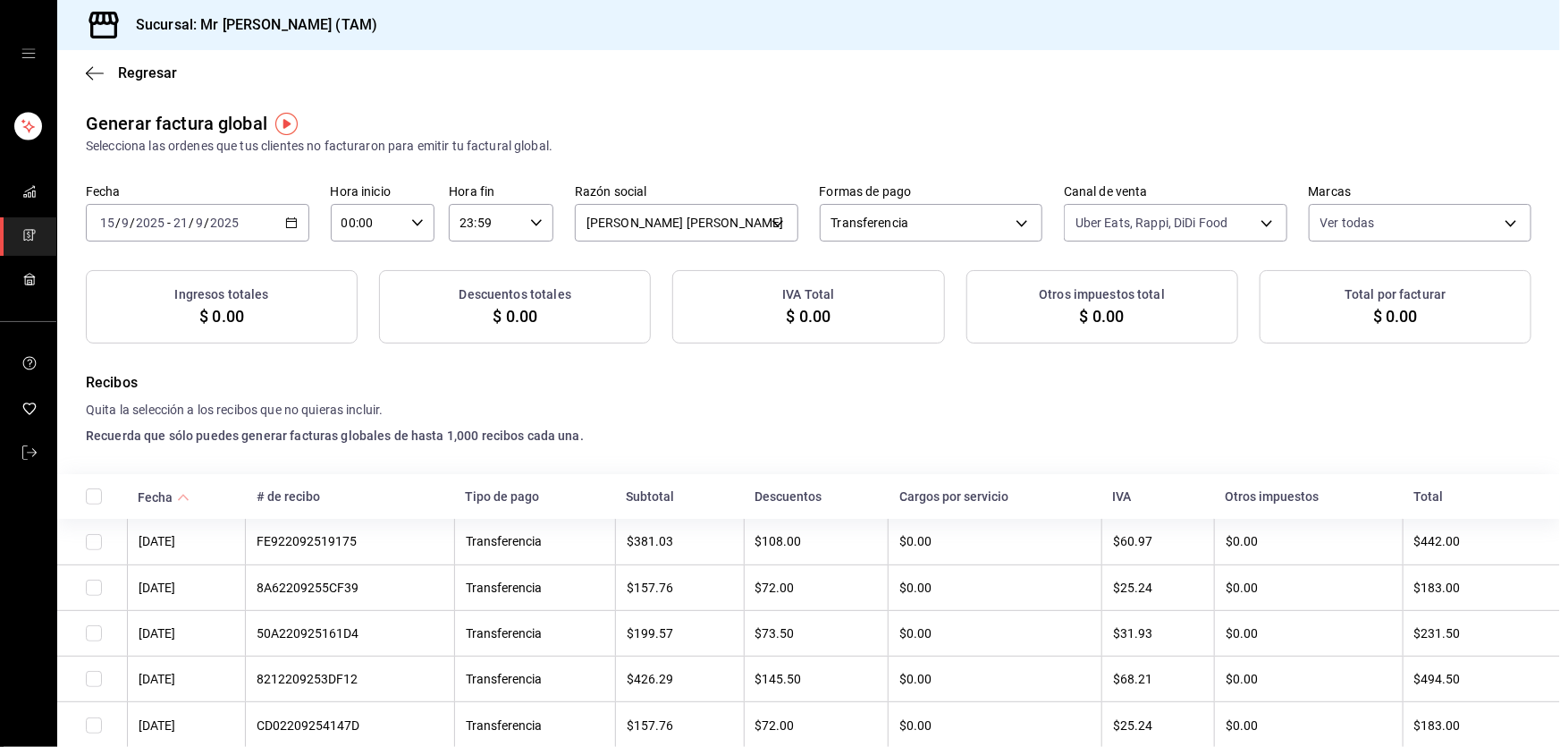
click at [90, 494] on input "checkbox" at bounding box center [94, 496] width 16 height 16
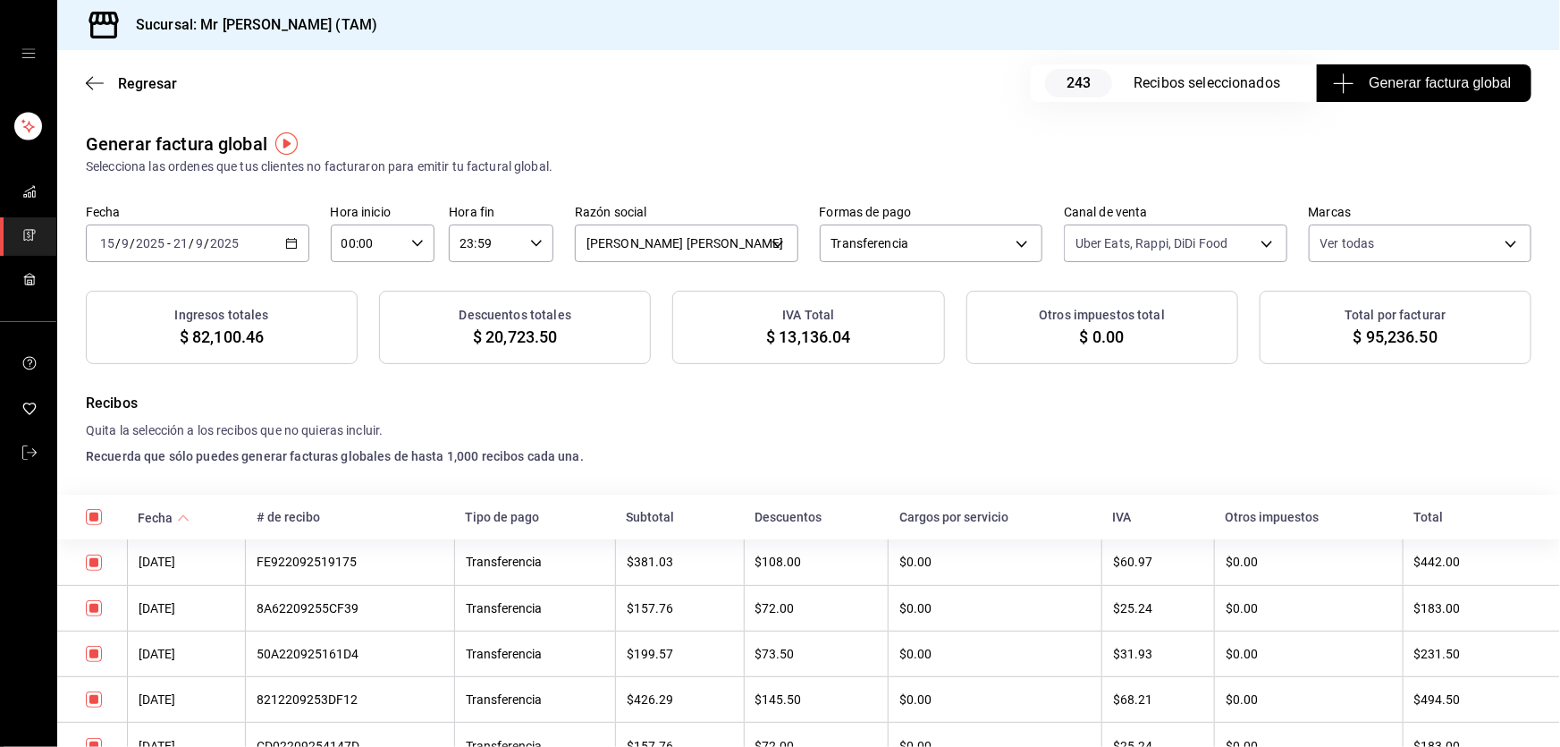
click at [822, 344] on span "$ 13,136.04" at bounding box center [808, 337] width 84 height 24
copy span "13,136.04"
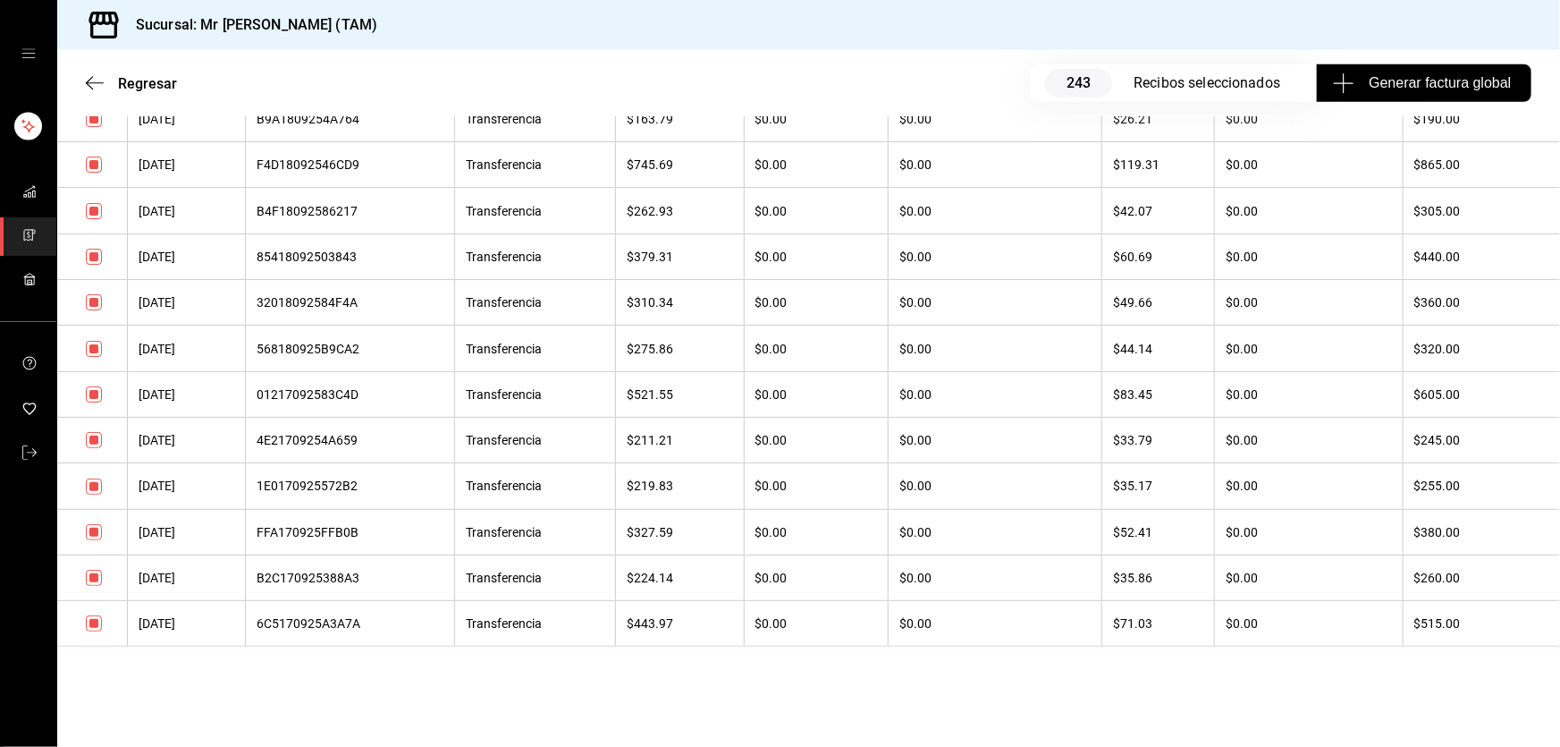
scroll to position [11153, 0]
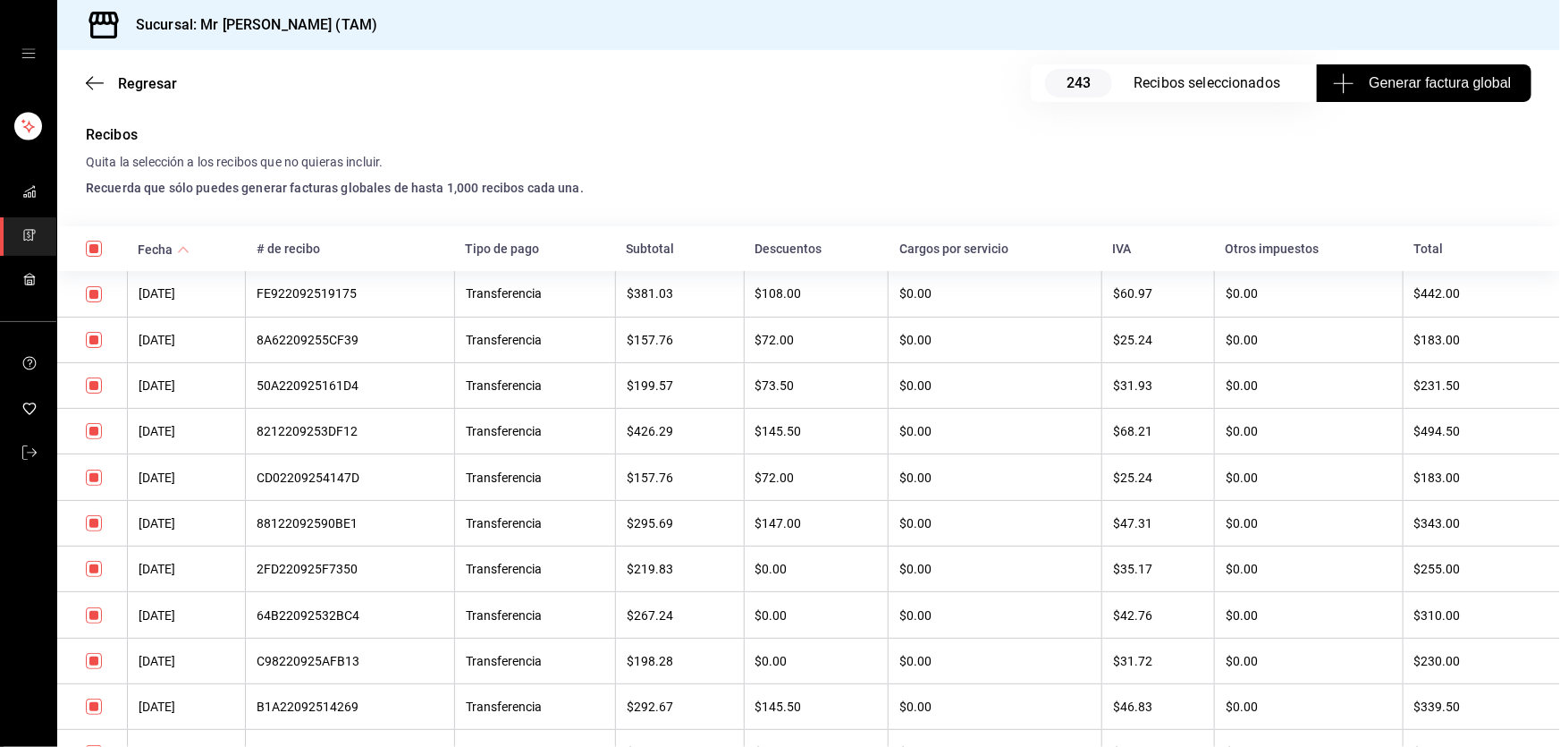
scroll to position [243, 0]
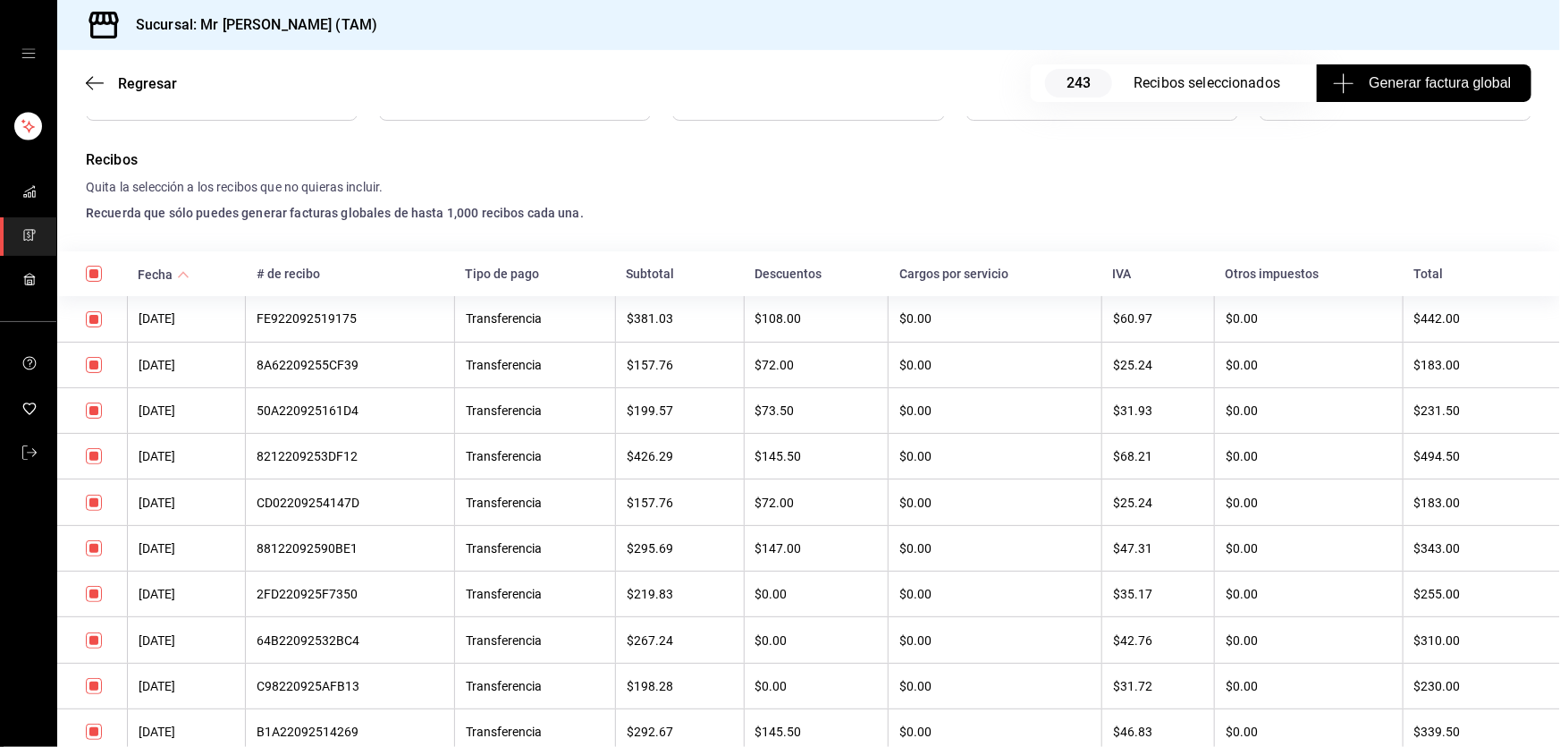
click at [97, 319] on input "checkbox" at bounding box center [94, 319] width 16 height 16
click at [97, 365] on input "checkbox" at bounding box center [94, 365] width 16 height 16
click at [86, 413] on input "checkbox" at bounding box center [94, 410] width 16 height 16
click at [95, 459] on input "checkbox" at bounding box center [94, 456] width 16 height 16
click at [89, 511] on input "checkbox" at bounding box center [94, 502] width 16 height 16
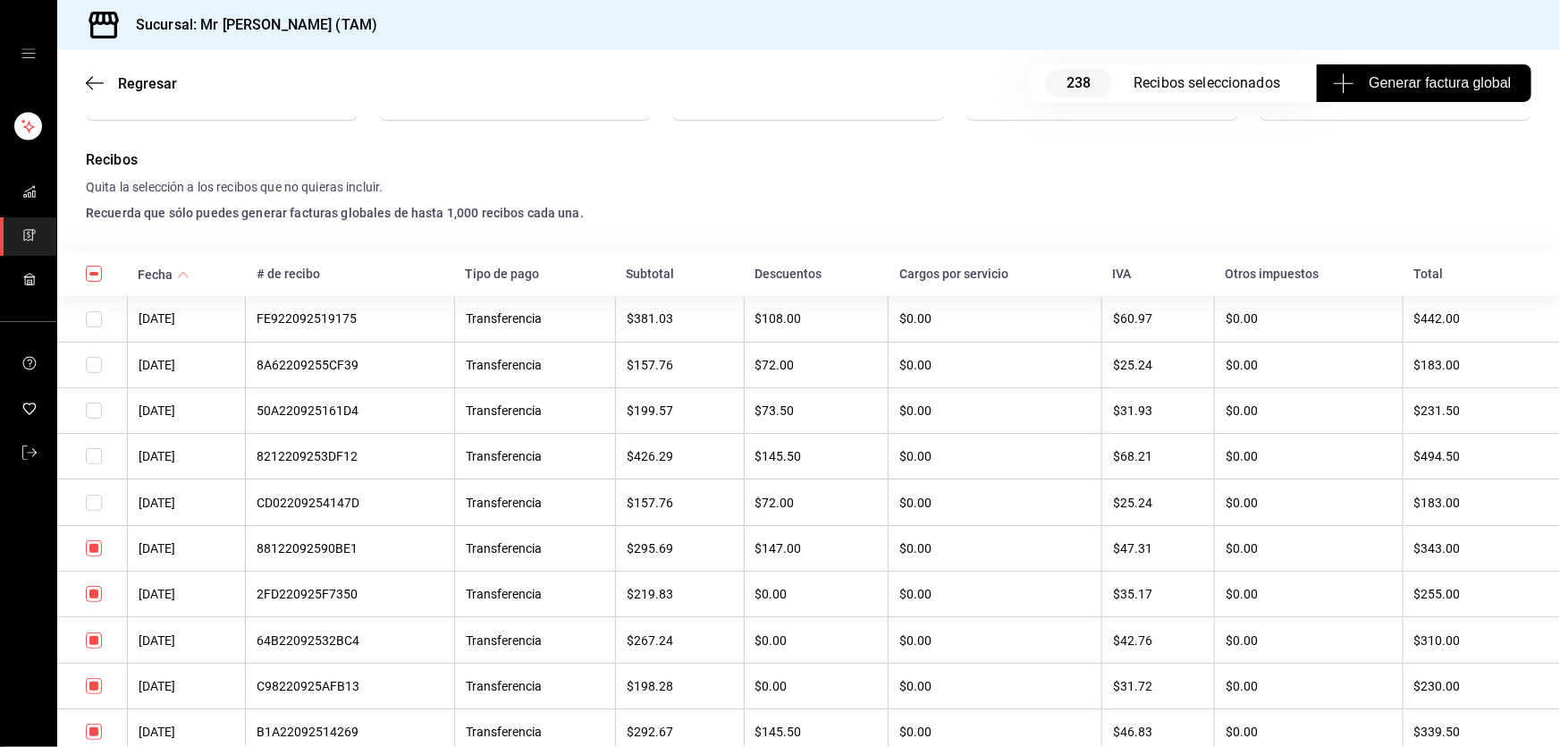
click at [96, 542] on input "checkbox" at bounding box center [94, 548] width 16 height 16
click at [94, 593] on input "checkbox" at bounding box center [94, 594] width 16 height 16
click at [92, 641] on input "checkbox" at bounding box center [94, 640] width 16 height 16
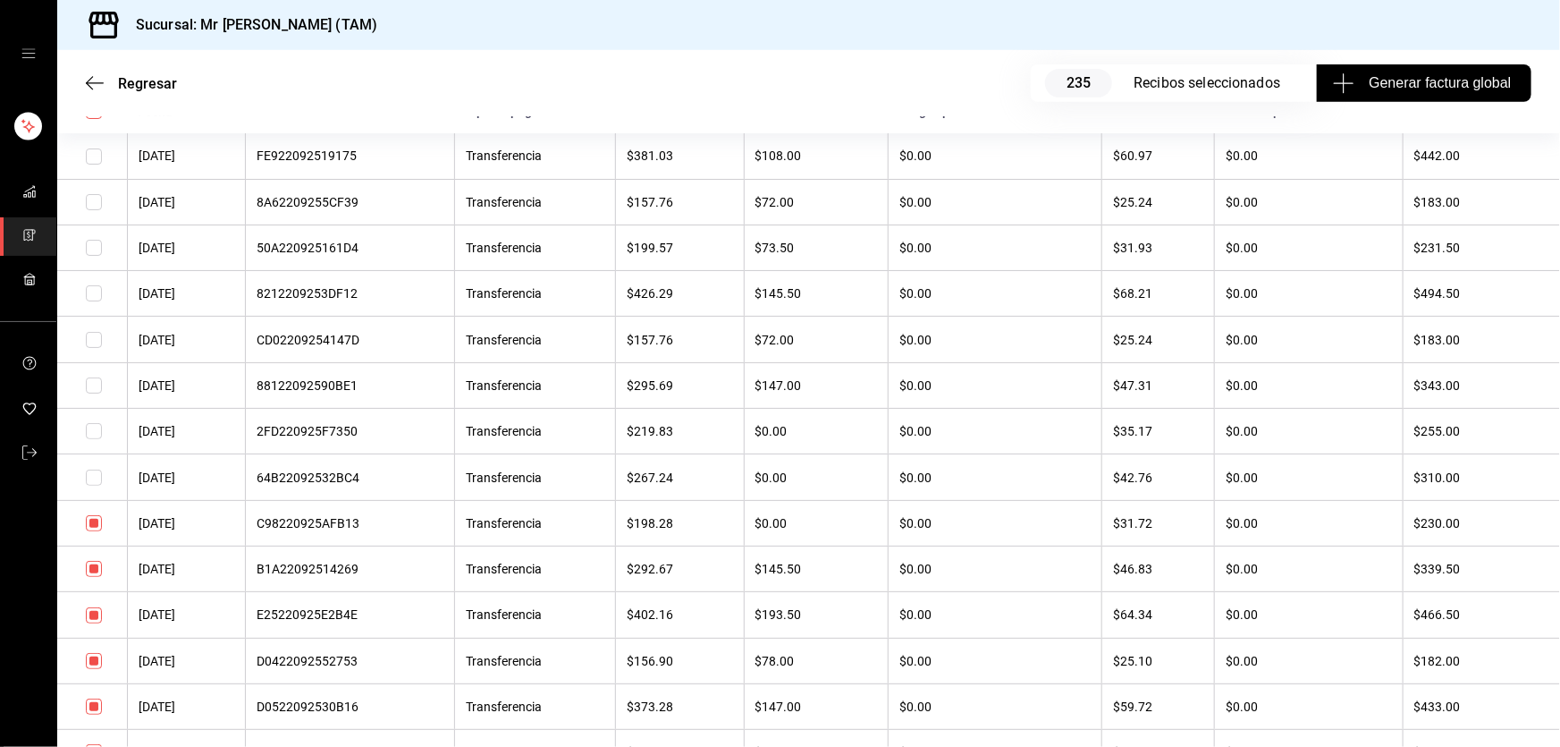
click at [92, 531] on input "checkbox" at bounding box center [94, 523] width 16 height 16
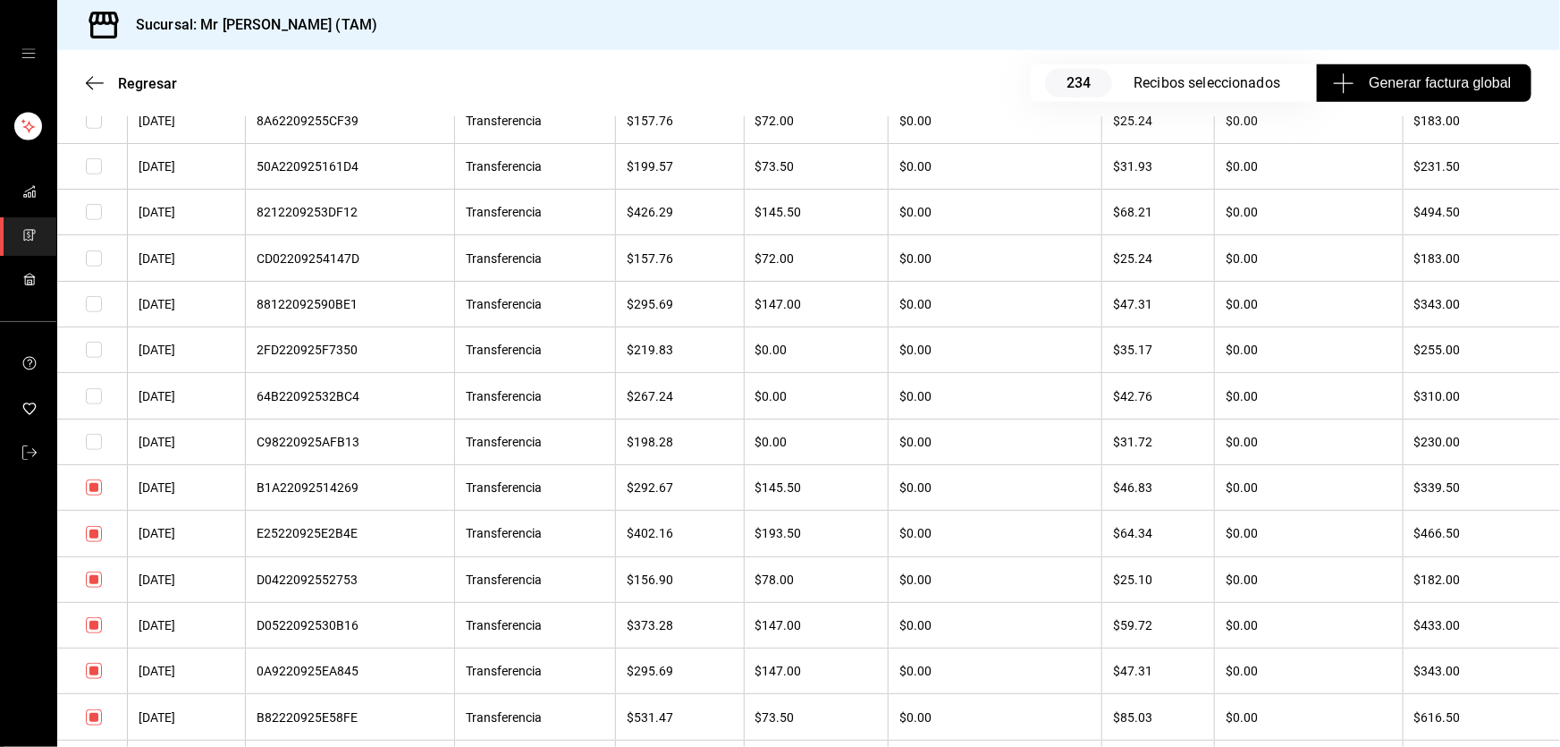
click at [97, 586] on input "checkbox" at bounding box center [94, 579] width 16 height 16
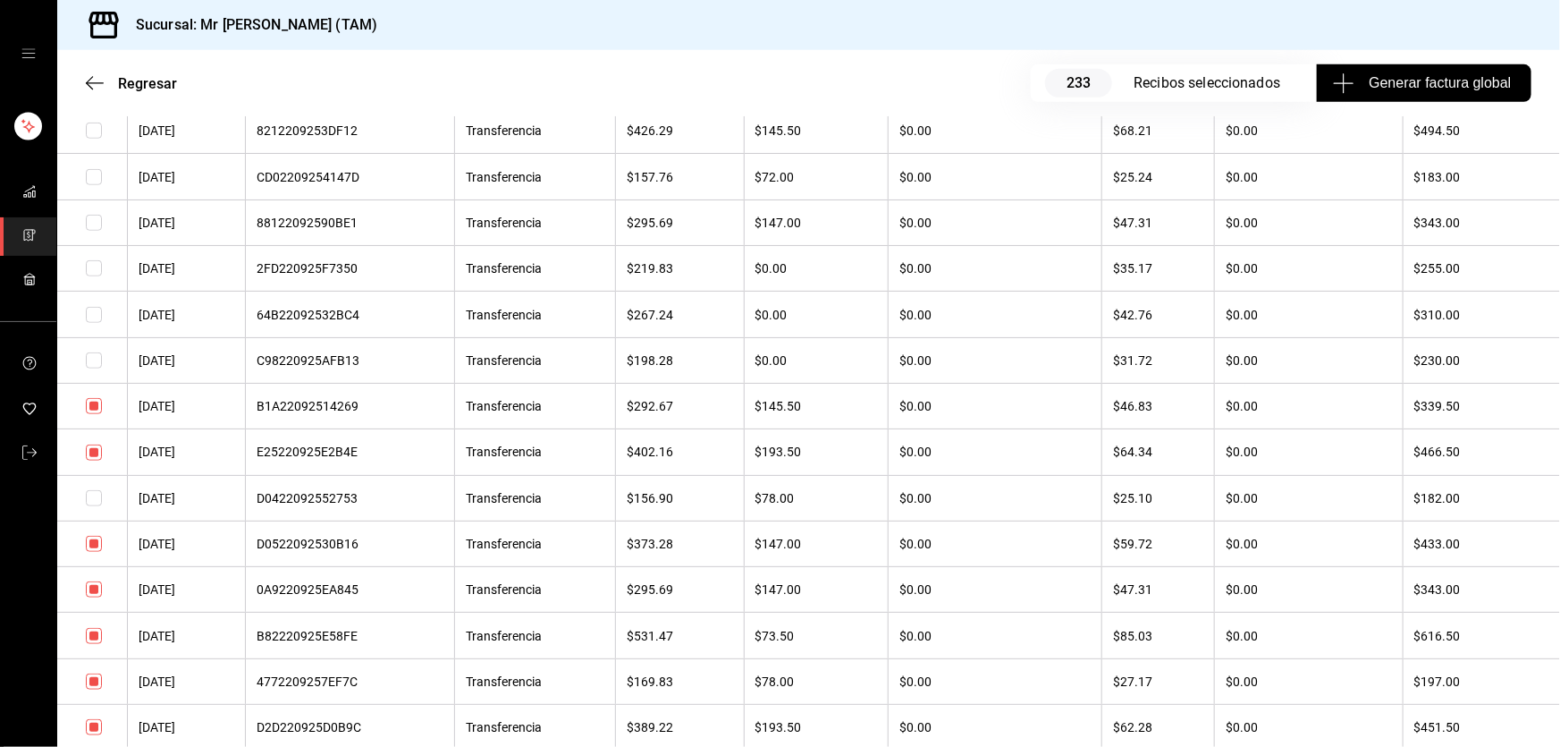
click at [95, 552] on input "checkbox" at bounding box center [94, 544] width 16 height 16
click at [92, 597] on input "checkbox" at bounding box center [94, 589] width 16 height 16
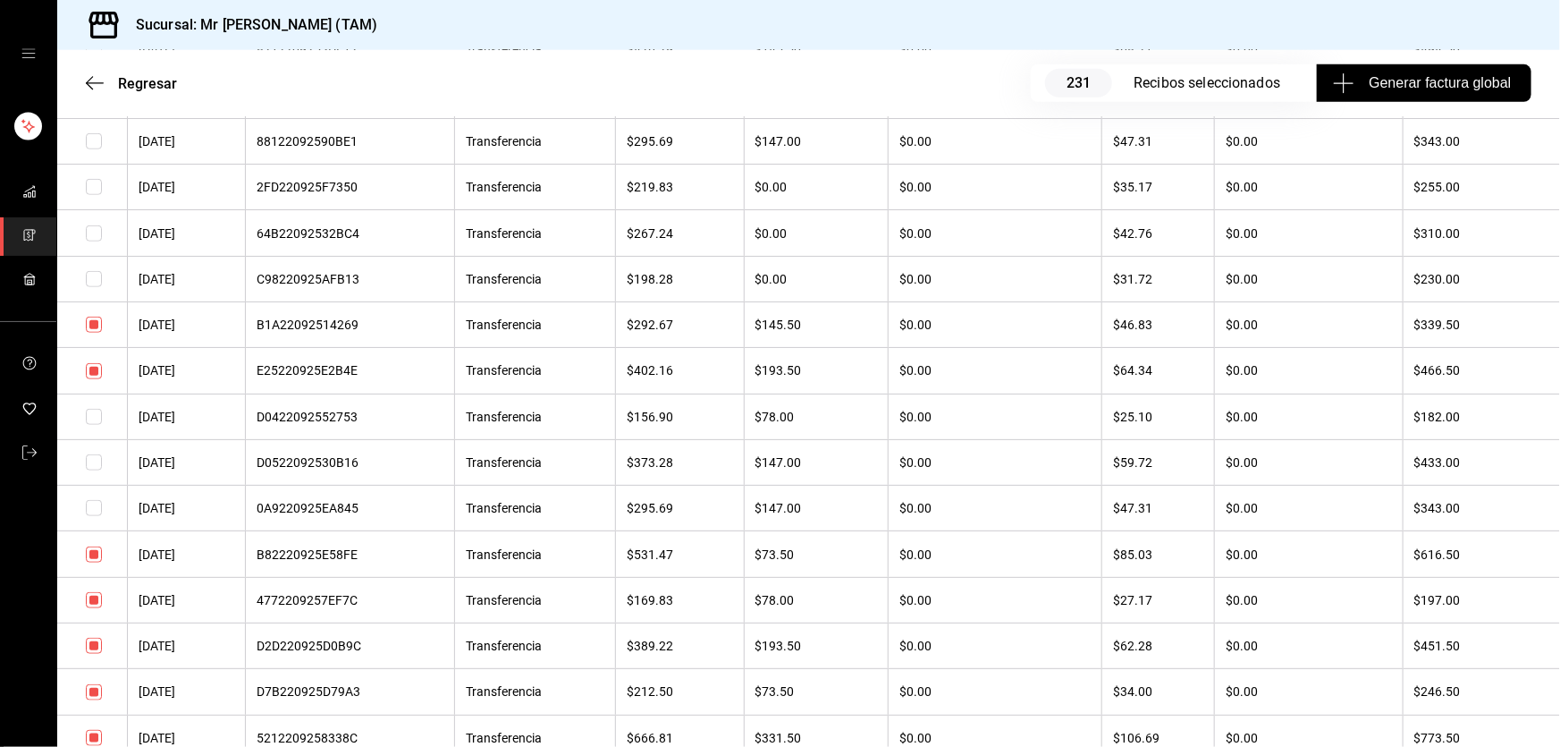
click at [91, 605] on input "checkbox" at bounding box center [94, 600] width 16 height 16
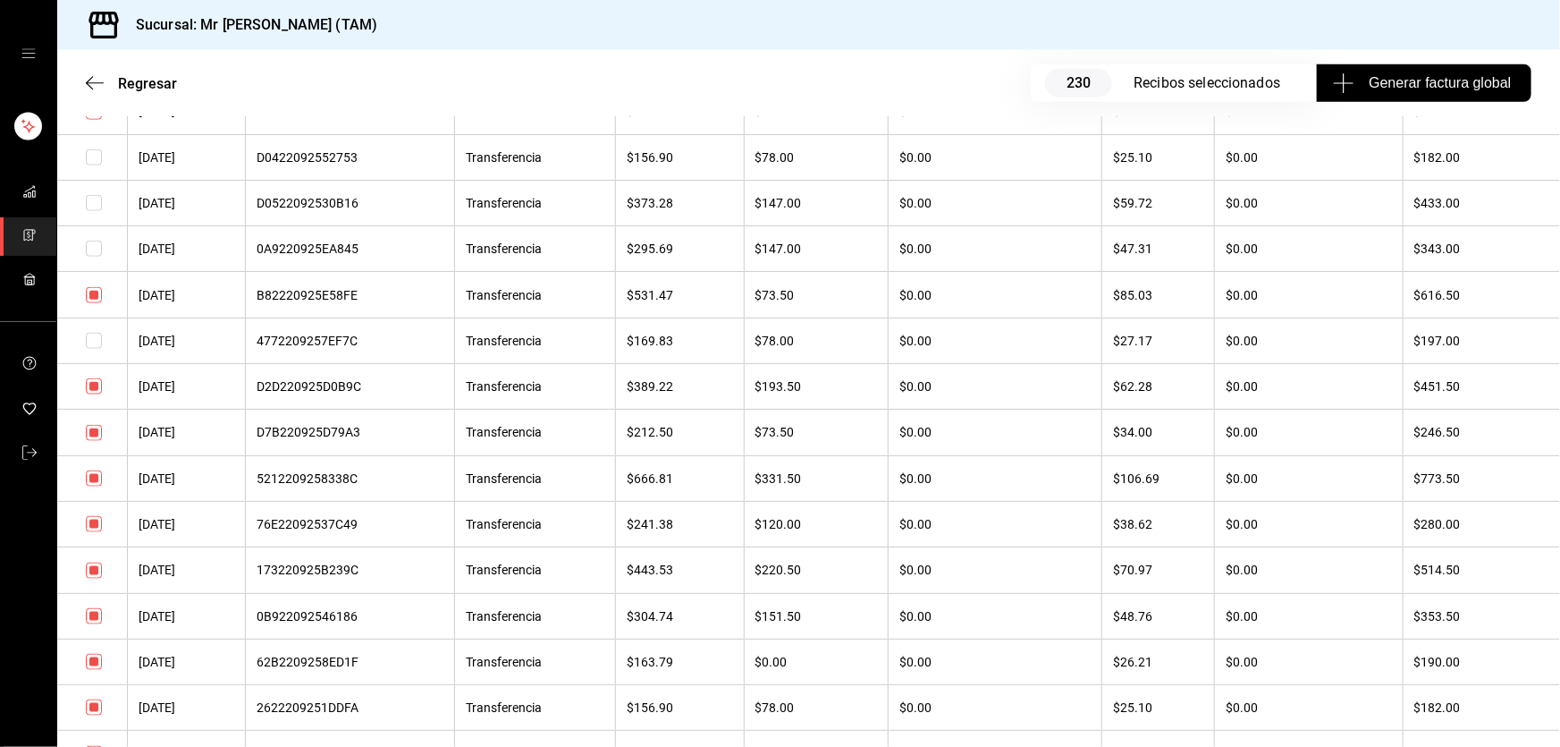
scroll to position [975, 0]
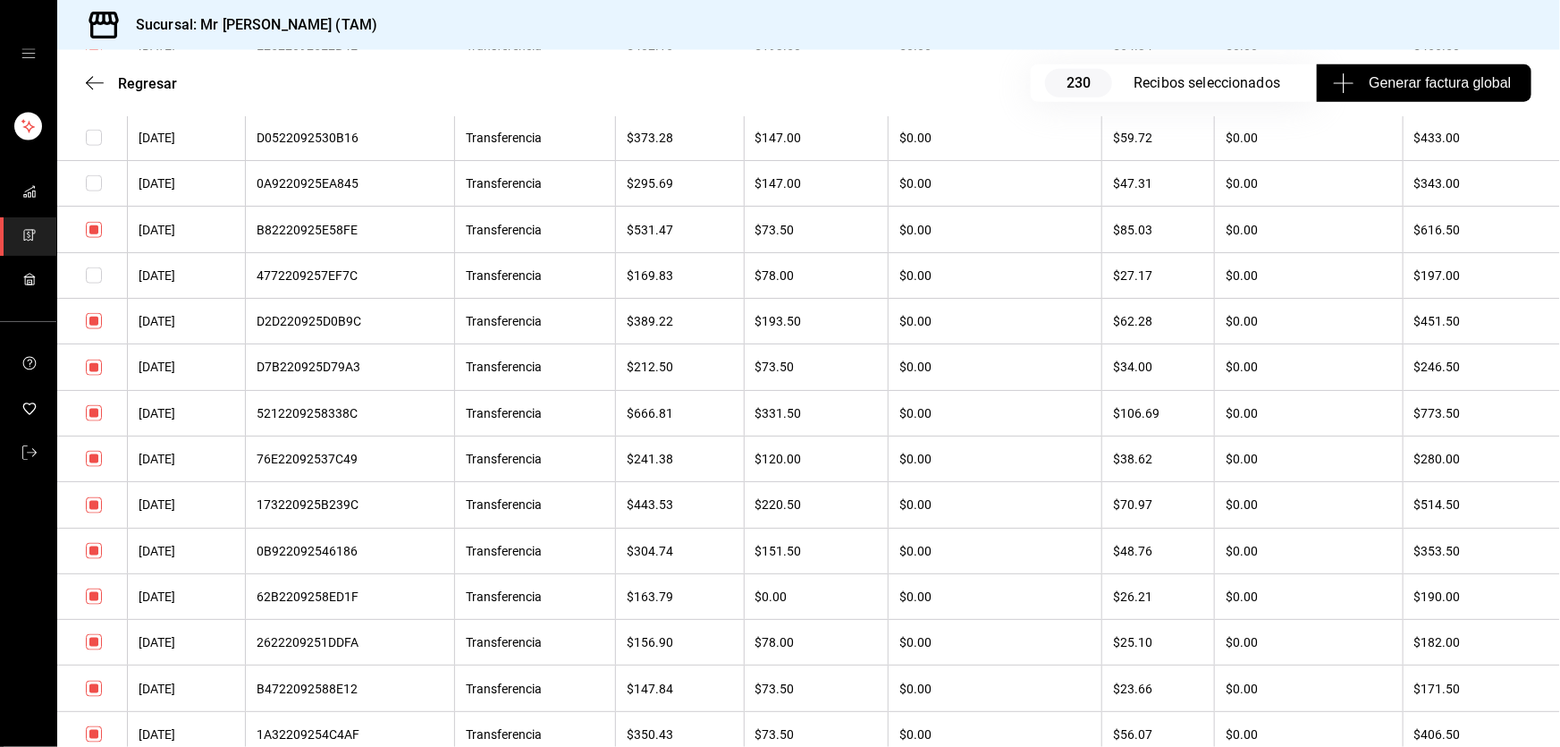
click at [96, 375] on input "checkbox" at bounding box center [94, 367] width 16 height 16
click at [96, 467] on input "checkbox" at bounding box center [94, 459] width 16 height 16
click at [93, 511] on input "checkbox" at bounding box center [94, 505] width 16 height 16
click at [97, 559] on input "checkbox" at bounding box center [94, 551] width 16 height 16
click at [89, 604] on input "checkbox" at bounding box center [94, 596] width 16 height 16
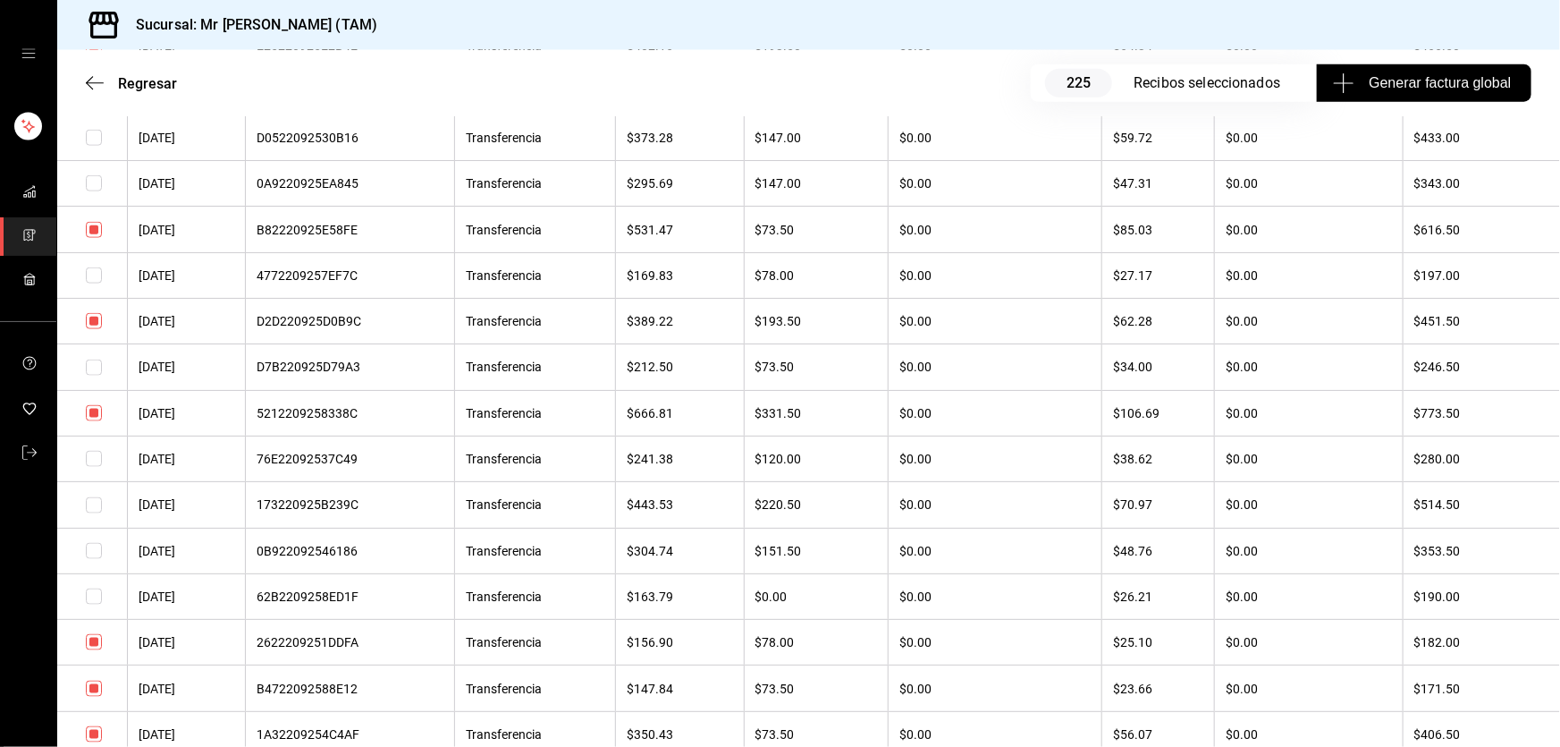
click at [92, 650] on input "checkbox" at bounding box center [94, 642] width 16 height 16
click at [94, 691] on input "checkbox" at bounding box center [94, 688] width 16 height 16
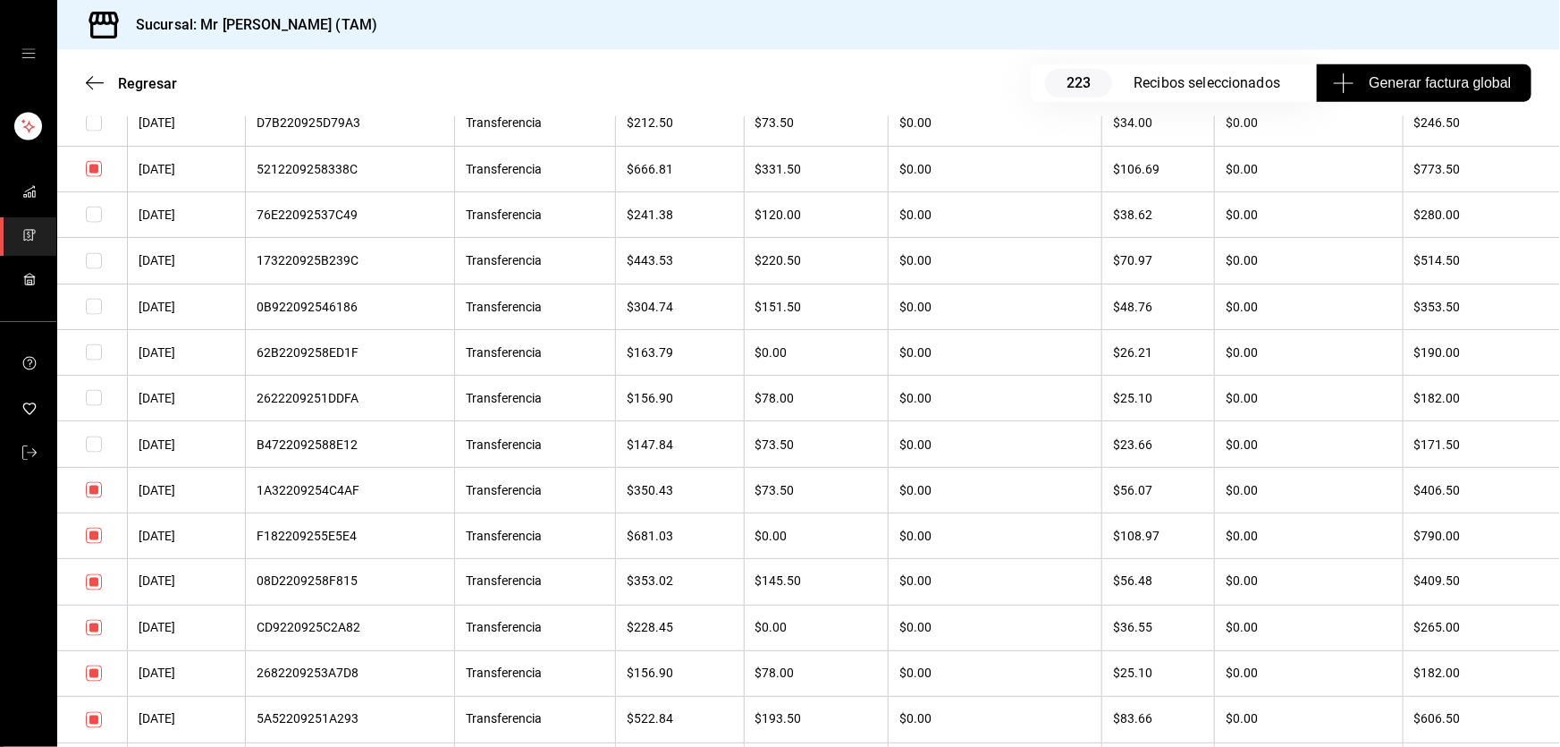
scroll to position [1300, 0]
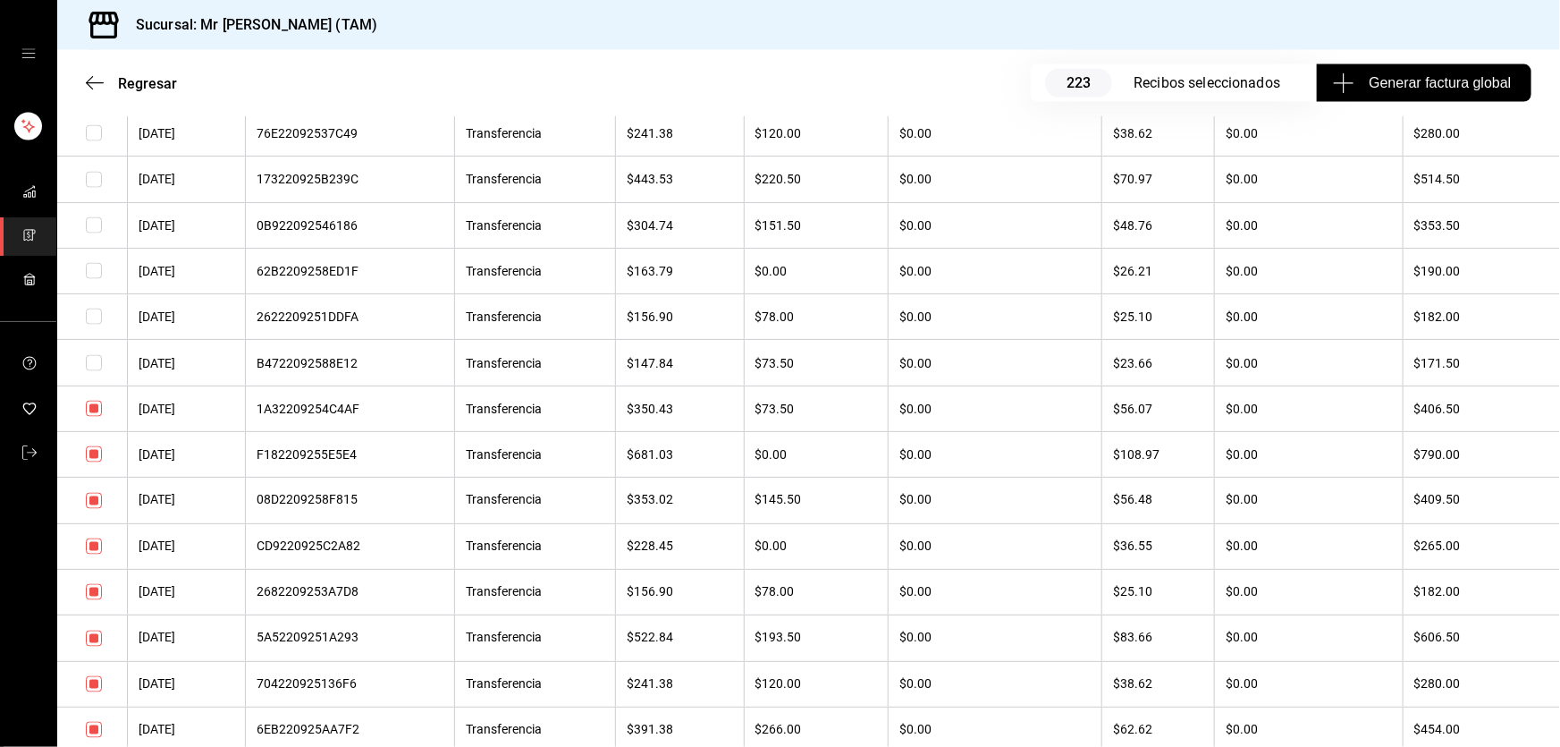
click at [93, 554] on input "checkbox" at bounding box center [94, 546] width 16 height 16
click at [97, 600] on input "checkbox" at bounding box center [94, 592] width 16 height 16
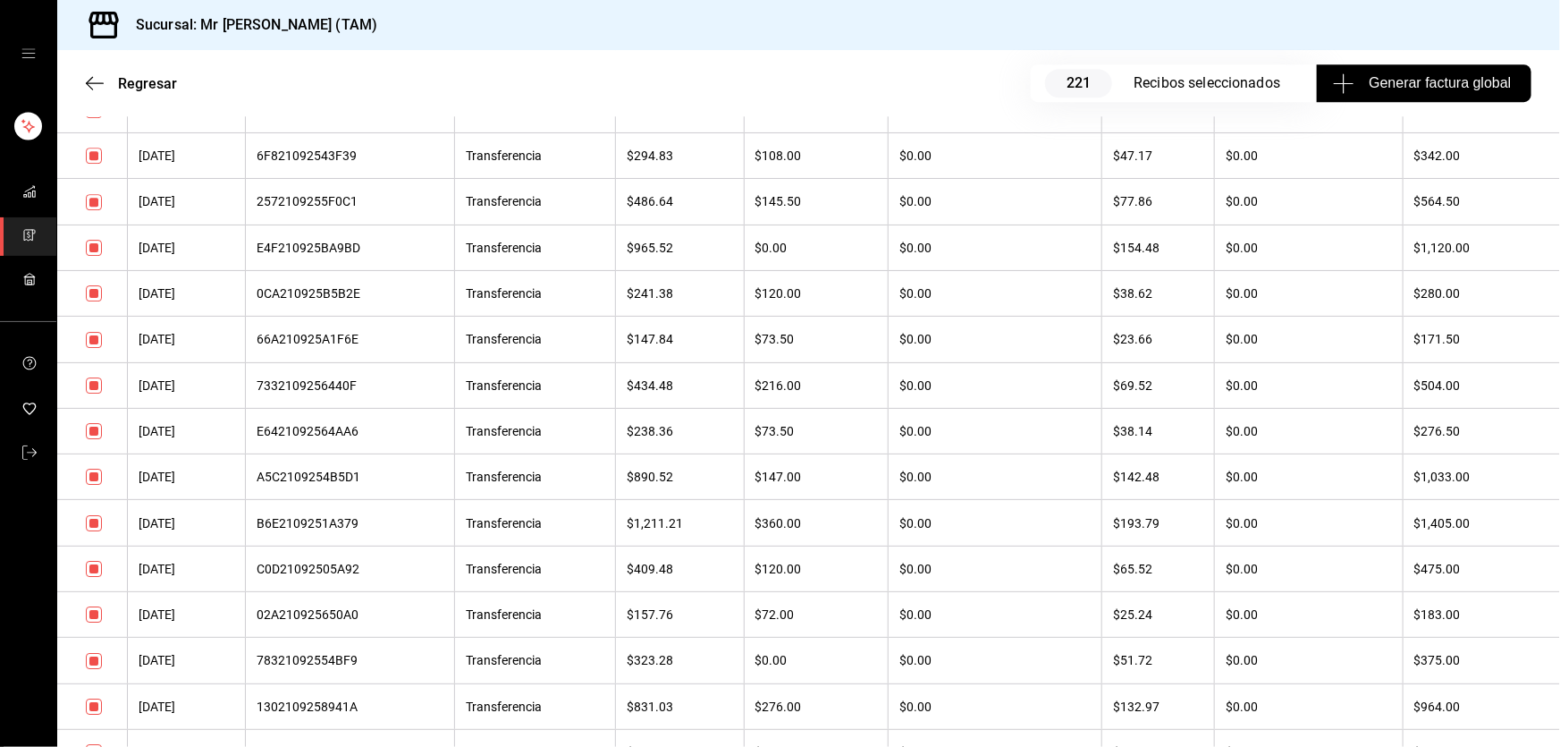
scroll to position [2844, 0]
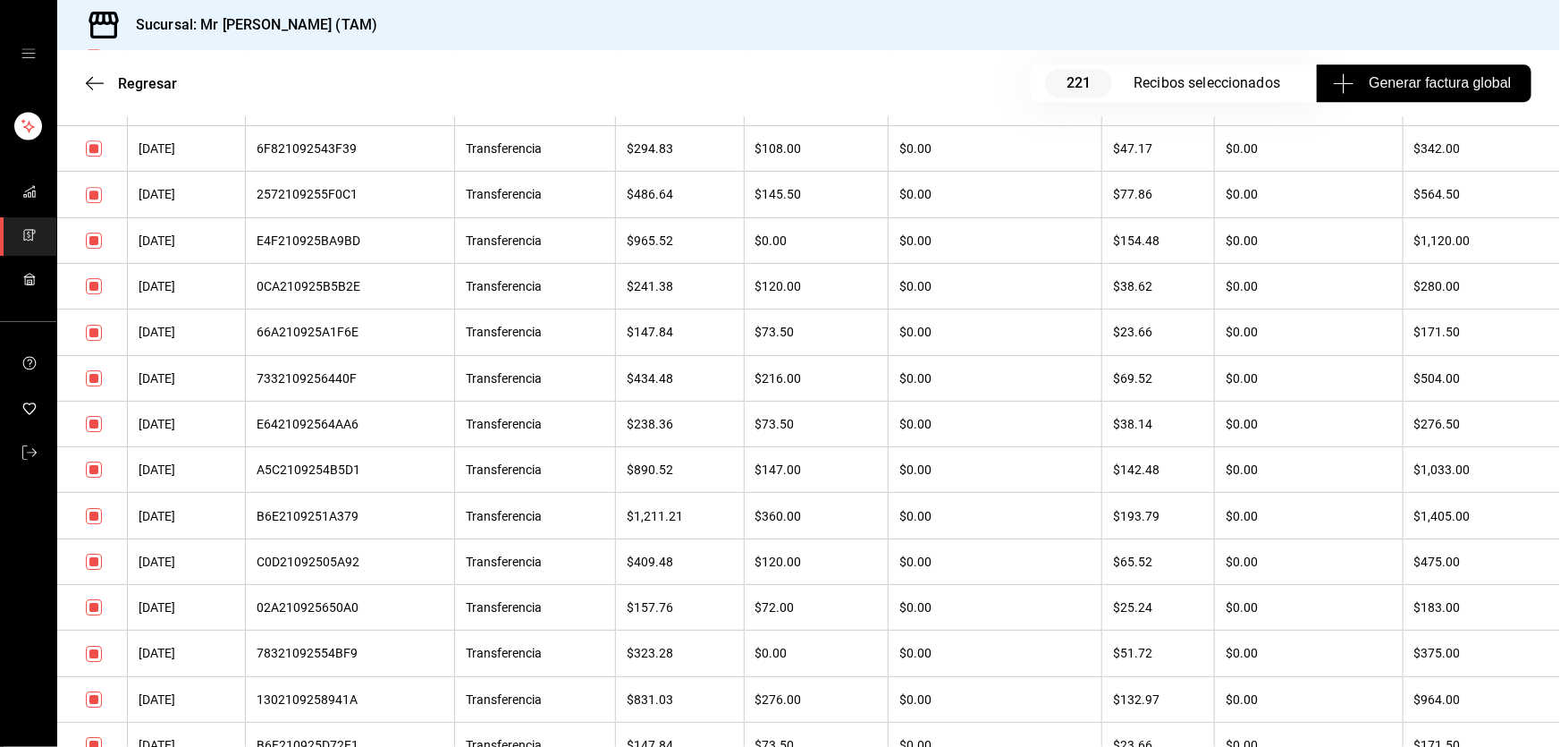
click at [96, 432] on input "checkbox" at bounding box center [94, 424] width 16 height 16
click at [93, 386] on input "checkbox" at bounding box center [94, 378] width 16 height 16
click at [95, 341] on input "checkbox" at bounding box center [94, 333] width 16 height 16
click at [92, 294] on input "checkbox" at bounding box center [94, 286] width 16 height 16
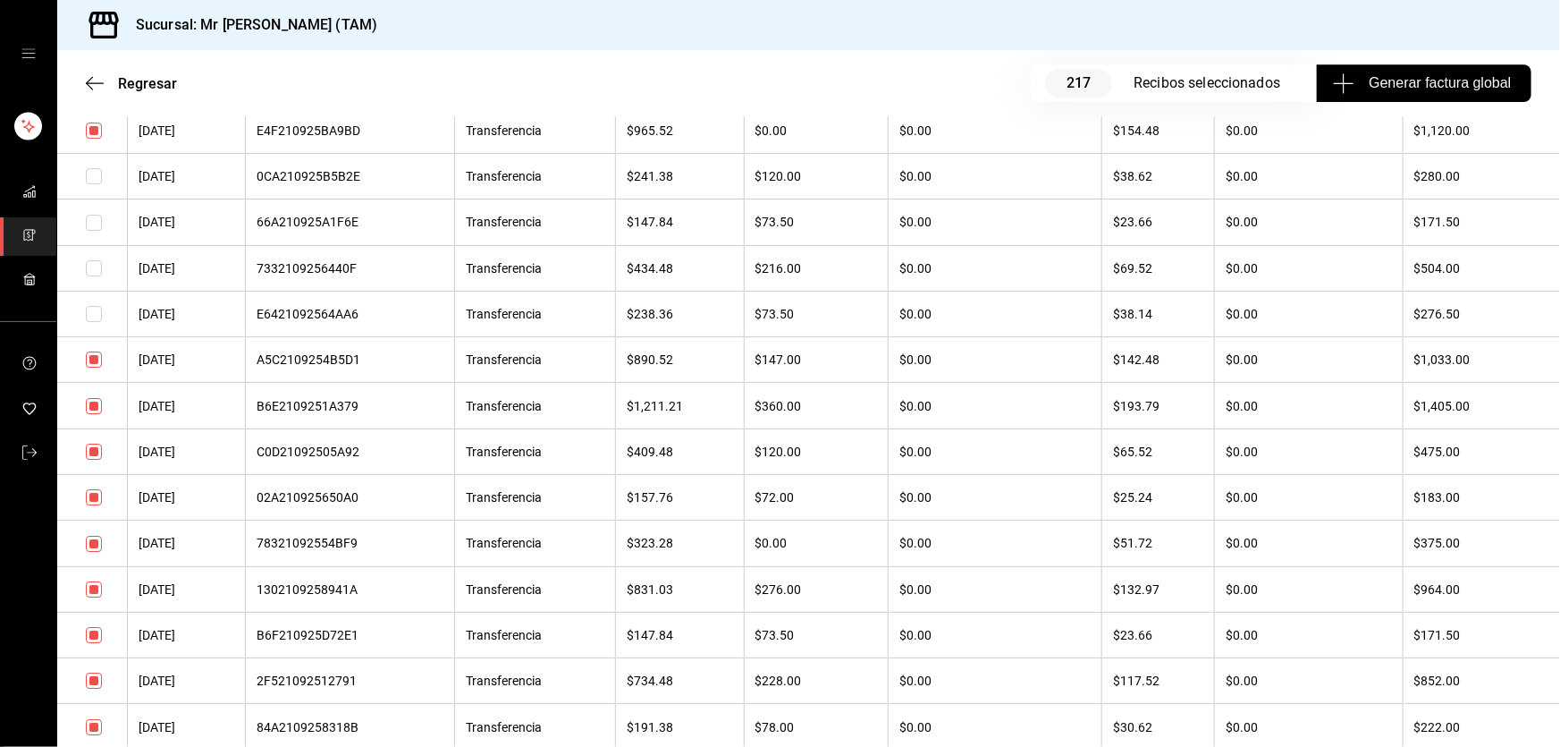
scroll to position [3088, 0]
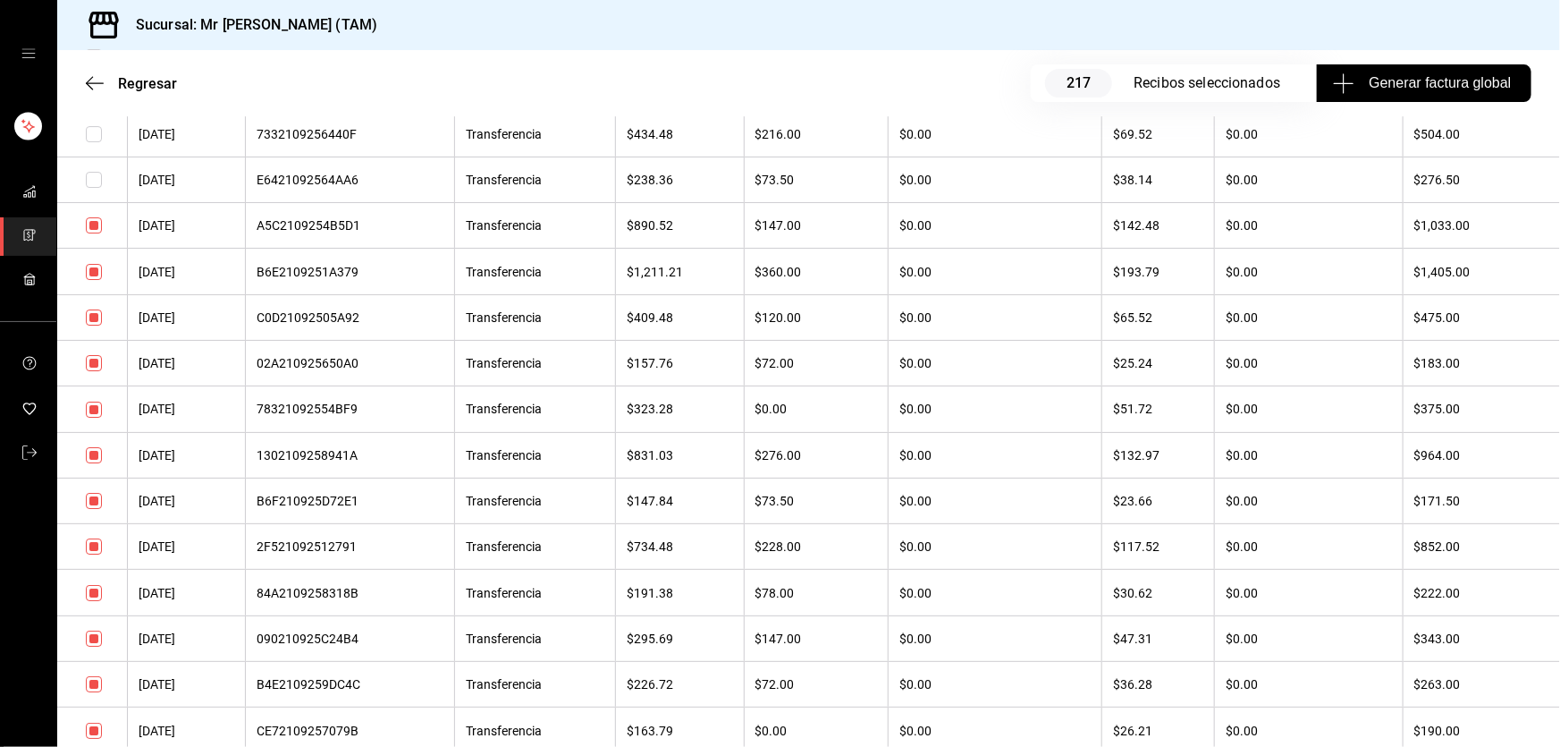
click at [94, 325] on input "checkbox" at bounding box center [94, 317] width 16 height 16
click at [95, 371] on input "checkbox" at bounding box center [94, 363] width 16 height 16
click at [95, 418] on input "checkbox" at bounding box center [94, 409] width 16 height 16
click at [96, 509] on input "checkbox" at bounding box center [94, 501] width 16 height 16
click at [95, 601] on input "checkbox" at bounding box center [94, 593] width 16 height 16
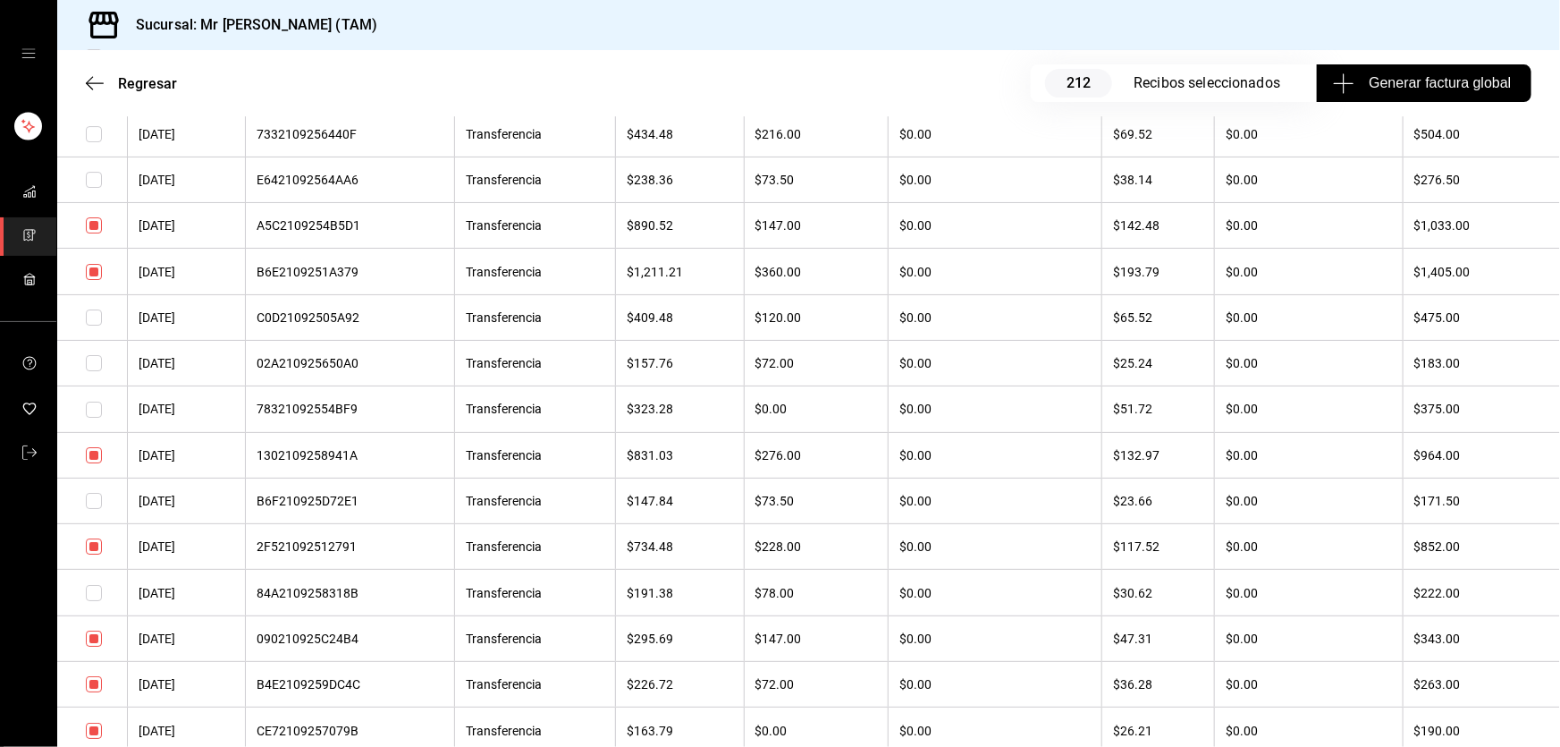
scroll to position [3169, 0]
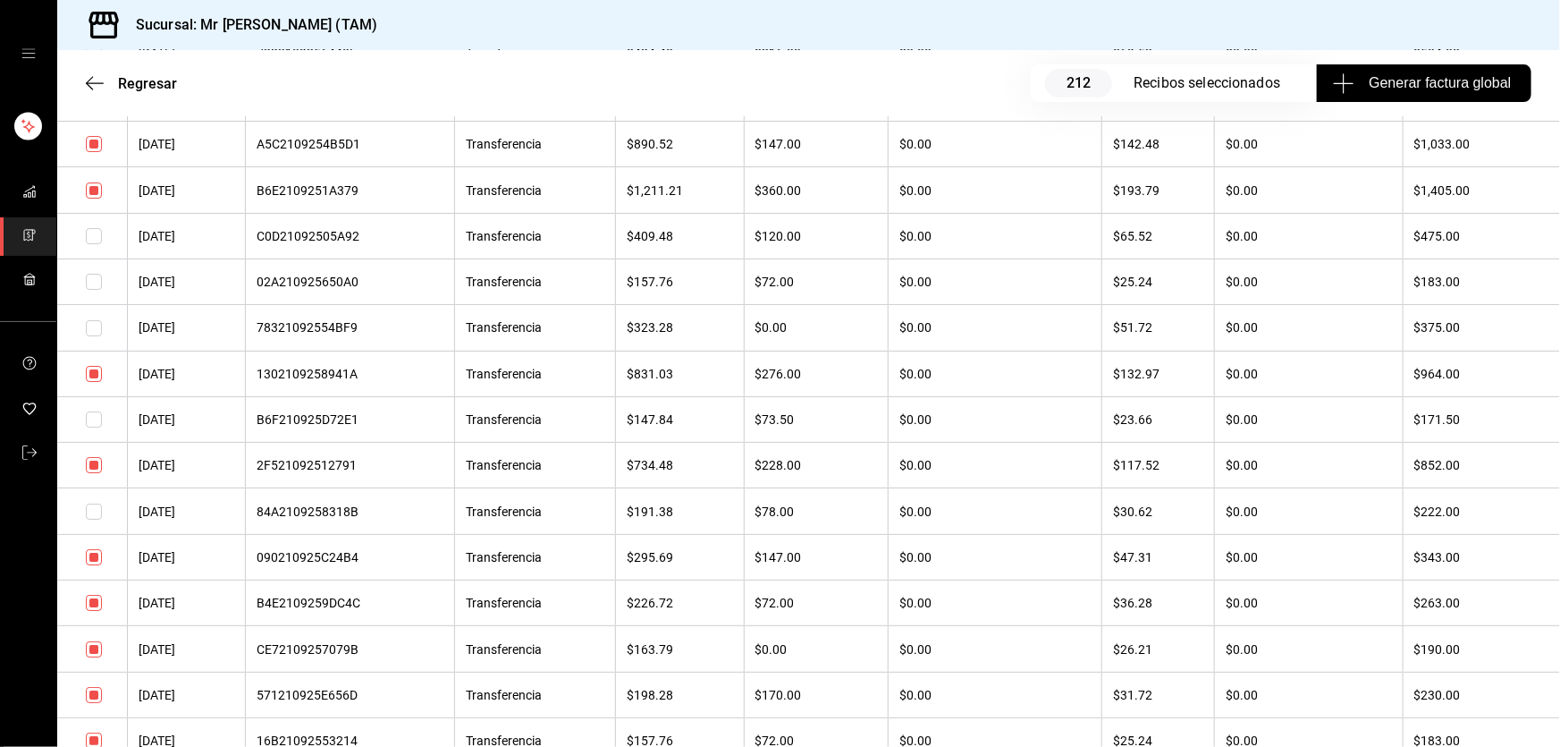
click at [96, 565] on input "checkbox" at bounding box center [94, 557] width 16 height 16
click at [90, 611] on input "checkbox" at bounding box center [94, 603] width 16 height 16
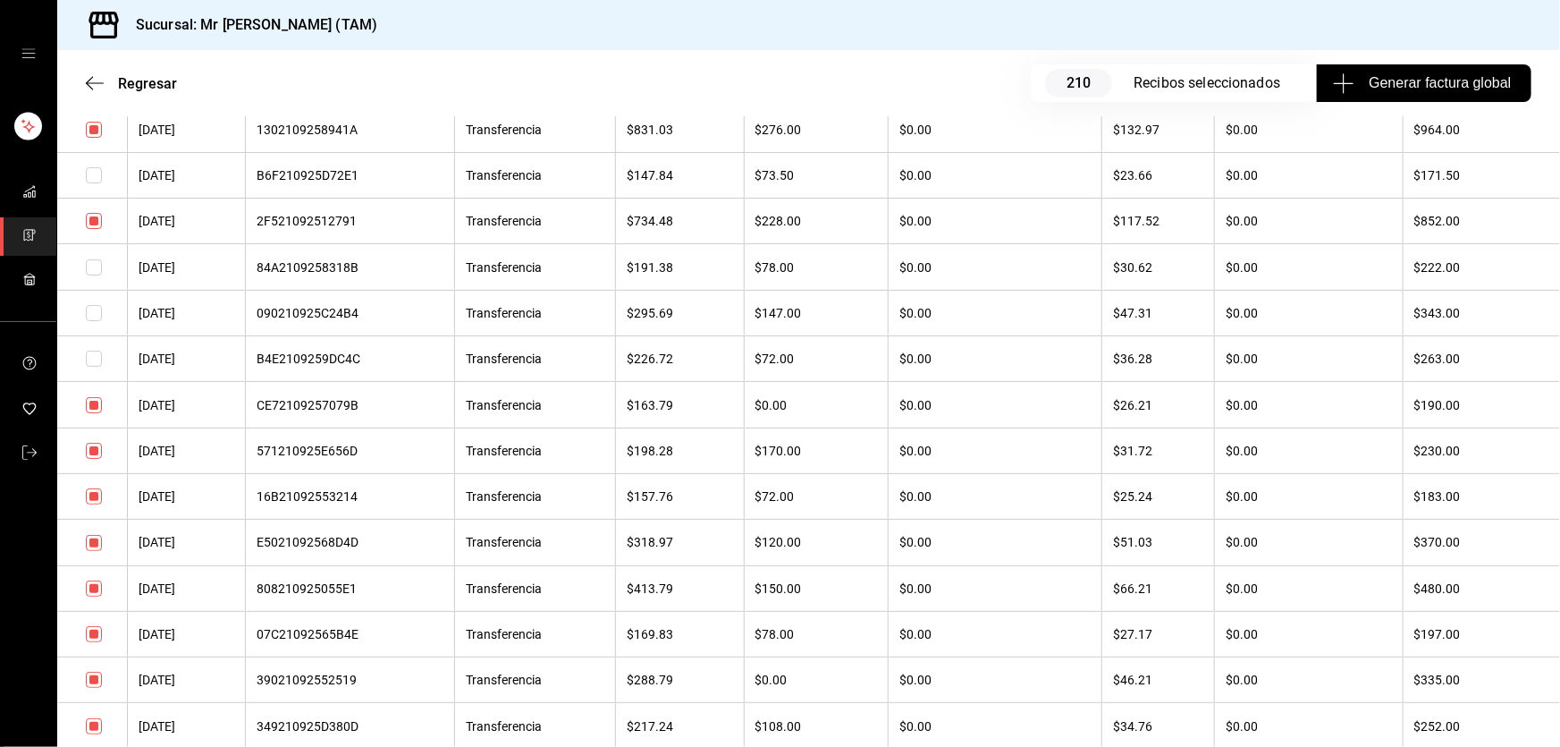
click at [96, 413] on input "checkbox" at bounding box center [94, 405] width 16 height 16
click at [91, 459] on input "checkbox" at bounding box center [94, 451] width 16 height 16
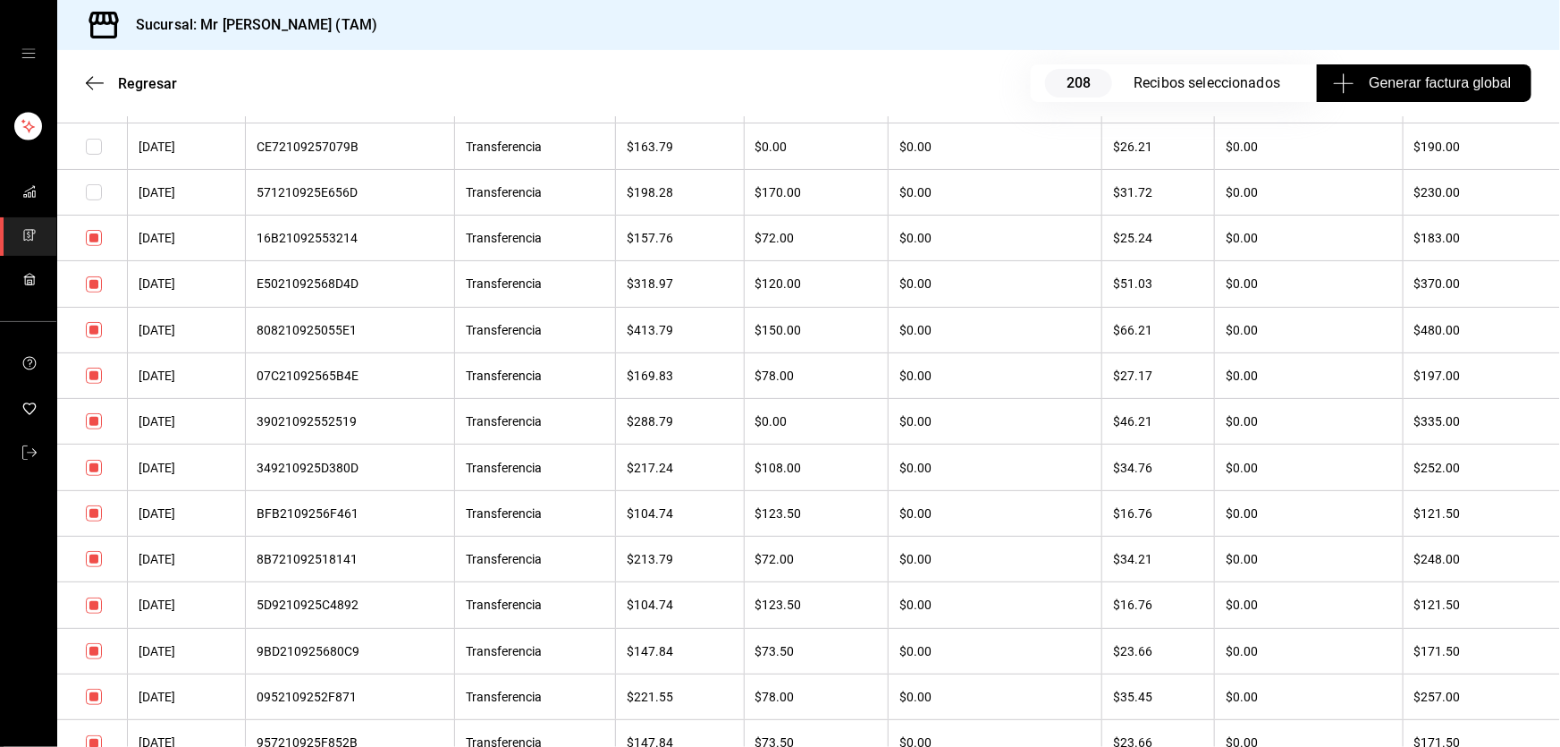
scroll to position [3657, 0]
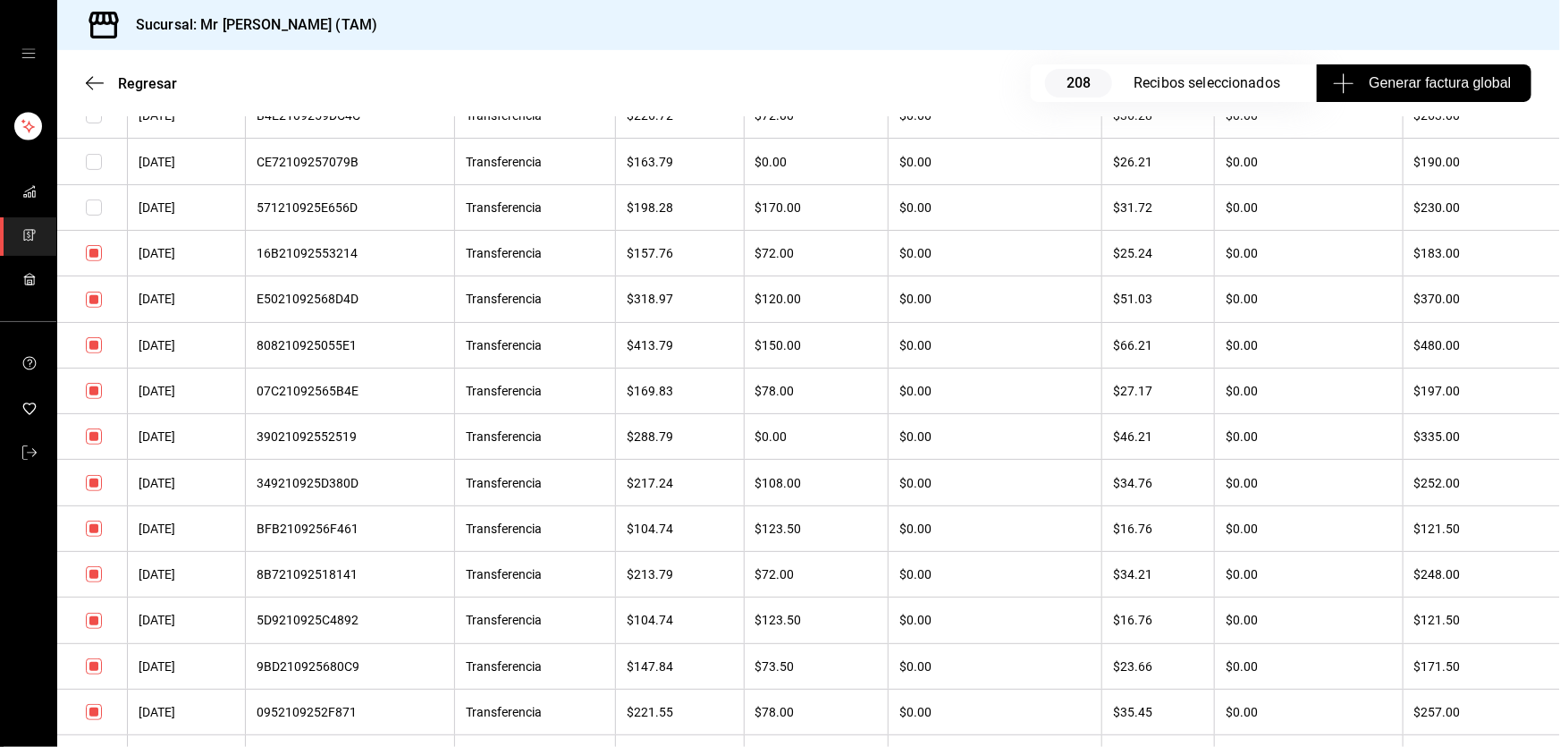
click at [92, 308] on input "checkbox" at bounding box center [94, 299] width 16 height 16
click at [92, 261] on input "checkbox" at bounding box center [94, 253] width 16 height 16
click at [95, 353] on input "checkbox" at bounding box center [94, 345] width 16 height 16
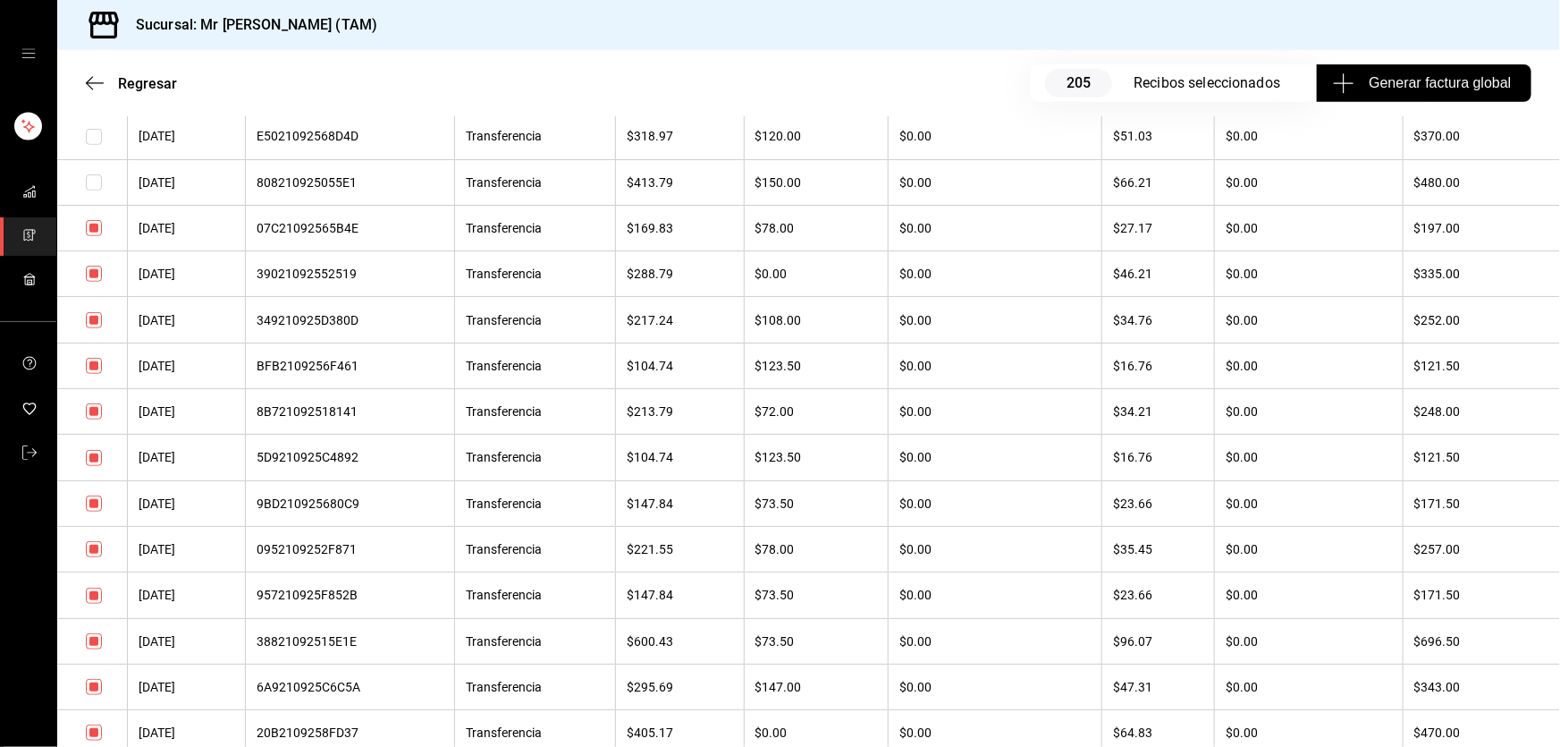
click at [97, 236] on input "checkbox" at bounding box center [94, 228] width 16 height 16
click at [91, 282] on input "checkbox" at bounding box center [94, 274] width 16 height 16
click at [91, 328] on input "checkbox" at bounding box center [94, 320] width 16 height 16
click at [97, 374] on input "checkbox" at bounding box center [94, 366] width 16 height 16
click at [94, 419] on input "checkbox" at bounding box center [94, 411] width 16 height 16
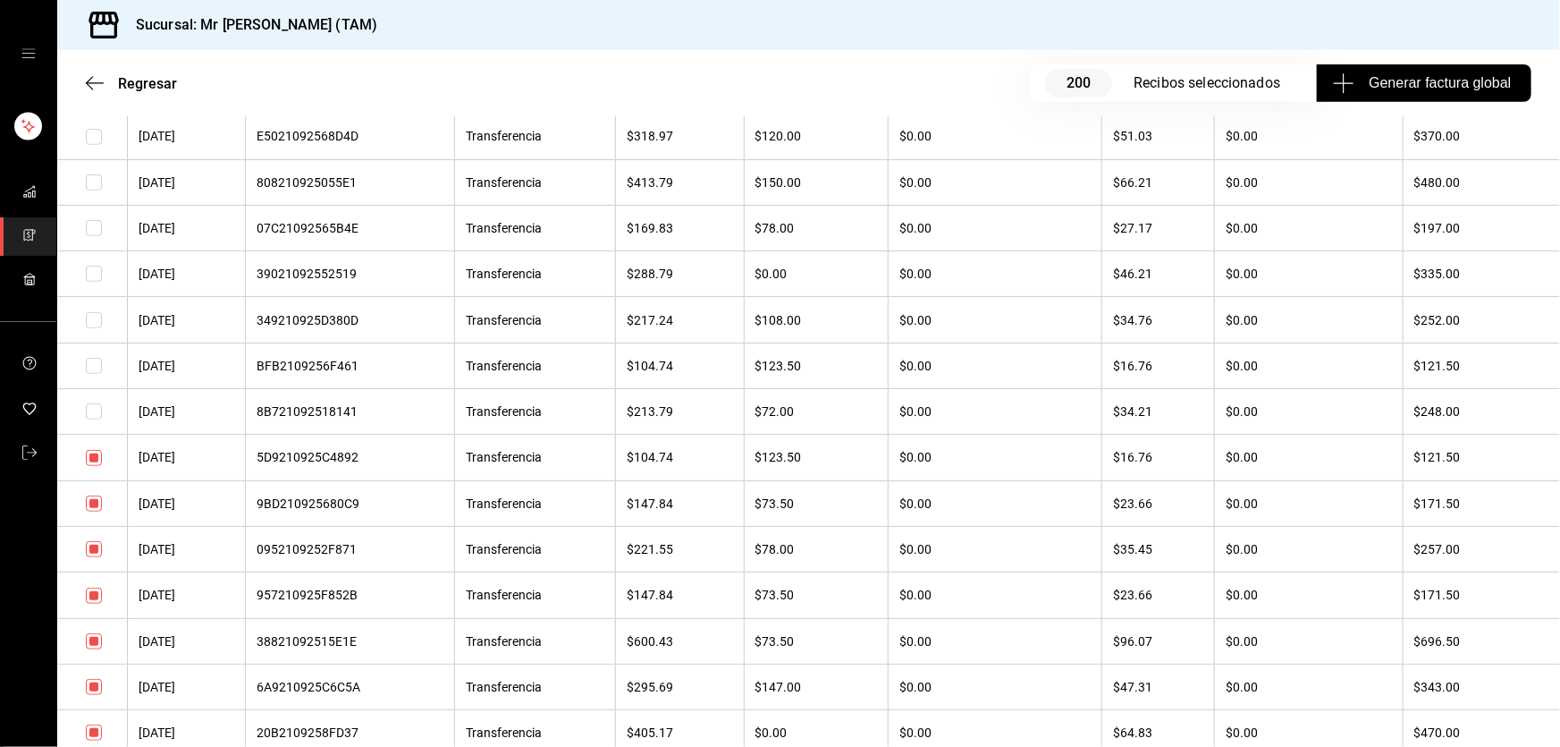
click at [93, 466] on input "checkbox" at bounding box center [94, 458] width 16 height 16
click at [94, 419] on input "checkbox" at bounding box center [94, 411] width 16 height 16
click at [95, 511] on input "checkbox" at bounding box center [94, 503] width 16 height 16
click at [98, 419] on input "checkbox" at bounding box center [94, 411] width 16 height 16
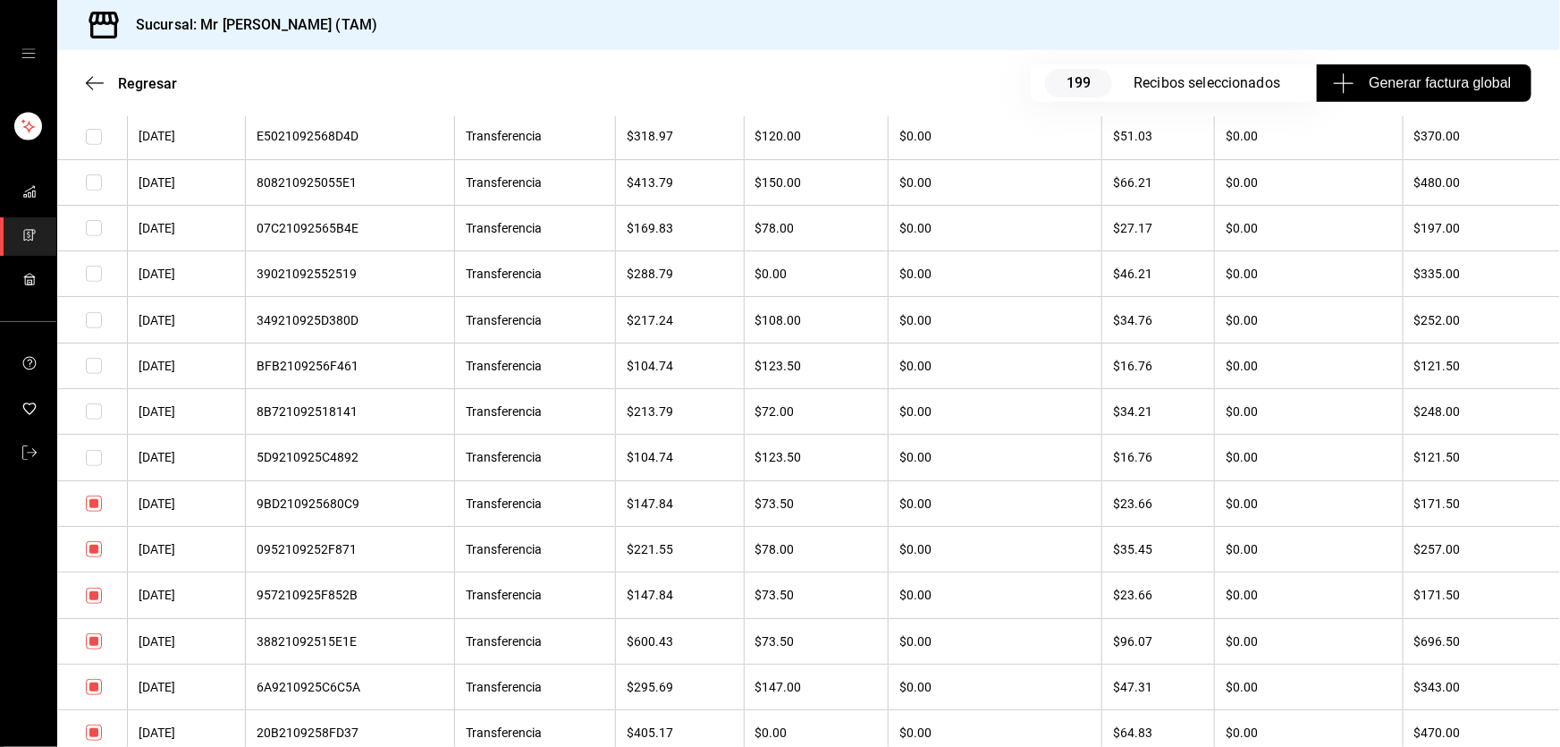
click at [95, 557] on input "checkbox" at bounding box center [94, 549] width 16 height 16
click at [91, 603] on input "checkbox" at bounding box center [94, 595] width 16 height 16
click at [95, 649] on input "checkbox" at bounding box center [94, 641] width 16 height 16
click at [97, 511] on input "checkbox" at bounding box center [94, 503] width 16 height 16
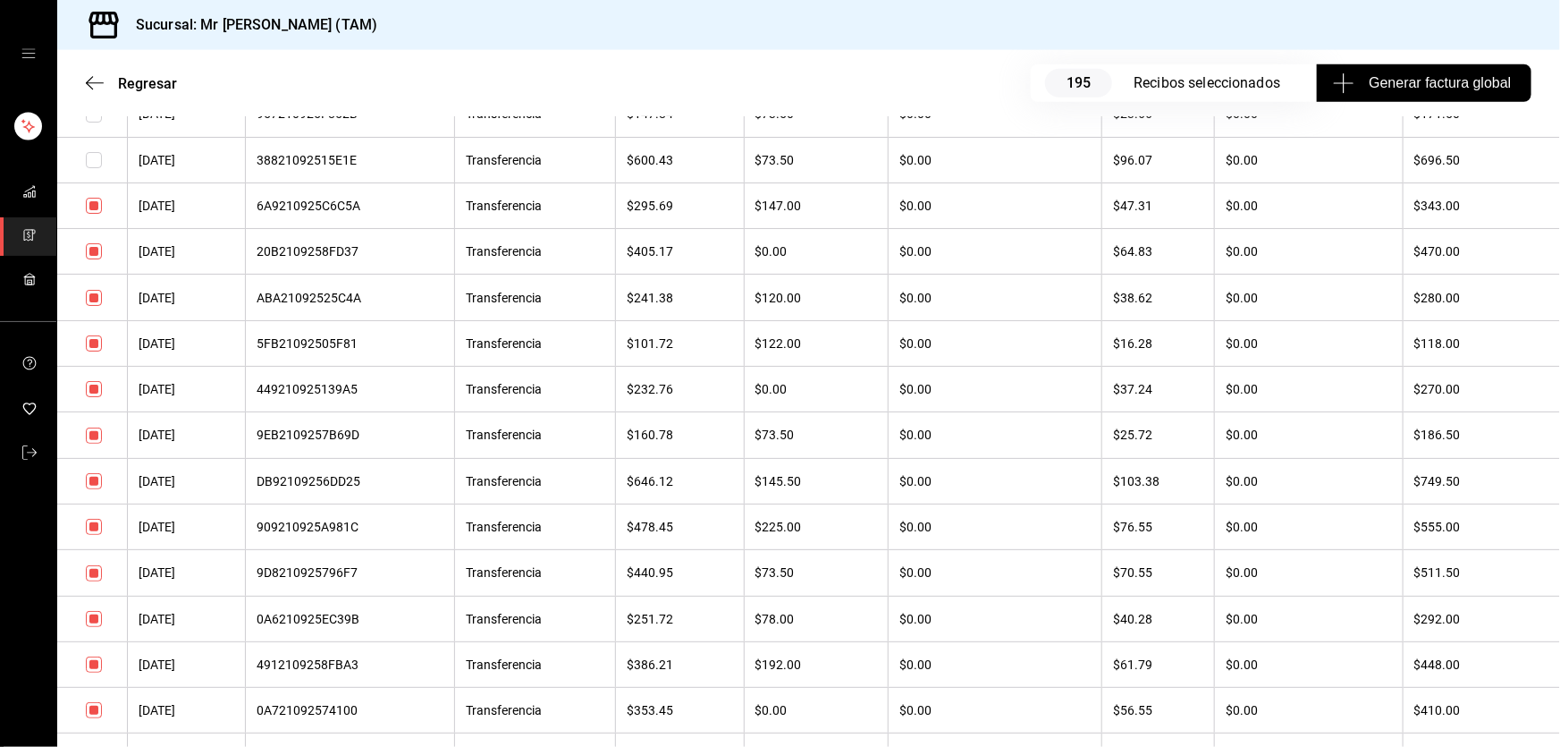
scroll to position [4389, 0]
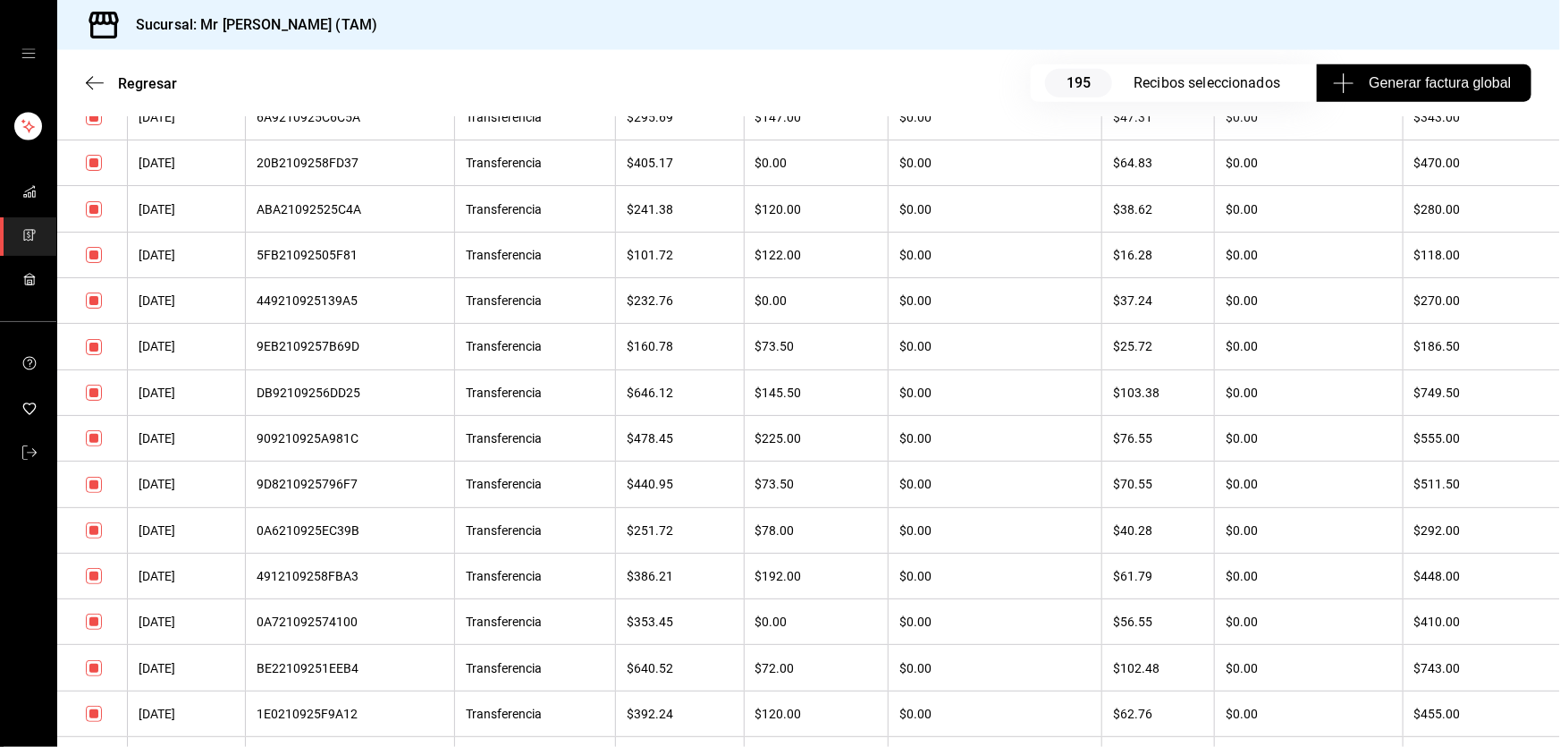
click at [92, 401] on input "checkbox" at bounding box center [94, 392] width 16 height 16
click at [97, 460] on td at bounding box center [92, 438] width 71 height 46
click at [93, 446] on input "checkbox" at bounding box center [94, 438] width 16 height 16
click at [94, 355] on input "checkbox" at bounding box center [94, 347] width 16 height 16
click at [97, 308] on input "checkbox" at bounding box center [94, 300] width 16 height 16
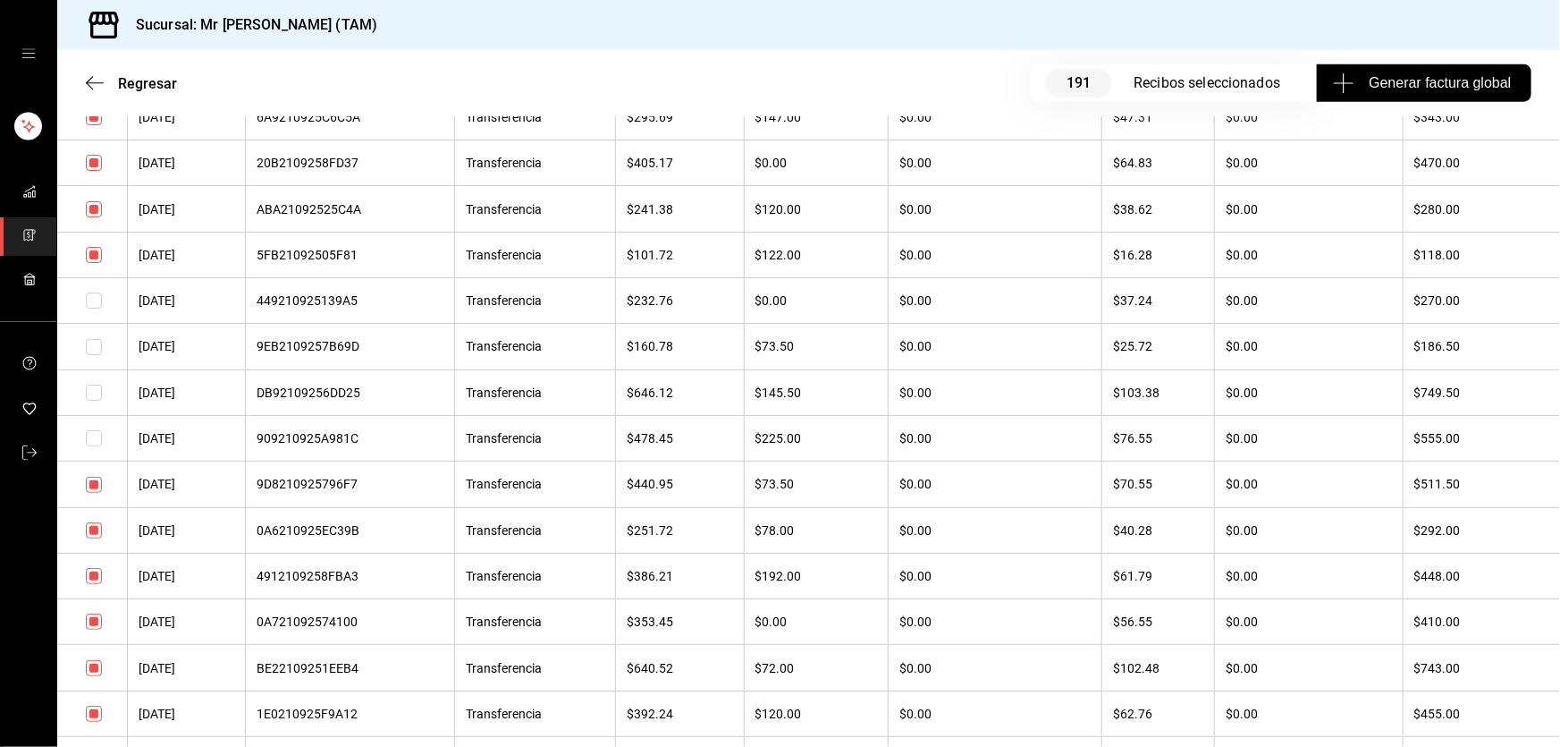
click at [91, 171] on input "checkbox" at bounding box center [94, 163] width 16 height 16
click at [92, 139] on td at bounding box center [92, 117] width 71 height 46
click at [98, 125] on input "checkbox" at bounding box center [94, 117] width 16 height 16
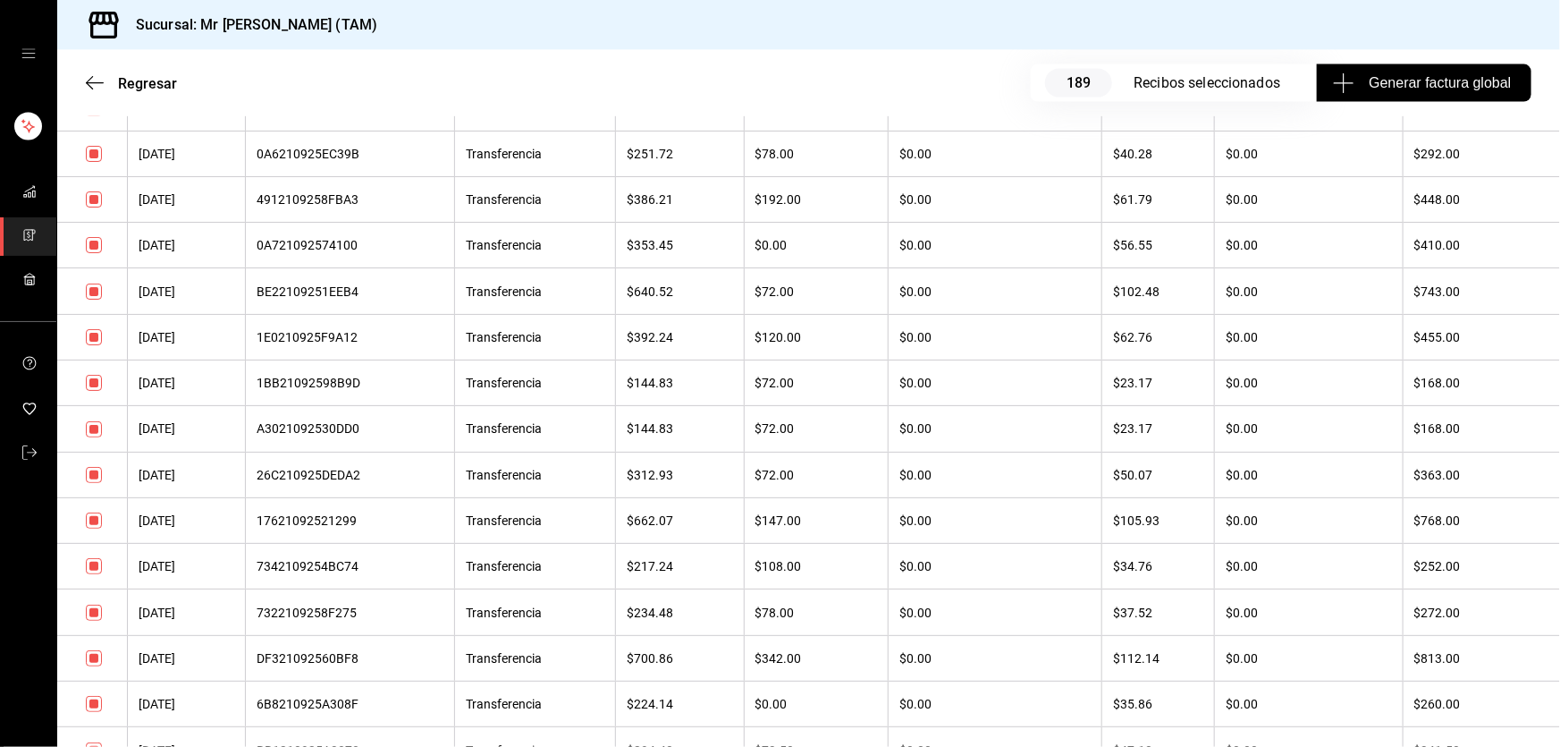
scroll to position [4795, 0]
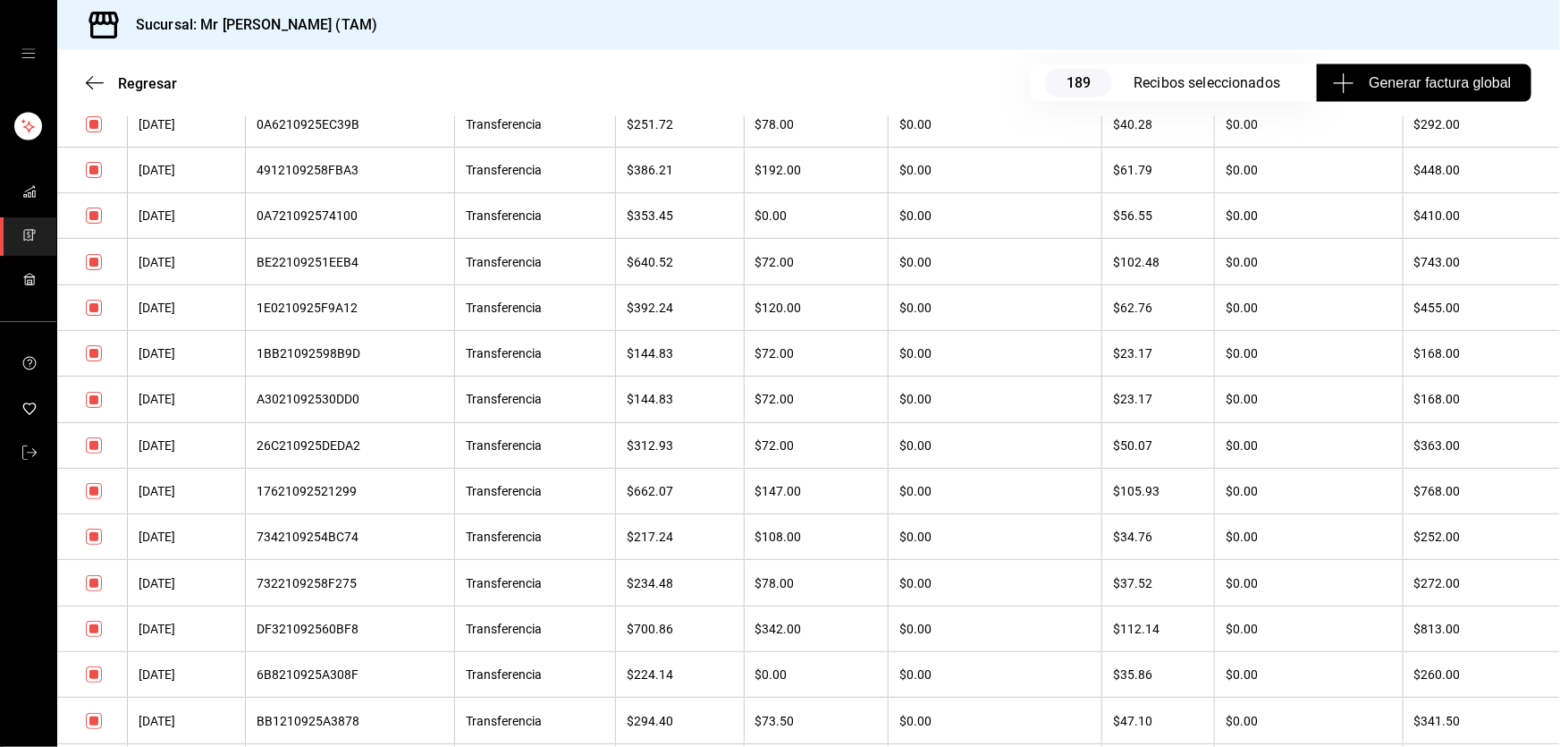
click at [97, 270] on input "checkbox" at bounding box center [94, 262] width 16 height 16
click at [97, 224] on input "checkbox" at bounding box center [94, 215] width 16 height 16
click at [98, 178] on input "checkbox" at bounding box center [94, 170] width 16 height 16
click at [94, 330] on td at bounding box center [92, 307] width 71 height 46
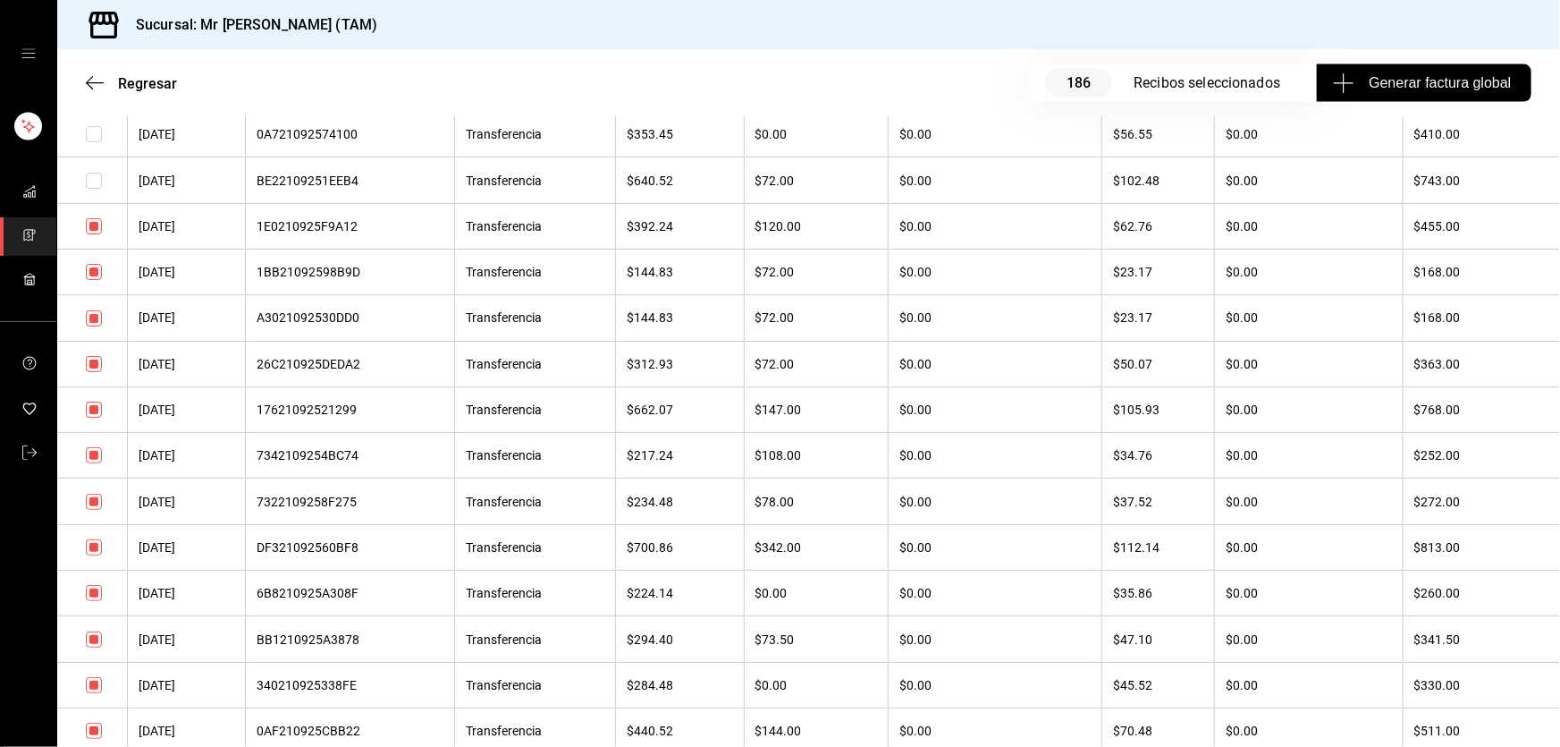
scroll to position [4958, 0]
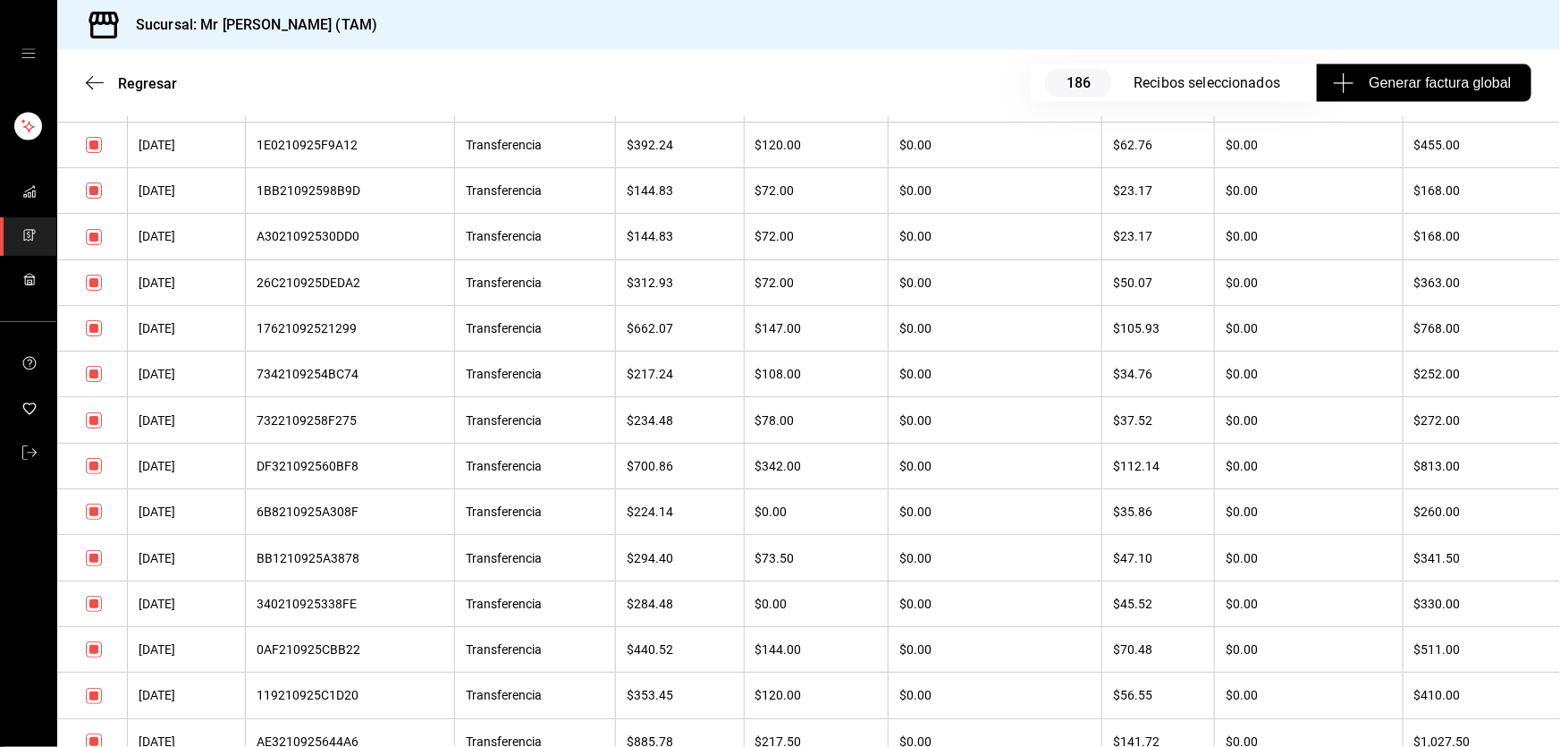
click at [93, 336] on input "checkbox" at bounding box center [94, 328] width 16 height 16
click at [97, 291] on input "checkbox" at bounding box center [94, 282] width 16 height 16
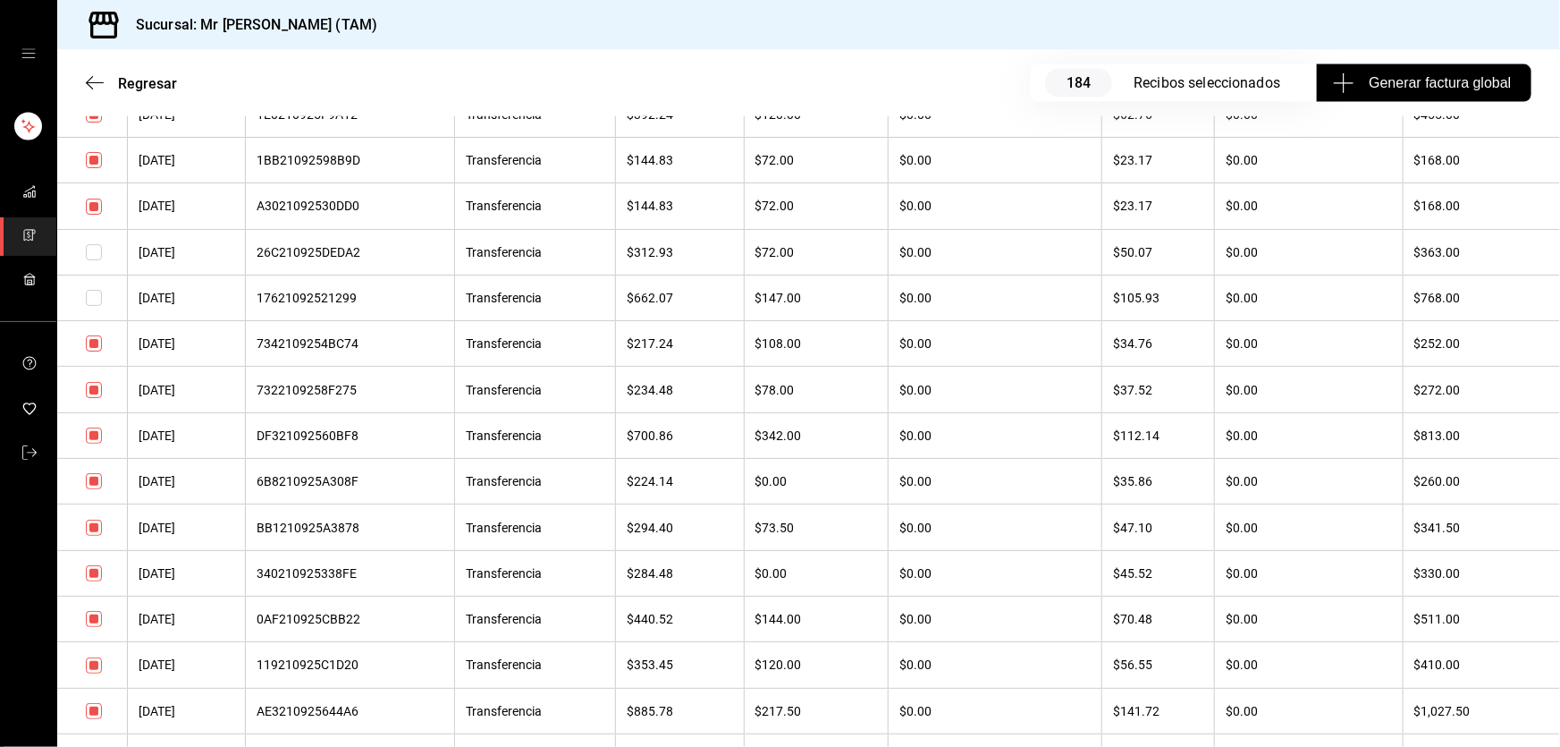
scroll to position [5039, 0]
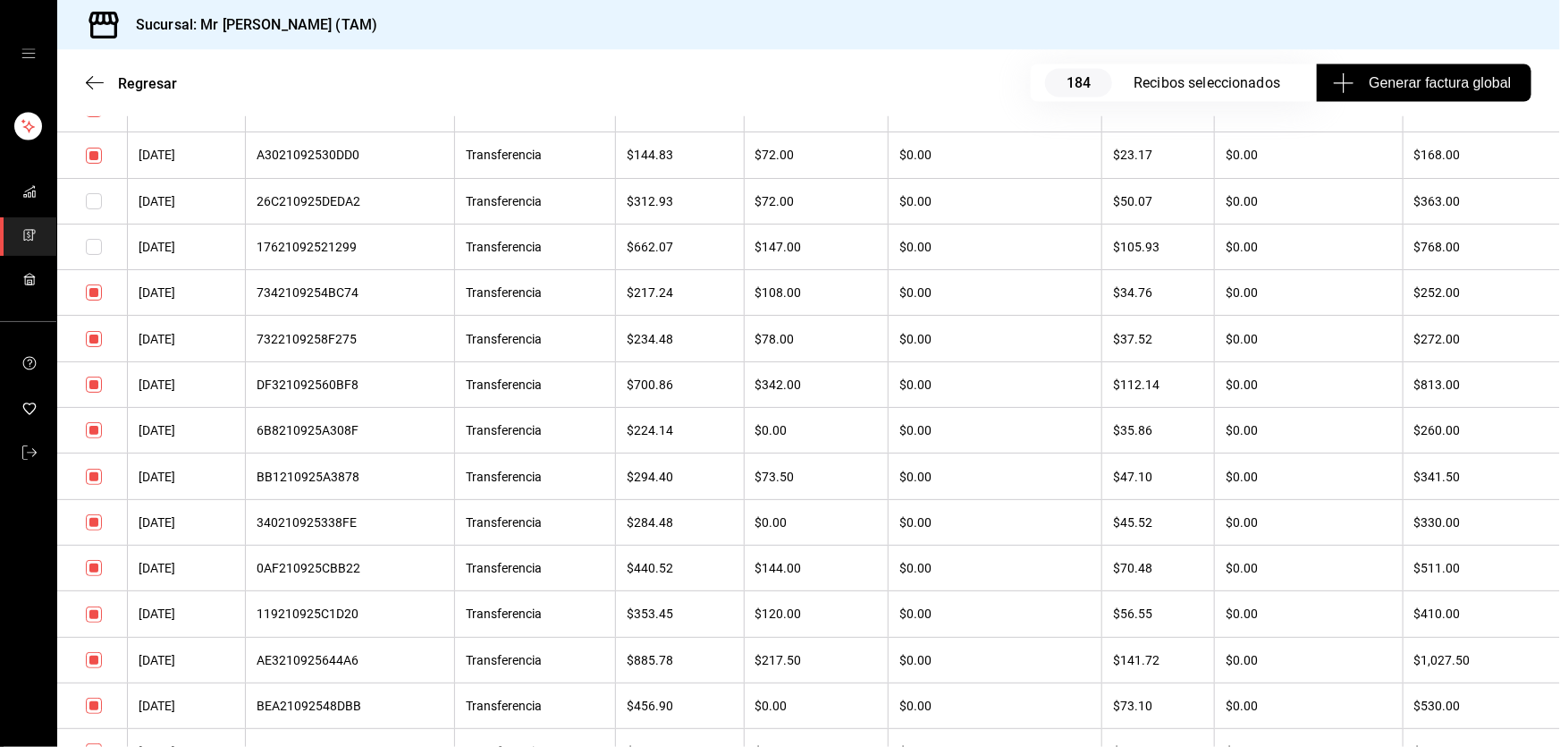
click at [97, 438] on input "checkbox" at bounding box center [94, 430] width 16 height 16
click at [94, 485] on input "checkbox" at bounding box center [94, 476] width 16 height 16
click at [96, 530] on input "checkbox" at bounding box center [94, 522] width 16 height 16
click at [93, 576] on input "checkbox" at bounding box center [94, 568] width 16 height 16
click at [96, 622] on input "checkbox" at bounding box center [94, 614] width 16 height 16
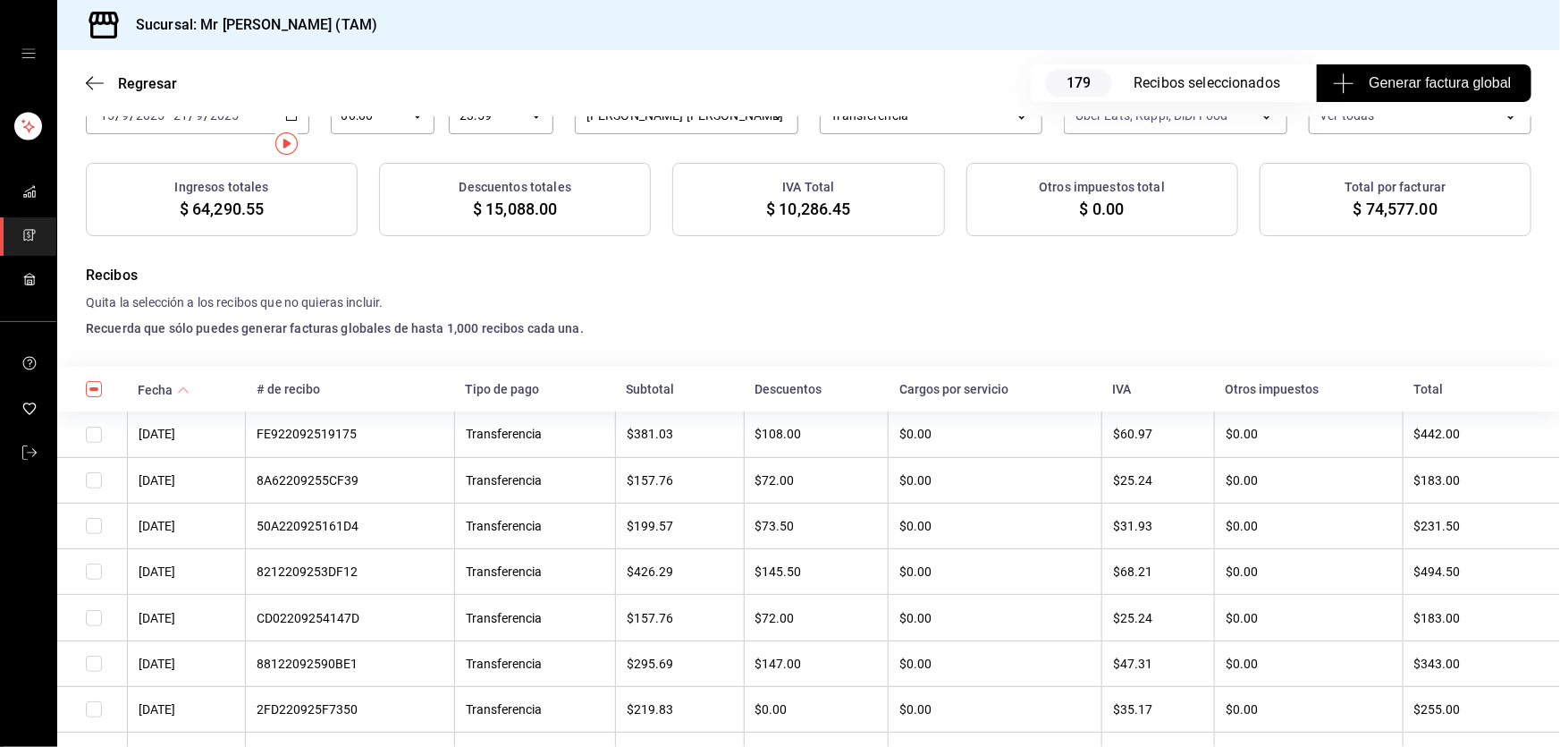
scroll to position [0, 0]
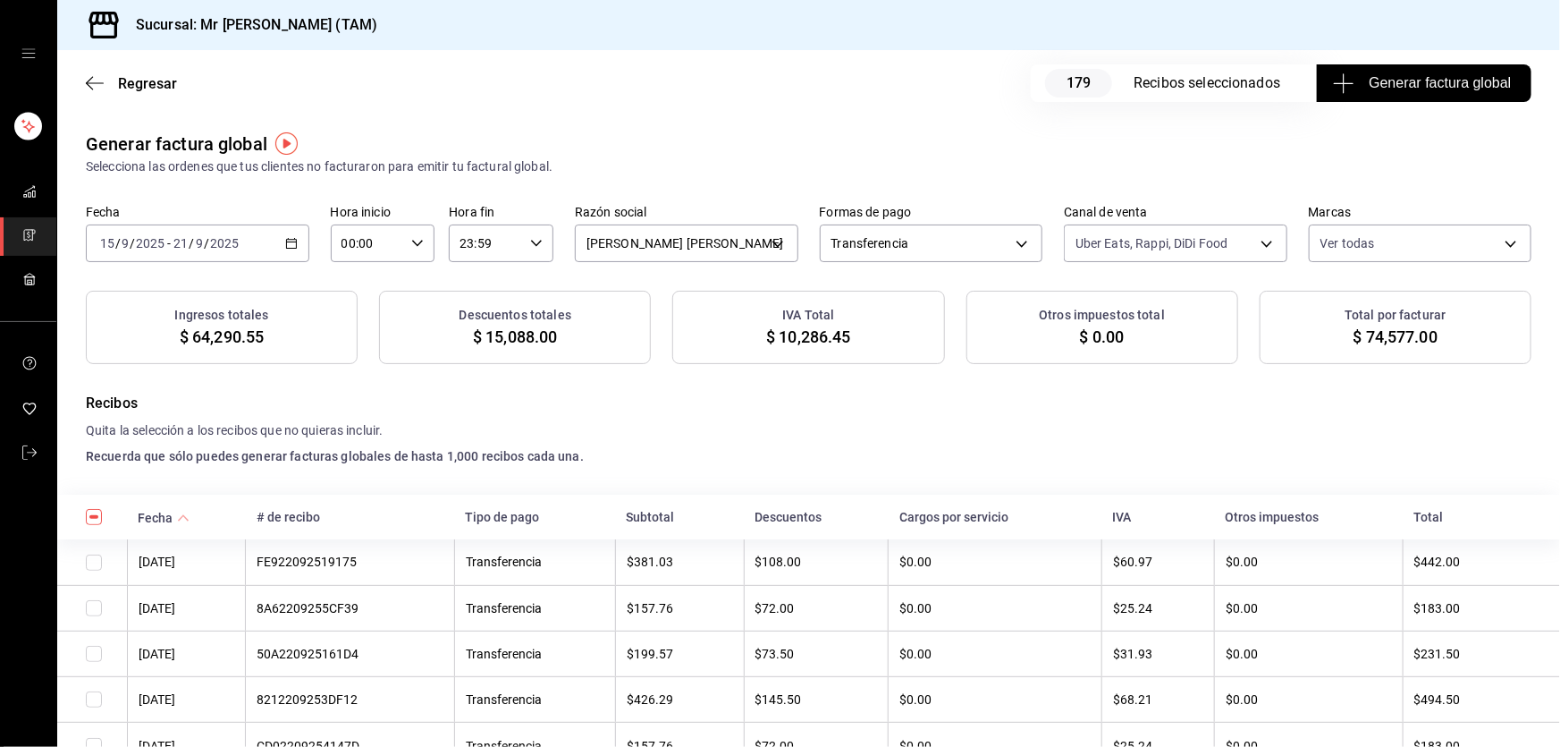
click at [767, 332] on span "$ 10,286.45" at bounding box center [808, 337] width 84 height 24
copy div "$ 10,286.45"
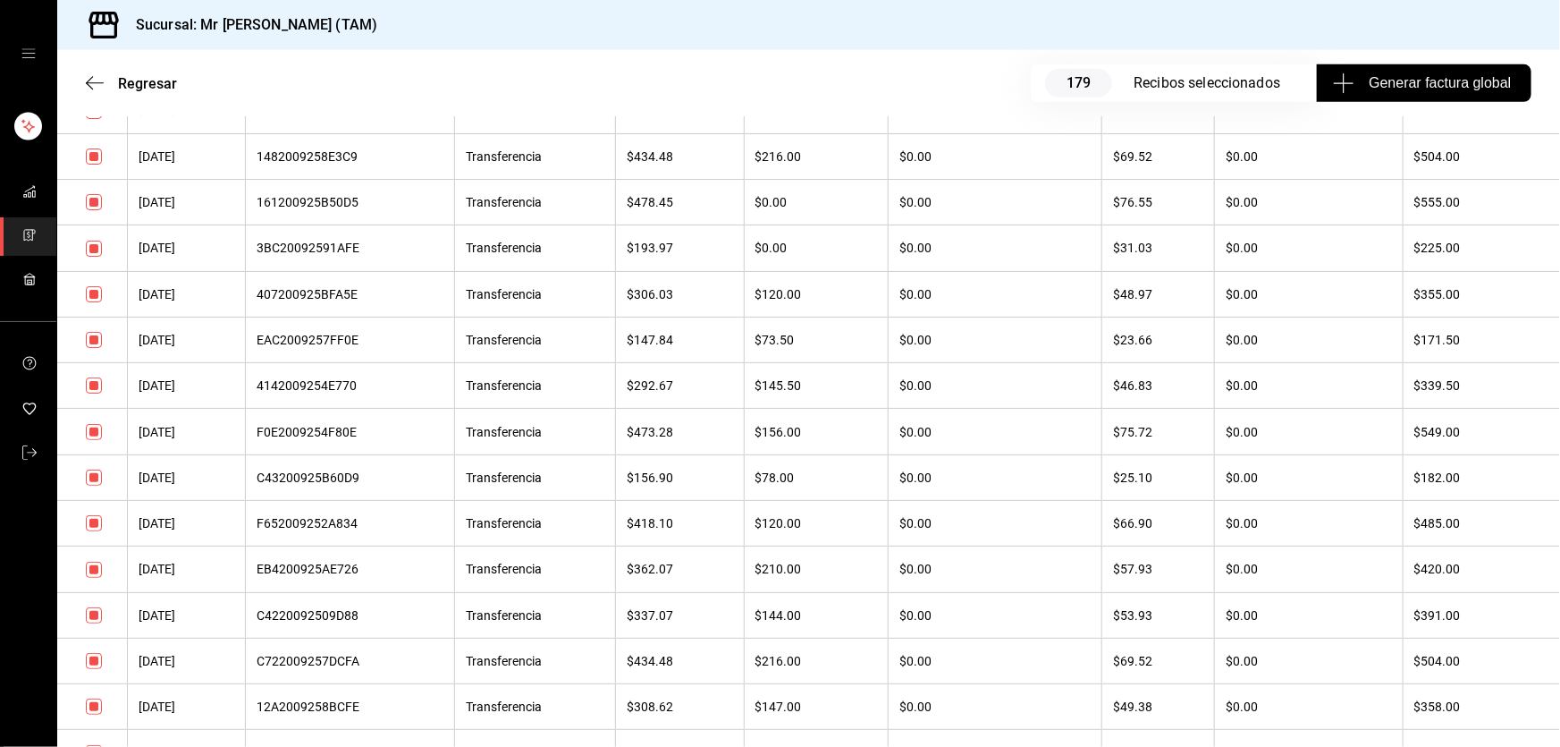
scroll to position [7558, 0]
click at [97, 442] on input "checkbox" at bounding box center [94, 434] width 16 height 16
click at [89, 533] on input "checkbox" at bounding box center [94, 525] width 16 height 16
click at [96, 579] on input "checkbox" at bounding box center [94, 571] width 16 height 16
click at [89, 625] on input "checkbox" at bounding box center [94, 617] width 16 height 16
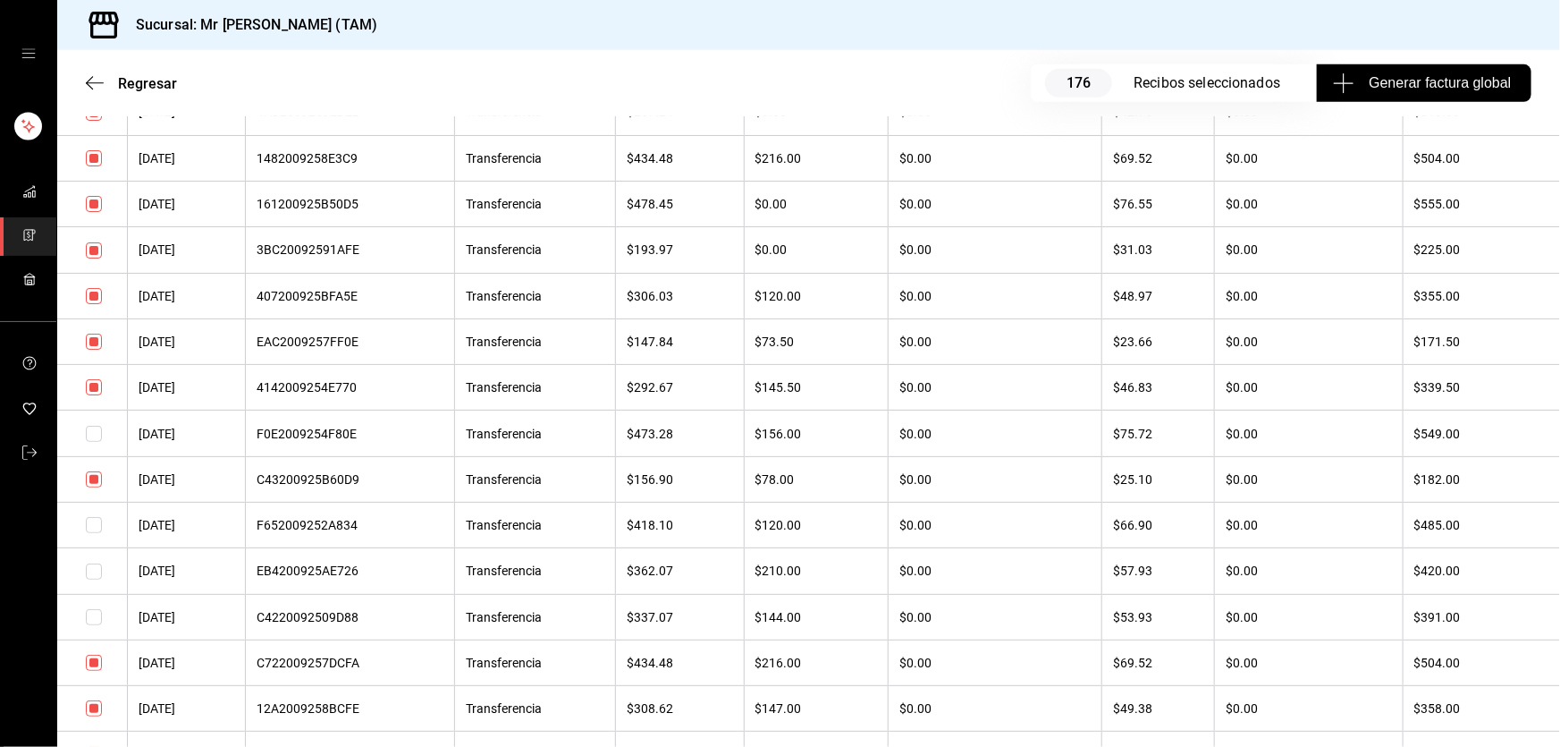
click at [89, 487] on input "checkbox" at bounding box center [94, 479] width 16 height 16
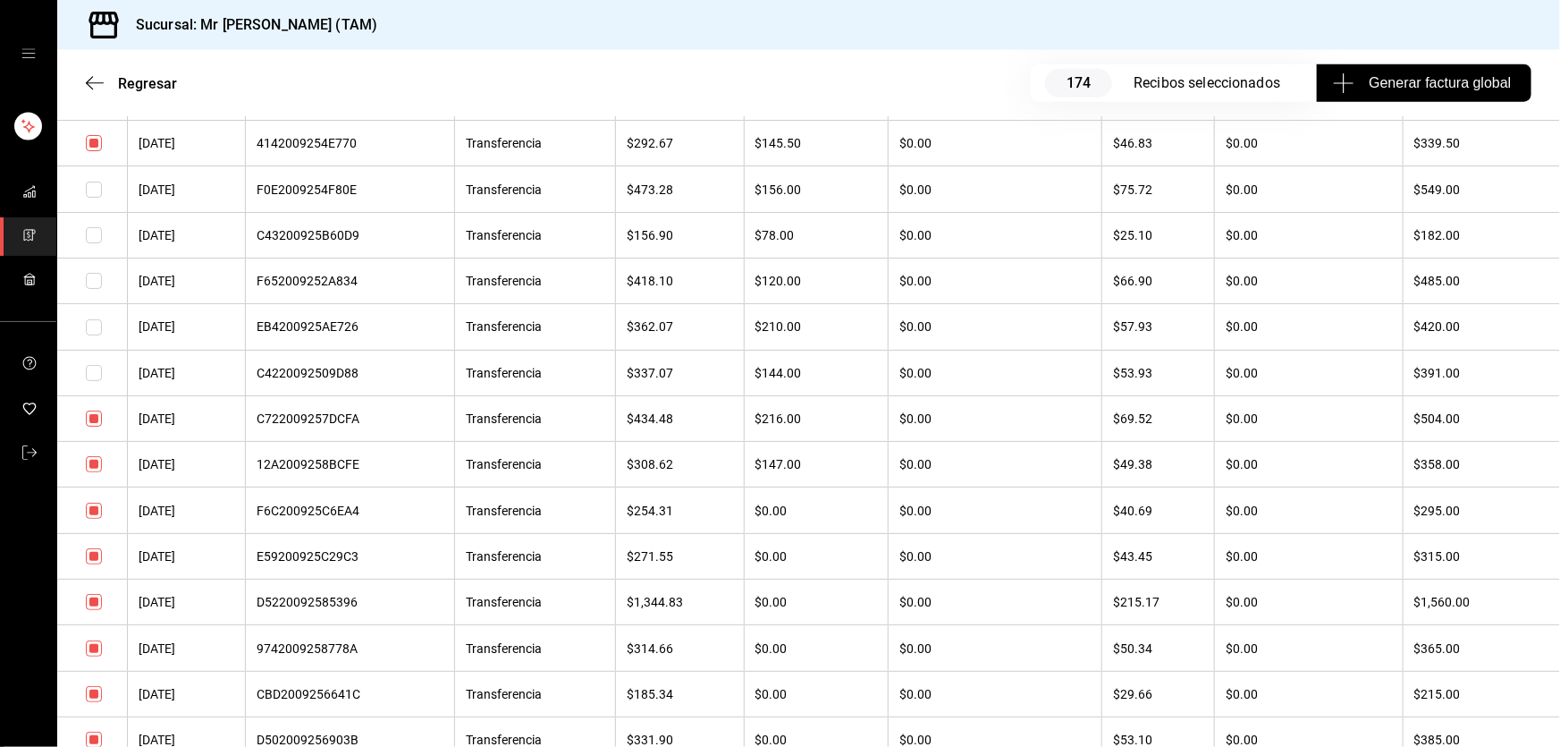
click at [96, 426] on input "checkbox" at bounding box center [94, 418] width 16 height 16
click at [97, 472] on input "checkbox" at bounding box center [94, 464] width 16 height 16
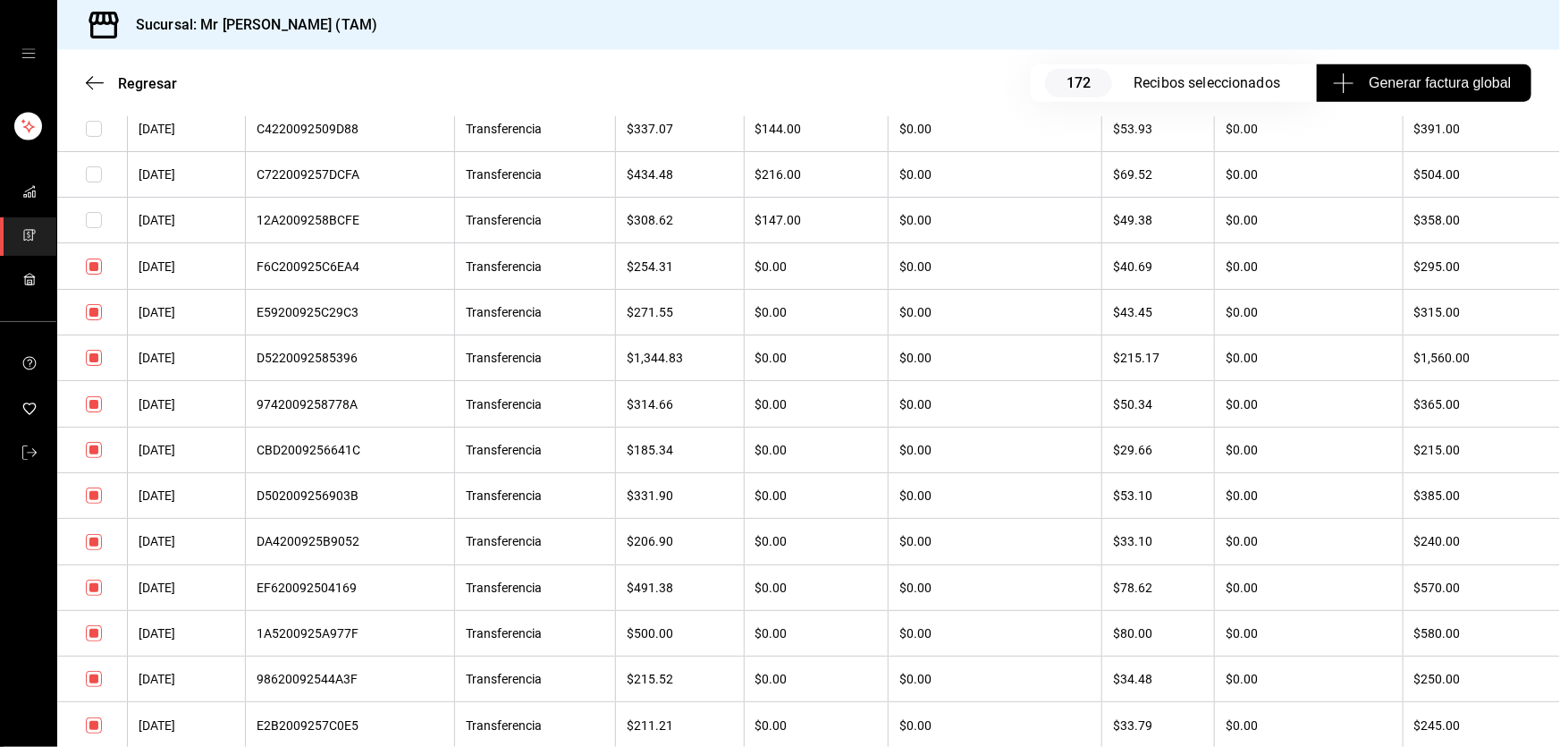
click at [97, 412] on input "checkbox" at bounding box center [94, 404] width 16 height 16
click at [96, 458] on input "checkbox" at bounding box center [94, 450] width 16 height 16
click at [91, 503] on input "checkbox" at bounding box center [94, 495] width 16 height 16
click at [90, 550] on input "checkbox" at bounding box center [94, 542] width 16 height 16
click at [97, 595] on input "checkbox" at bounding box center [94, 587] width 16 height 16
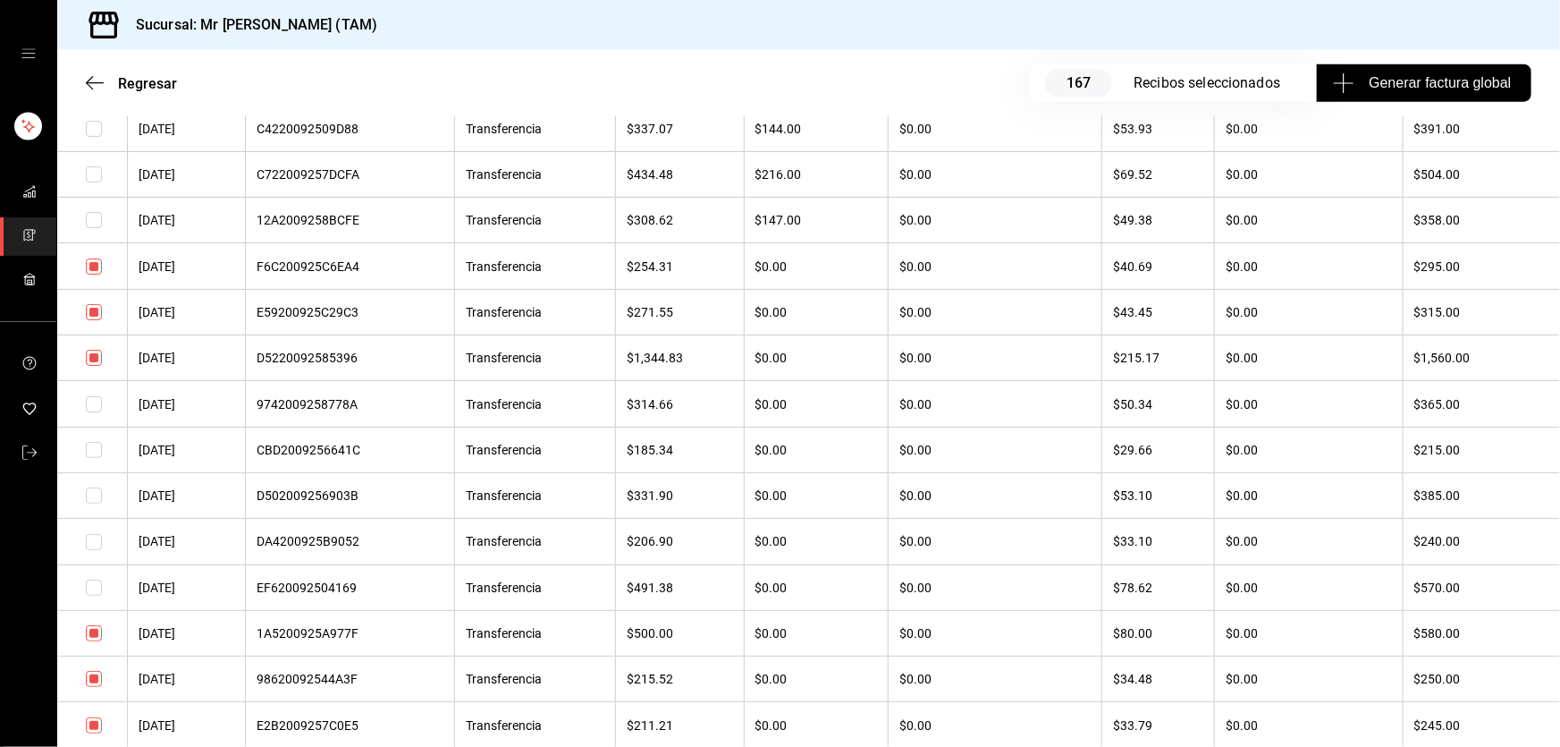
scroll to position [8290, 0]
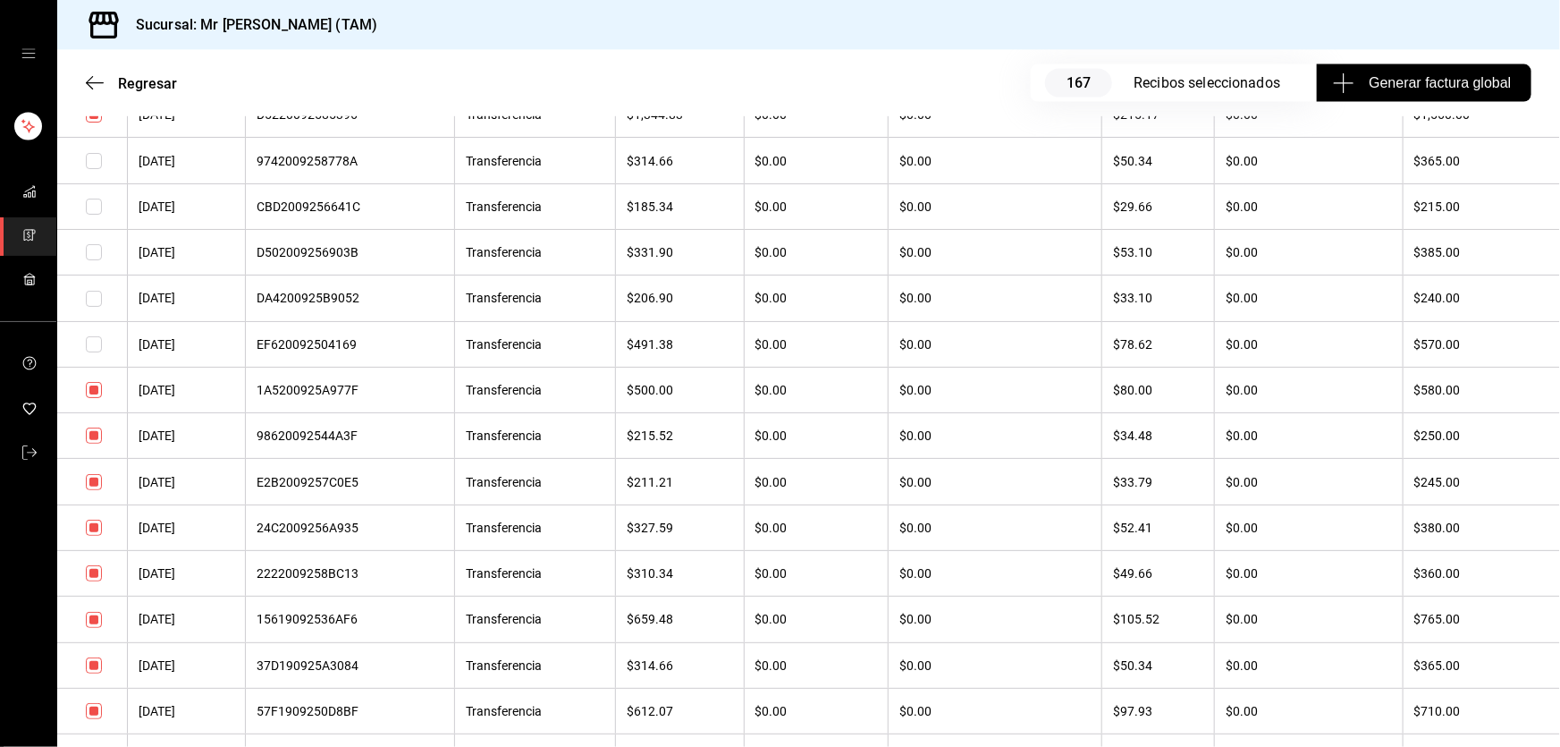
click at [94, 398] on input "checkbox" at bounding box center [94, 390] width 16 height 16
click at [94, 443] on input "checkbox" at bounding box center [94, 435] width 16 height 16
click at [93, 536] on input "checkbox" at bounding box center [94, 527] width 16 height 16
click at [92, 490] on input "checkbox" at bounding box center [94, 482] width 16 height 16
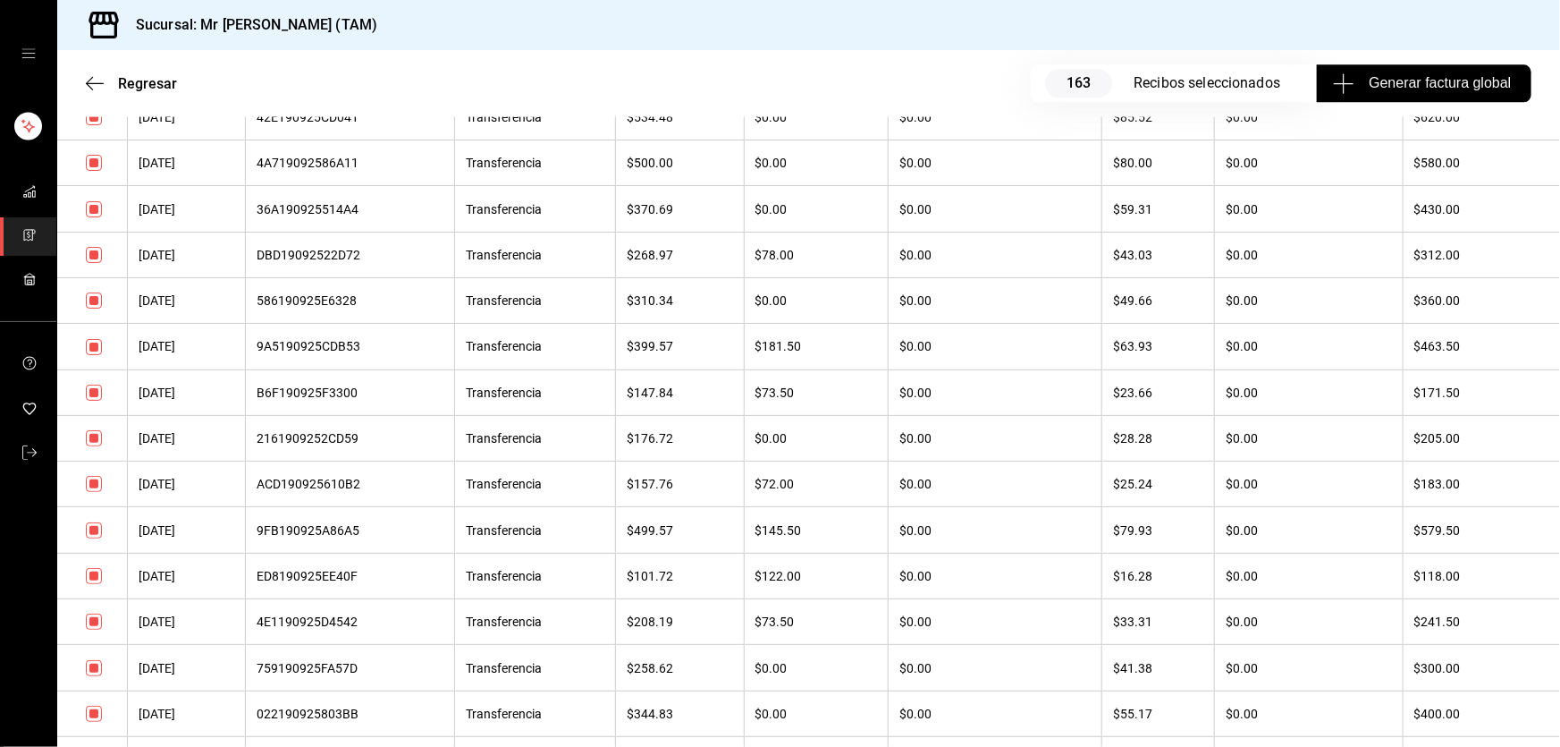
scroll to position [9102, 0]
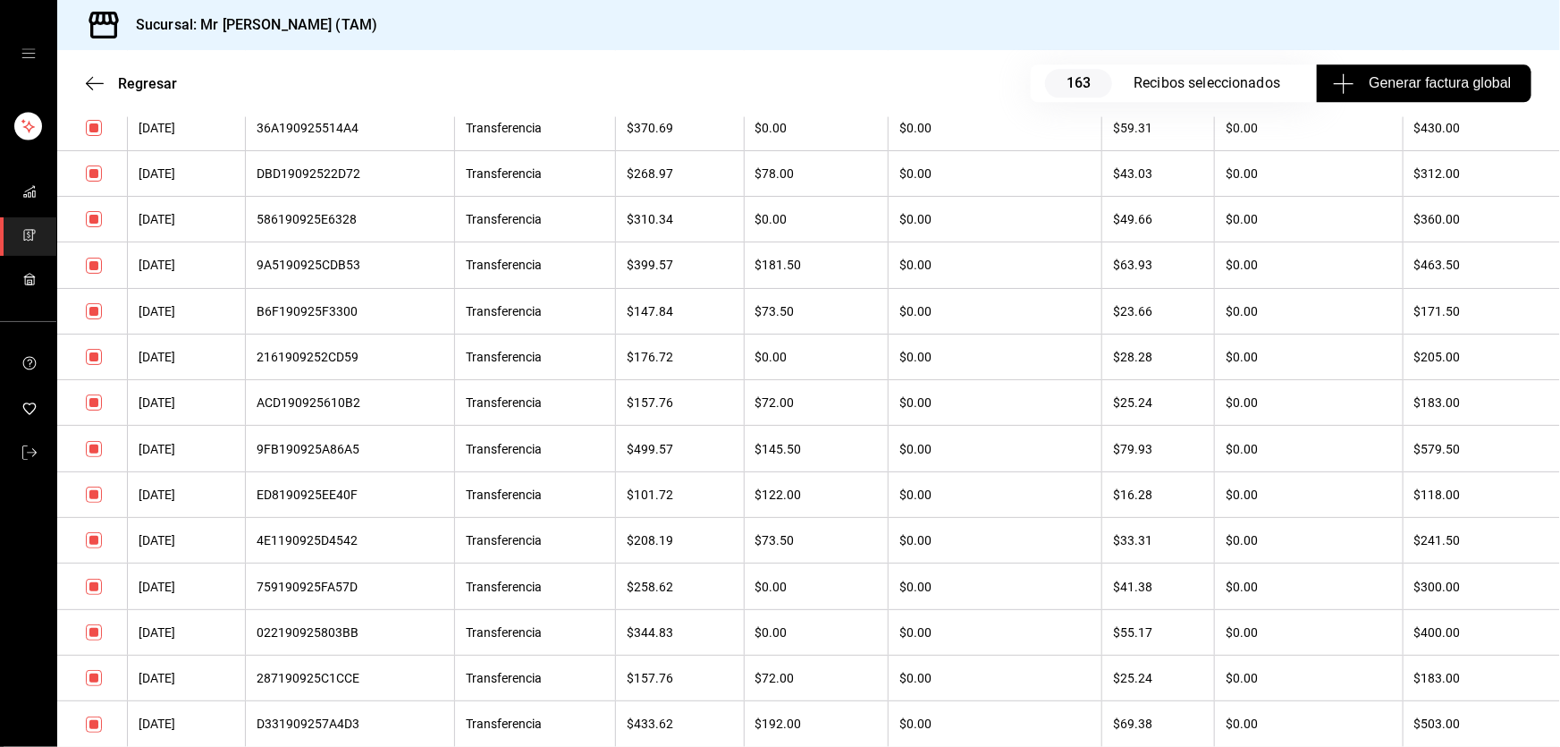
click at [94, 457] on input "checkbox" at bounding box center [94, 449] width 16 height 16
click at [89, 548] on input "checkbox" at bounding box center [94, 540] width 16 height 16
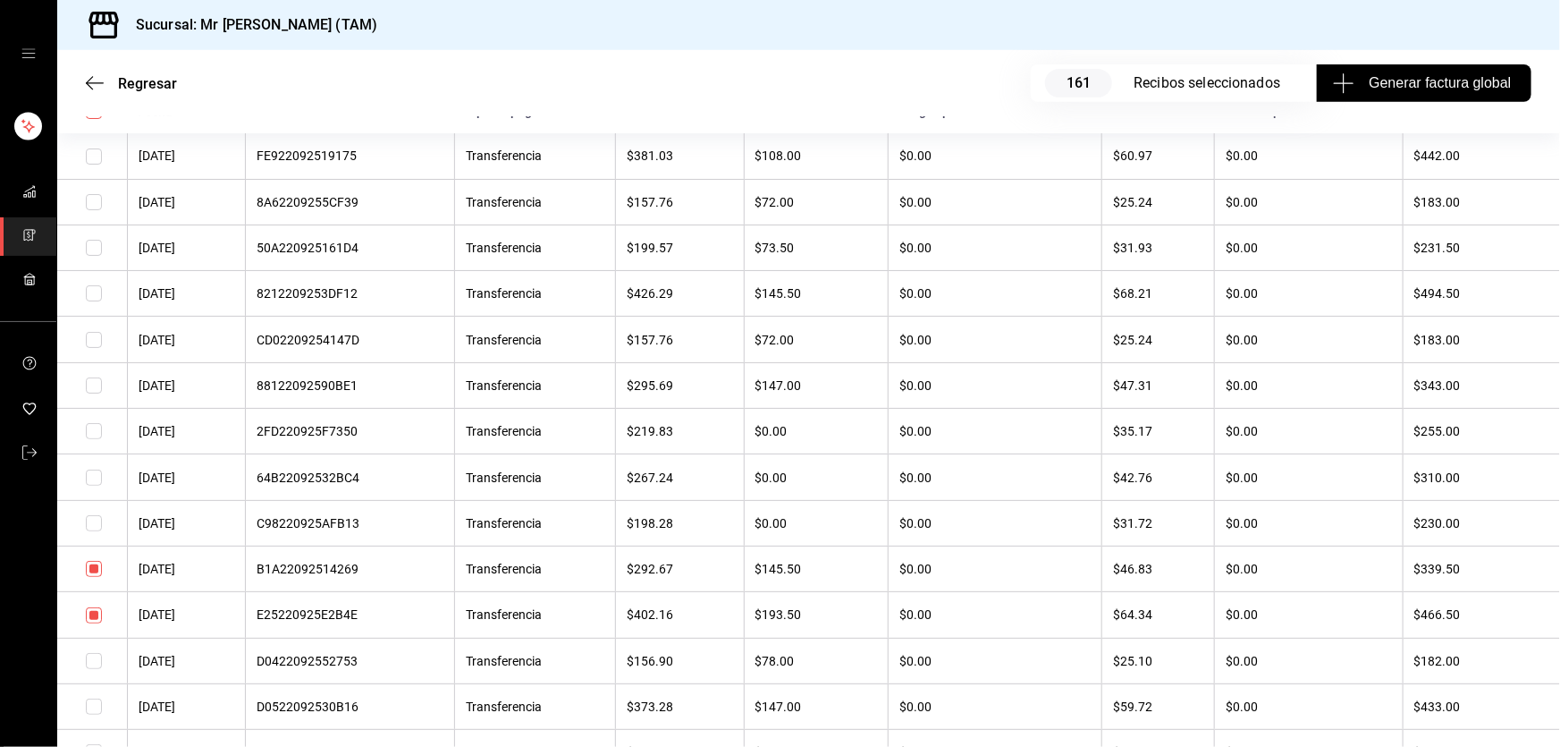
scroll to position [0, 0]
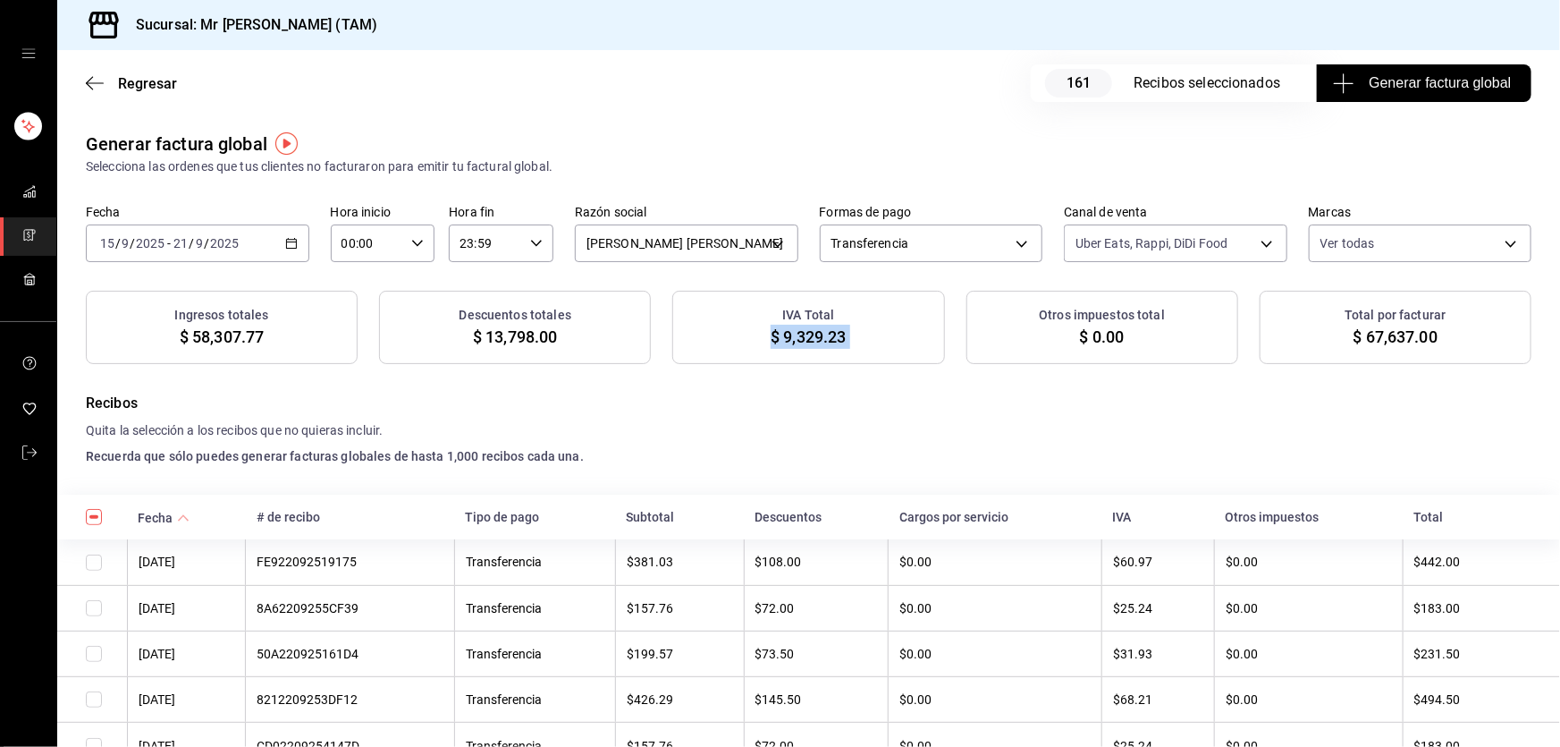
click at [837, 337] on span "$ 9,329.23" at bounding box center [808, 337] width 75 height 24
drag, startPoint x: 843, startPoint y: 337, endPoint x: 781, endPoint y: 335, distance: 62.6
click at [781, 335] on div "IVA Total $ 9,329.23" at bounding box center [808, 327] width 272 height 73
copy span "9,329.23"
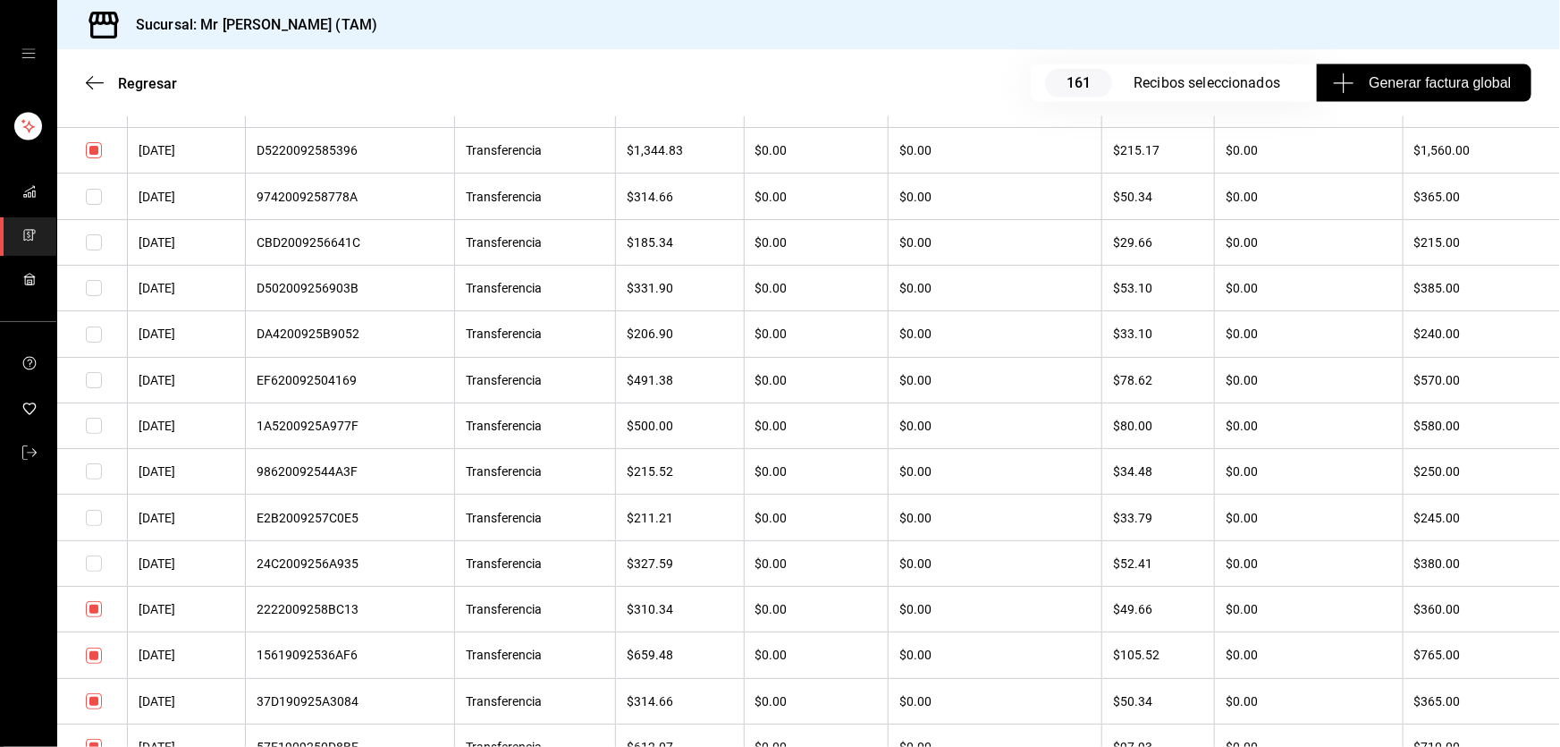
scroll to position [8534, 0]
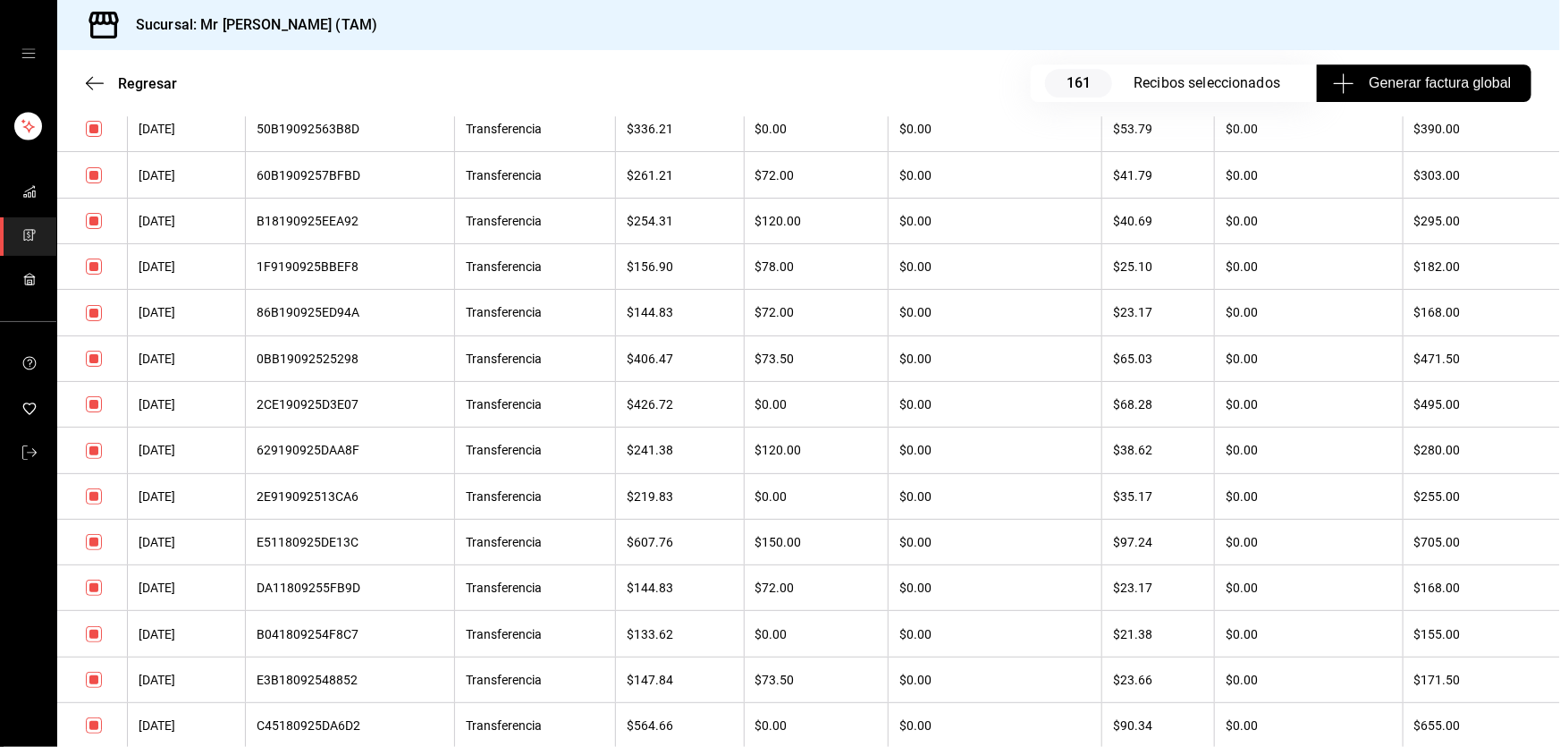
scroll to position [10647, 0]
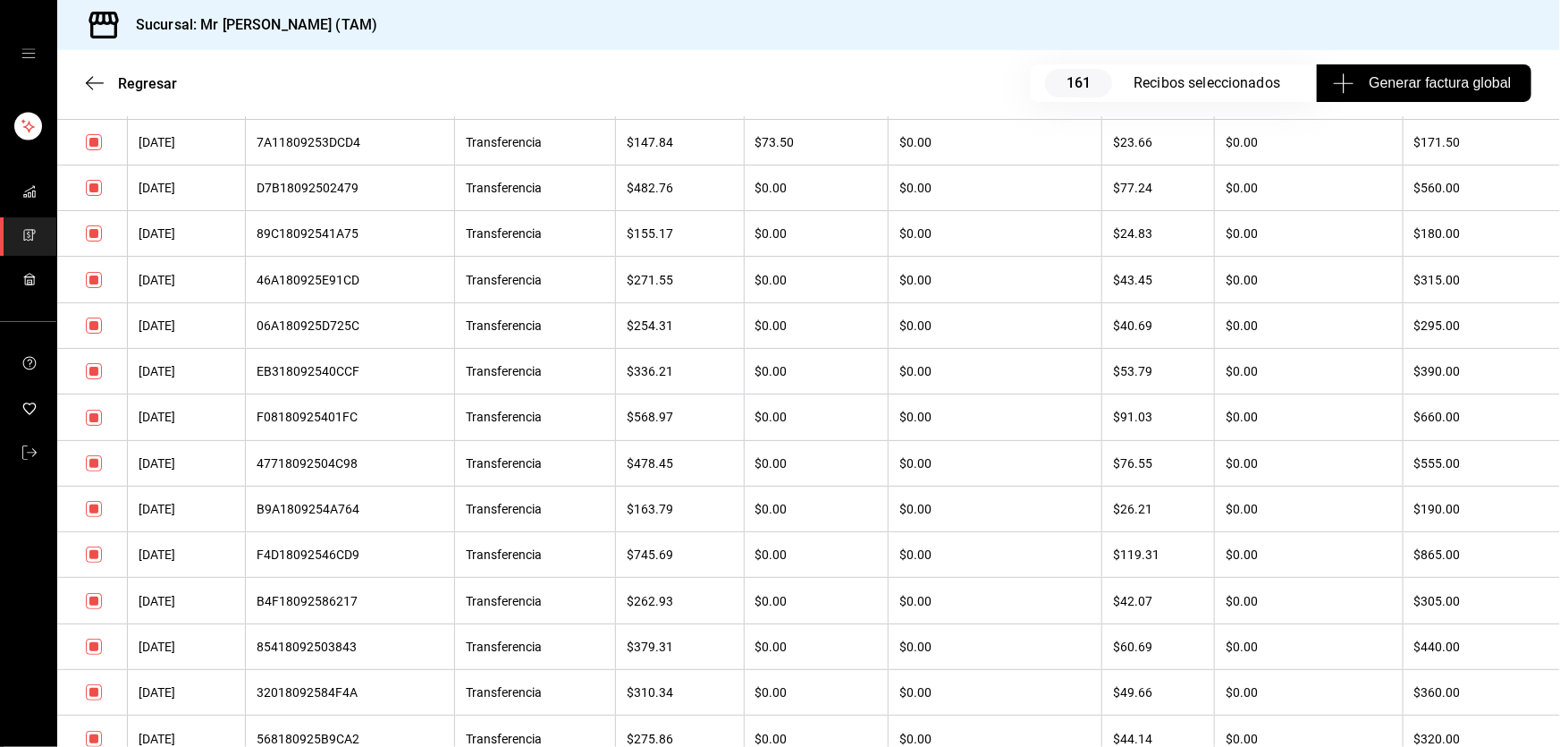
click at [96, 562] on input "checkbox" at bounding box center [94, 554] width 16 height 16
checkbox input "false"
click at [95, 609] on input "checkbox" at bounding box center [94, 601] width 16 height 16
checkbox input "false"
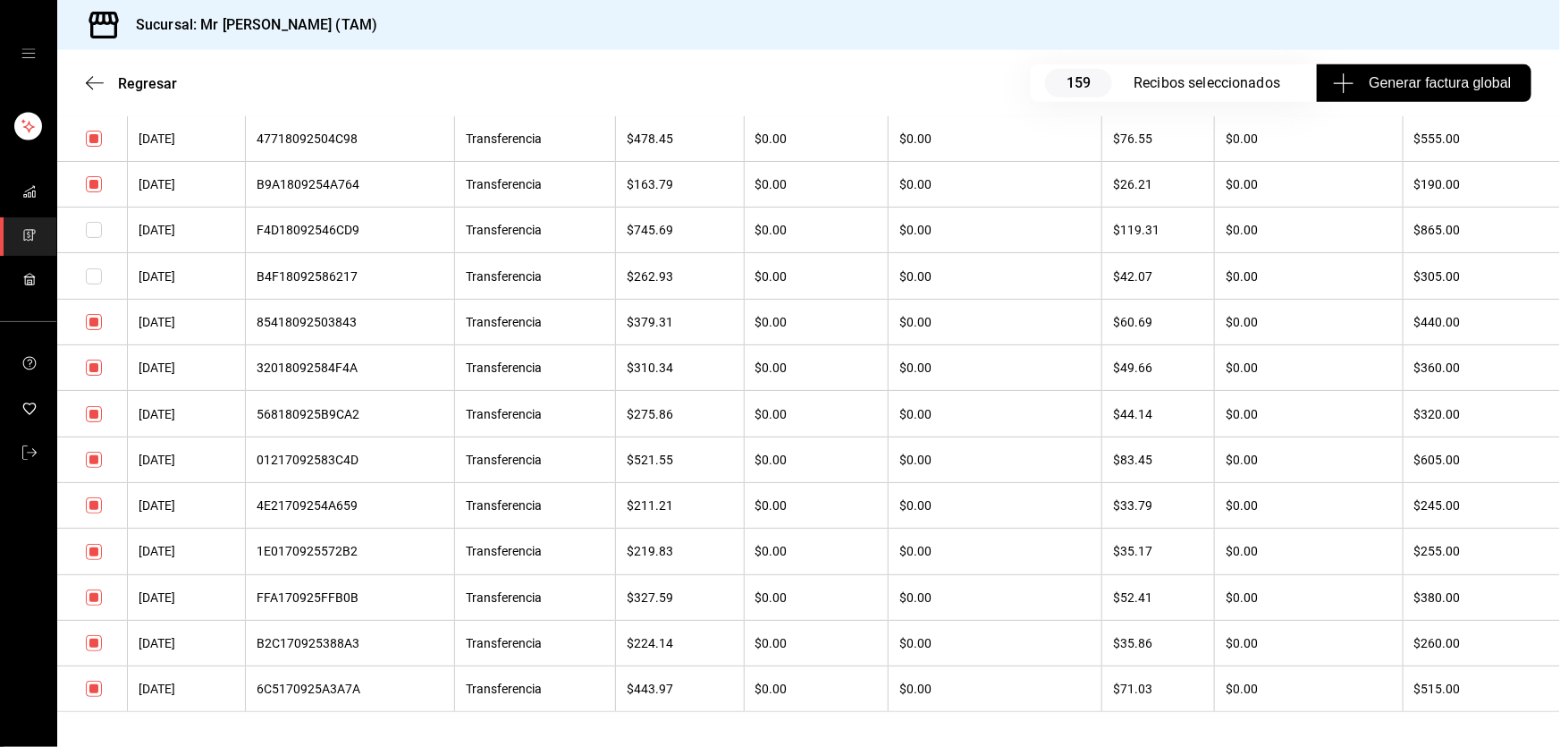
click at [92, 330] on input "checkbox" at bounding box center [94, 322] width 16 height 16
checkbox input "false"
click at [89, 376] on input "checkbox" at bounding box center [94, 367] width 16 height 16
checkbox input "false"
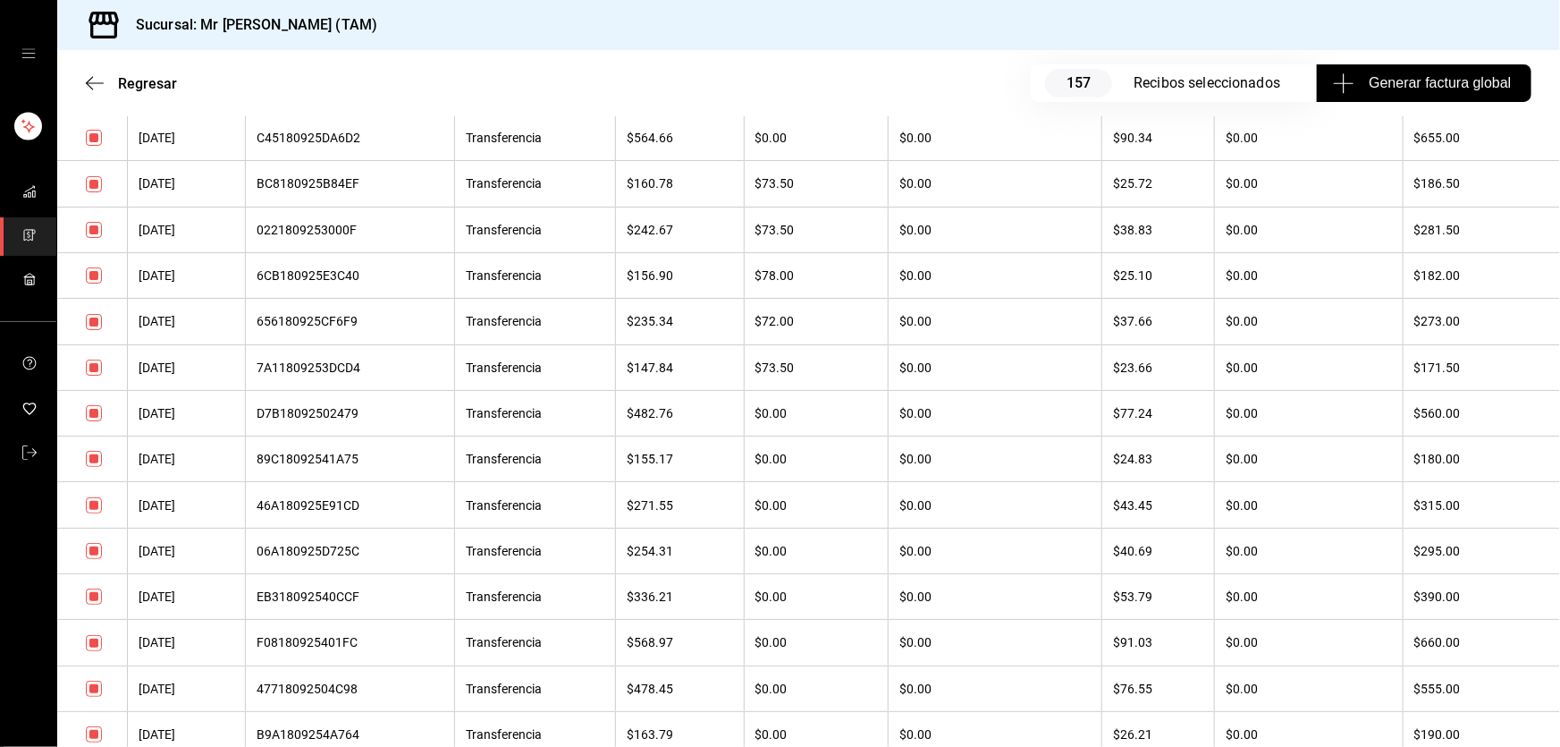
scroll to position [10403, 0]
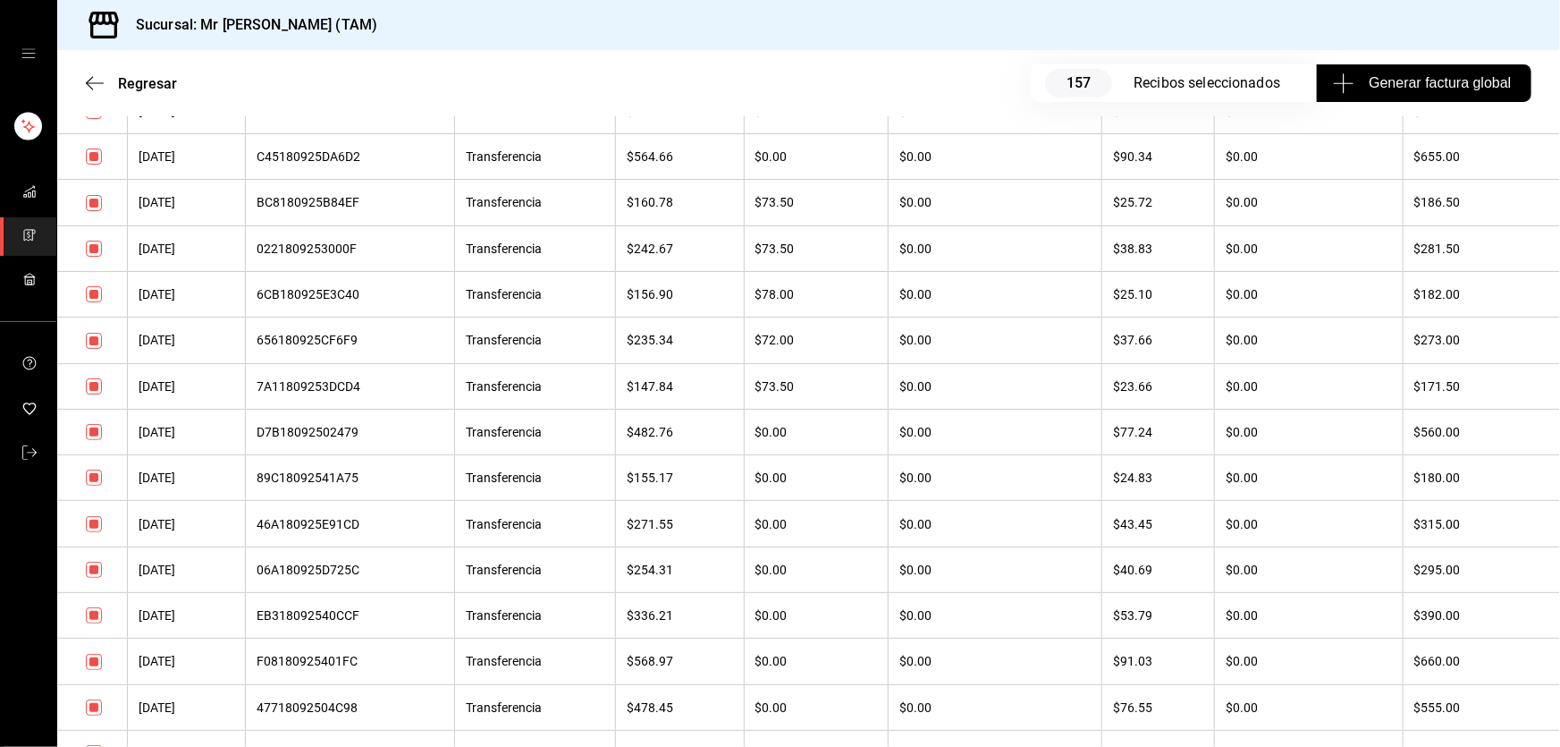
click at [97, 165] on input "checkbox" at bounding box center [94, 156] width 16 height 16
checkbox input "false"
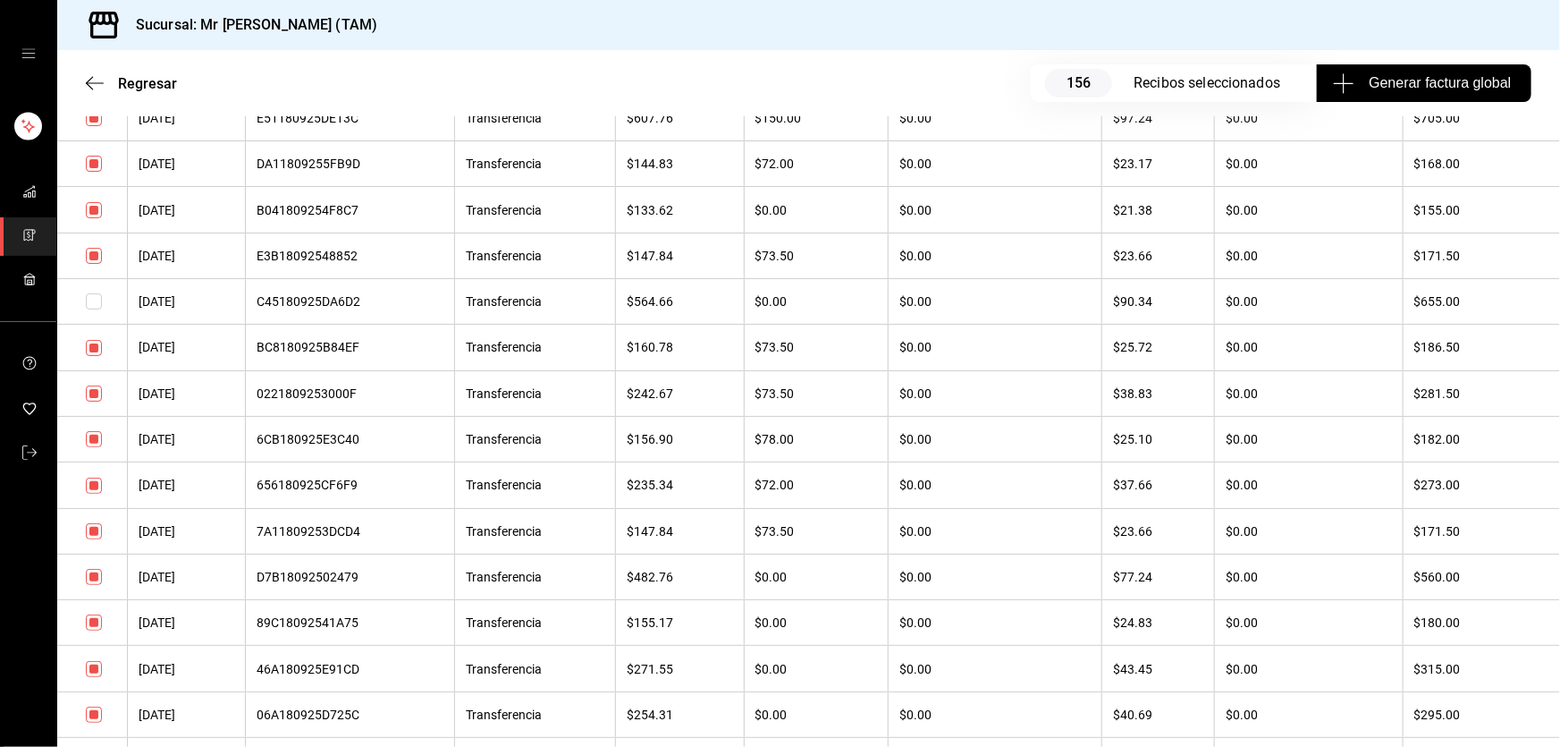
scroll to position [10241, 0]
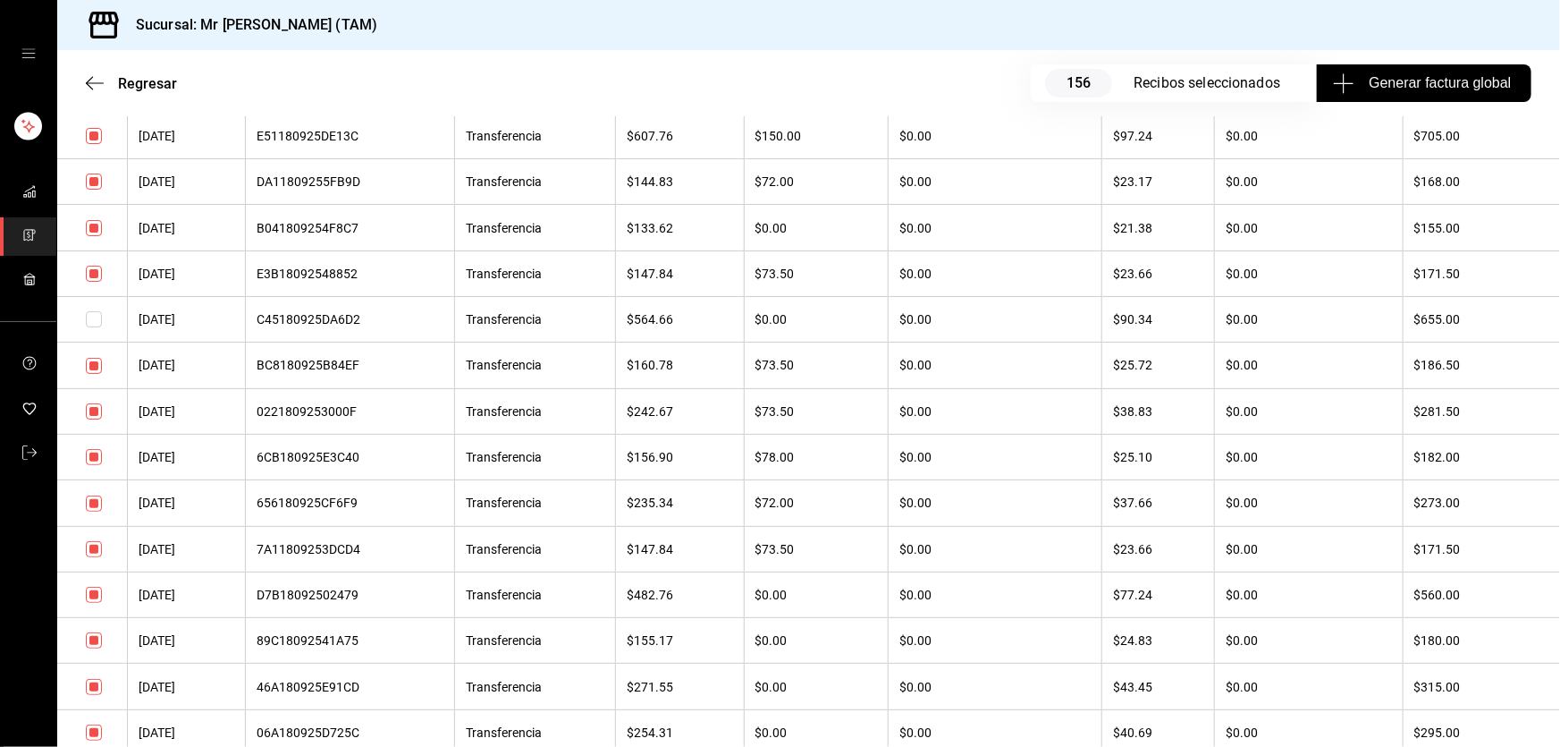
click at [90, 144] on input "checkbox" at bounding box center [94, 136] width 16 height 16
checkbox input "false"
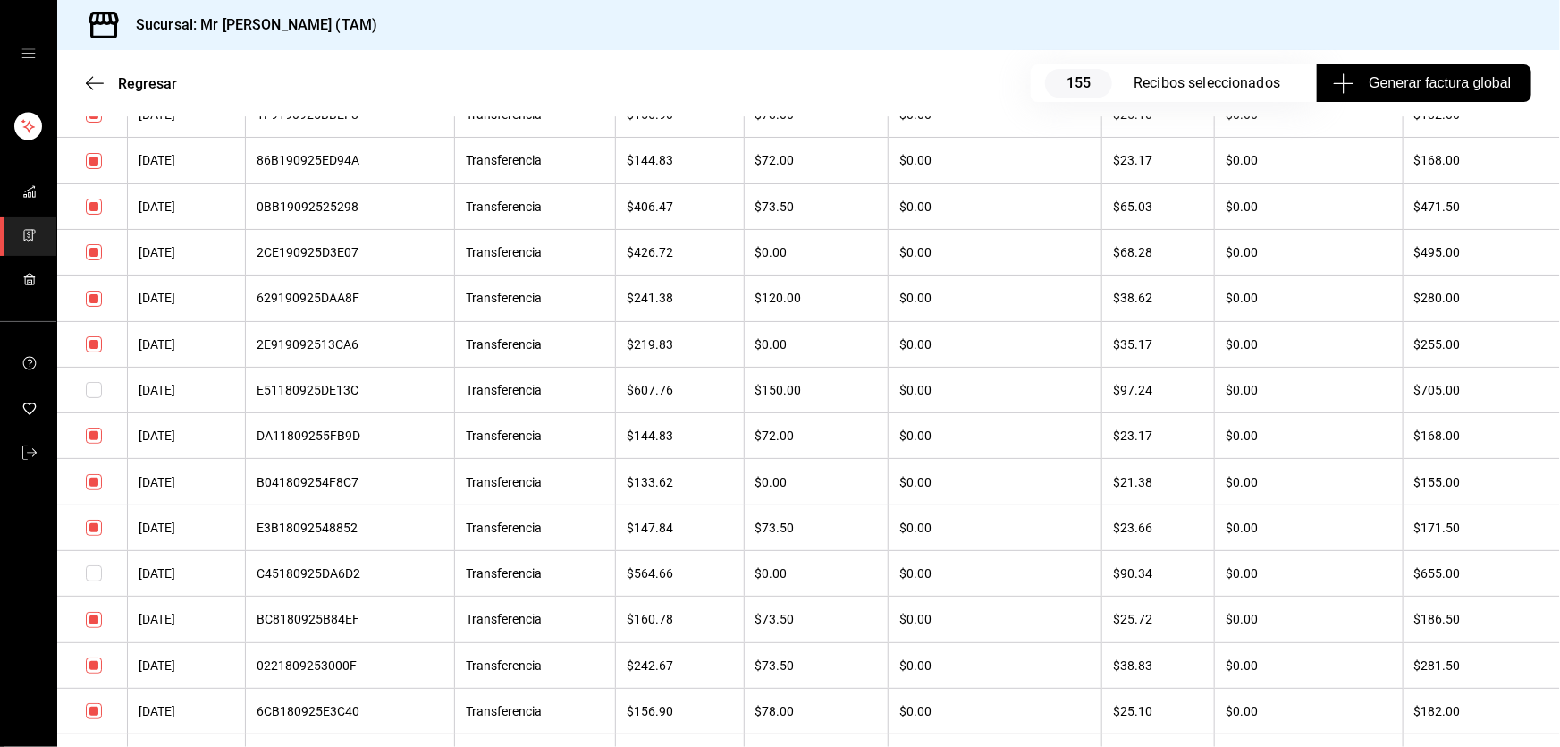
scroll to position [9915, 0]
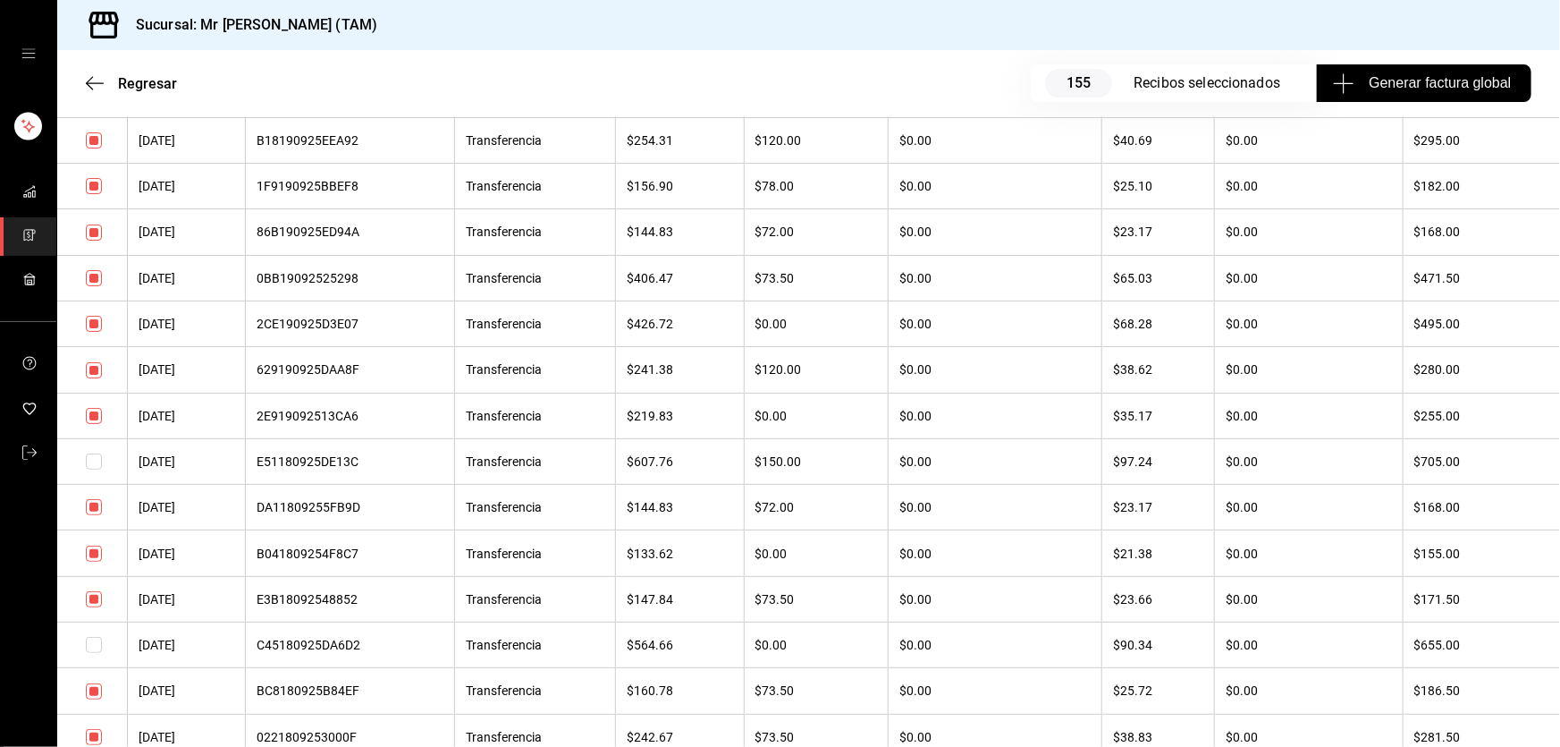
click at [97, 332] on input "checkbox" at bounding box center [94, 324] width 16 height 16
checkbox input "false"
click at [91, 286] on input "checkbox" at bounding box center [94, 278] width 16 height 16
checkbox input "false"
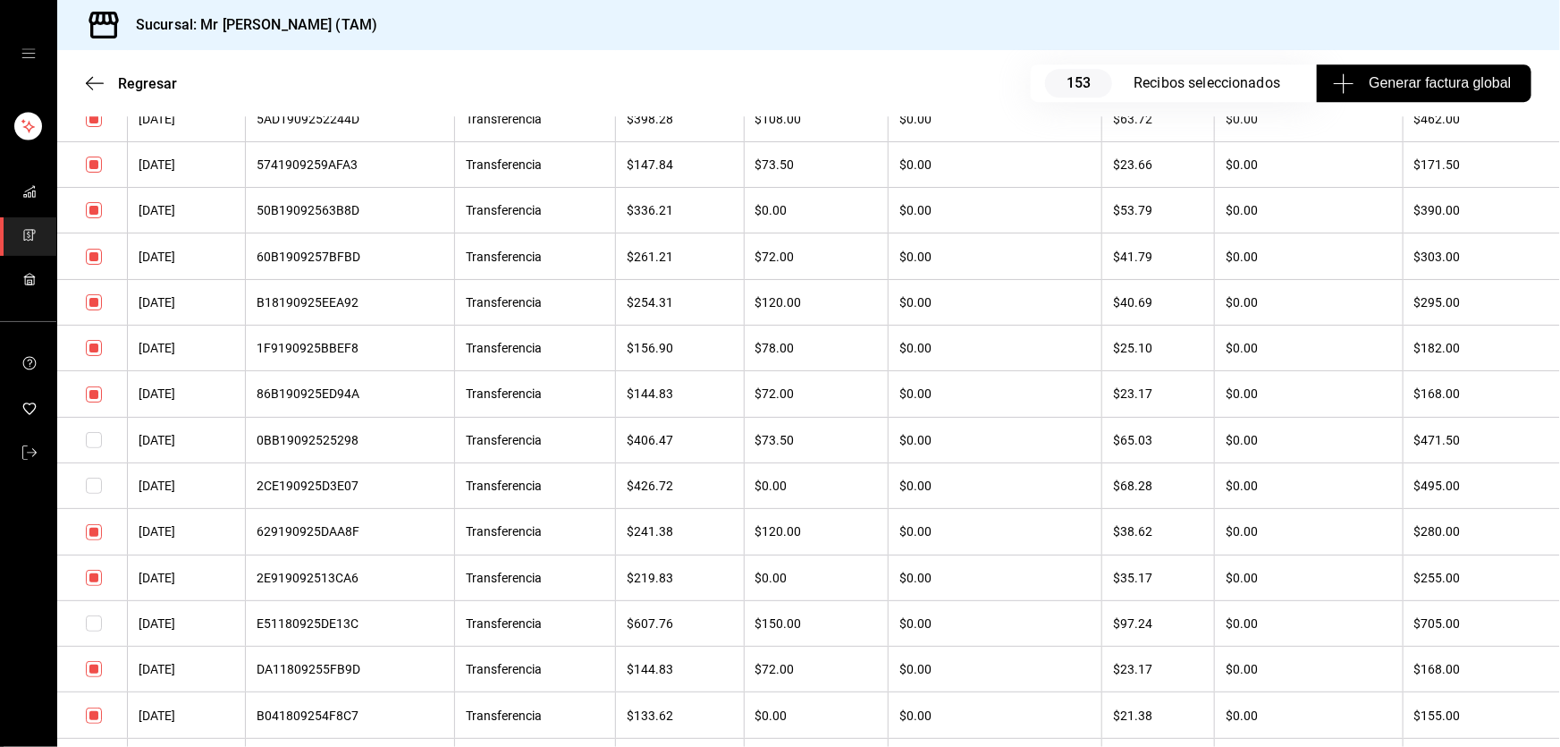
click at [89, 81] on input "checkbox" at bounding box center [94, 73] width 16 height 16
checkbox input "false"
click at [97, 127] on input "checkbox" at bounding box center [94, 119] width 16 height 16
checkbox input "false"
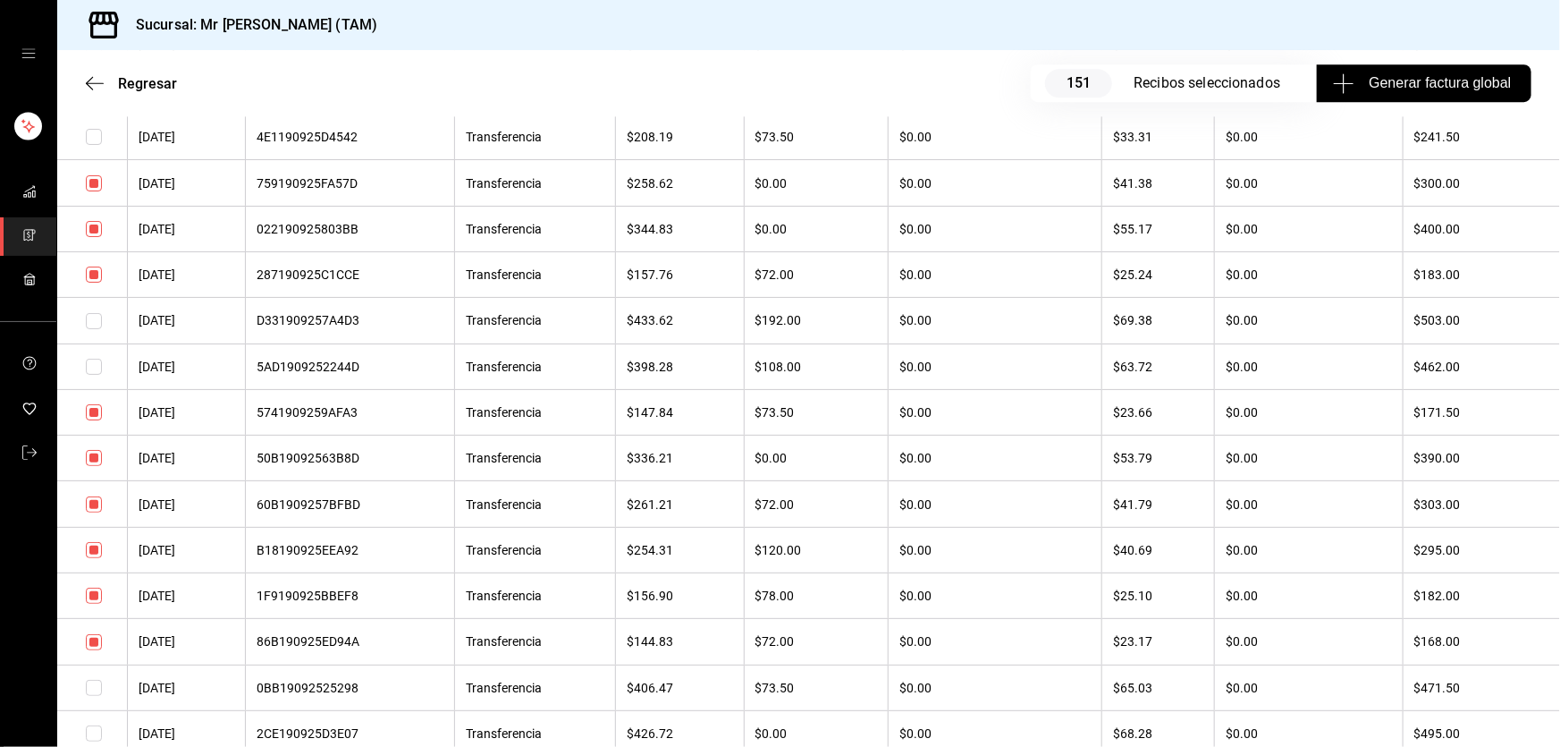
scroll to position [9509, 0]
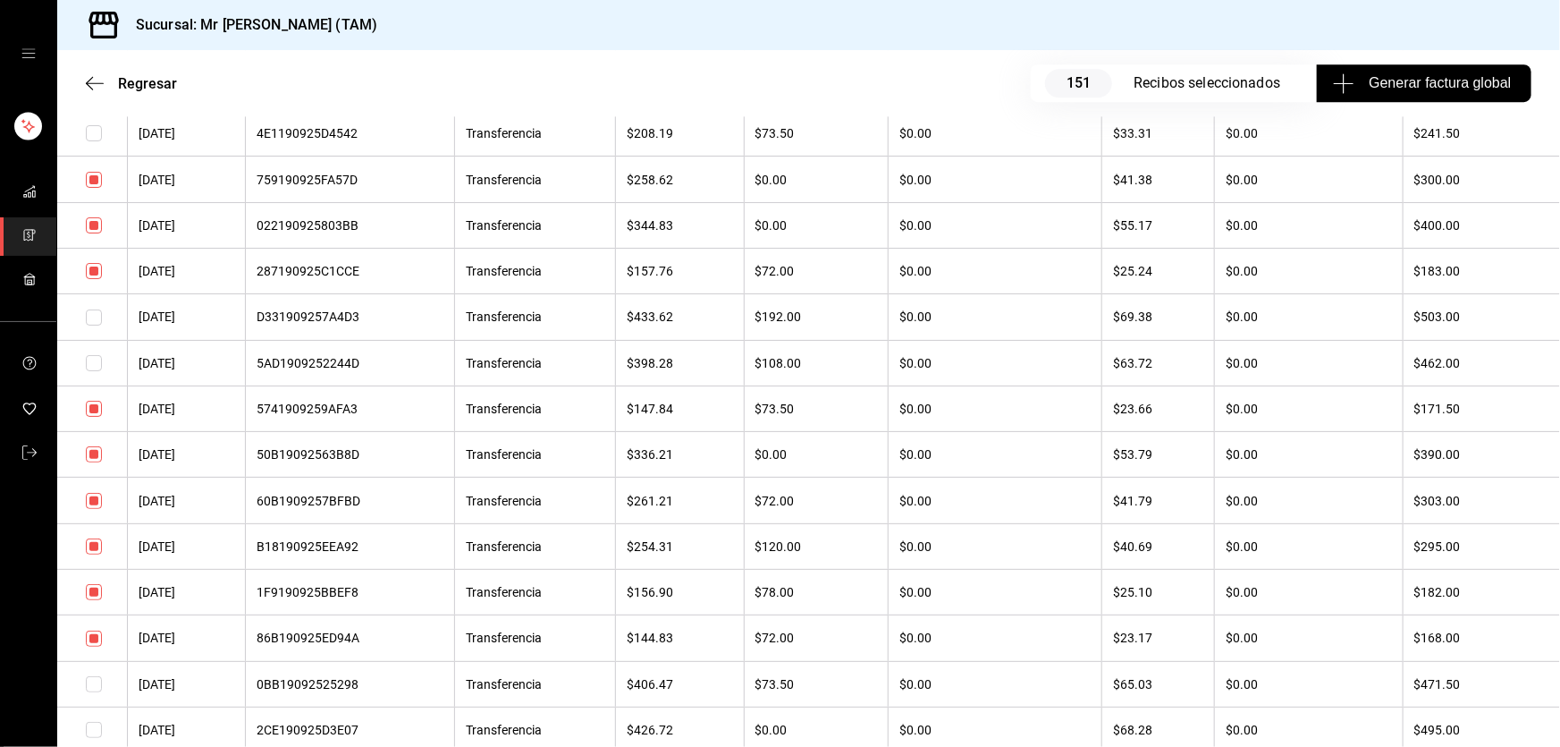
click at [89, 462] on input "checkbox" at bounding box center [94, 454] width 16 height 16
checkbox input "false"
click at [89, 509] on input "checkbox" at bounding box center [94, 501] width 16 height 16
checkbox input "false"
click at [97, 554] on input "checkbox" at bounding box center [94, 546] width 16 height 16
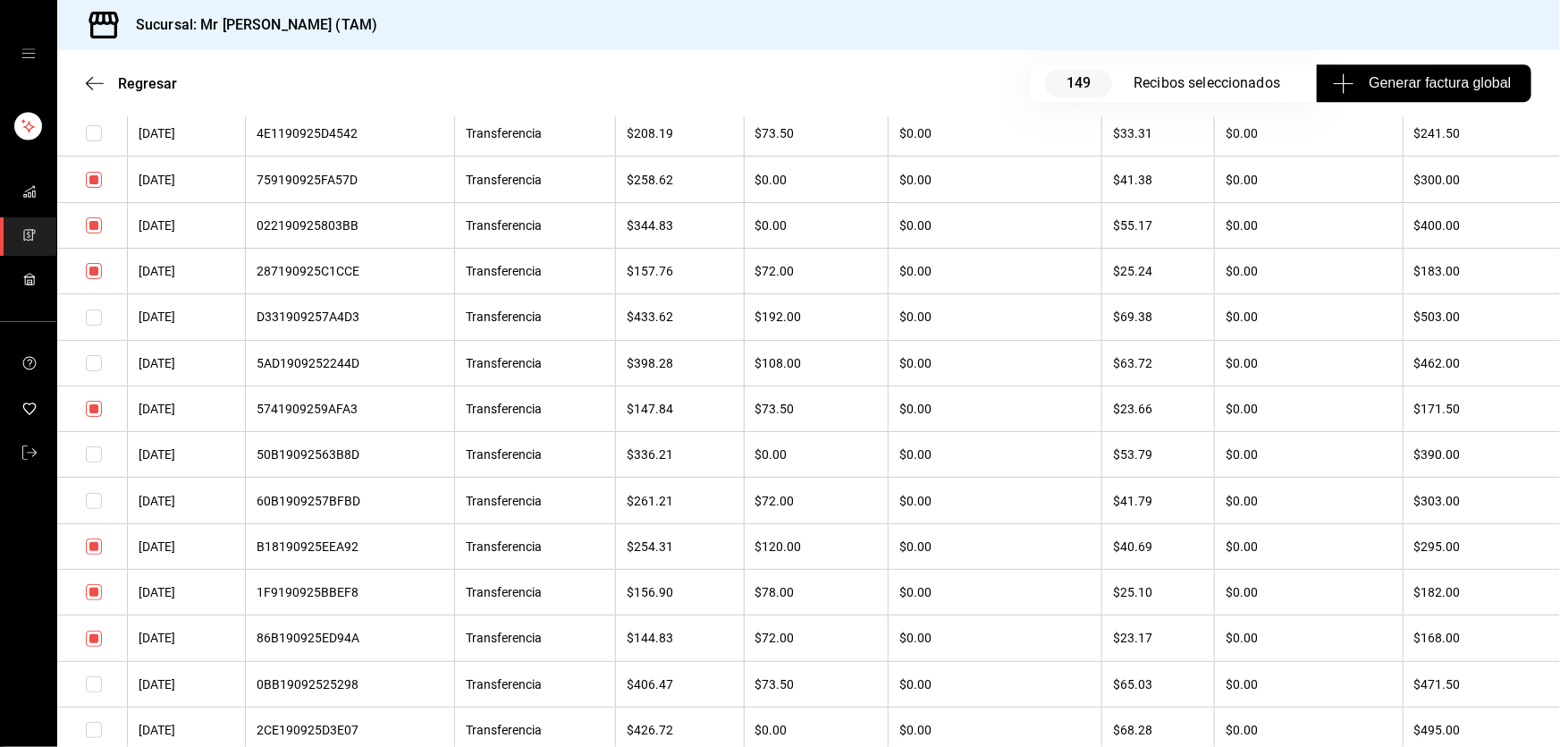
checkbox input "false"
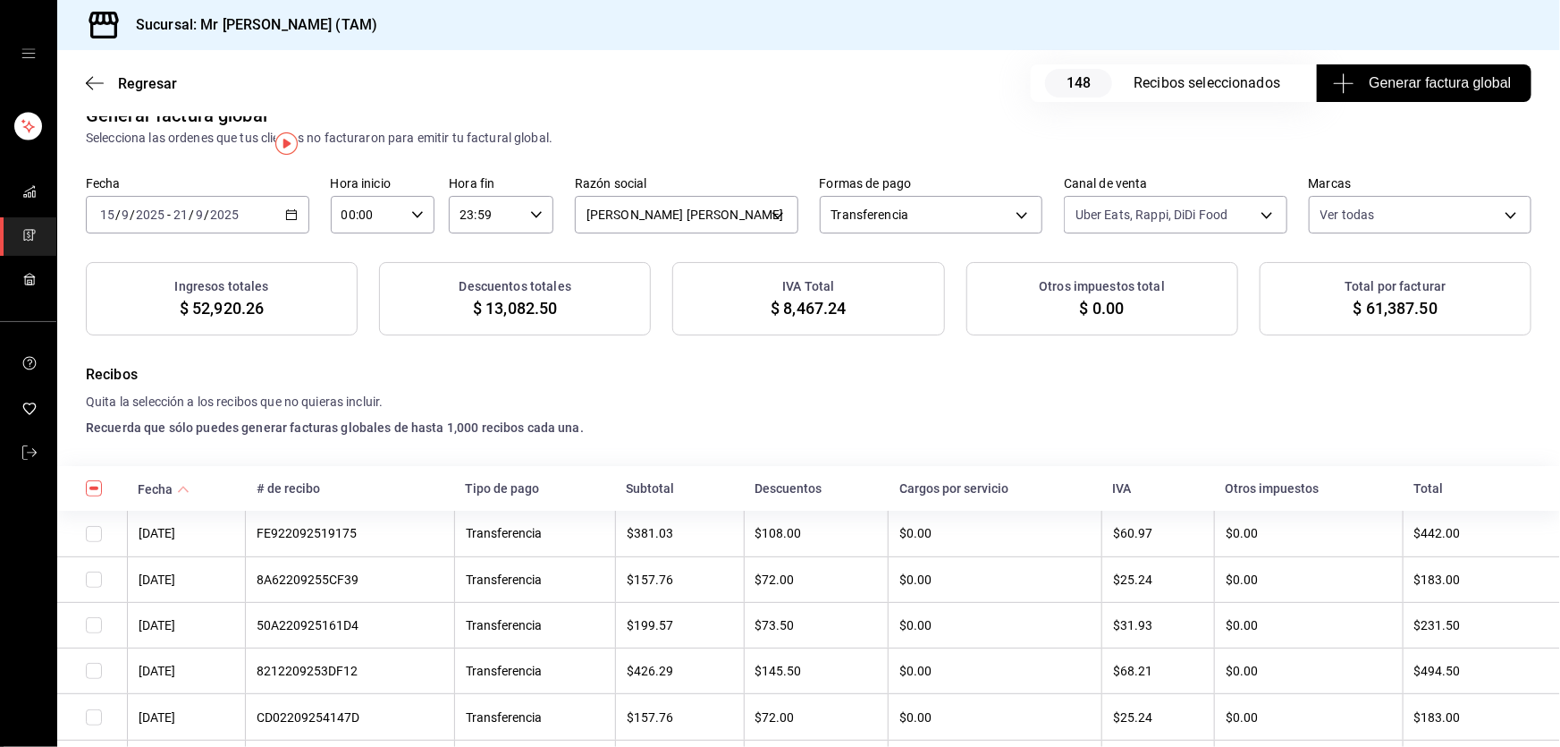
scroll to position [0, 0]
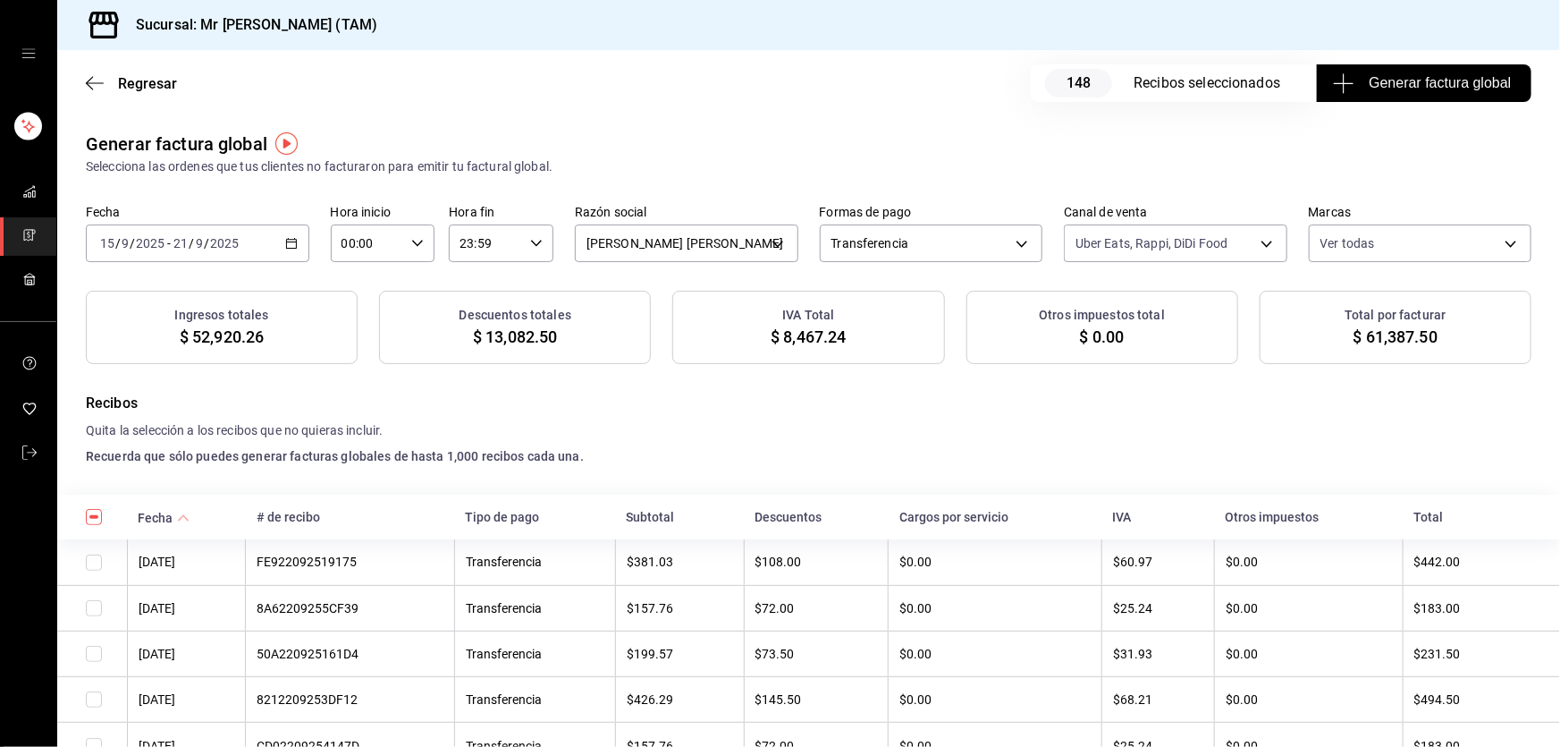
click at [835, 333] on span "$ 8,467.24" at bounding box center [808, 337] width 75 height 24
copy span "8,467.24"
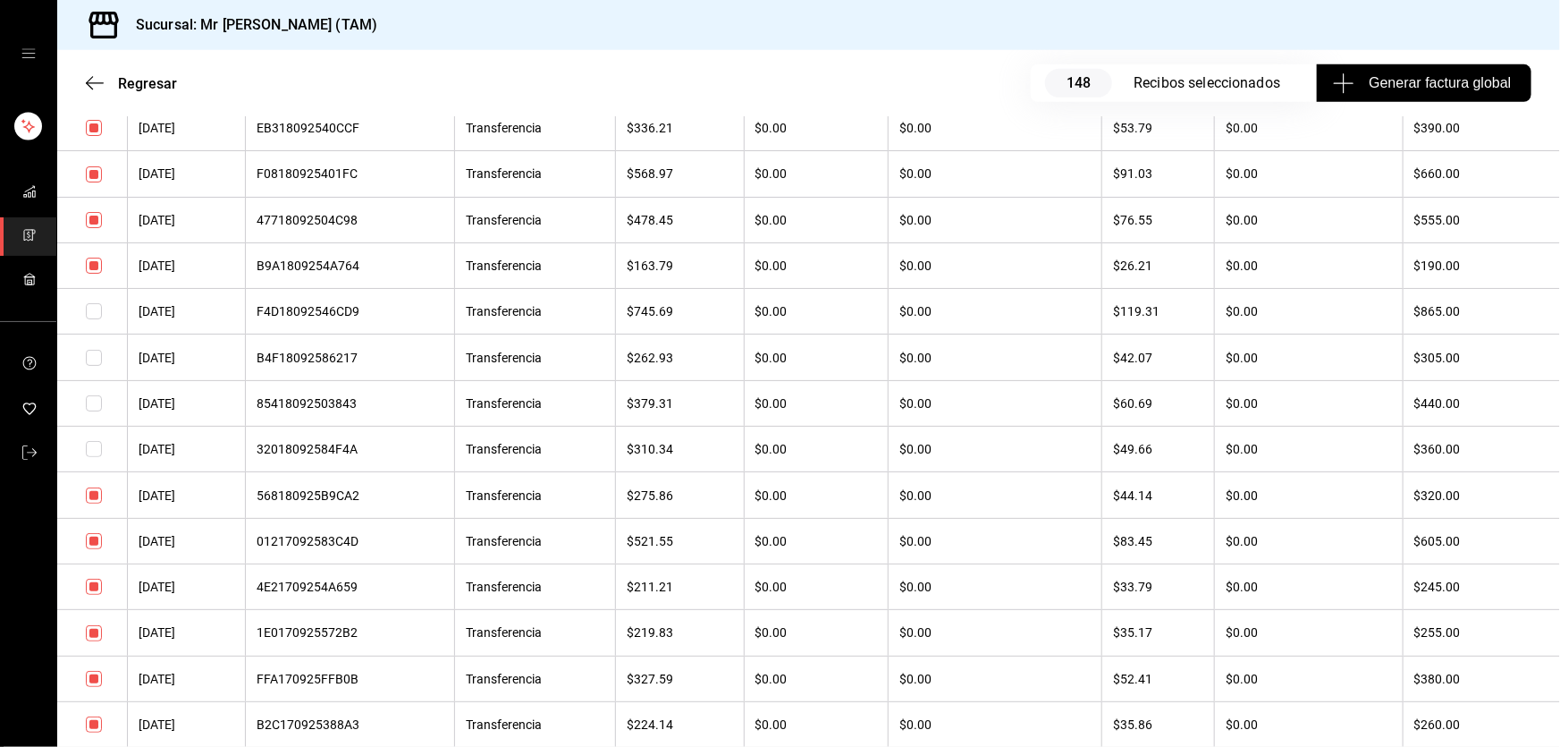
scroll to position [11153, 0]
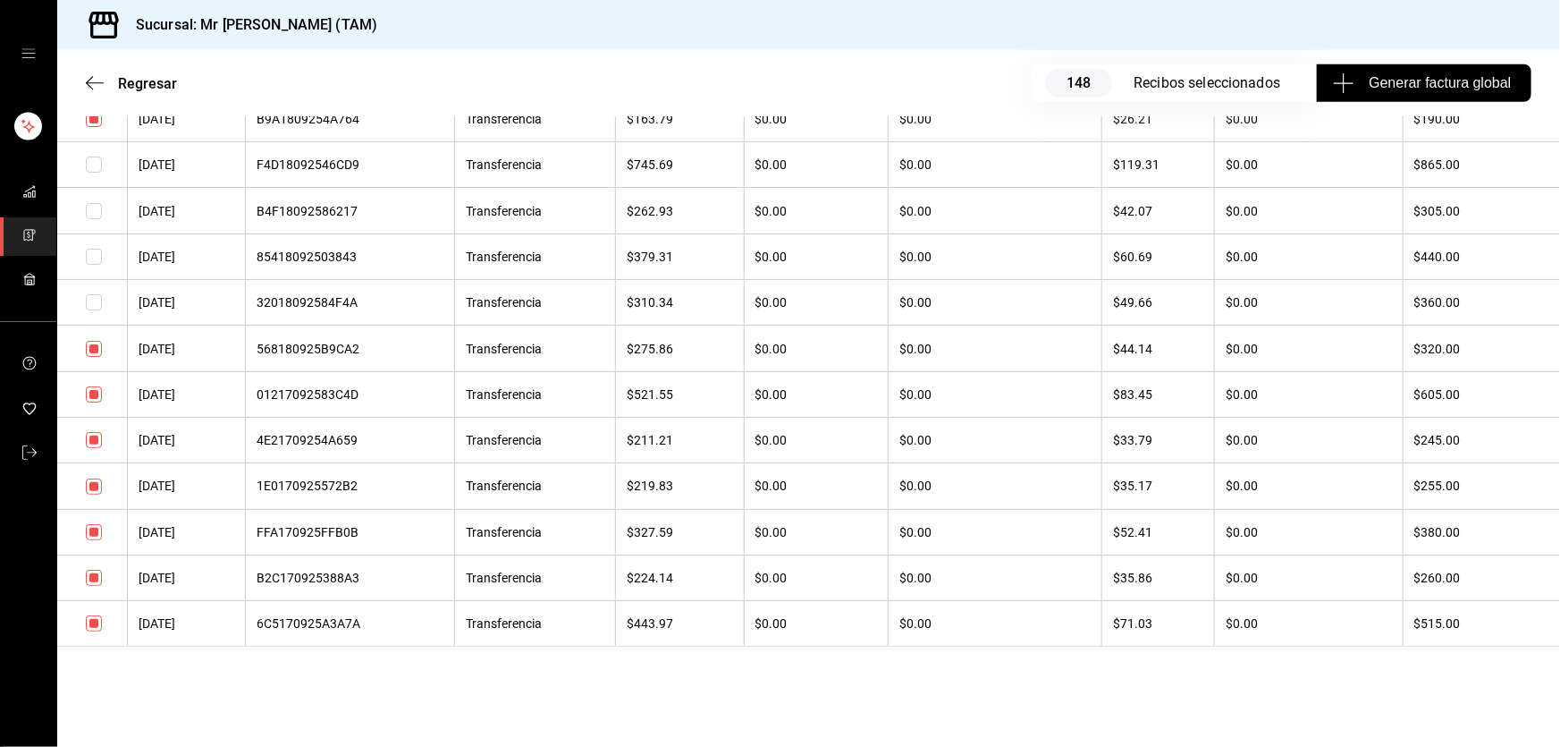
click at [91, 398] on input "checkbox" at bounding box center [94, 394] width 16 height 16
checkbox input "false"
click at [90, 438] on input "checkbox" at bounding box center [94, 440] width 16 height 16
checkbox input "false"
click at [101, 529] on input "checkbox" at bounding box center [94, 532] width 16 height 16
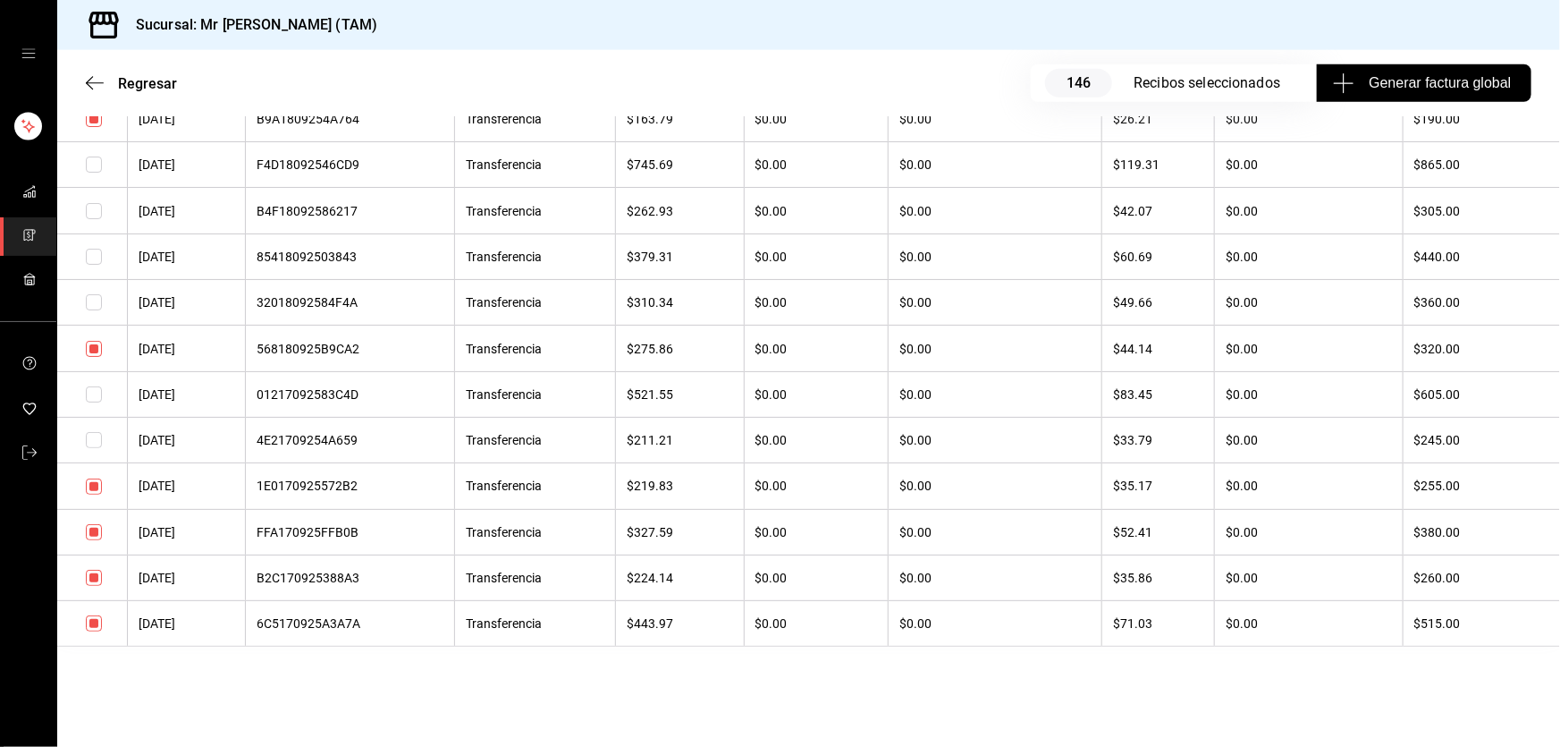
checkbox input "false"
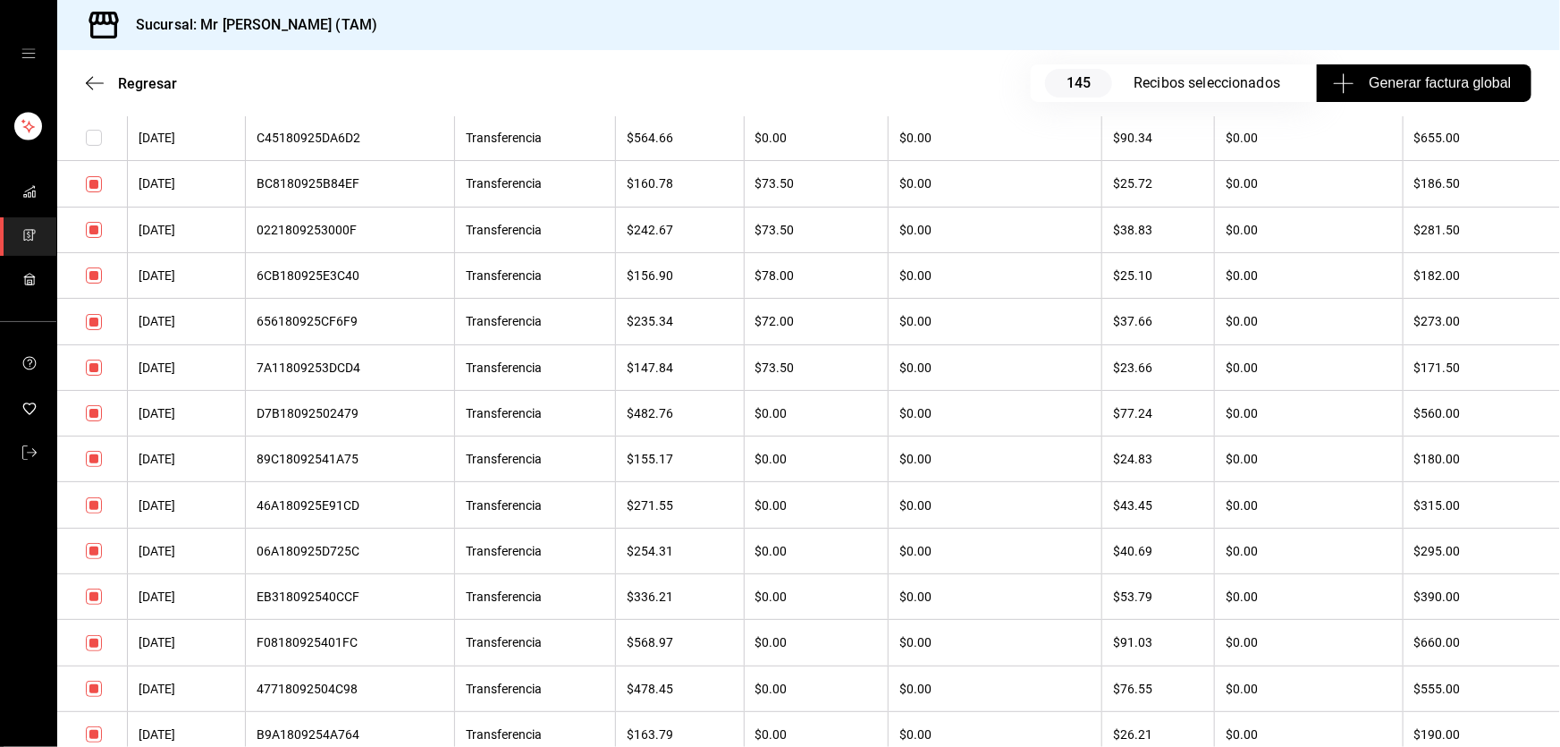
click at [93, 330] on input "checkbox" at bounding box center [94, 322] width 16 height 16
checkbox input "false"
click at [91, 238] on input "checkbox" at bounding box center [94, 230] width 16 height 16
checkbox input "false"
click at [97, 421] on input "checkbox" at bounding box center [94, 413] width 16 height 16
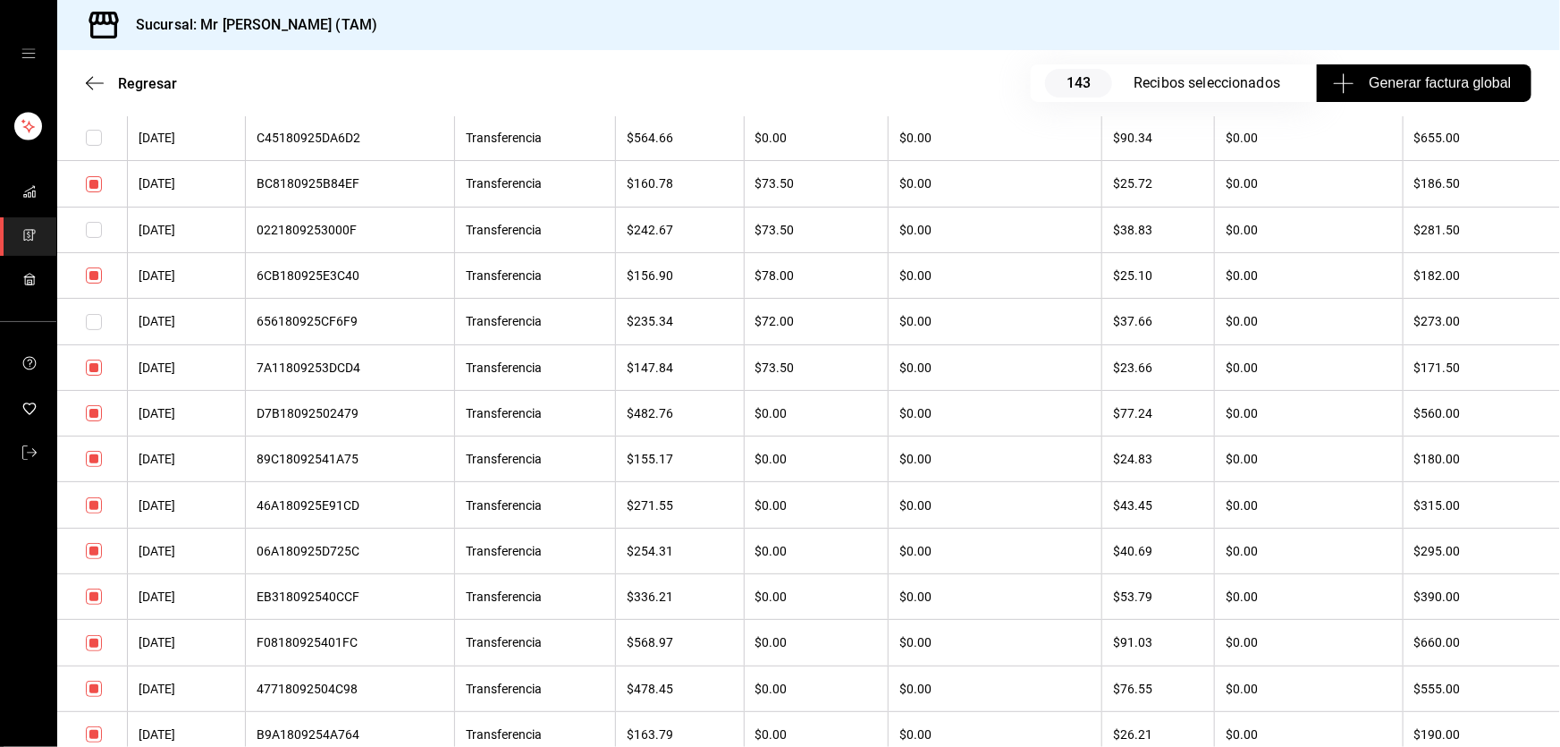
checkbox input "false"
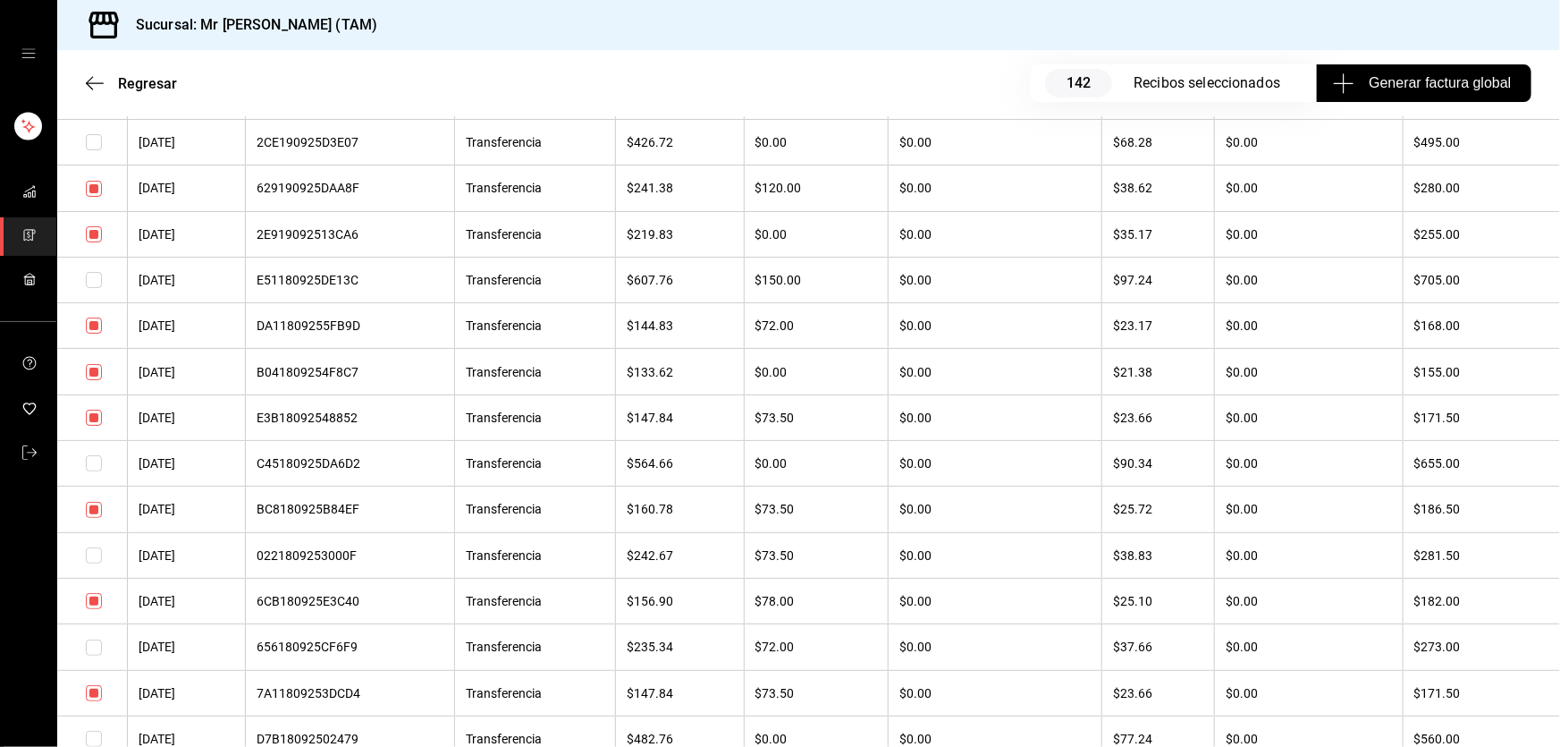
click at [93, 197] on input "checkbox" at bounding box center [94, 189] width 16 height 16
checkbox input "false"
click at [96, 242] on input "checkbox" at bounding box center [94, 234] width 16 height 16
checkbox input "false"
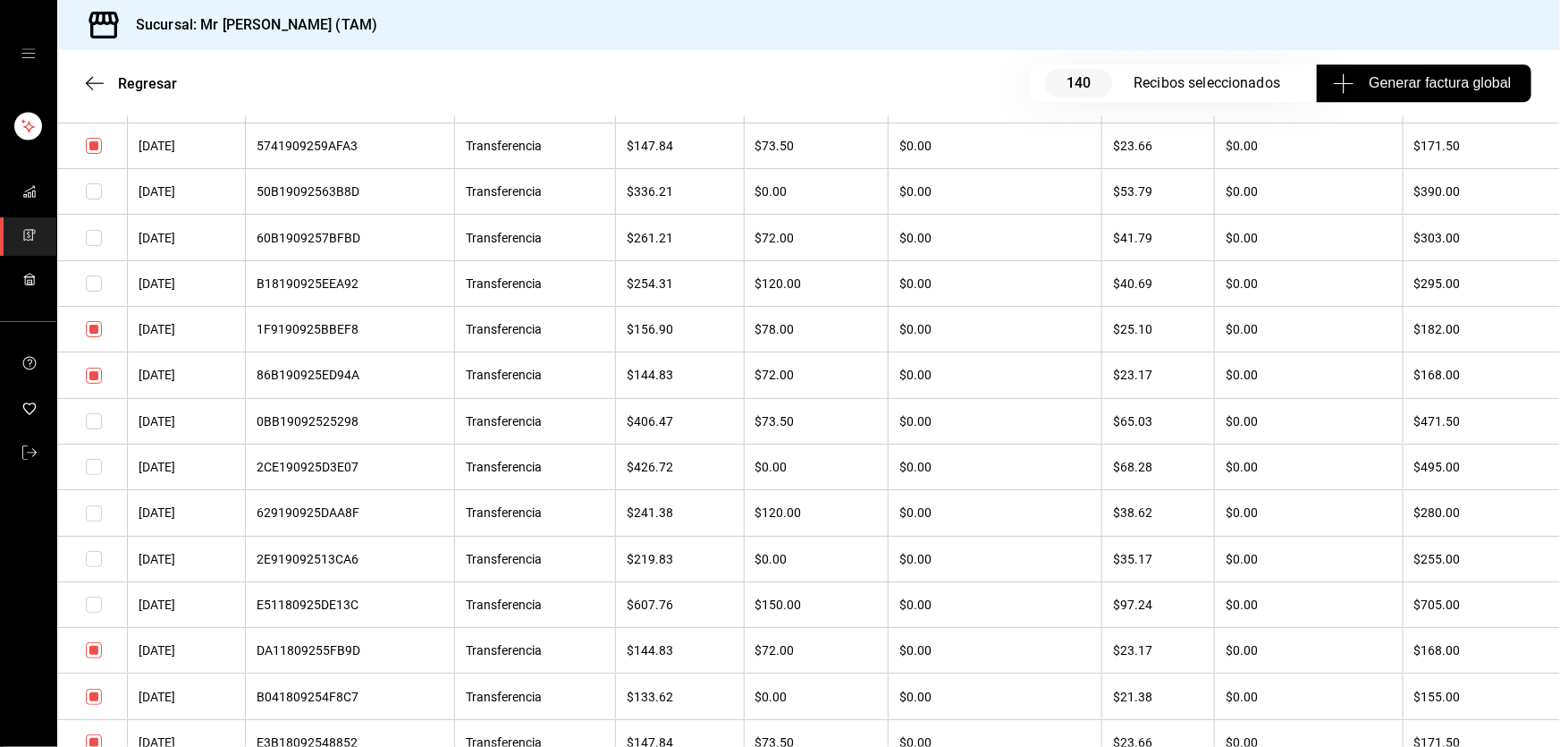
scroll to position [9528, 0]
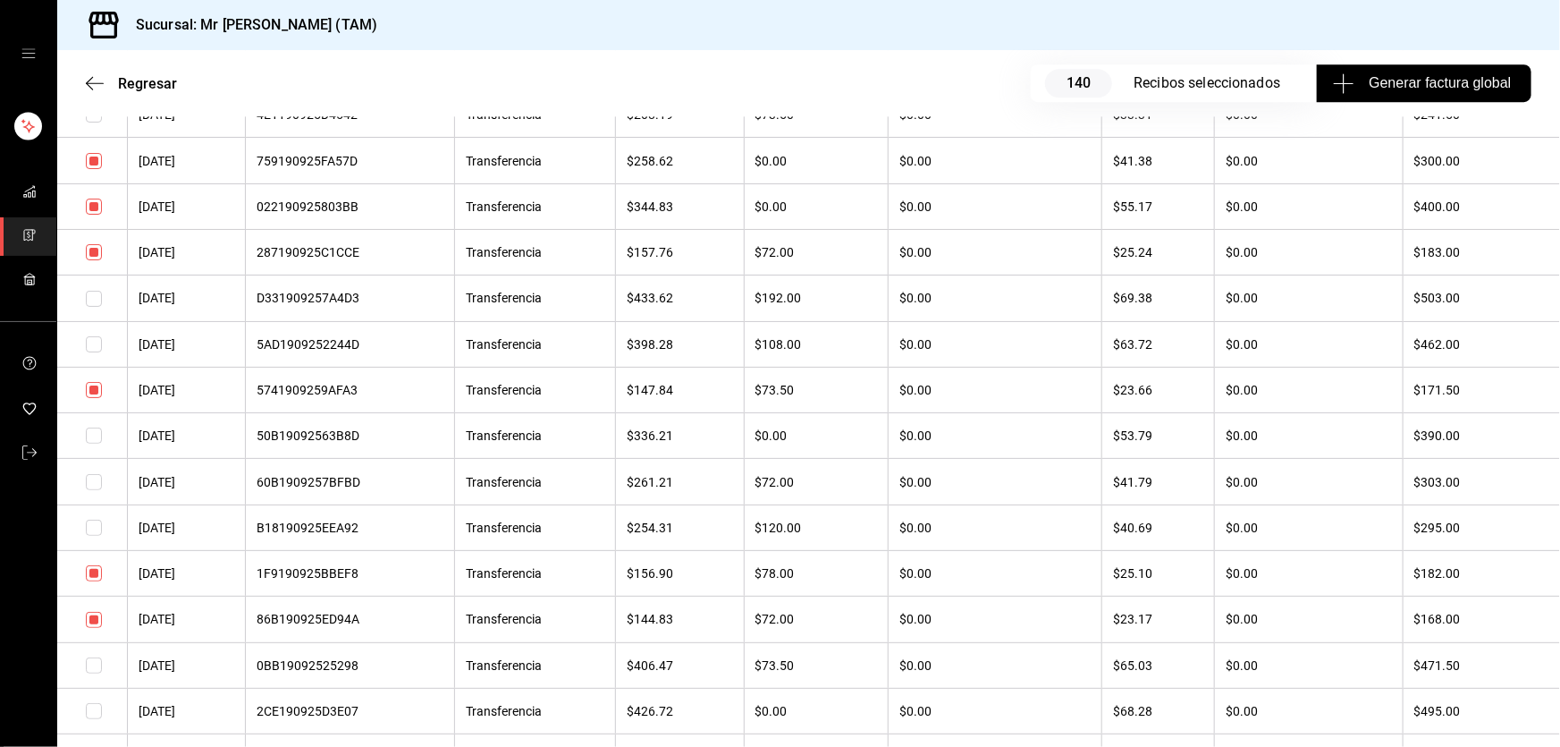
click at [100, 215] on input "checkbox" at bounding box center [94, 206] width 16 height 16
checkbox input "false"
click at [89, 169] on input "checkbox" at bounding box center [94, 161] width 16 height 16
checkbox input "false"
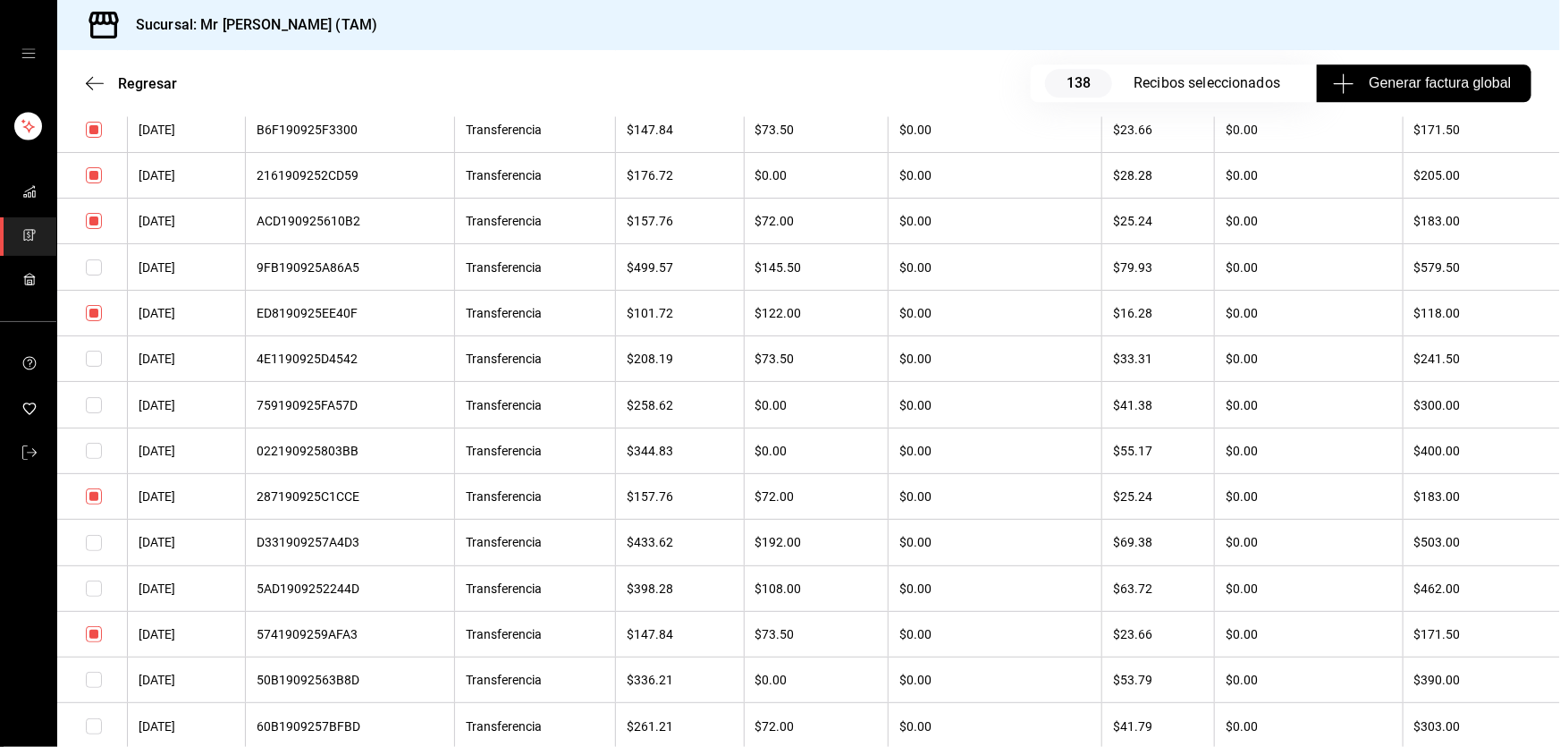
scroll to position [9203, 0]
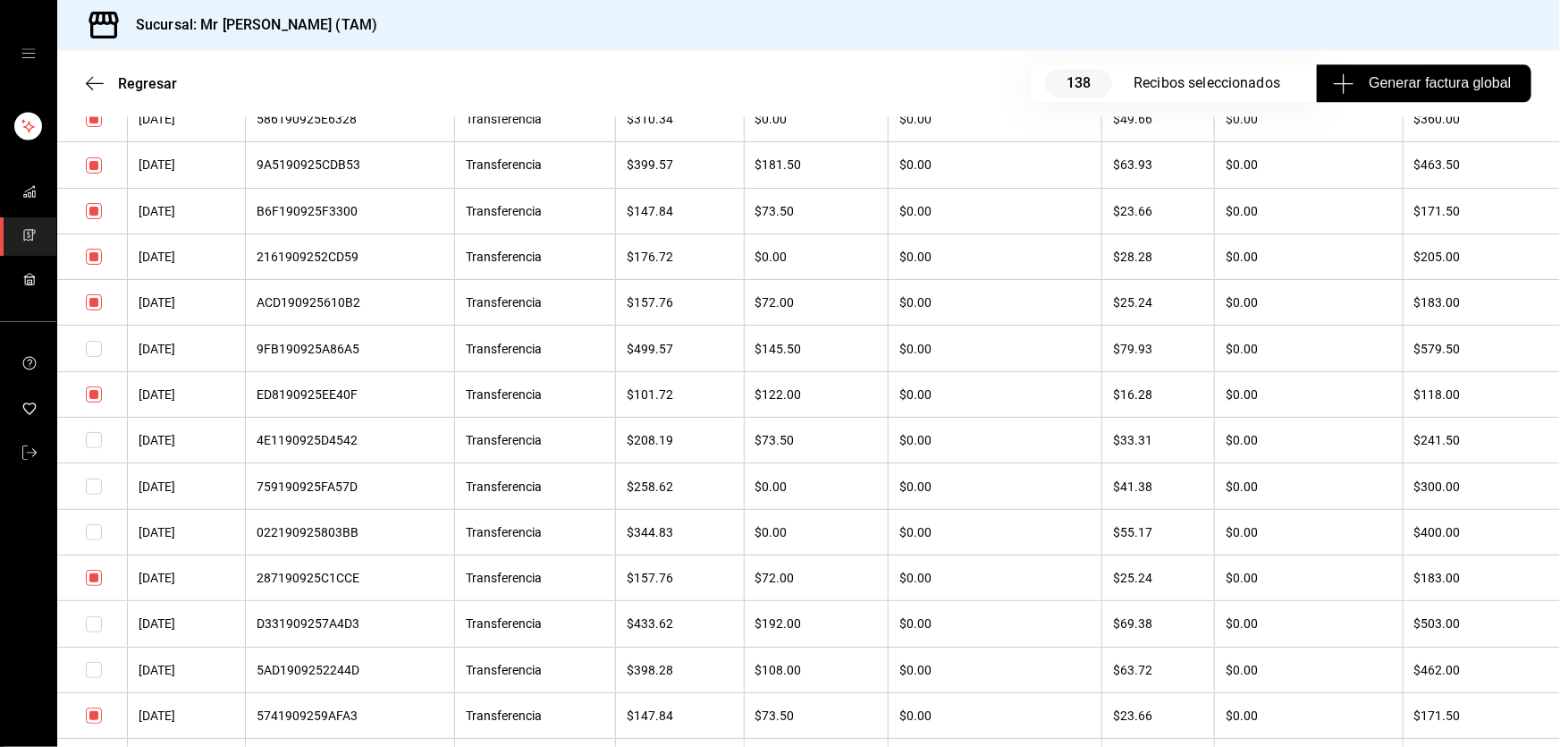
click at [93, 173] on input "checkbox" at bounding box center [94, 165] width 16 height 16
checkbox input "false"
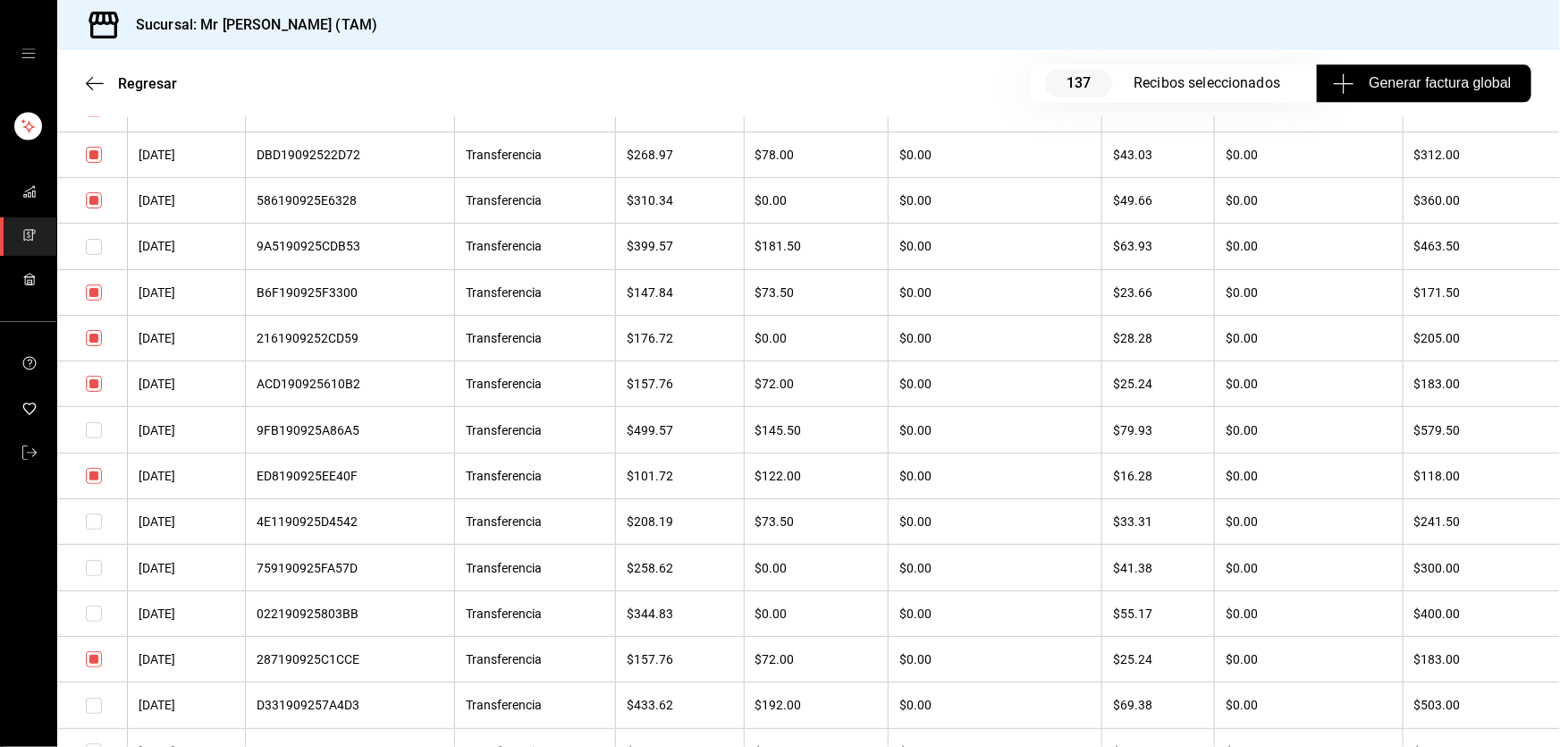
click at [91, 208] on input "checkbox" at bounding box center [94, 200] width 16 height 16
checkbox input "false"
click at [92, 163] on input "checkbox" at bounding box center [94, 155] width 16 height 16
checkbox input "false"
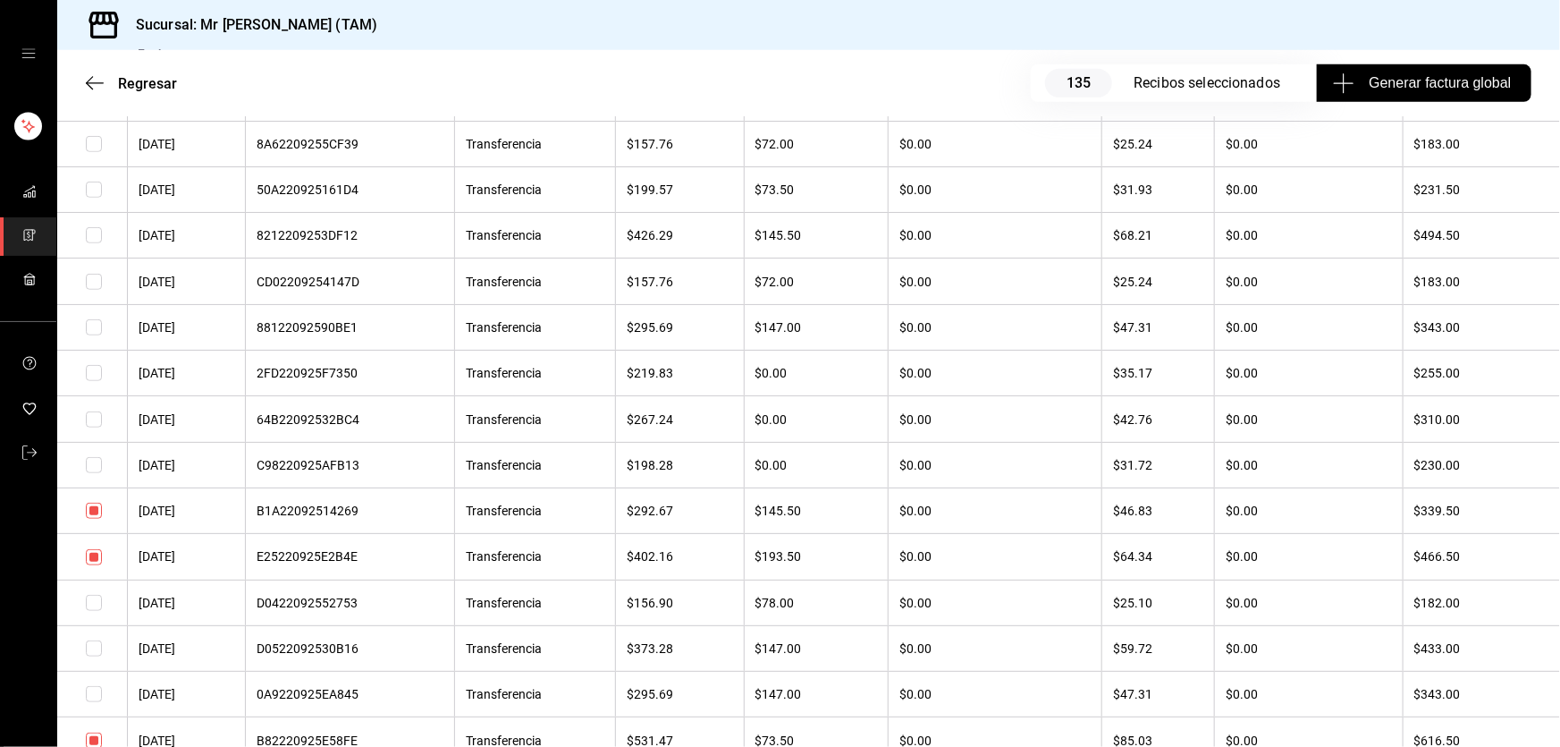
scroll to position [0, 0]
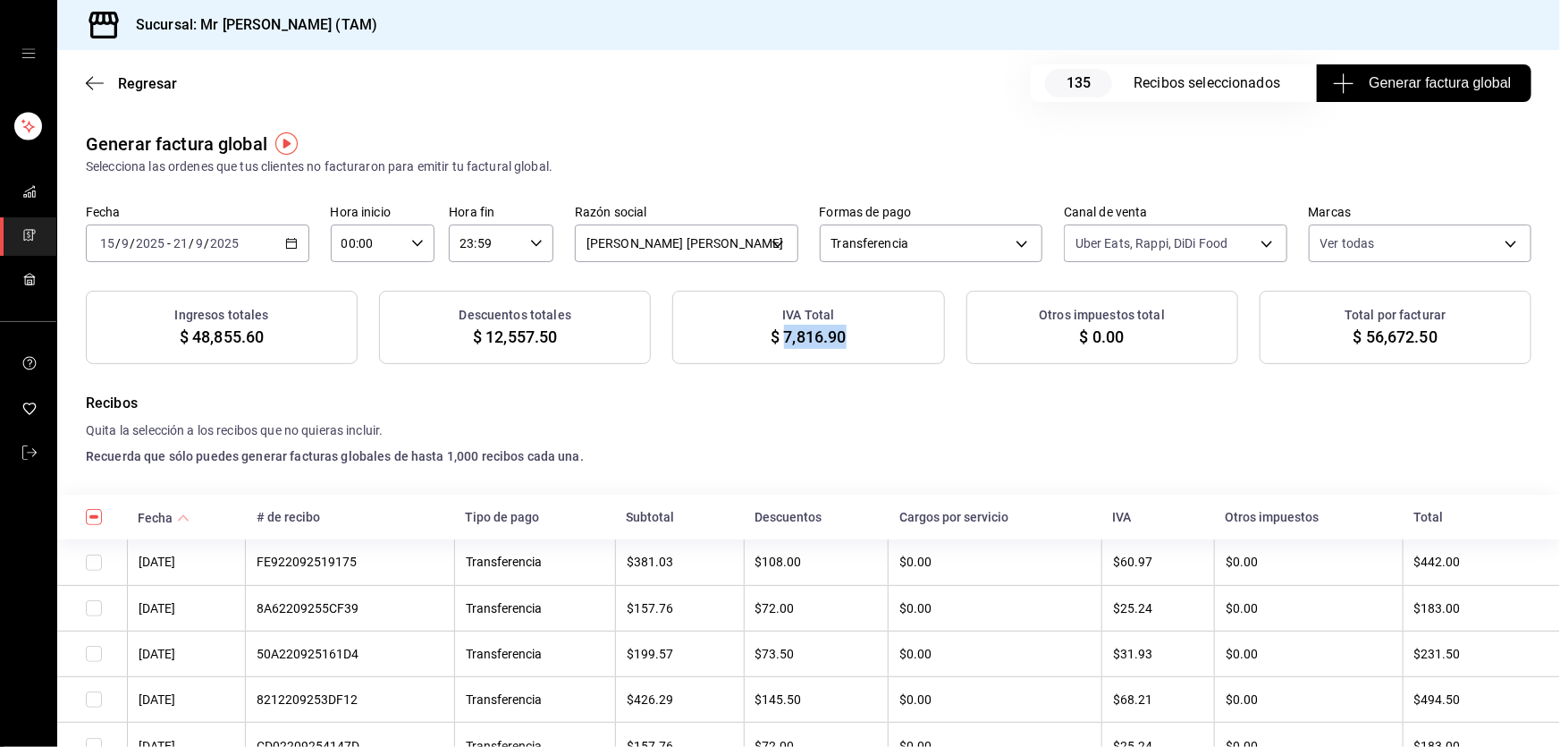
drag, startPoint x: 841, startPoint y: 337, endPoint x: 777, endPoint y: 328, distance: 65.0
click at [777, 328] on div "IVA Total $ 7,816.90" at bounding box center [808, 327] width 272 height 73
copy span "7,816.90"
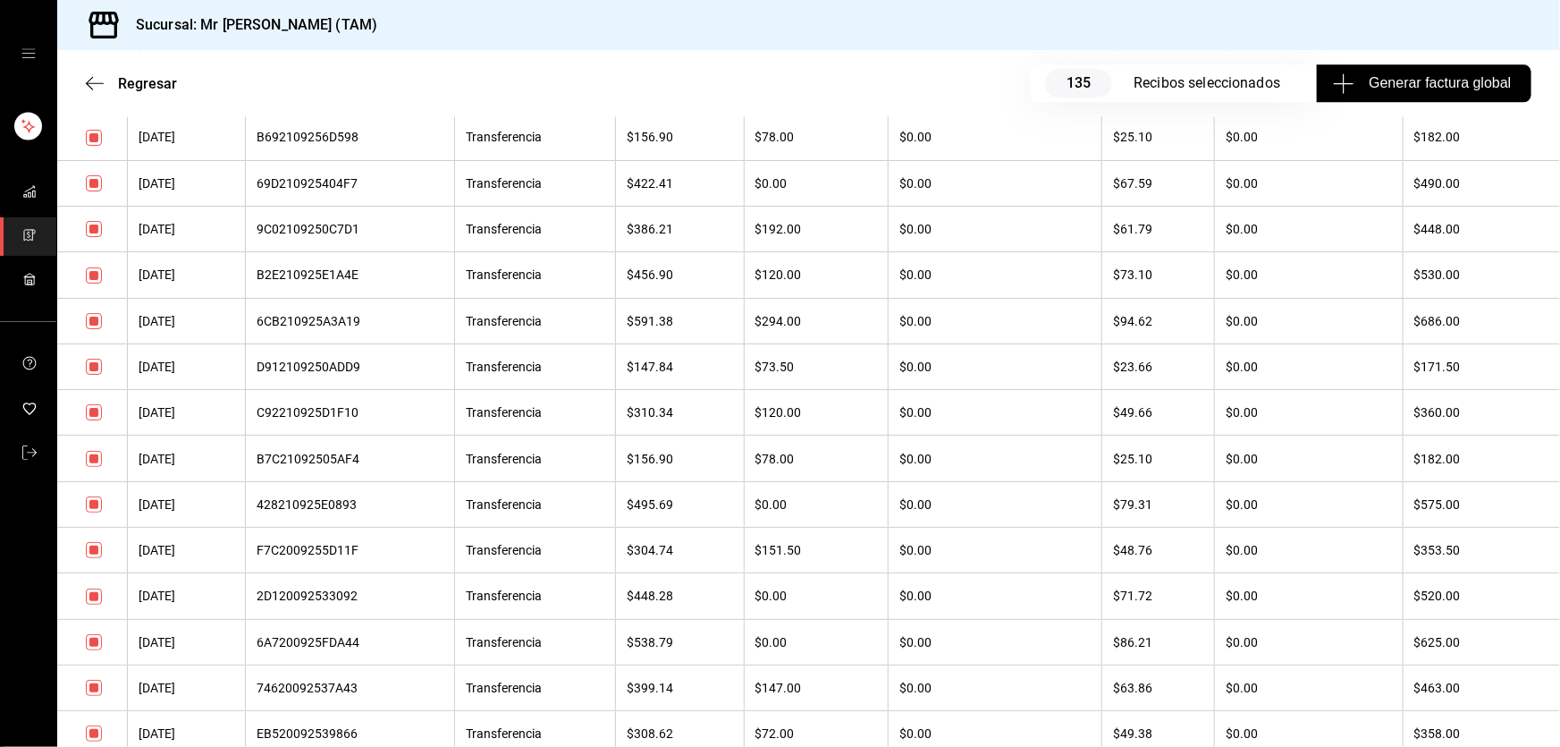
scroll to position [5689, 0]
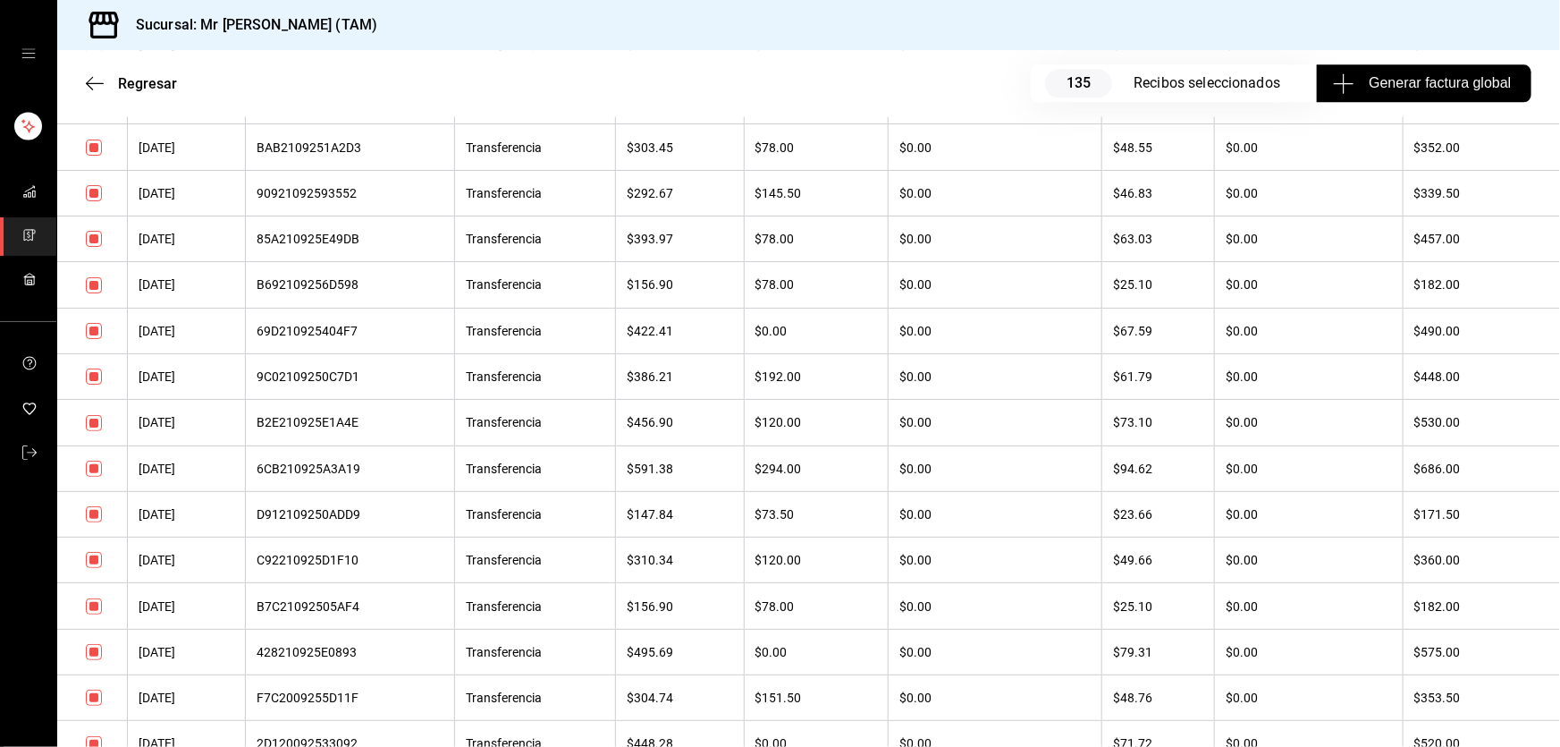
click at [97, 339] on input "checkbox" at bounding box center [94, 331] width 16 height 16
checkbox input "false"
click at [90, 384] on input "checkbox" at bounding box center [94, 376] width 16 height 16
checkbox input "false"
click at [96, 431] on input "checkbox" at bounding box center [94, 423] width 16 height 16
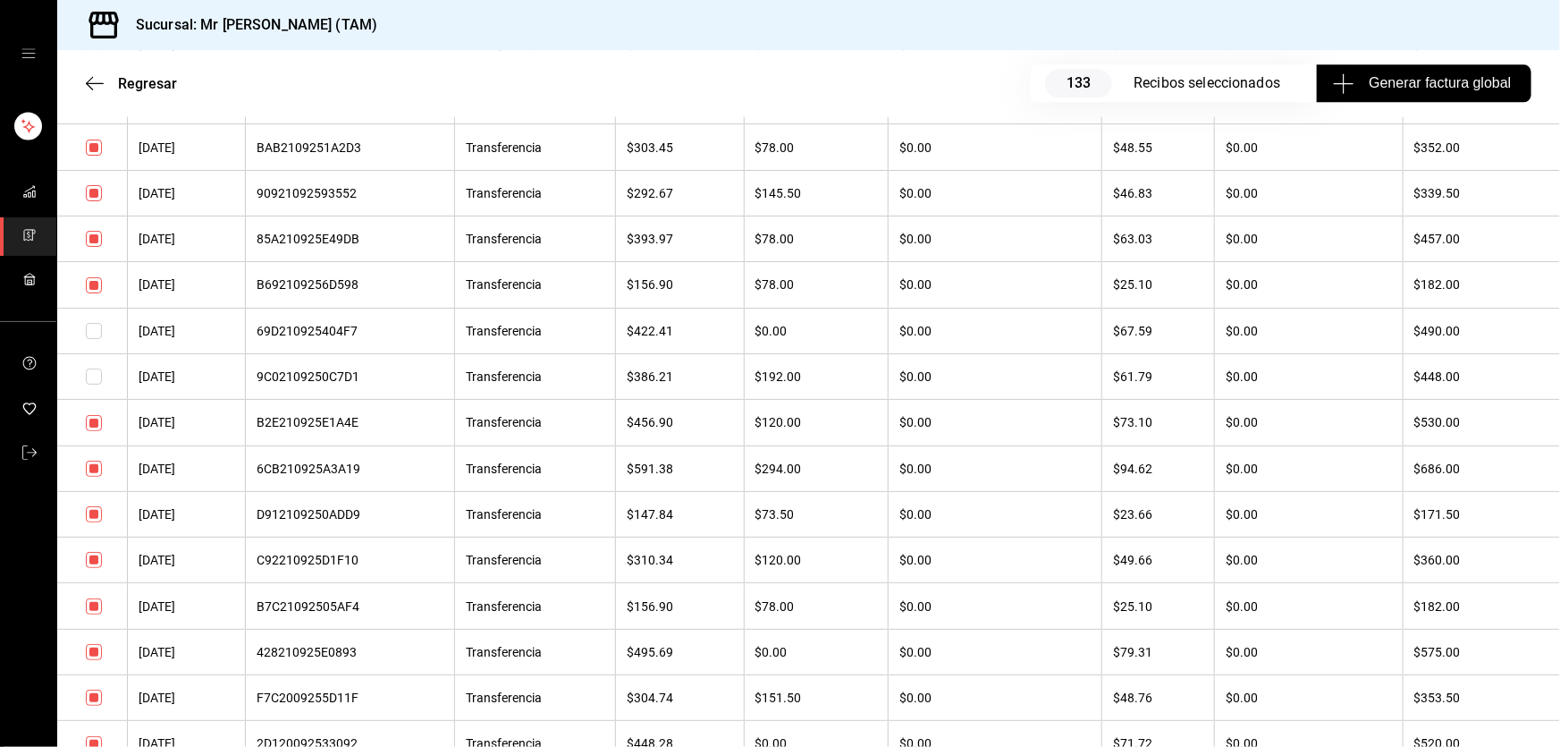
checkbox input "false"
click at [92, 477] on input "checkbox" at bounding box center [94, 468] width 16 height 16
checkbox input "false"
click at [96, 522] on input "checkbox" at bounding box center [94, 514] width 16 height 16
checkbox input "false"
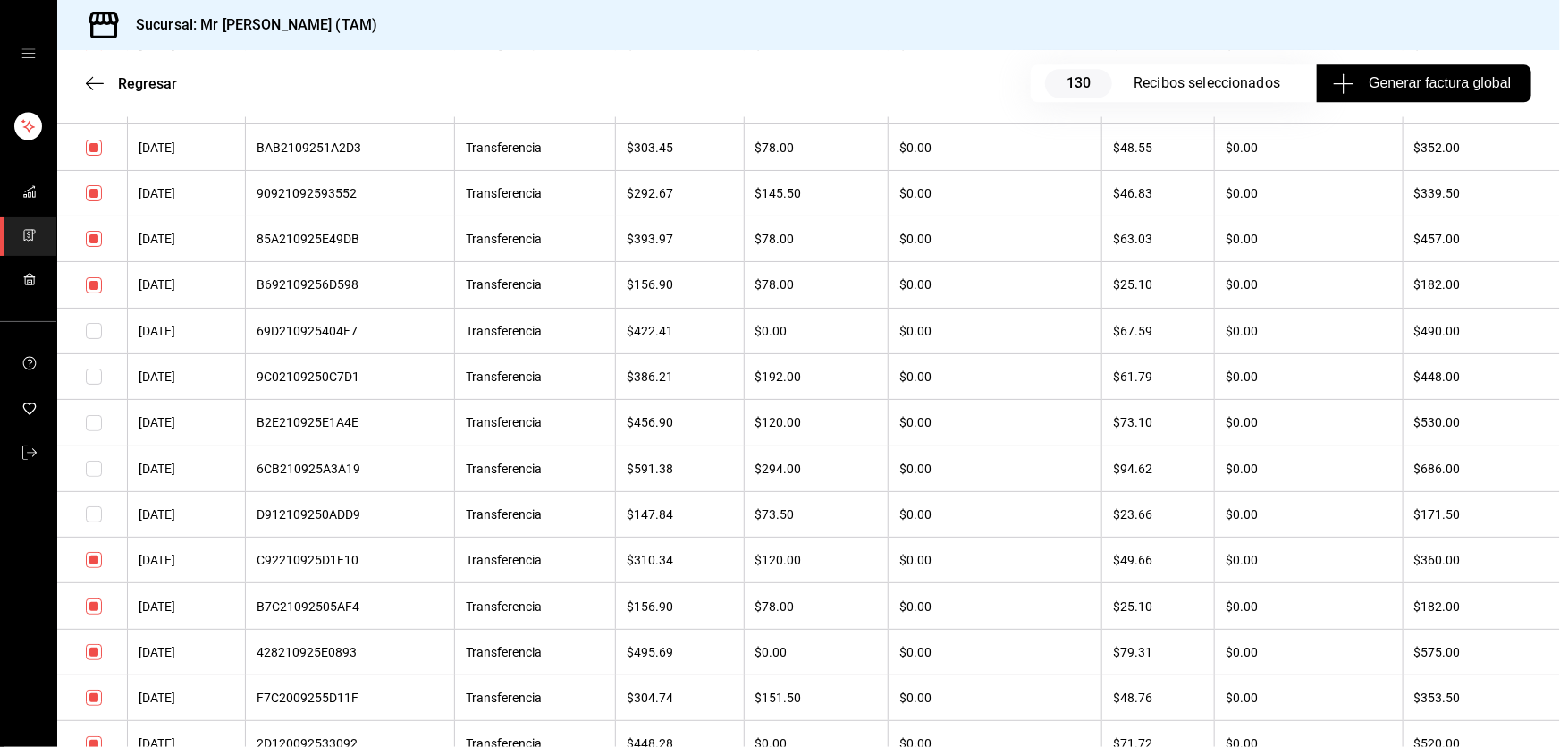
click at [97, 568] on input "checkbox" at bounding box center [94, 560] width 16 height 16
checkbox input "false"
click at [97, 614] on input "checkbox" at bounding box center [94, 606] width 16 height 16
checkbox input "false"
click at [92, 660] on input "checkbox" at bounding box center [94, 652] width 16 height 16
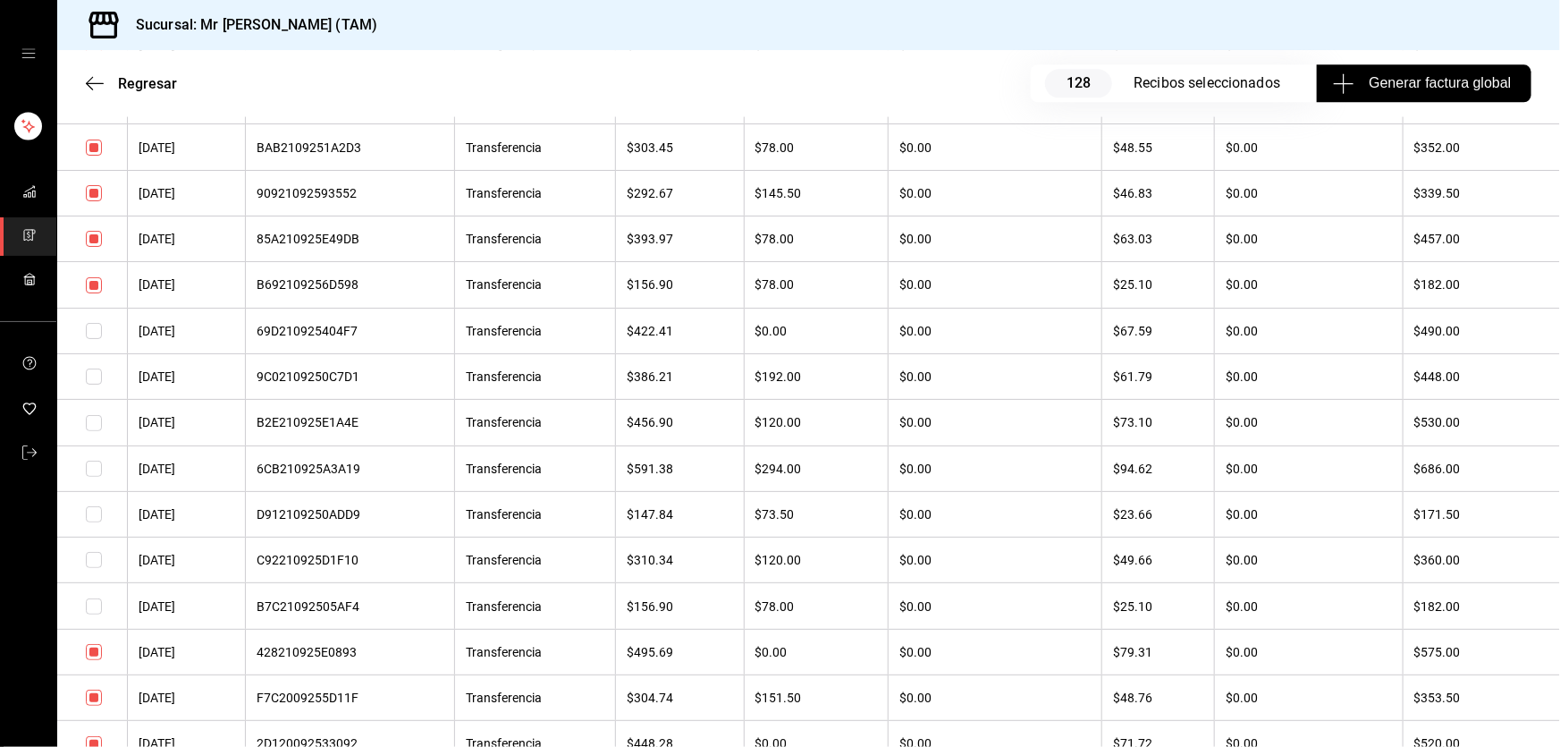
checkbox input "false"
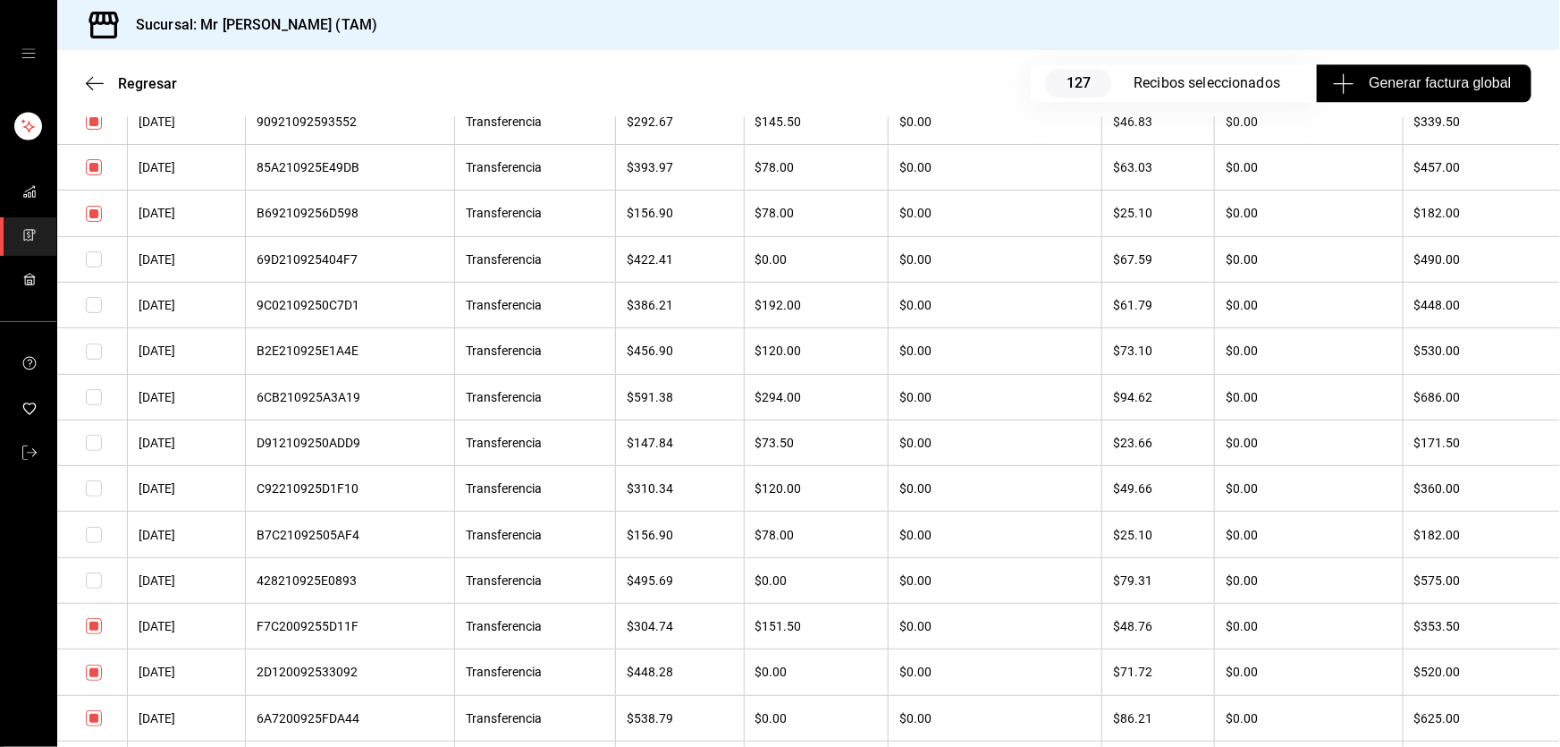
scroll to position [5770, 0]
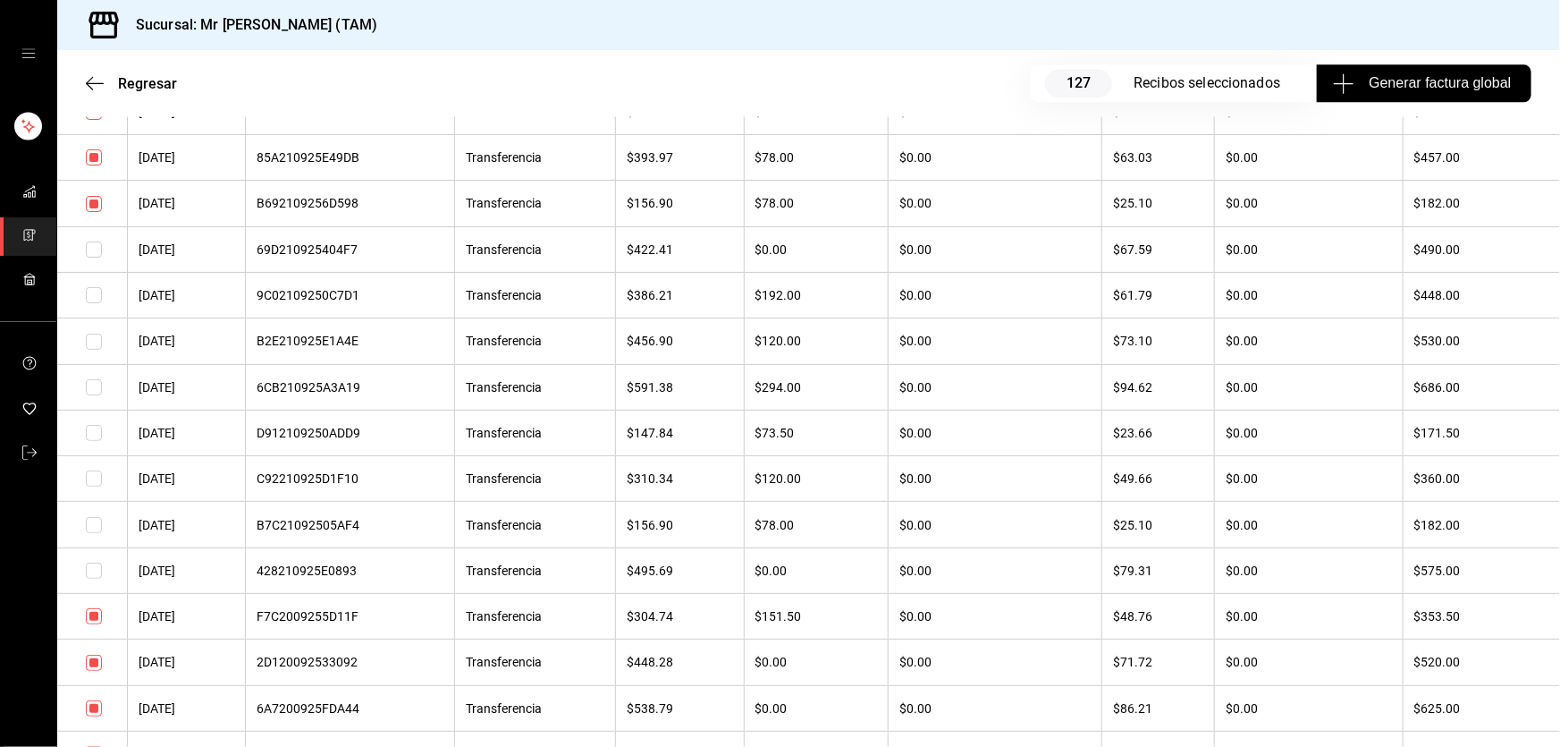
click at [97, 624] on input "checkbox" at bounding box center [94, 616] width 16 height 16
checkbox input "false"
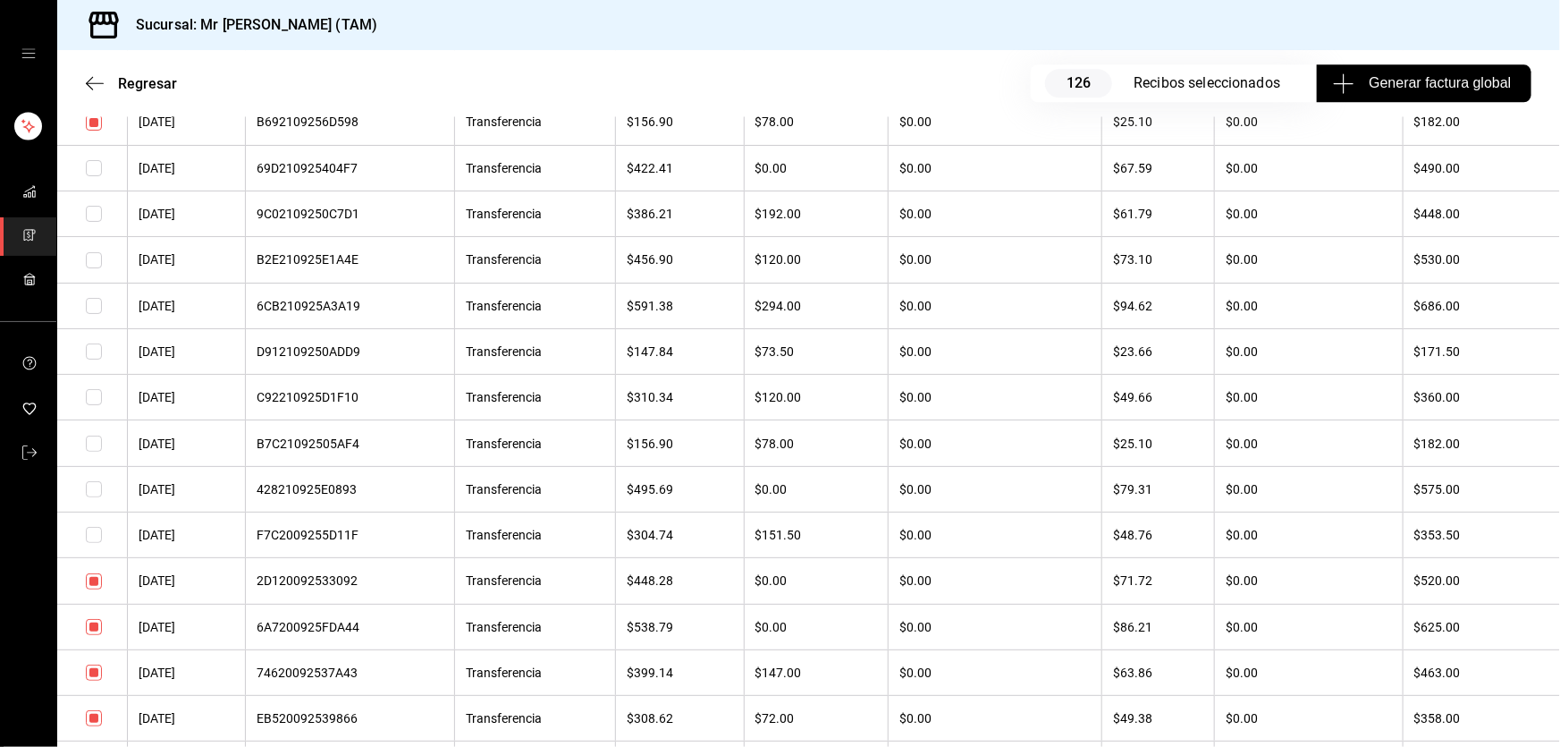
click at [98, 589] on input "checkbox" at bounding box center [94, 581] width 16 height 16
checkbox input "false"
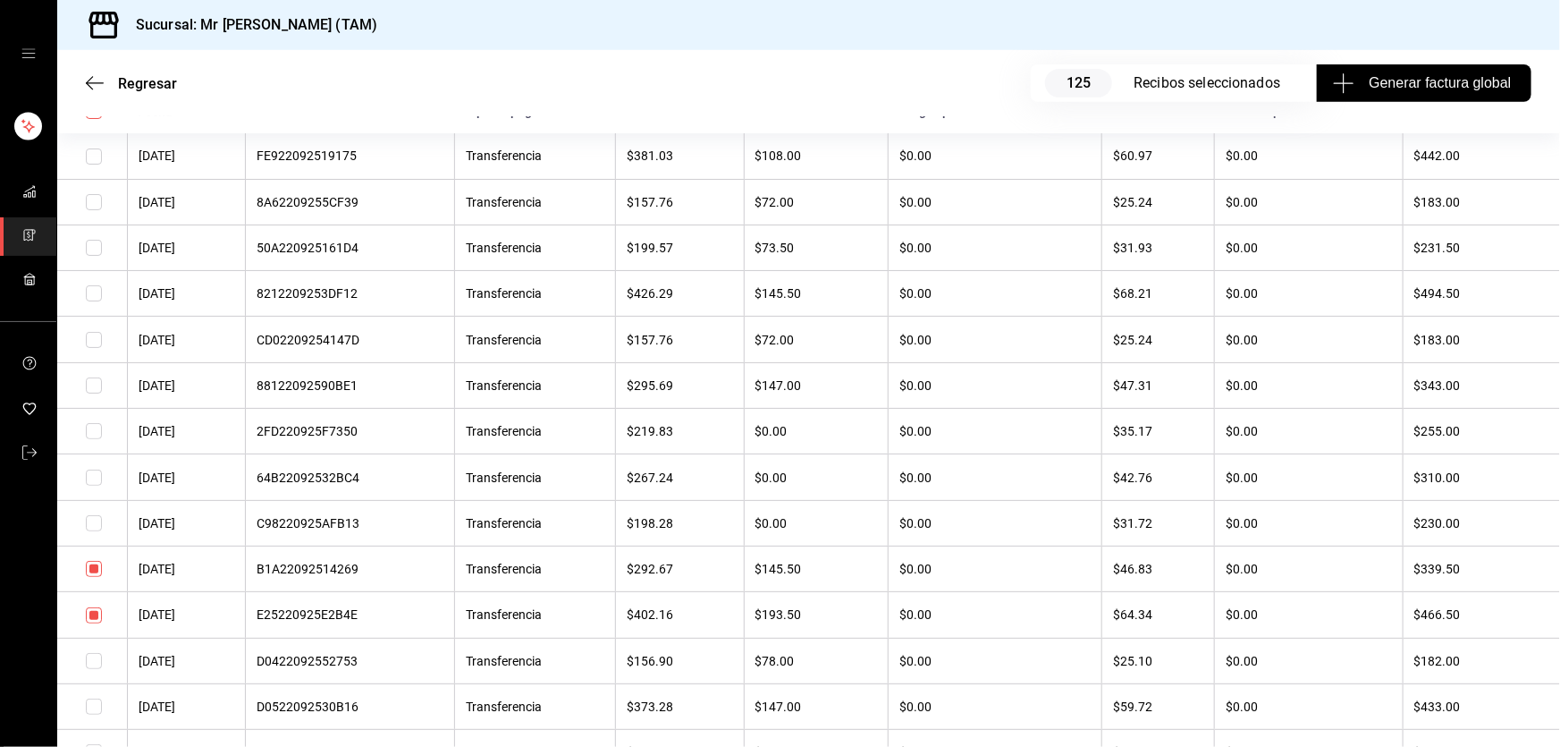
scroll to position [0, 0]
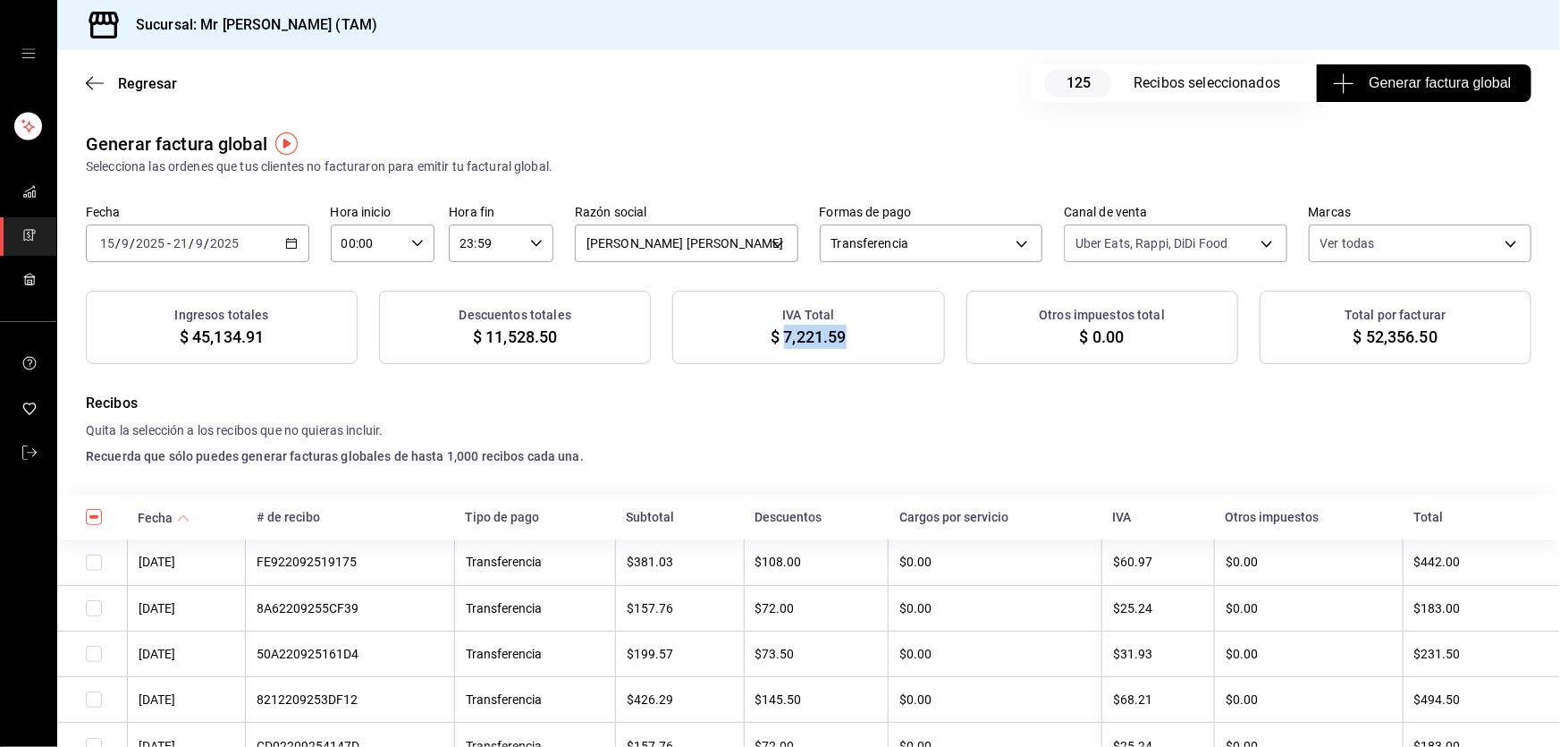
drag, startPoint x: 851, startPoint y: 341, endPoint x: 777, endPoint y: 336, distance: 74.3
click at [777, 336] on div "IVA Total $ 7,221.59" at bounding box center [808, 327] width 272 height 73
copy span "7,221.59"
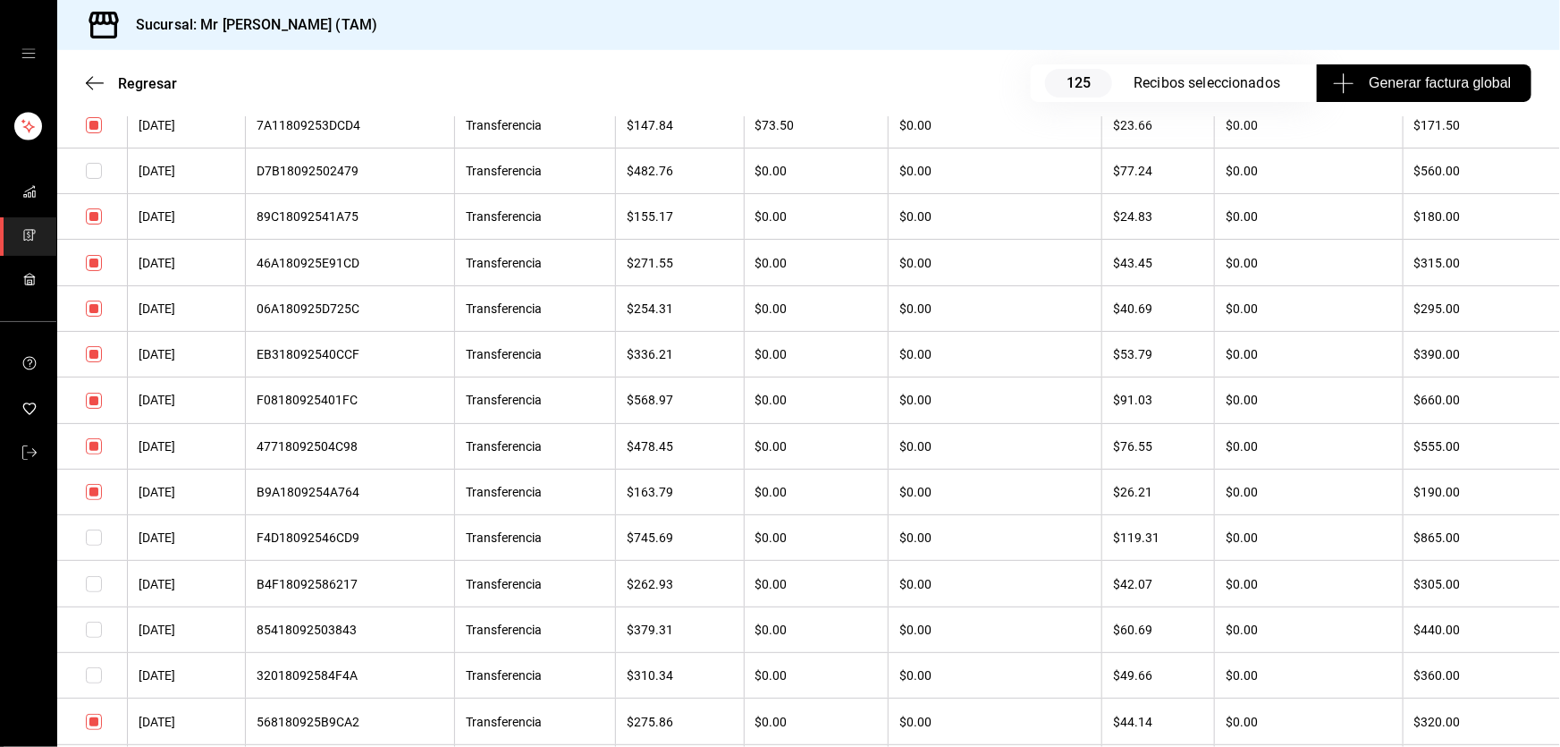
scroll to position [10666, 0]
click at [98, 360] on input "checkbox" at bounding box center [94, 352] width 16 height 16
checkbox input "false"
click at [96, 407] on input "checkbox" at bounding box center [94, 399] width 16 height 16
checkbox input "false"
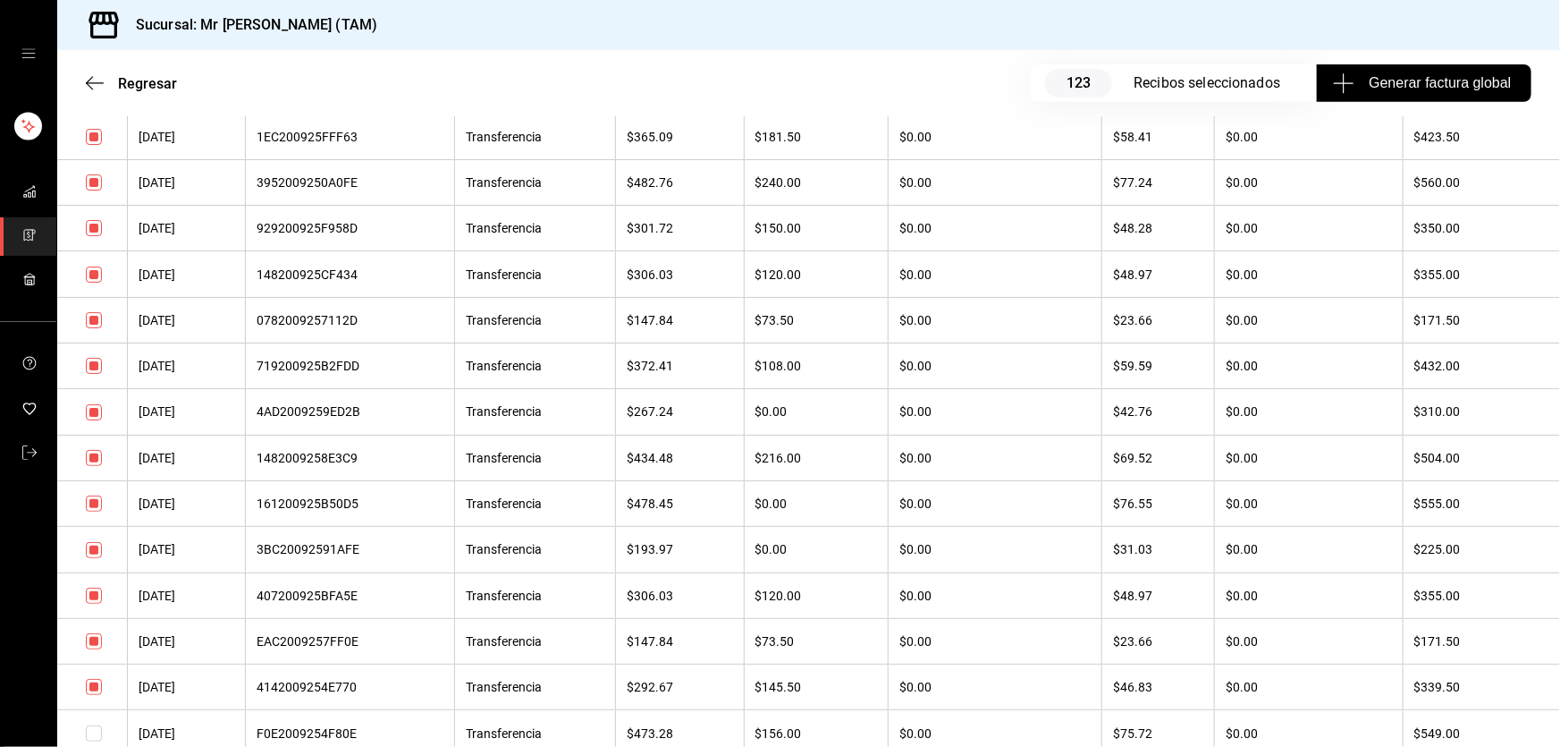
scroll to position [7252, 0]
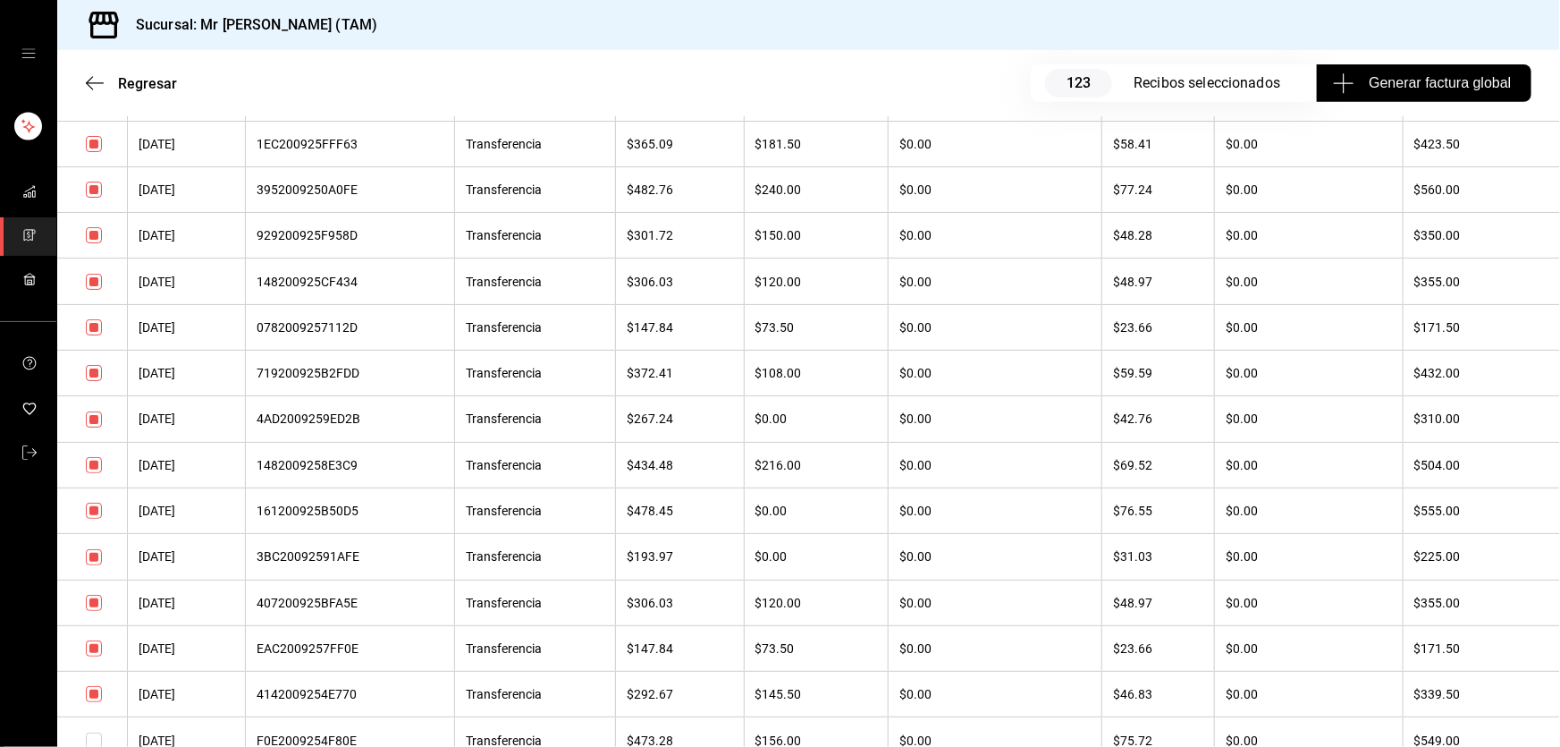
click at [88, 381] on input "checkbox" at bounding box center [94, 373] width 16 height 16
checkbox input "false"
click at [93, 427] on input "checkbox" at bounding box center [94, 419] width 16 height 16
checkbox input "false"
click at [91, 473] on input "checkbox" at bounding box center [94, 465] width 16 height 16
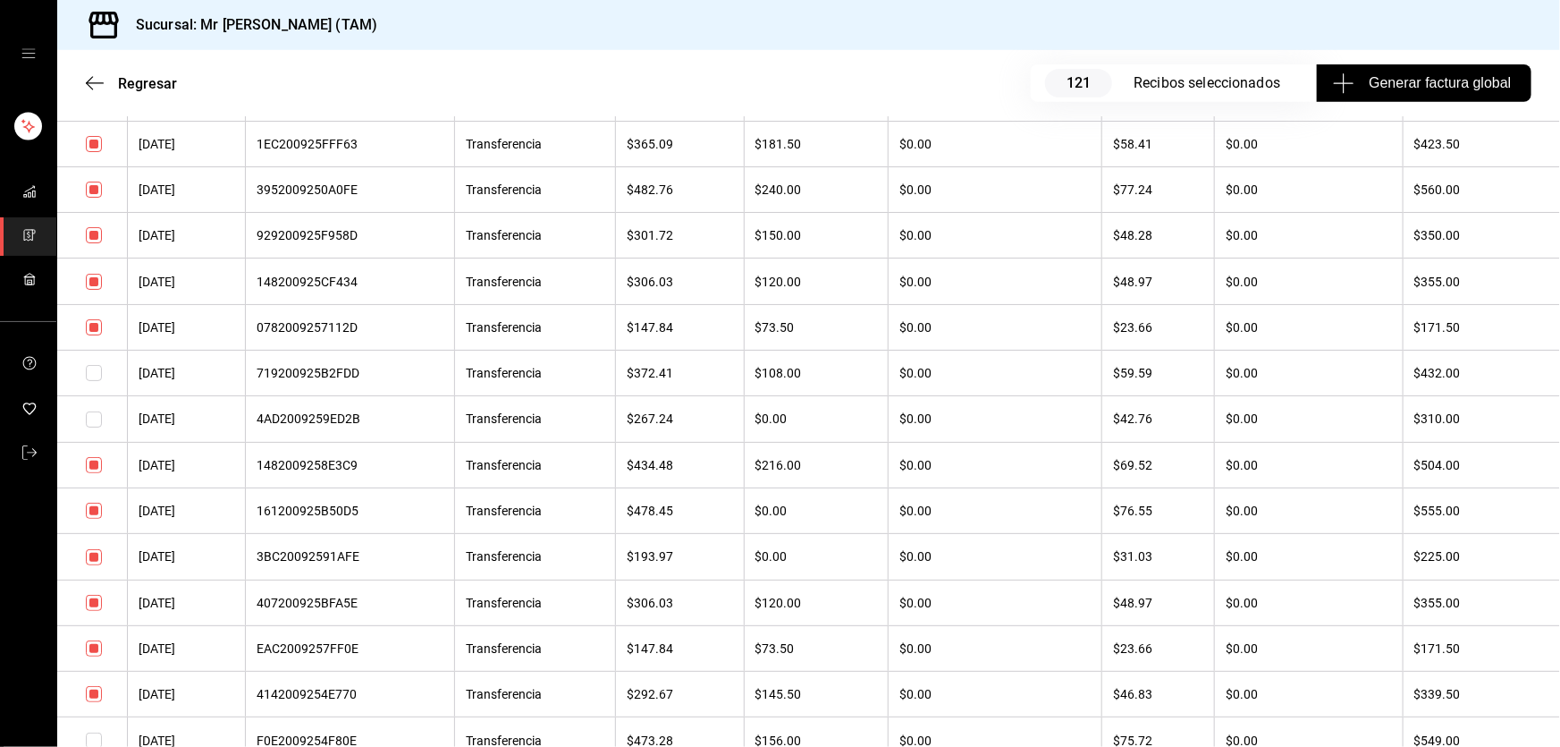
checkbox input "false"
click at [91, 519] on input "checkbox" at bounding box center [94, 510] width 16 height 16
checkbox input "false"
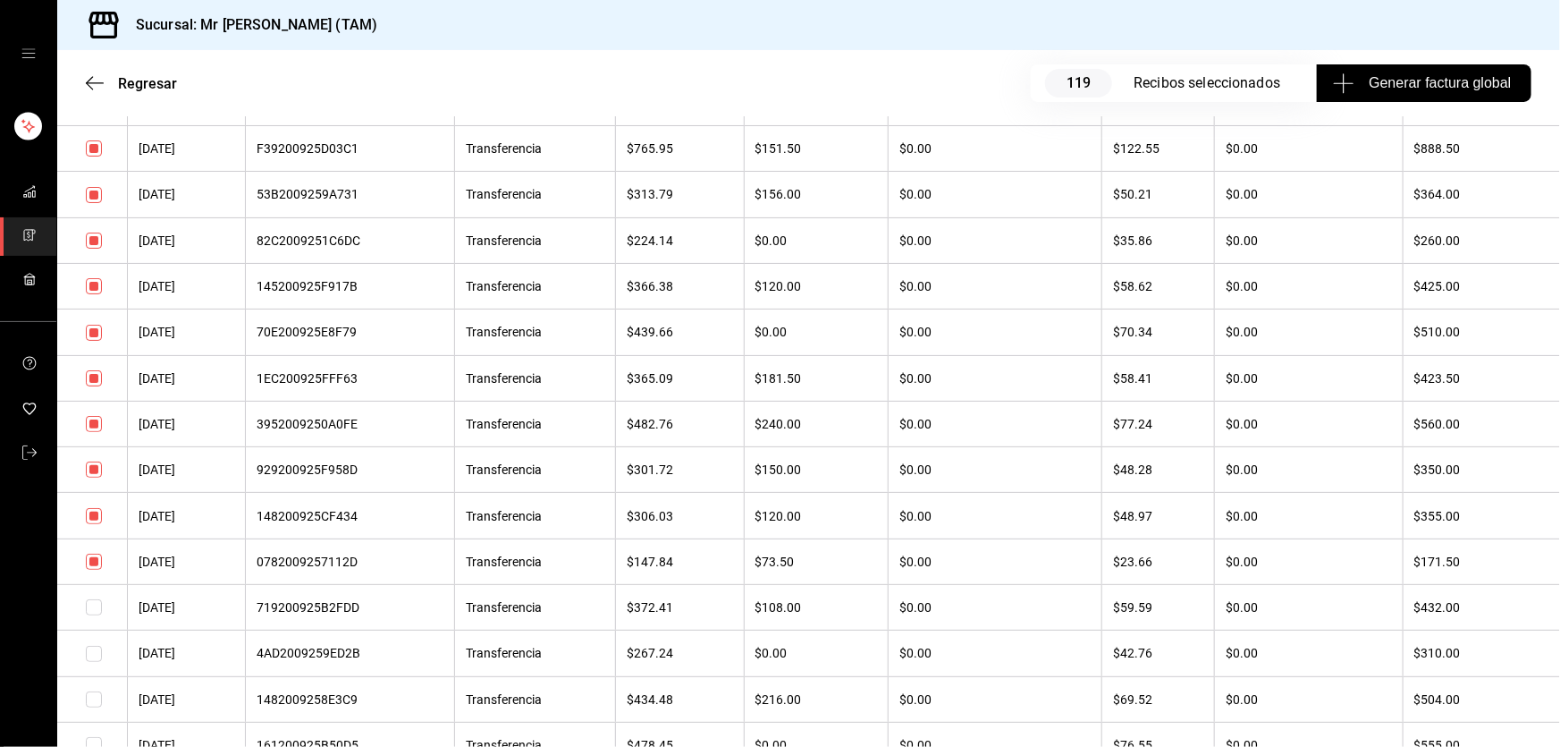
scroll to position [7009, 0]
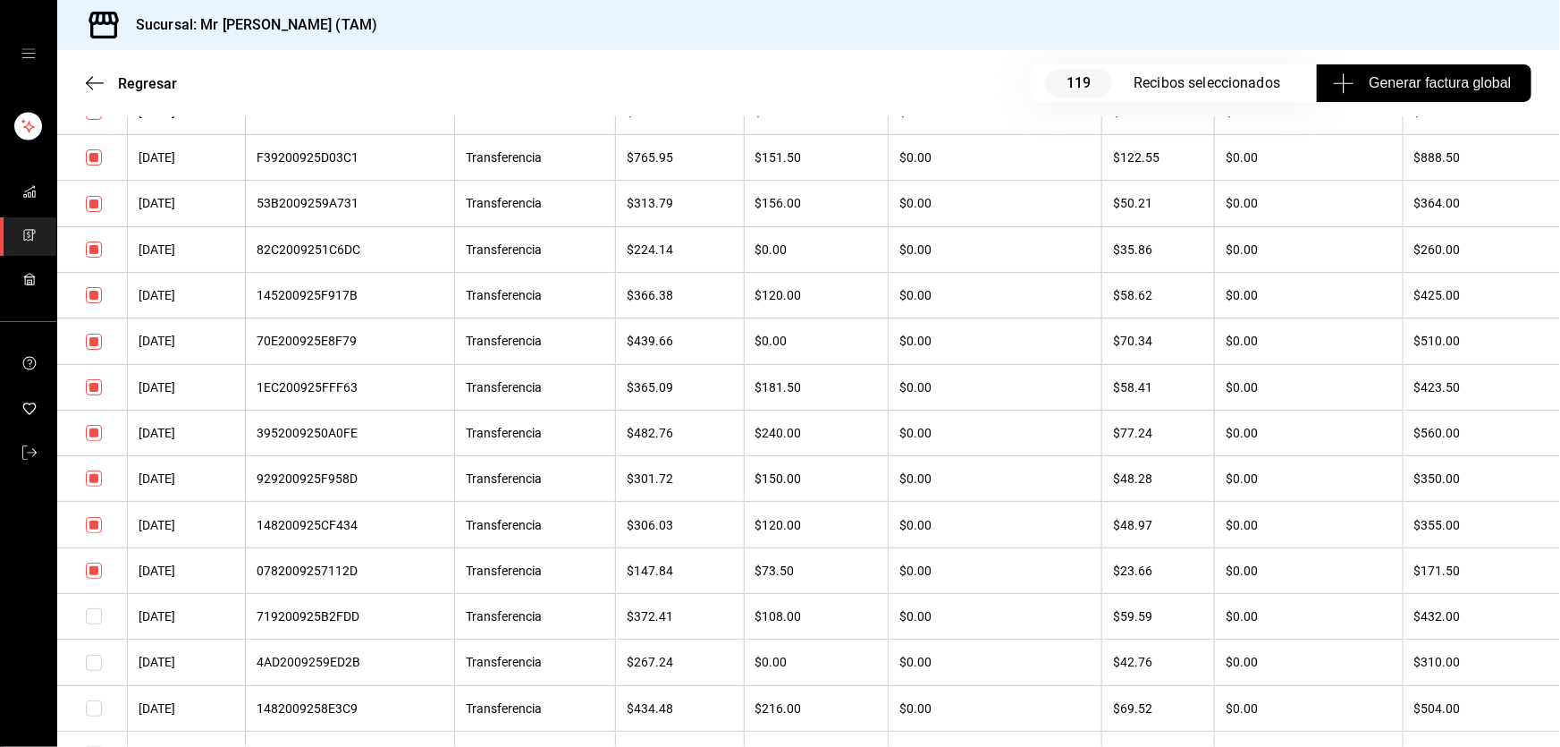
click at [94, 395] on input "checkbox" at bounding box center [94, 387] width 16 height 16
checkbox input "false"
click at [97, 350] on input "checkbox" at bounding box center [94, 341] width 16 height 16
checkbox input "false"
click at [92, 303] on input "checkbox" at bounding box center [94, 295] width 16 height 16
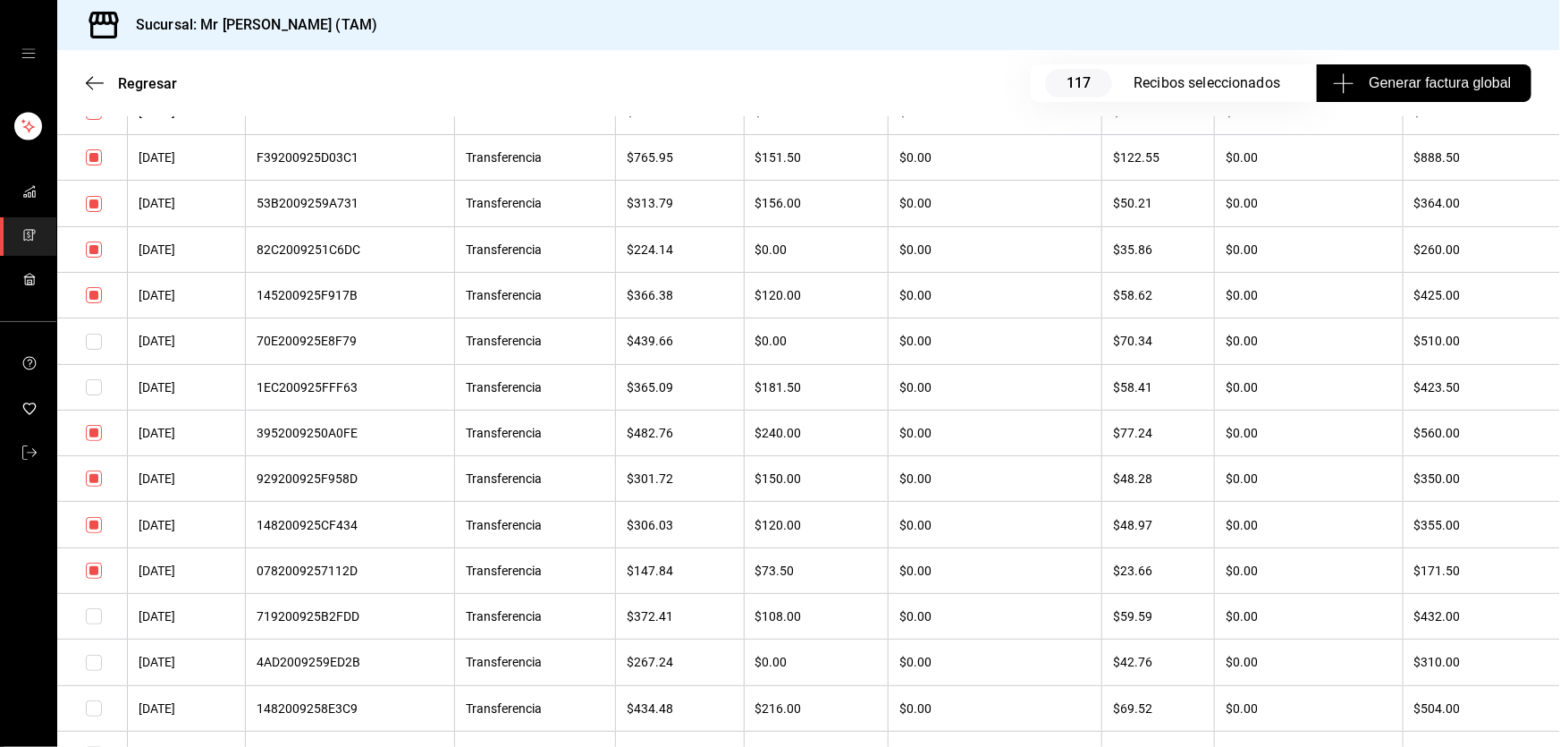
checkbox input "false"
click at [91, 257] on input "checkbox" at bounding box center [94, 249] width 16 height 16
checkbox input "false"
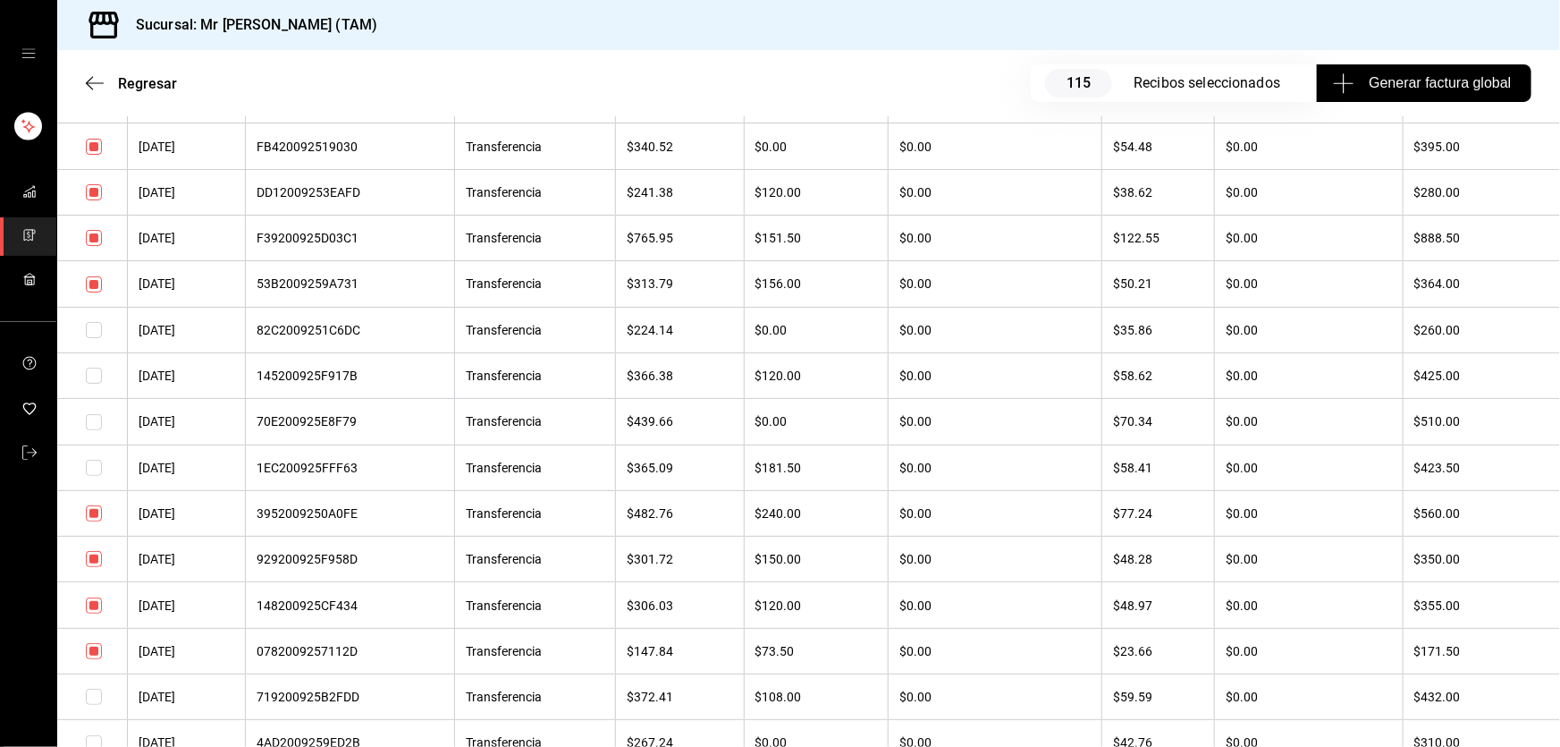
scroll to position [6927, 0]
click at [91, 568] on input "checkbox" at bounding box center [94, 560] width 16 height 16
checkbox input "false"
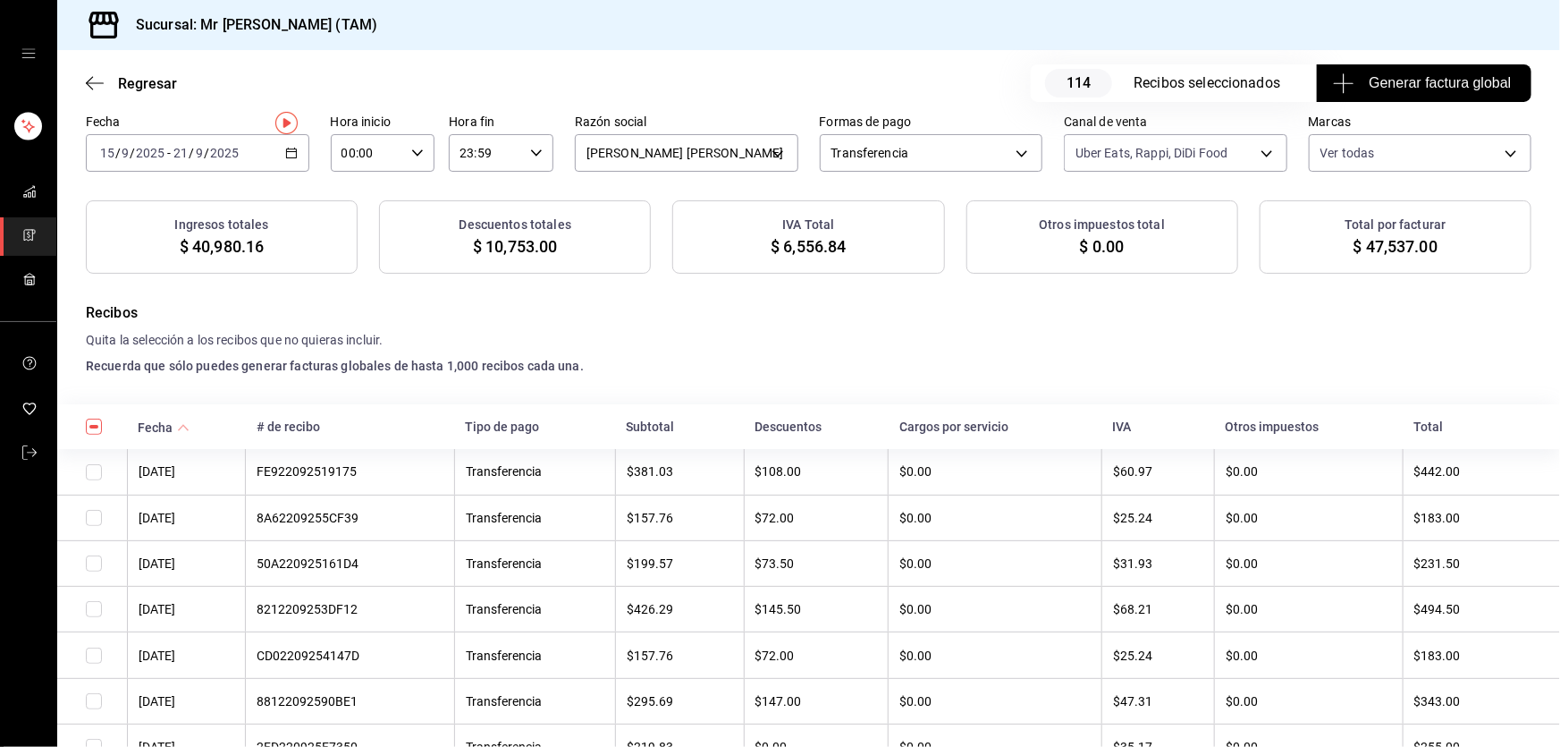
scroll to position [0, 0]
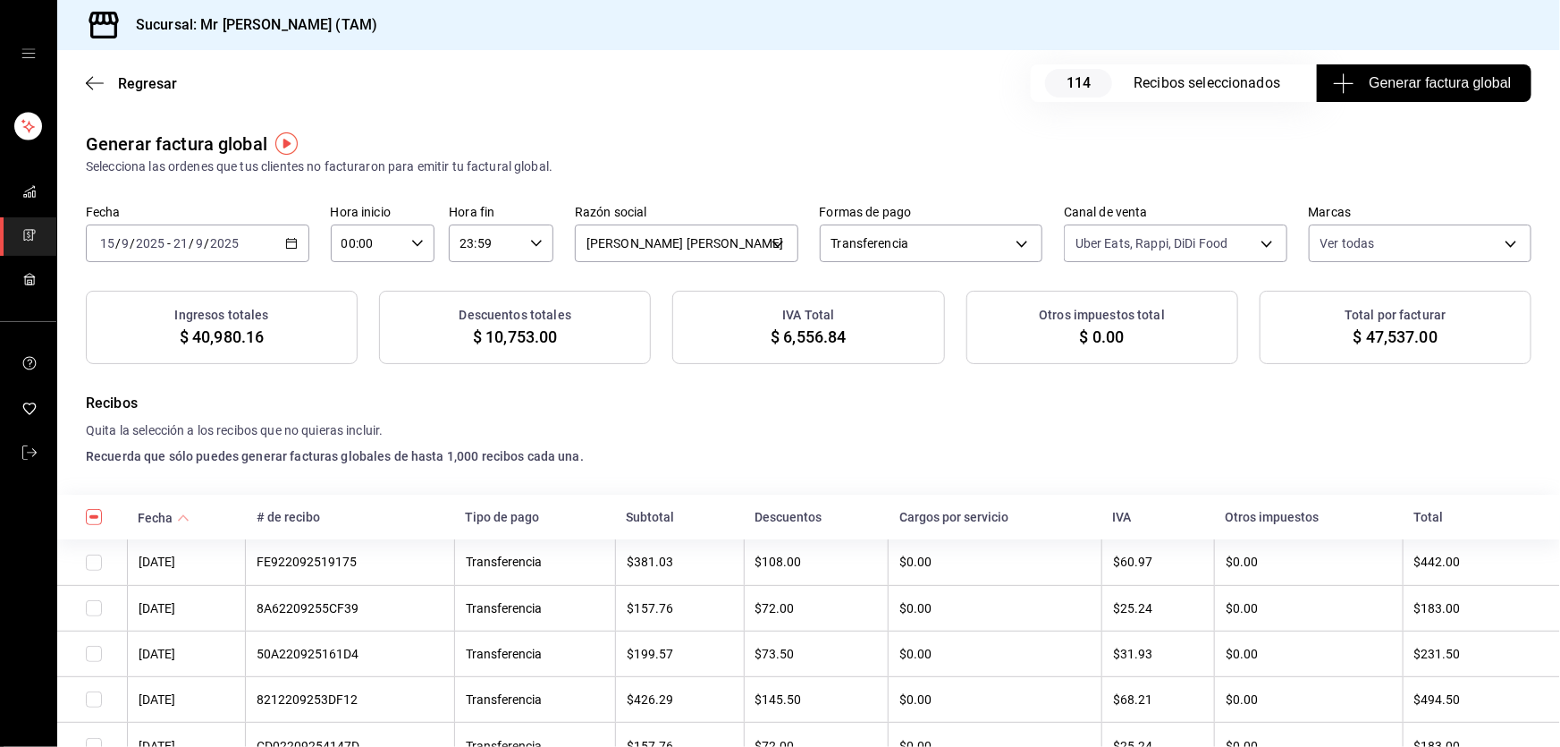
click at [803, 339] on span "$ 6,556.84" at bounding box center [808, 337] width 75 height 24
copy span "6,556.84"
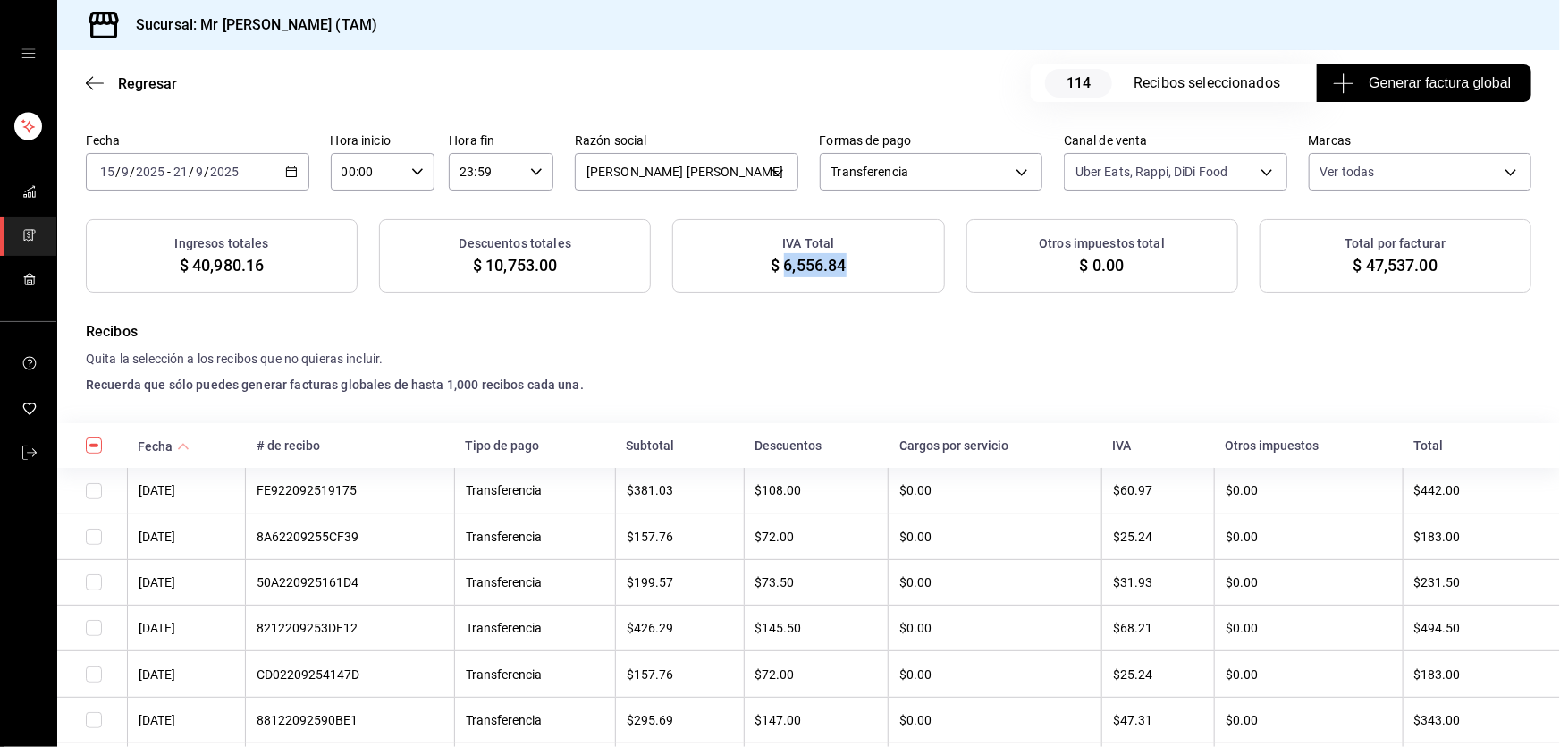
scroll to position [243, 0]
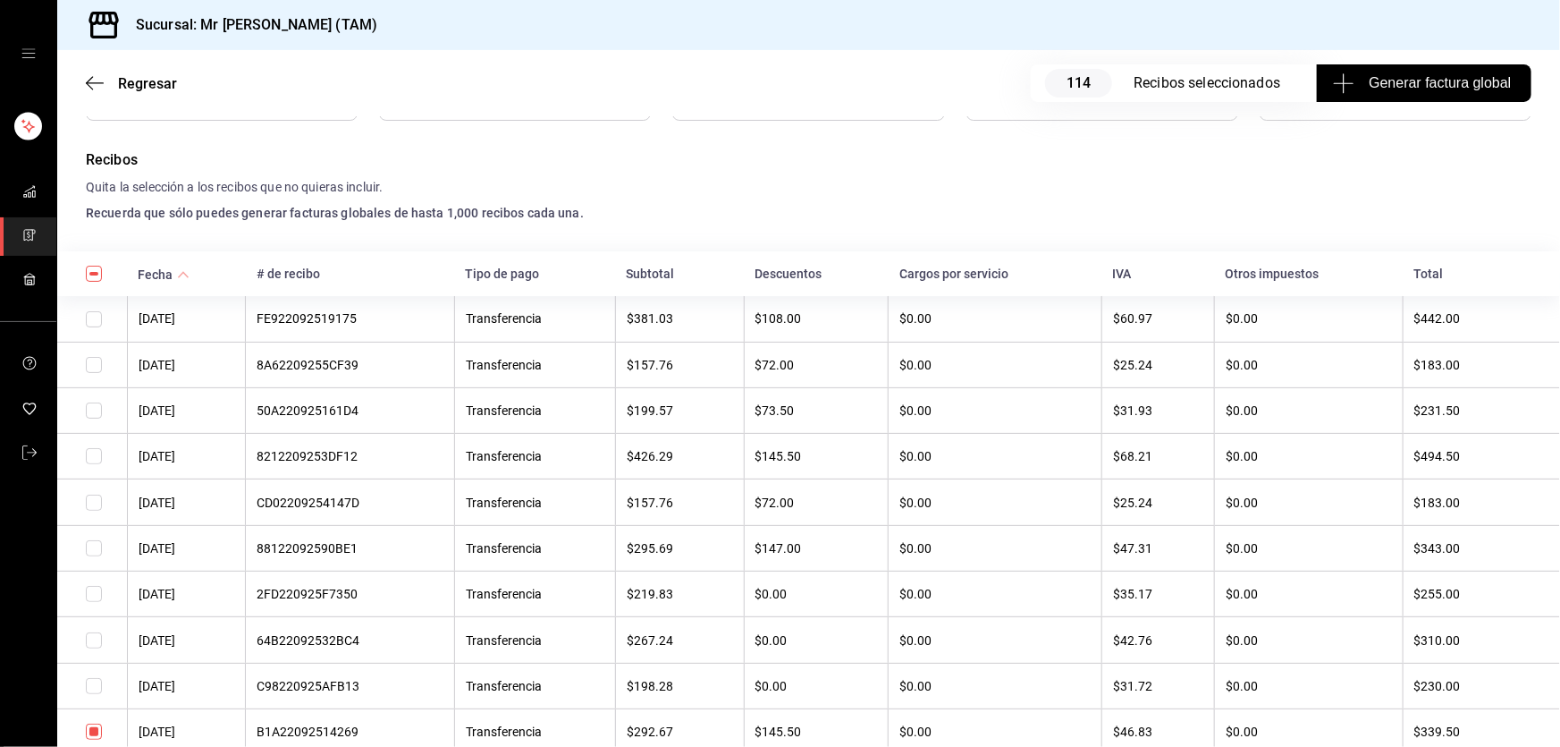
click at [90, 551] on input "checkbox" at bounding box center [94, 548] width 16 height 16
checkbox input "true"
click at [97, 318] on input "checkbox" at bounding box center [94, 319] width 16 height 16
checkbox input "true"
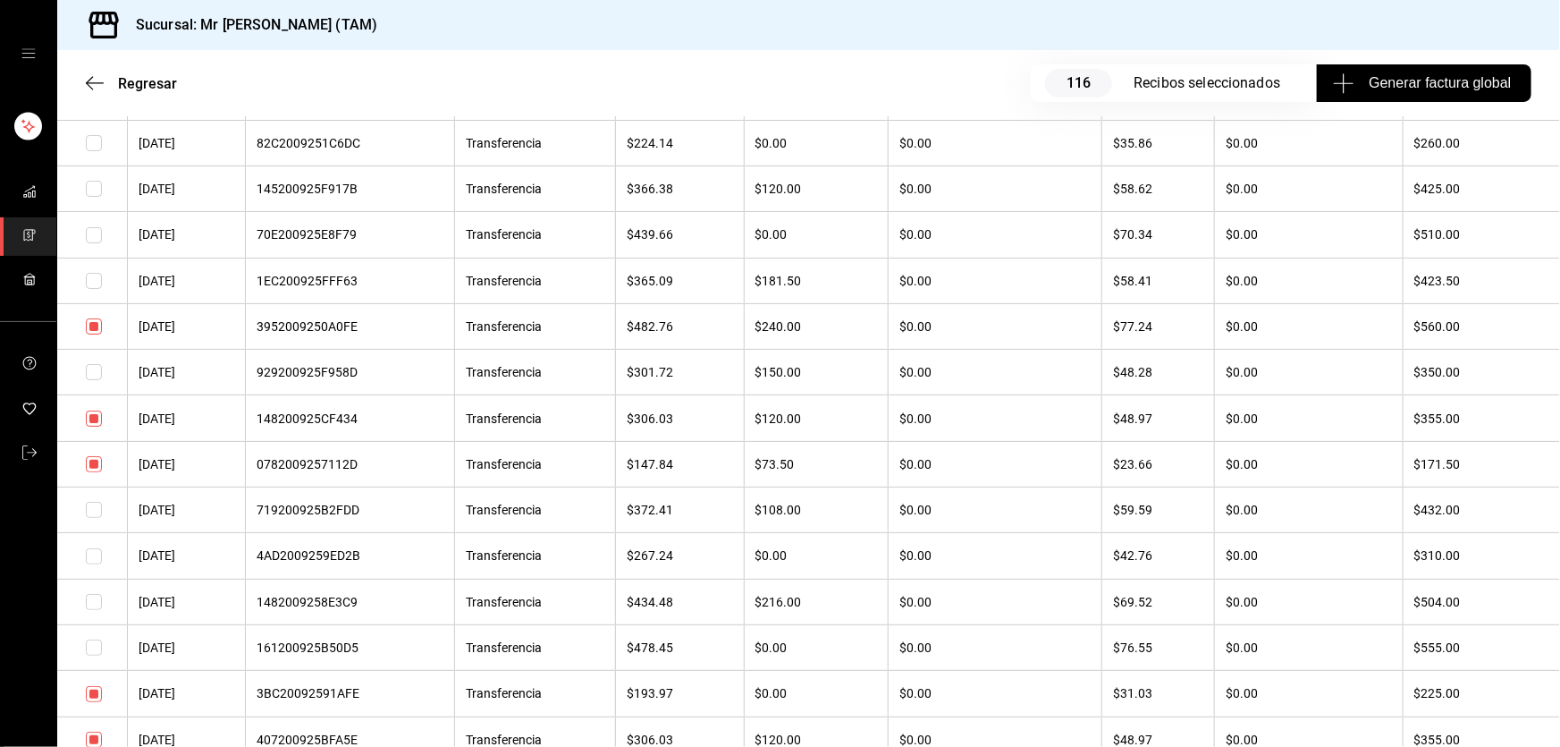
scroll to position [6744, 0]
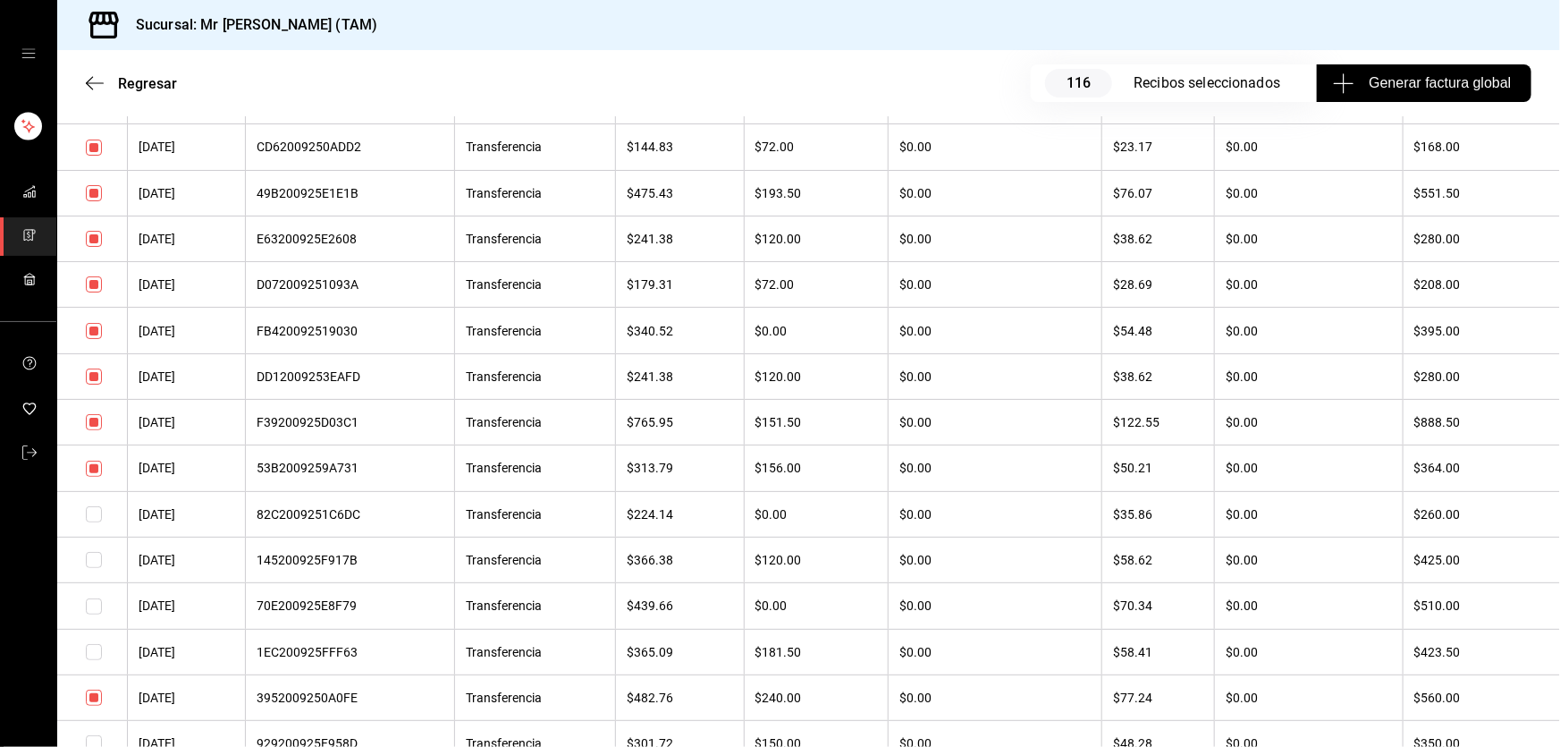
click at [1163, 261] on th "$38.62" at bounding box center [1158, 238] width 113 height 46
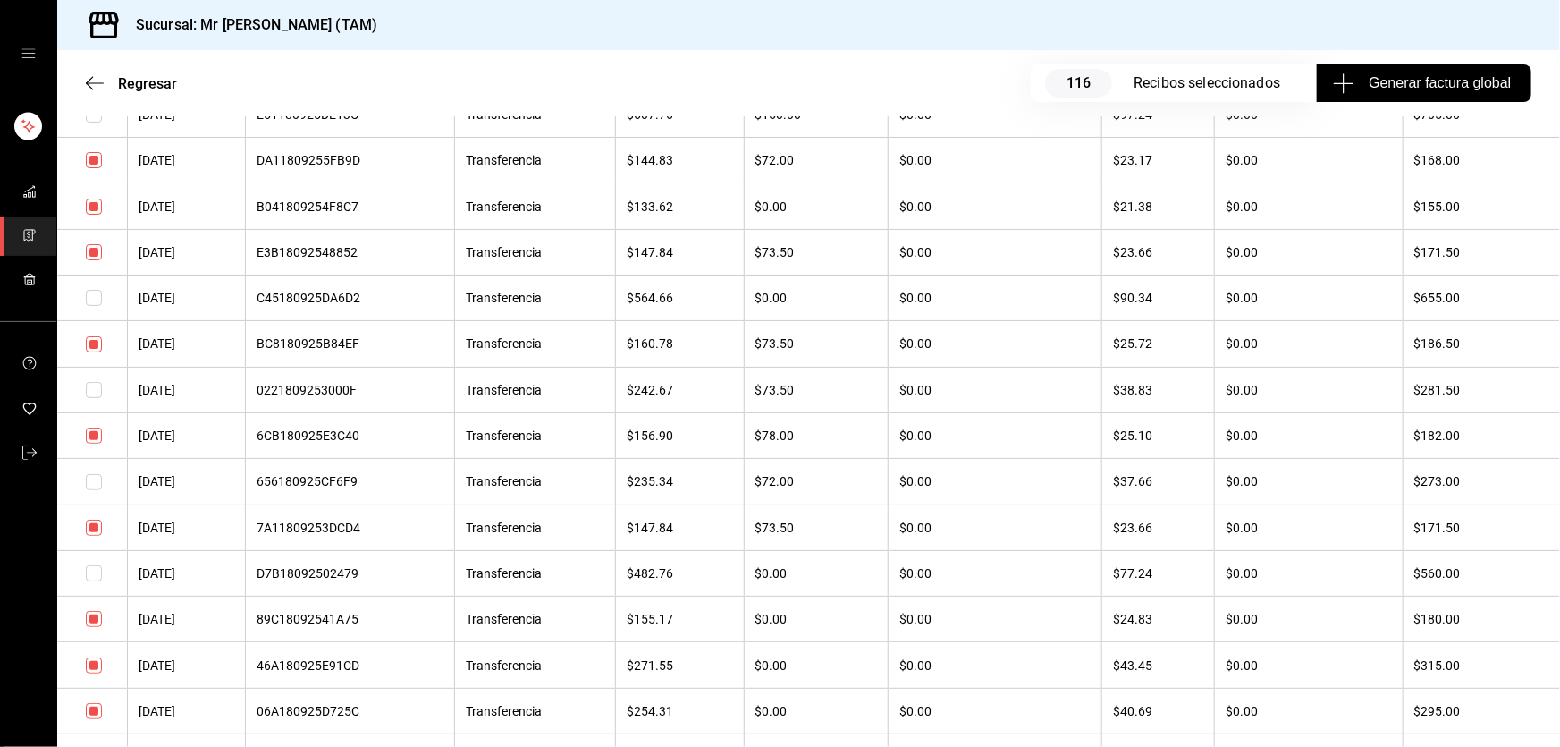
scroll to position [10259, 0]
click at [97, 493] on input "checkbox" at bounding box center [94, 485] width 16 height 16
checkbox input "true"
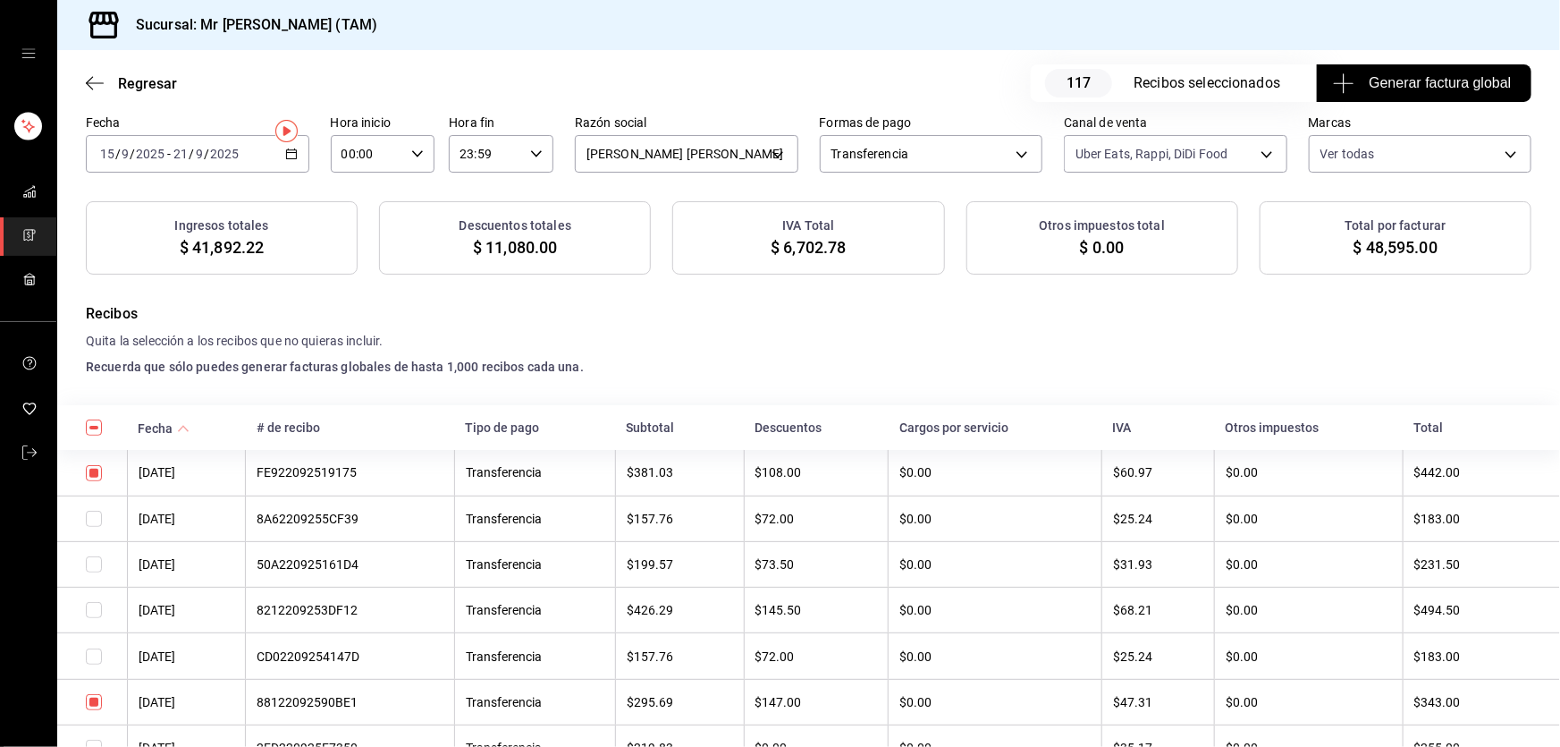
scroll to position [0, 0]
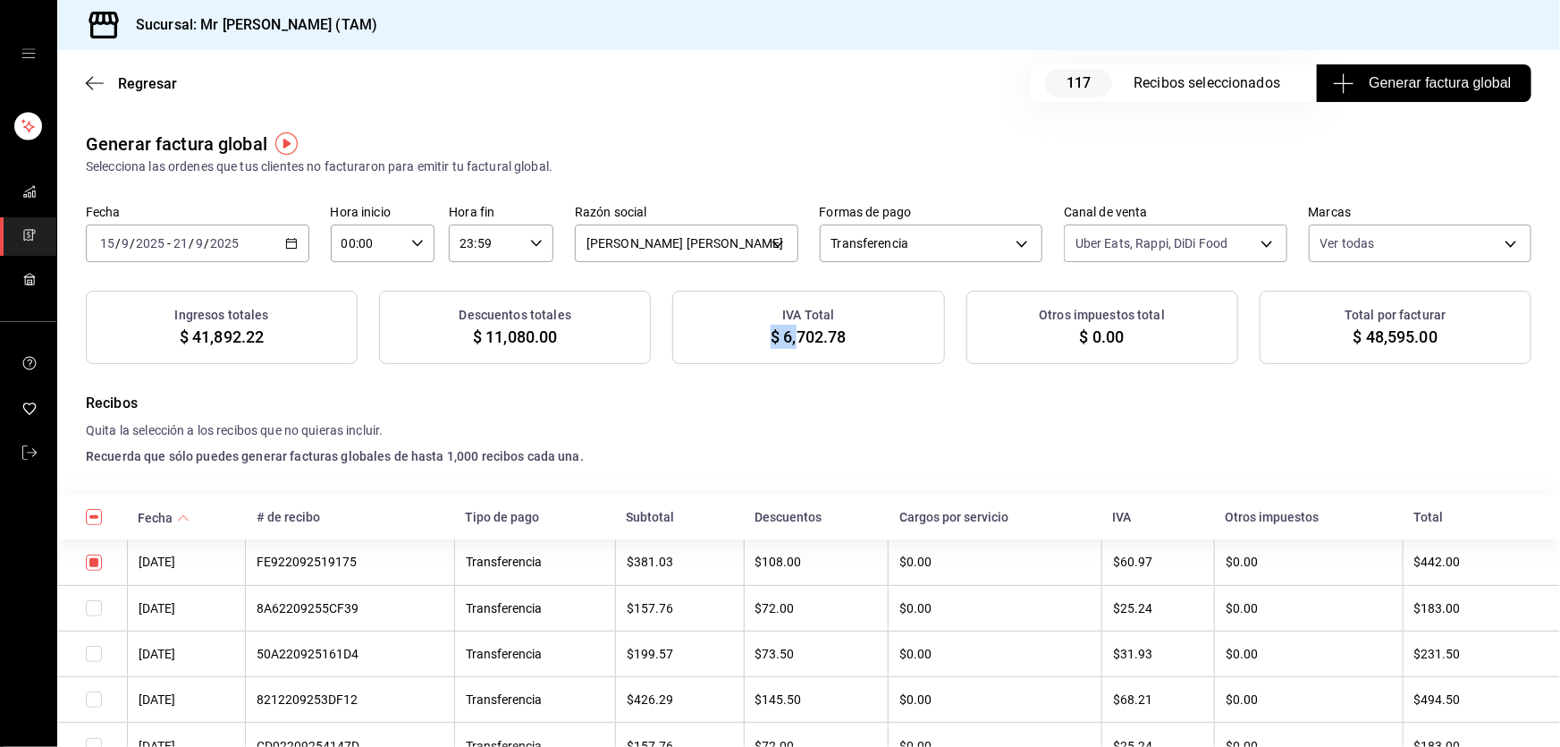
drag, startPoint x: 766, startPoint y: 333, endPoint x: 804, endPoint y: 333, distance: 37.6
click at [803, 333] on span "$ 6,702.78" at bounding box center [808, 337] width 75 height 24
click at [856, 333] on div "IVA Total $ 6,702.78" at bounding box center [808, 327] width 272 height 73
drag, startPoint x: 848, startPoint y: 336, endPoint x: 780, endPoint y: 337, distance: 68.8
click at [780, 337] on div "IVA Total $ 6,702.78" at bounding box center [808, 327] width 272 height 73
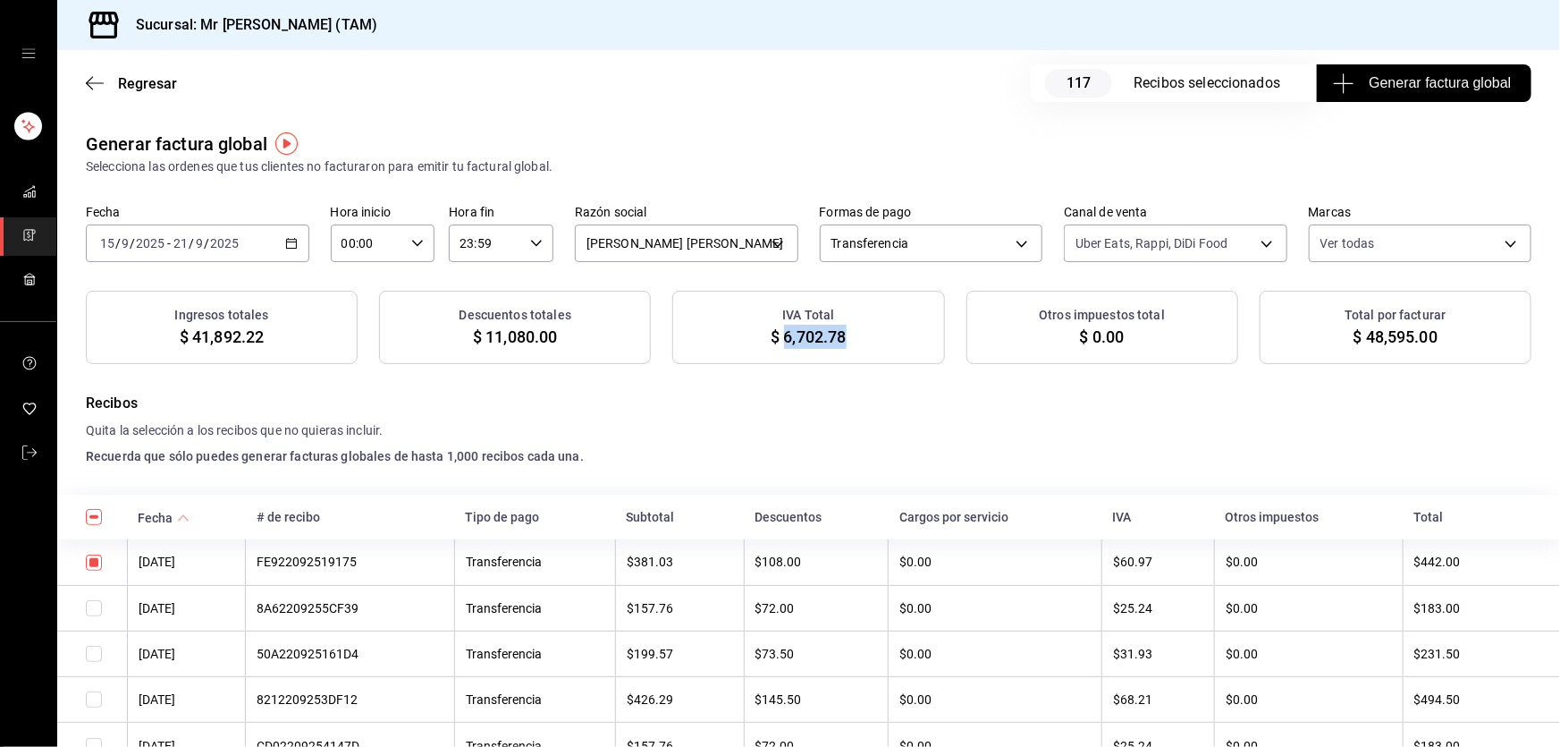
copy span "6,702.78"
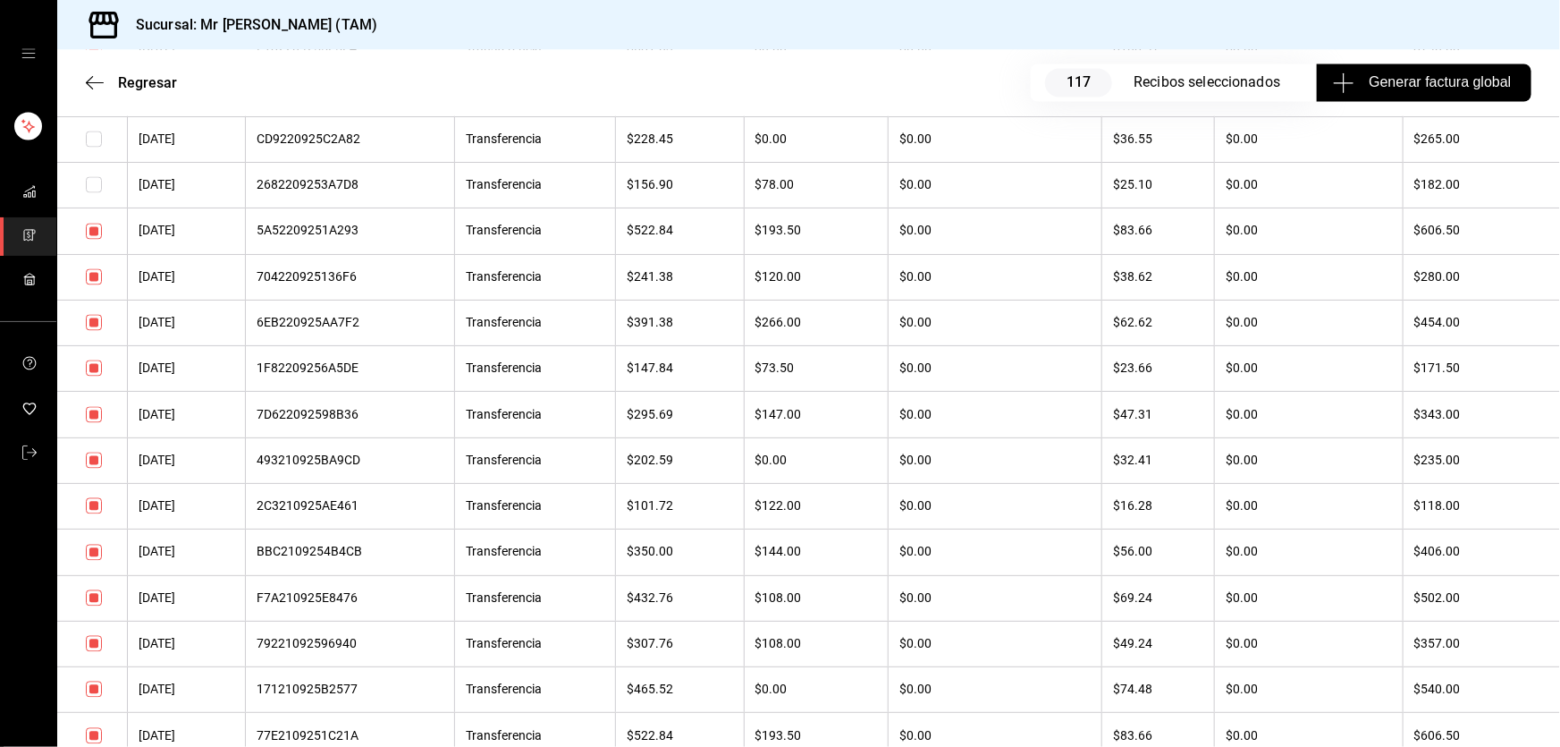
scroll to position [1869, 0]
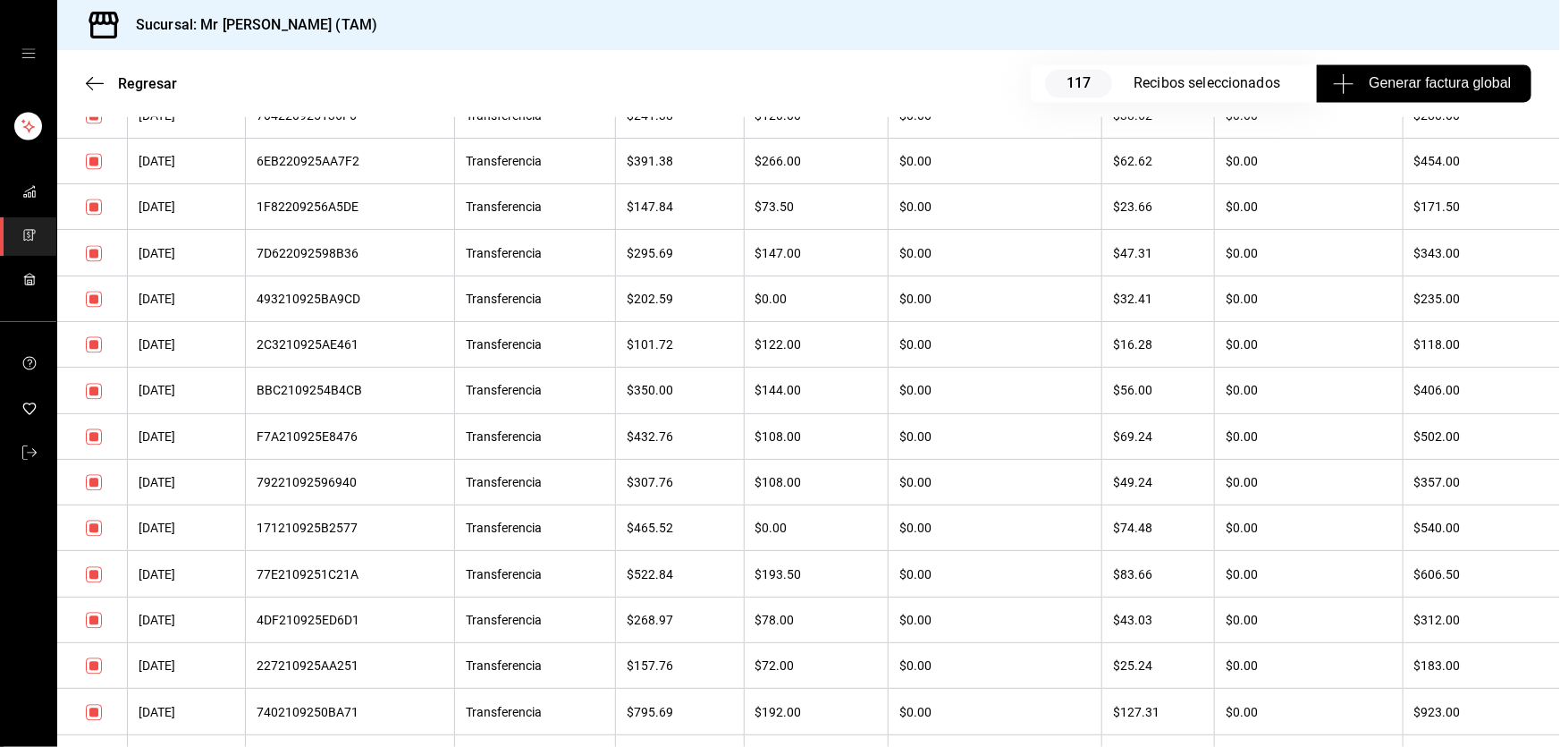
click at [98, 352] on input "checkbox" at bounding box center [94, 344] width 16 height 16
checkbox input "false"
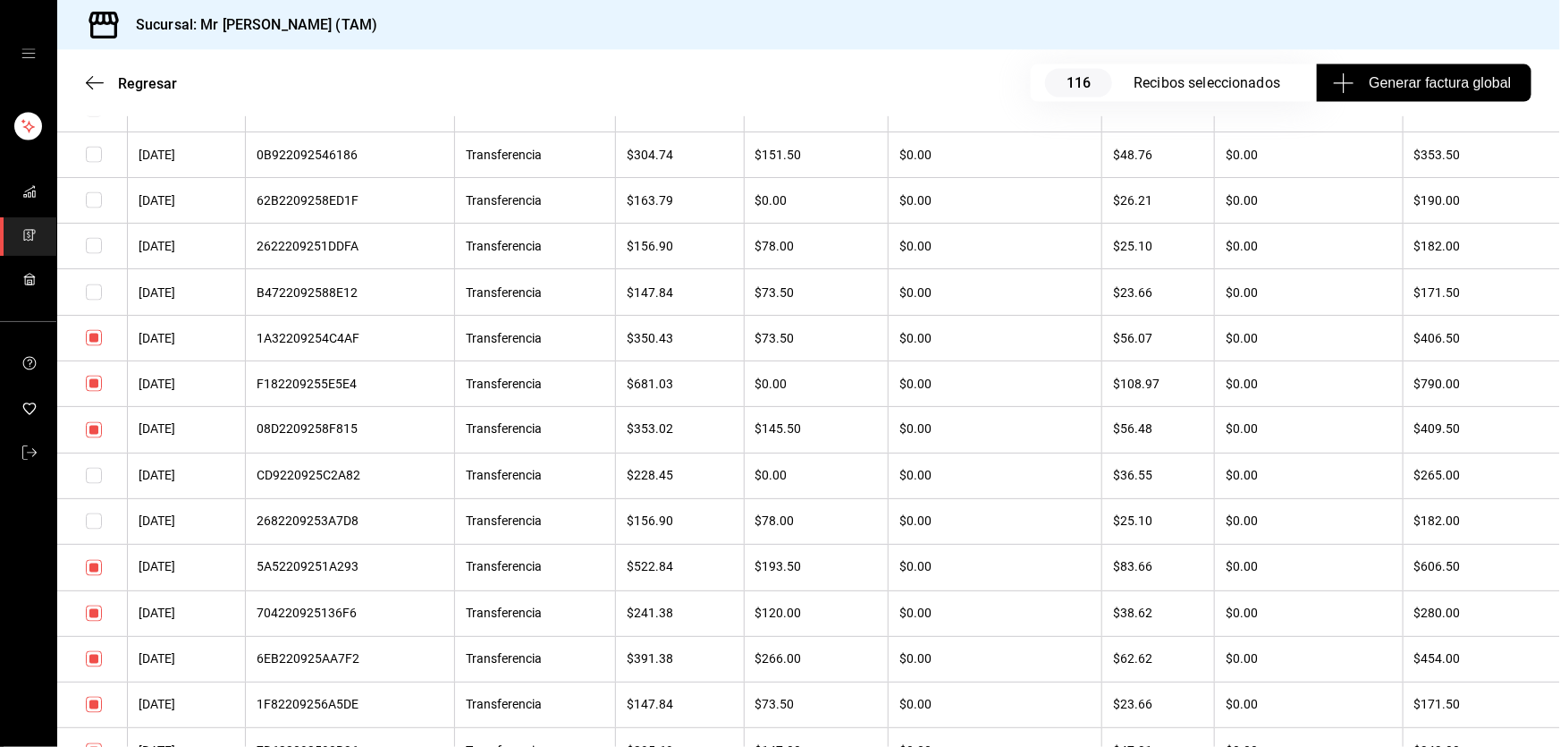
scroll to position [1381, 0]
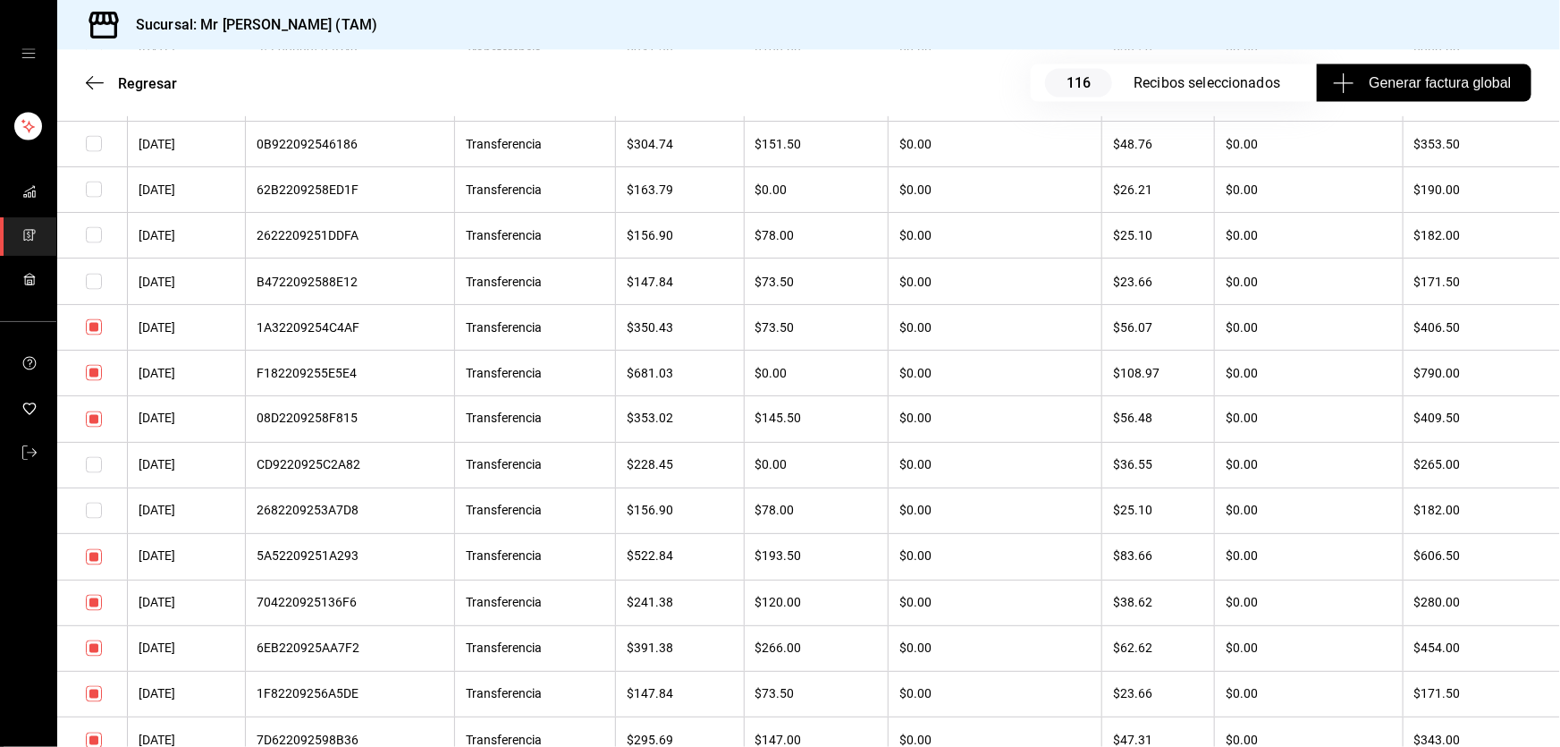
click at [93, 290] on input "checkbox" at bounding box center [94, 282] width 16 height 16
checkbox input "true"
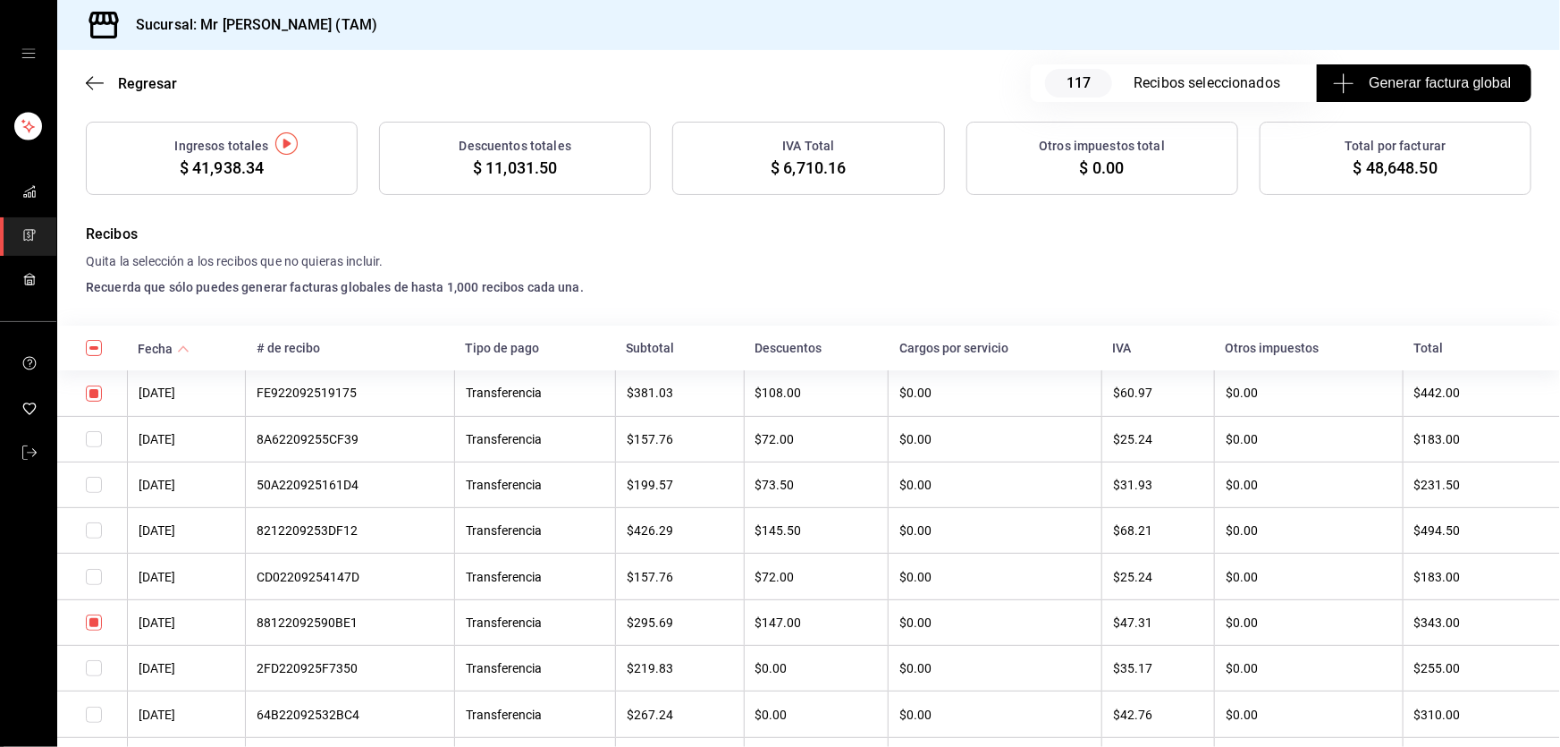
scroll to position [0, 0]
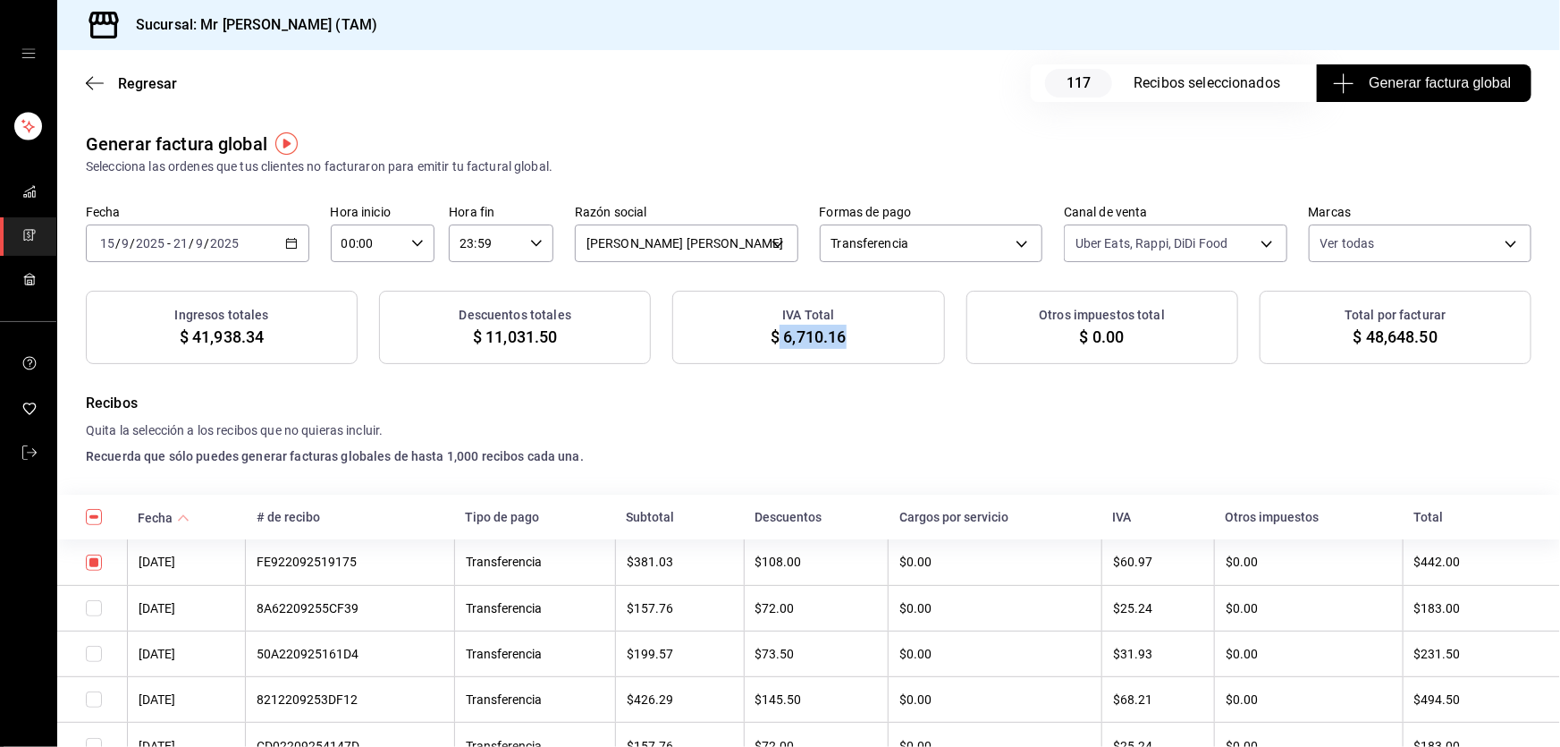
drag, startPoint x: 774, startPoint y: 340, endPoint x: 842, endPoint y: 340, distance: 67.9
click at [842, 340] on div "IVA Total $ 6,710.16" at bounding box center [808, 327] width 272 height 73
copy span "6,710.16"
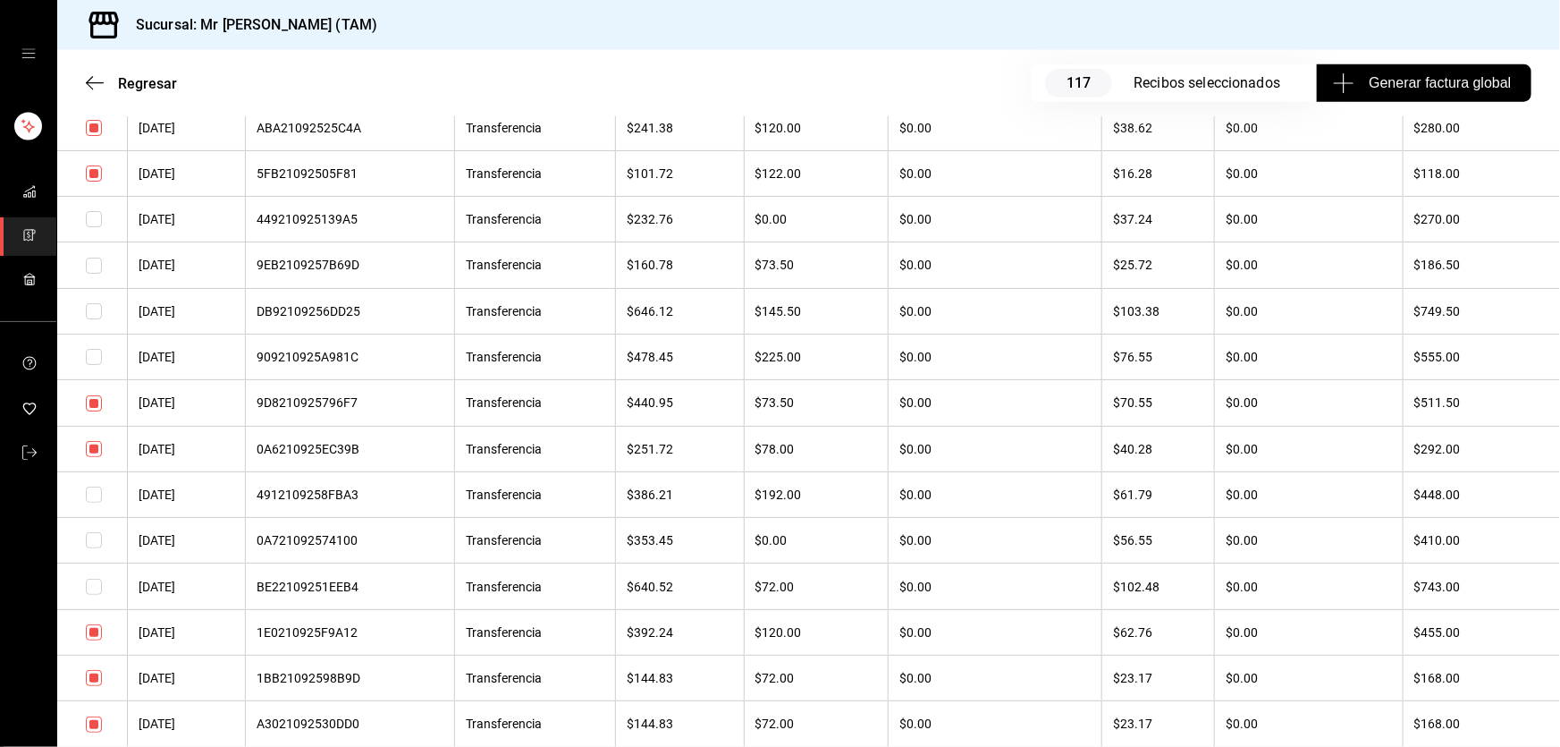
scroll to position [4389, 0]
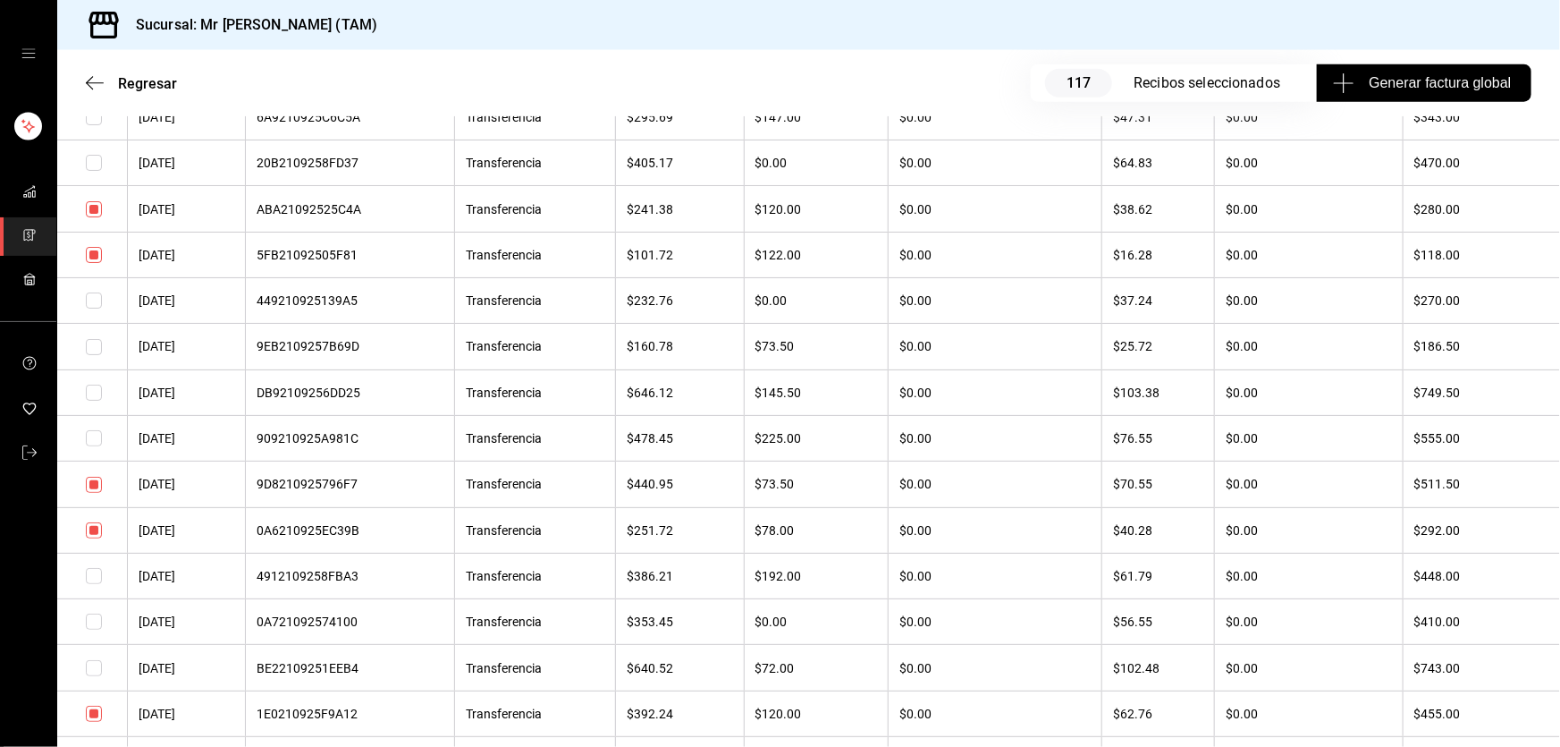
click at [95, 263] on input "checkbox" at bounding box center [94, 255] width 16 height 16
checkbox input "false"
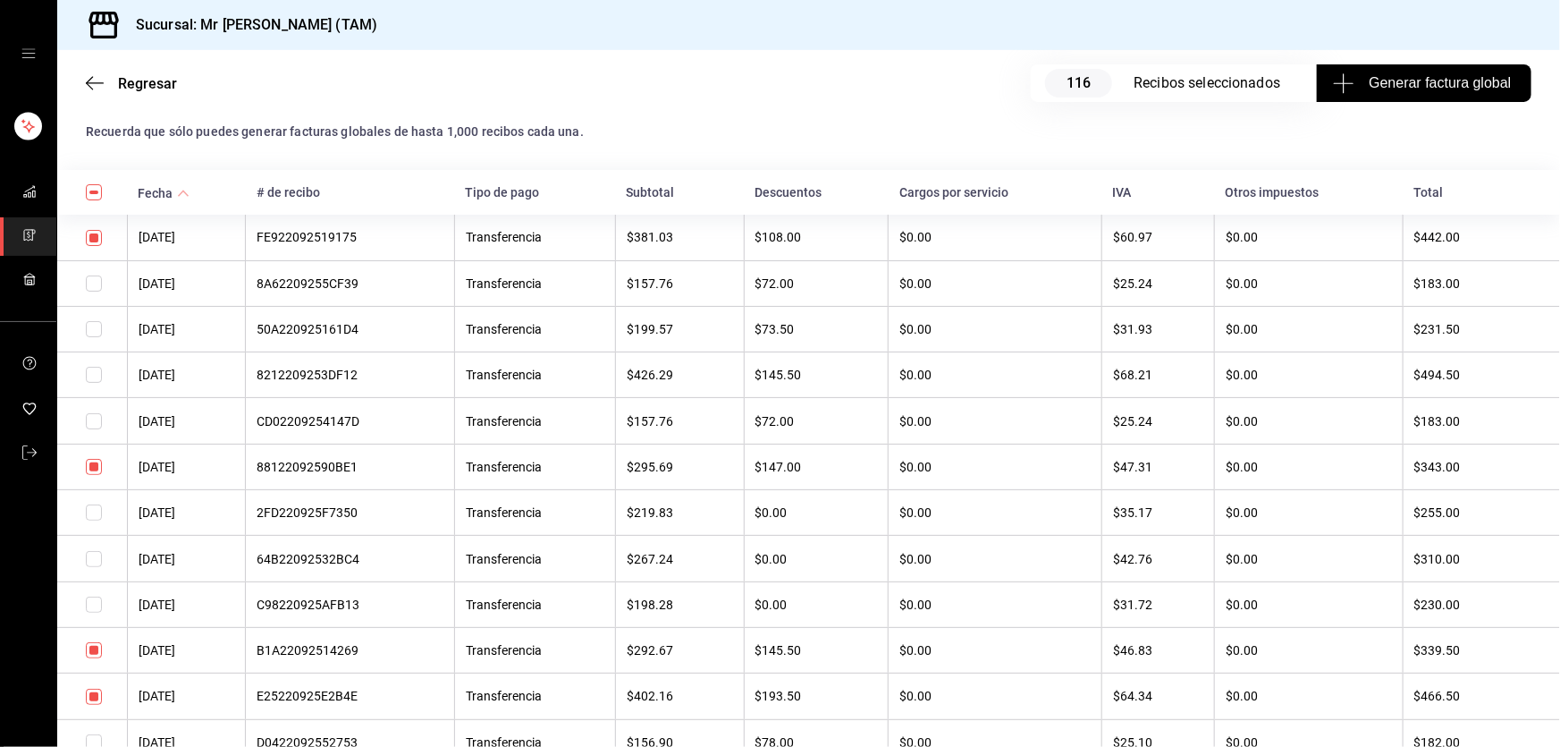
scroll to position [80, 0]
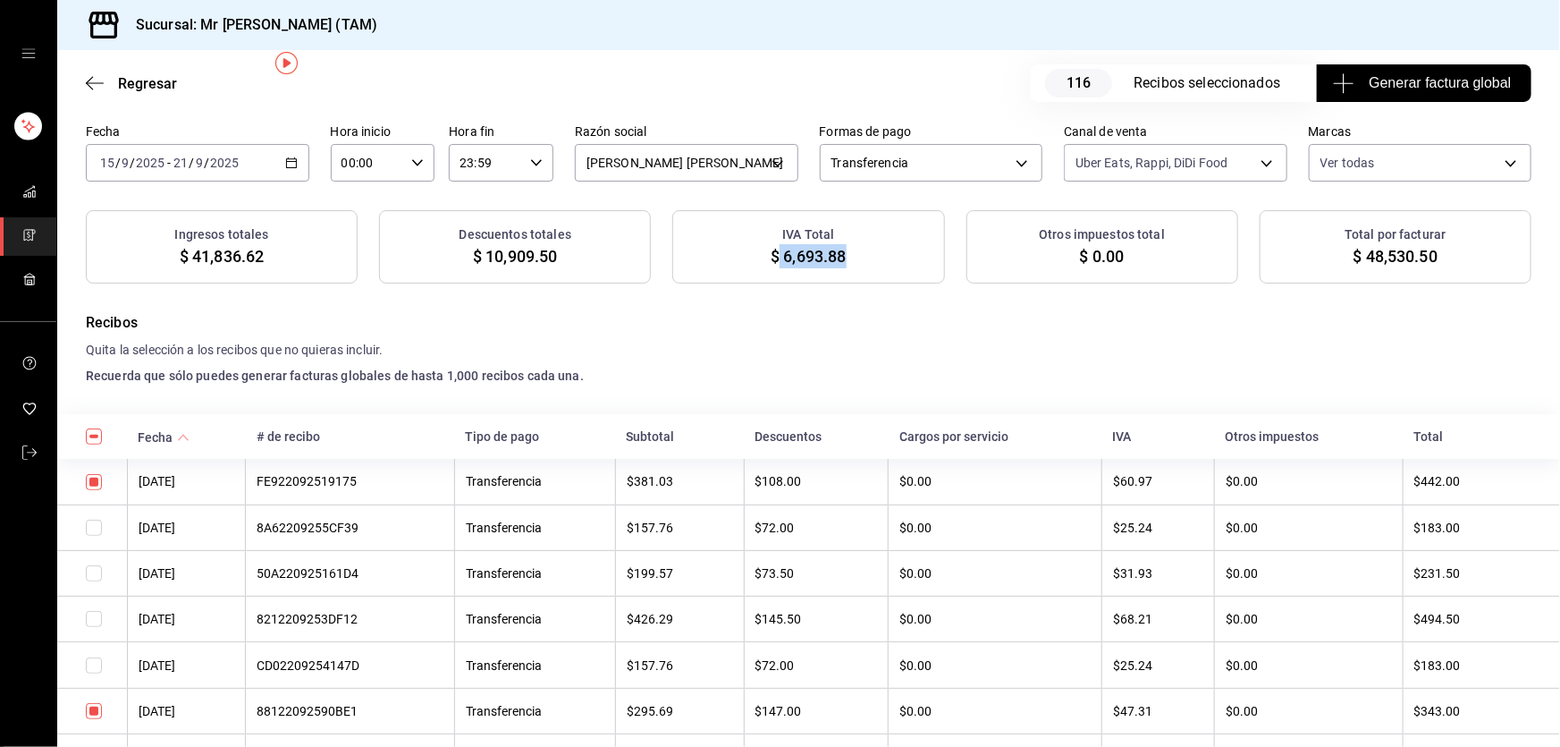
drag, startPoint x: 775, startPoint y: 254, endPoint x: 848, endPoint y: 253, distance: 73.3
click at [848, 253] on div "IVA Total $ 6,693.88" at bounding box center [808, 246] width 272 height 73
copy span "6,693.88"
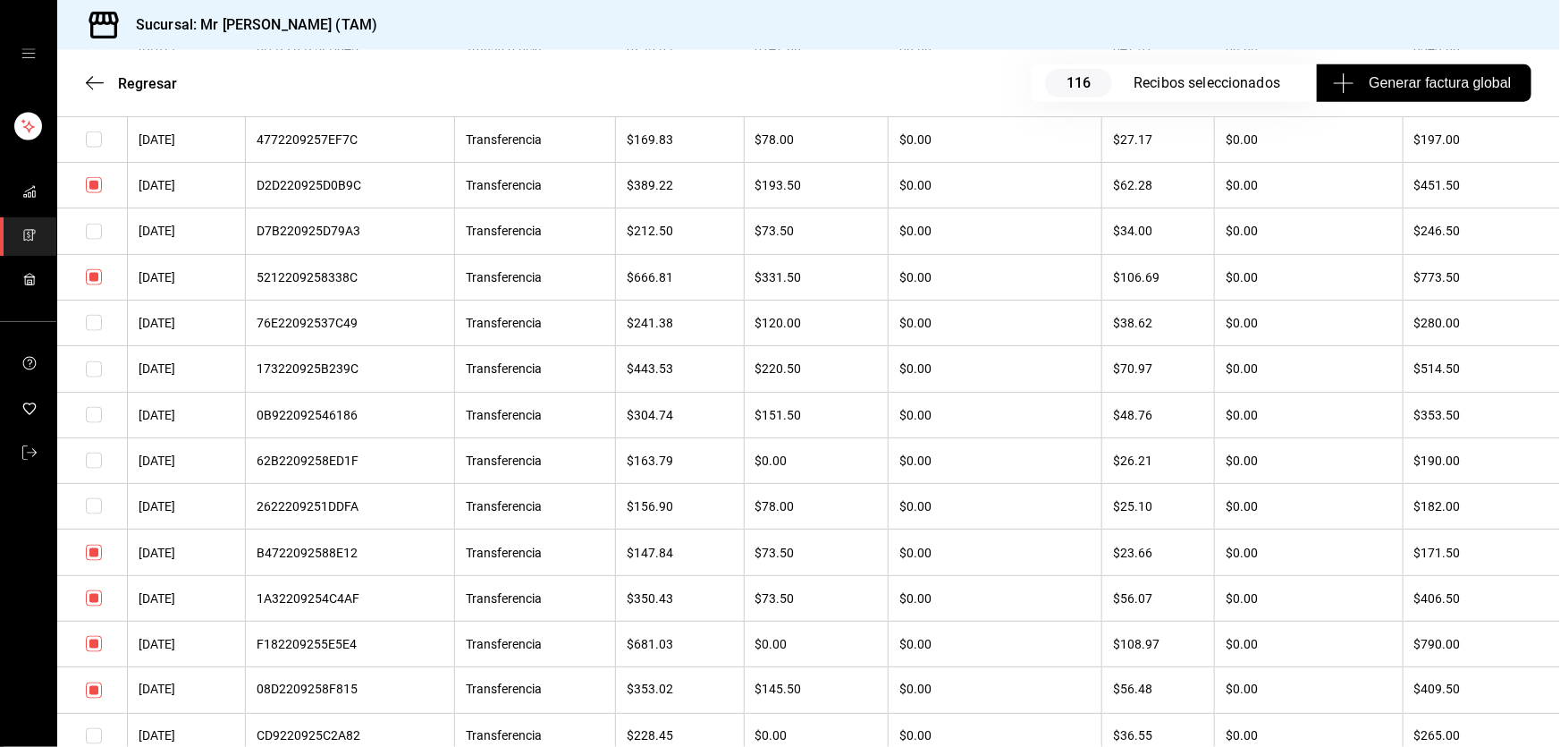
scroll to position [1137, 0]
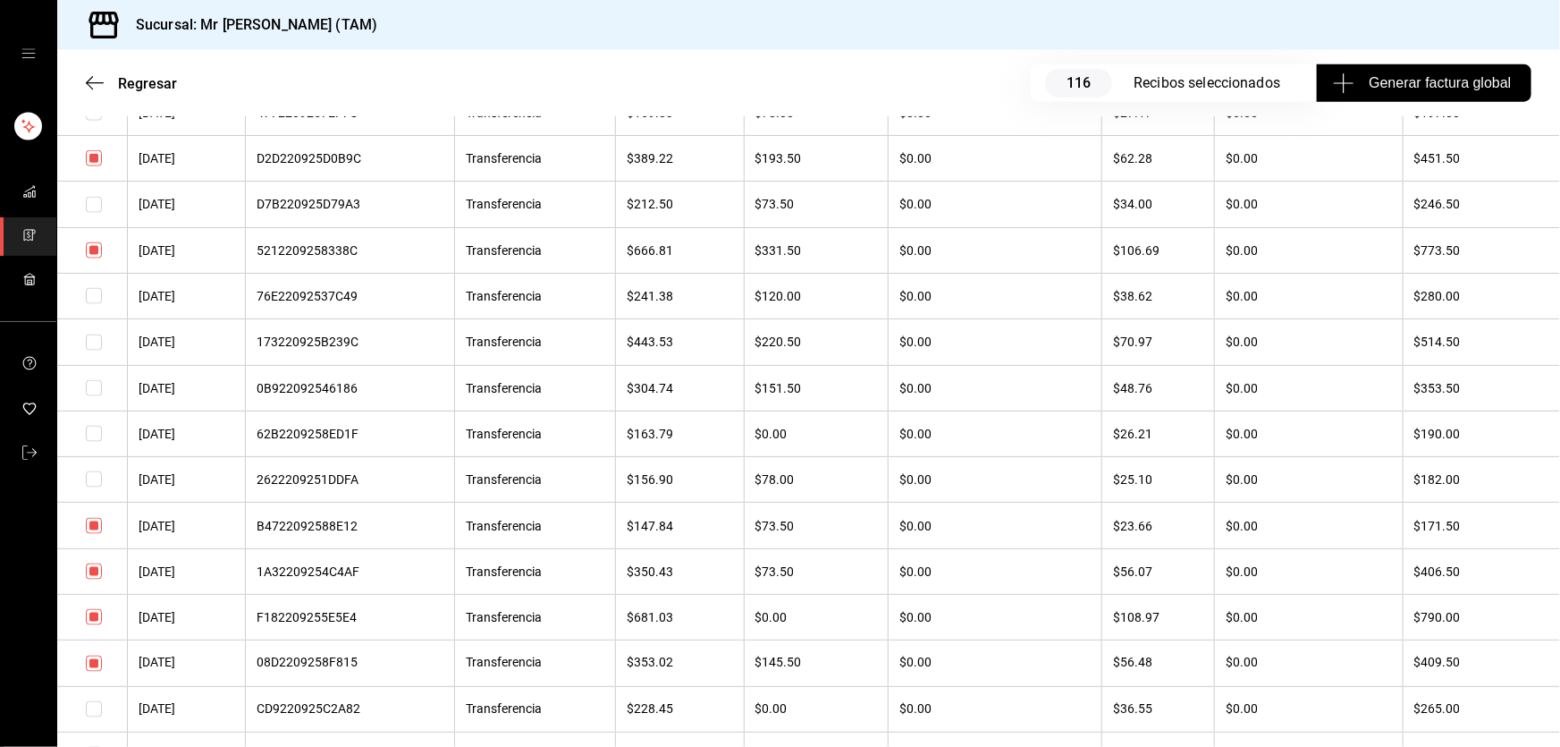
click at [97, 534] on input "checkbox" at bounding box center [94, 526] width 16 height 16
checkbox input "false"
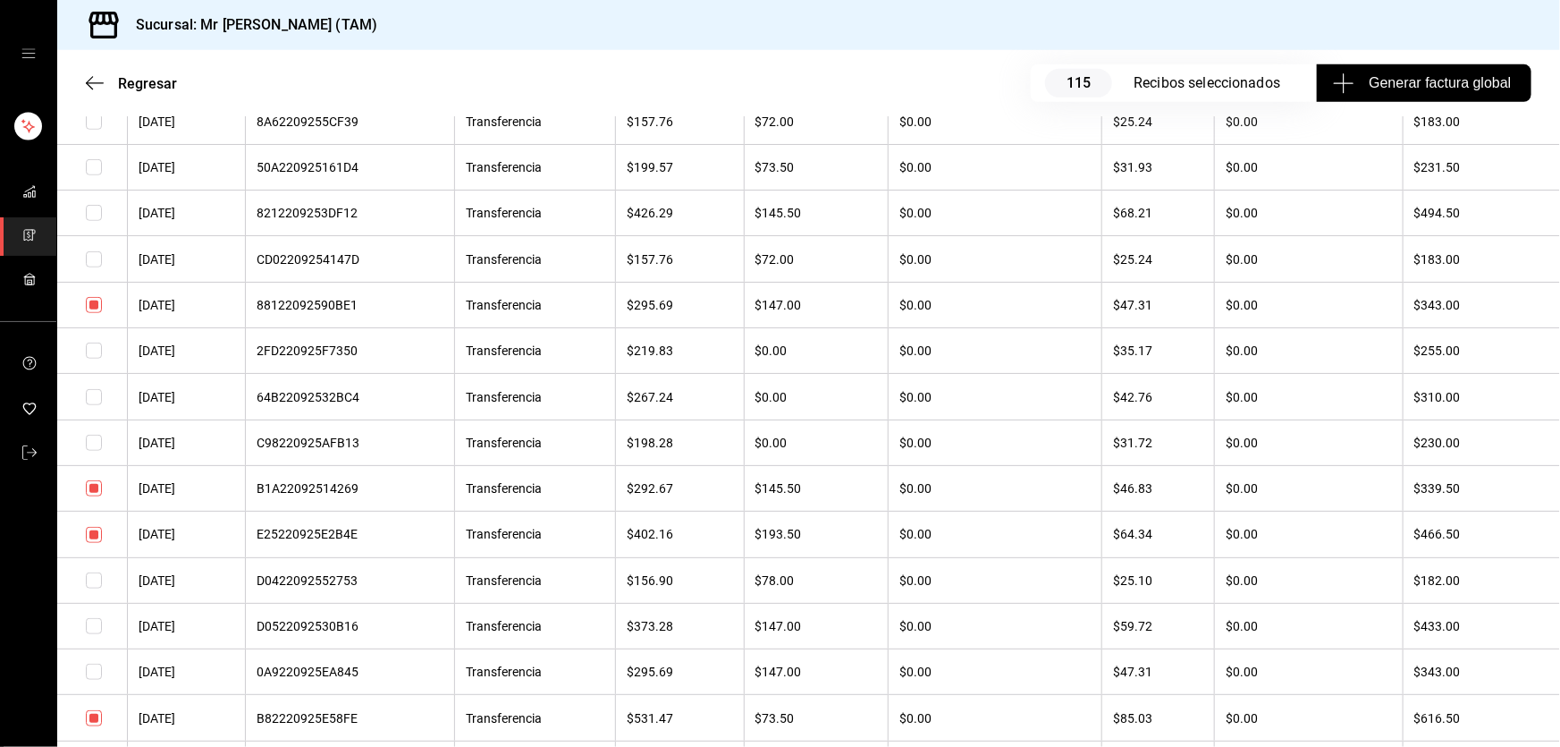
scroll to position [0, 0]
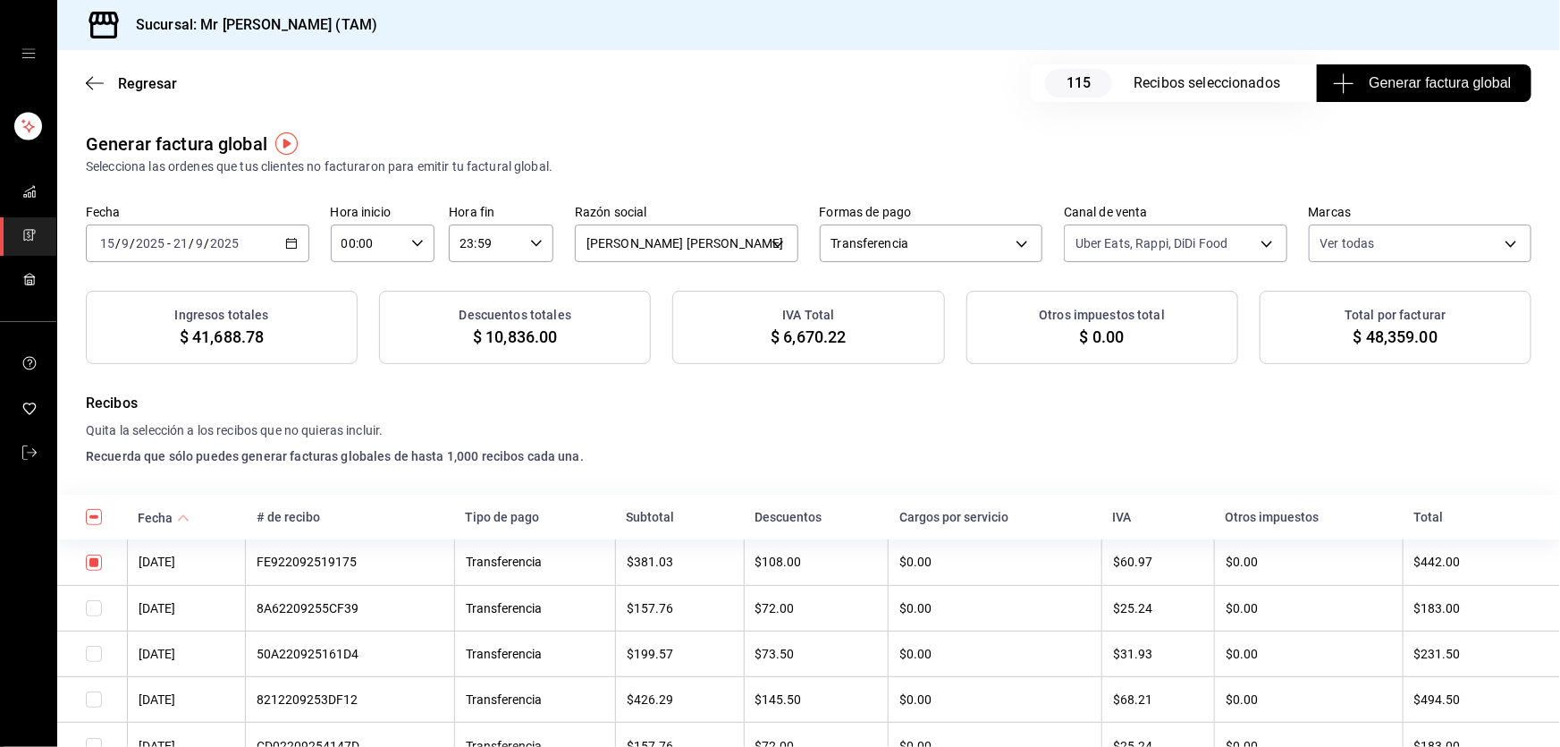
click at [844, 333] on div "IVA Total $ 6,670.22" at bounding box center [808, 327] width 272 height 73
drag, startPoint x: 777, startPoint y: 335, endPoint x: 840, endPoint y: 335, distance: 62.6
click at [840, 335] on span "$ 6,670.22" at bounding box center [808, 337] width 75 height 24
copy span "6,670.22"
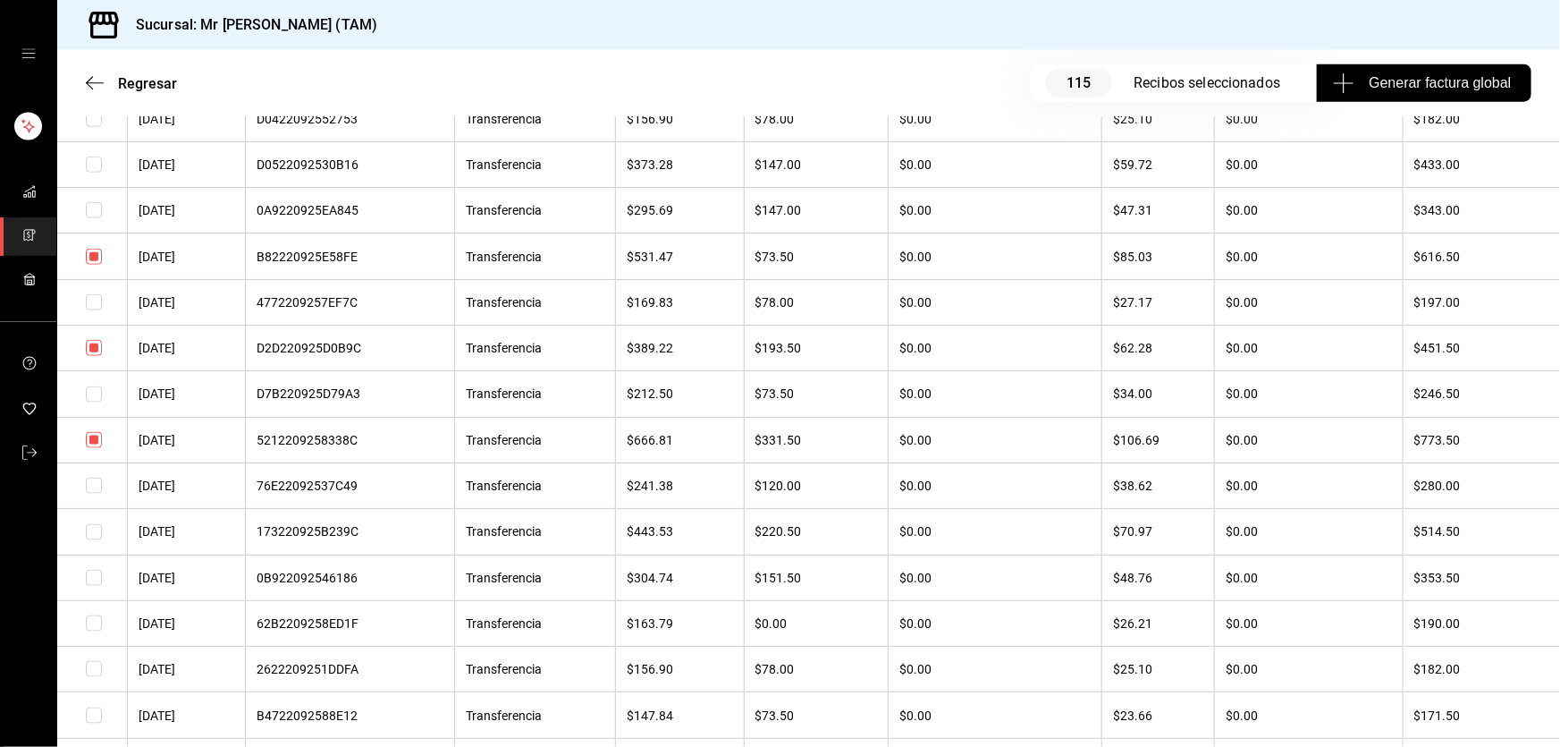
scroll to position [975, 0]
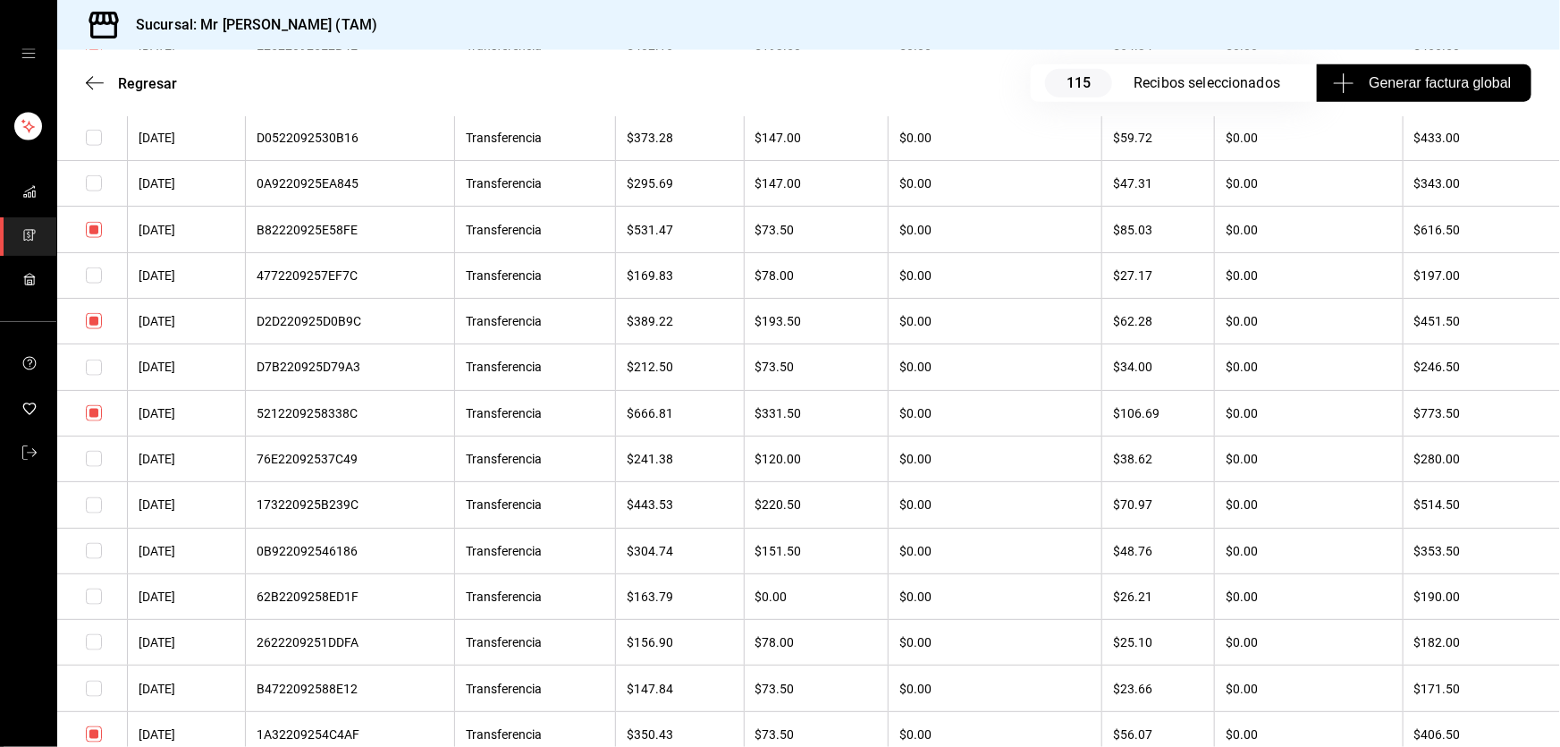
click at [90, 376] on input "checkbox" at bounding box center [94, 367] width 16 height 16
checkbox input "true"
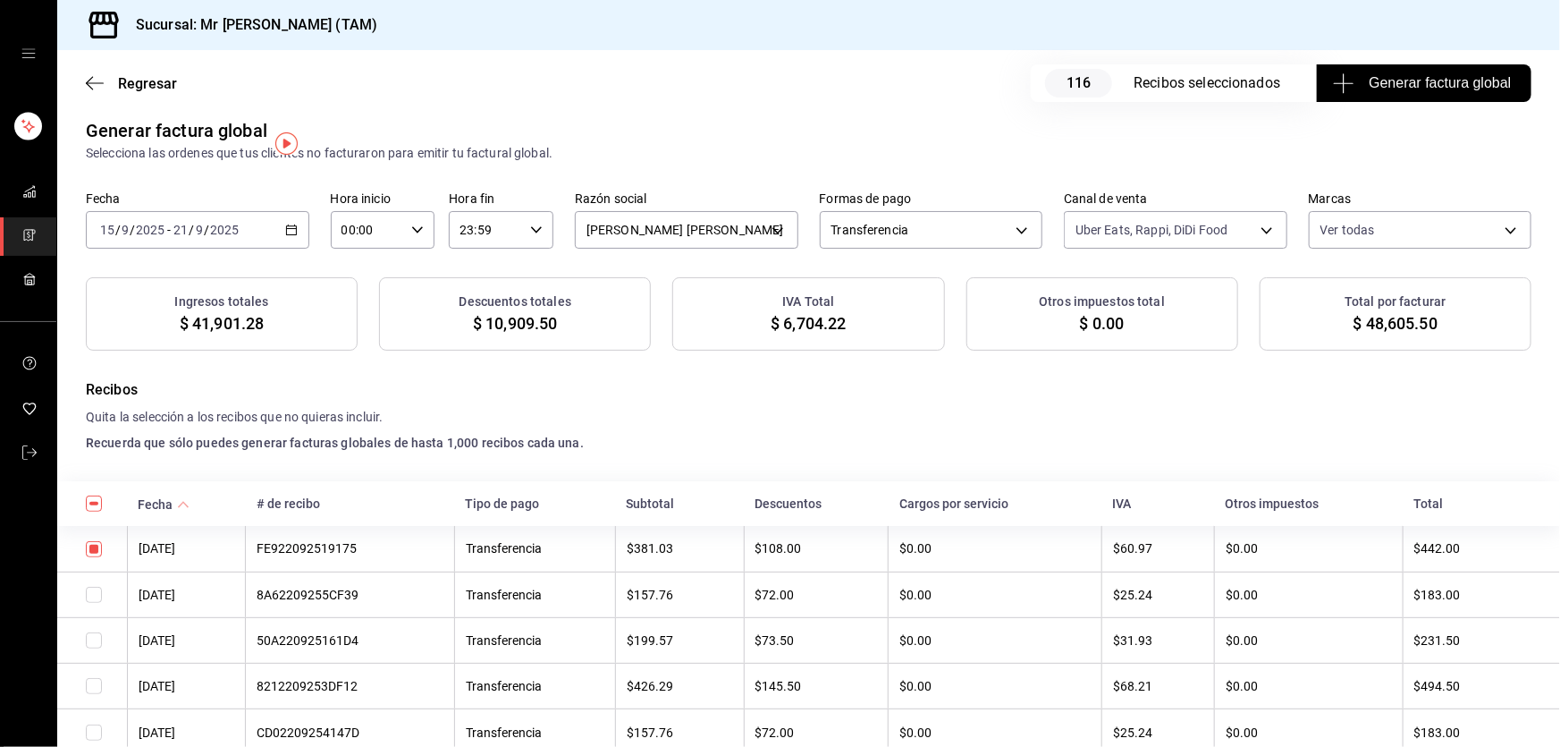
scroll to position [0, 0]
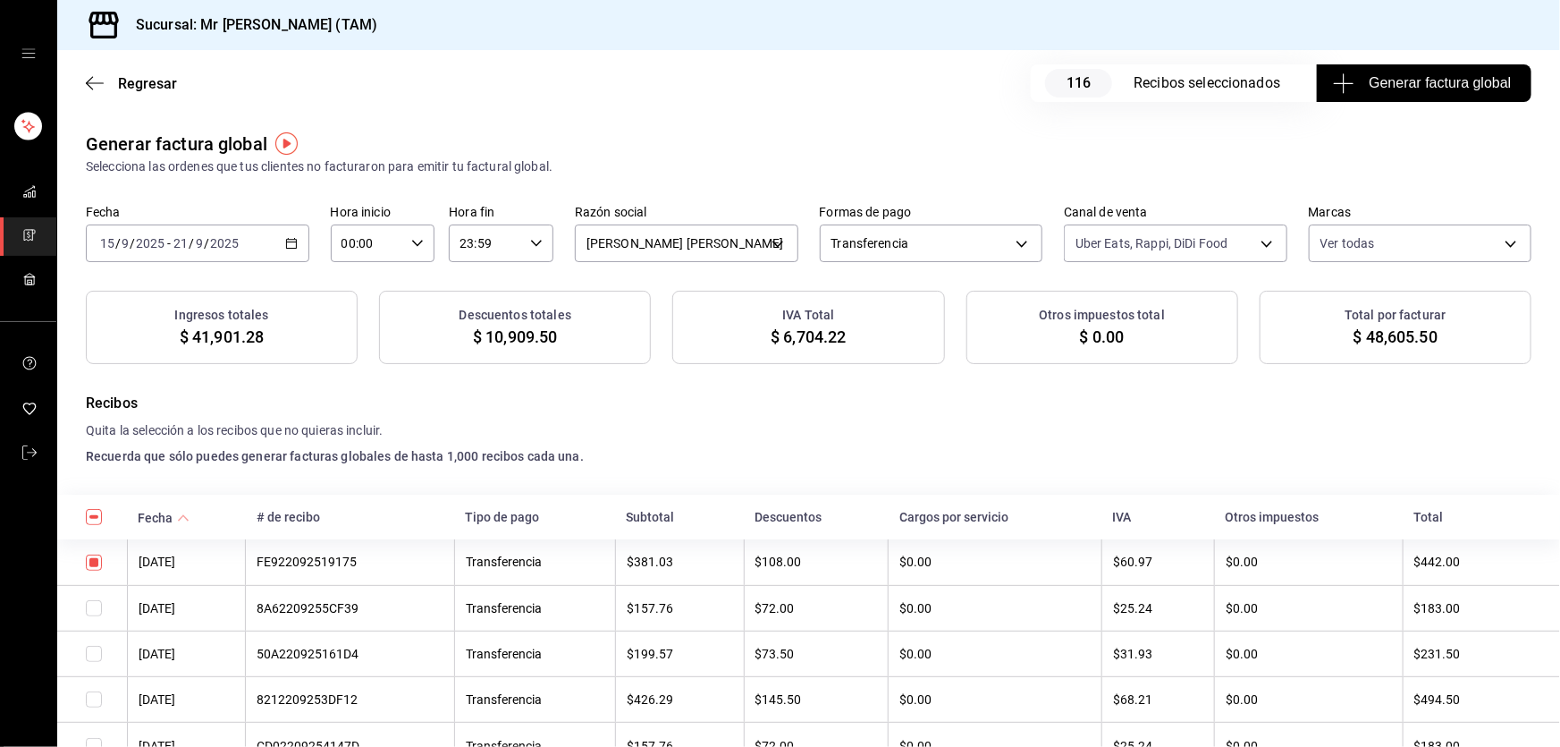
click at [1418, 85] on span "Generar factura global" at bounding box center [1424, 82] width 174 height 21
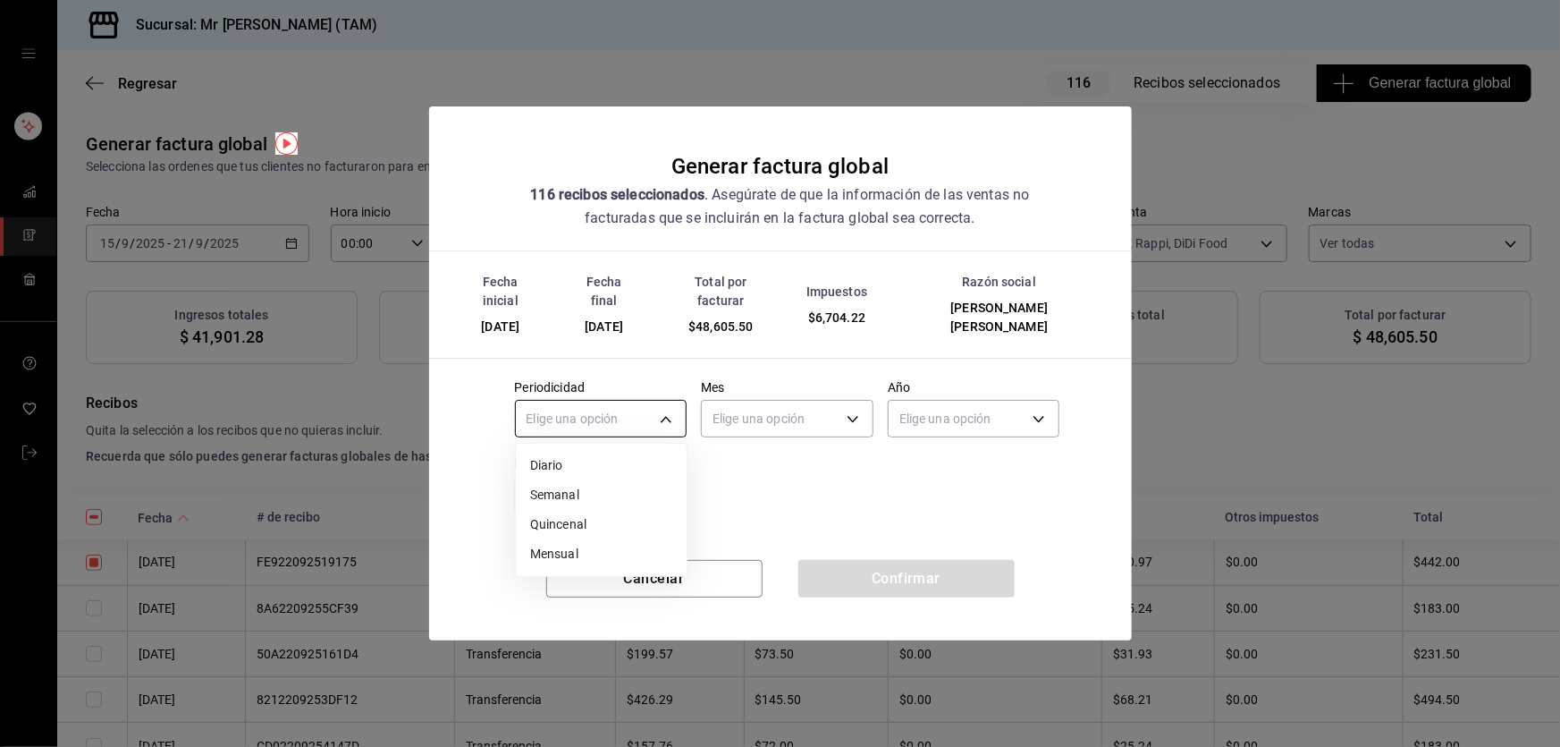
click at [653, 406] on body "Sucursal: Mr Smoky (TAM) Regresar 116 Recibos seleccionados Generar factura glo…" at bounding box center [780, 373] width 1560 height 747
click at [599, 484] on li "Semanal" at bounding box center [601, 495] width 171 height 30
type input "WEEKLY"
click at [755, 419] on body "Sucursal: Mr Smoky (TAM) Regresar 116 Recibos seleccionados Generar factura glo…" at bounding box center [780, 373] width 1560 height 747
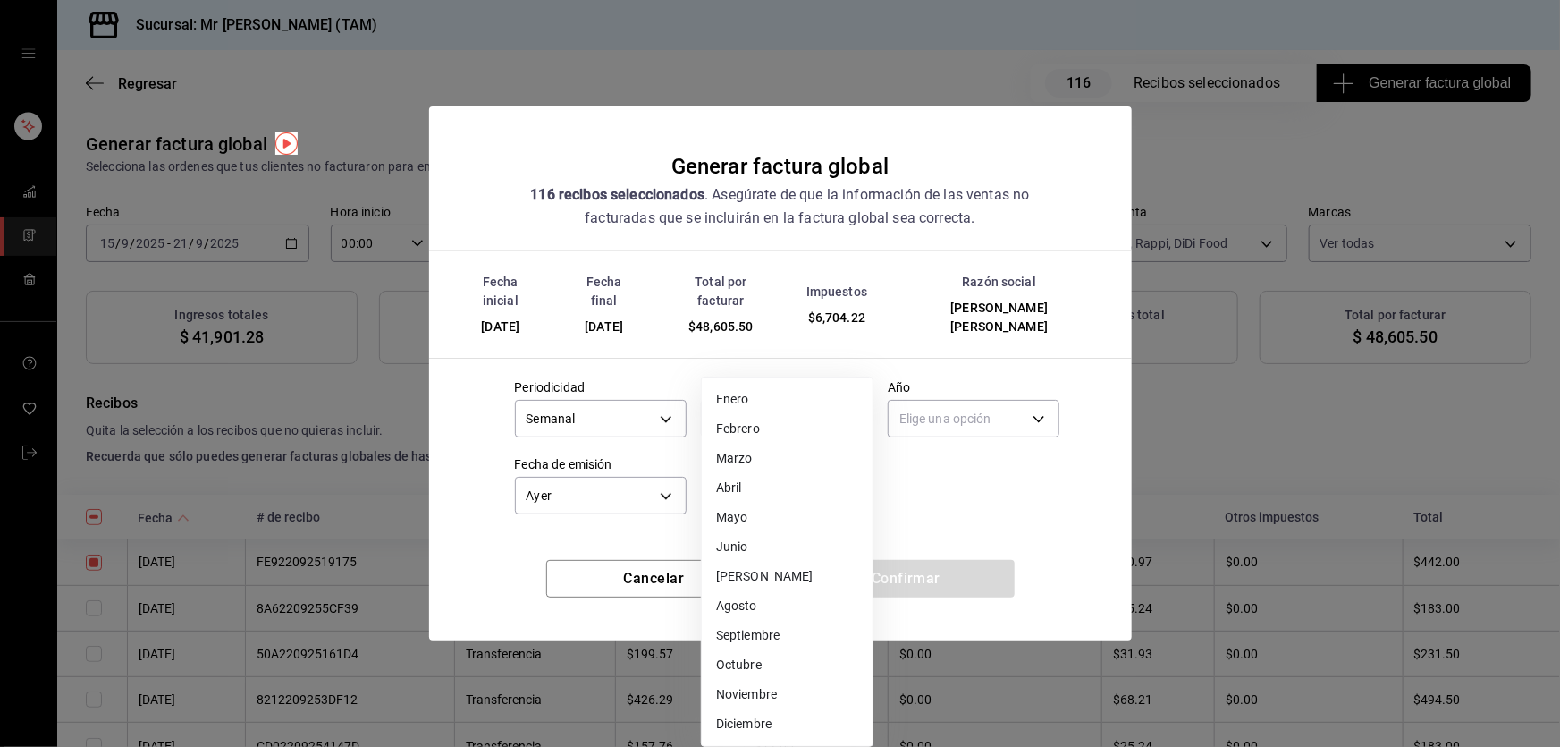
click at [720, 624] on li "Septiembre" at bounding box center [787, 635] width 171 height 30
type input "9"
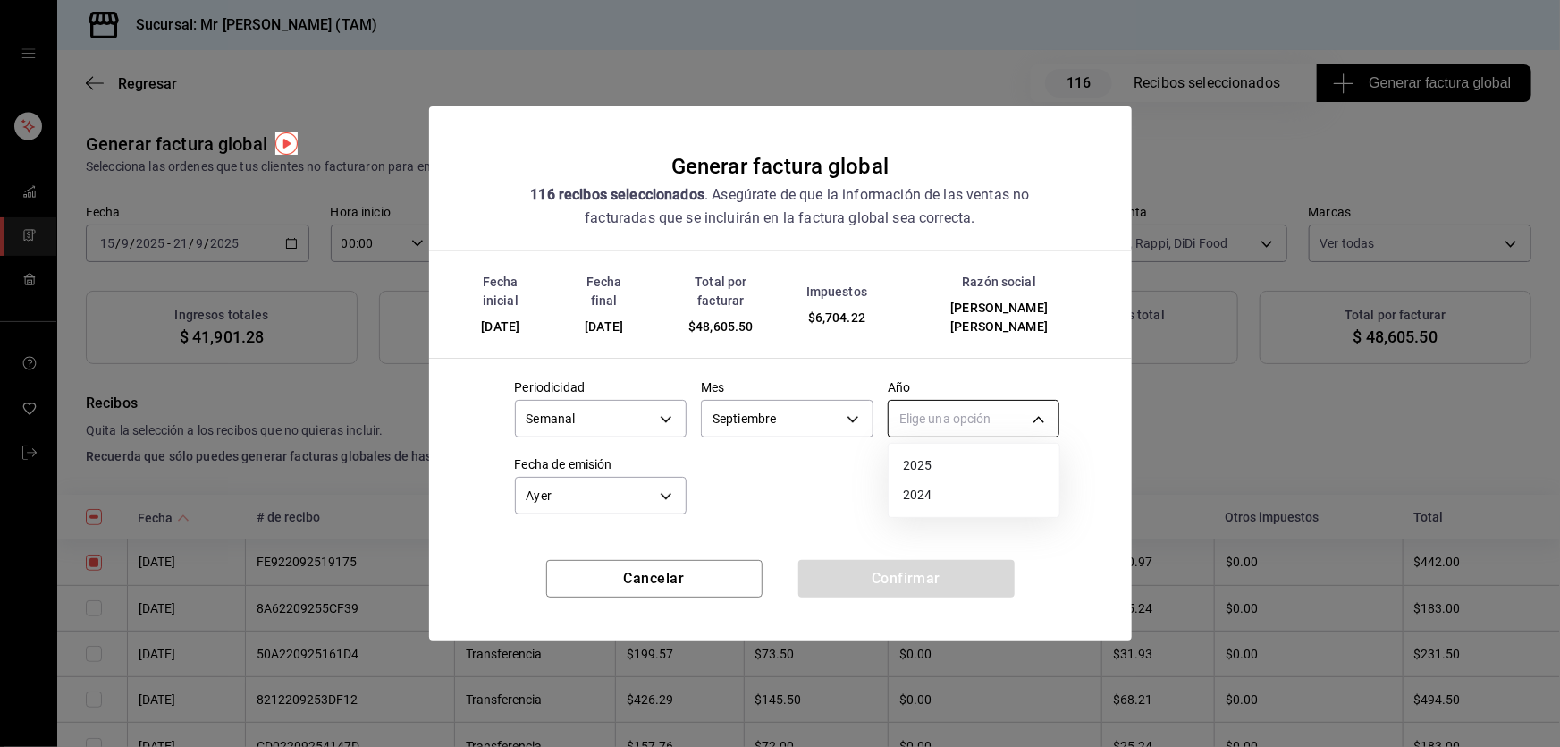
click at [905, 415] on body "Sucursal: Mr Smoky (TAM) Regresar 116 Recibos seleccionados Generar factura glo…" at bounding box center [780, 373] width 1560 height 747
click at [916, 465] on li "2025" at bounding box center [974, 466] width 171 height 30
type input "2025"
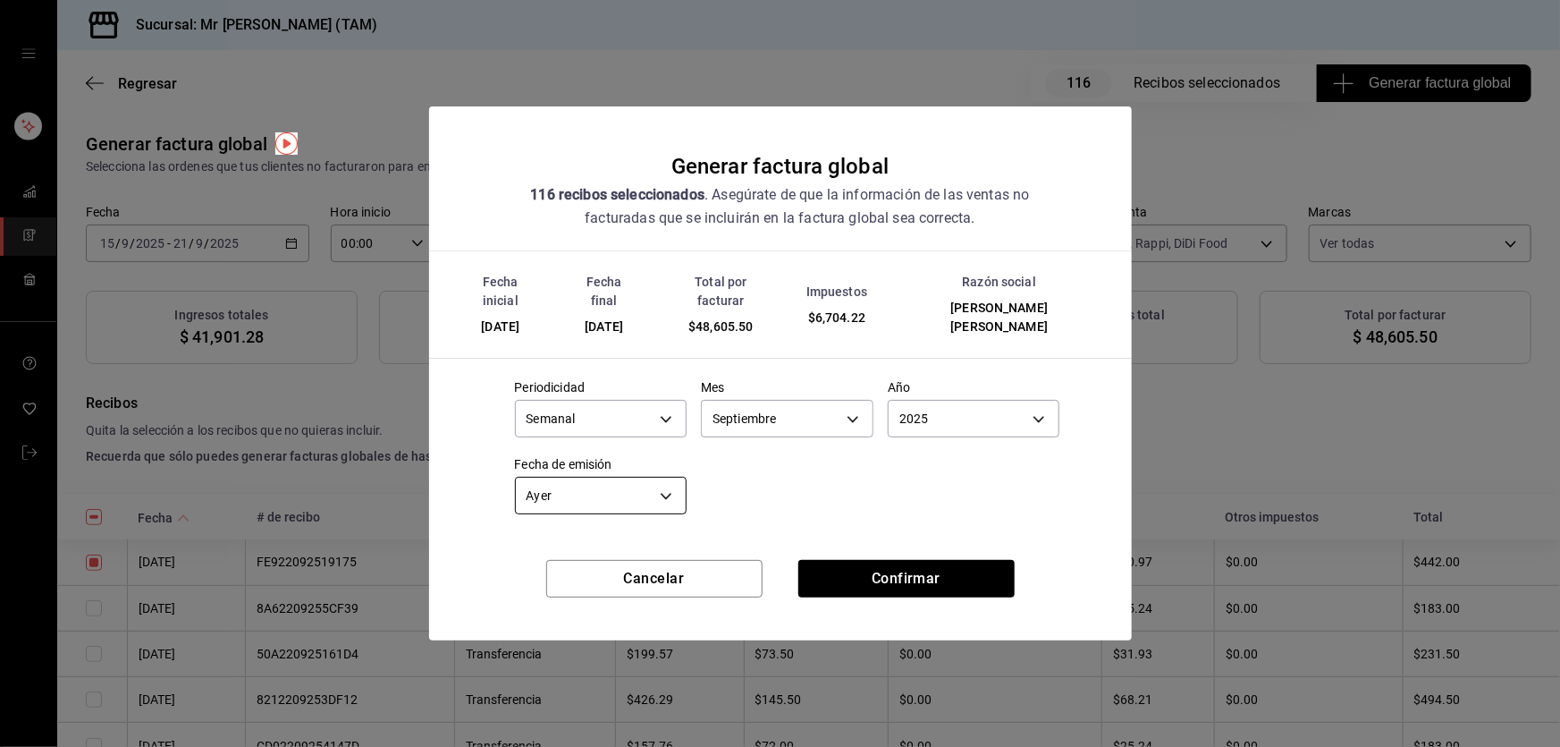
click at [564, 501] on body "Sucursal: Mr Smoky (TAM) Regresar 116 Recibos seleccionados Generar factura glo…" at bounding box center [780, 373] width 1560 height 747
click at [564, 501] on div at bounding box center [780, 373] width 1560 height 747
click at [821, 506] on div "Periodicidad Semanal WEEKLY Mes Septiembre 9 Año 2025 2025 Fecha de emisión Aye…" at bounding box center [781, 443] width 560 height 154
click at [926, 569] on button "Confirmar" at bounding box center [906, 579] width 216 height 38
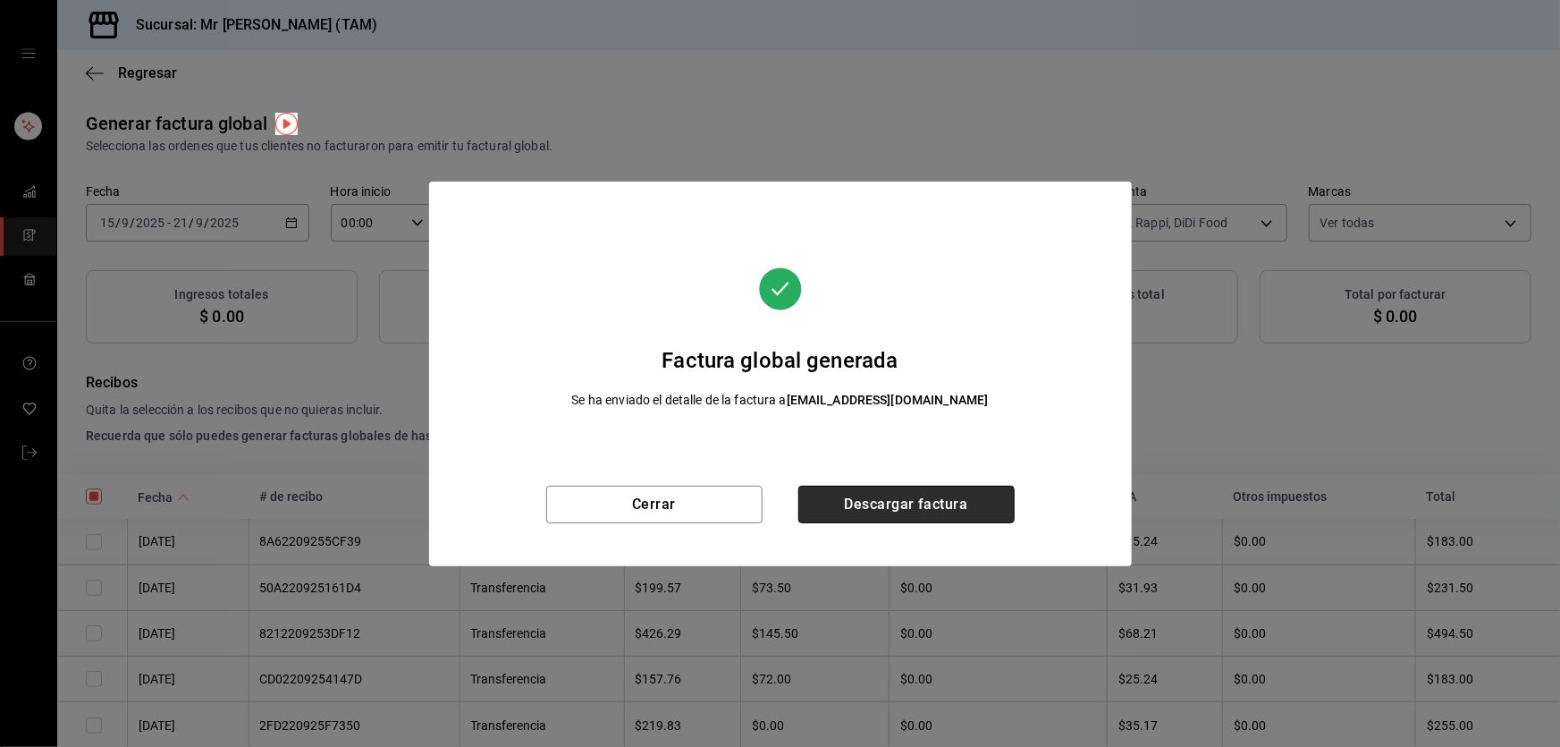
click at [848, 515] on button "Descargar factura" at bounding box center [906, 504] width 216 height 38
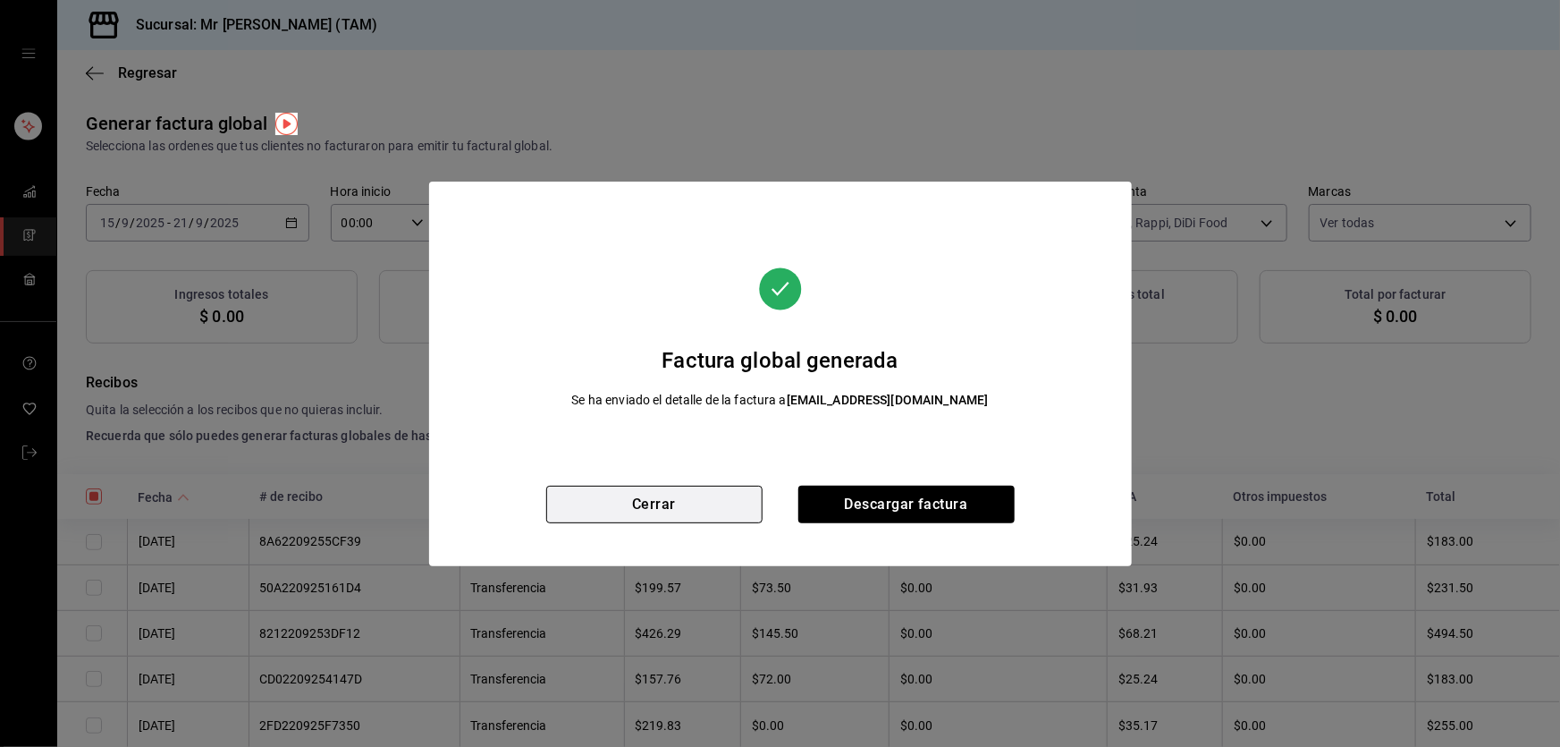
click at [713, 504] on button "Cerrar" at bounding box center [654, 504] width 216 height 38
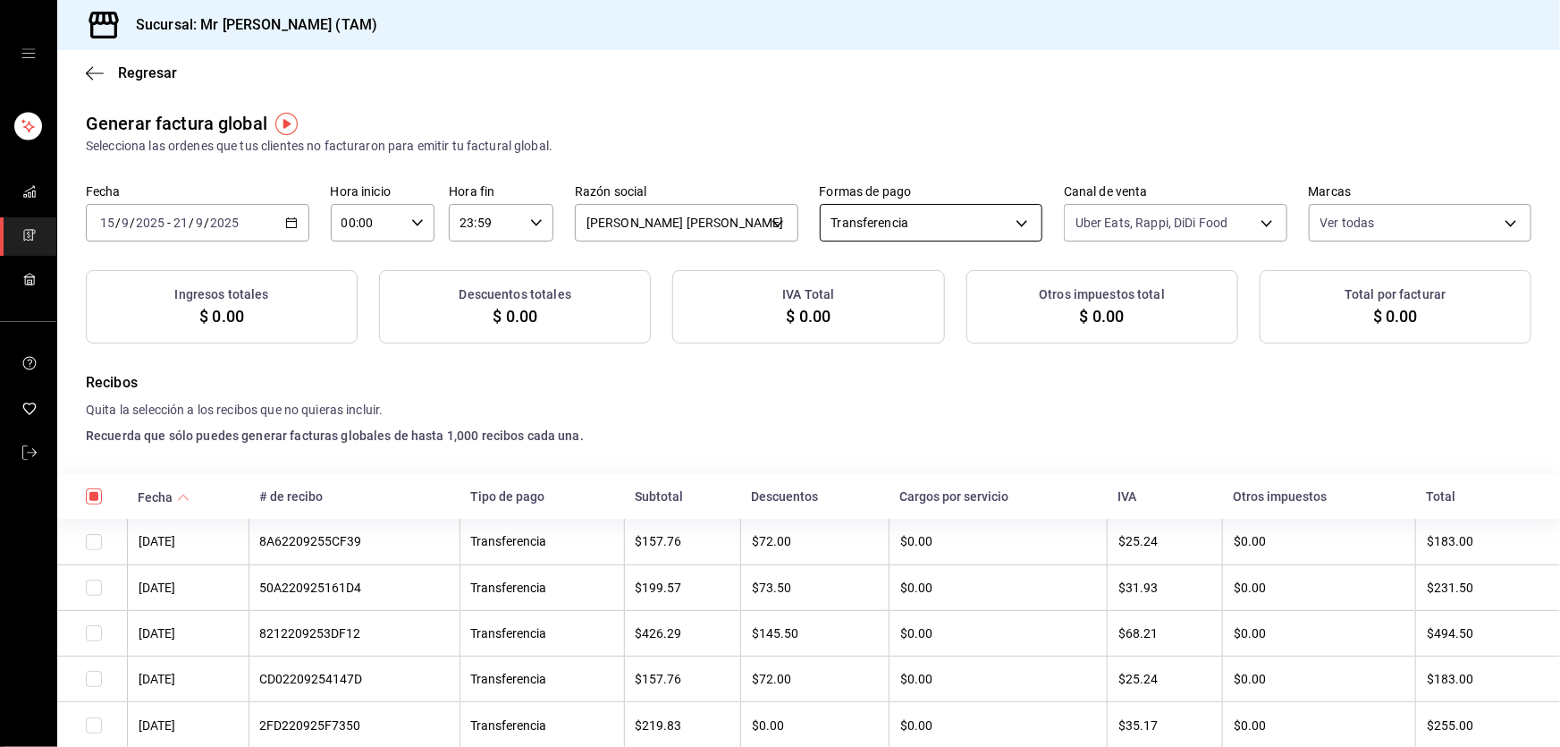
click at [983, 215] on body "Sucursal: Mr Smoky (TAM) Regresar Generar factura global Selecciona las ordenes…" at bounding box center [780, 373] width 1560 height 747
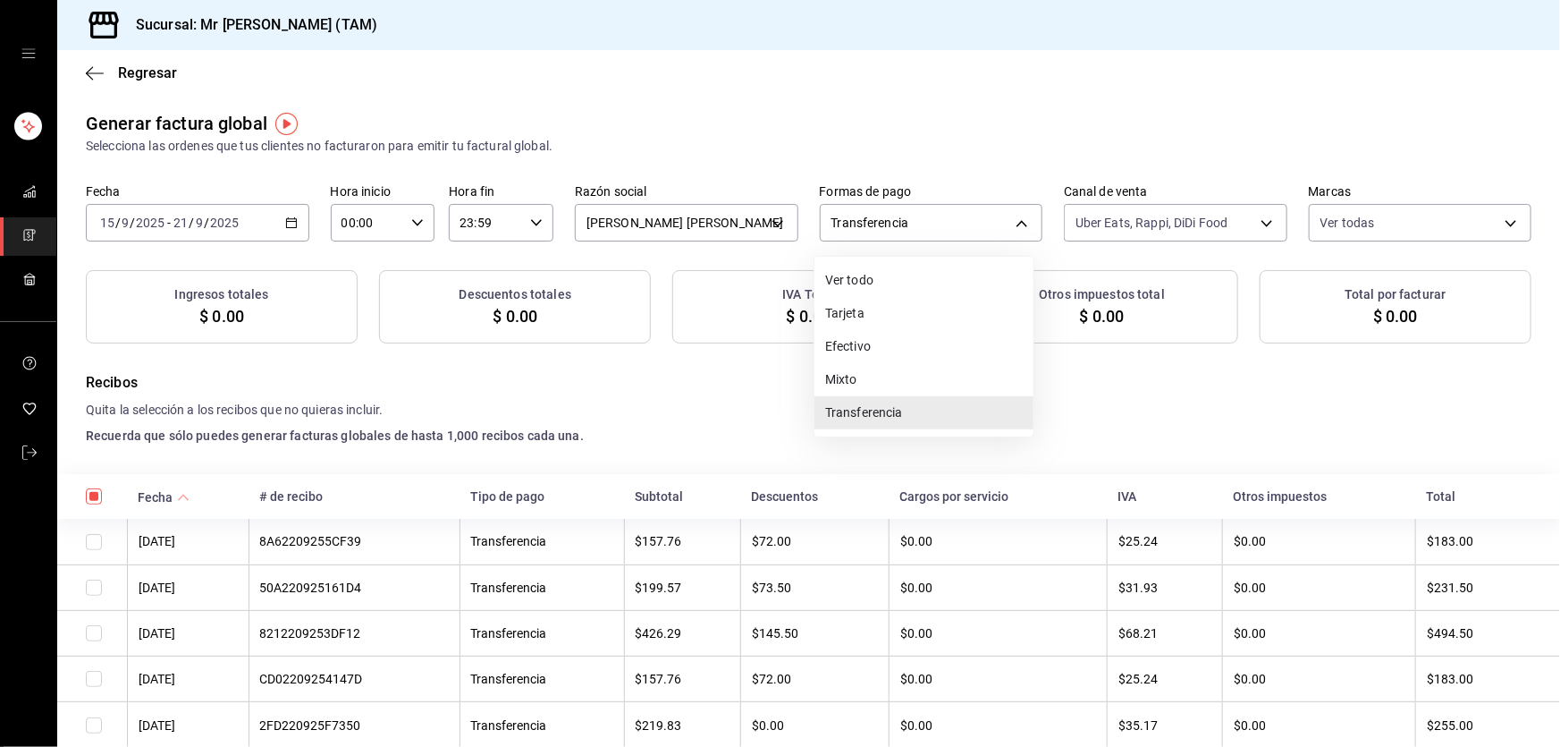
click at [1059, 194] on div at bounding box center [780, 373] width 1560 height 747
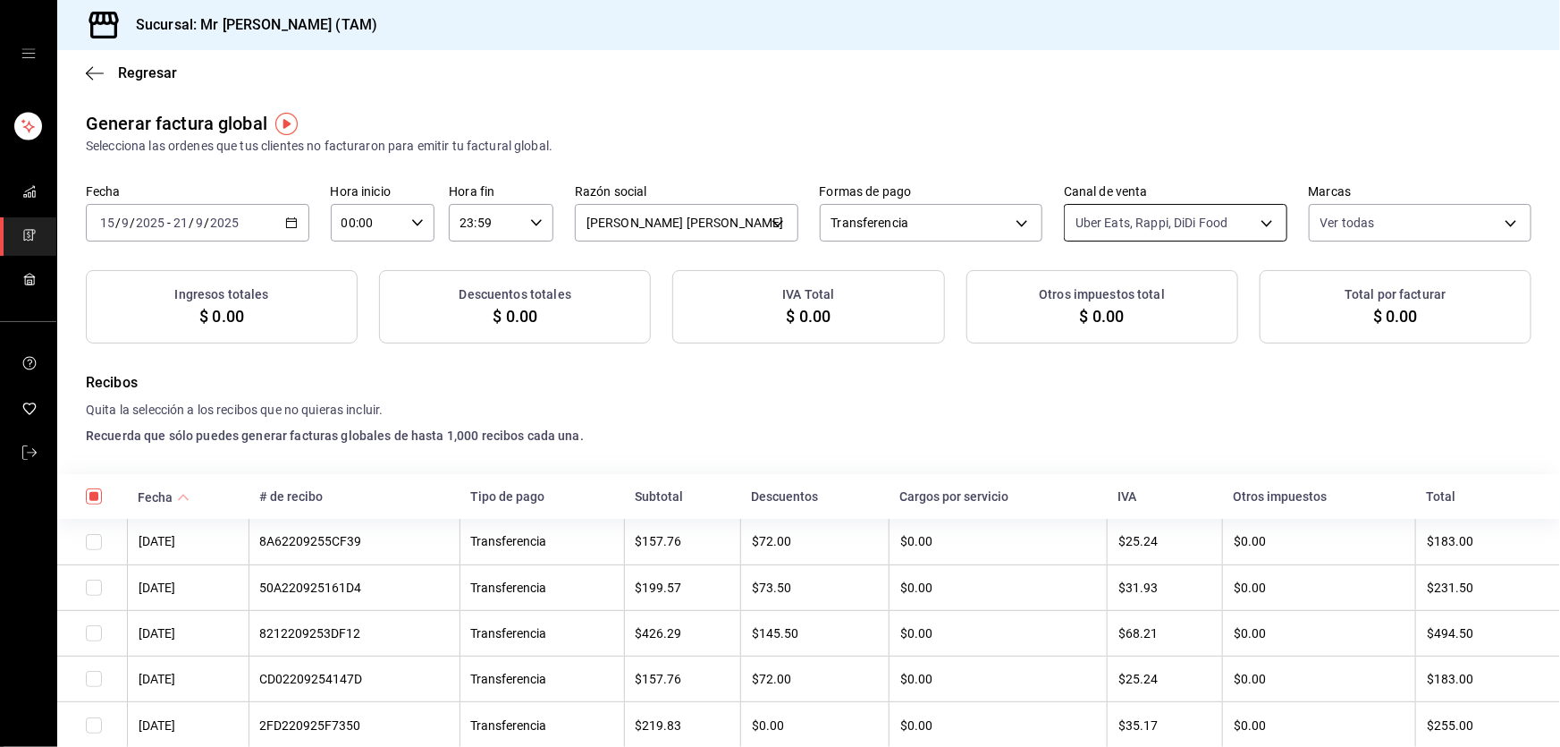
click at [1100, 223] on body "Sucursal: Mr Smoky (TAM) Regresar Generar factura global Selecciona las ordenes…" at bounding box center [780, 373] width 1560 height 747
click at [1103, 342] on li "Punto de venta" at bounding box center [1166, 352] width 219 height 40
type input "UBER_EATS,RAPPI,DIDI_FOOD,PARROT"
checkbox input "true"
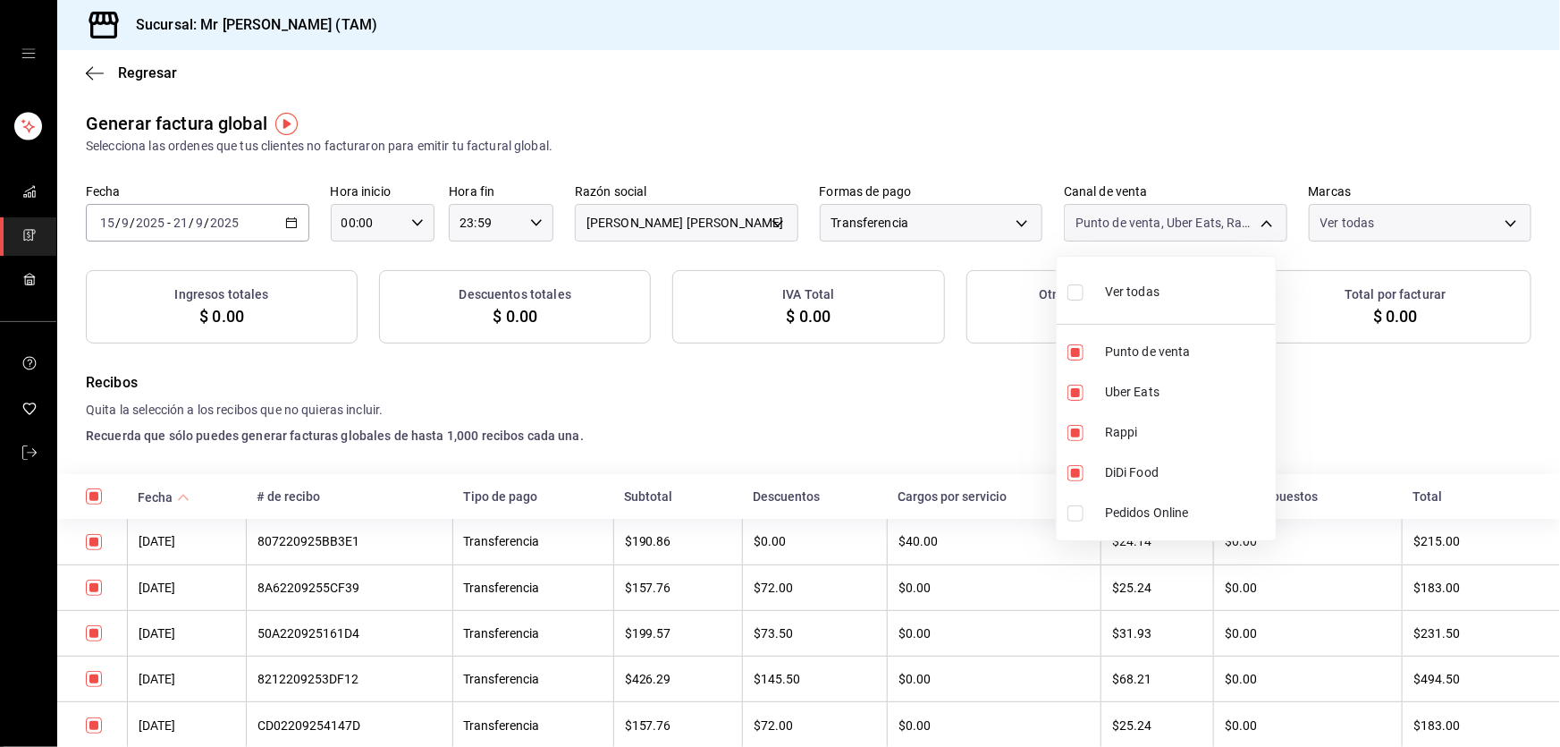
click at [1094, 395] on li "Uber Eats" at bounding box center [1166, 392] width 219 height 40
type input "RAPPI,DIDI_FOOD,PARROT"
checkbox input "false"
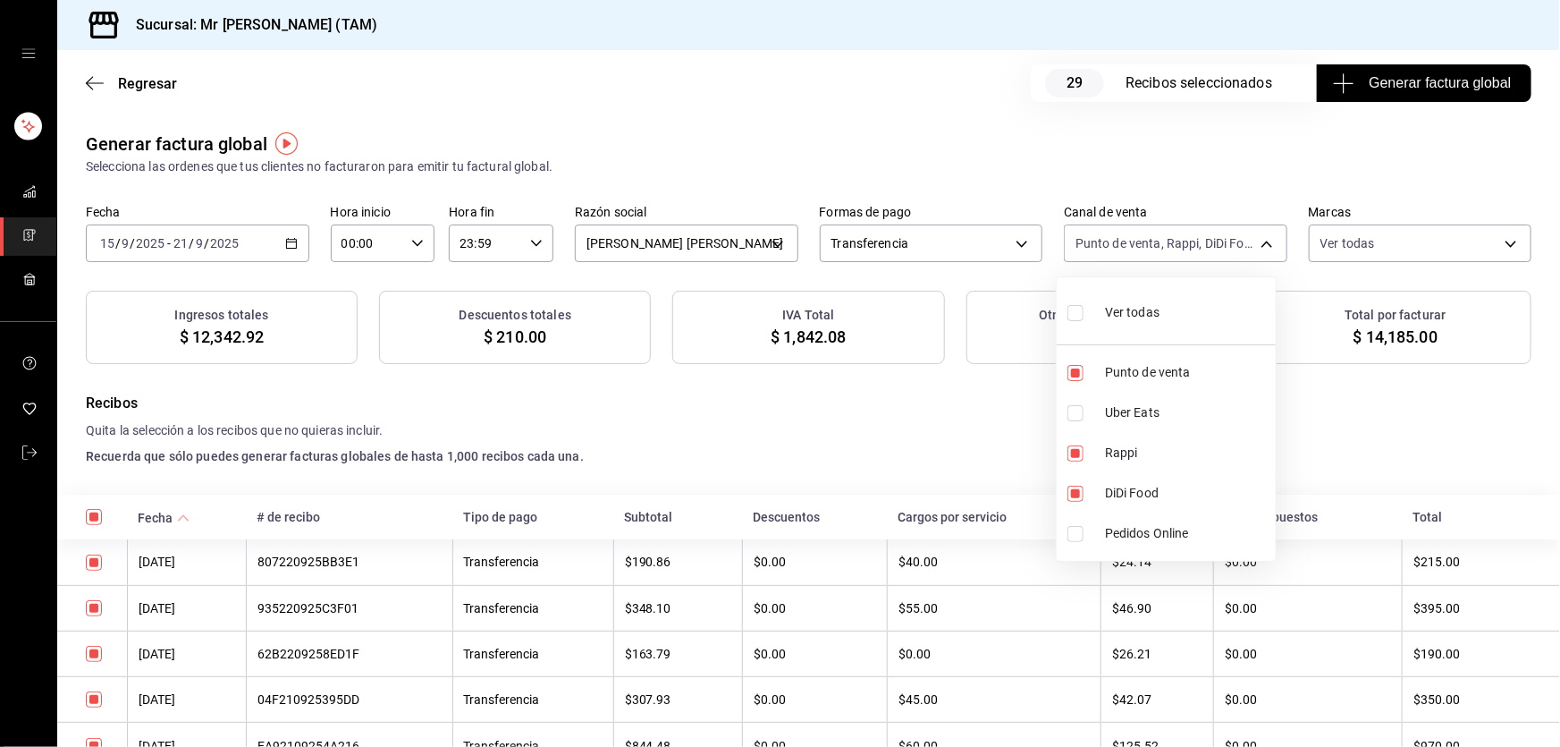
click at [1093, 430] on li "Uber Eats" at bounding box center [1166, 412] width 219 height 40
type input "RAPPI,DIDI_FOOD,PARROT,UBER_EATS"
checkbox input "true"
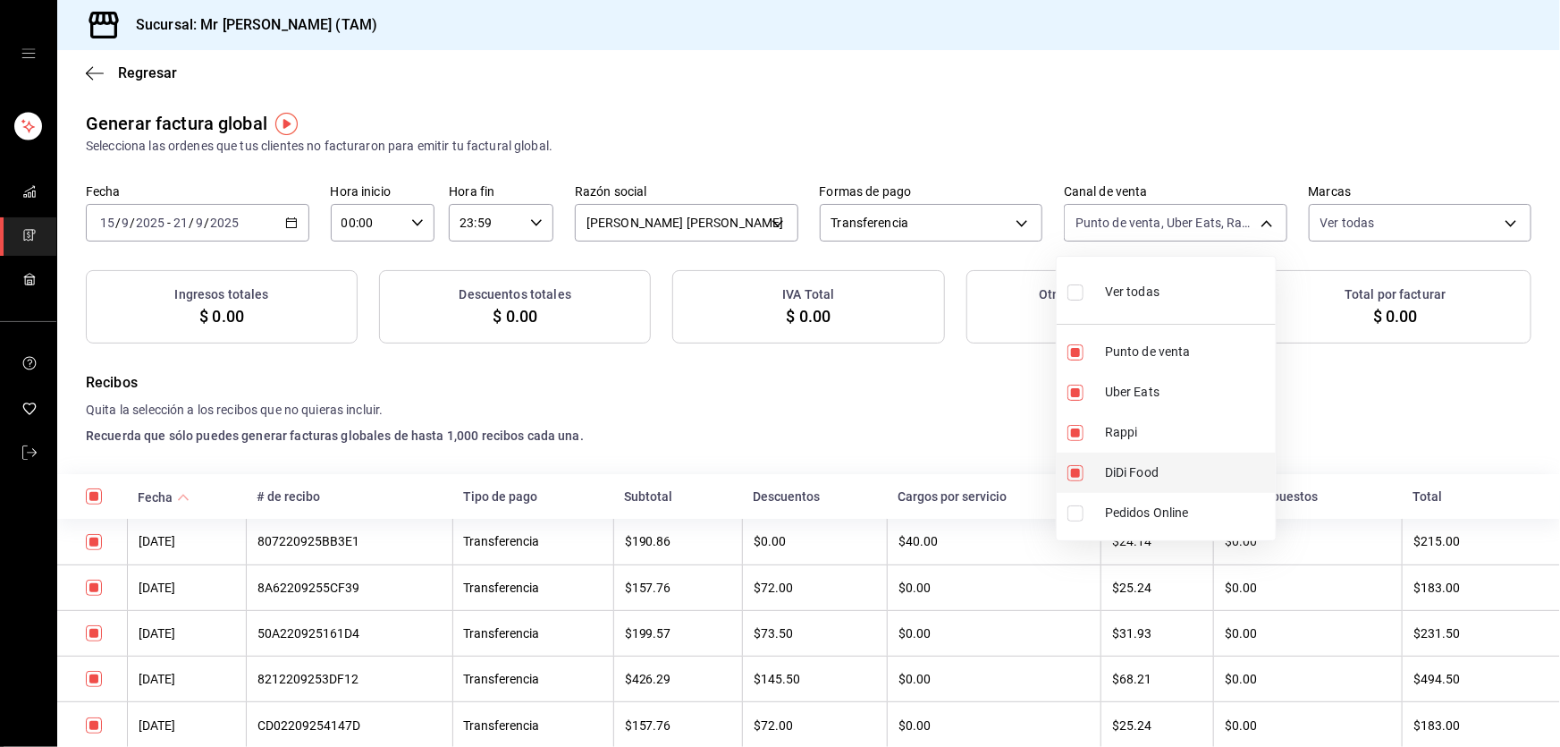
click at [1085, 472] on li "DiDi Food" at bounding box center [1166, 472] width 219 height 40
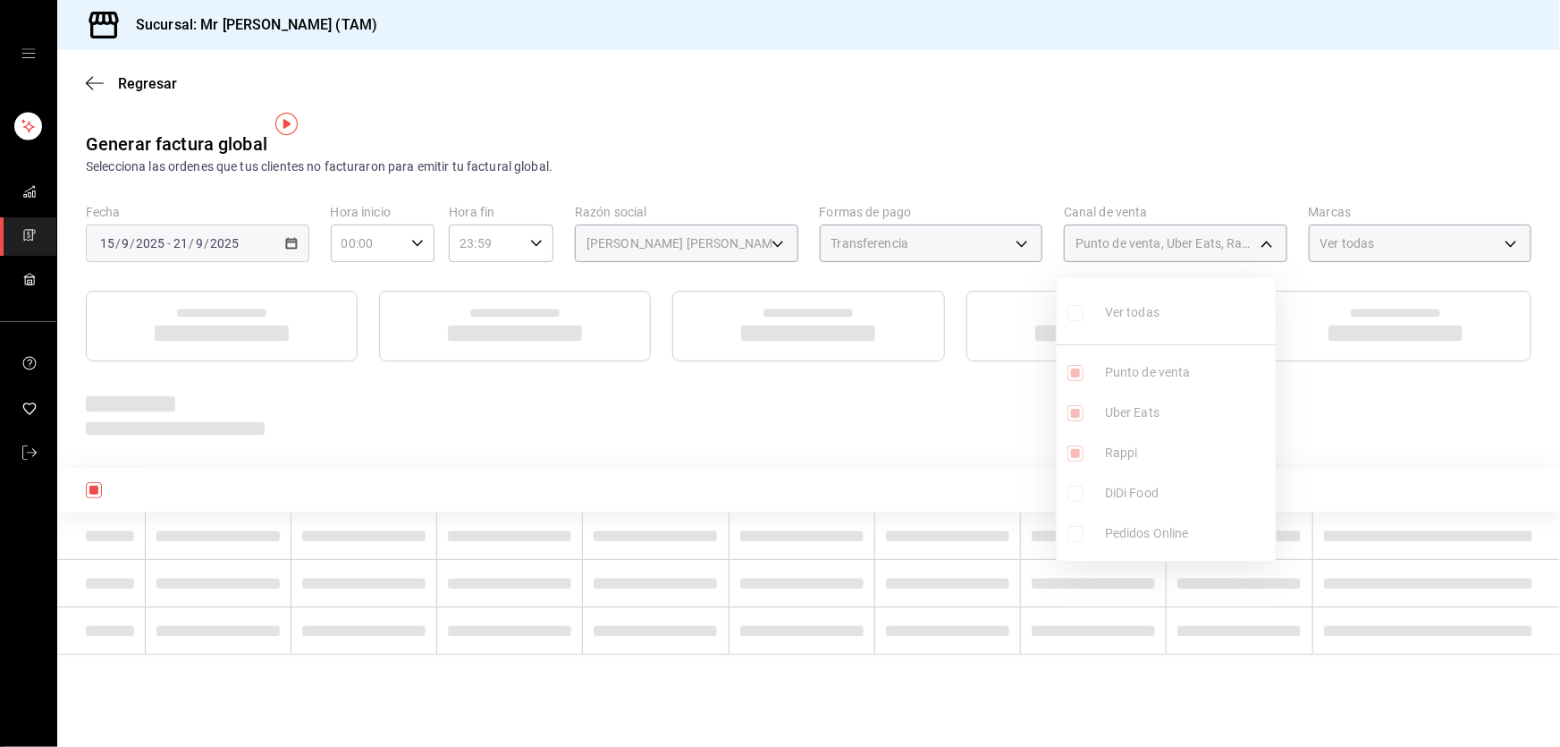
type input "RAPPI,PARROT,UBER_EATS"
checkbox input "false"
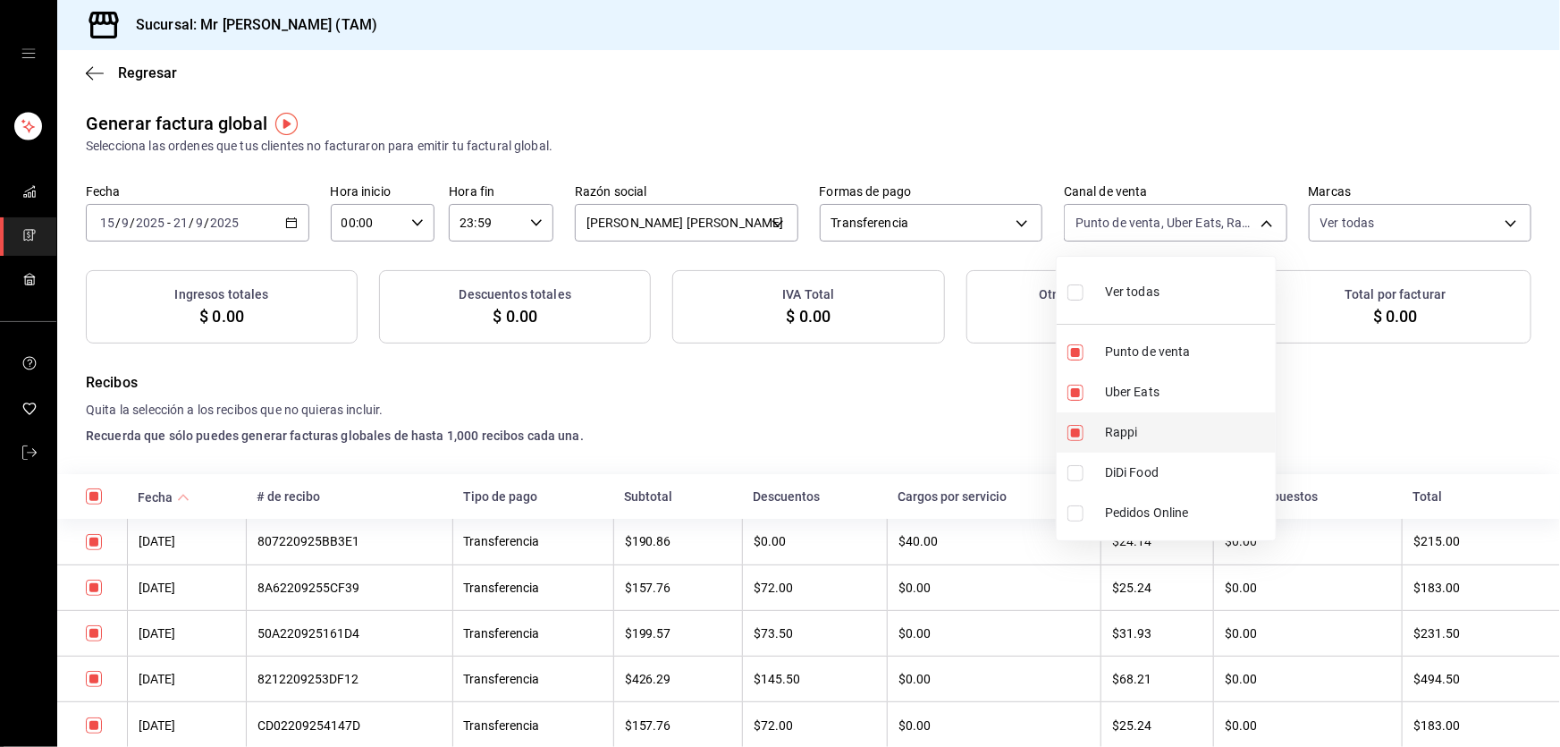
click at [1078, 441] on input "checkbox" at bounding box center [1076, 433] width 16 height 16
checkbox input "false"
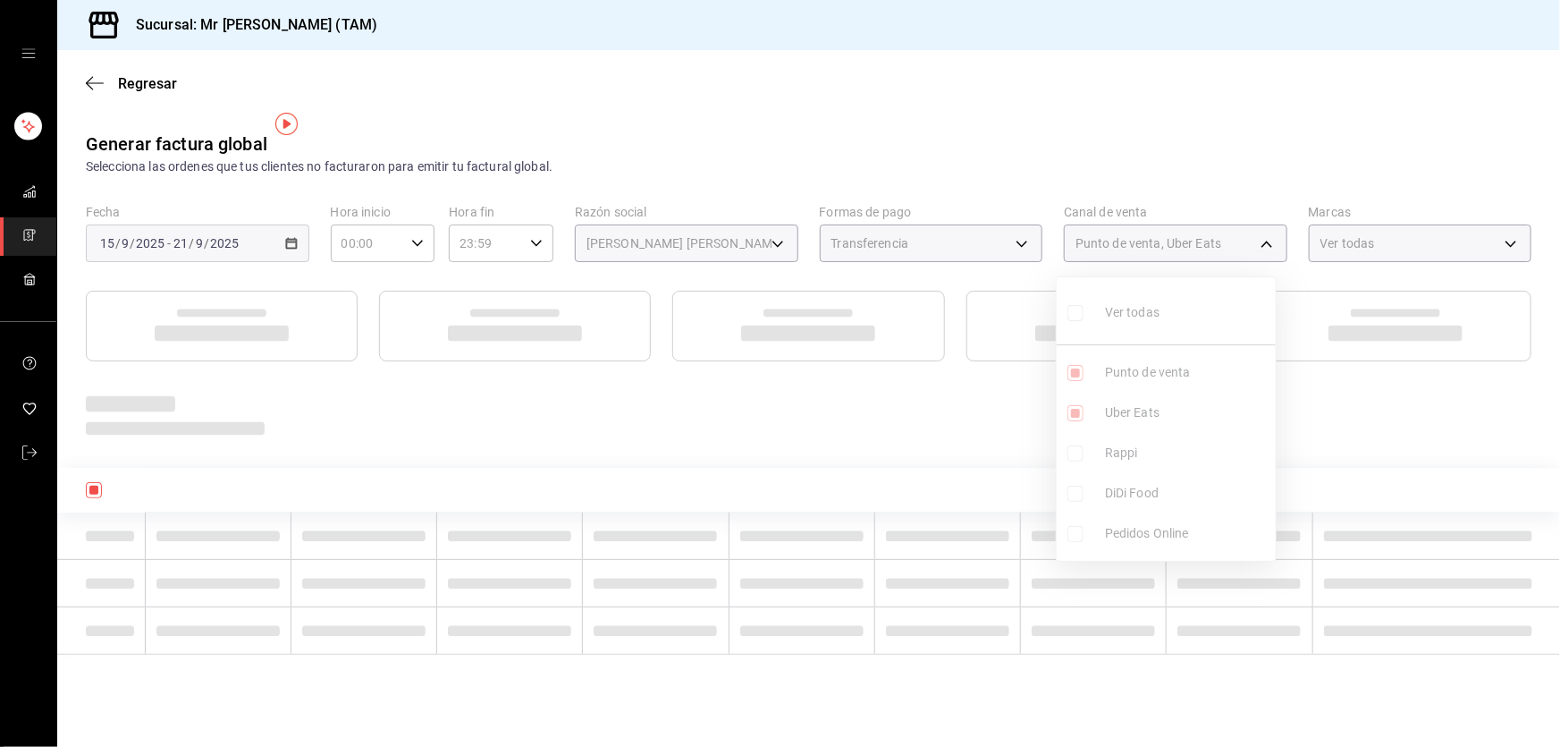
type input "PARROT,UBER_EATS"
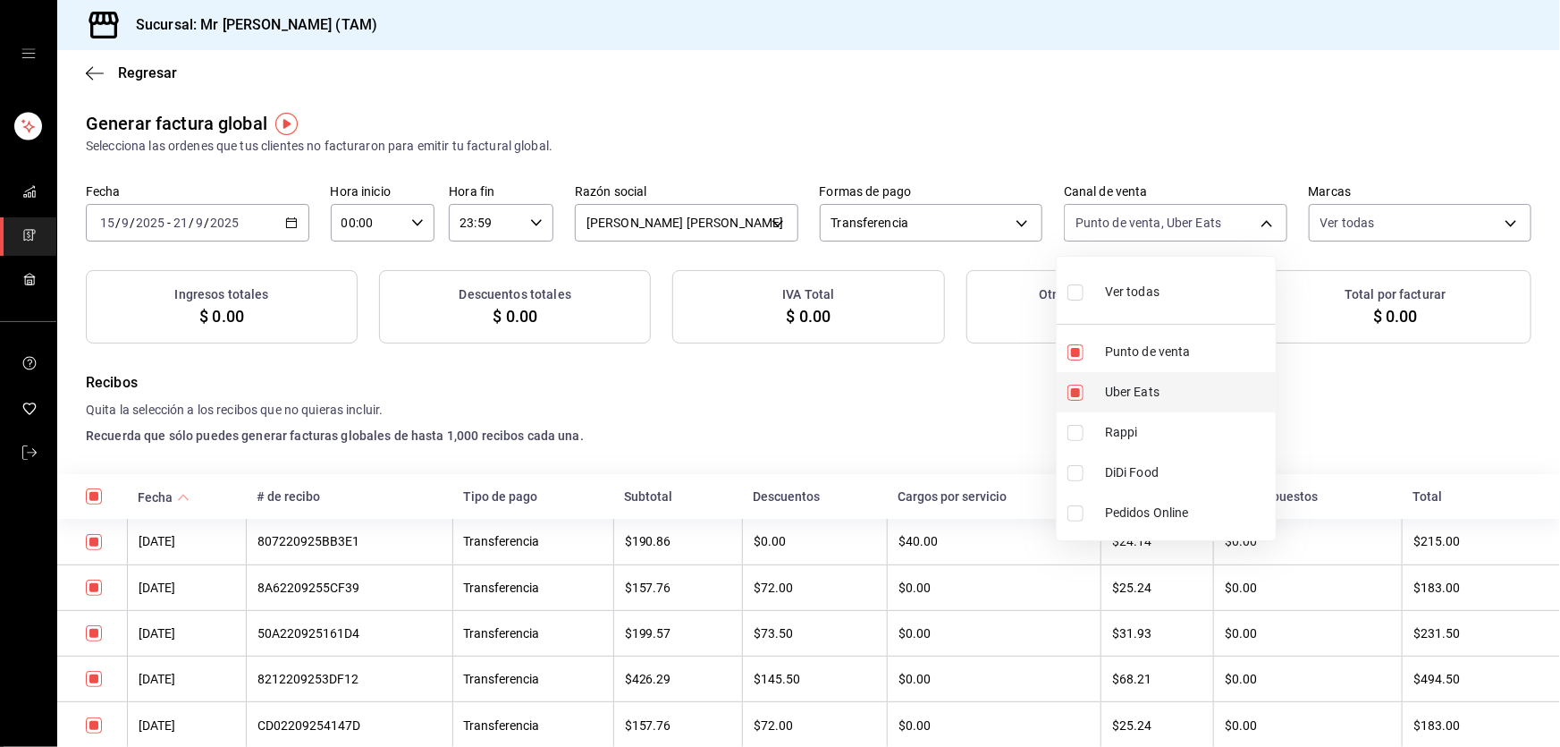
checkbox input "true"
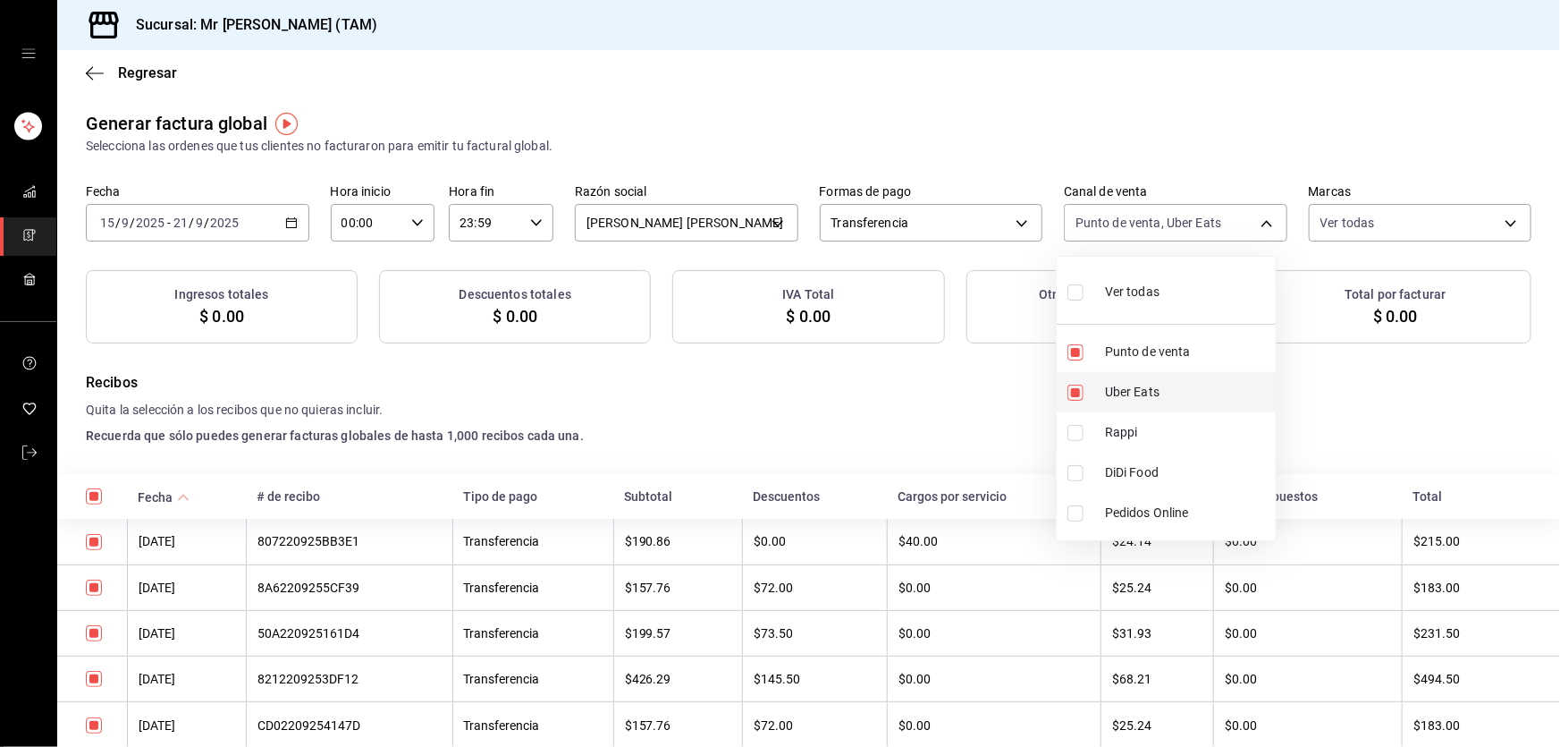
checkbox input "true"
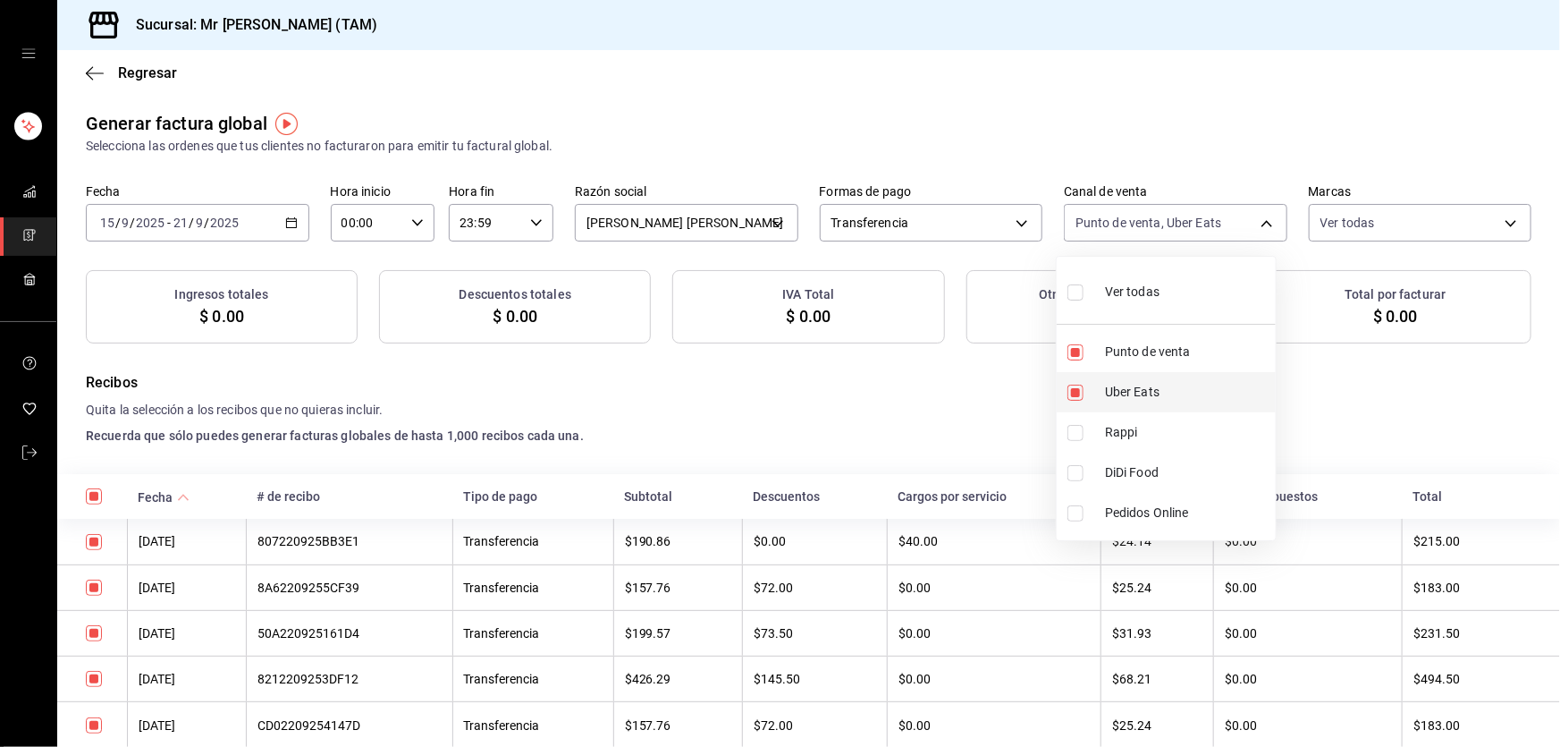
checkbox input "true"
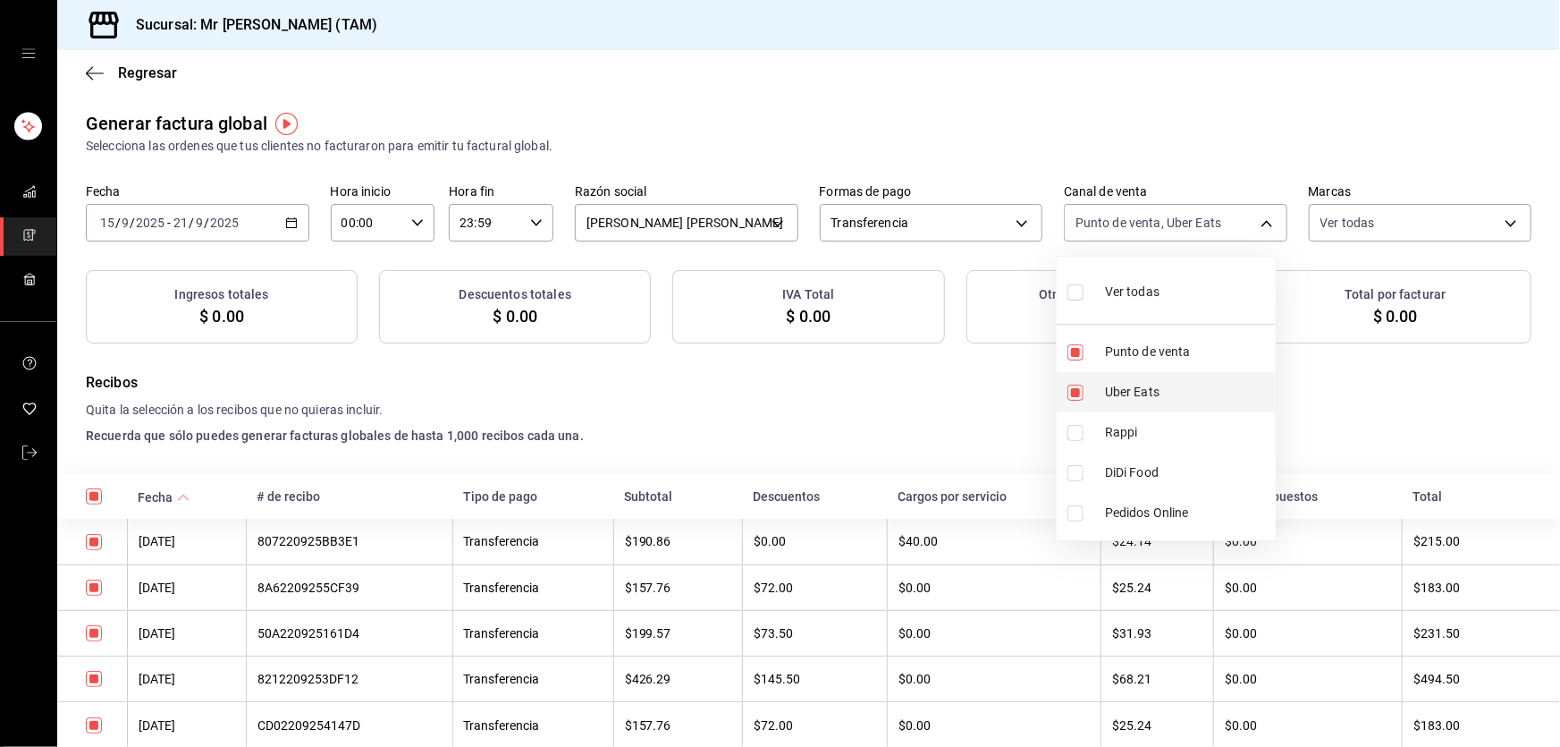
checkbox input "true"
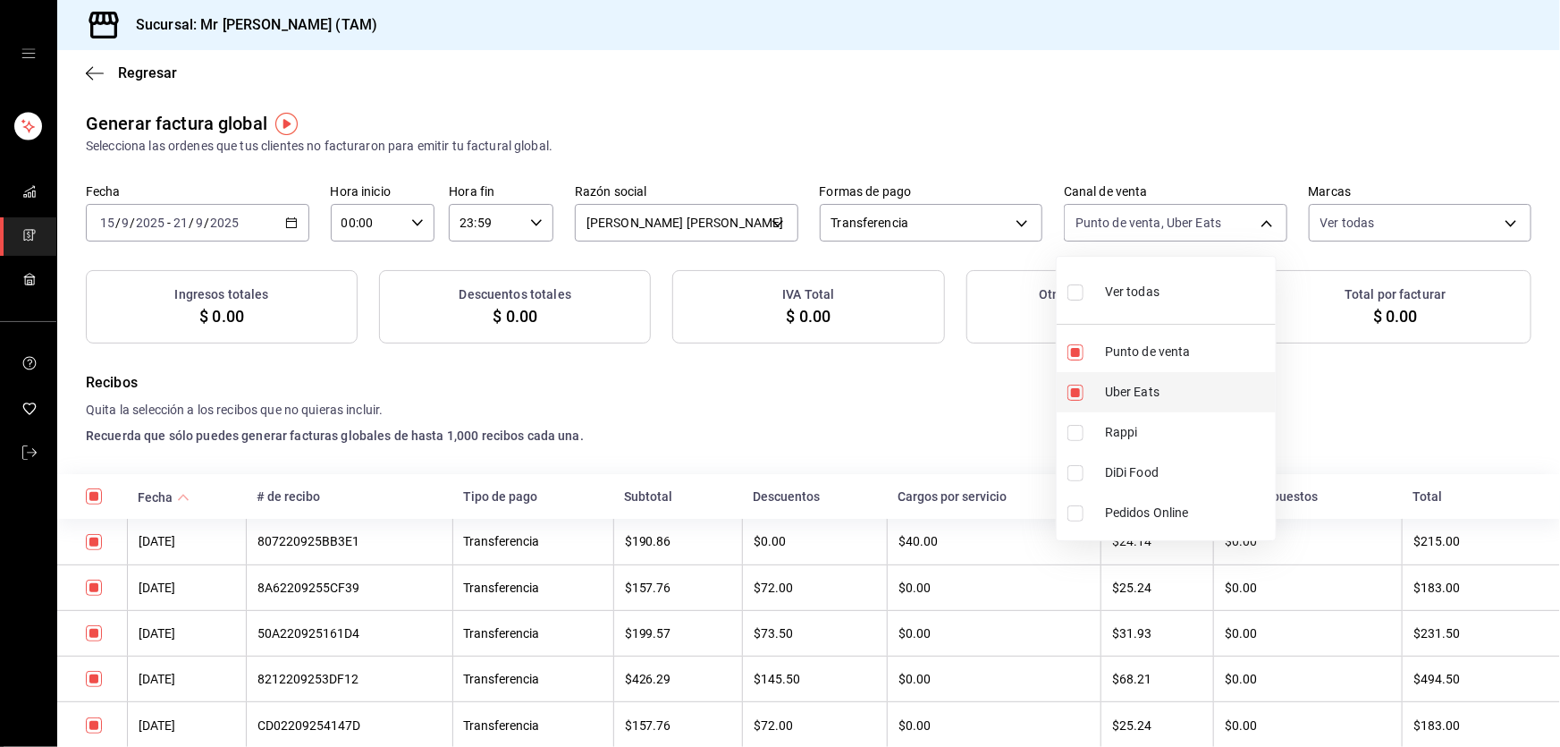
checkbox input "true"
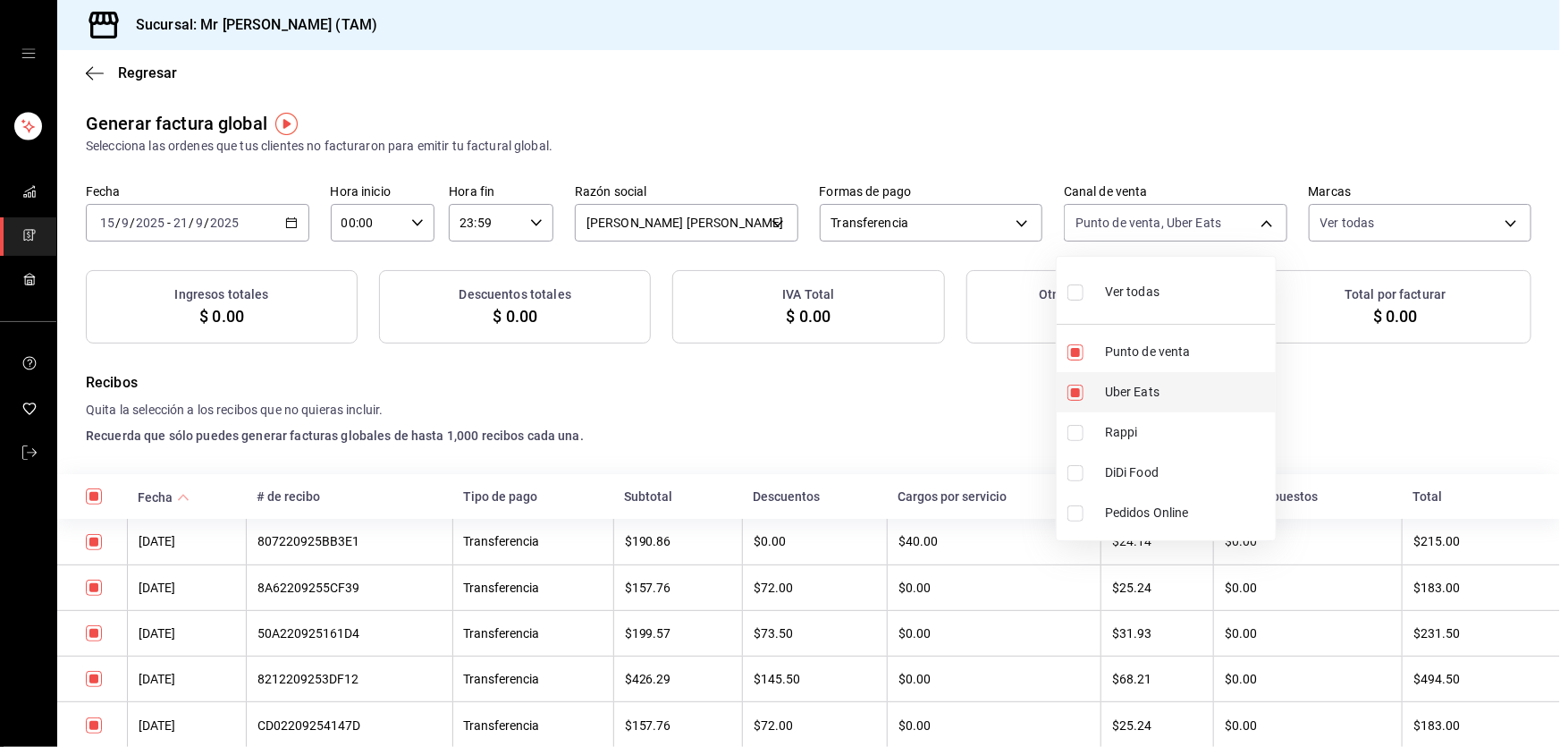
checkbox input "true"
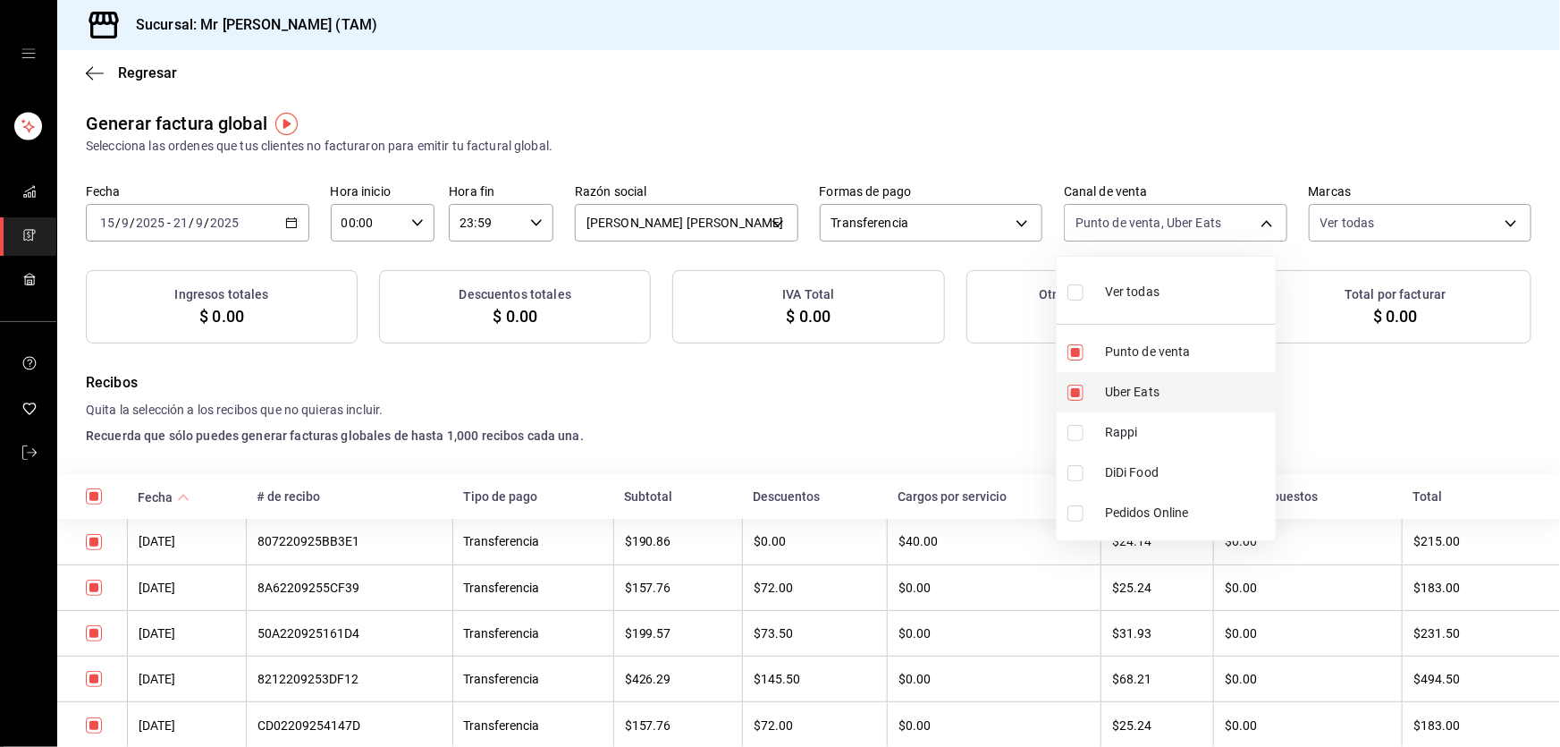
checkbox input "true"
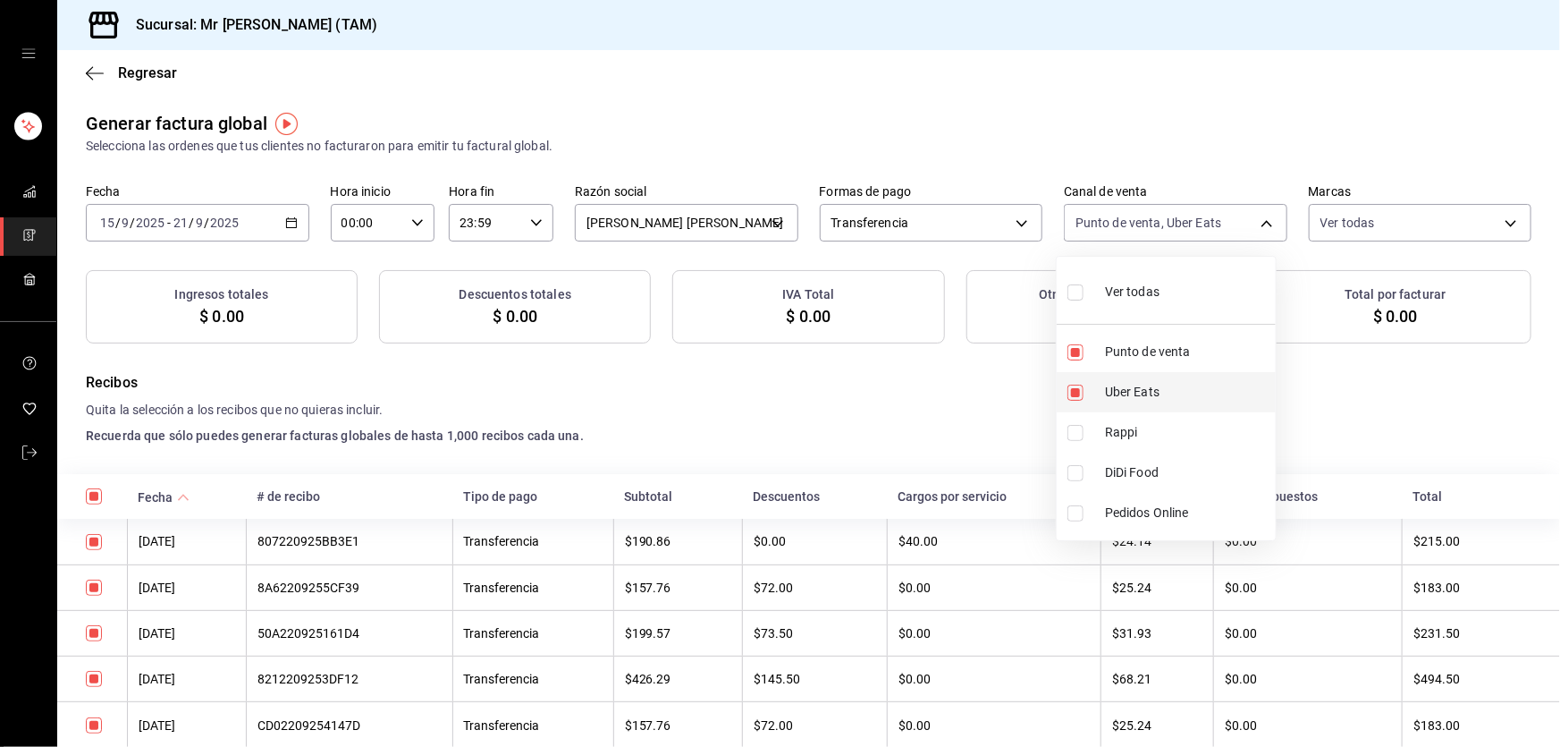
checkbox input "true"
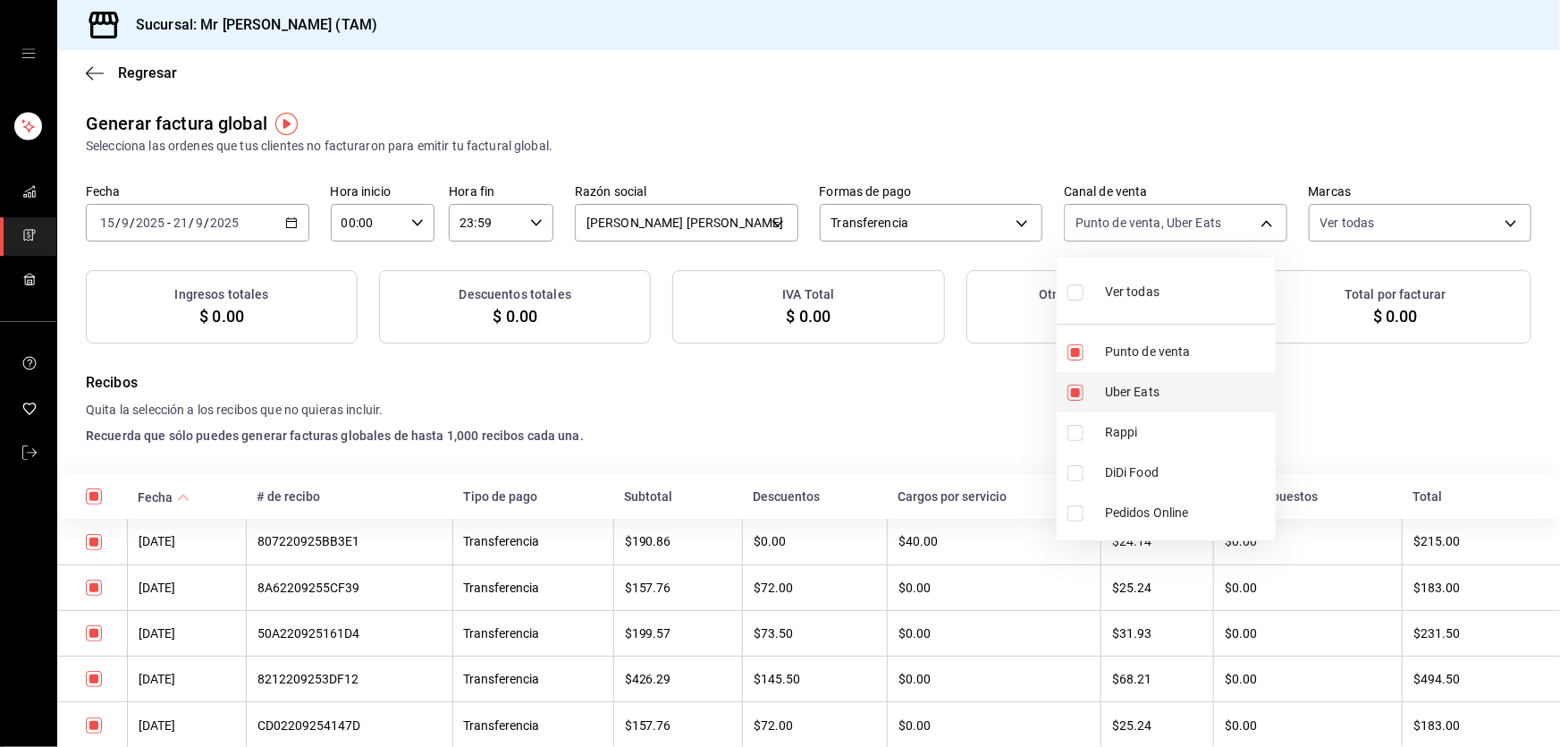
checkbox input "true"
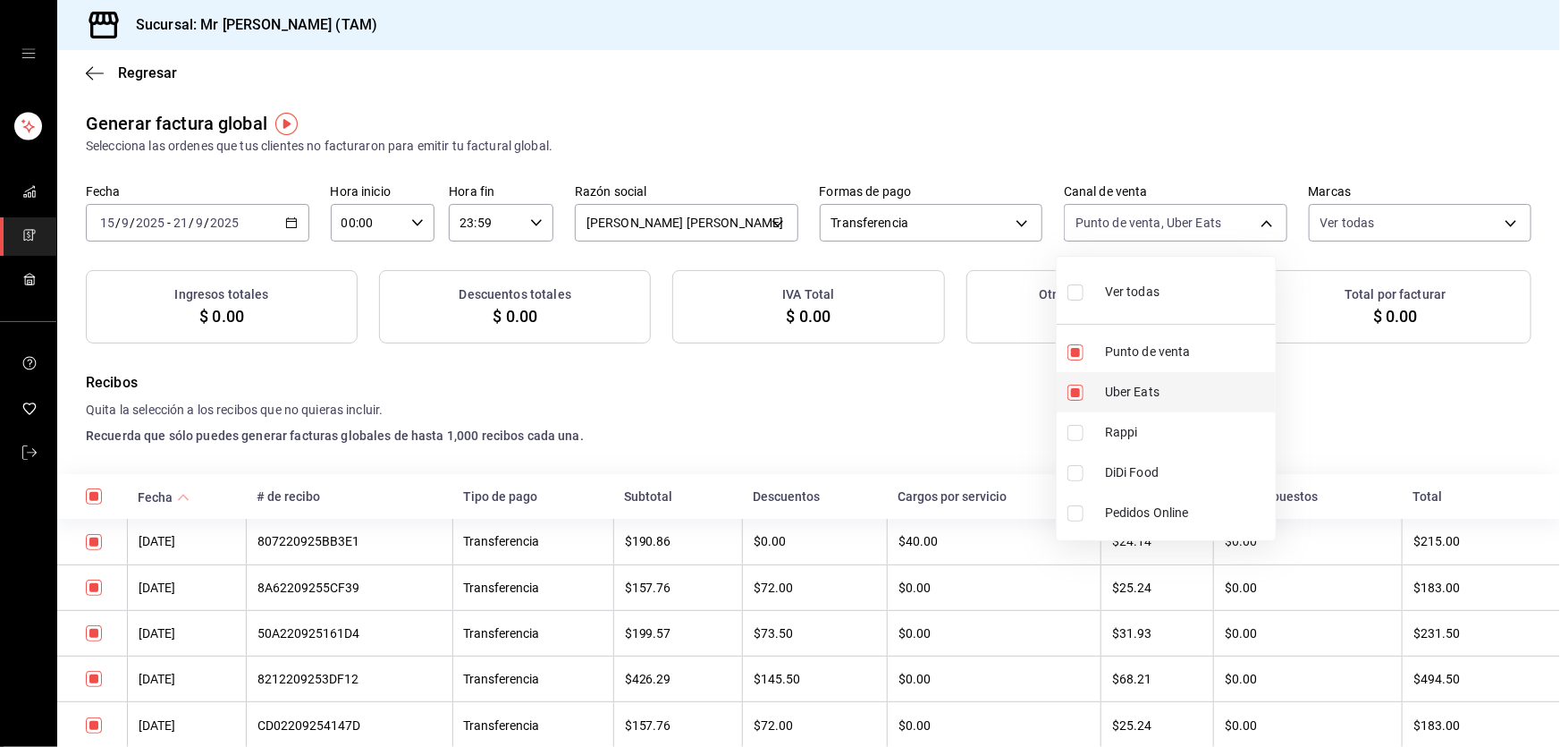
checkbox input "true"
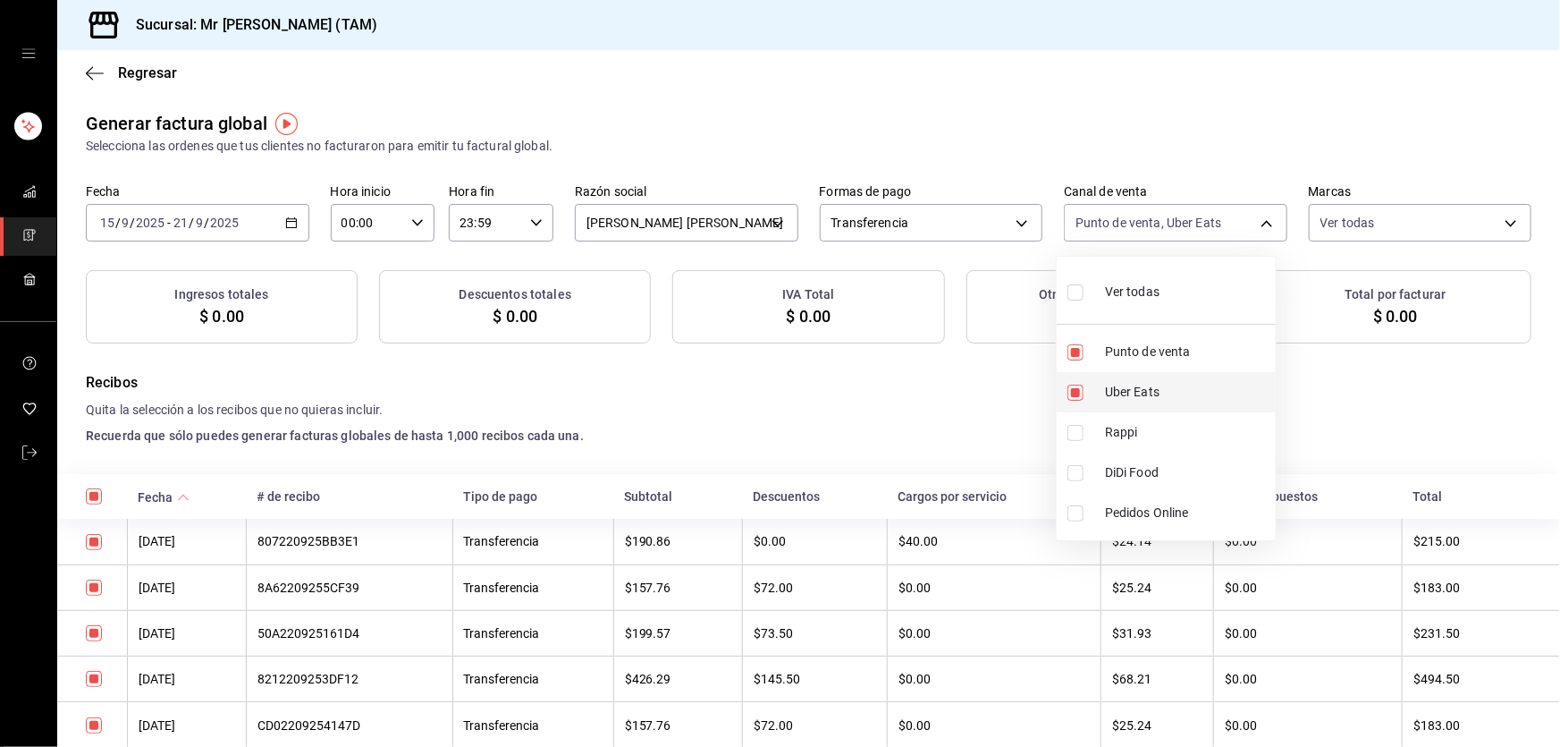
checkbox input "true"
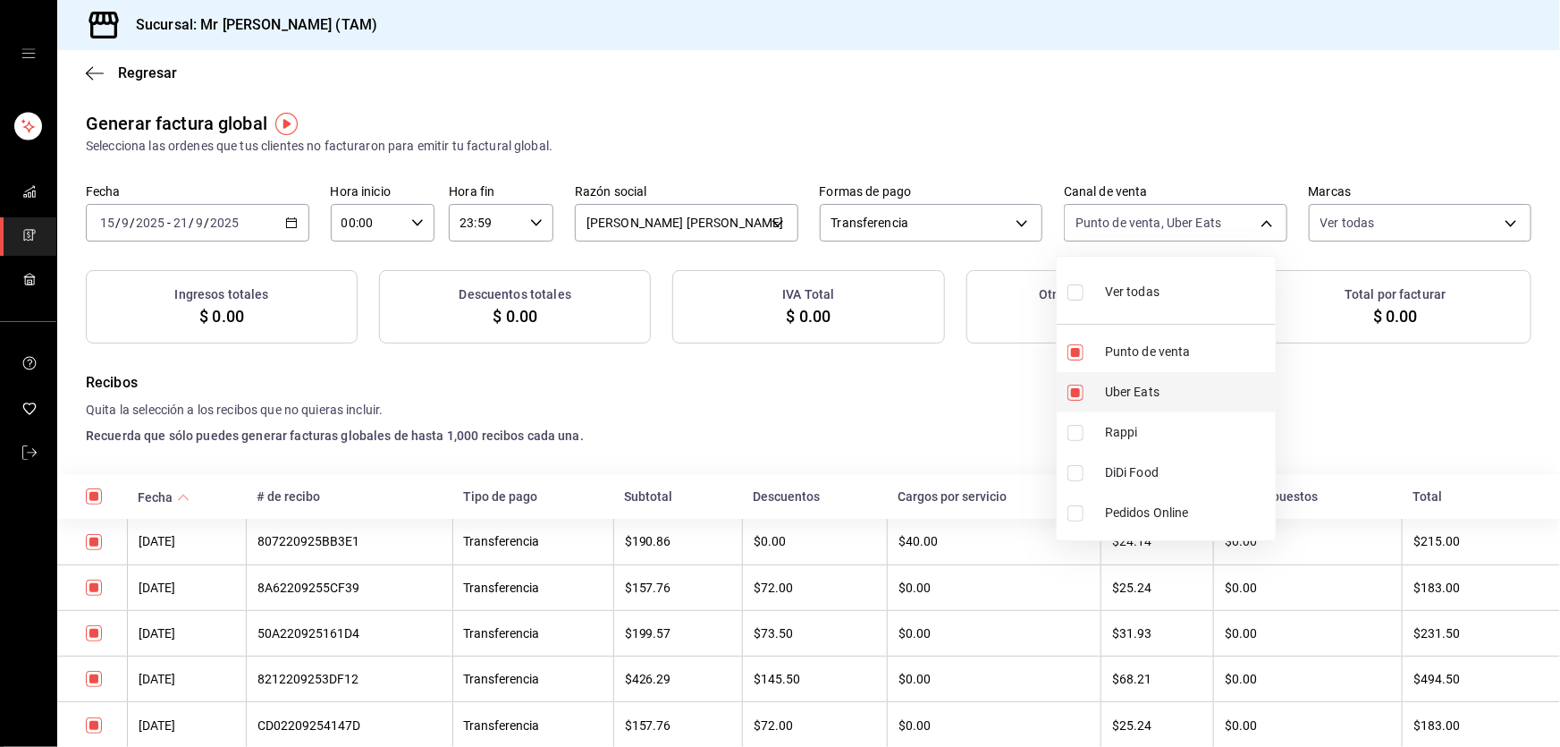
checkbox input "true"
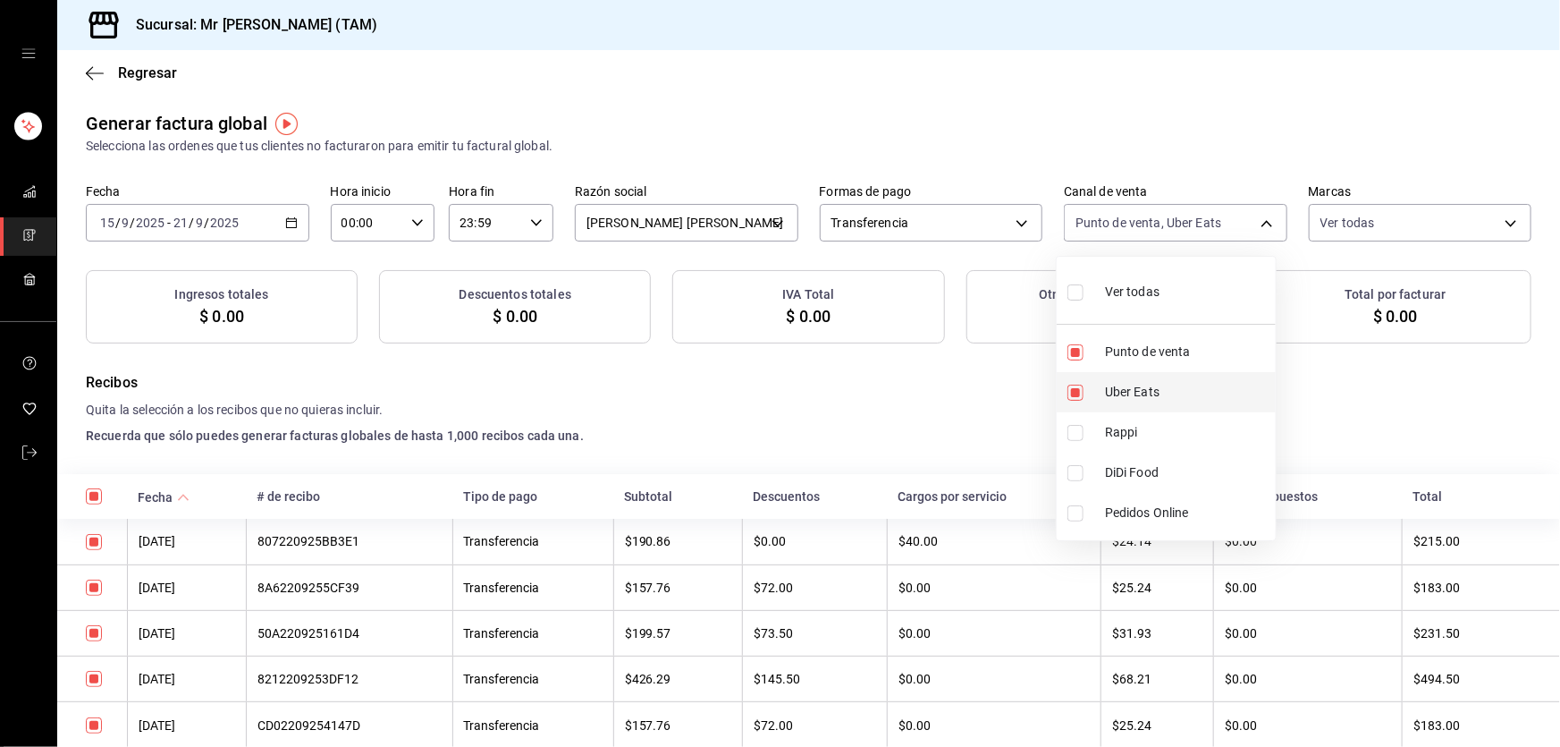
checkbox input "true"
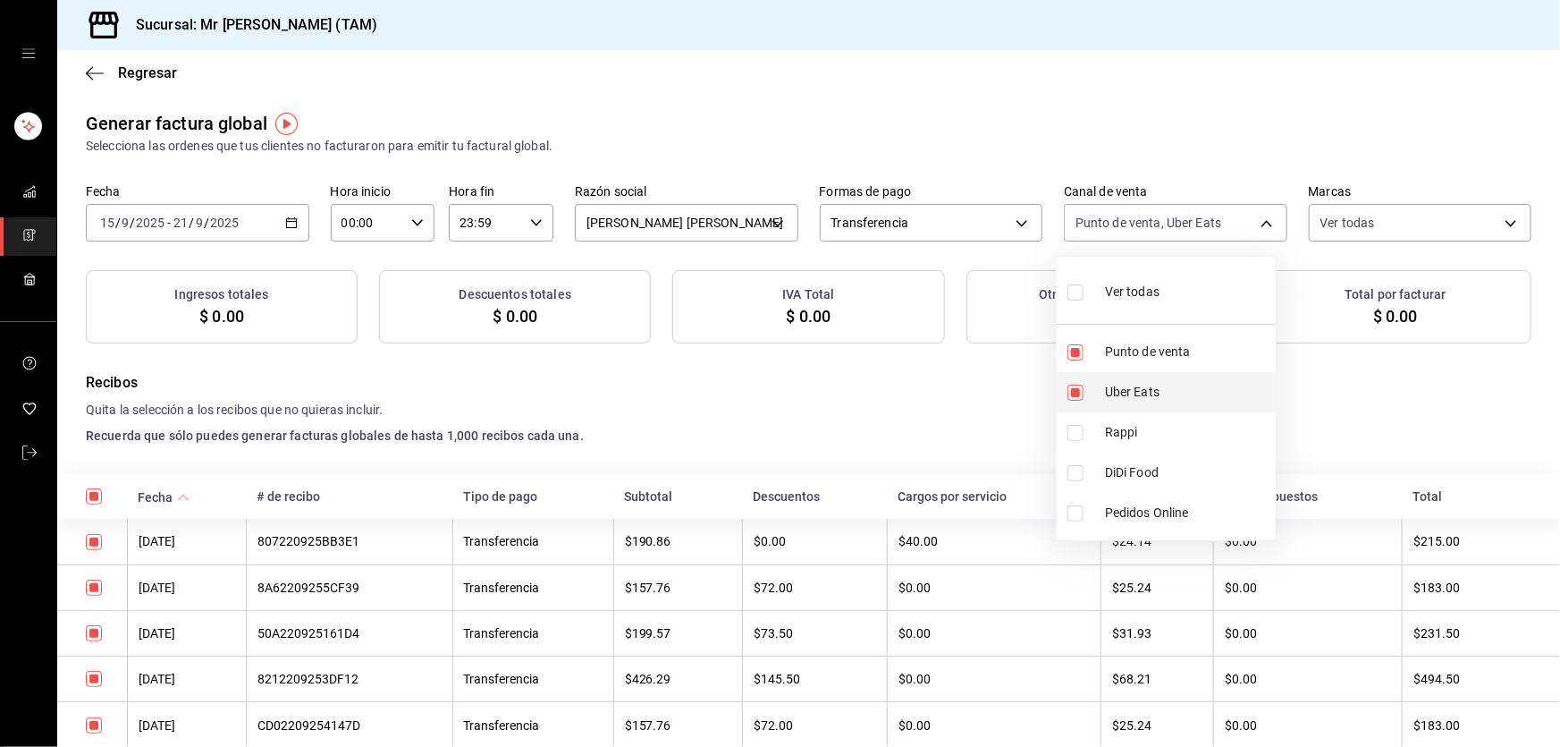
checkbox input "true"
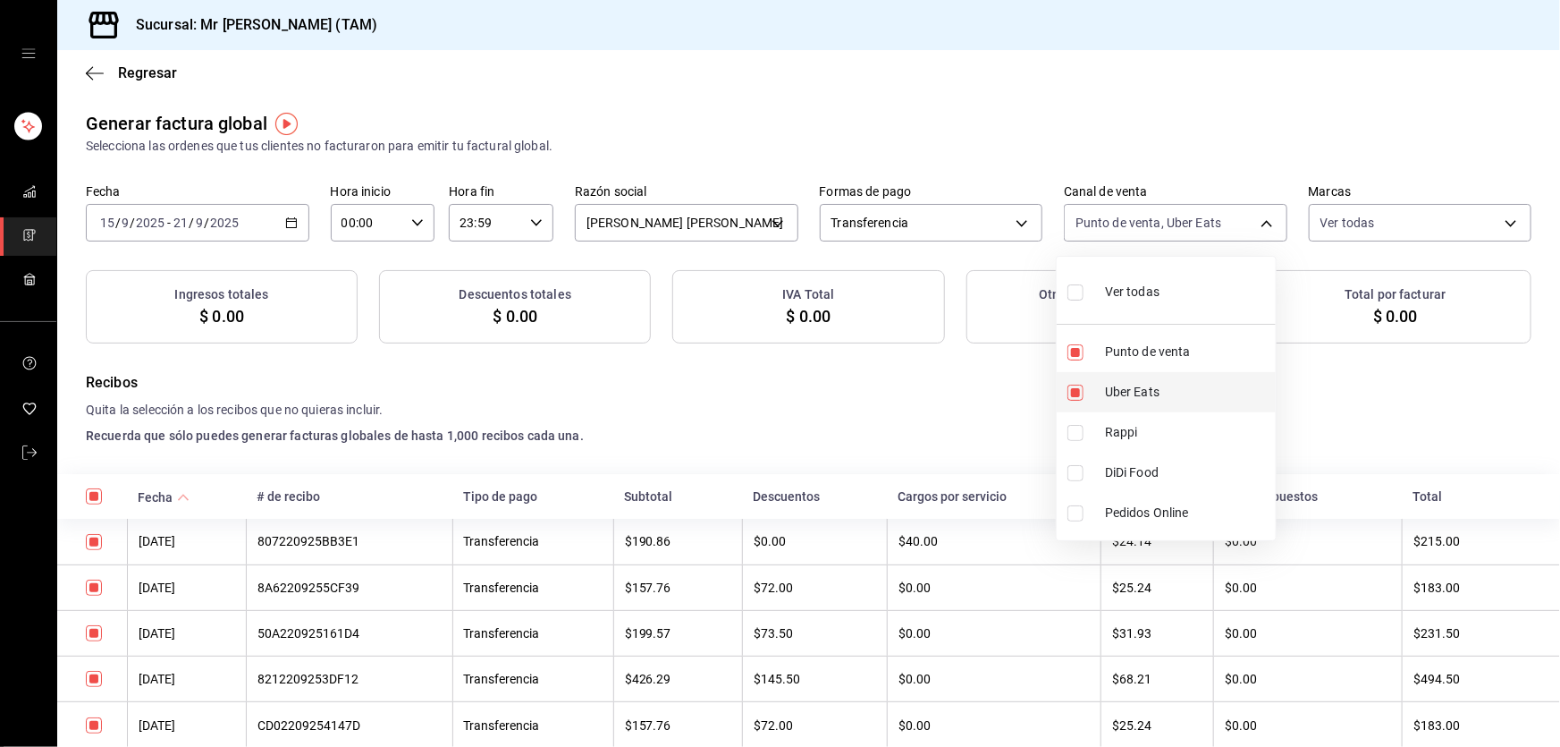
checkbox input "true"
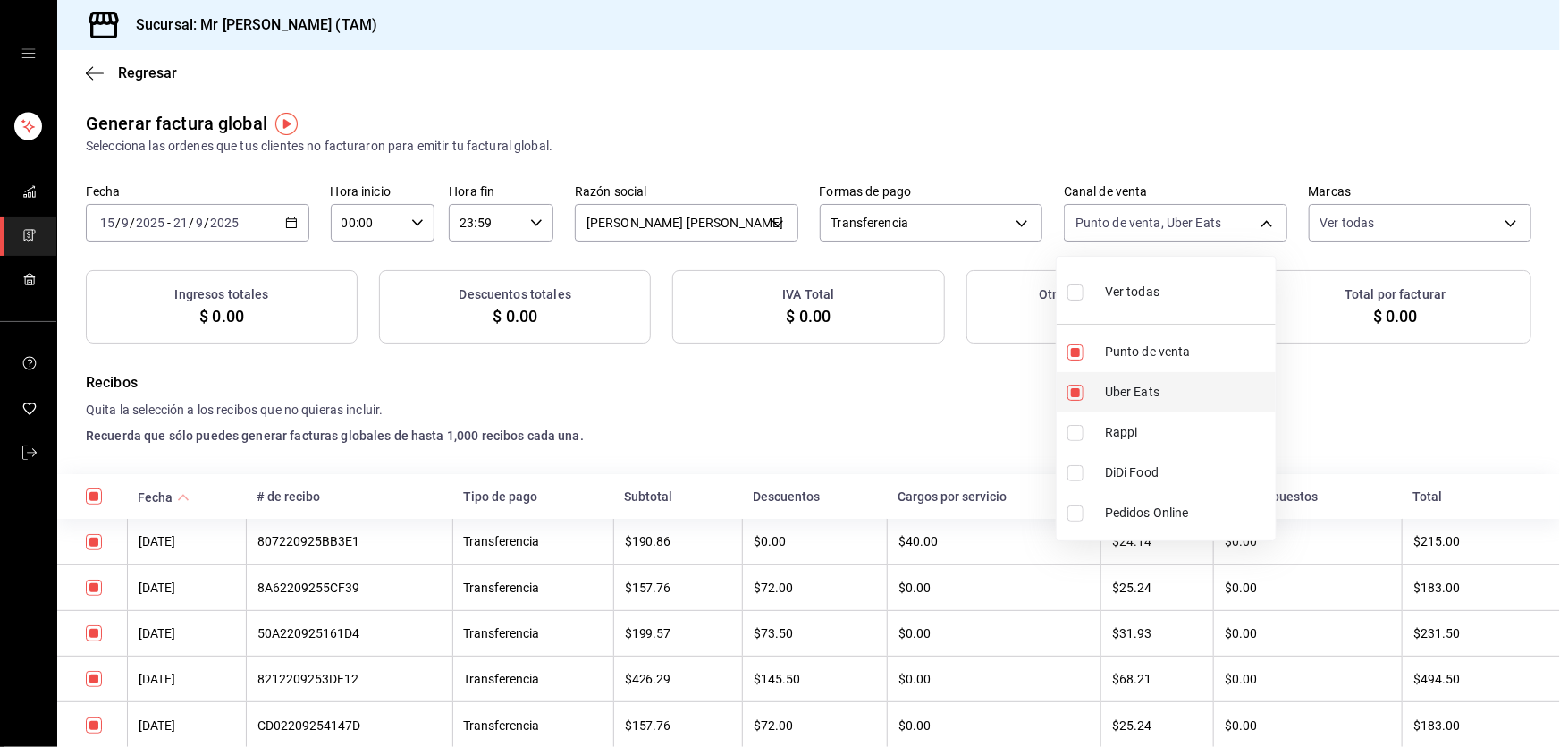
checkbox input "true"
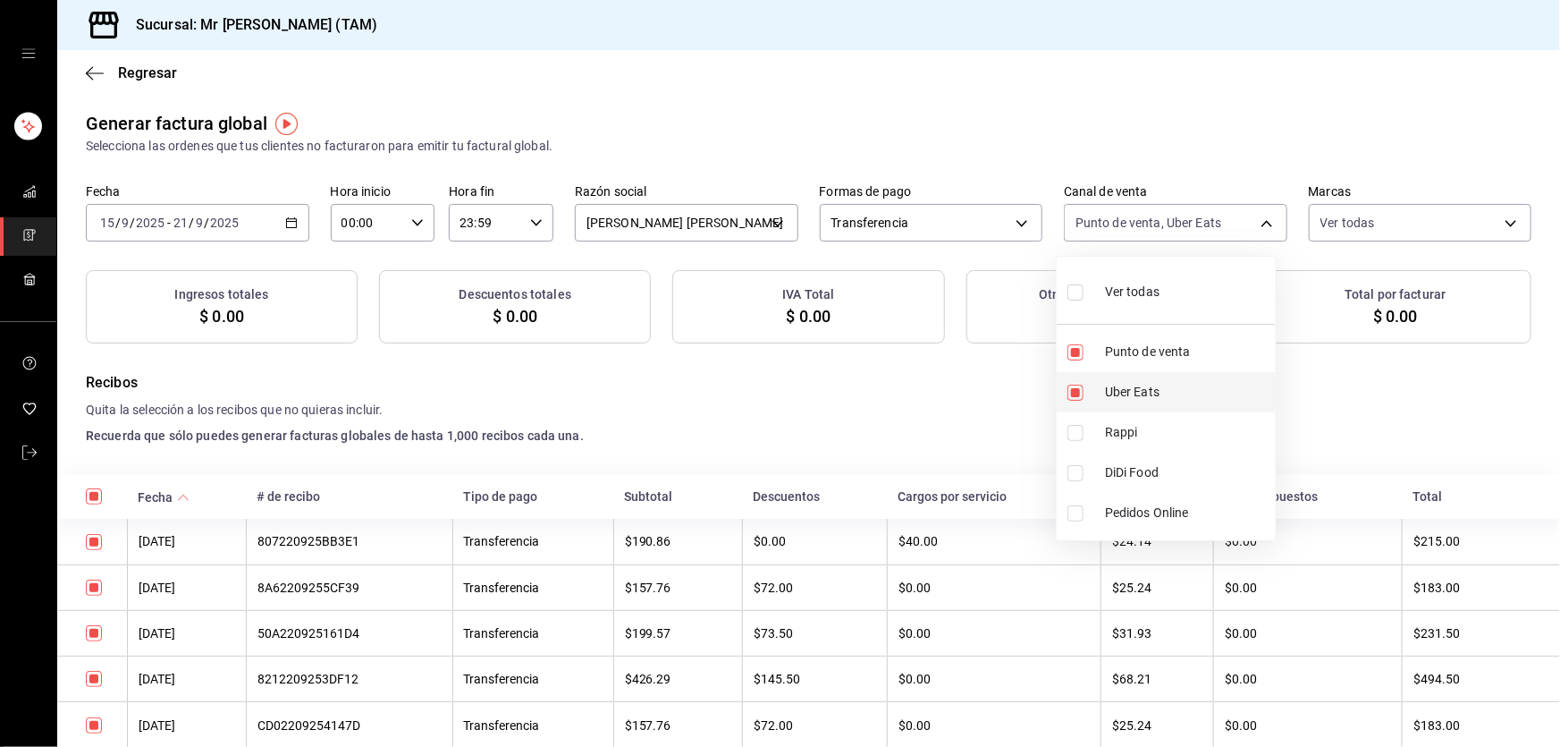
checkbox input "true"
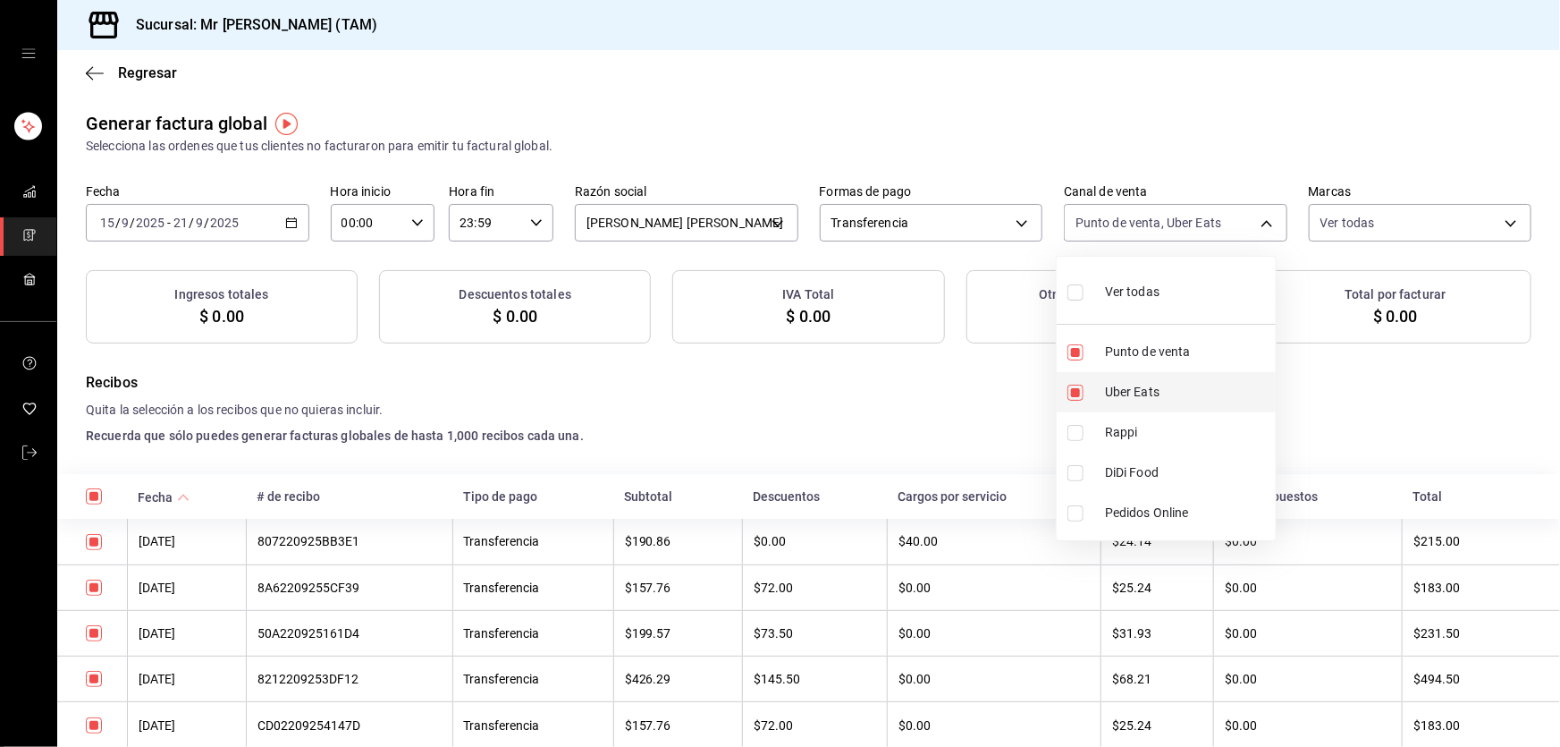
checkbox input "true"
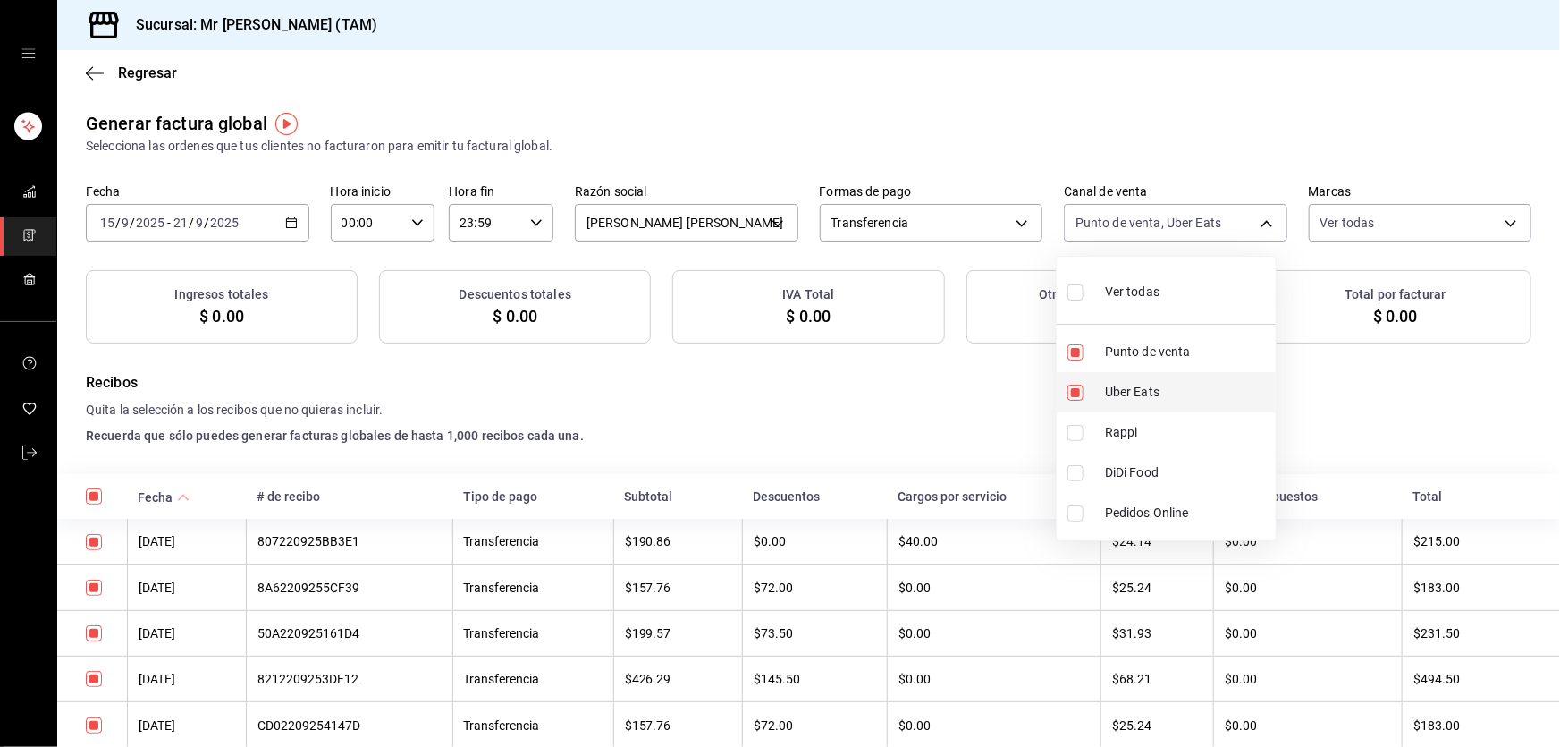
checkbox input "true"
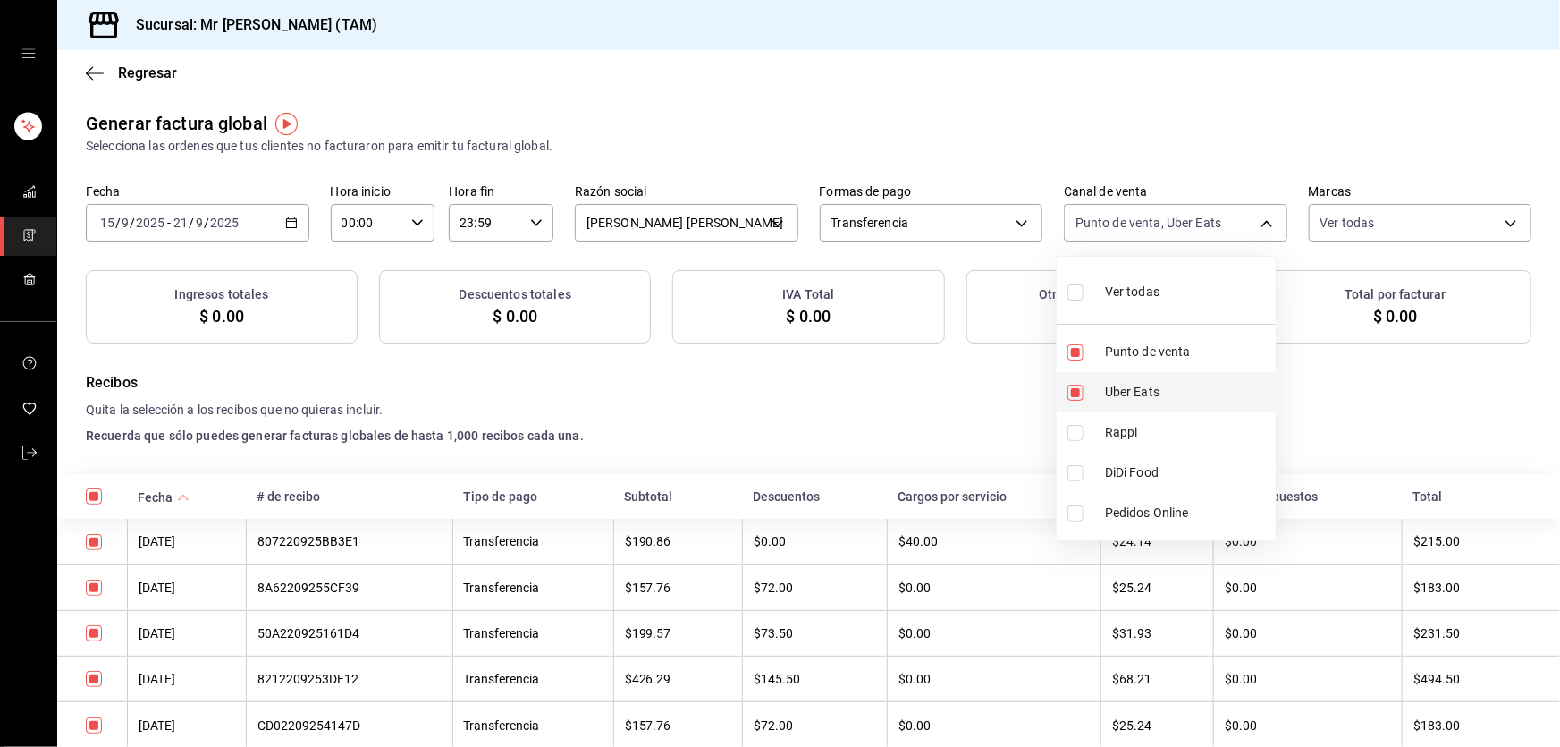
checkbox input "true"
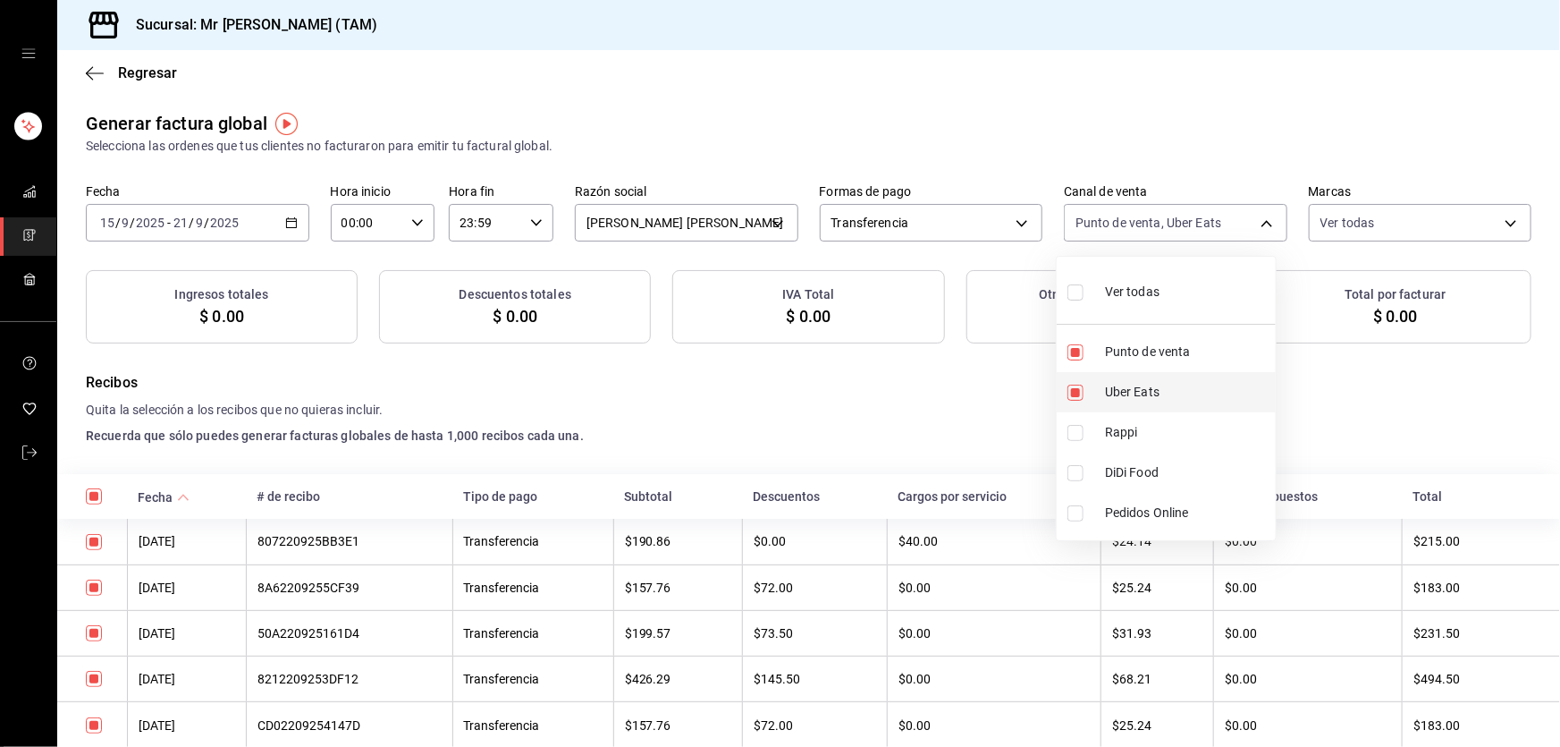
checkbox input "true"
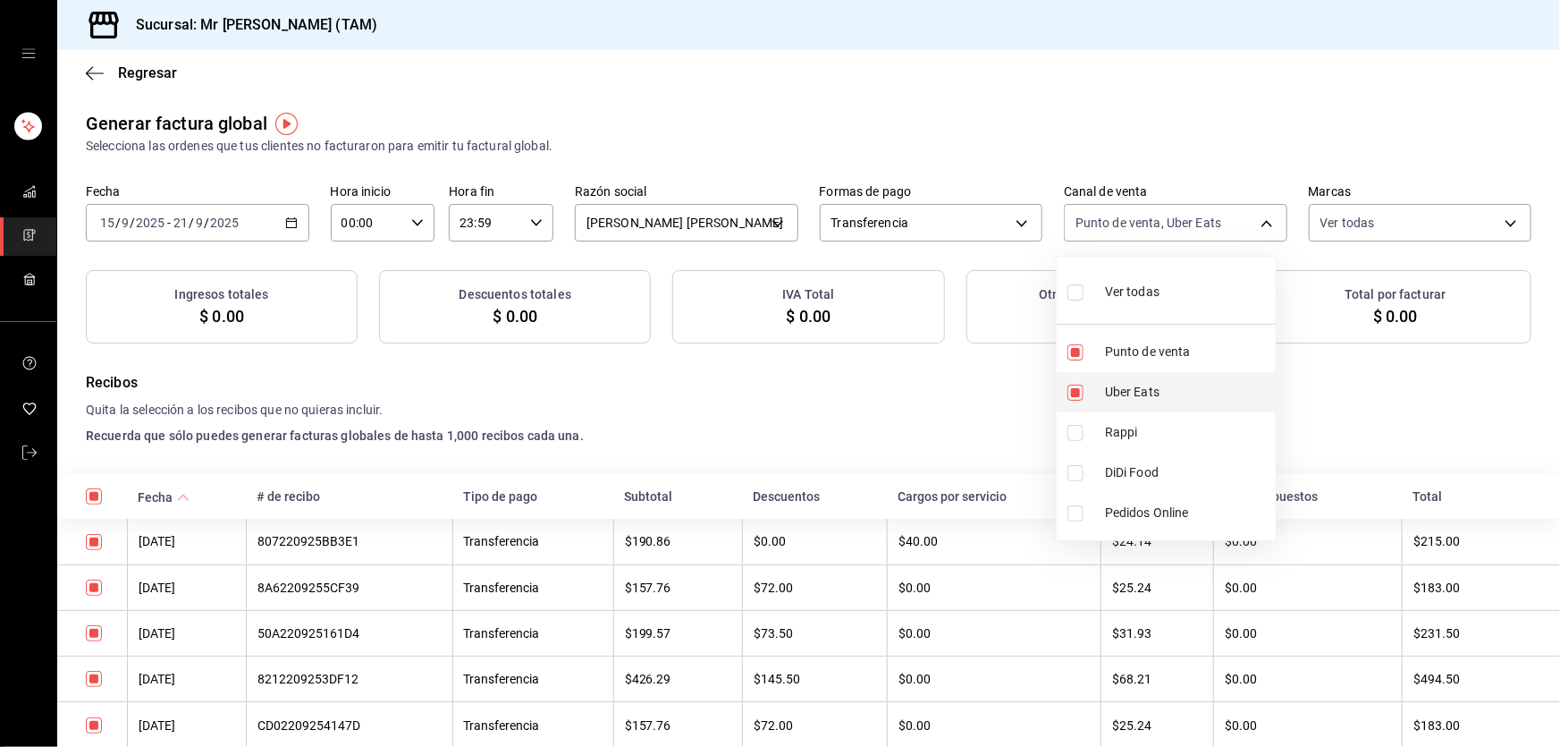
checkbox input "true"
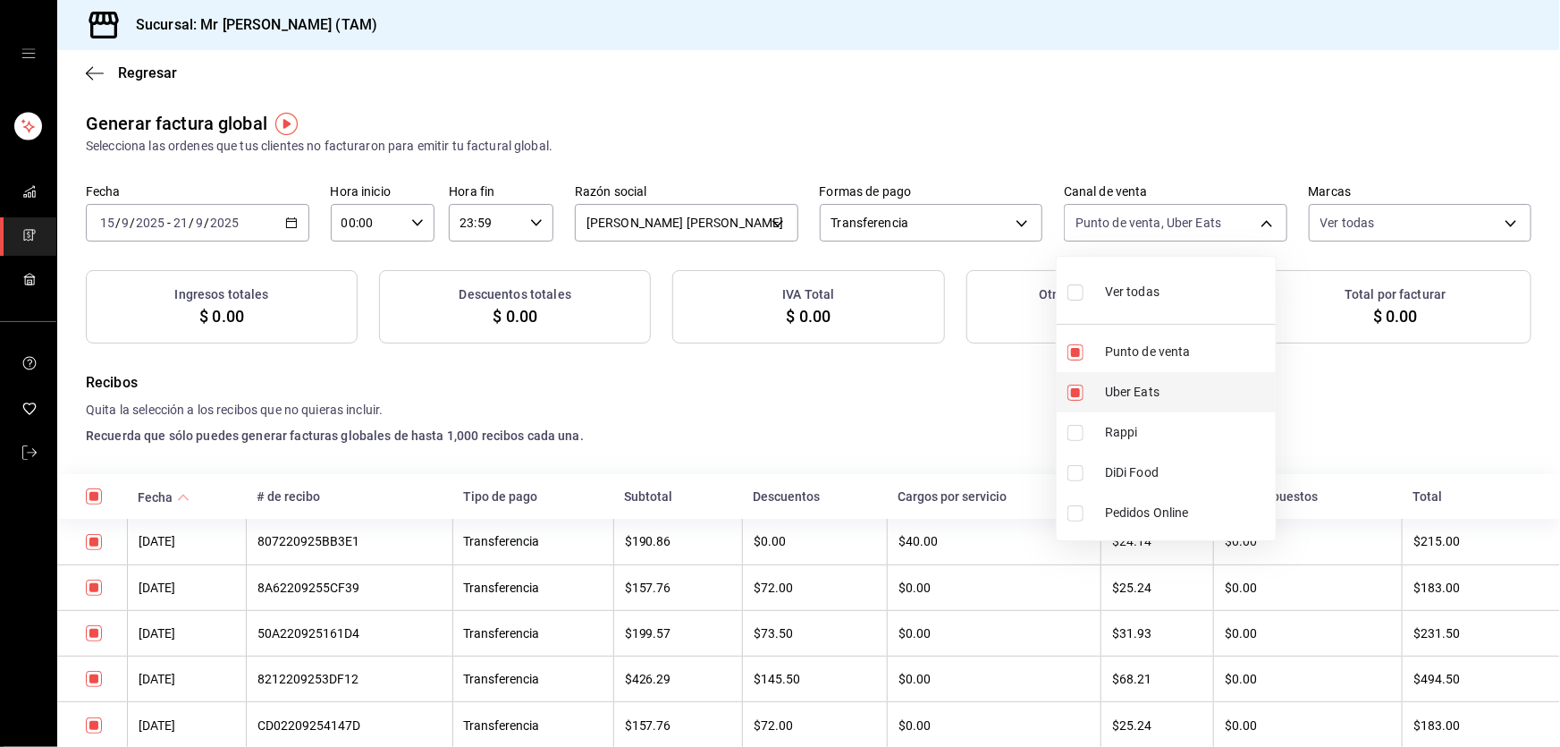
checkbox input "true"
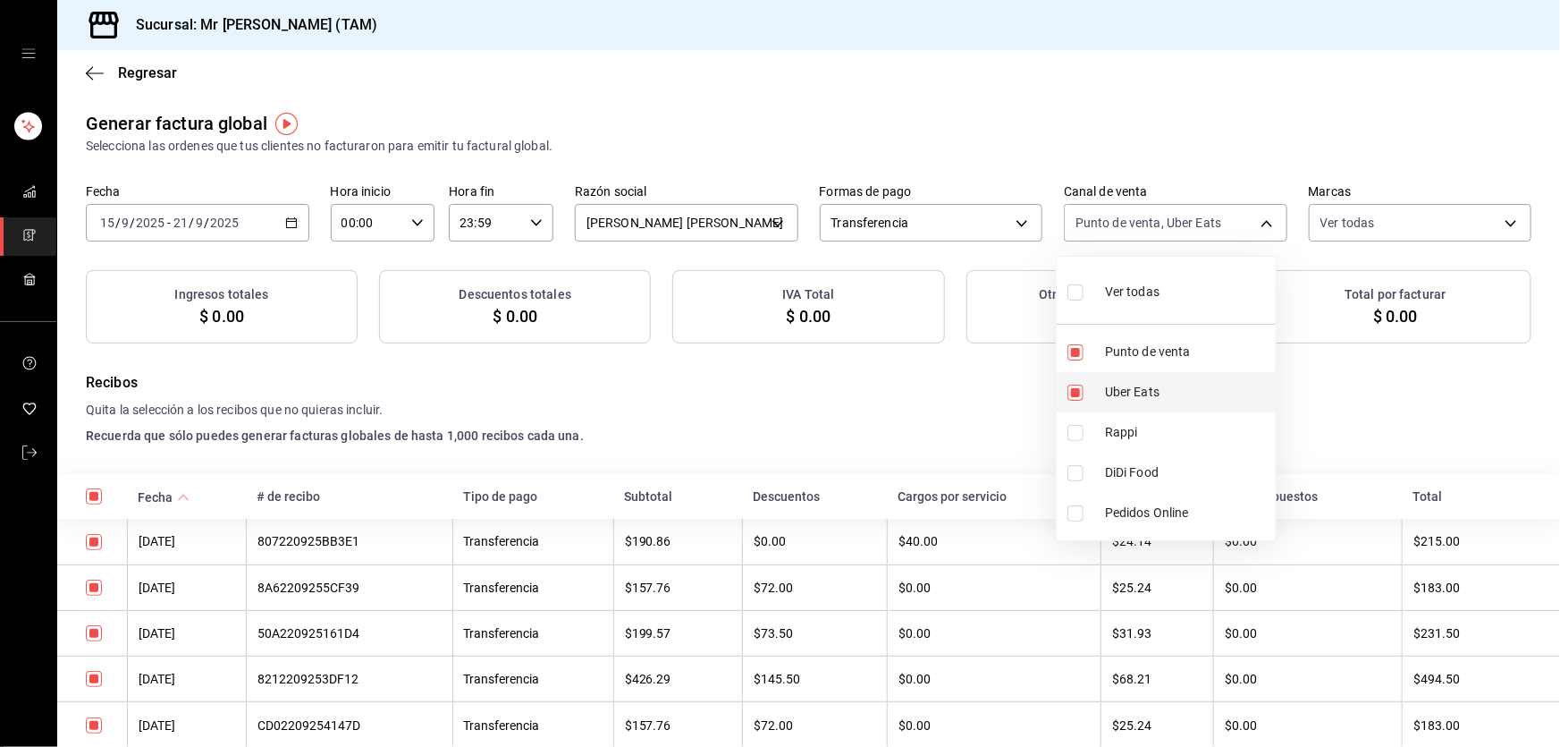
checkbox input "true"
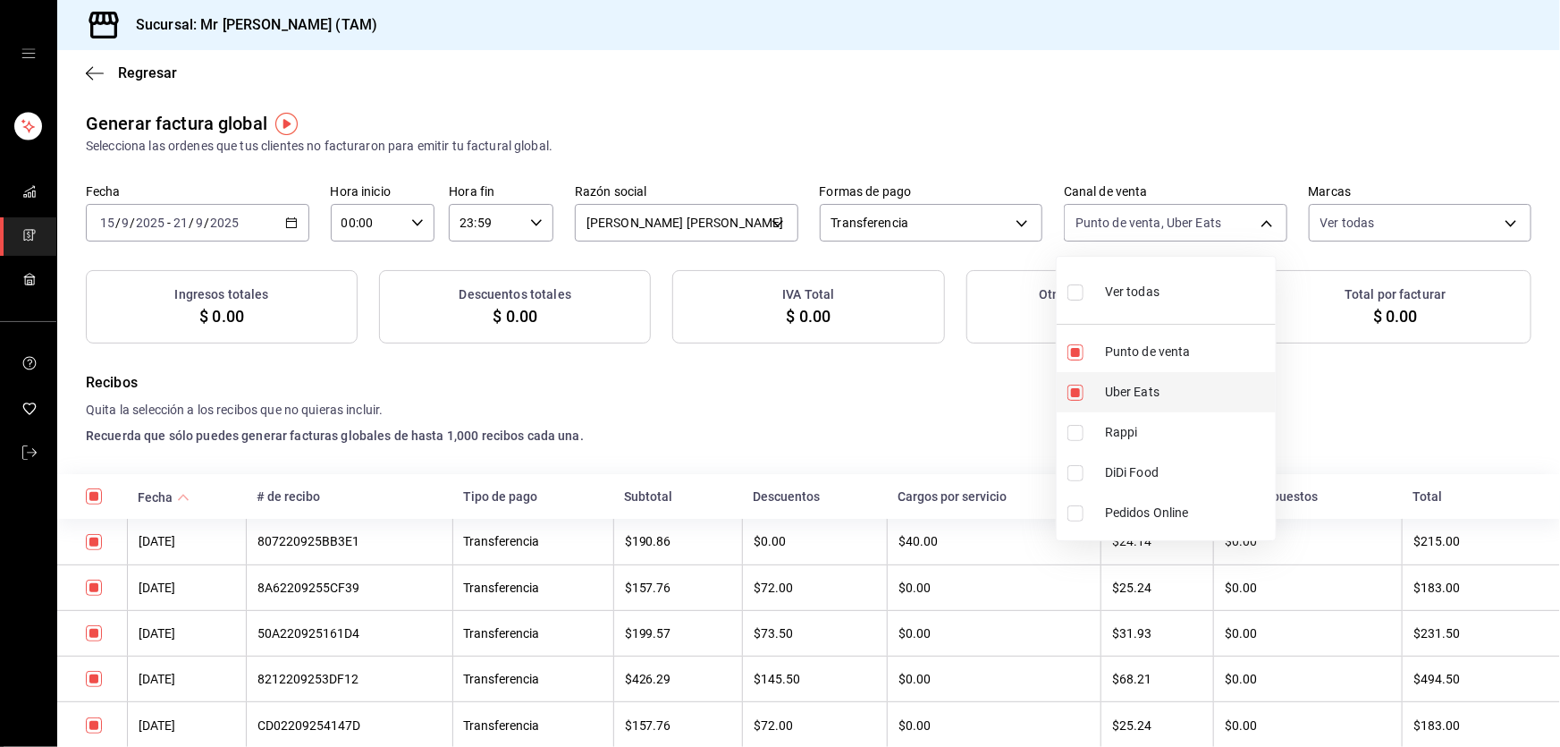
checkbox input "true"
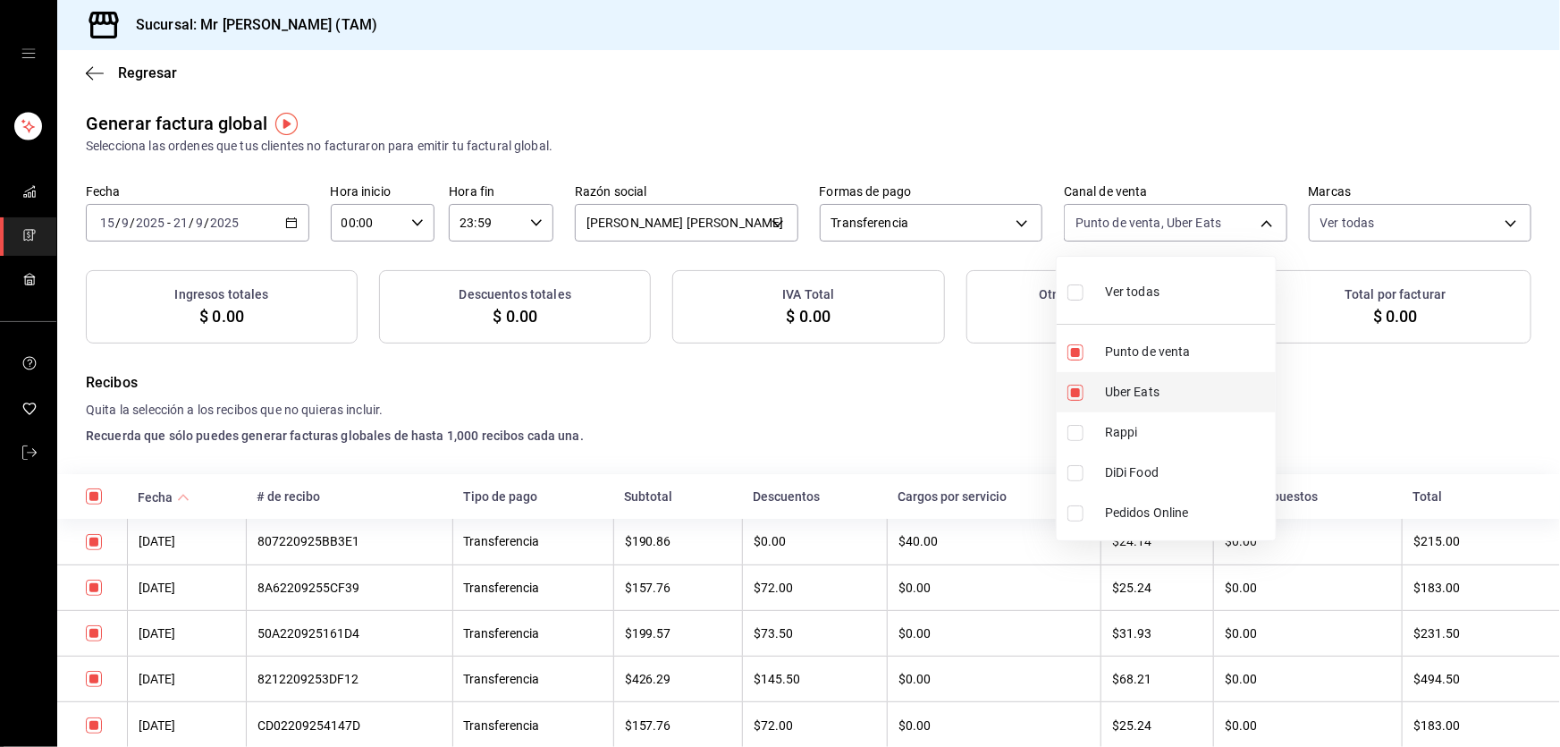
checkbox input "true"
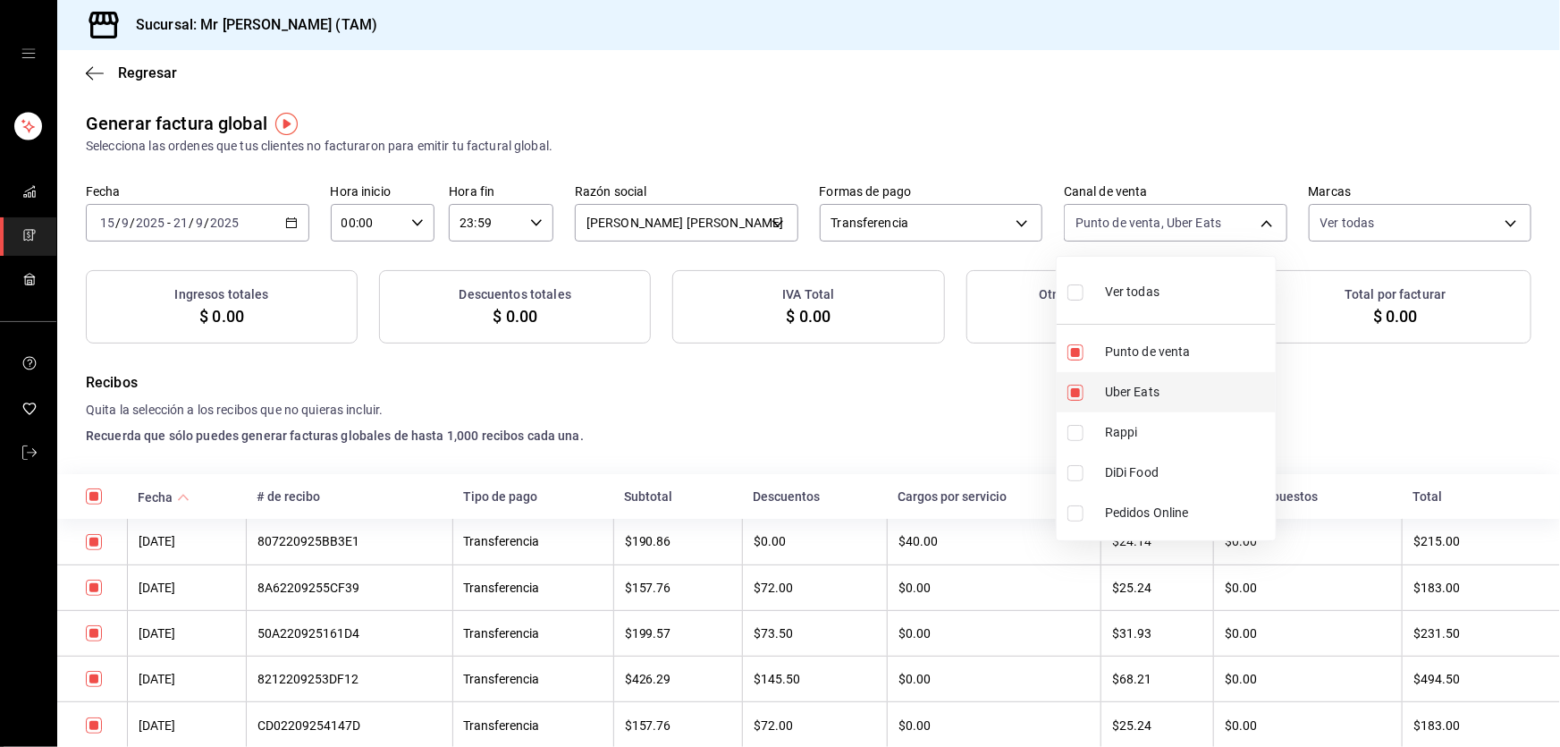
checkbox input "true"
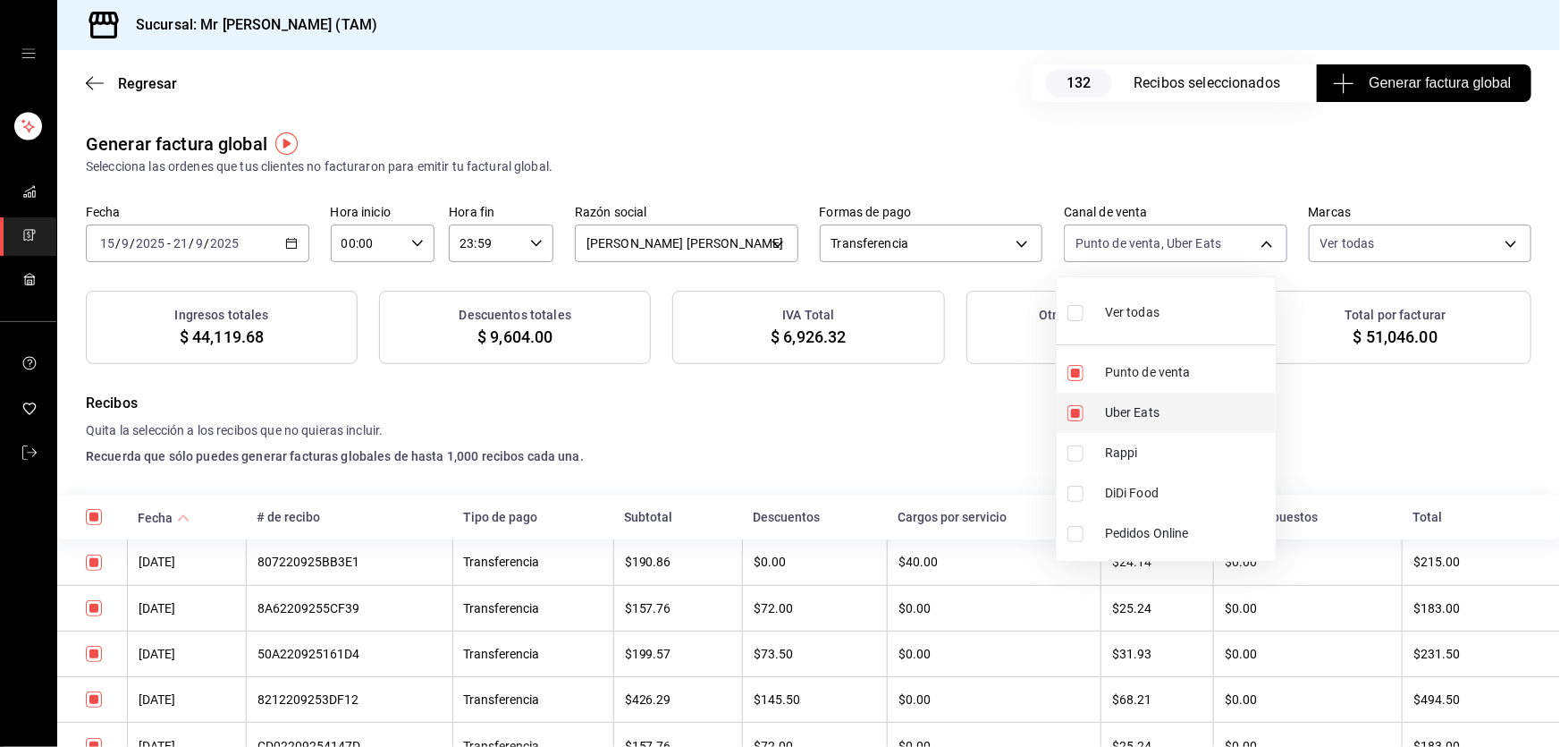
click at [1077, 407] on input "checkbox" at bounding box center [1076, 413] width 16 height 16
click at [1068, 526] on input "checkbox" at bounding box center [1076, 534] width 16 height 16
click at [848, 368] on div at bounding box center [780, 373] width 1560 height 747
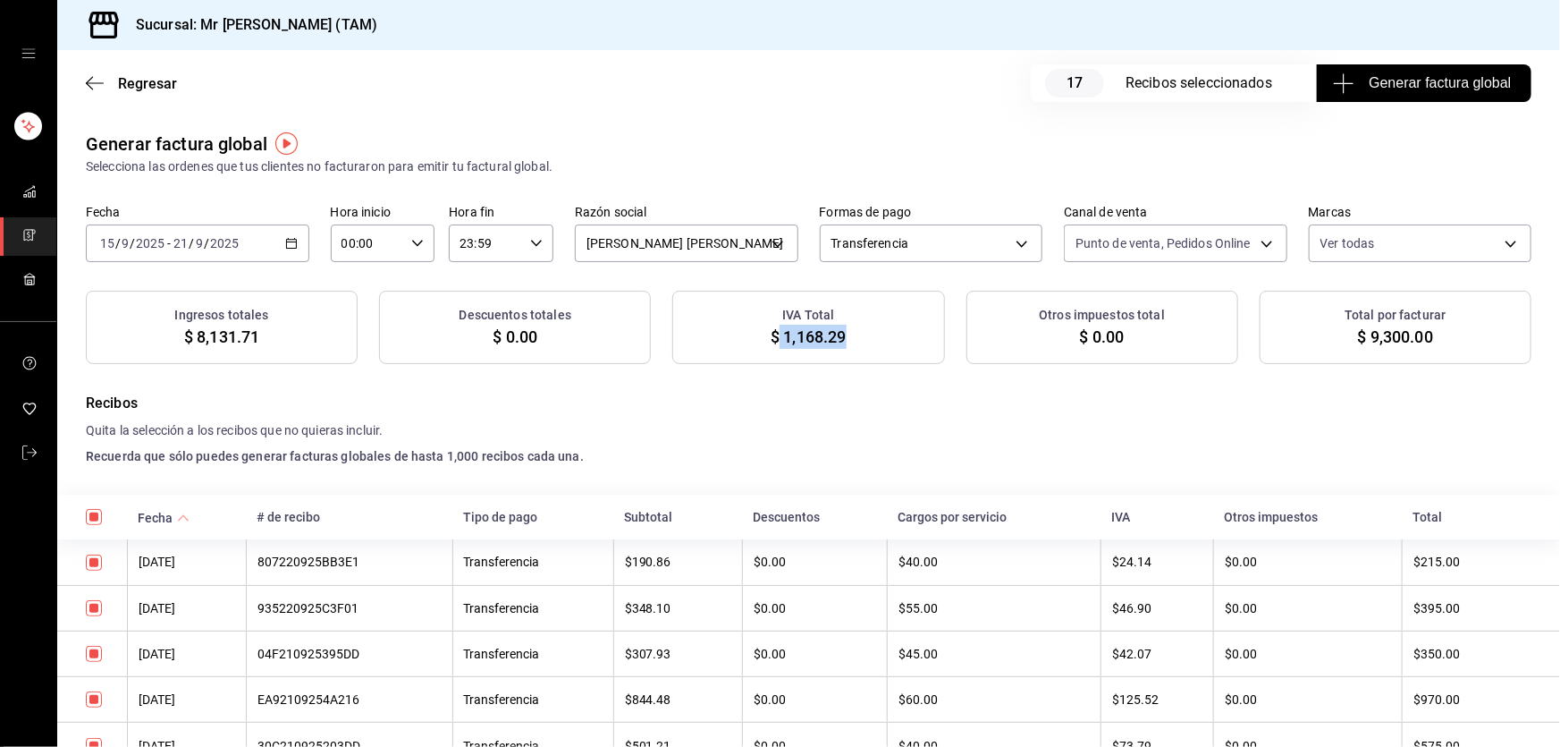
drag, startPoint x: 850, startPoint y: 338, endPoint x: 774, endPoint y: 331, distance: 76.3
click at [774, 331] on div "IVA Total $ 1,168.29" at bounding box center [808, 327] width 272 height 73
copy span "1,168.29"
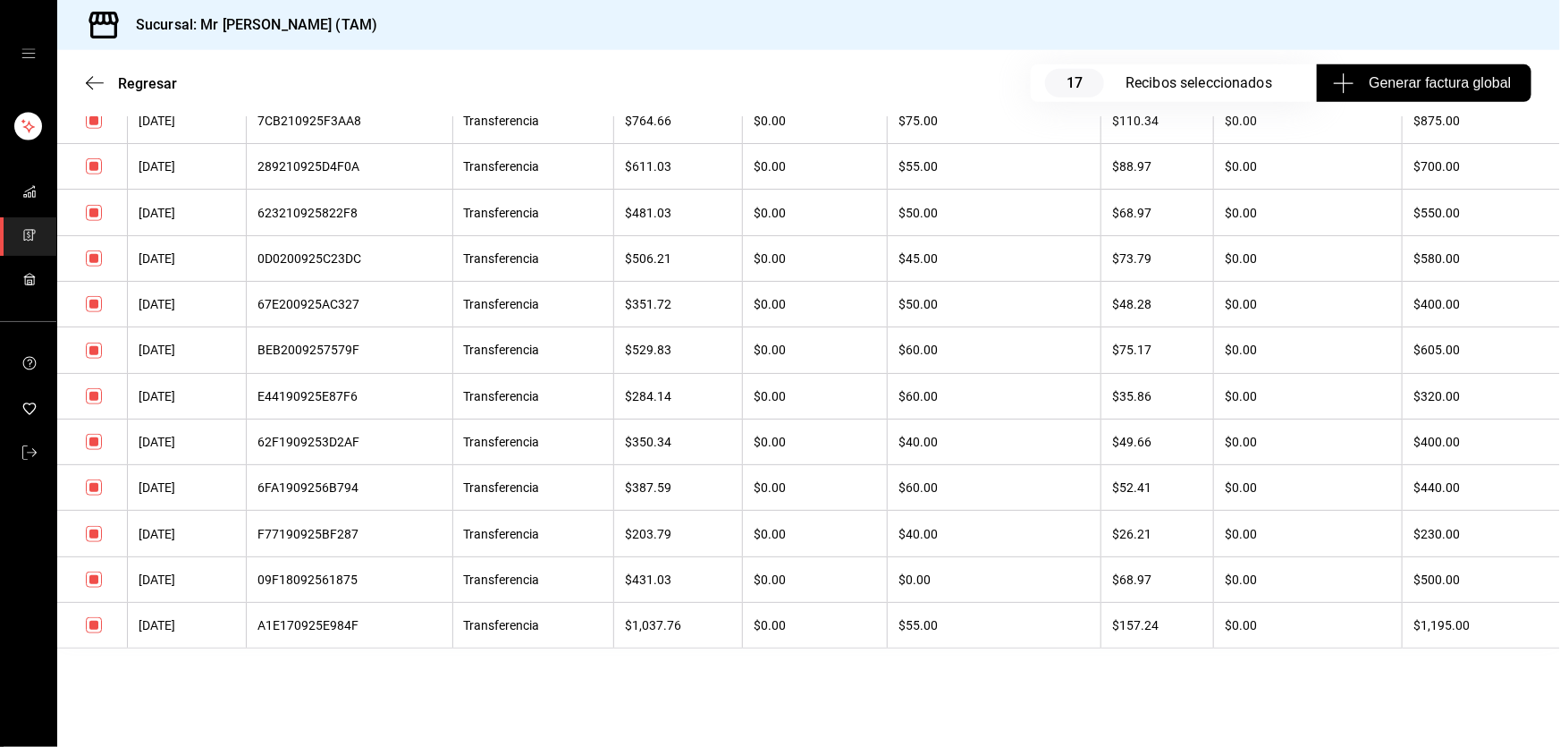
scroll to position [679, 0]
click at [98, 532] on input "checkbox" at bounding box center [94, 532] width 16 height 16
click at [97, 580] on input "checkbox" at bounding box center [94, 578] width 16 height 16
click at [98, 344] on input "checkbox" at bounding box center [94, 349] width 16 height 16
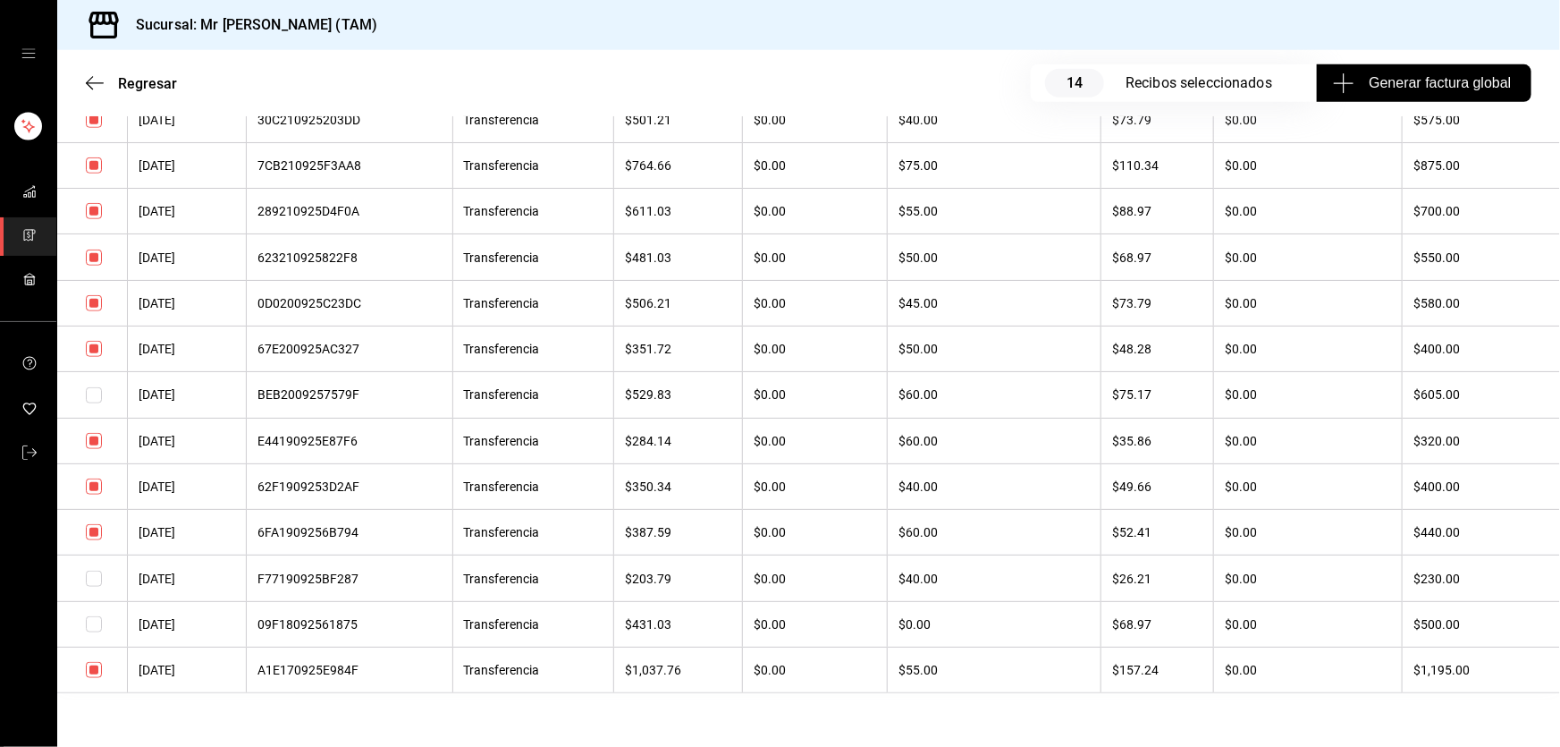
scroll to position [599, 0]
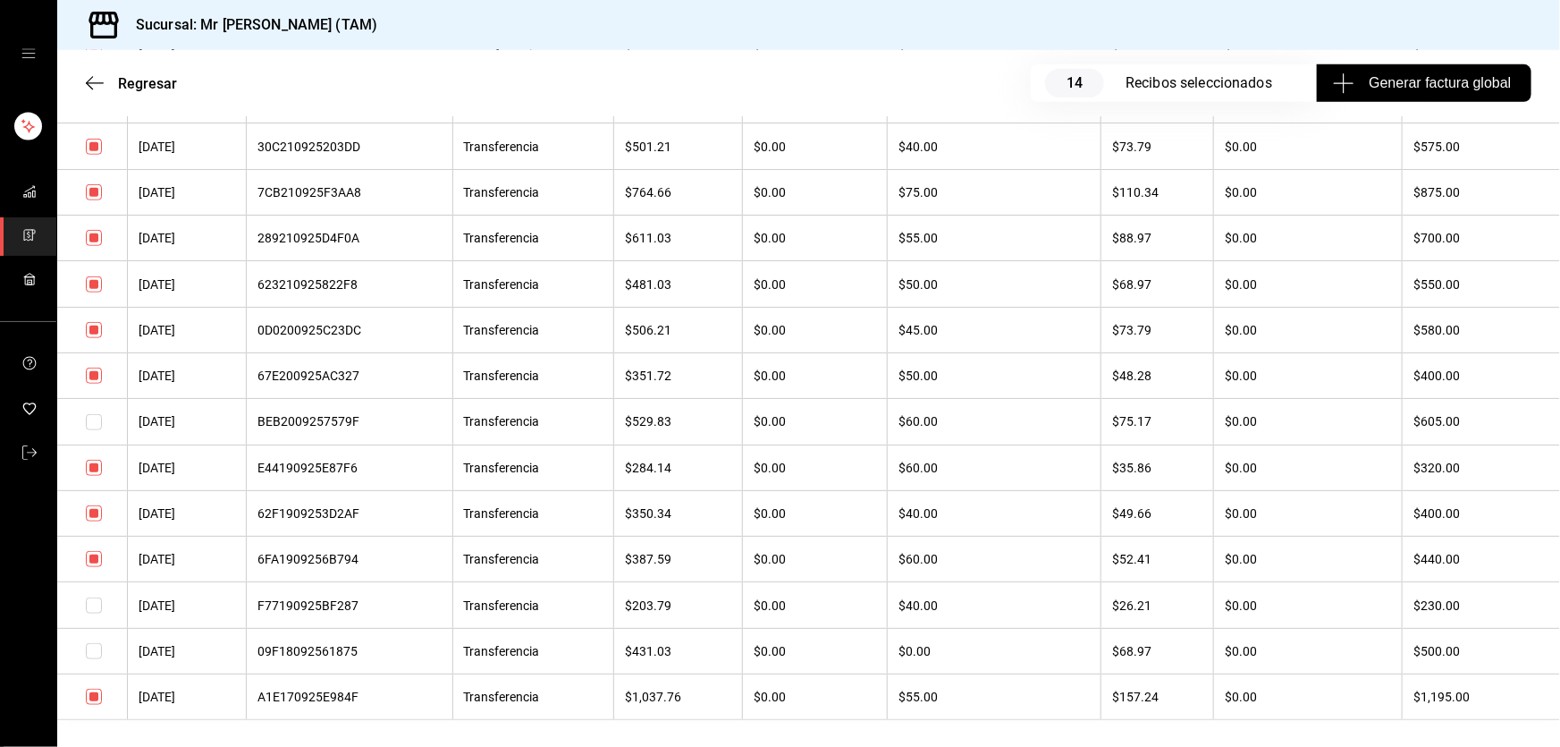
click at [92, 327] on input "checkbox" at bounding box center [94, 330] width 16 height 16
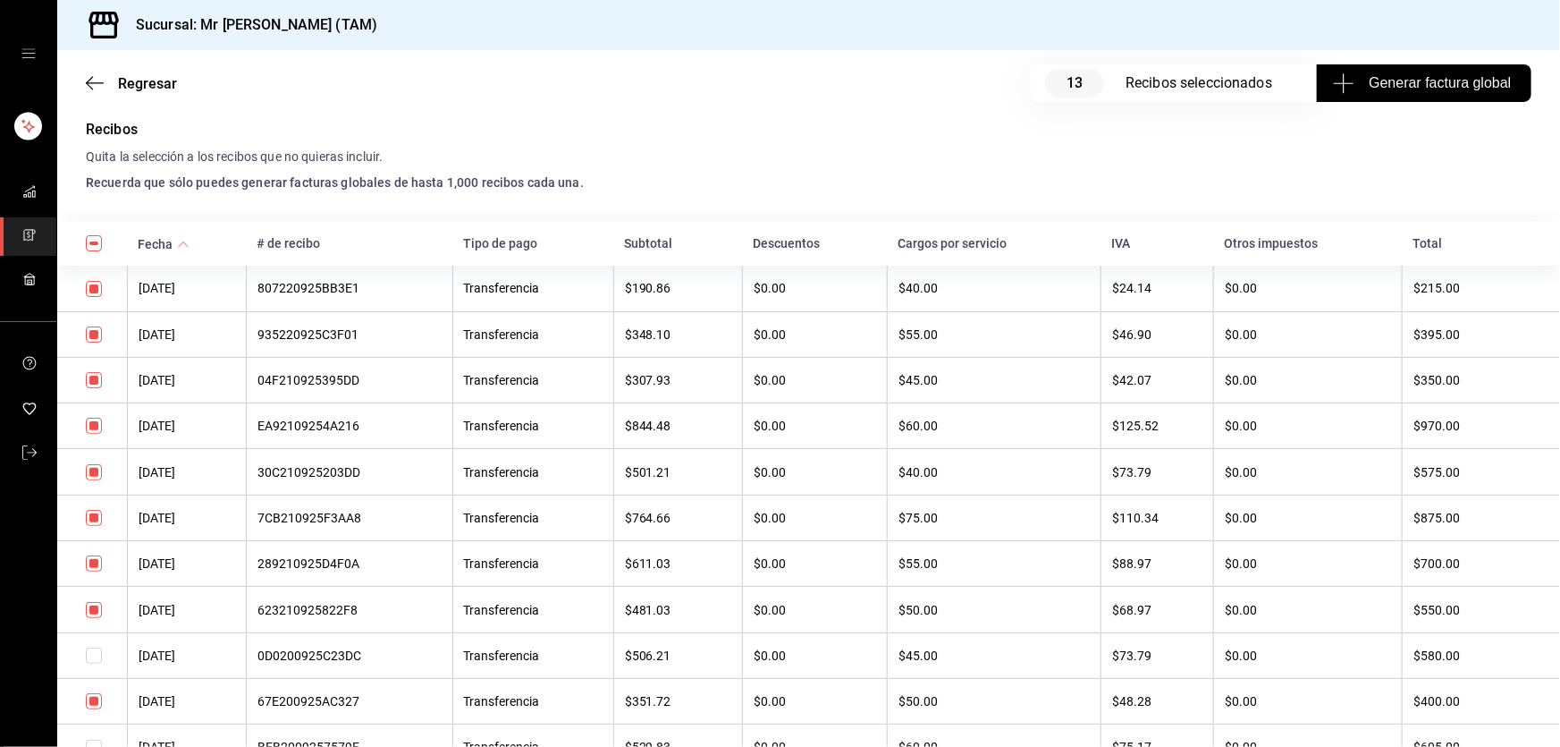
click at [92, 474] on input "checkbox" at bounding box center [94, 472] width 16 height 16
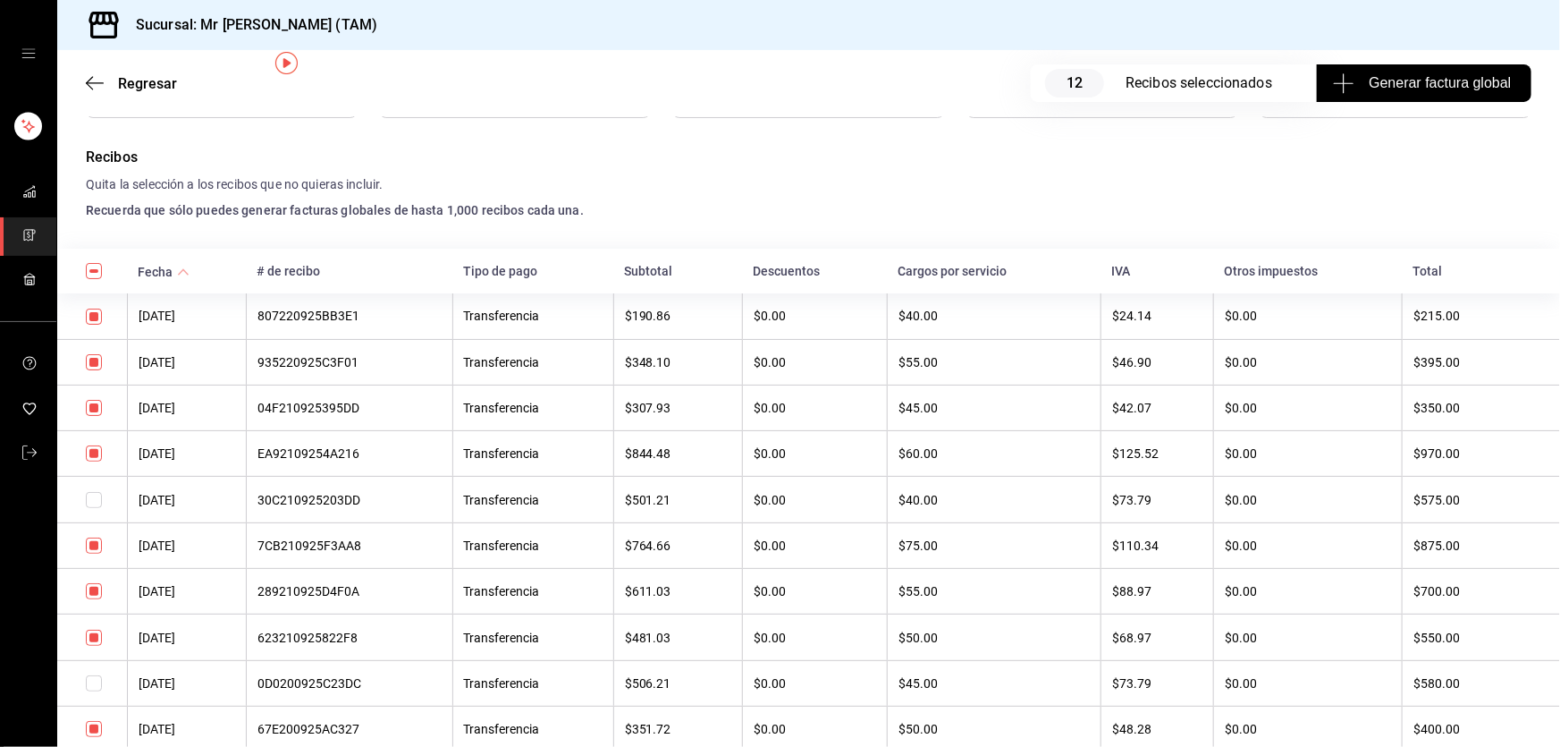
scroll to position [80, 0]
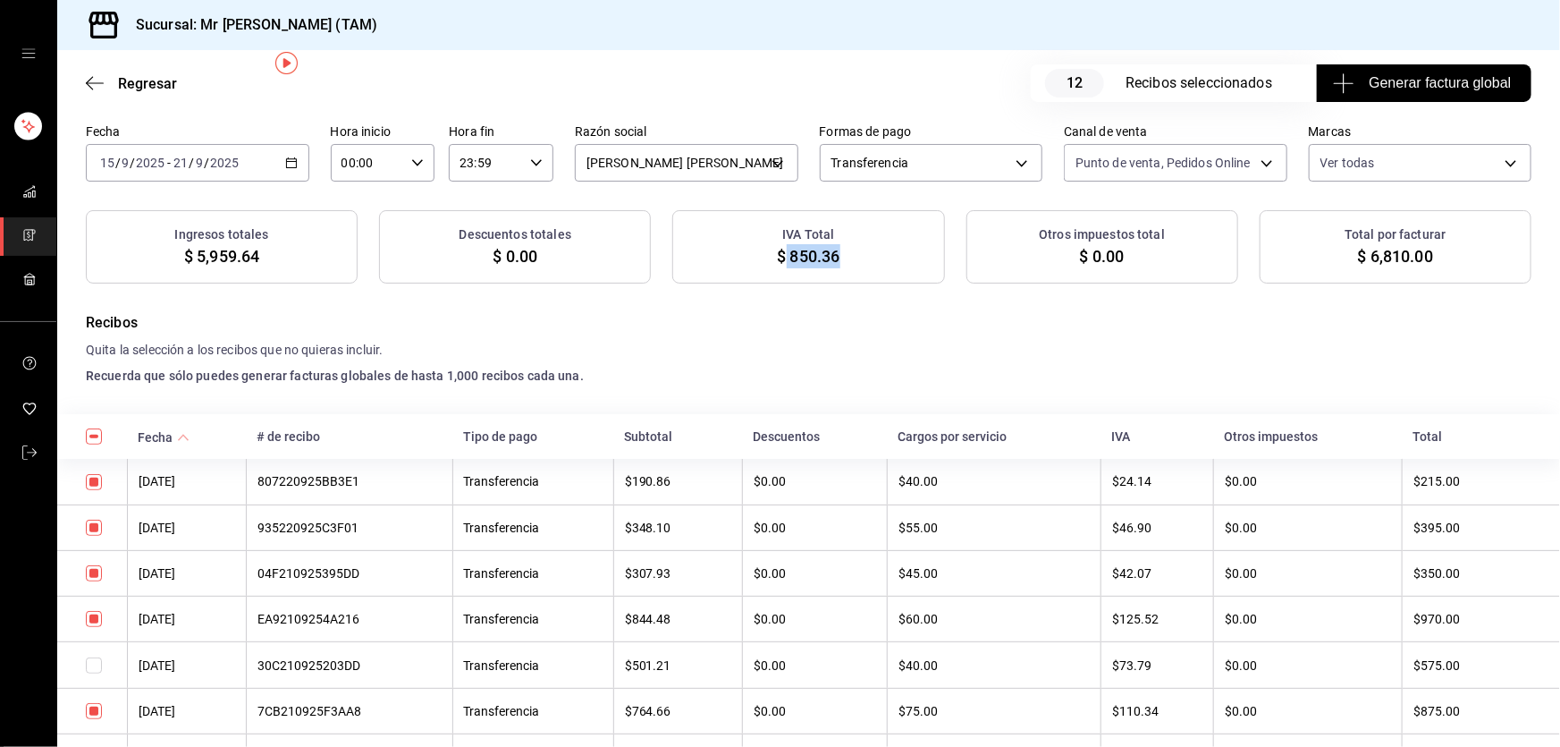
drag, startPoint x: 778, startPoint y: 250, endPoint x: 833, endPoint y: 253, distance: 55.5
click at [833, 253] on span "$ 850.36" at bounding box center [808, 256] width 63 height 24
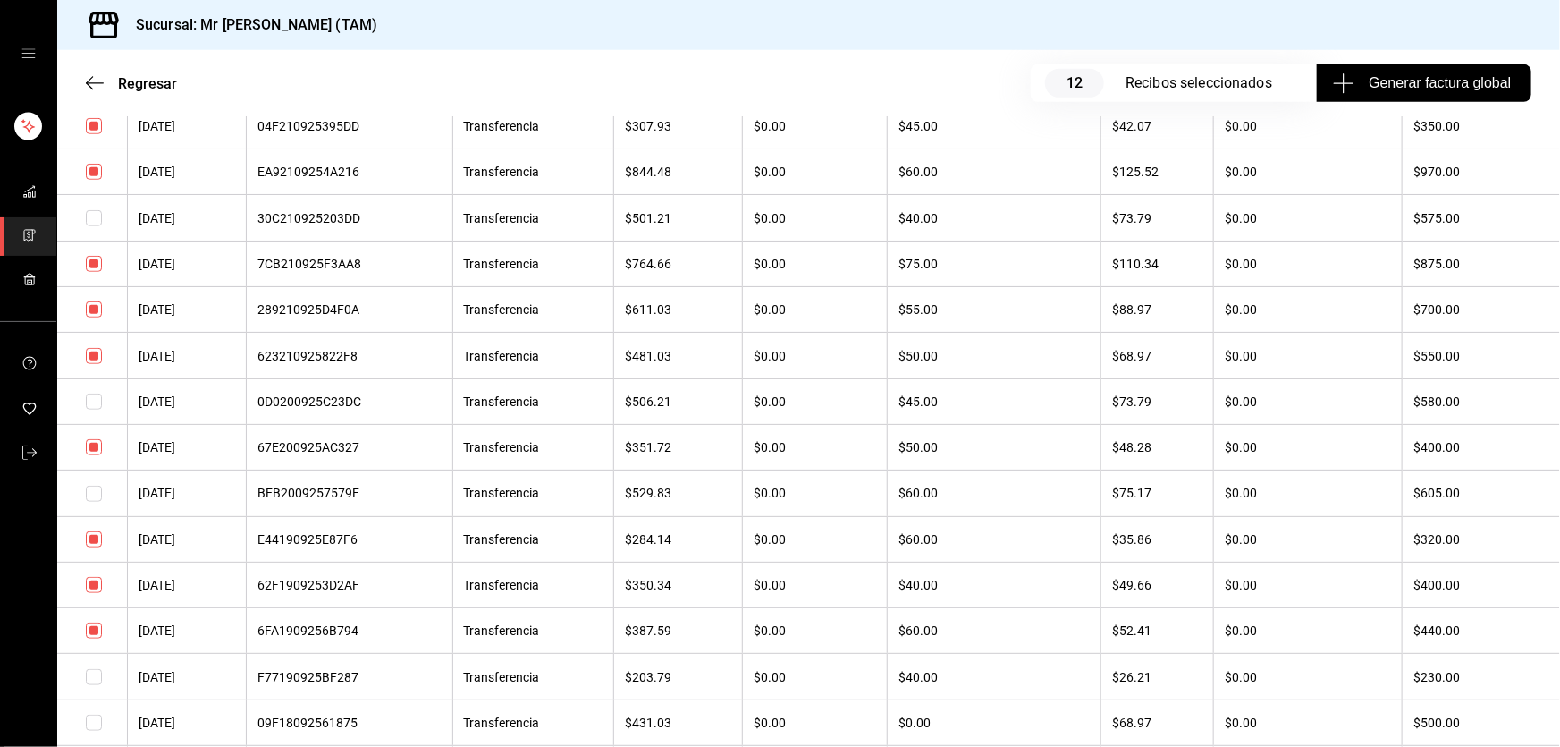
scroll to position [518, 0]
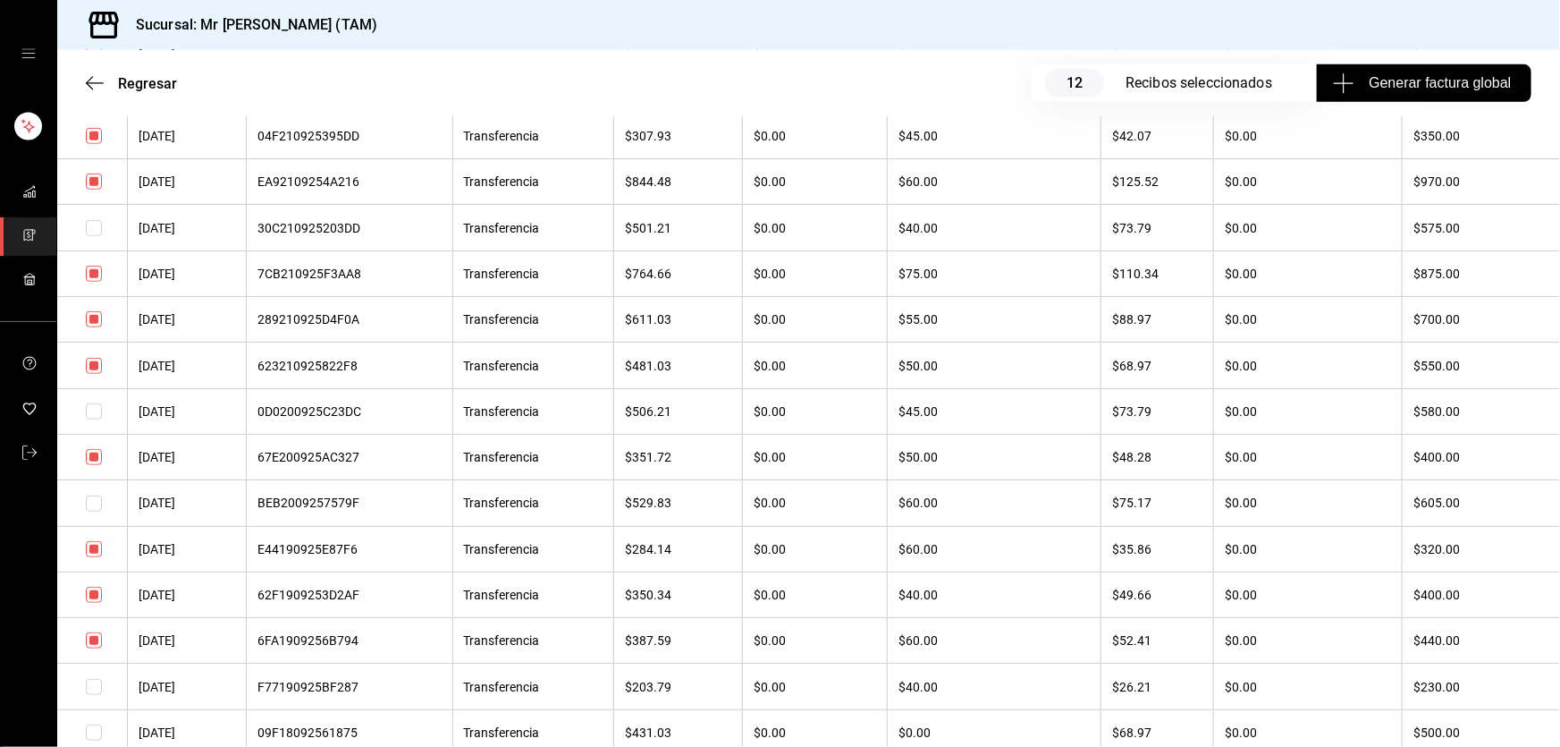
click at [89, 510] on input "checkbox" at bounding box center [94, 503] width 16 height 16
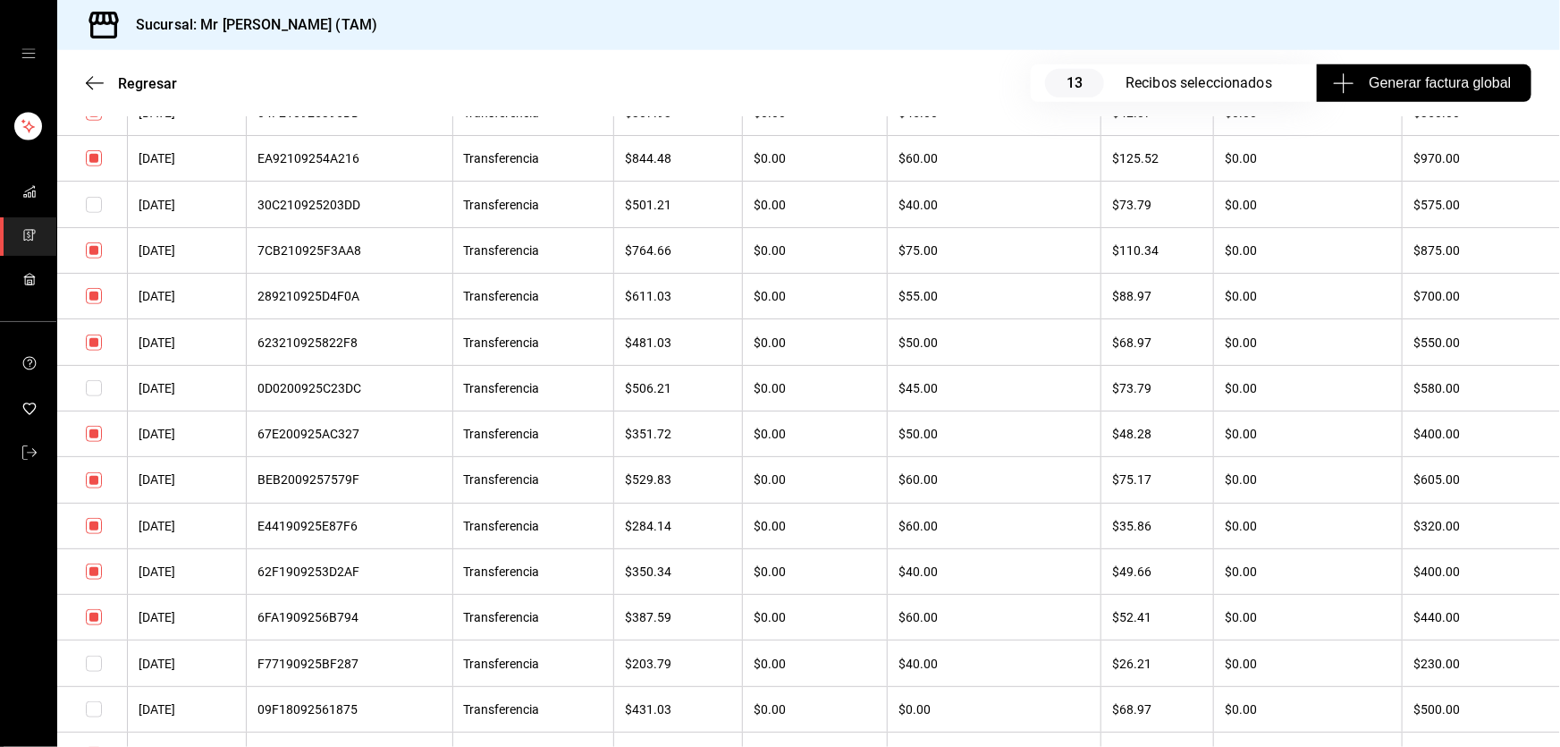
scroll to position [436, 0]
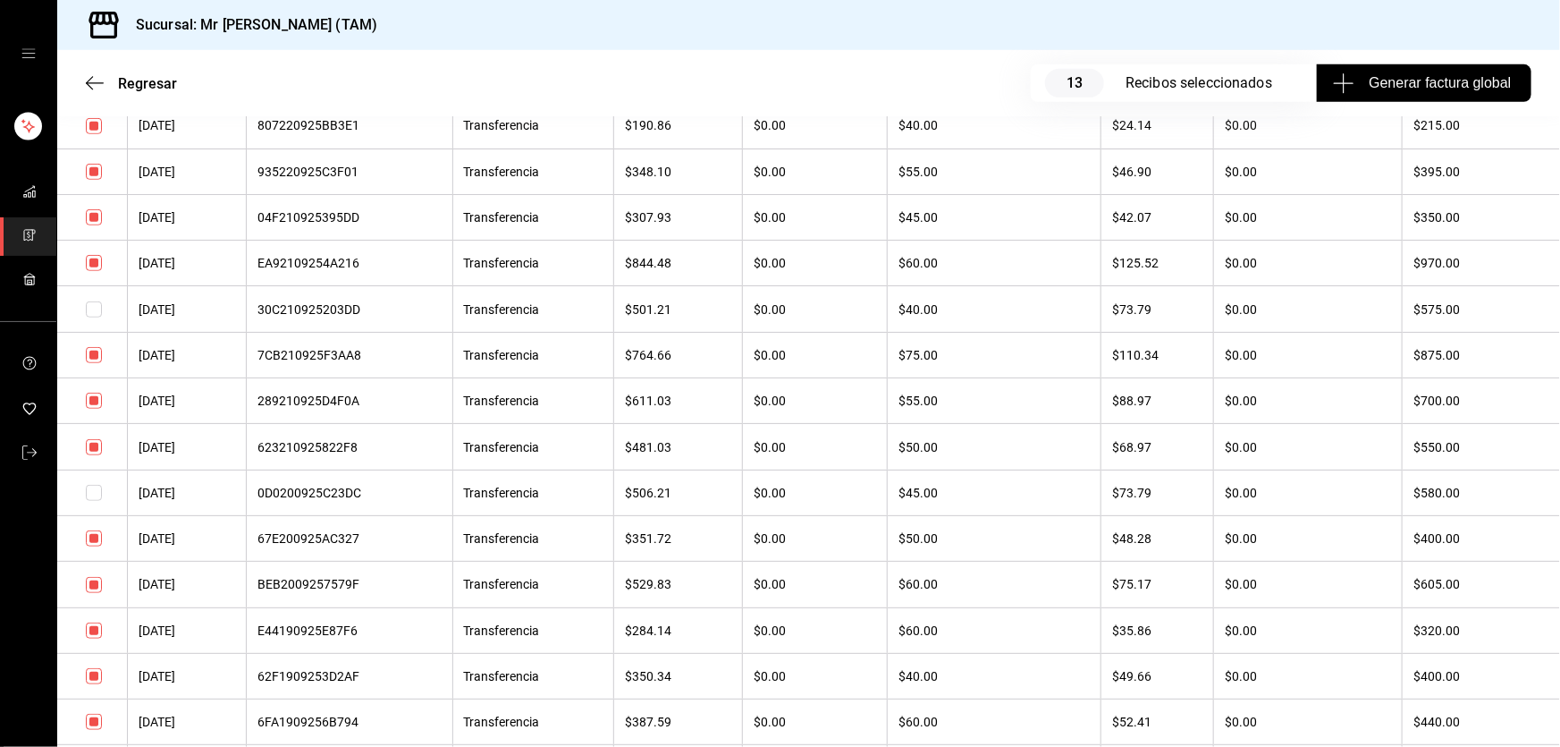
click at [92, 309] on input "checkbox" at bounding box center [94, 309] width 16 height 16
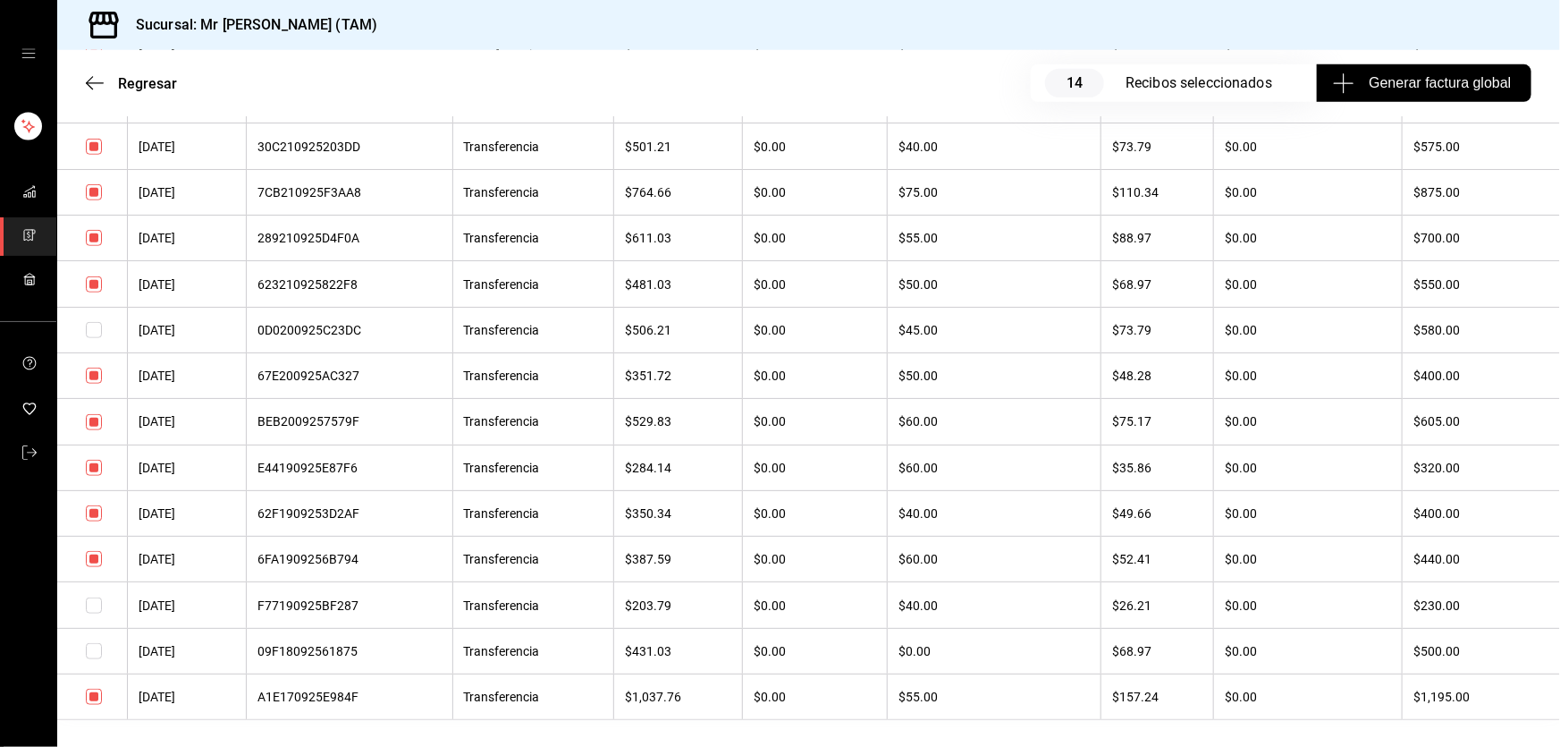
scroll to position [679, 0]
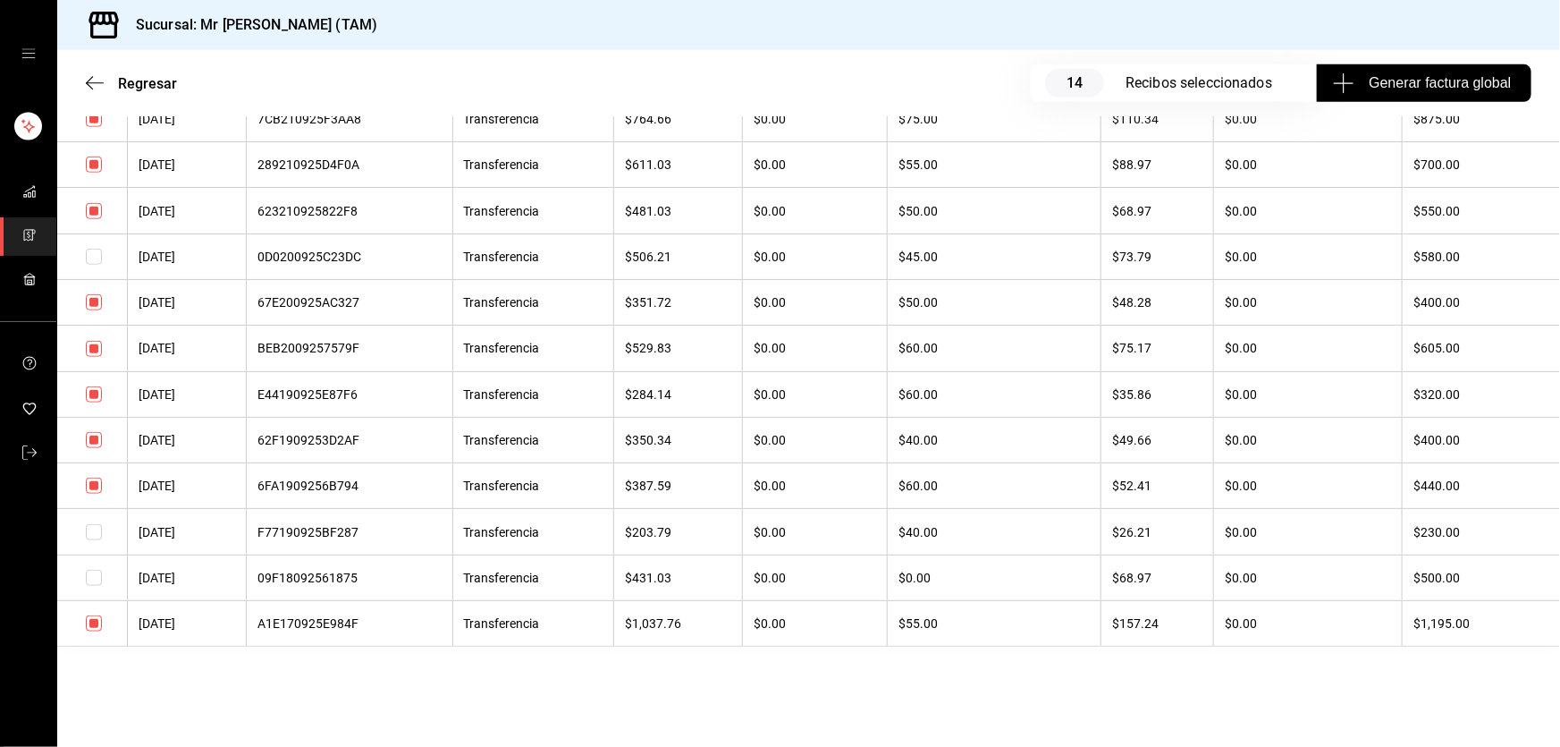
click at [97, 392] on input "checkbox" at bounding box center [94, 394] width 16 height 16
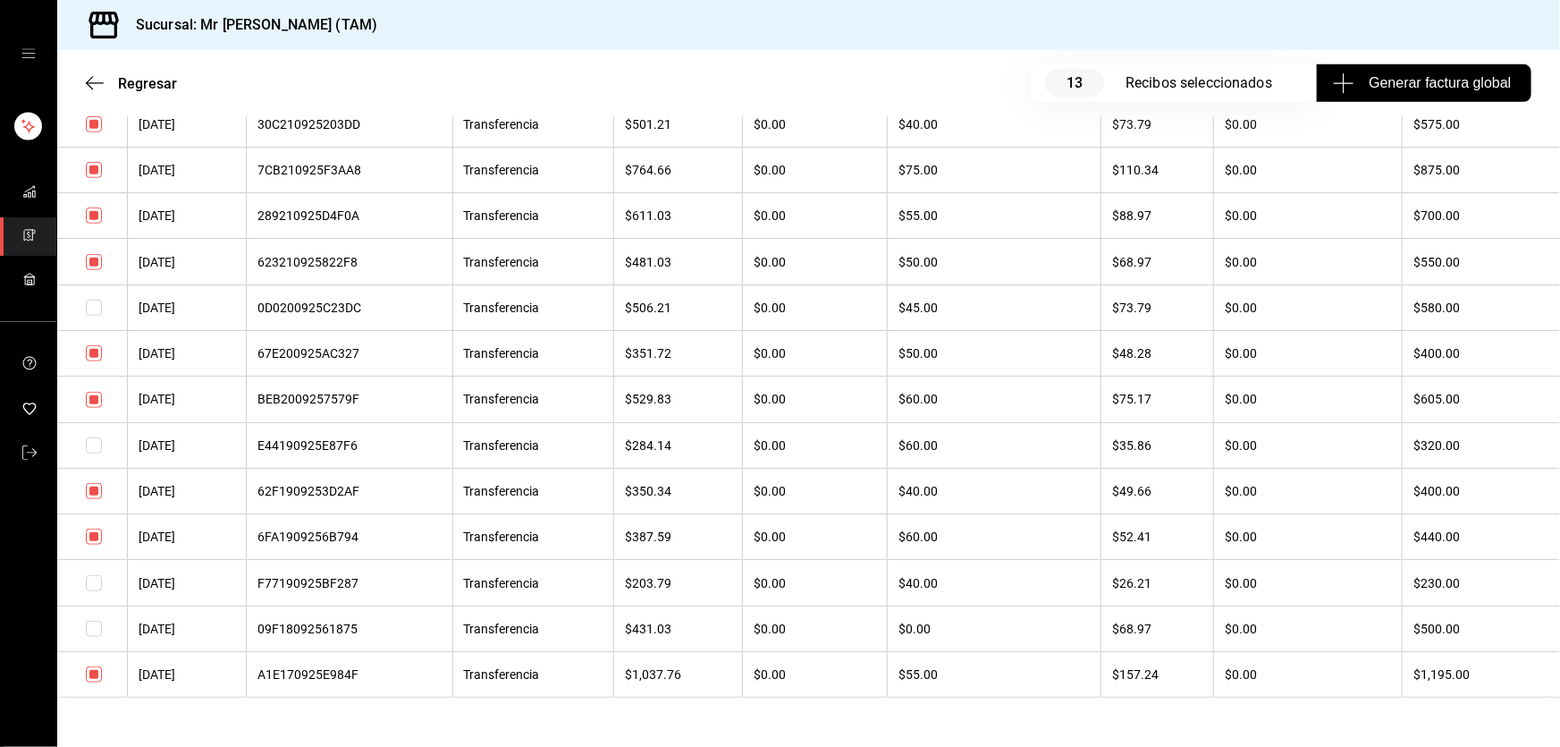
scroll to position [650, 0]
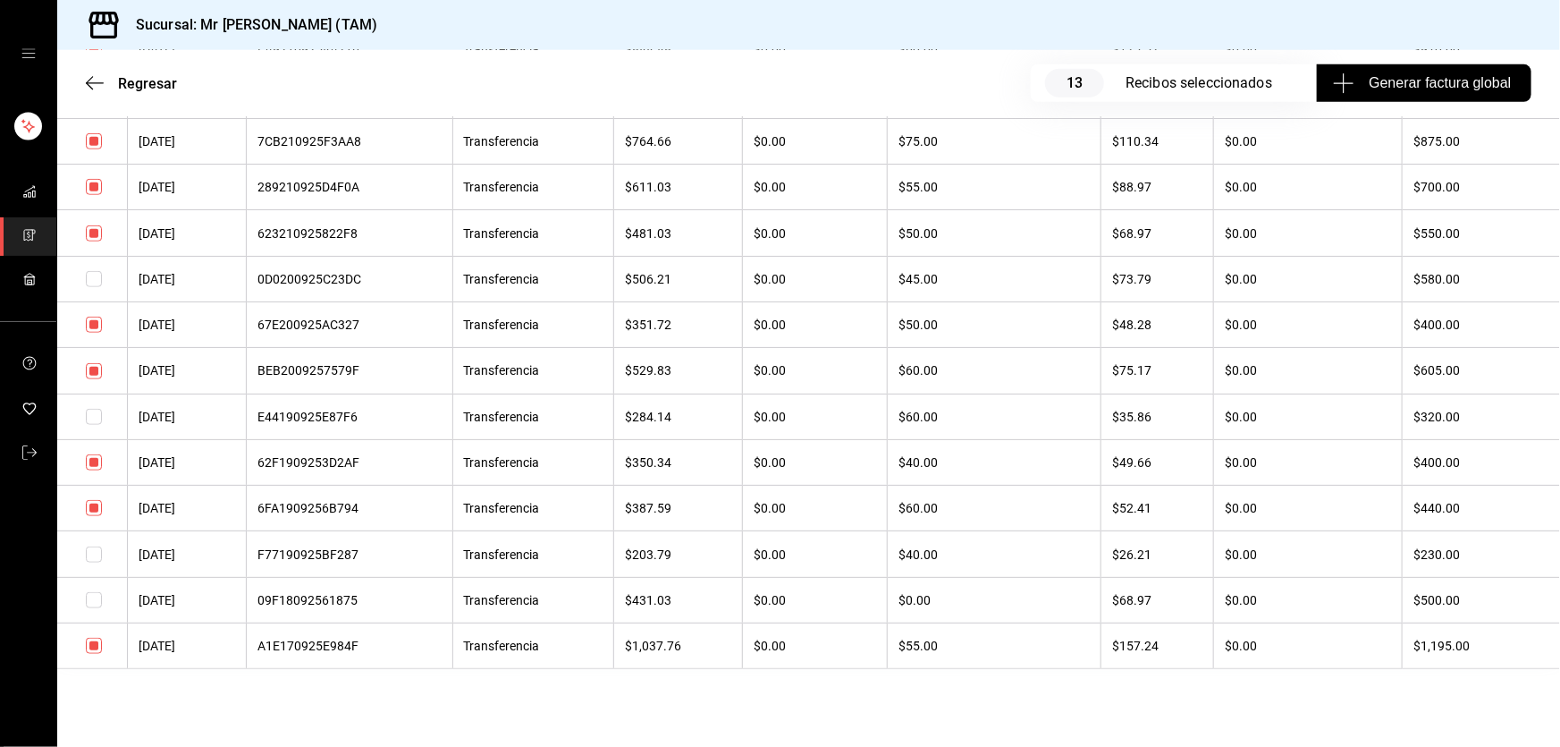
click at [93, 419] on input "checkbox" at bounding box center [94, 417] width 16 height 16
click at [97, 467] on input "checkbox" at bounding box center [94, 462] width 16 height 16
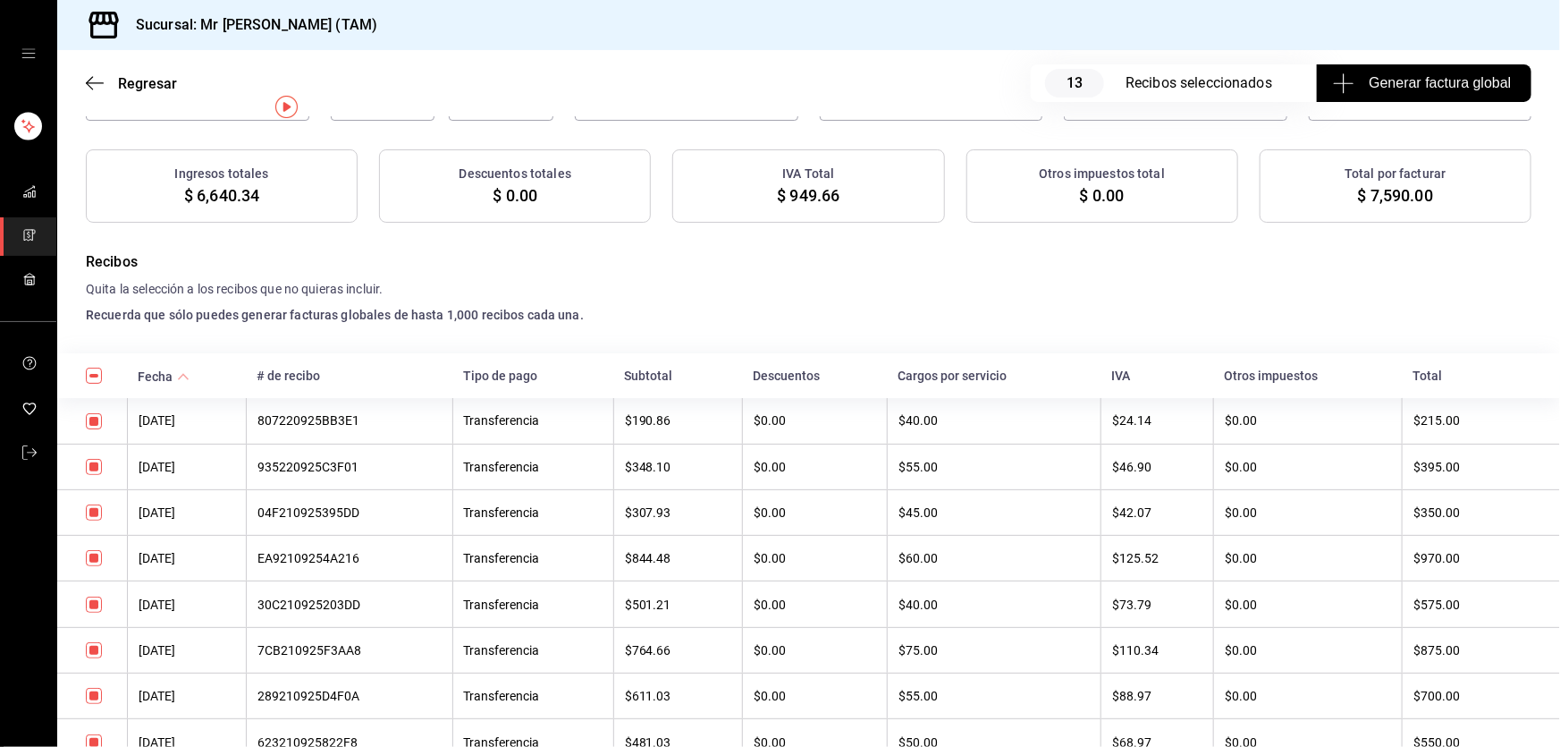
scroll to position [30, 0]
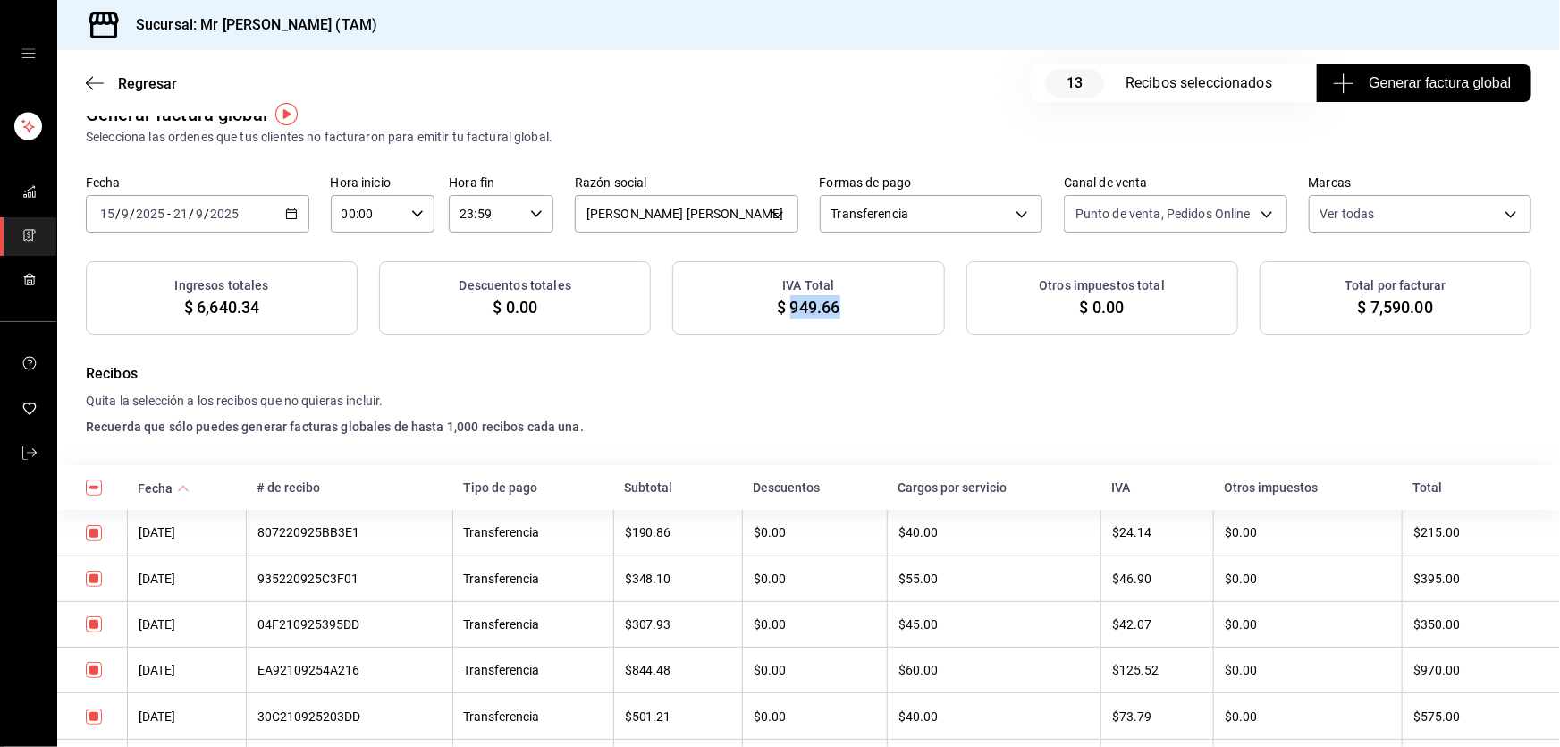
drag, startPoint x: 783, startPoint y: 304, endPoint x: 831, endPoint y: 303, distance: 48.3
click at [831, 303] on span "$ 949.66" at bounding box center [808, 307] width 63 height 24
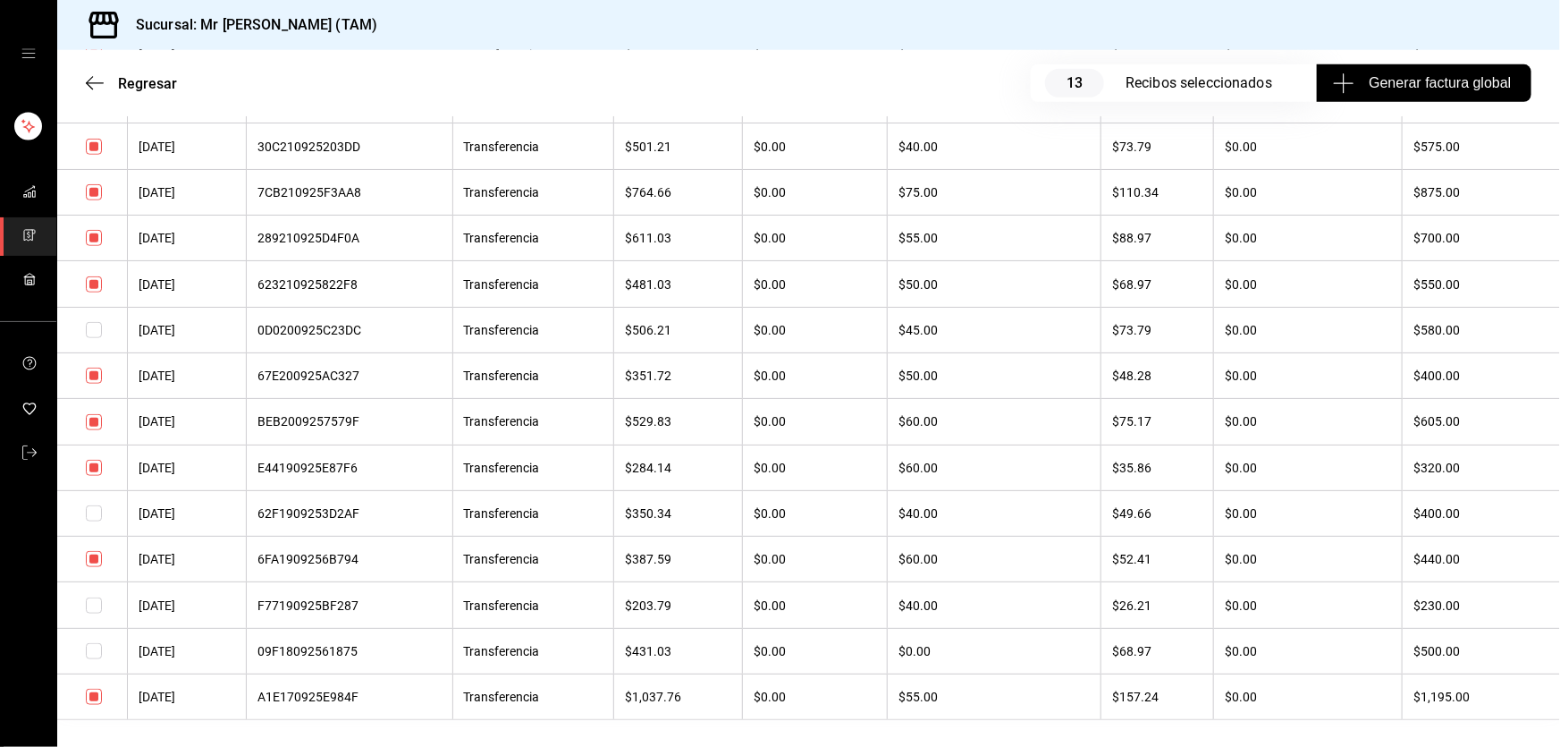
scroll to position [679, 0]
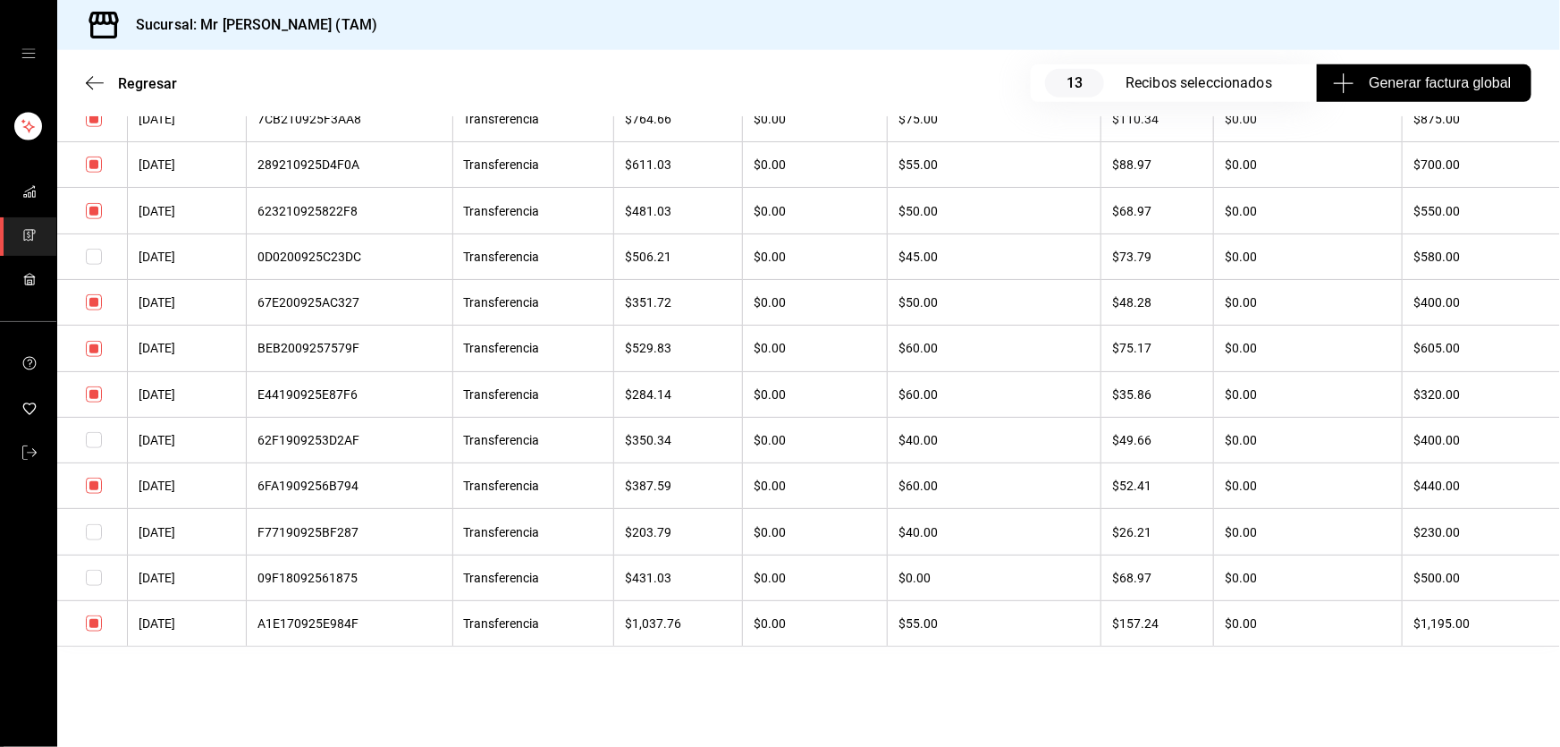
click at [96, 446] on input "checkbox" at bounding box center [94, 440] width 16 height 16
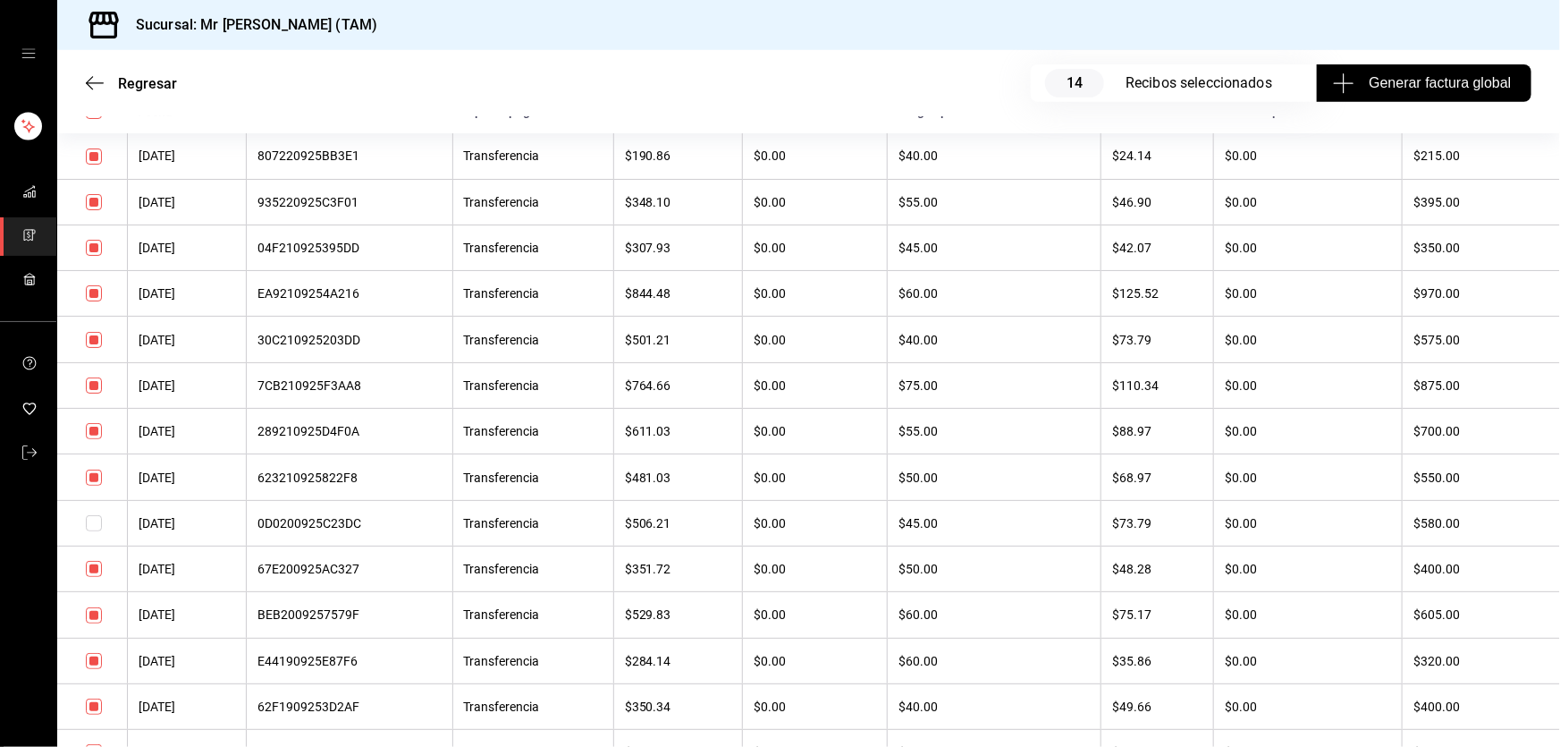
scroll to position [325, 0]
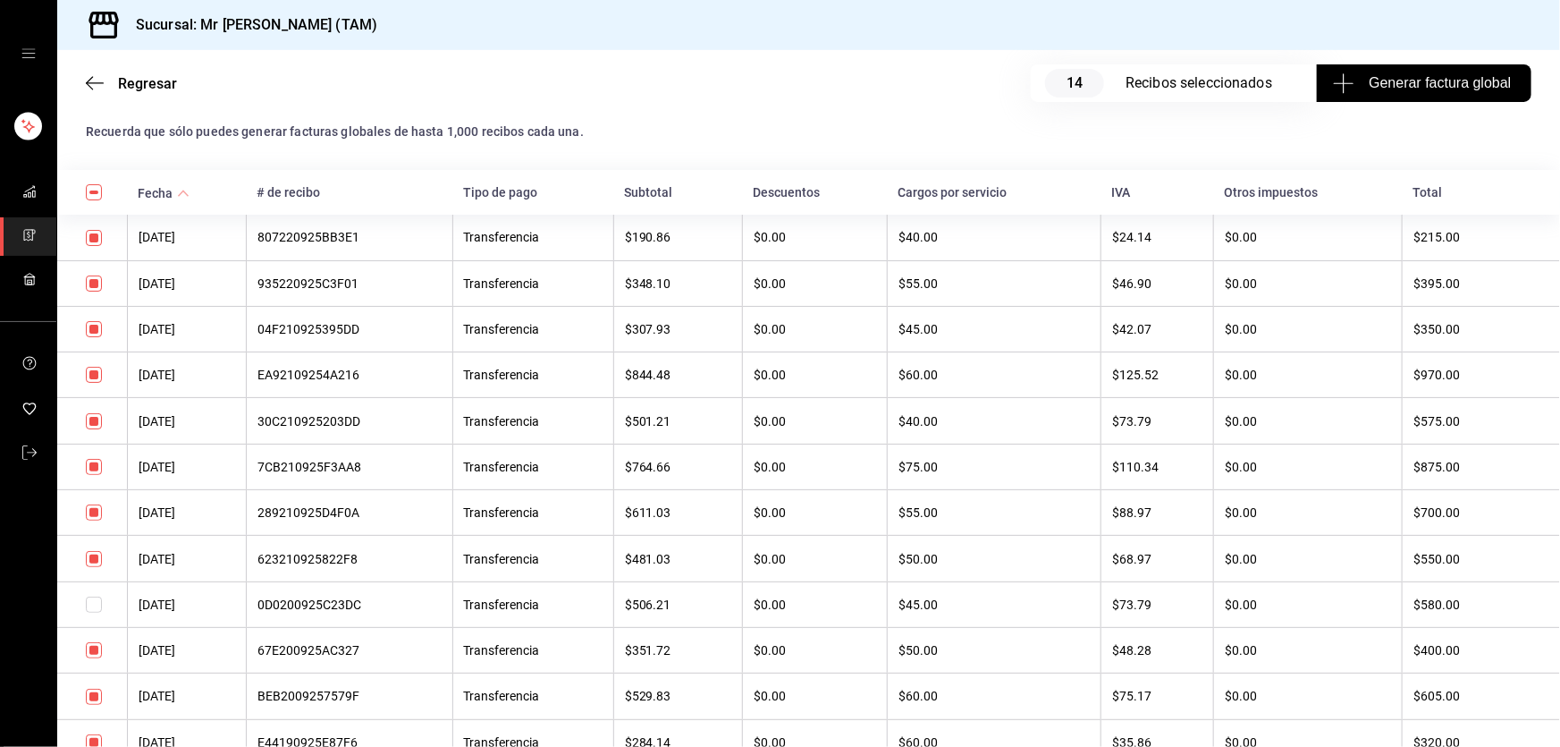
click at [98, 236] on input "checkbox" at bounding box center [94, 238] width 16 height 16
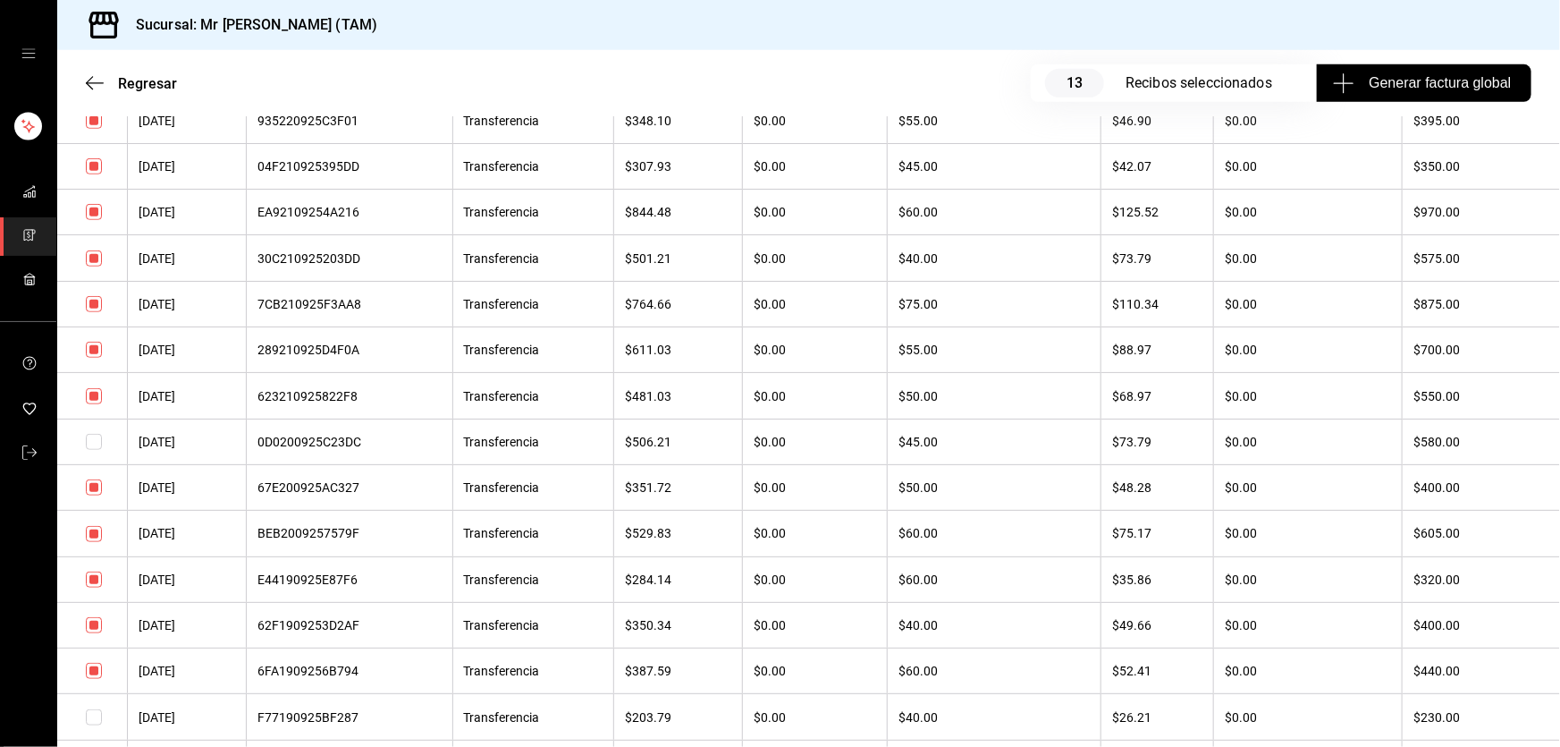
scroll to position [650, 0]
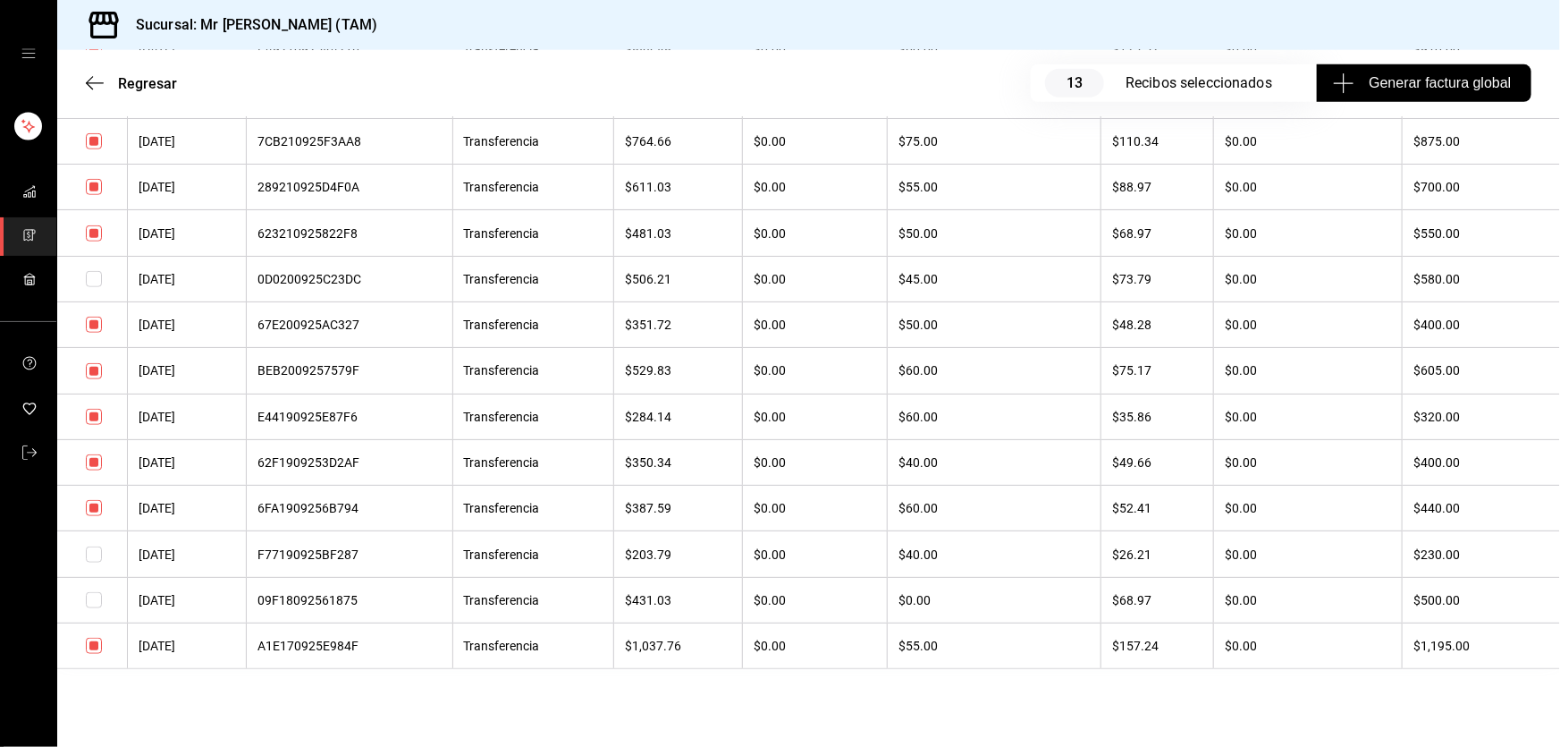
drag, startPoint x: 92, startPoint y: 467, endPoint x: 95, endPoint y: 478, distance: 11.9
click at [93, 467] on input "checkbox" at bounding box center [94, 462] width 16 height 16
click at [89, 608] on input "checkbox" at bounding box center [94, 600] width 16 height 16
click at [93, 608] on input "checkbox" at bounding box center [94, 600] width 16 height 16
click at [91, 608] on input "checkbox" at bounding box center [94, 600] width 16 height 16
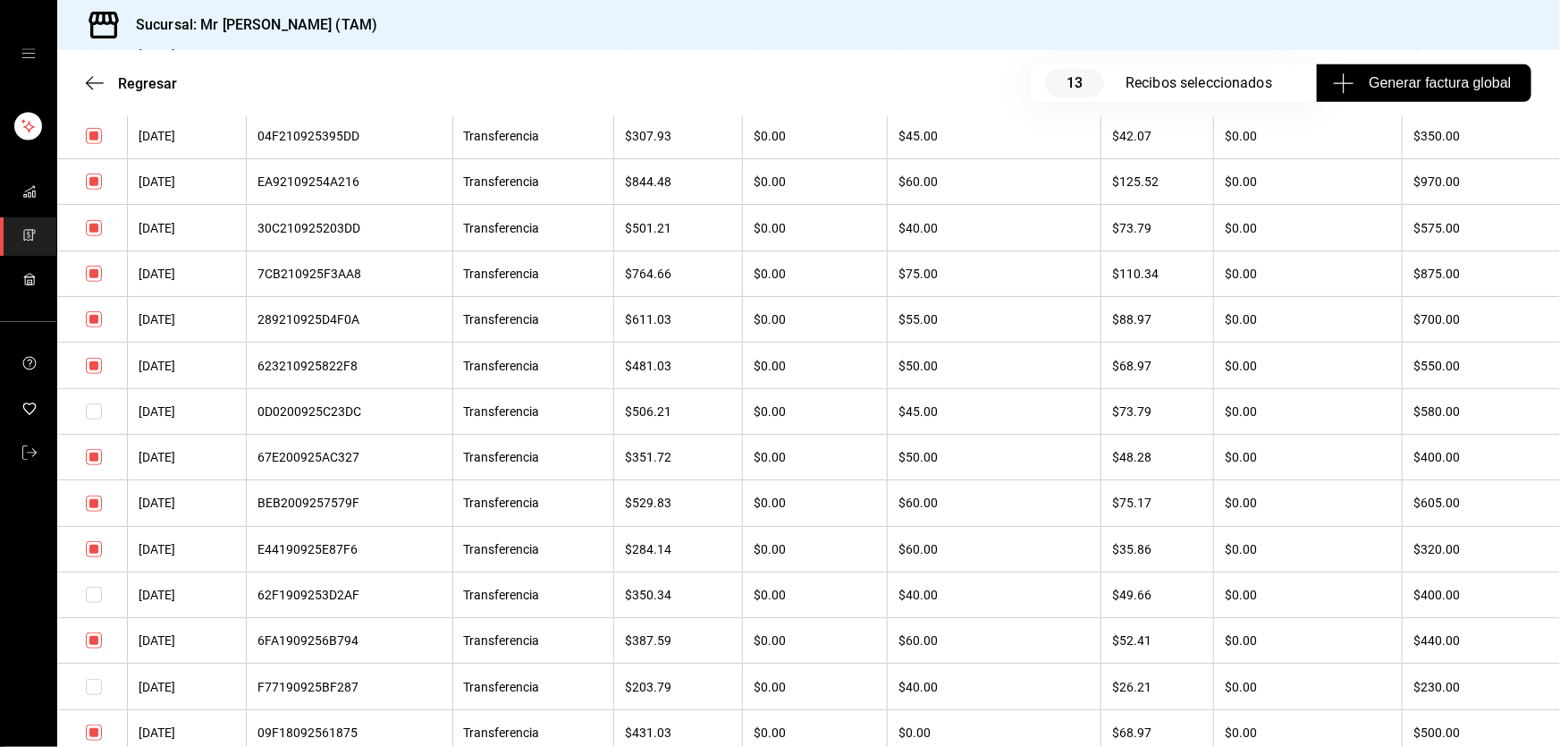
scroll to position [679, 0]
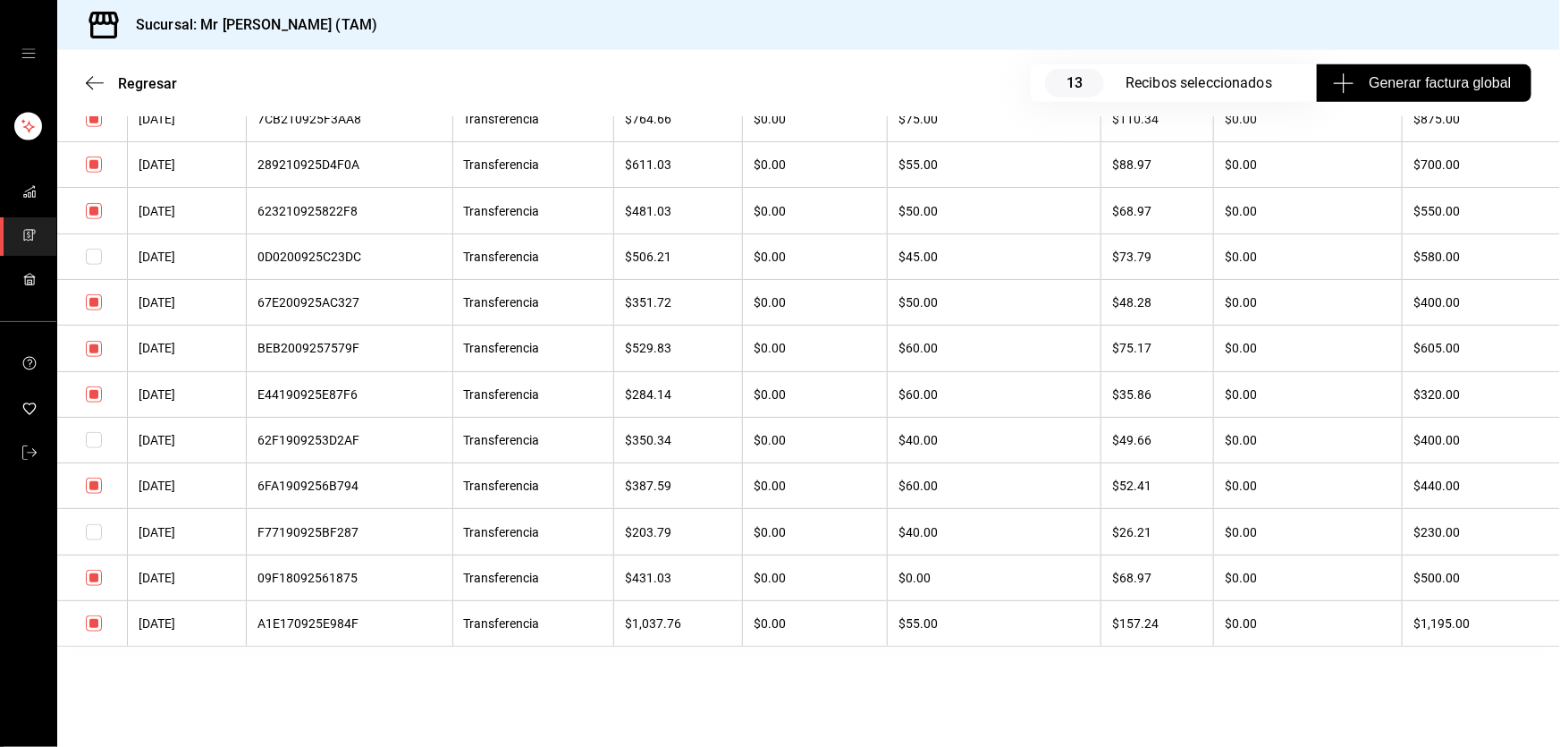
click at [100, 576] on input "checkbox" at bounding box center [94, 578] width 16 height 16
drag, startPoint x: 96, startPoint y: 392, endPoint x: 164, endPoint y: 378, distance: 69.4
click at [96, 392] on input "checkbox" at bounding box center [94, 394] width 16 height 16
click at [92, 579] on input "checkbox" at bounding box center [94, 578] width 16 height 16
click at [98, 575] on input "checkbox" at bounding box center [94, 578] width 16 height 16
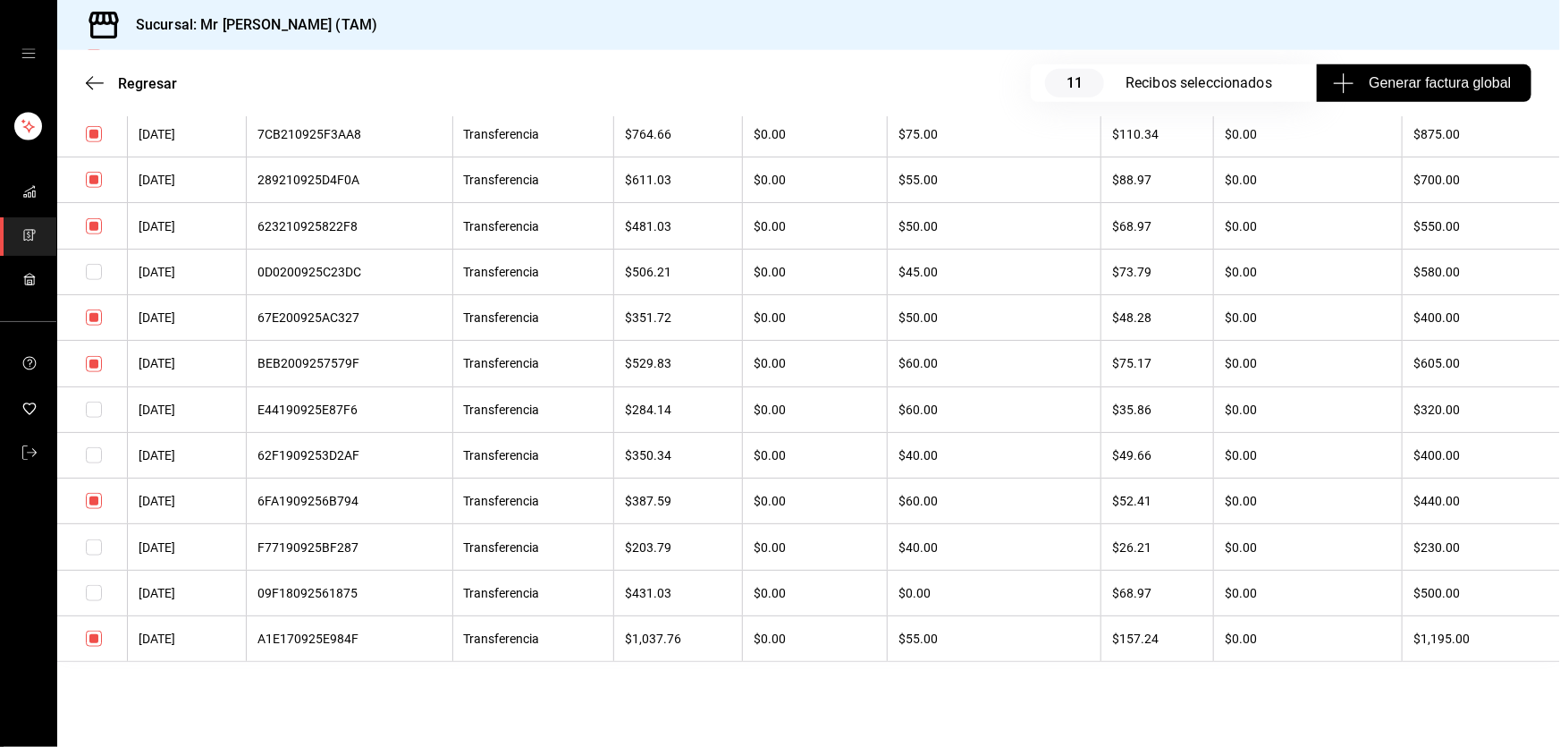
scroll to position [518, 0]
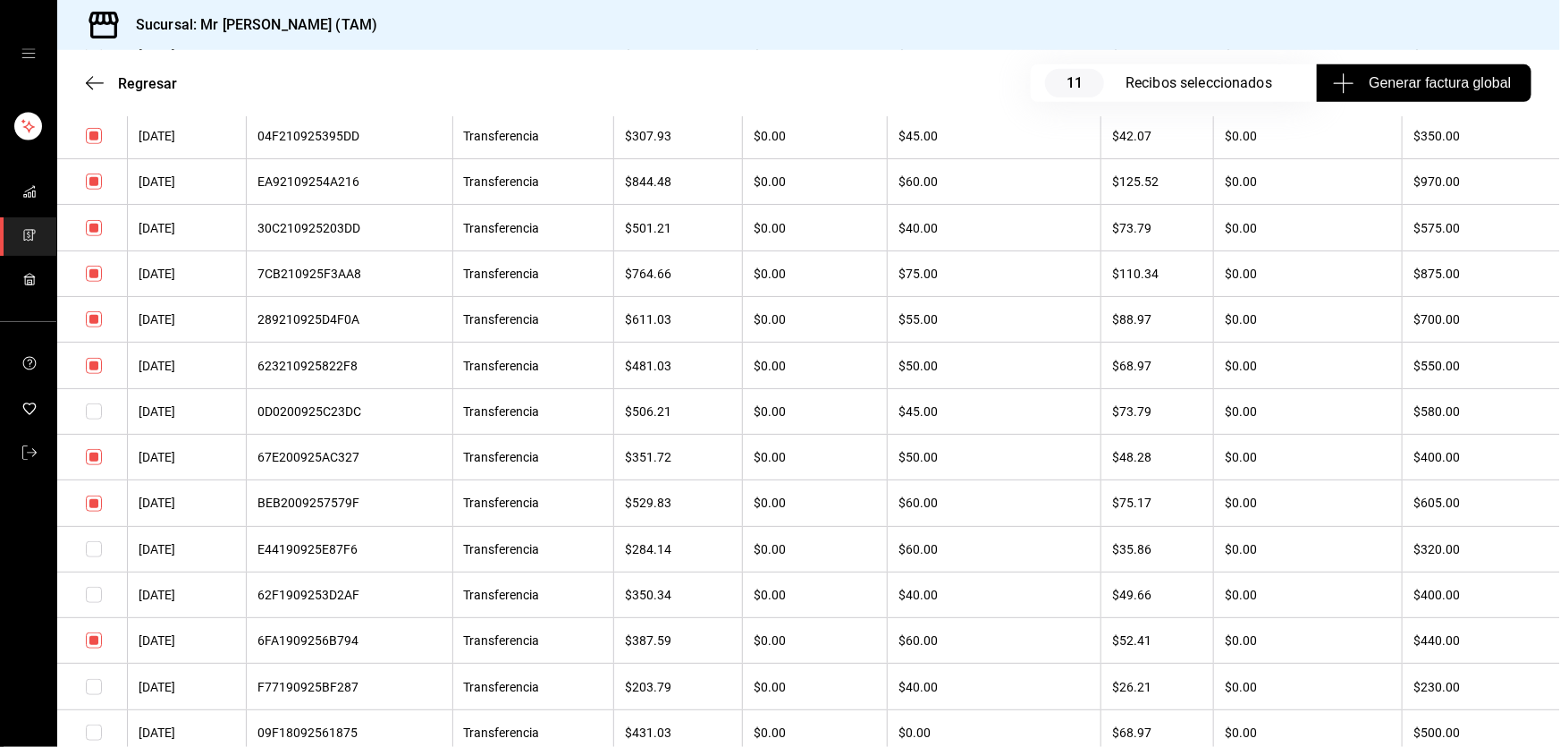
click at [97, 416] on input "checkbox" at bounding box center [94, 411] width 16 height 16
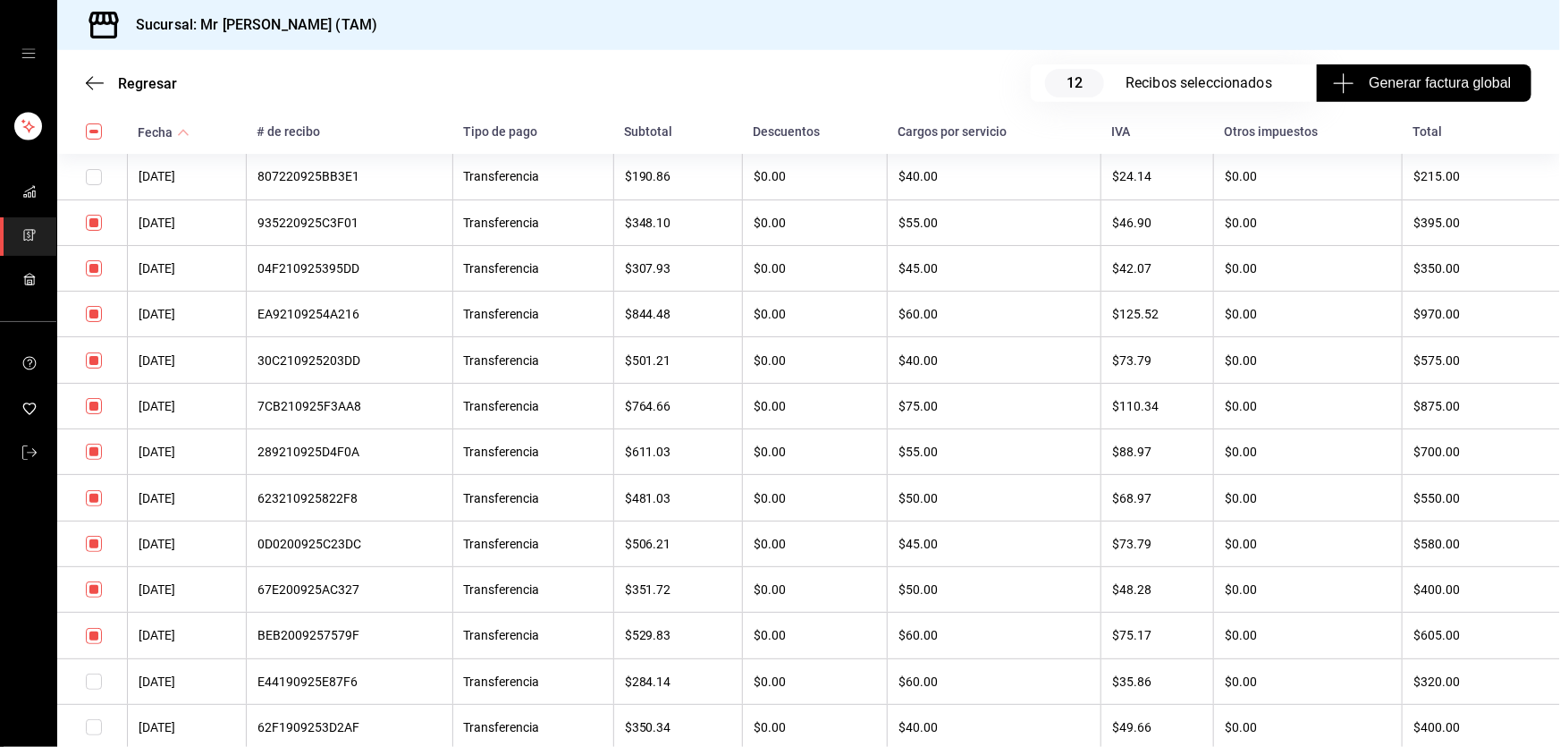
scroll to position [243, 0]
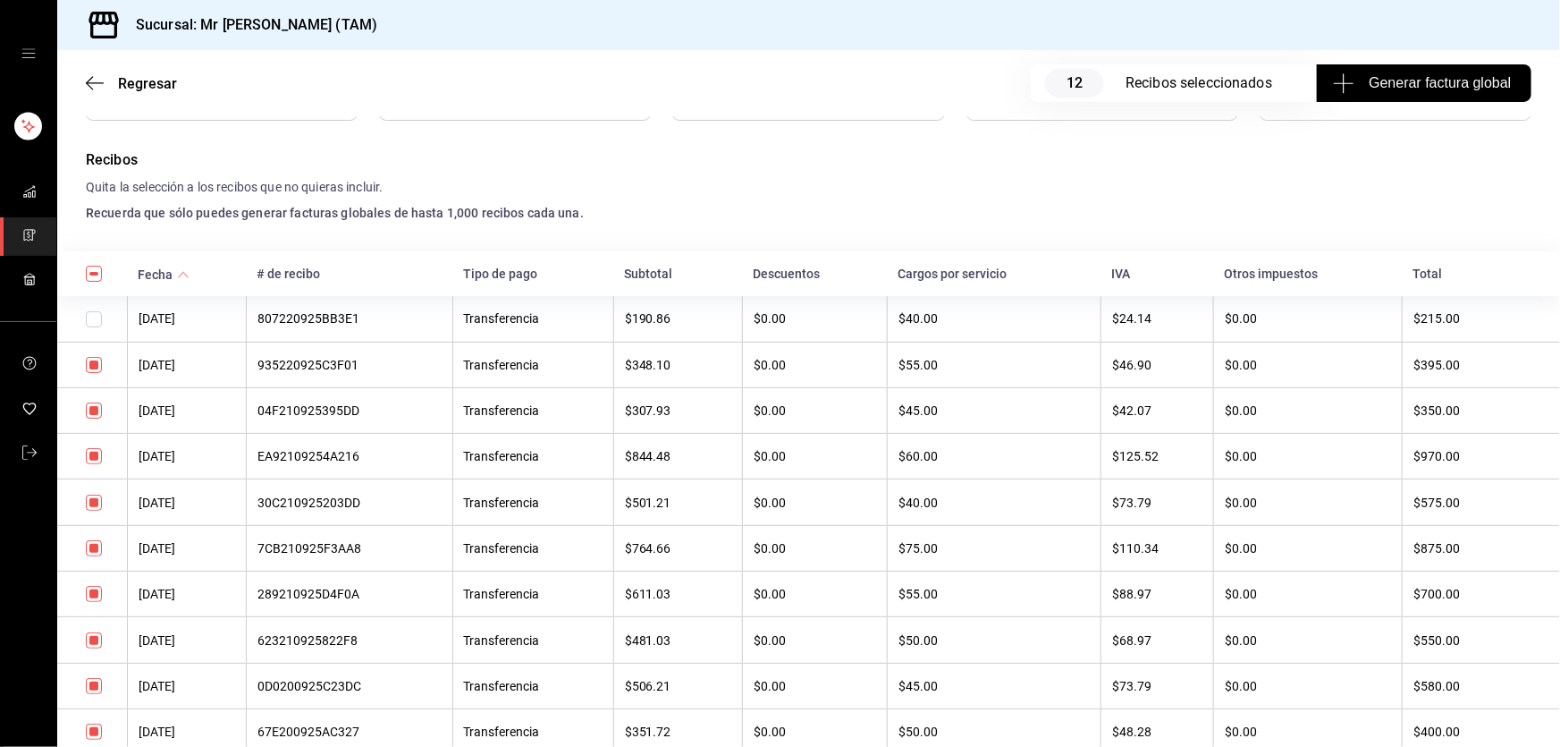
click at [101, 321] on input "checkbox" at bounding box center [94, 319] width 16 height 16
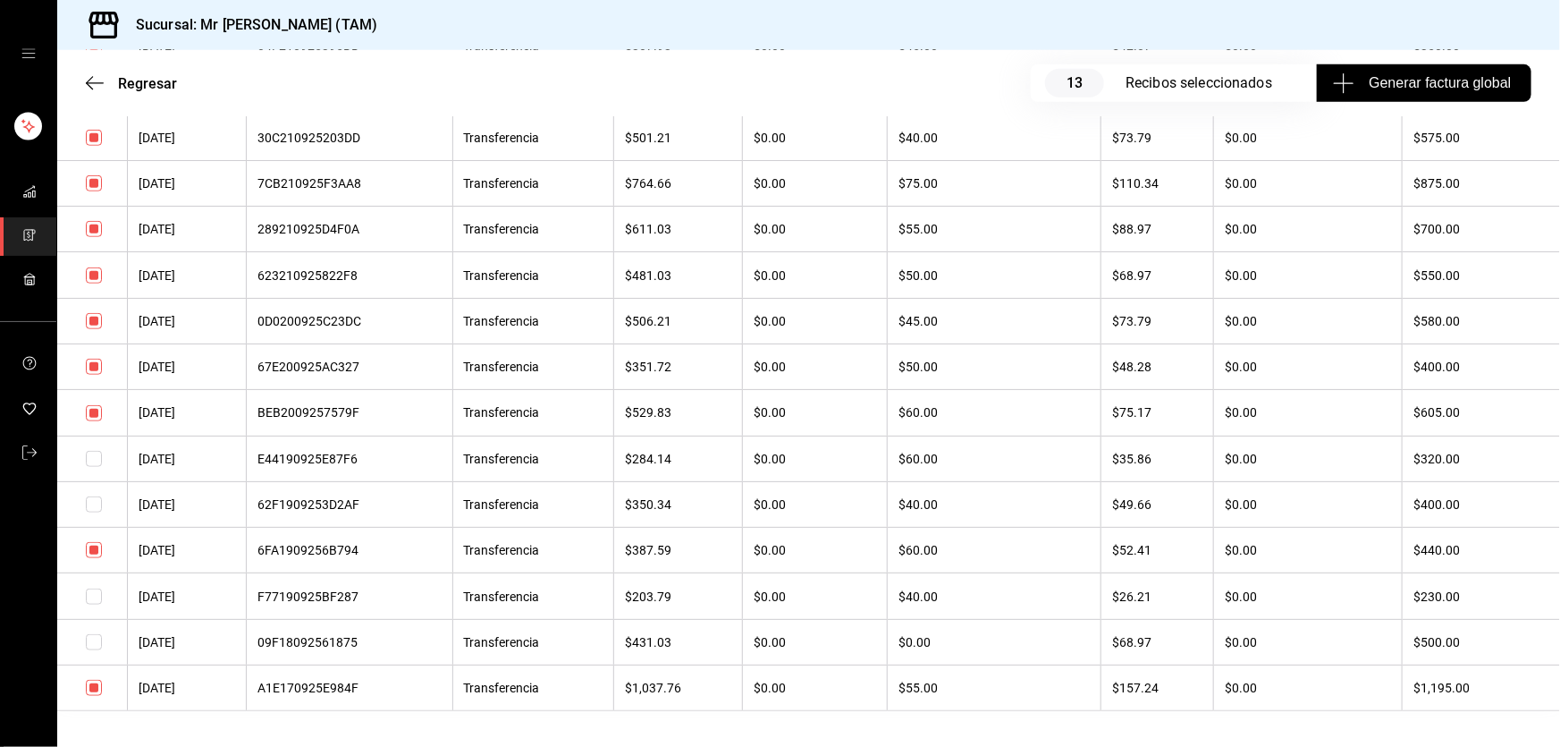
scroll to position [599, 0]
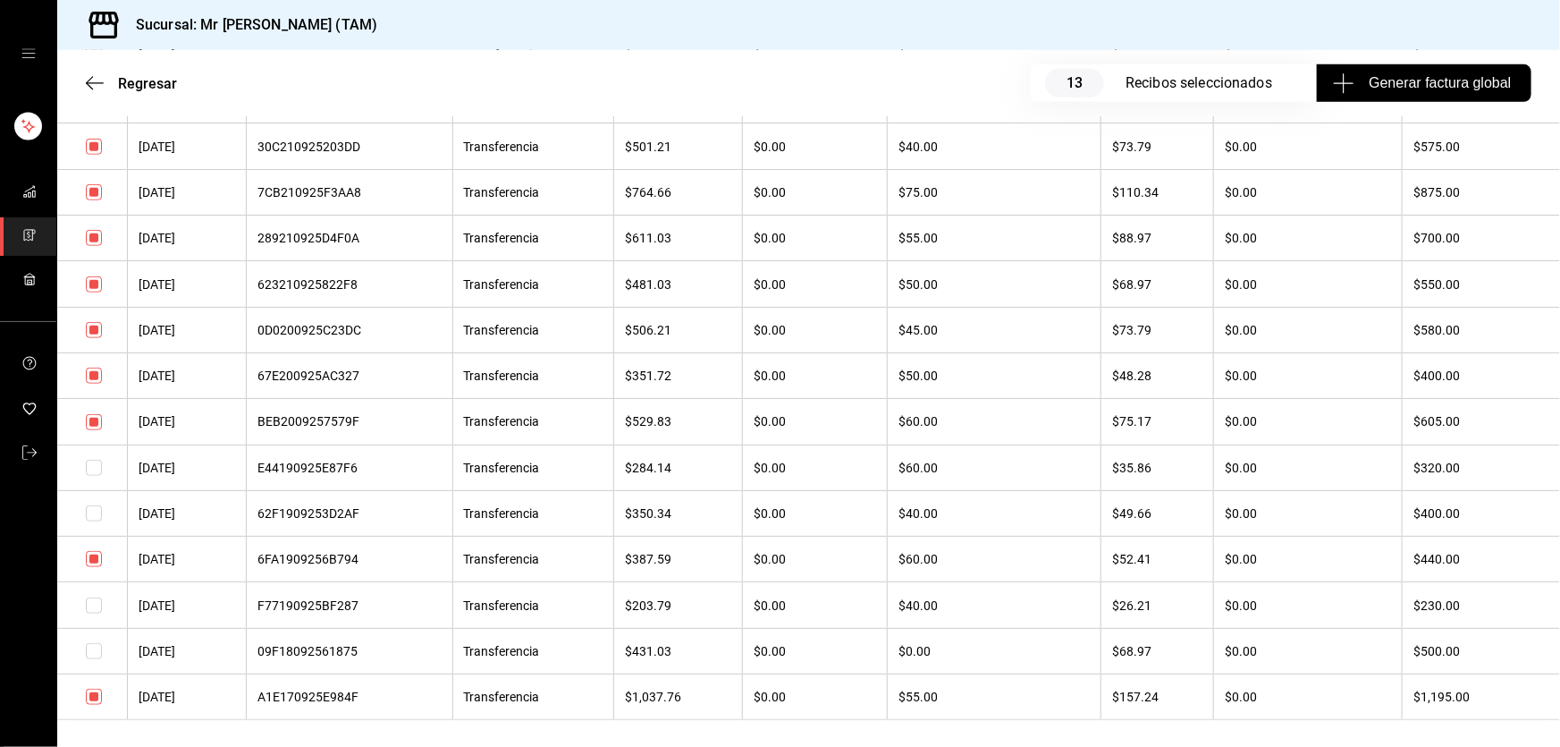
click at [92, 337] on input "checkbox" at bounding box center [94, 330] width 16 height 16
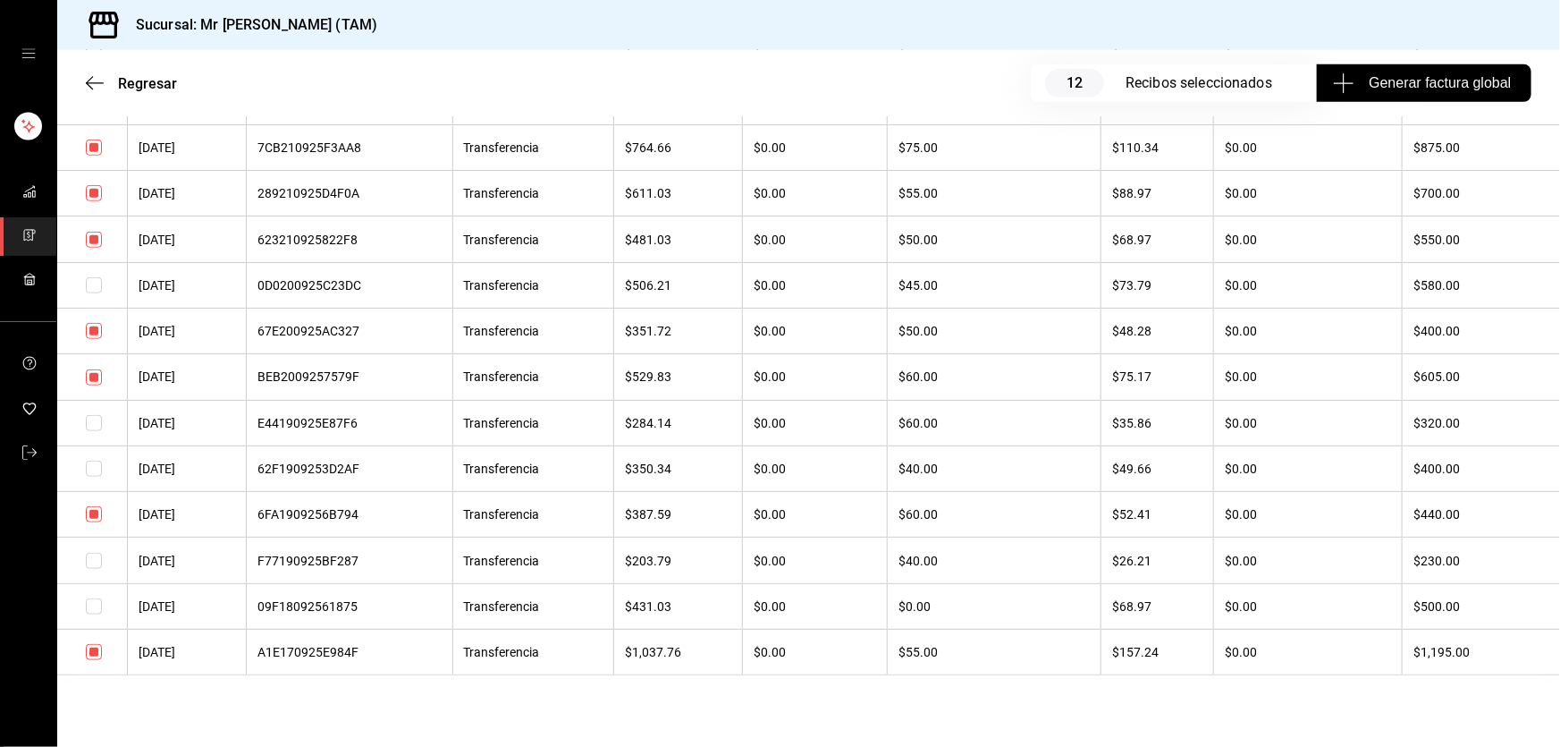
scroll to position [650, 0]
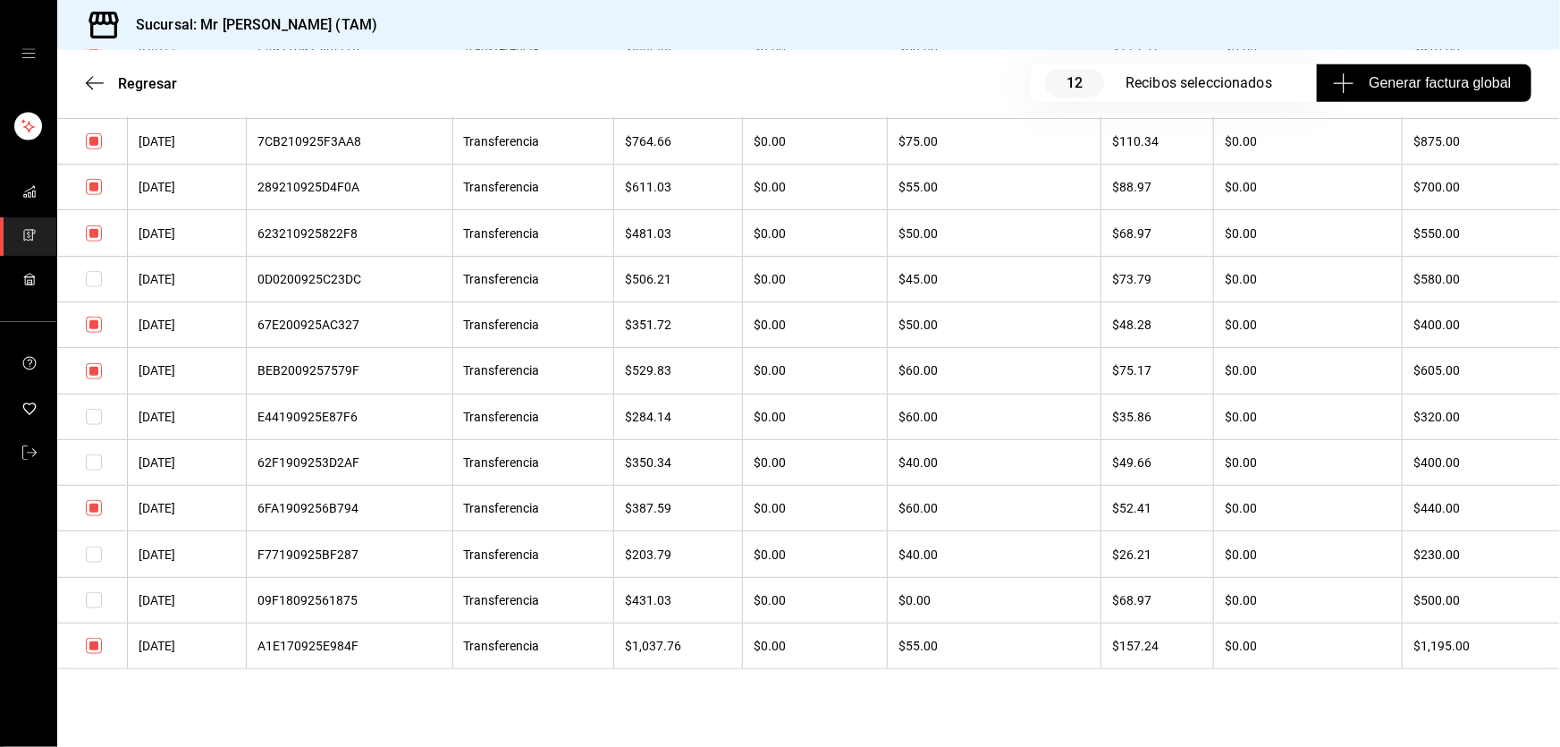
click at [97, 608] on input "checkbox" at bounding box center [94, 600] width 16 height 16
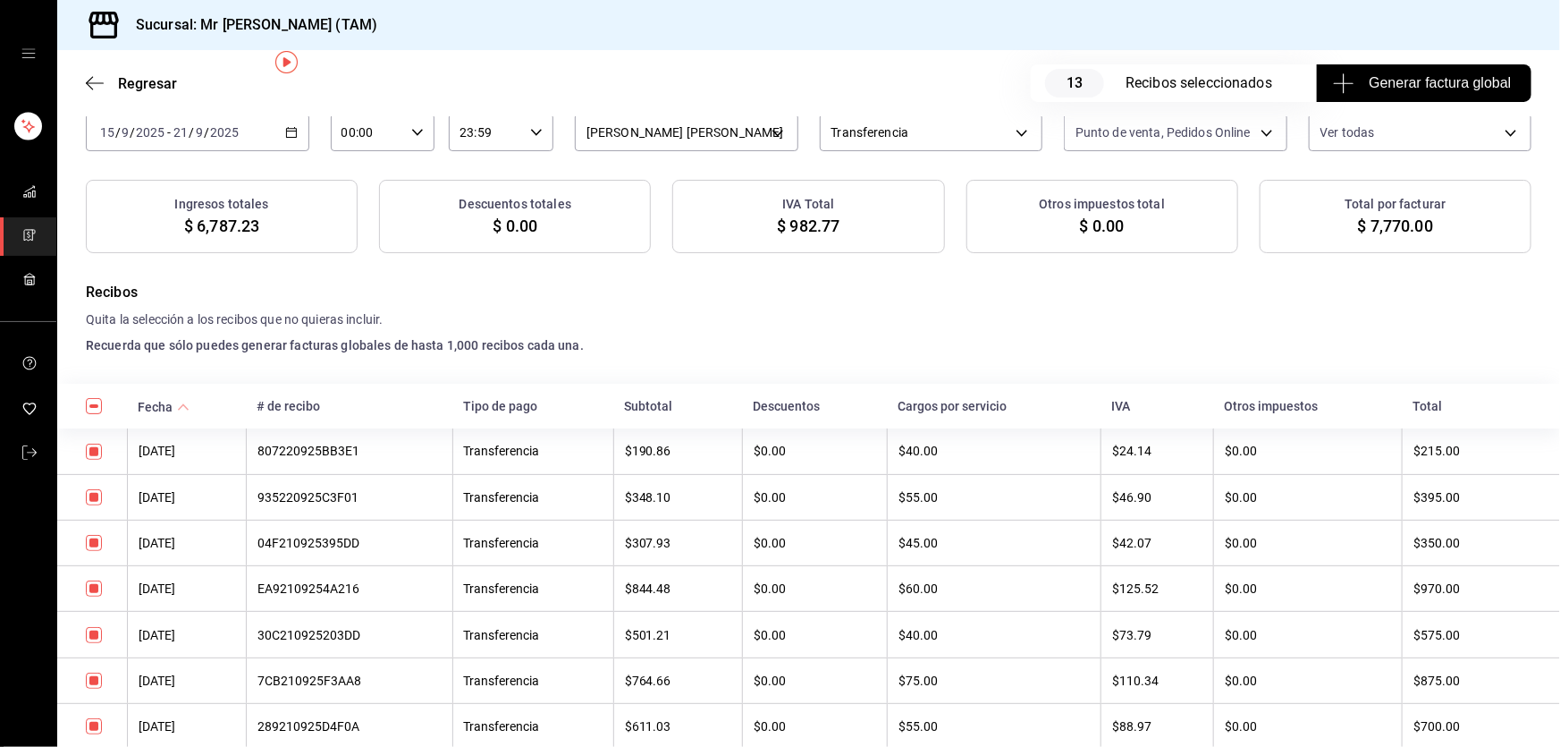
scroll to position [0, 0]
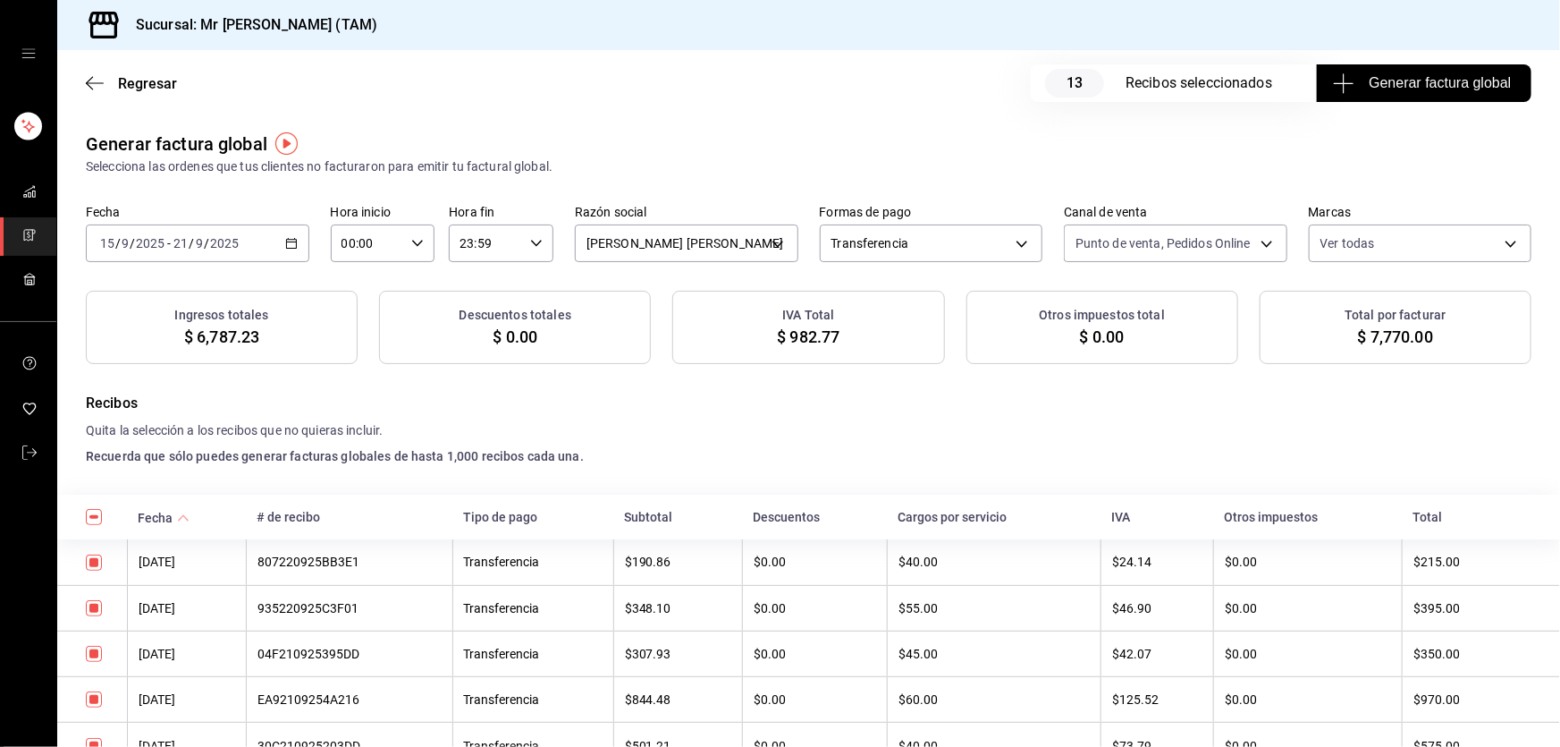
click at [1368, 85] on span "Generar factura global" at bounding box center [1424, 82] width 174 height 21
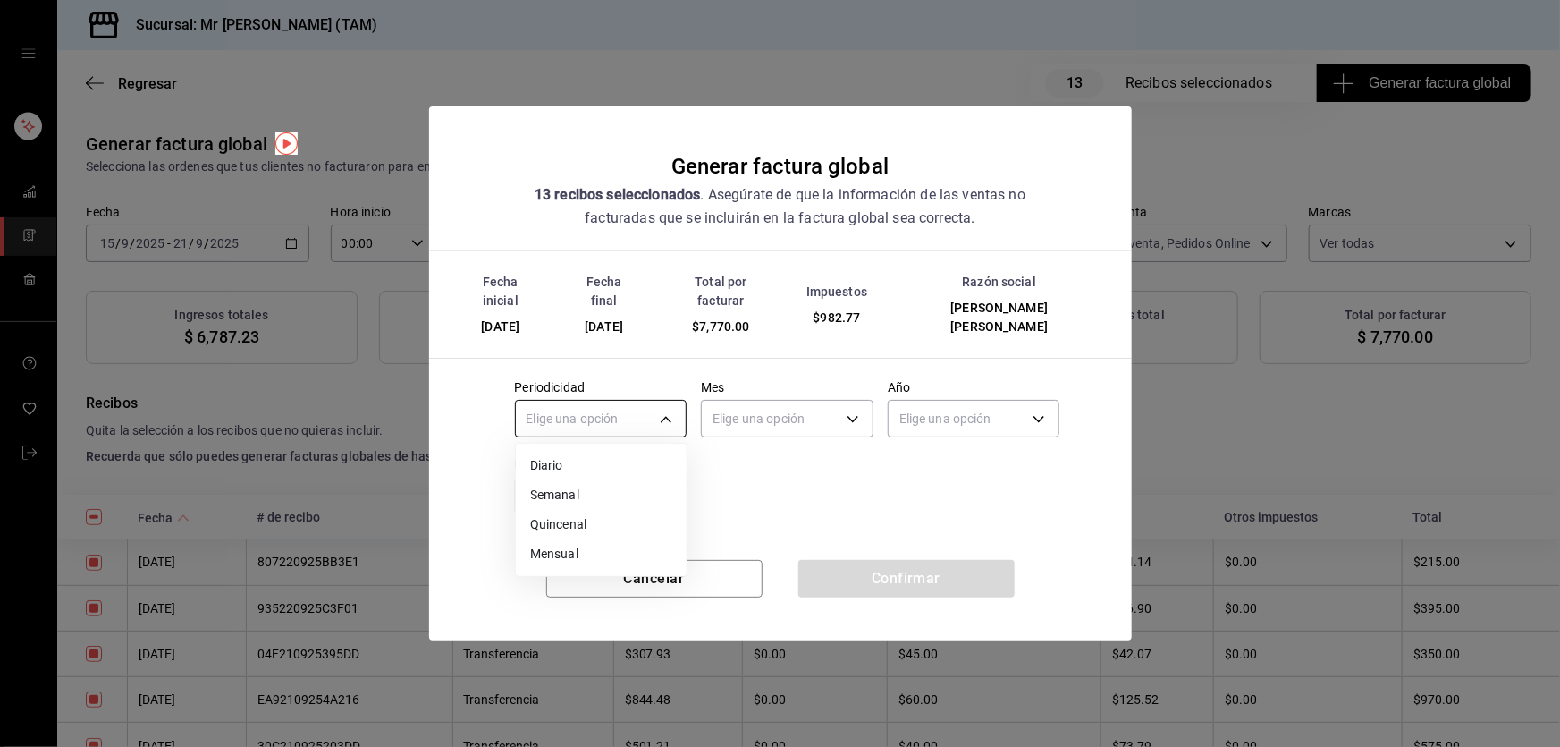
click at [653, 406] on body "Sucursal: Mr Smoky (TAM) Regresar 13 Recibos seleccionados Generar factura glob…" at bounding box center [780, 373] width 1560 height 747
click at [621, 481] on li "Semanal" at bounding box center [601, 495] width 171 height 30
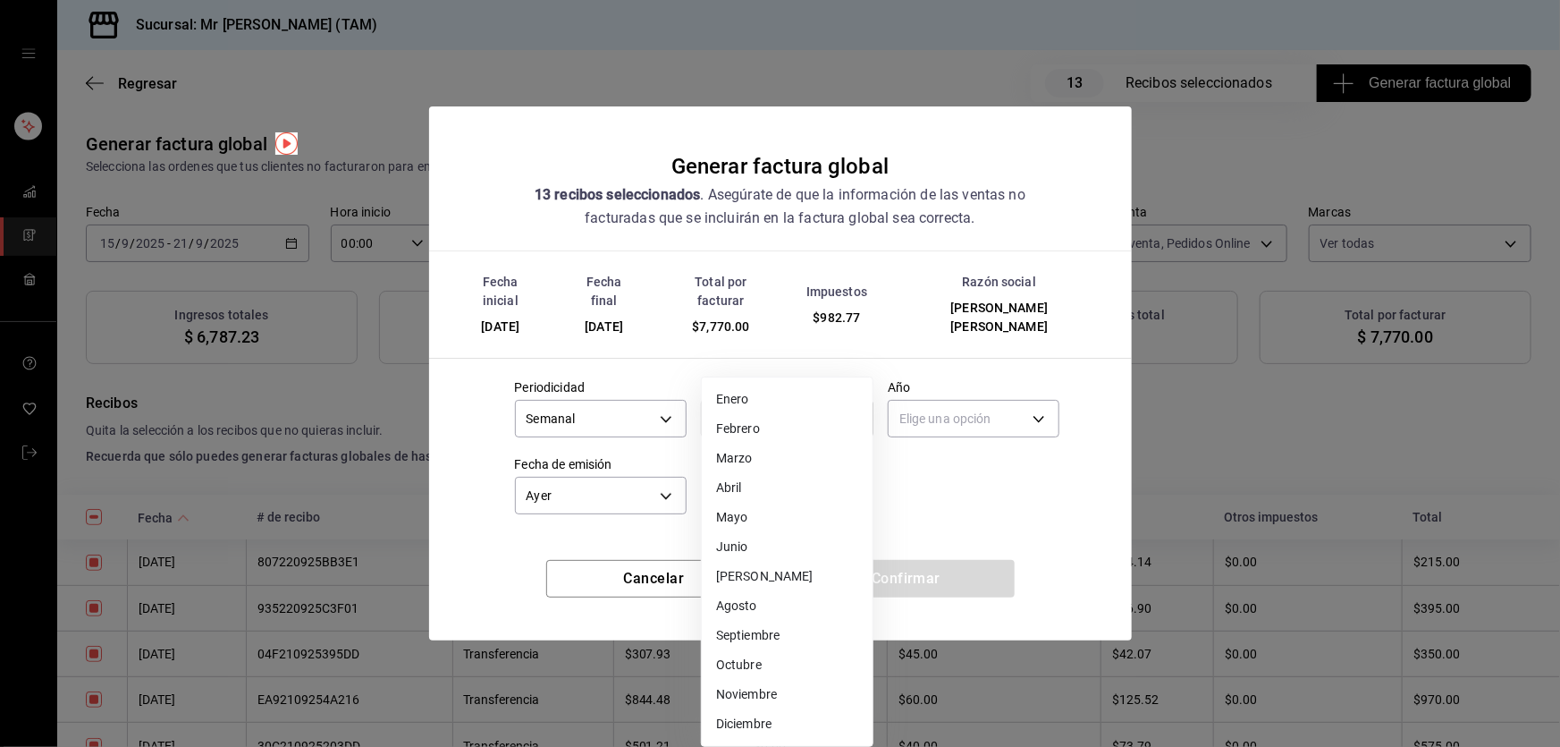
click at [776, 396] on body "Sucursal: Mr Smoky (TAM) Regresar 13 Recibos seleccionados Generar factura glob…" at bounding box center [780, 373] width 1560 height 747
click at [762, 641] on li "Septiembre" at bounding box center [787, 635] width 171 height 30
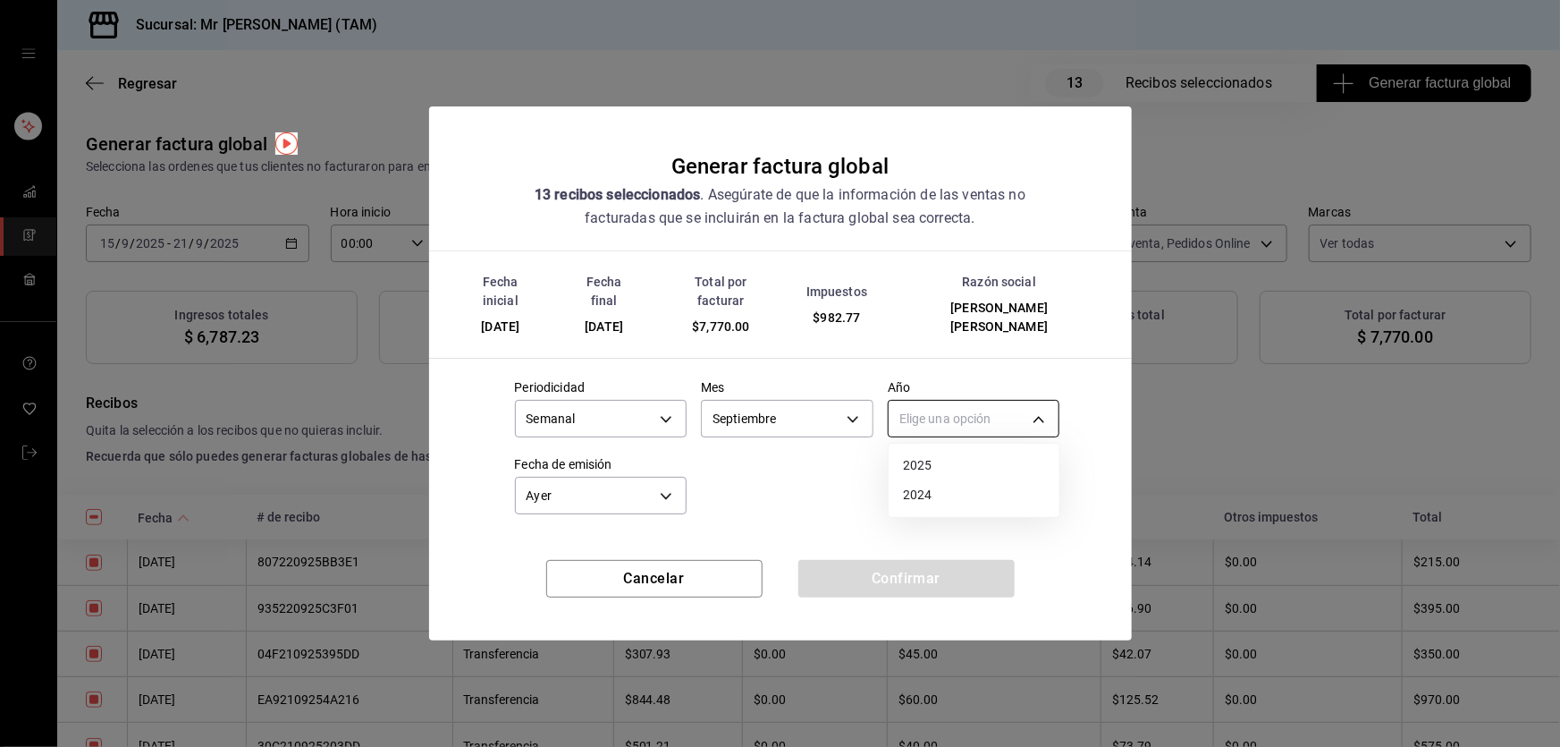
click at [949, 408] on body "Sucursal: Mr Smoky (TAM) Regresar 13 Recibos seleccionados Generar factura glob…" at bounding box center [780, 373] width 1560 height 747
click at [953, 474] on li "2025" at bounding box center [974, 466] width 171 height 30
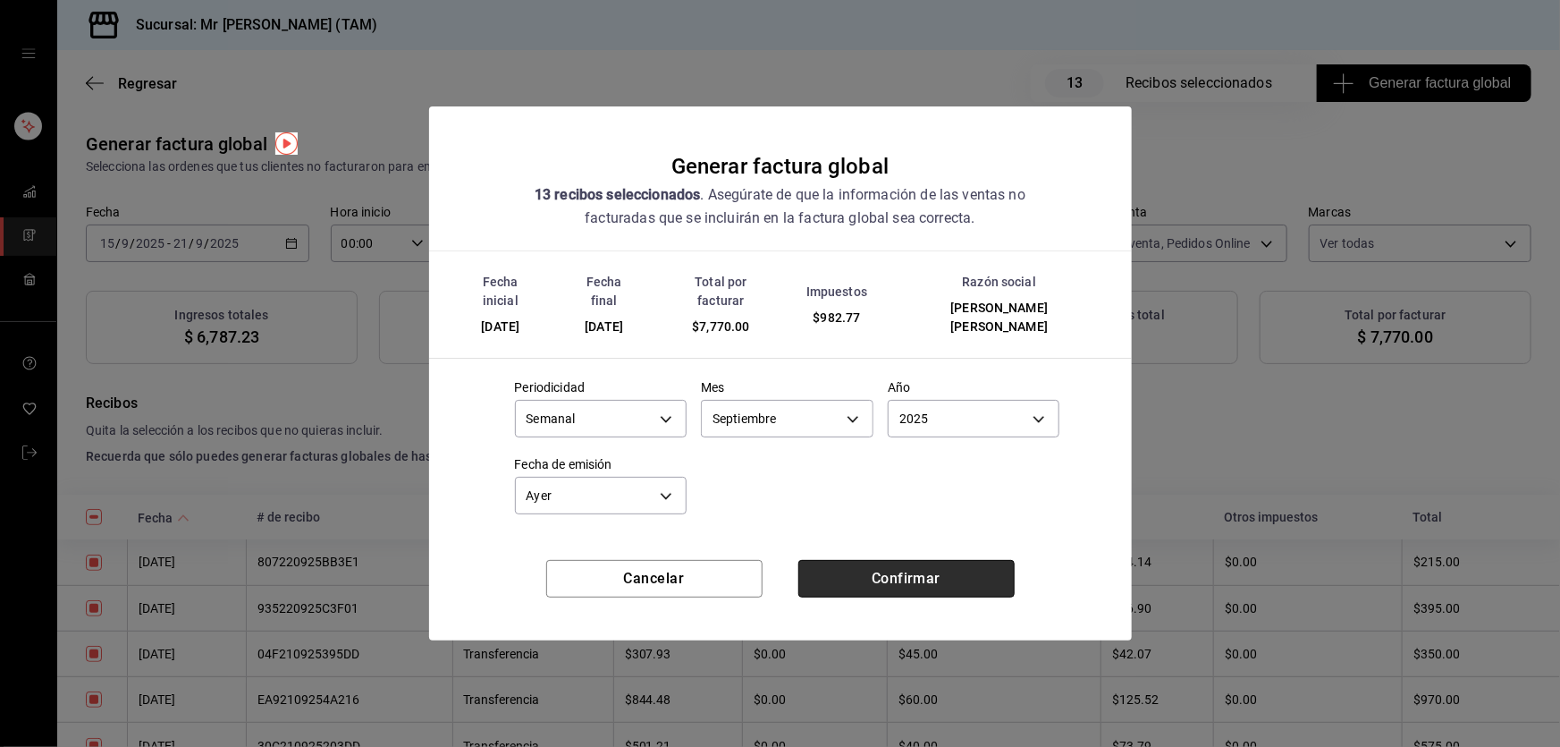
click at [890, 566] on button "Confirmar" at bounding box center [906, 579] width 216 height 38
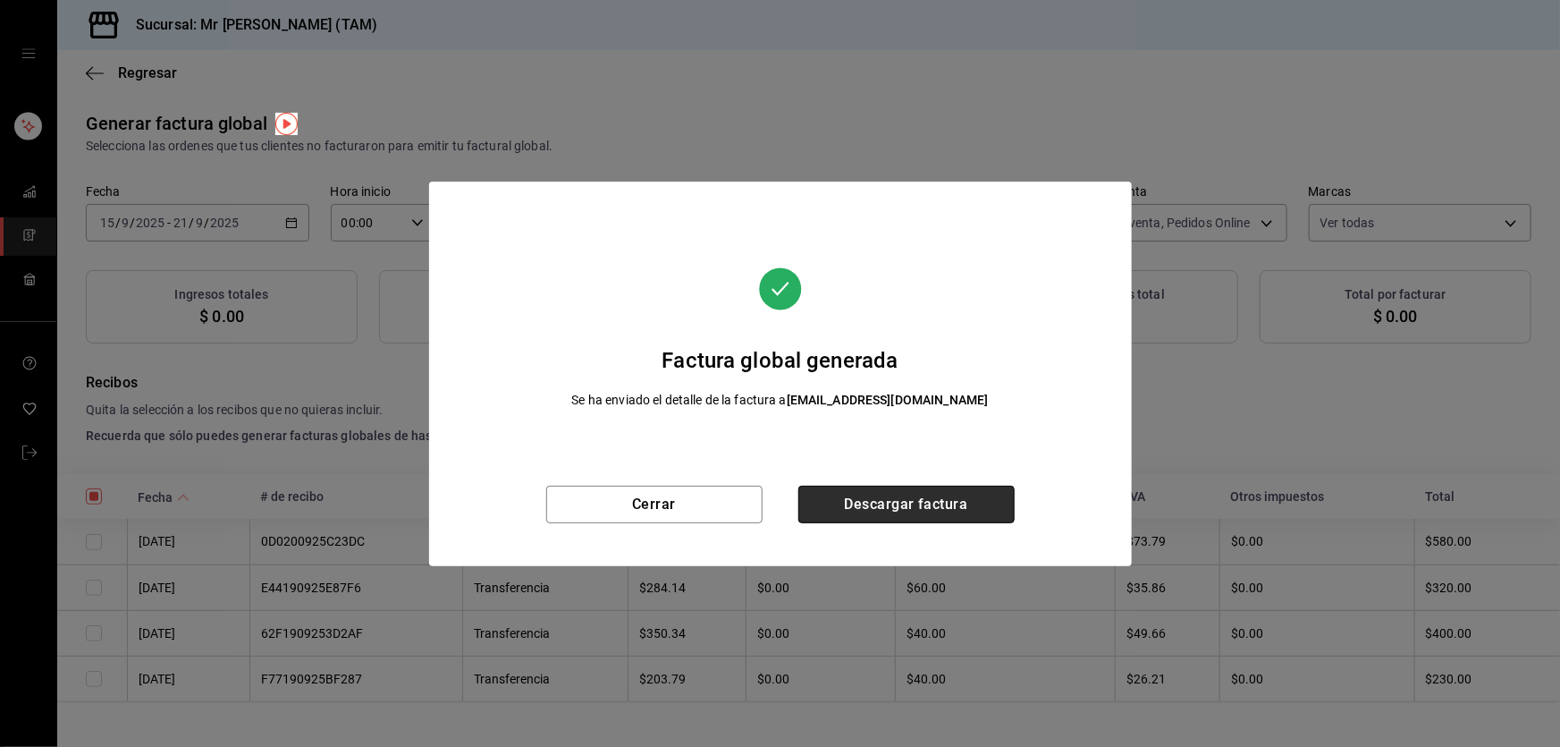
click at [958, 504] on button "Descargar factura" at bounding box center [906, 504] width 216 height 38
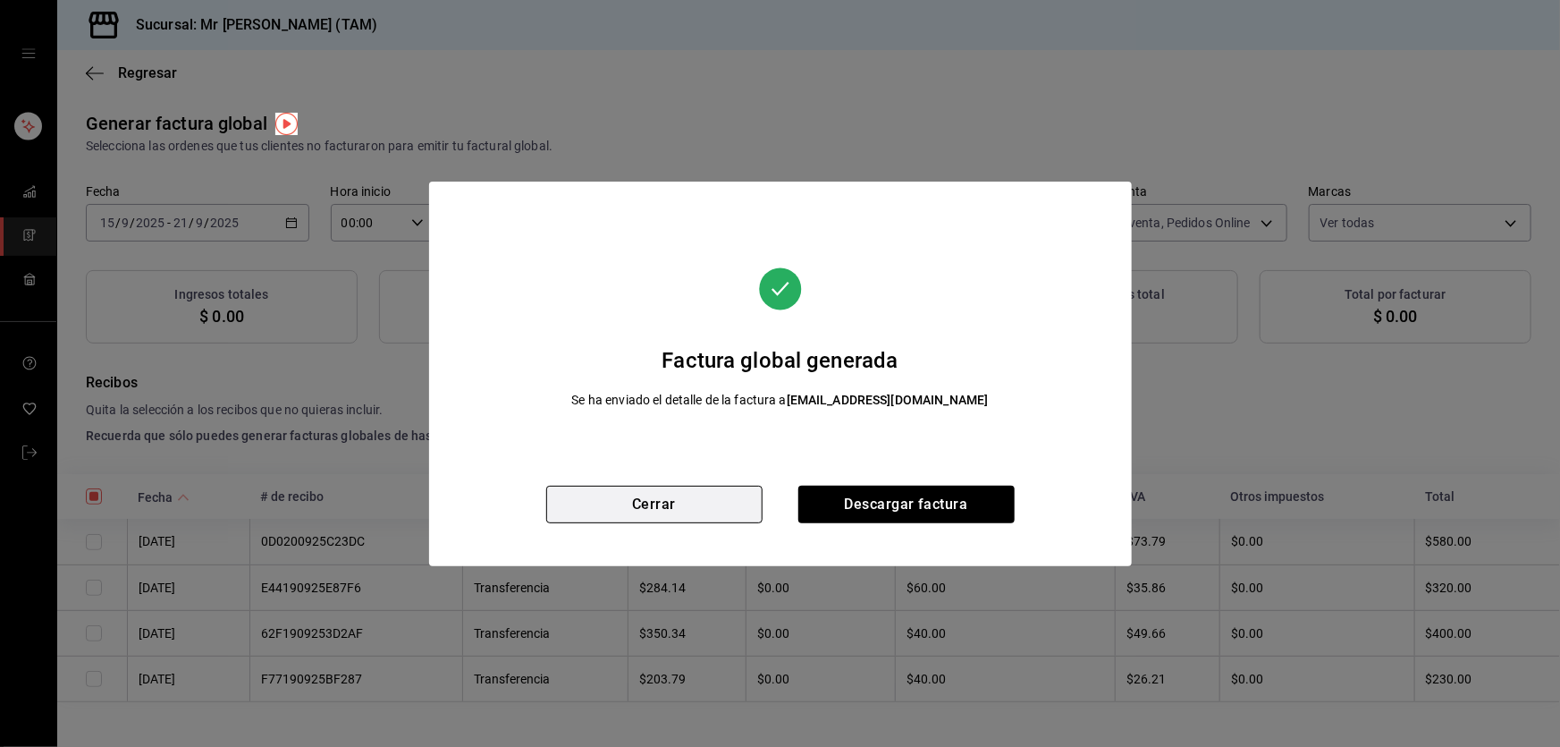
click at [692, 509] on button "Cerrar" at bounding box center [654, 504] width 216 height 38
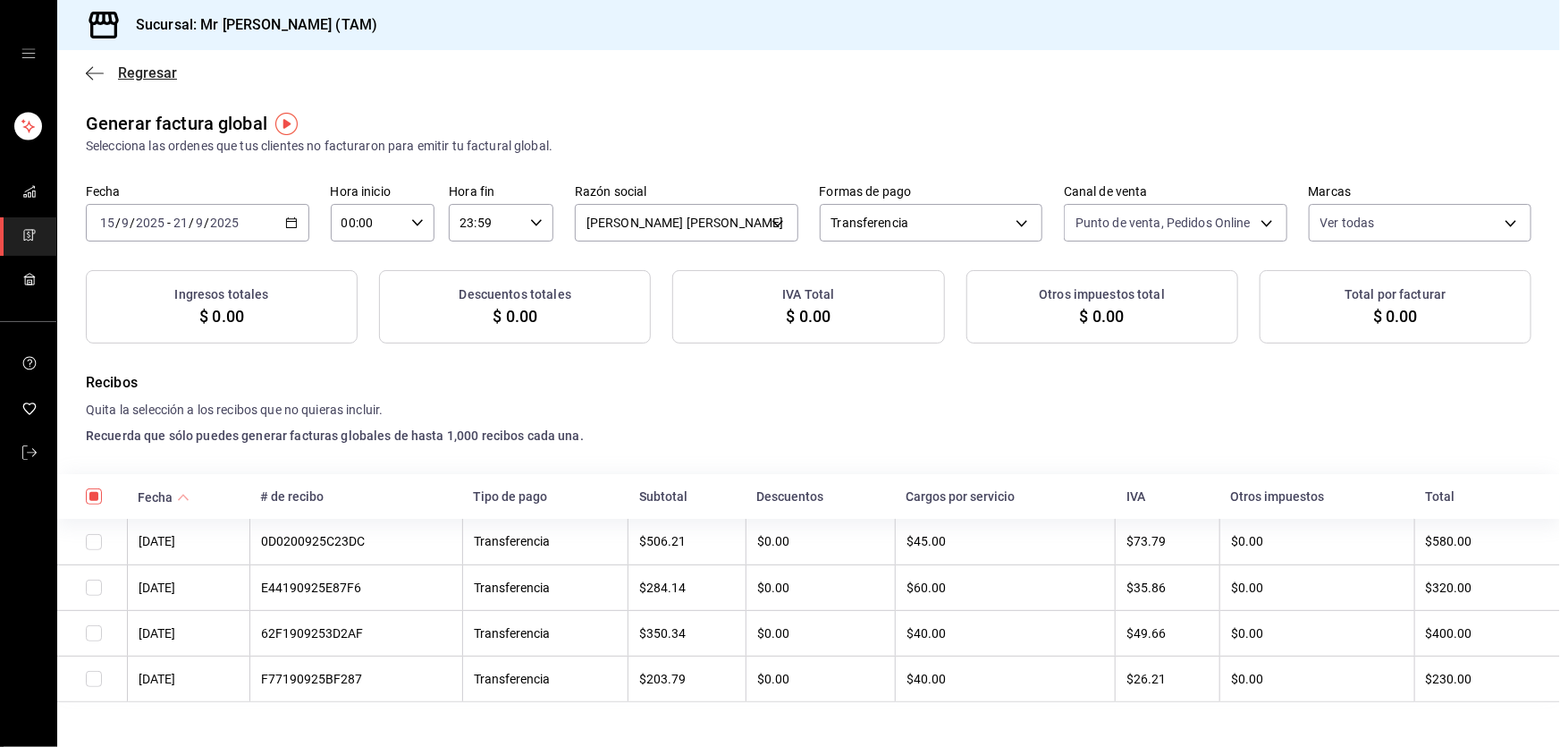
click at [129, 70] on span "Regresar" at bounding box center [147, 72] width 59 height 17
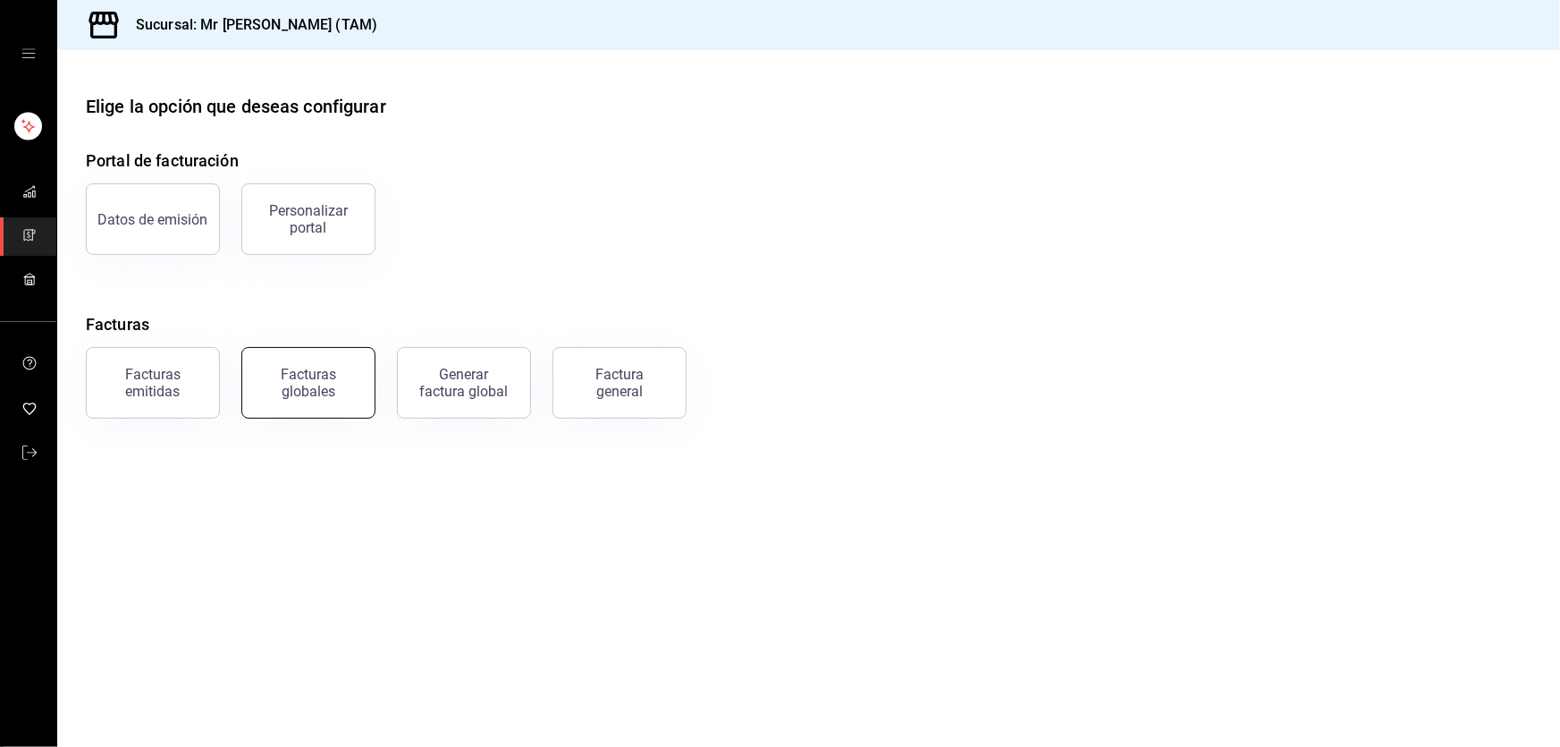
click at [286, 376] on div "Facturas globales" at bounding box center [308, 383] width 111 height 34
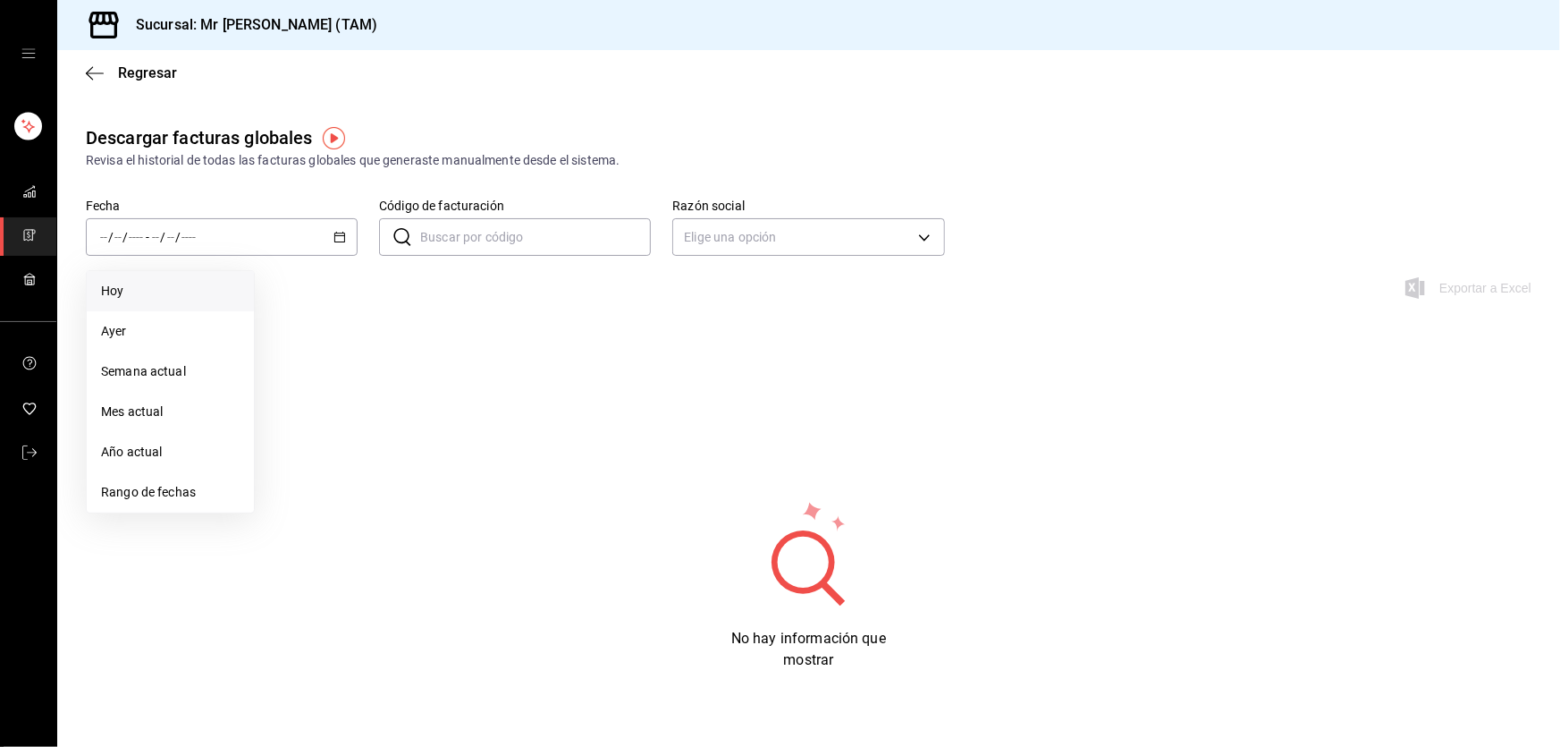
click at [158, 286] on span "Hoy" at bounding box center [170, 291] width 139 height 19
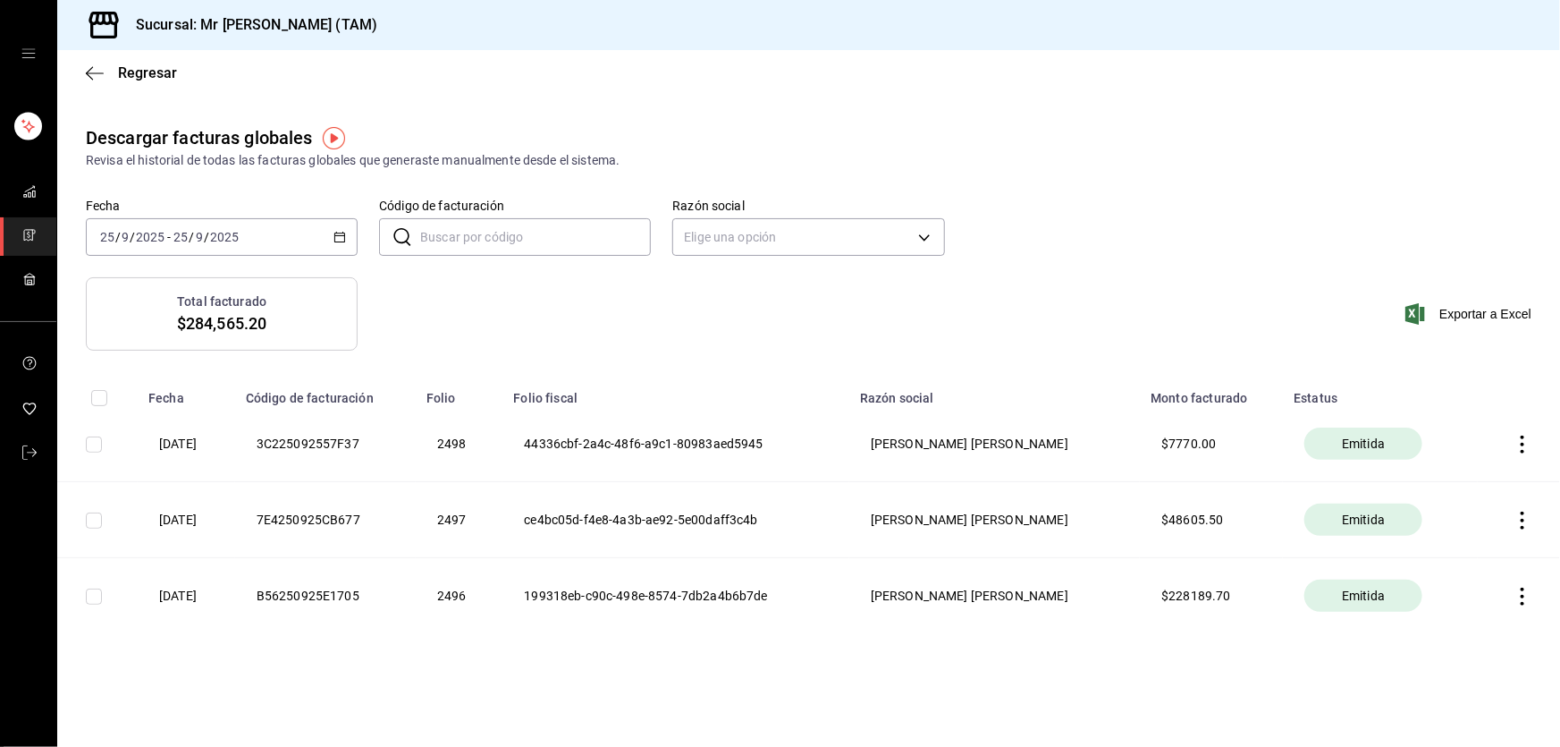
click at [1523, 444] on icon "button" at bounding box center [1523, 444] width 4 height 18
click at [1483, 408] on span "Descargar PDF" at bounding box center [1453, 400] width 114 height 17
click at [1525, 519] on icon "button" at bounding box center [1523, 520] width 18 height 18
click at [1474, 484] on span "Descargar PDF" at bounding box center [1453, 476] width 114 height 17
click at [1517, 594] on icon "button" at bounding box center [1523, 596] width 18 height 18
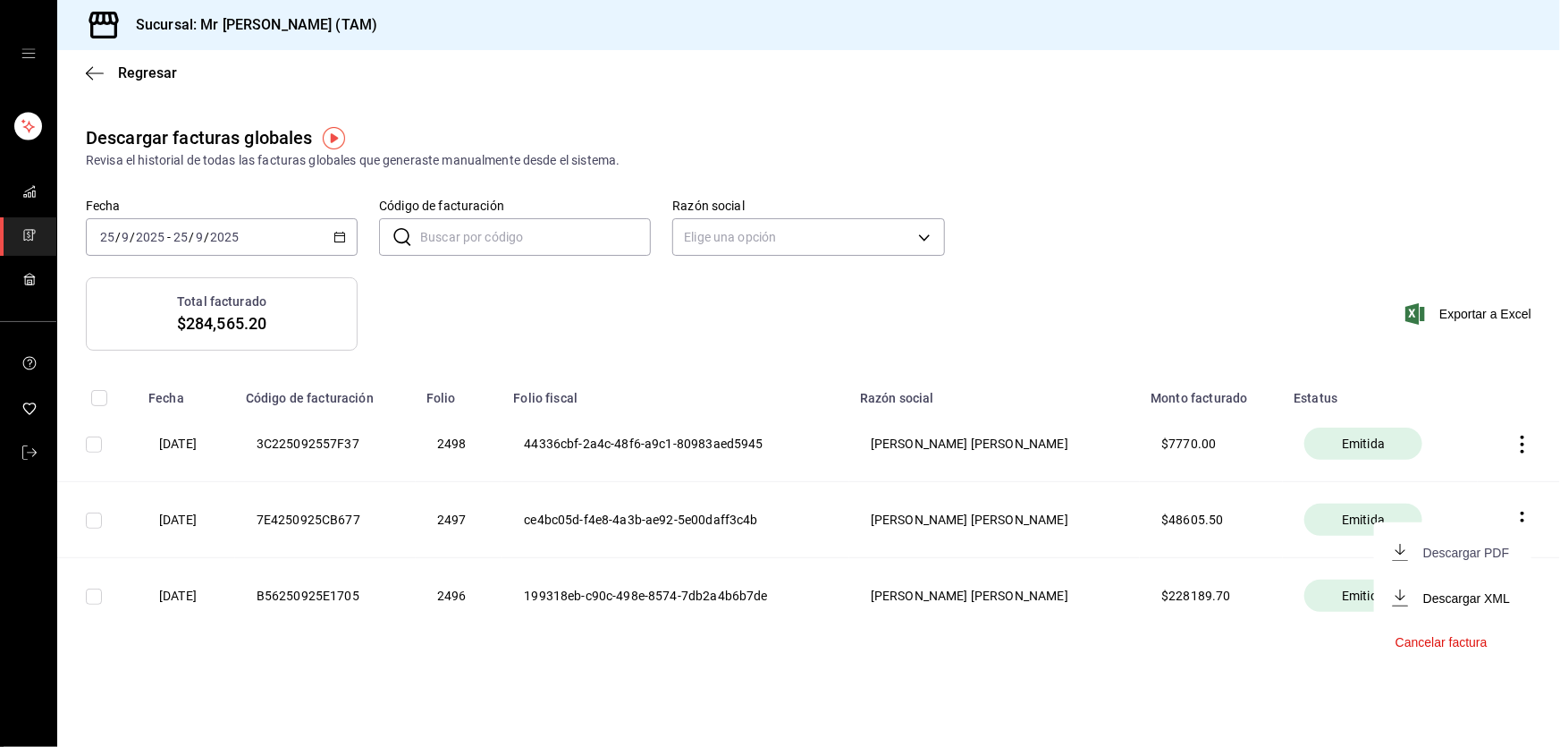
click at [1441, 560] on span "Descargar PDF" at bounding box center [1453, 552] width 114 height 17
click at [990, 281] on div "Total facturado $284,565.20 Exportar a Excel" at bounding box center [808, 324] width 1503 height 95
click at [118, 75] on span "Regresar" at bounding box center [147, 72] width 59 height 17
